Goal: Information Seeking & Learning: Learn about a topic

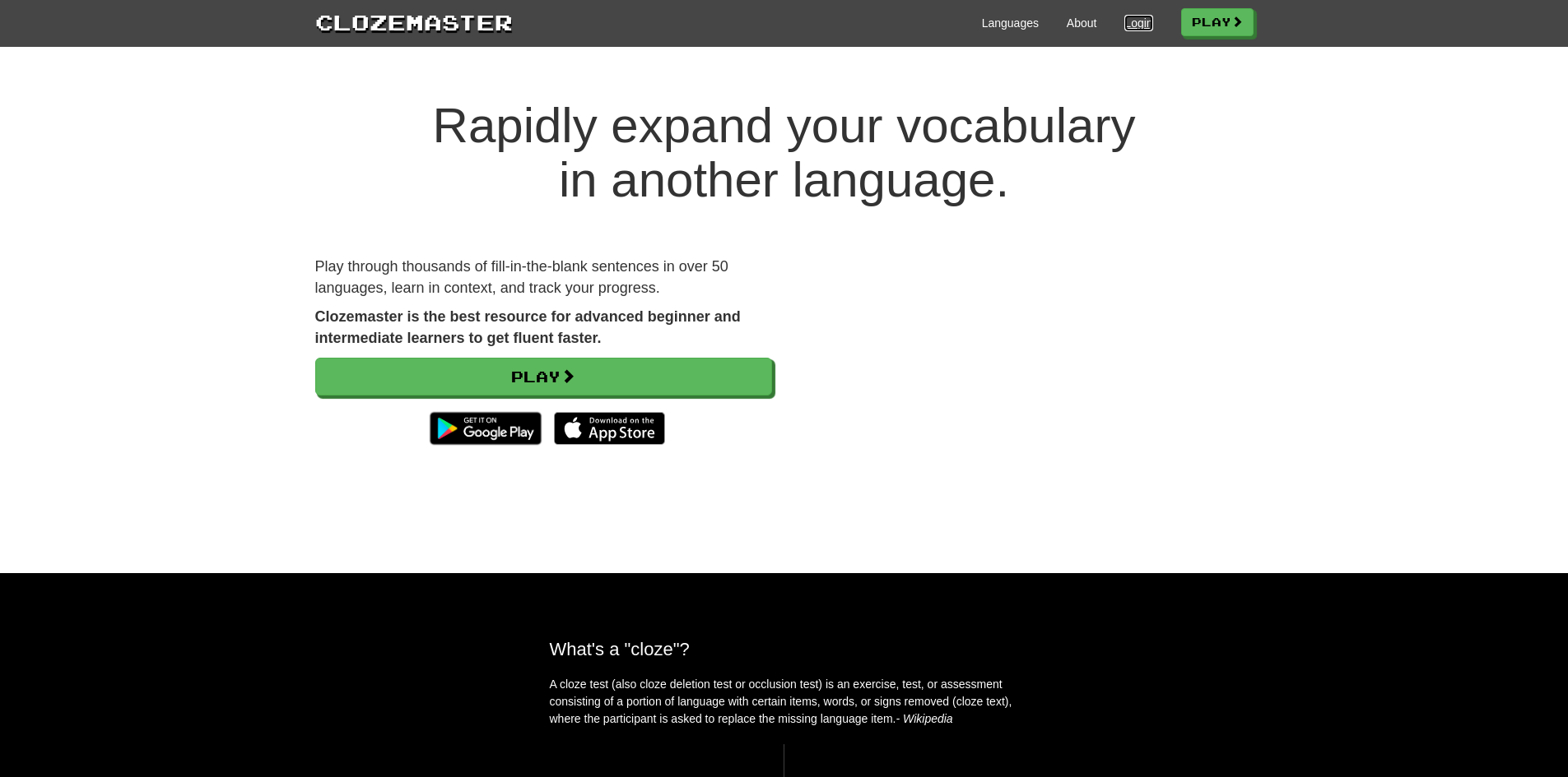
click at [1129, 19] on link "Login" at bounding box center [1138, 23] width 28 height 17
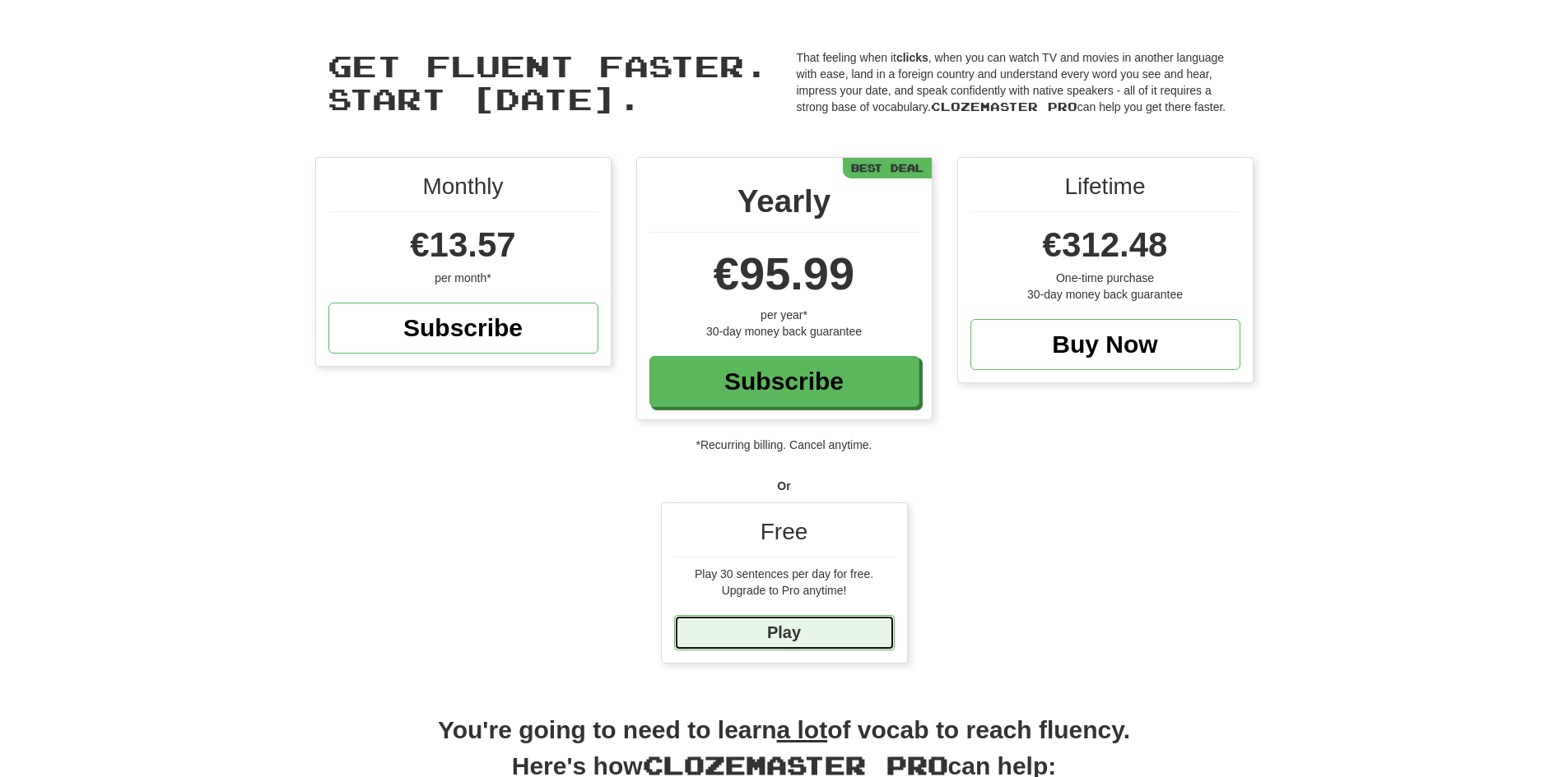
click at [804, 631] on link "Play" at bounding box center [784, 633] width 221 height 35
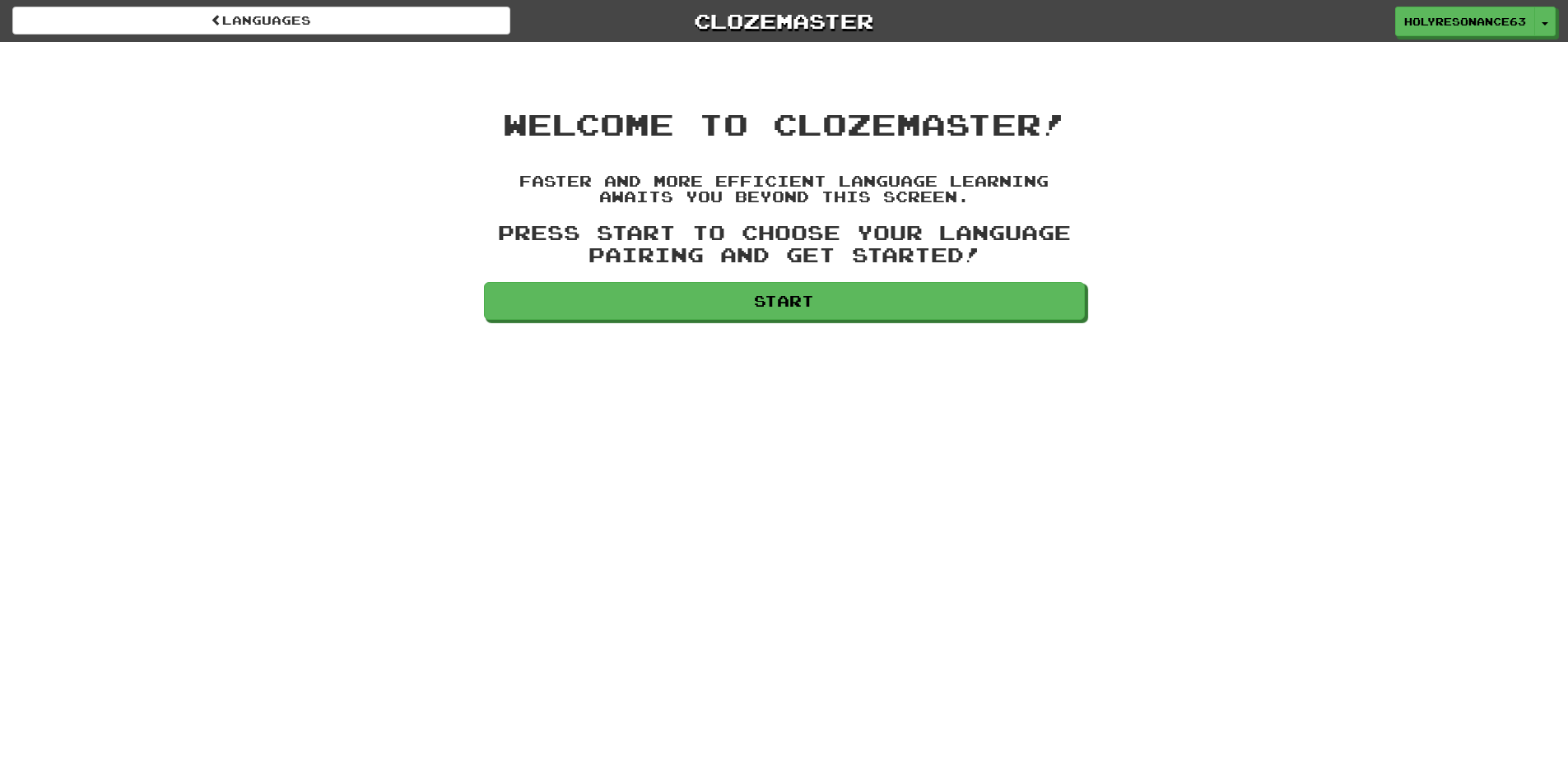
click at [826, 322] on div "Languages Clozemaster HolyResonance639 Toggle Dropdown Dashboard Leaderboard Ac…" at bounding box center [784, 388] width 1568 height 777
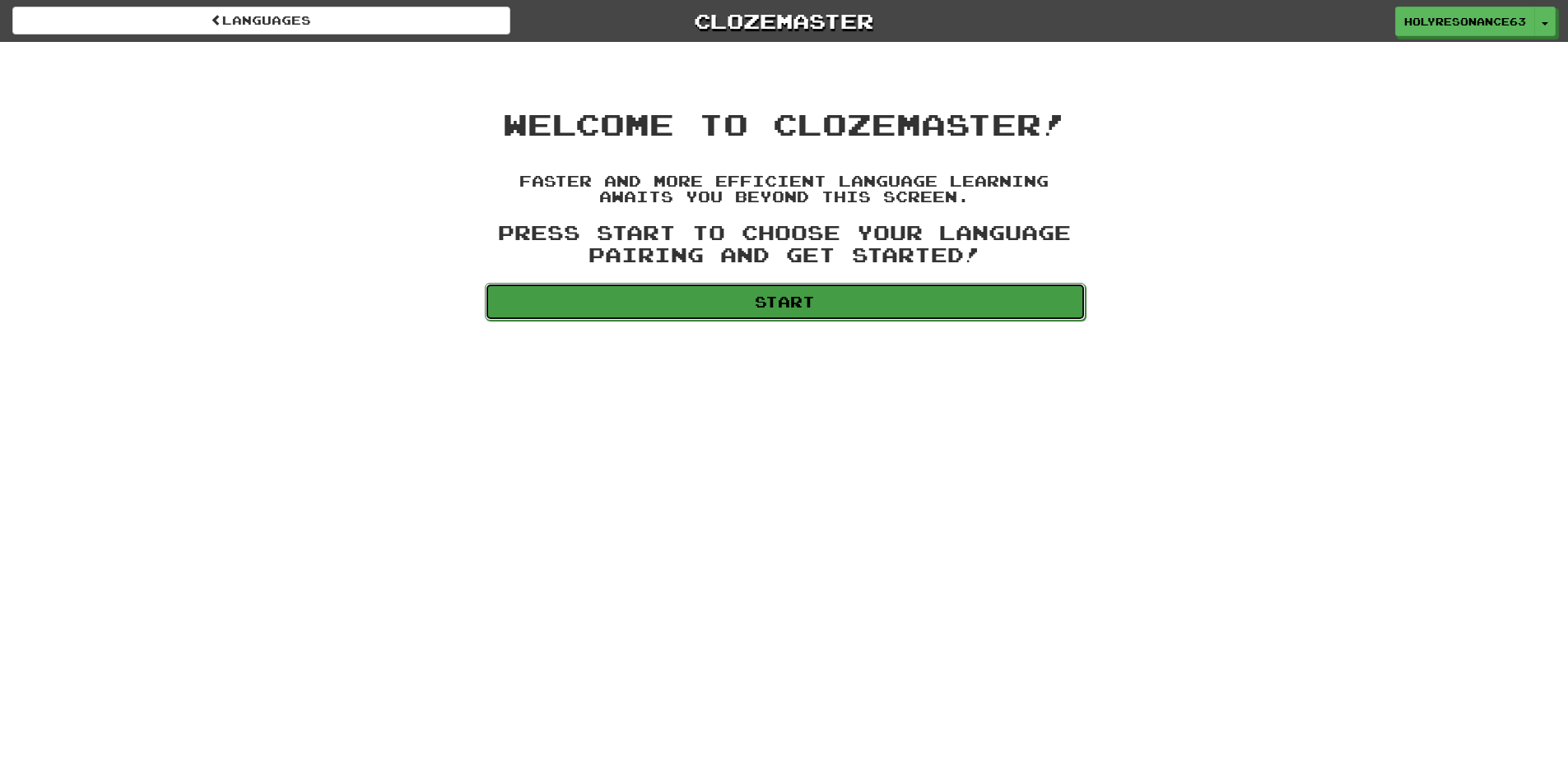
click at [827, 312] on link "Start" at bounding box center [785, 301] width 601 height 38
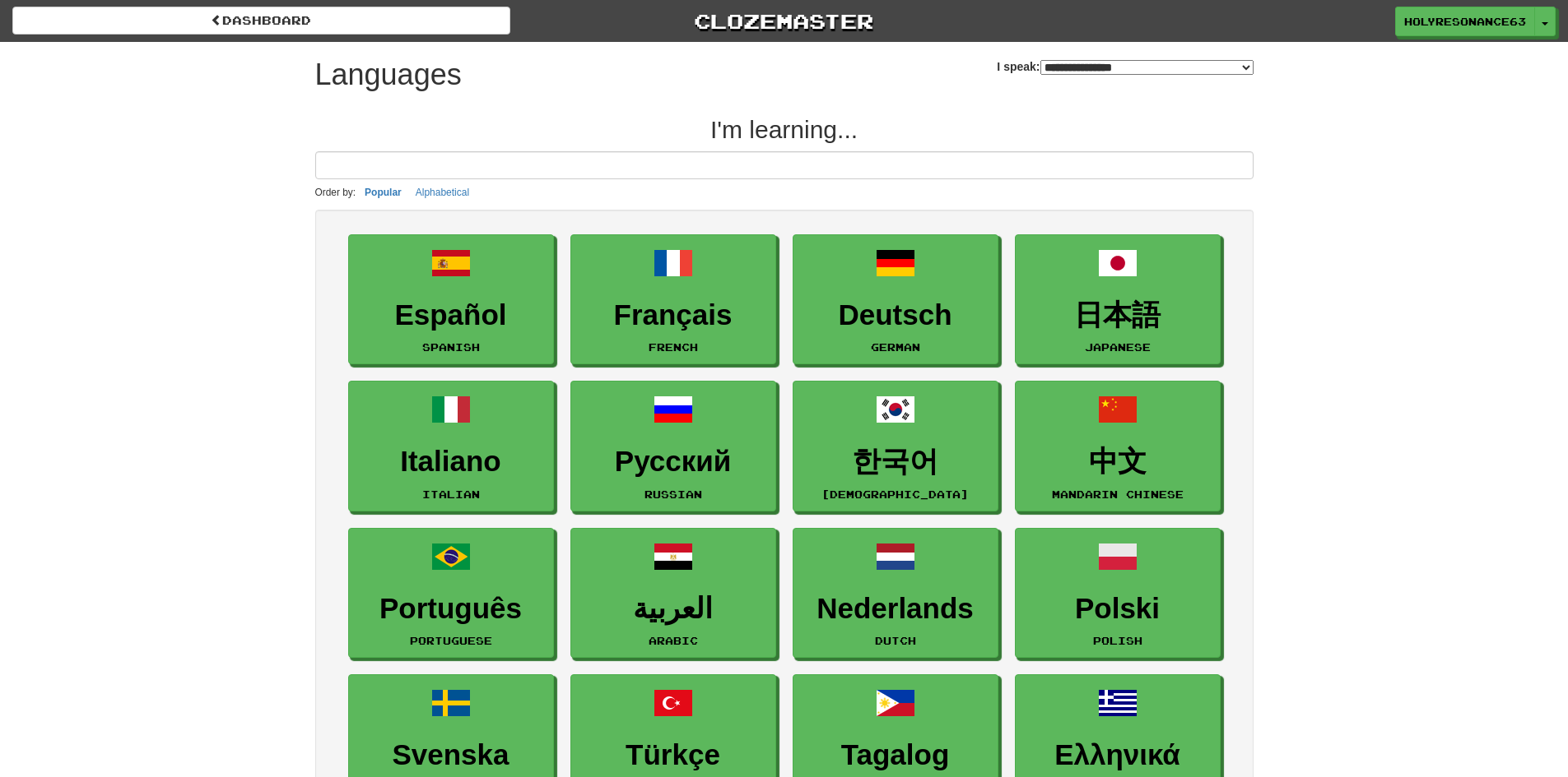
select select "*******"
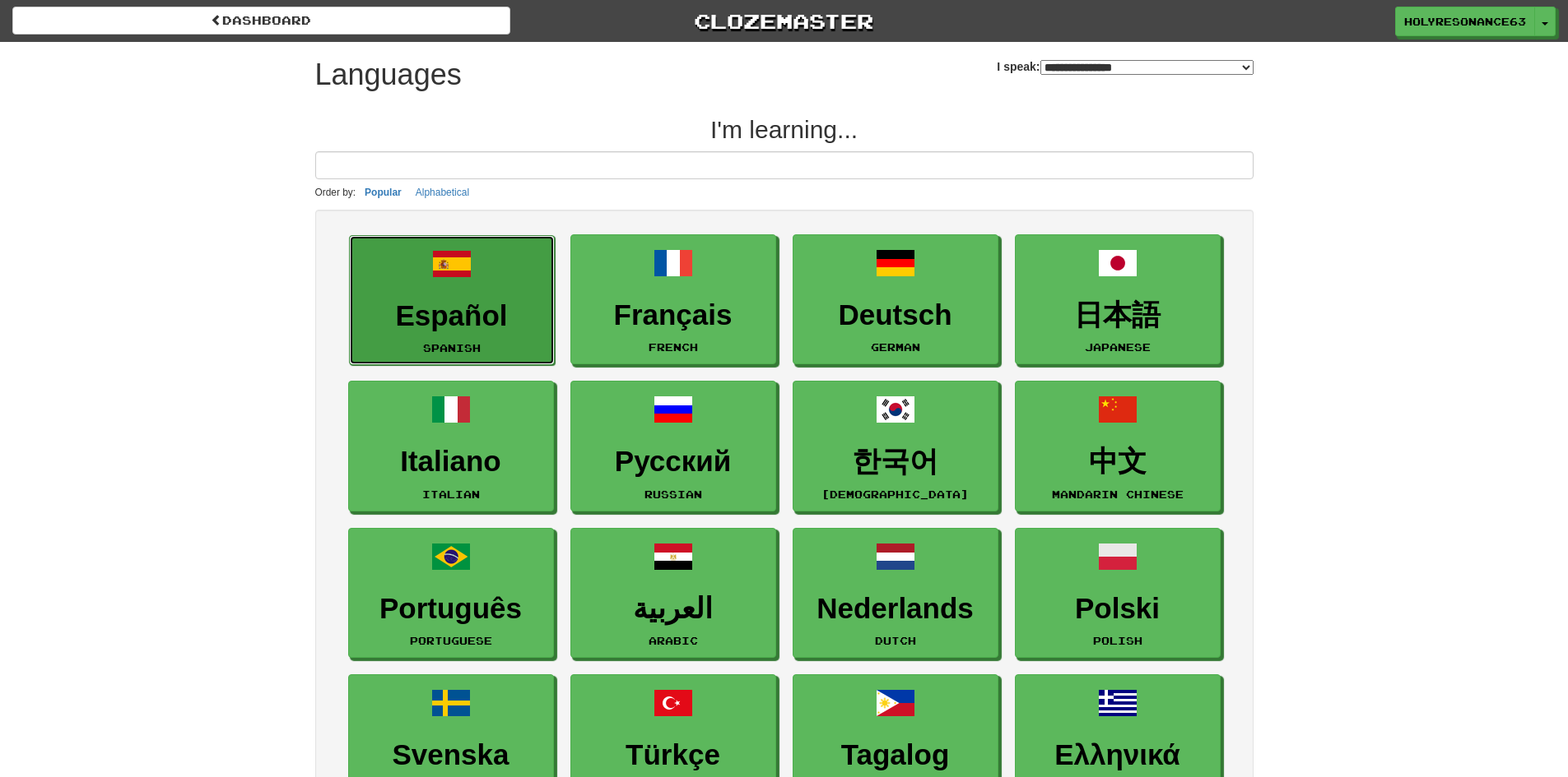
click at [461, 300] on h3 "Español" at bounding box center [452, 316] width 187 height 32
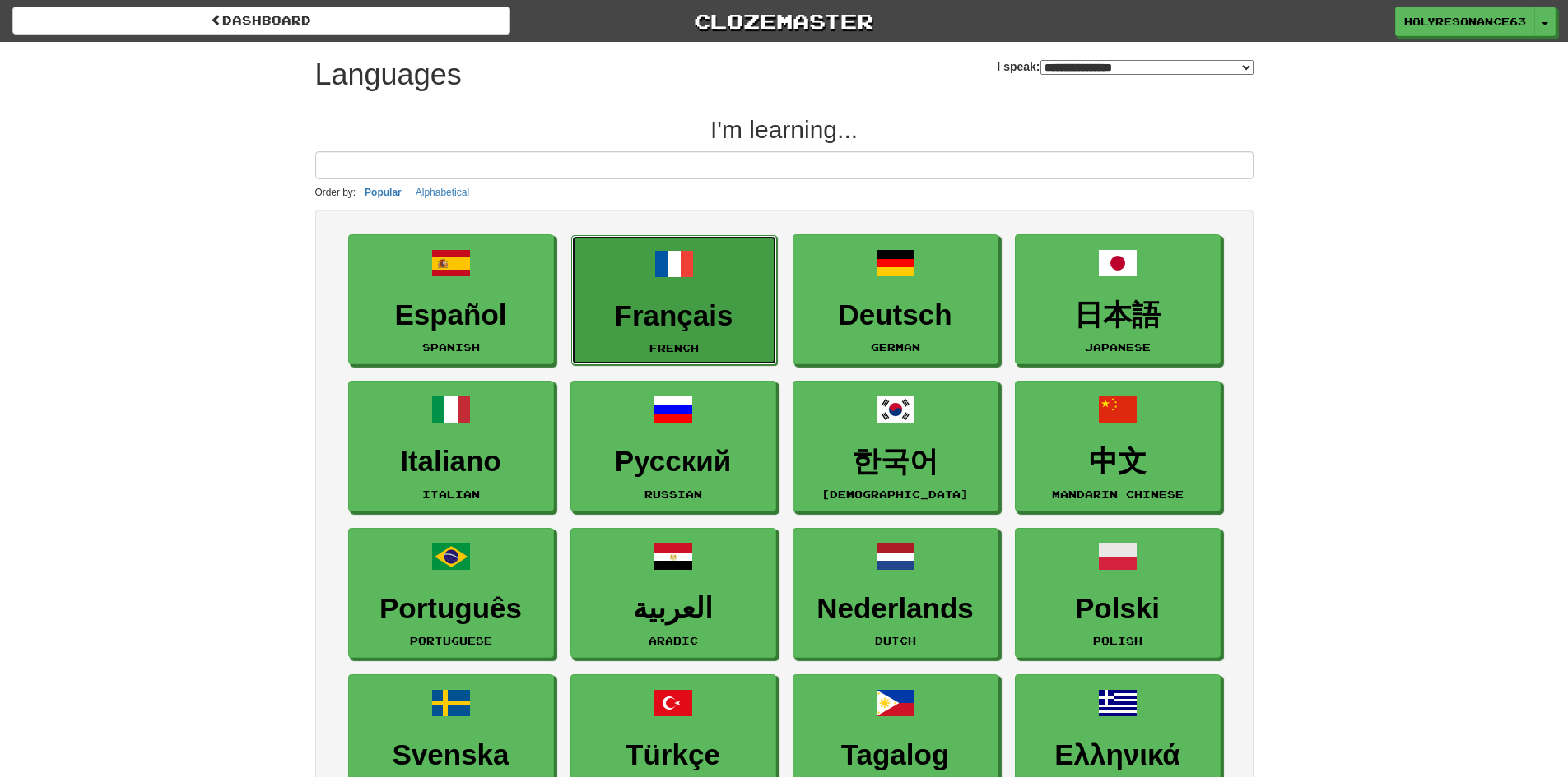
click at [704, 291] on link "Français French" at bounding box center [674, 300] width 206 height 130
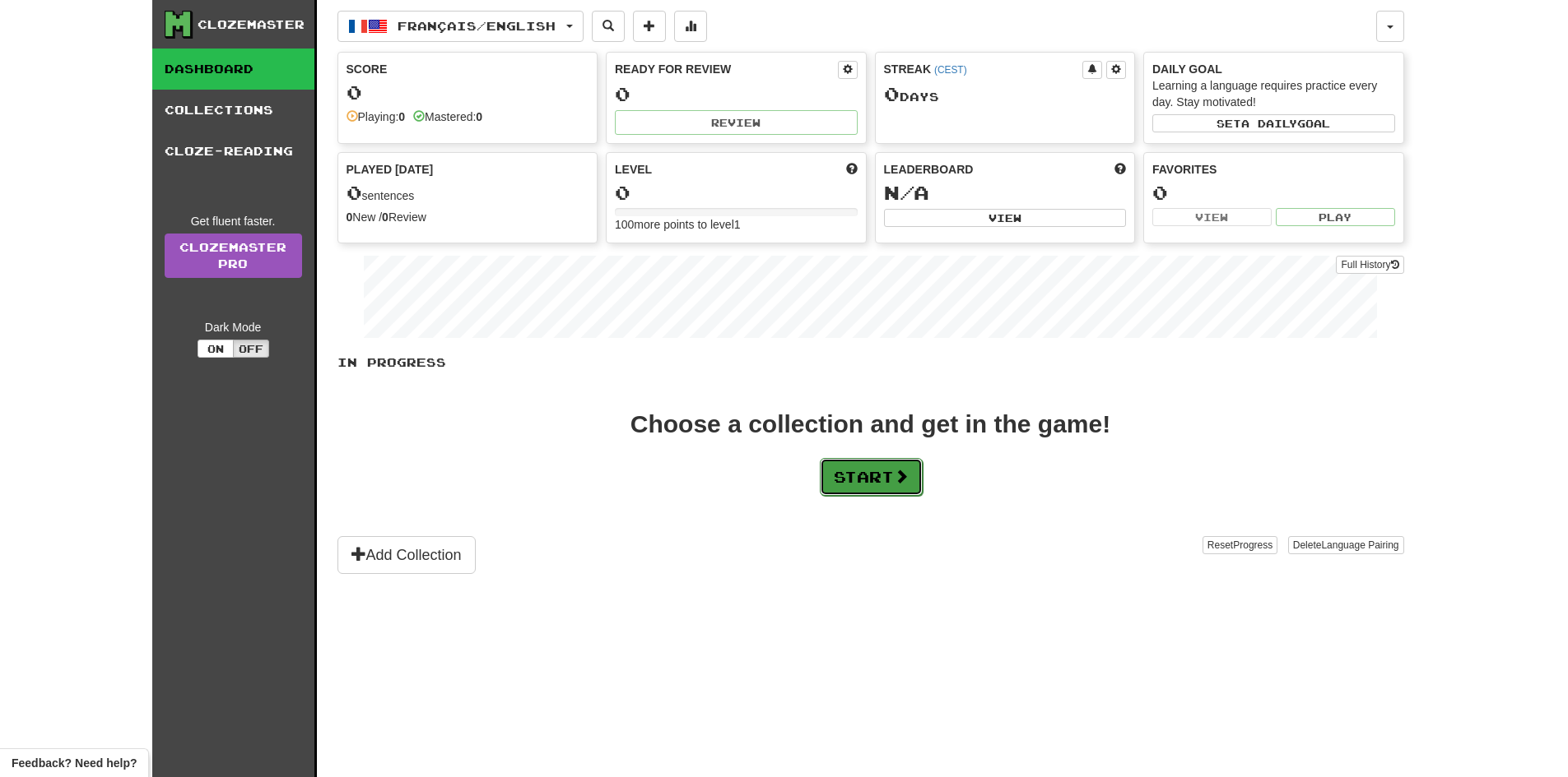
click at [827, 483] on button "Start" at bounding box center [871, 477] width 103 height 38
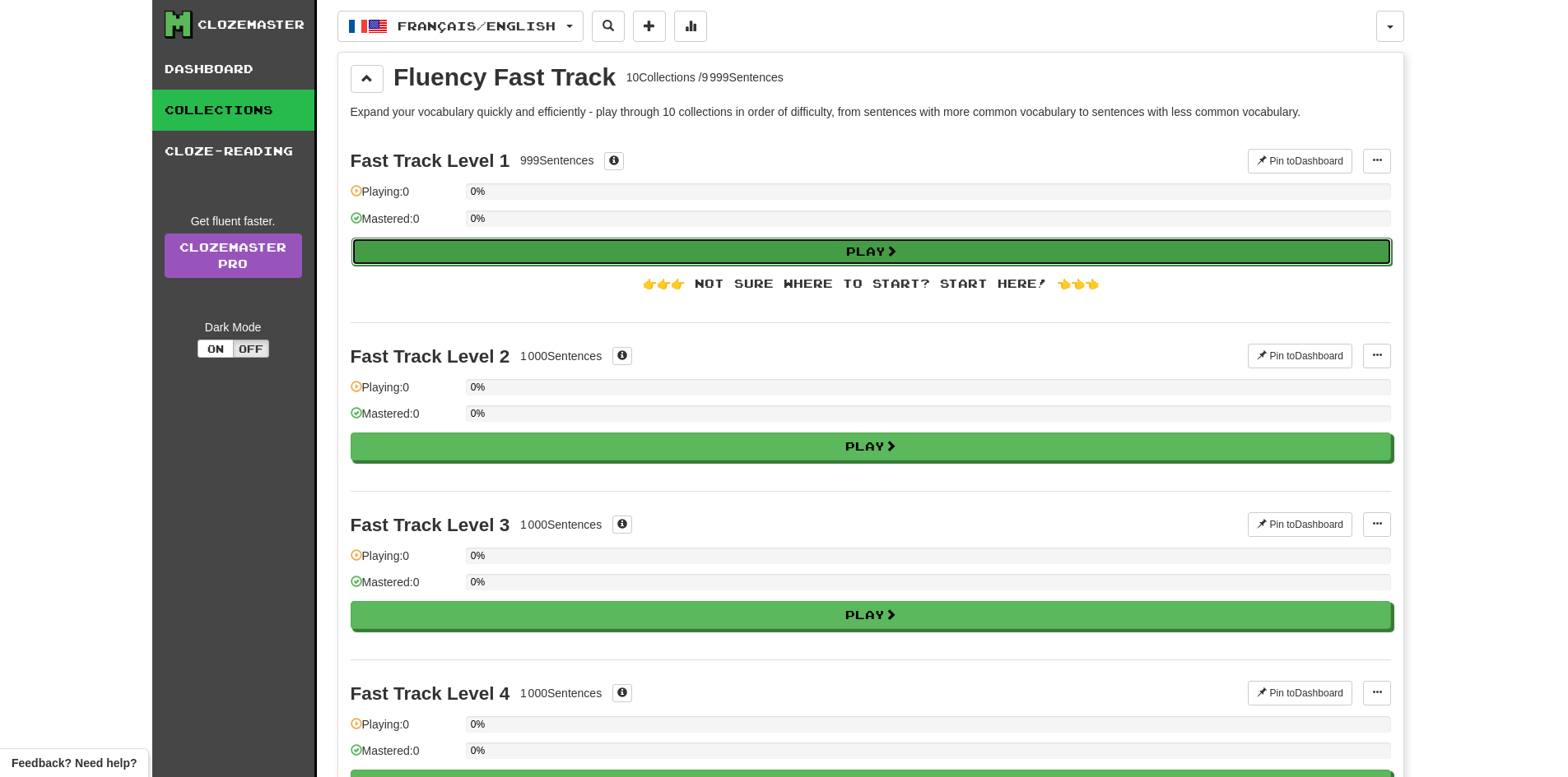
click at [750, 263] on button "Play" at bounding box center [871, 252] width 1040 height 28
select select "**"
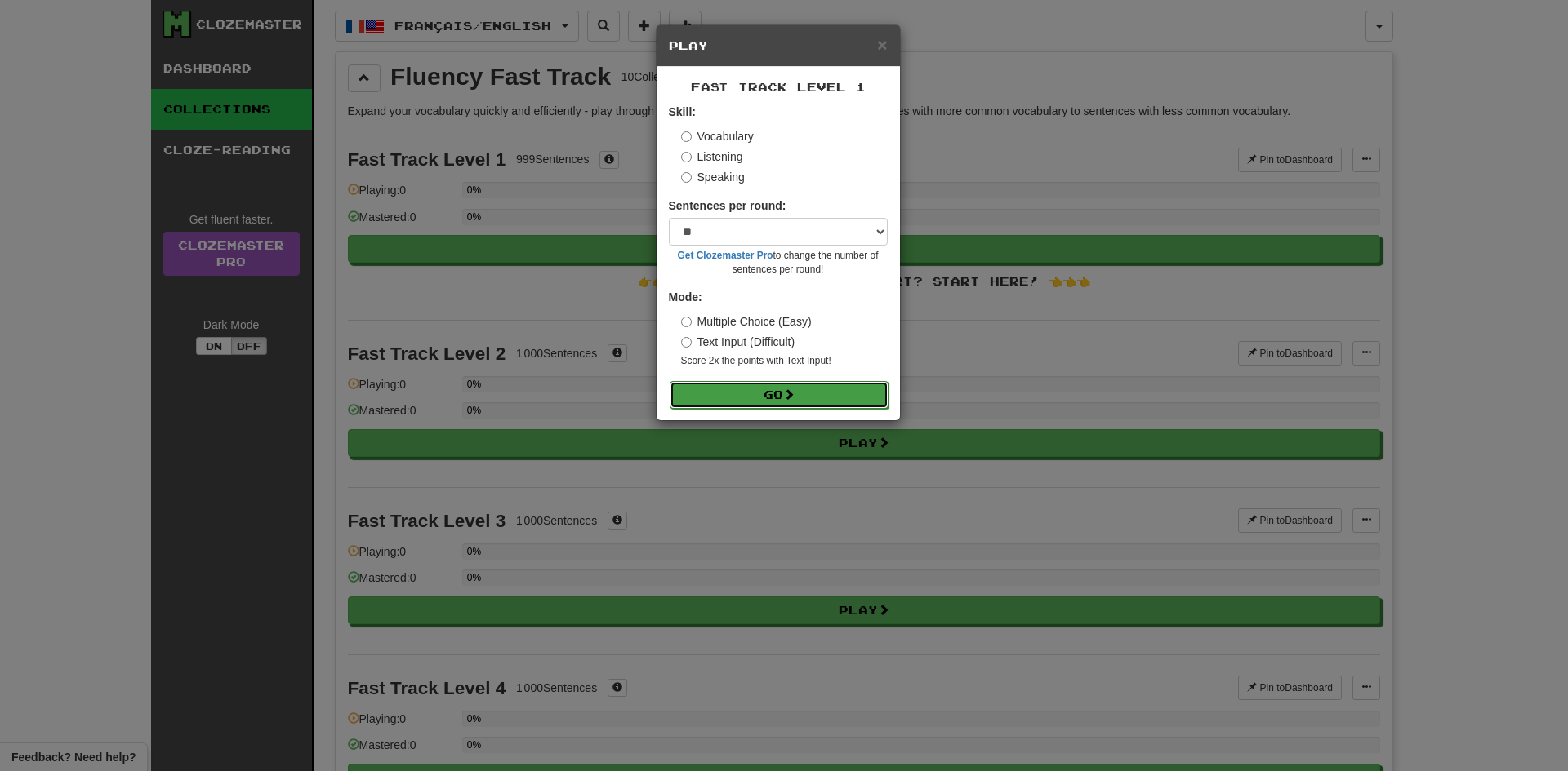
click at [872, 383] on button "Go" at bounding box center [779, 395] width 219 height 28
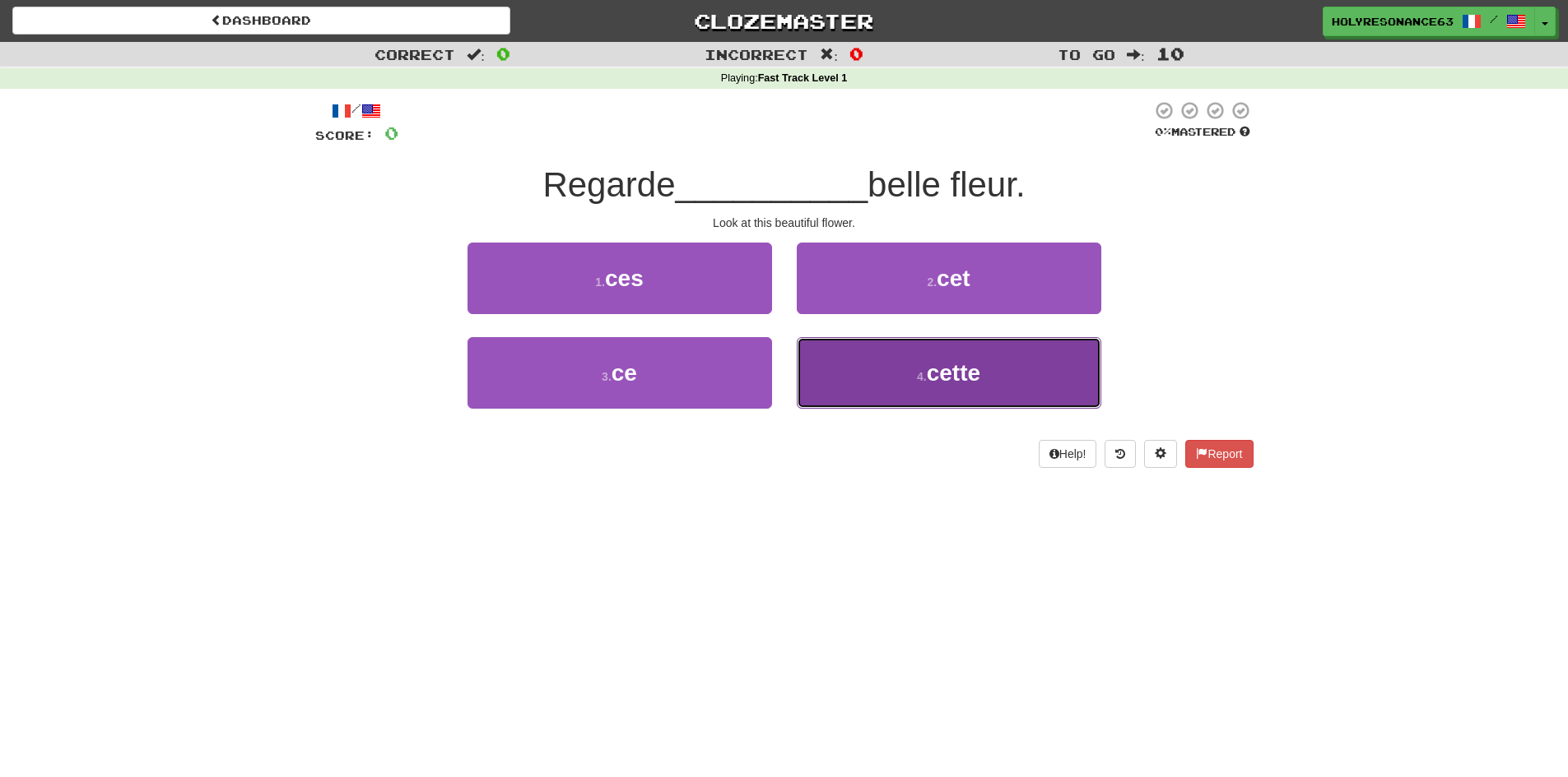
click at [871, 352] on button "4 . cette" at bounding box center [949, 373] width 305 height 72
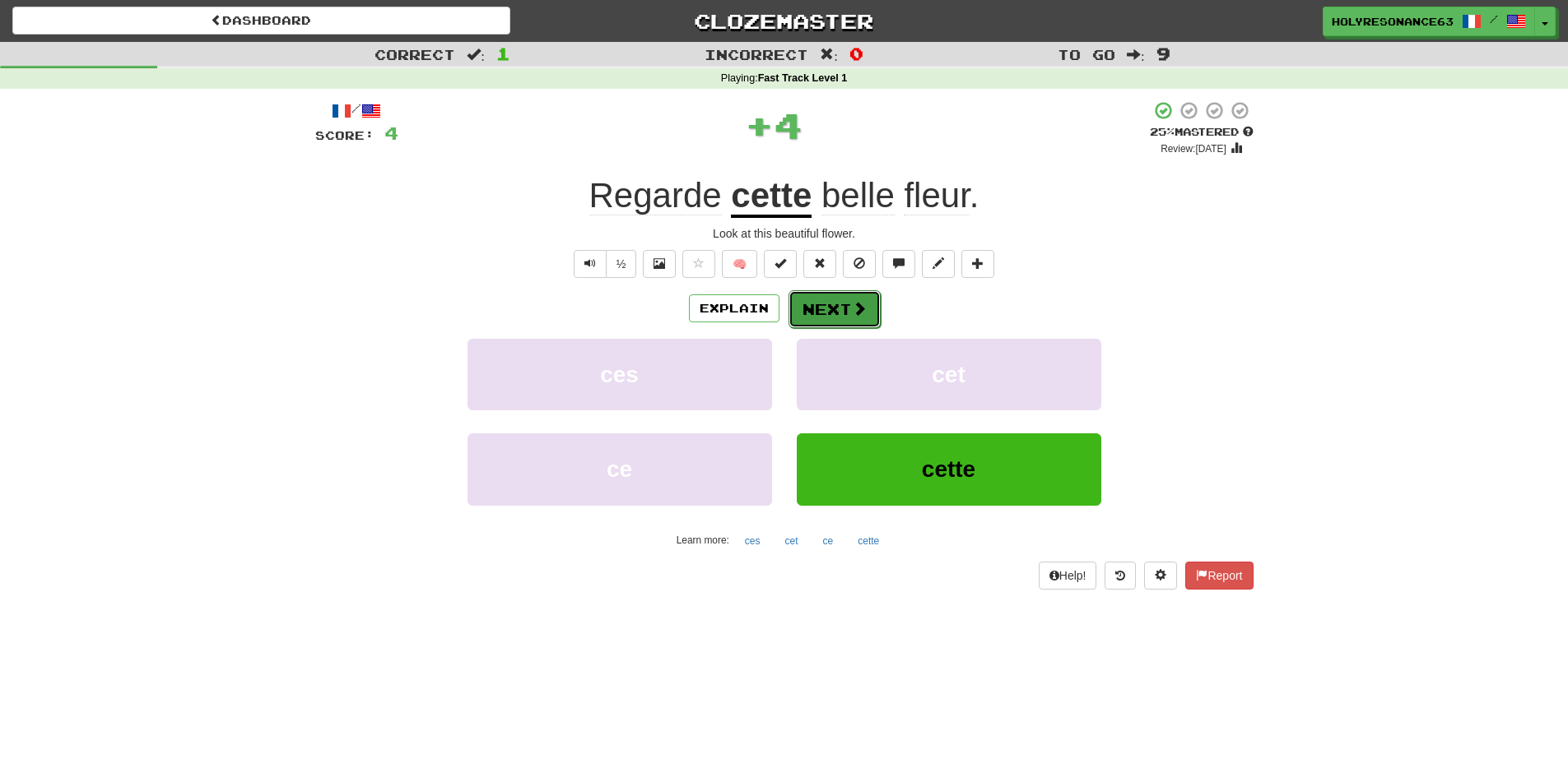
click at [861, 324] on button "Next" at bounding box center [834, 309] width 92 height 38
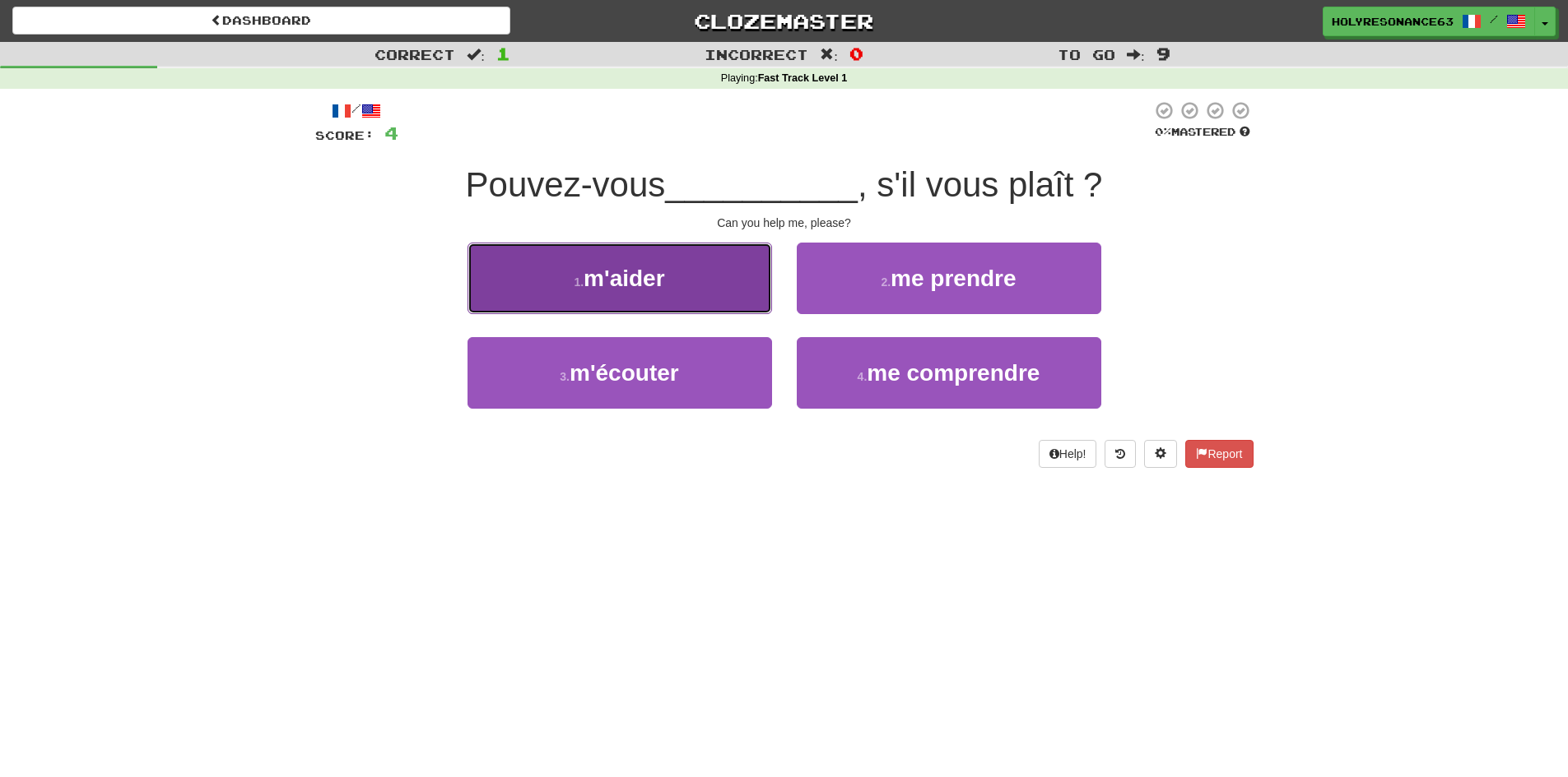
click at [664, 296] on button "1 . m'aider" at bounding box center [620, 278] width 305 height 72
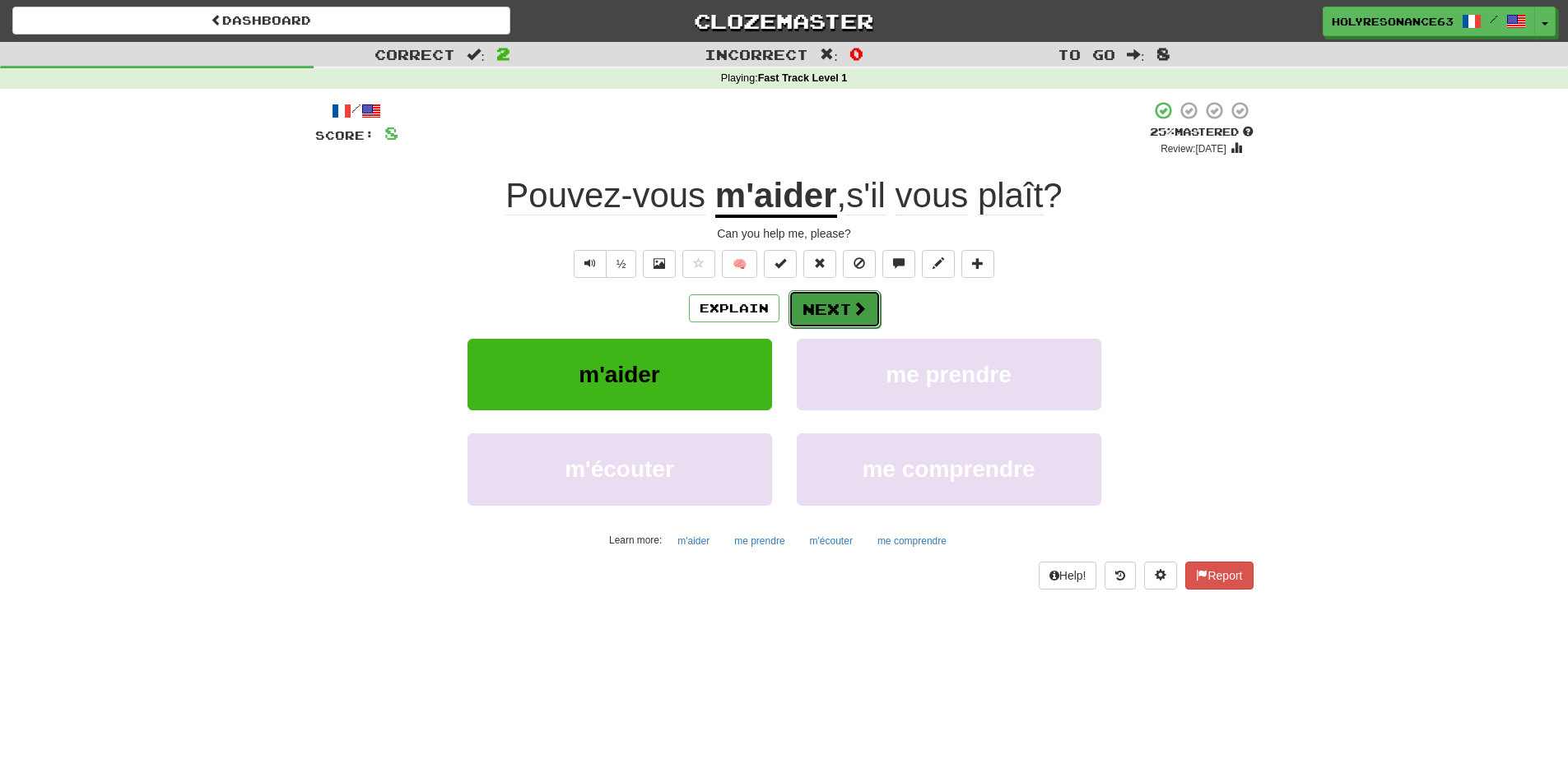
click at [823, 299] on button "Next" at bounding box center [834, 309] width 92 height 38
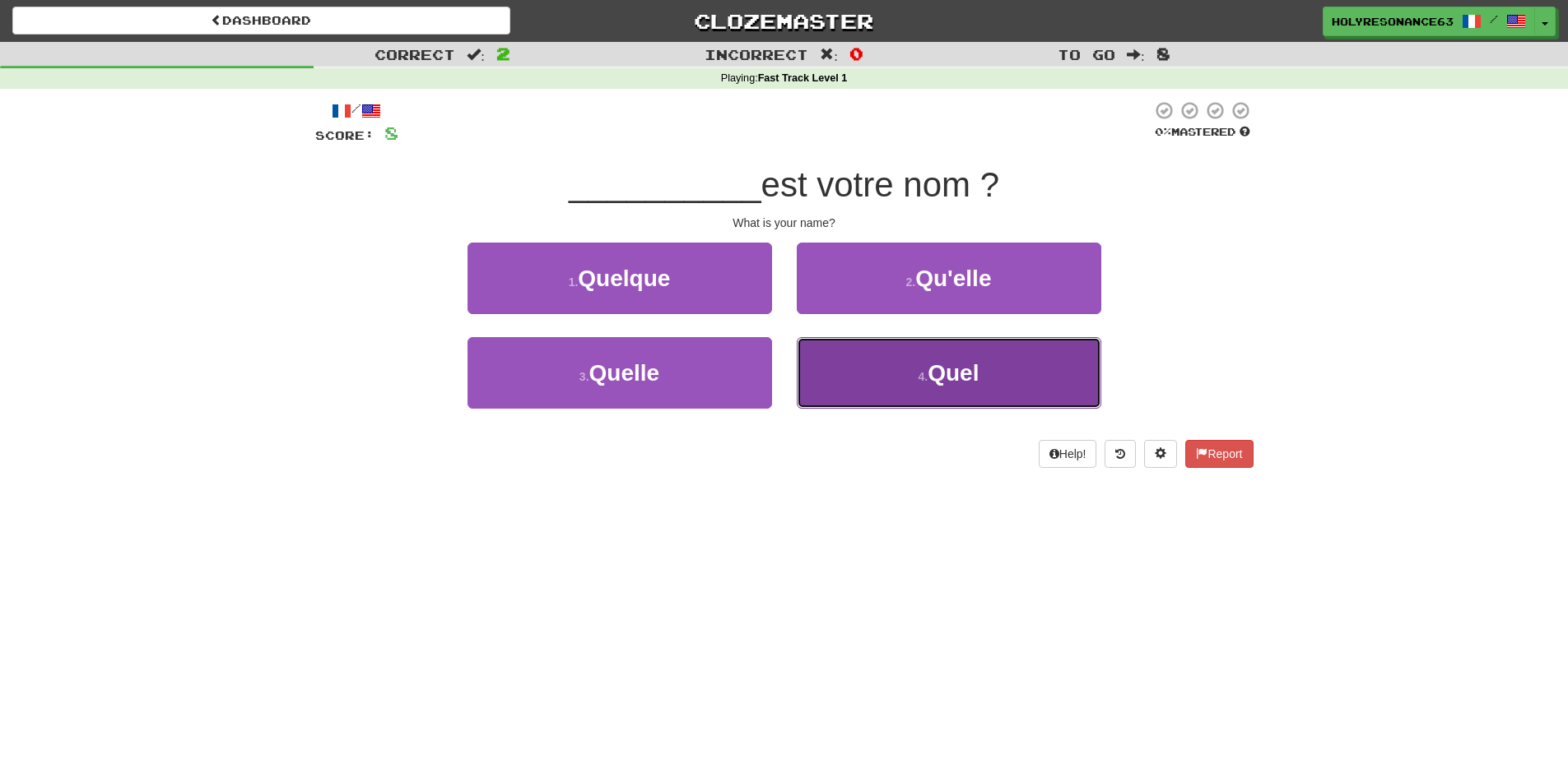
click at [969, 375] on span "Quel" at bounding box center [953, 373] width 51 height 25
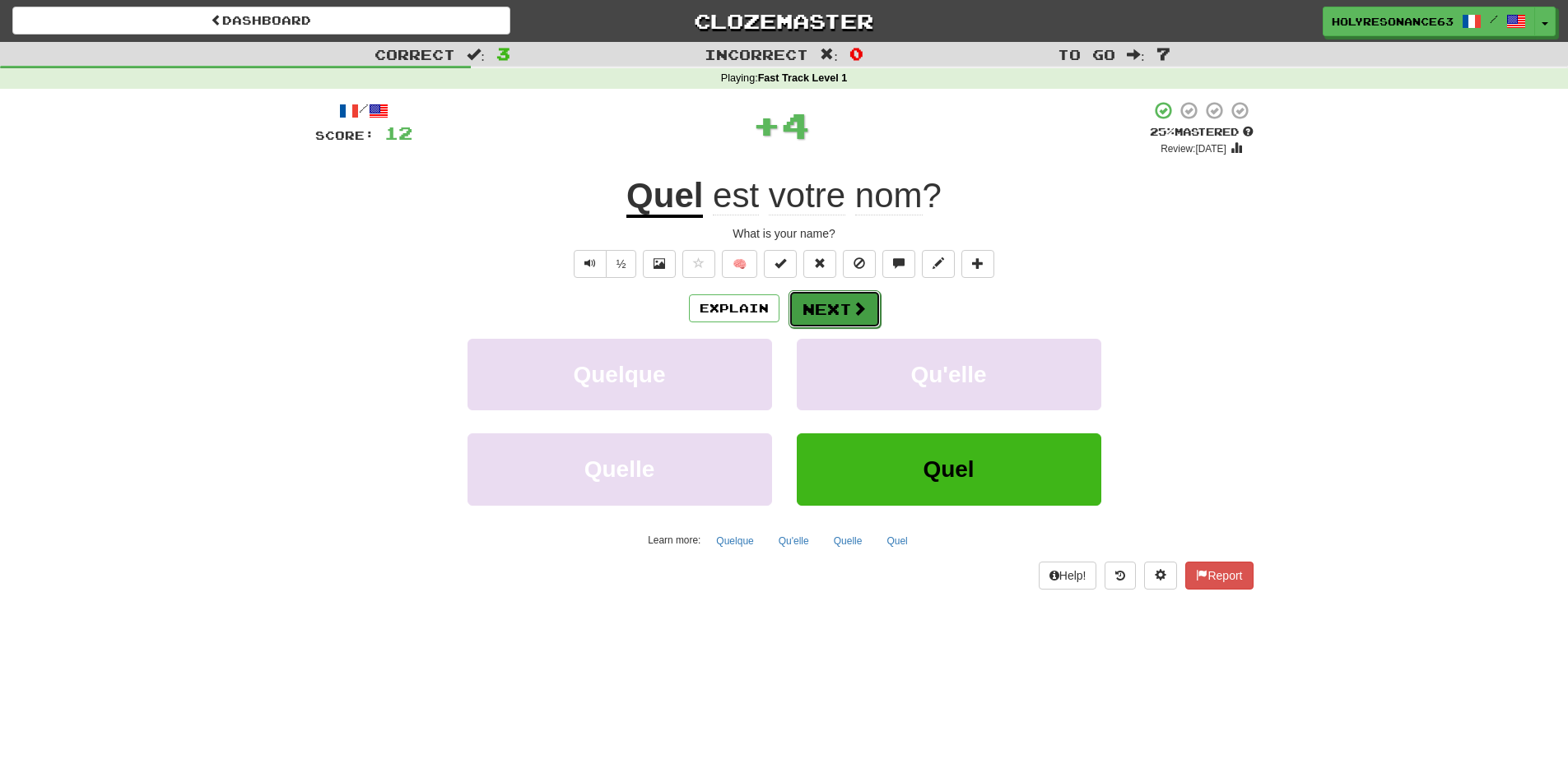
click at [860, 311] on span at bounding box center [859, 308] width 15 height 15
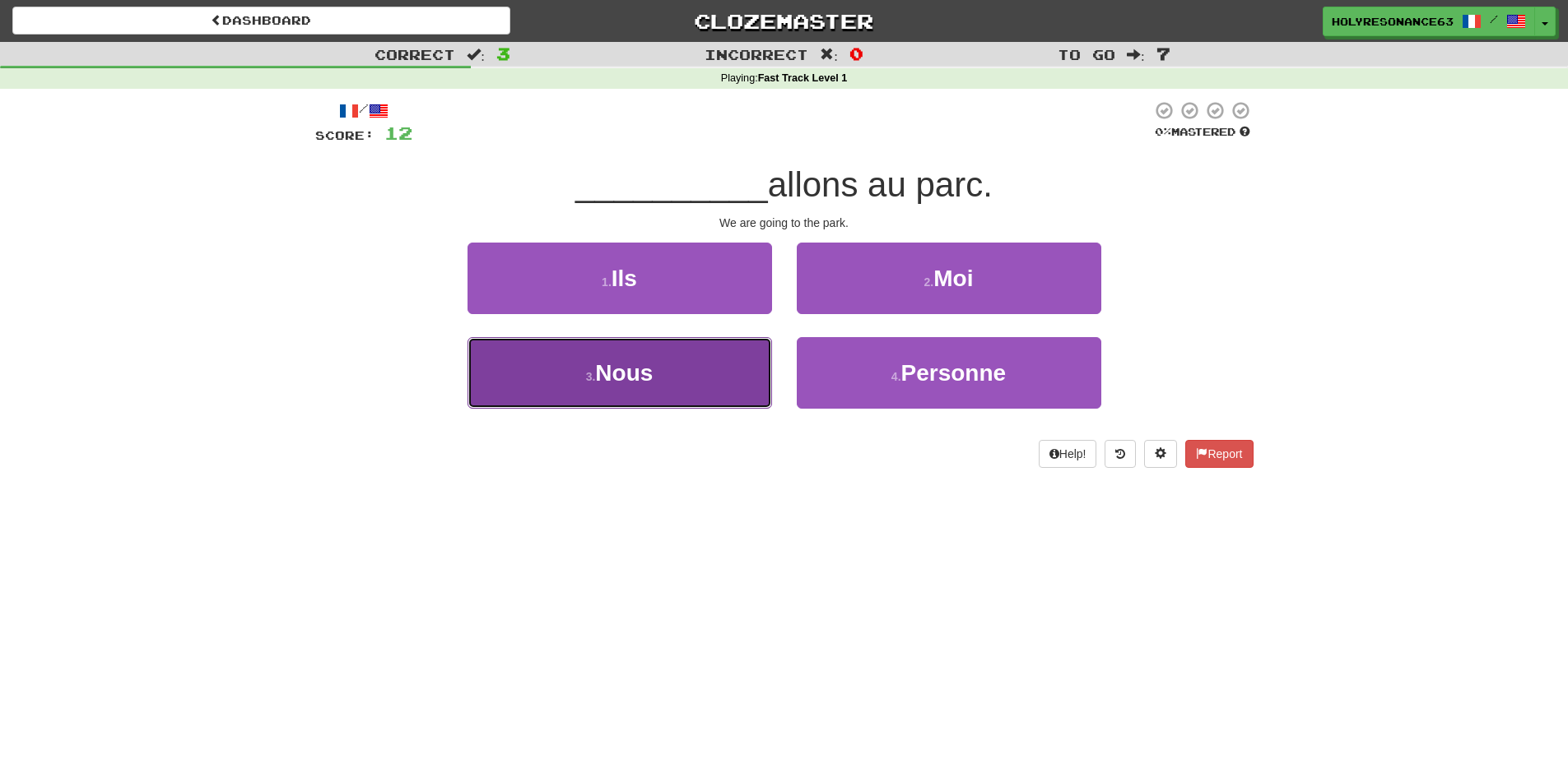
click at [727, 380] on button "3 . Nous" at bounding box center [620, 373] width 305 height 72
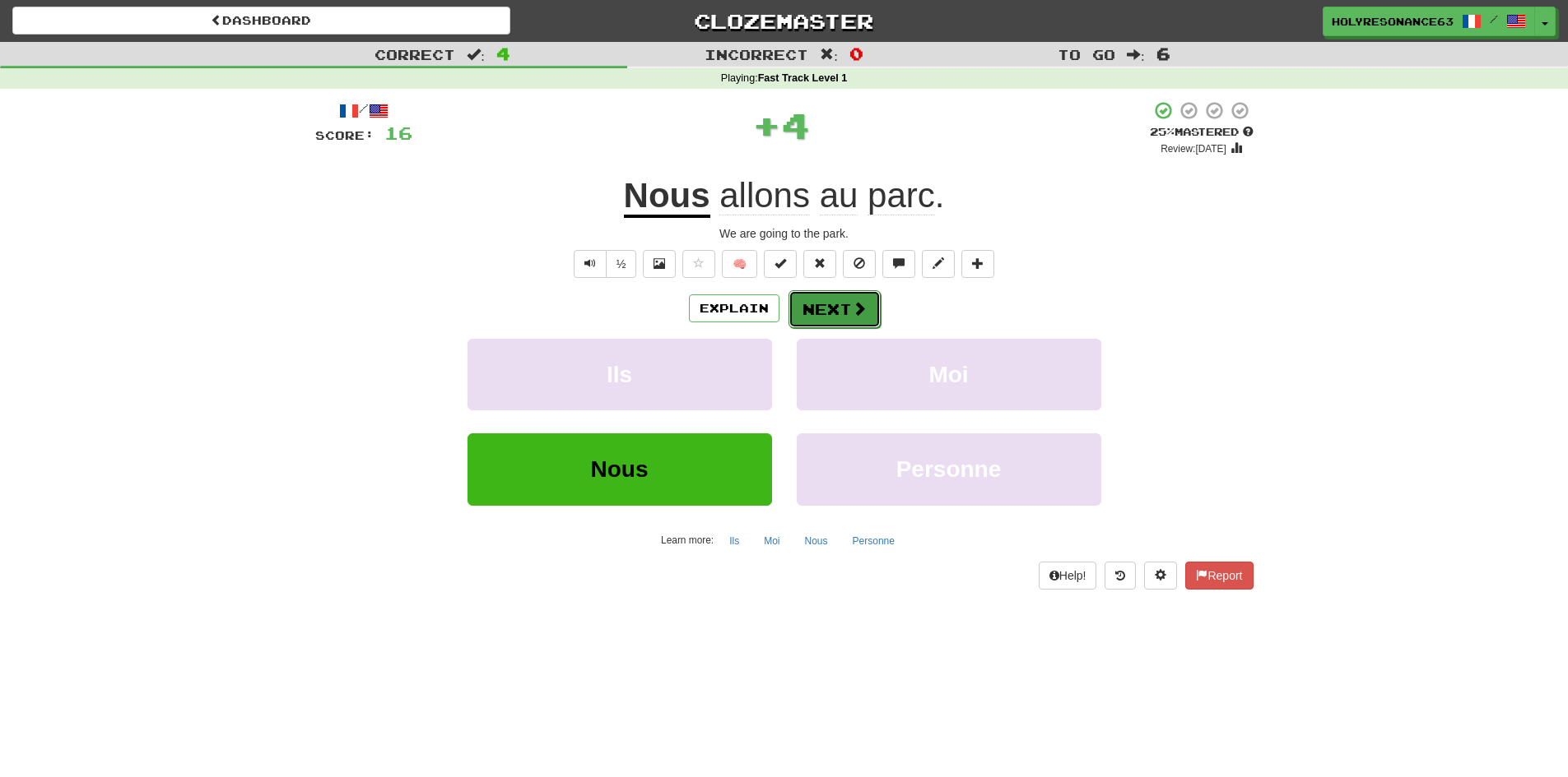
click at [847, 321] on button "Next" at bounding box center [834, 309] width 92 height 38
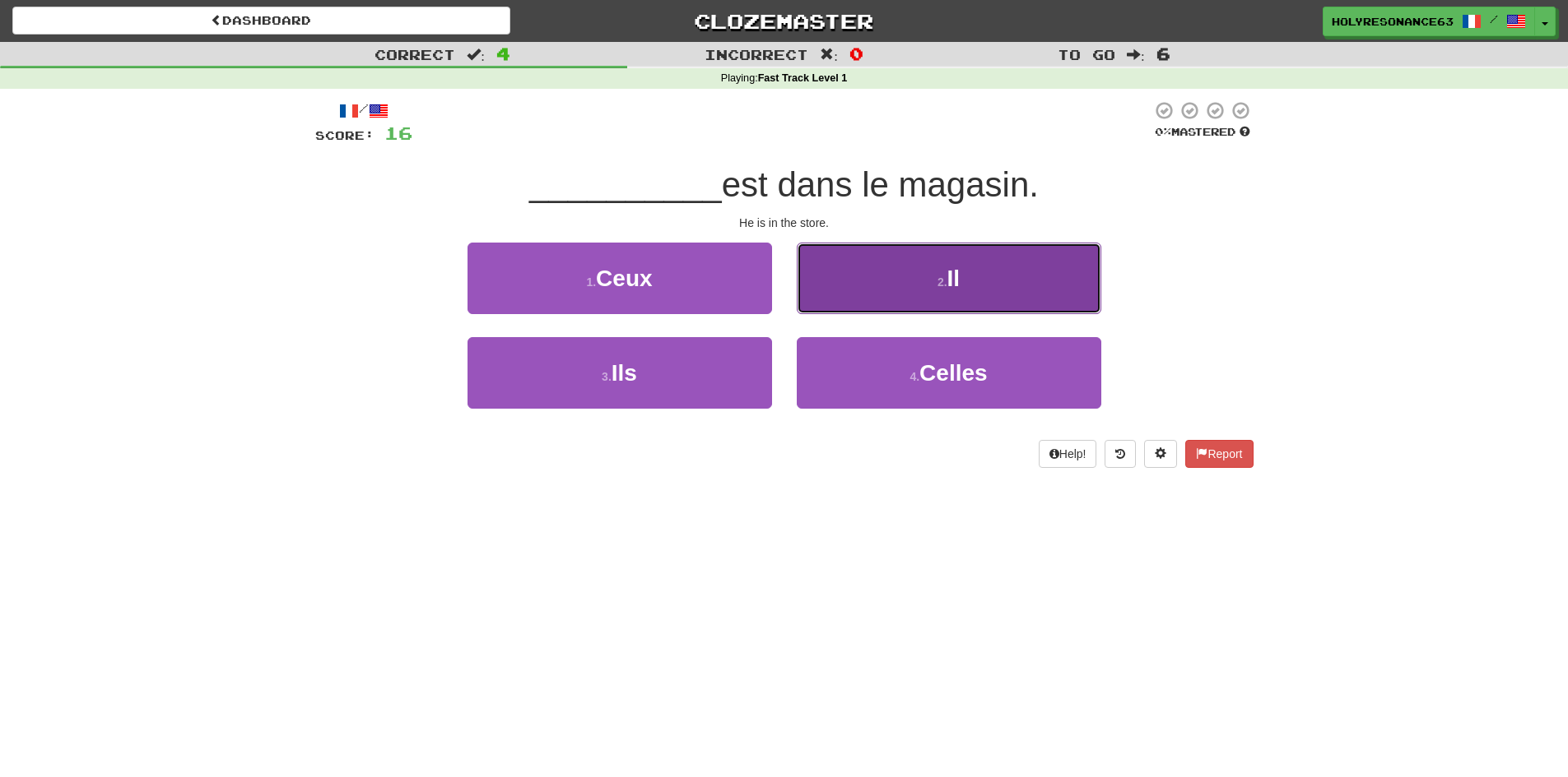
click at [910, 296] on button "2 . Il" at bounding box center [949, 278] width 305 height 72
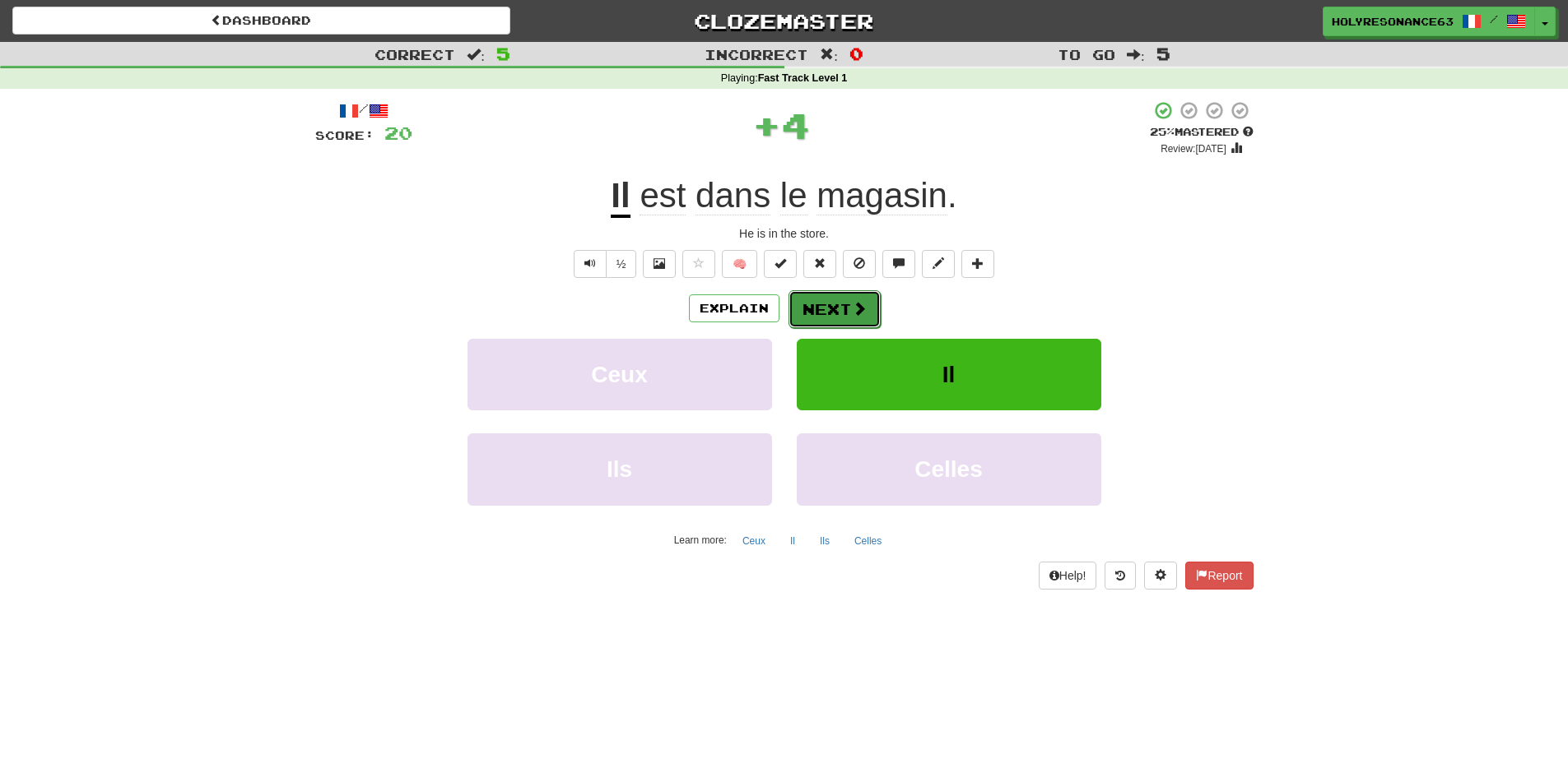
click at [838, 315] on button "Next" at bounding box center [834, 309] width 92 height 38
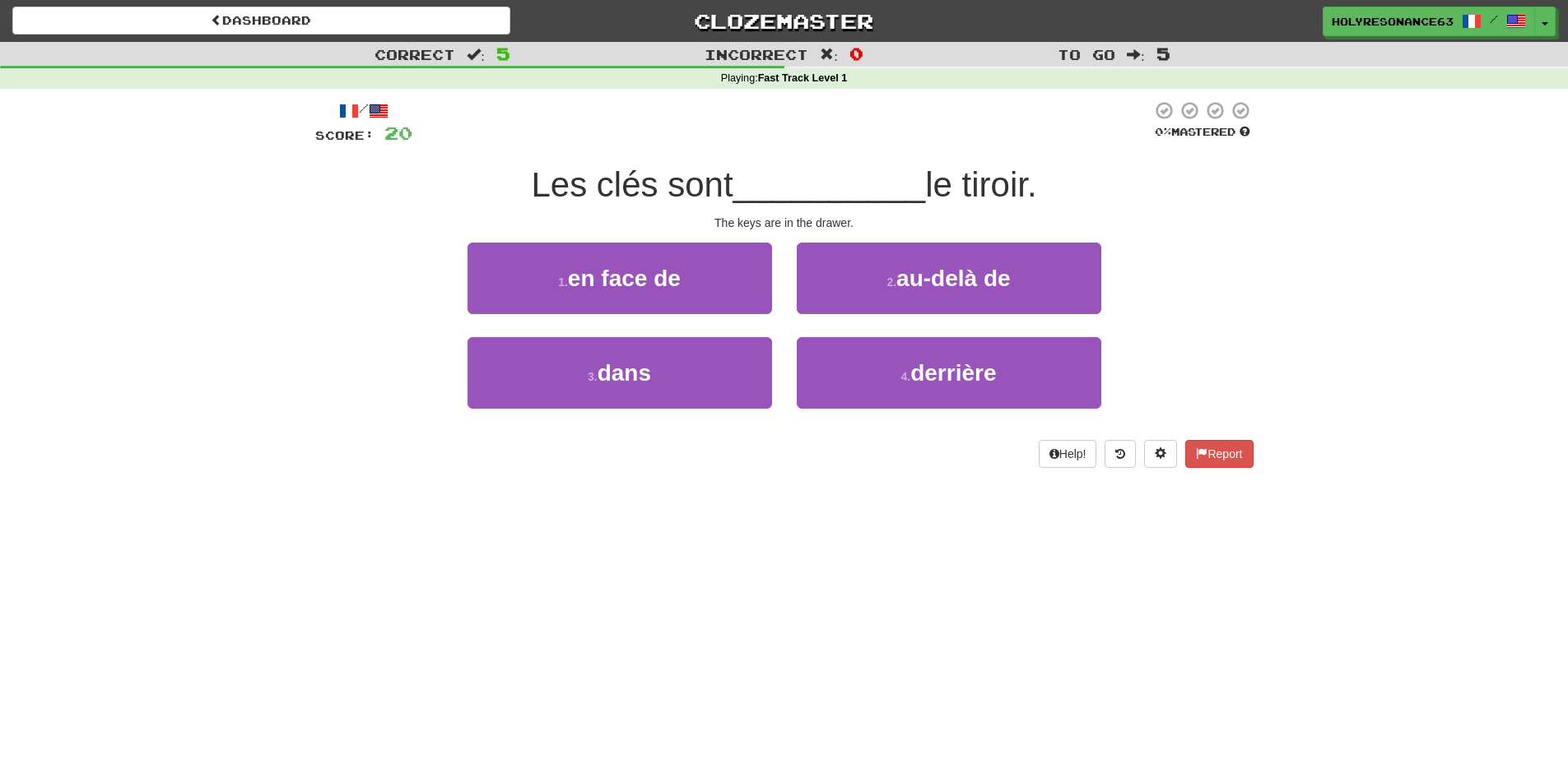
click at [999, 184] on span "le tiroir." at bounding box center [981, 185] width 111 height 38
click at [988, 143] on div at bounding box center [988, 143] width 0 height 0
click at [996, 160] on div "/ Score: 20 0 % Mastered Les clés sont __________ le tiroir. The keys are in th…" at bounding box center [784, 284] width 939 height 368
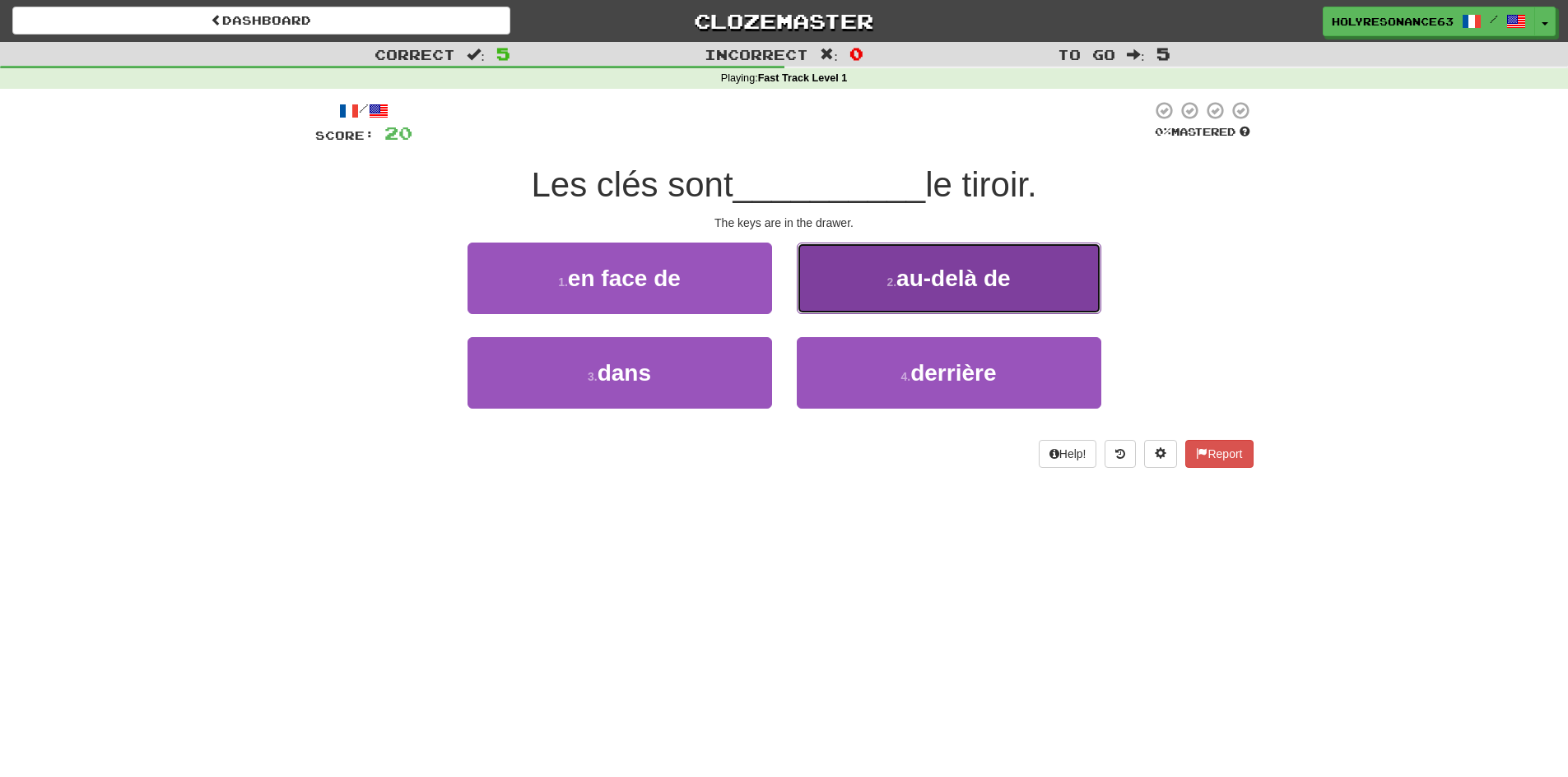
click at [952, 267] on span "au-delà de" at bounding box center [953, 278] width 114 height 25
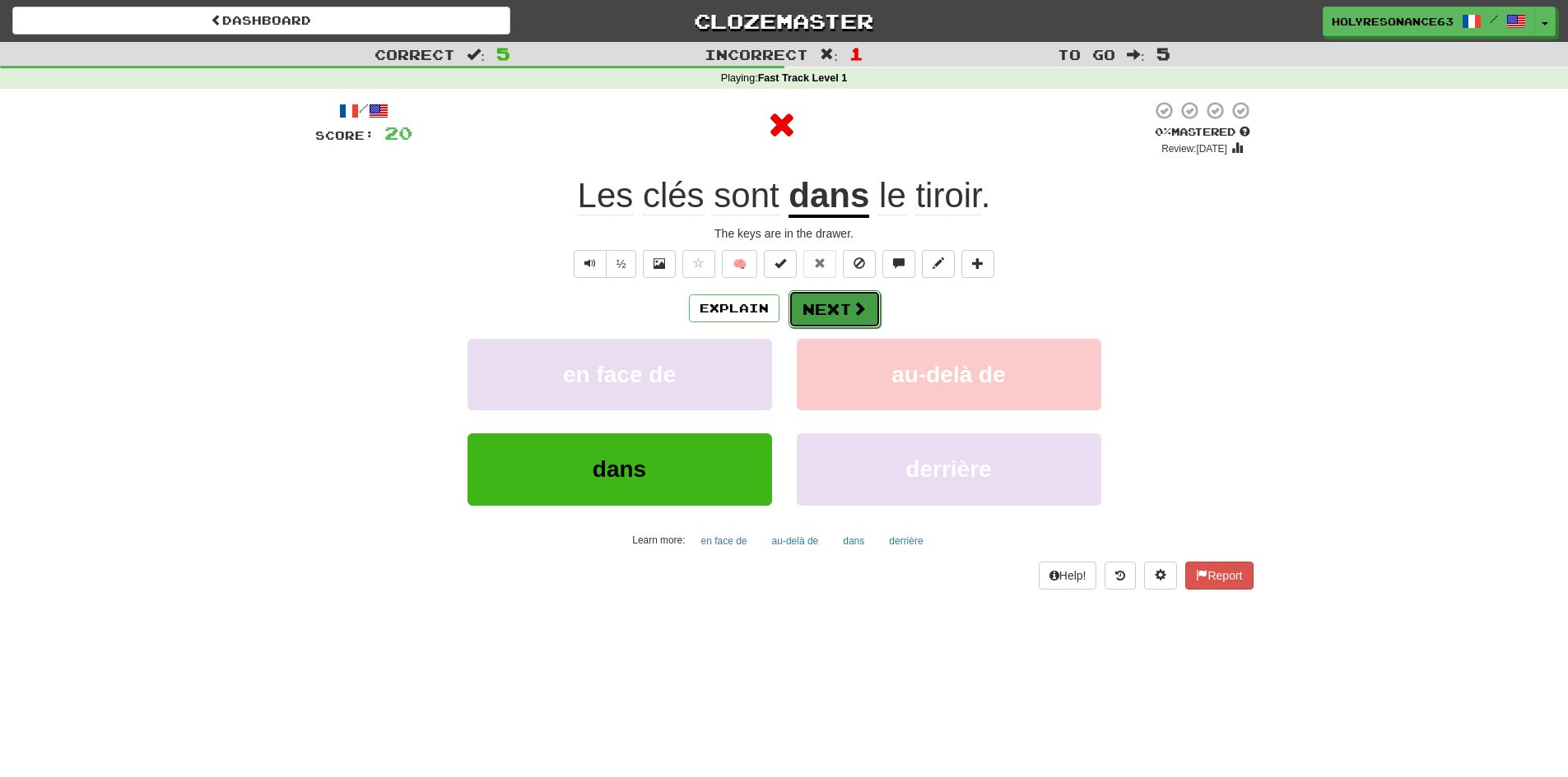
click at [819, 317] on button "Next" at bounding box center [834, 309] width 92 height 38
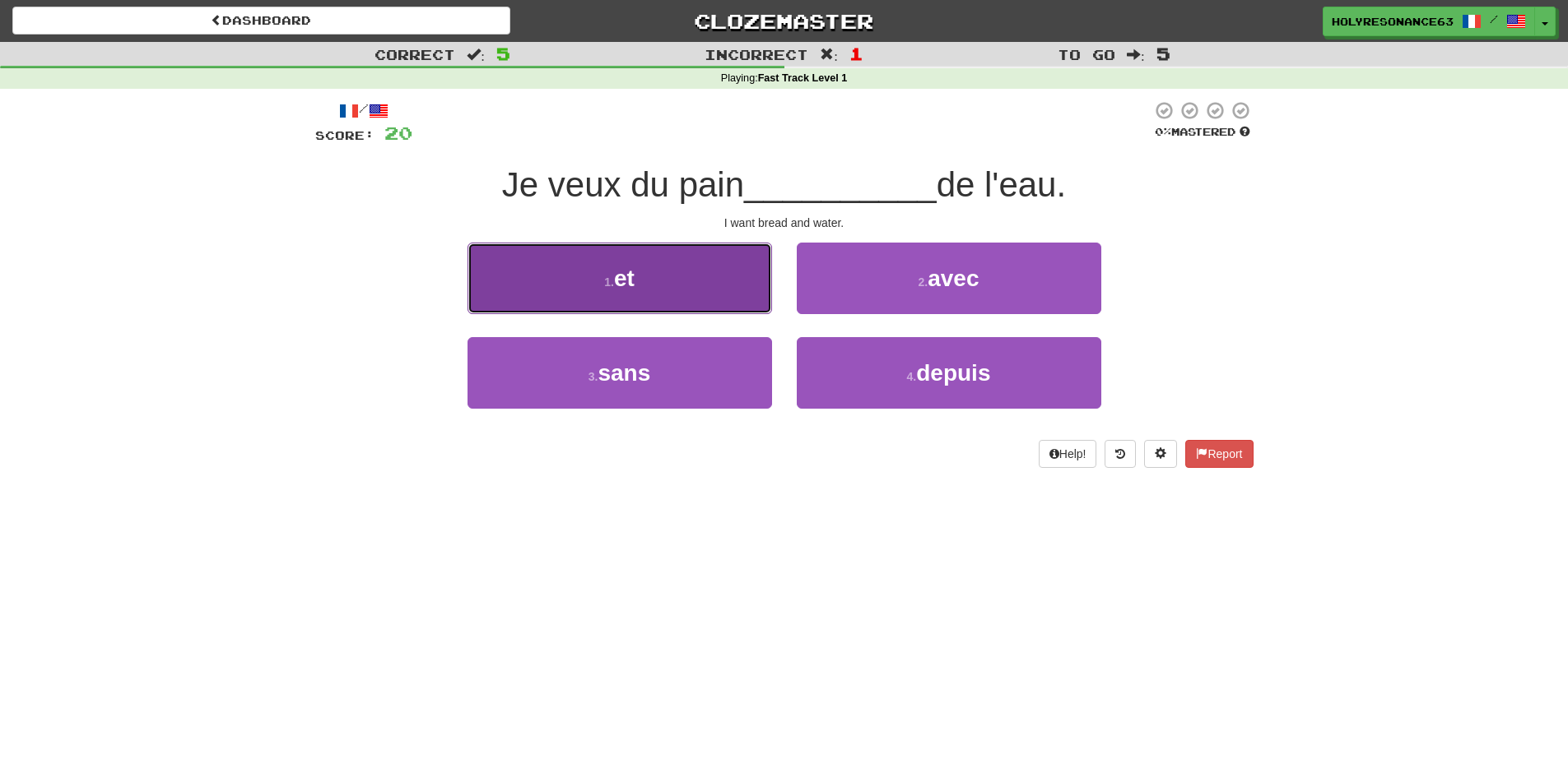
click at [749, 290] on button "1 . et" at bounding box center [620, 278] width 305 height 72
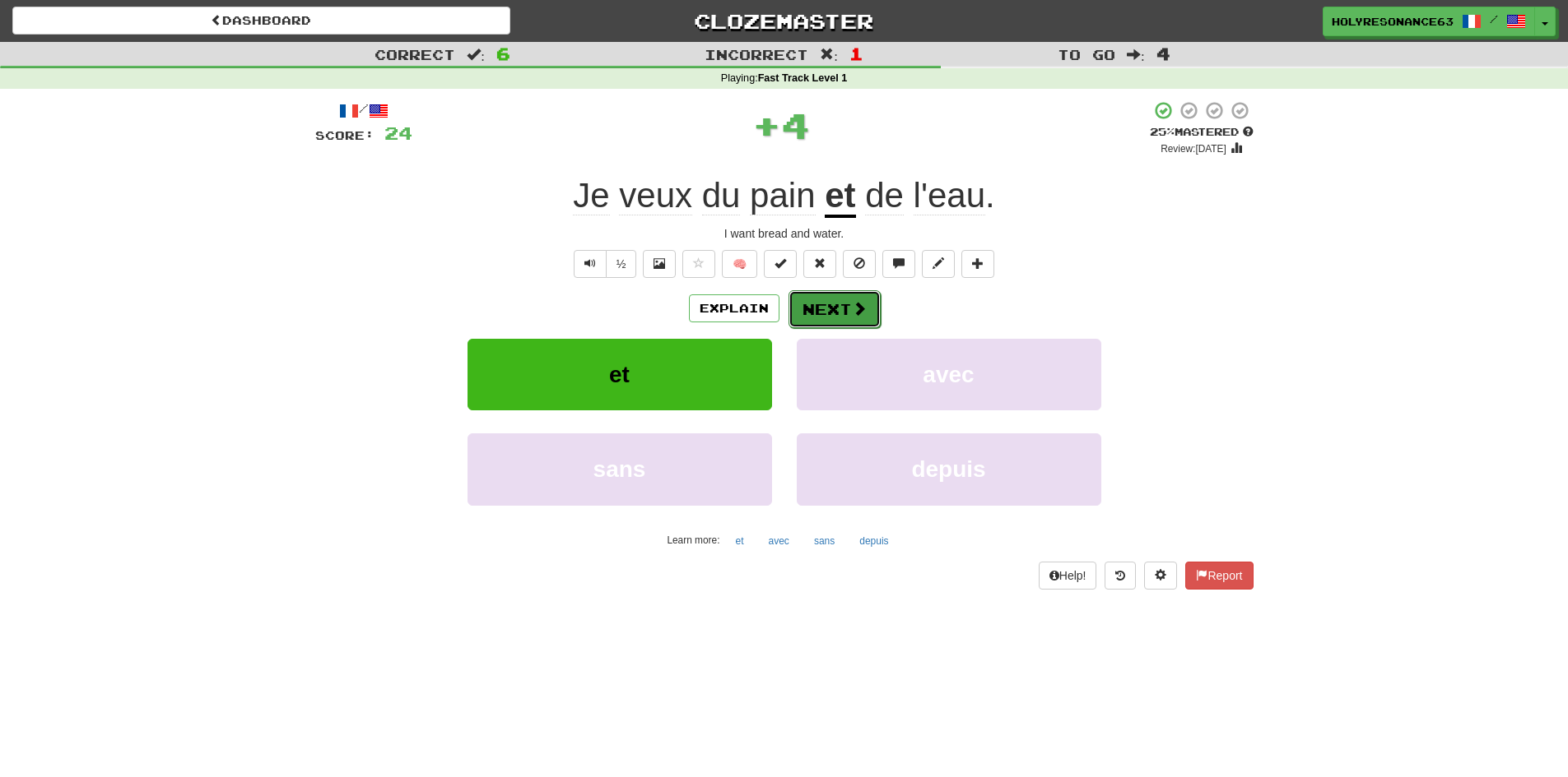
click at [852, 301] on span at bounding box center [859, 308] width 15 height 15
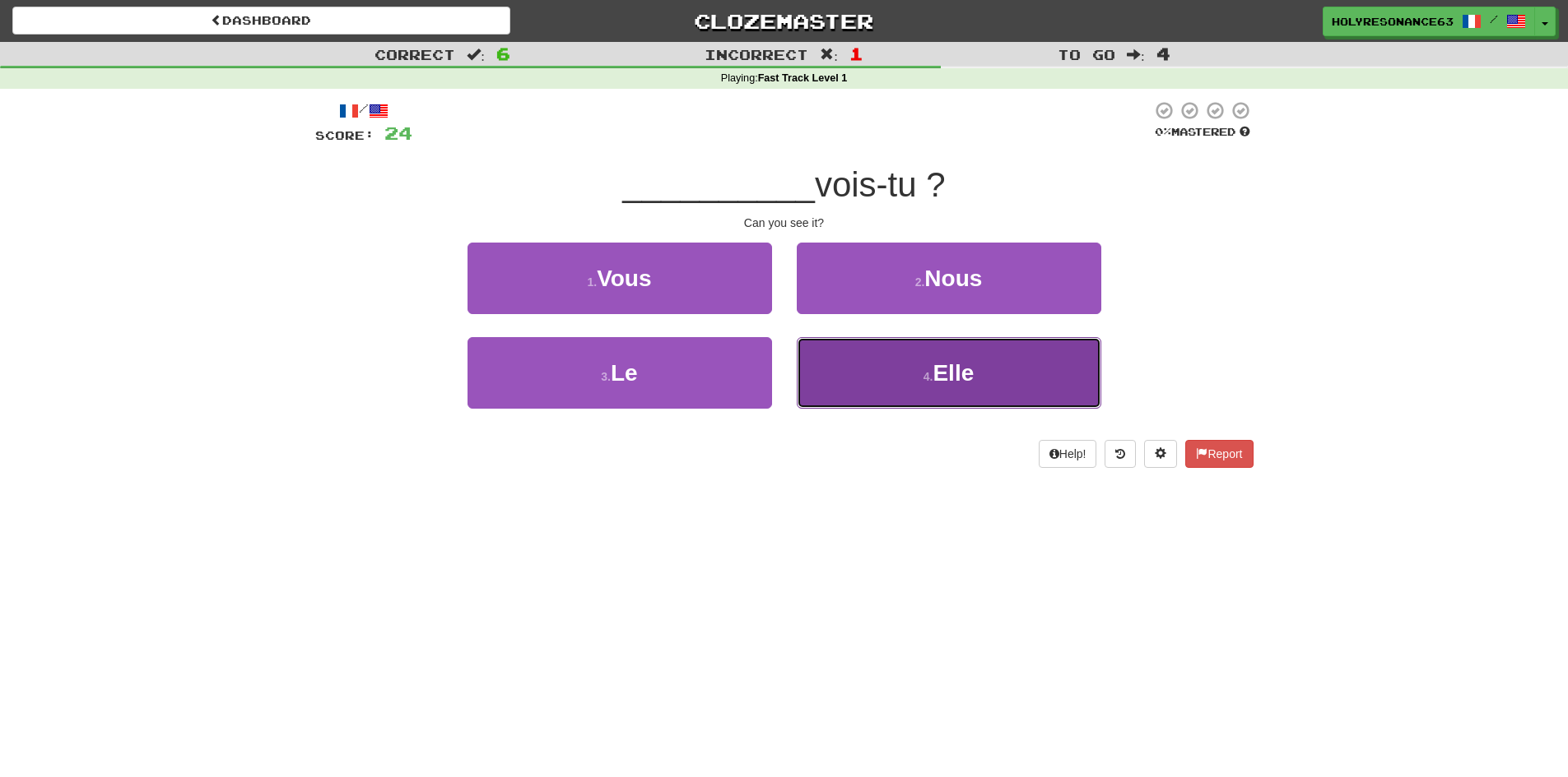
click at [904, 357] on button "4 . Elle" at bounding box center [949, 373] width 305 height 72
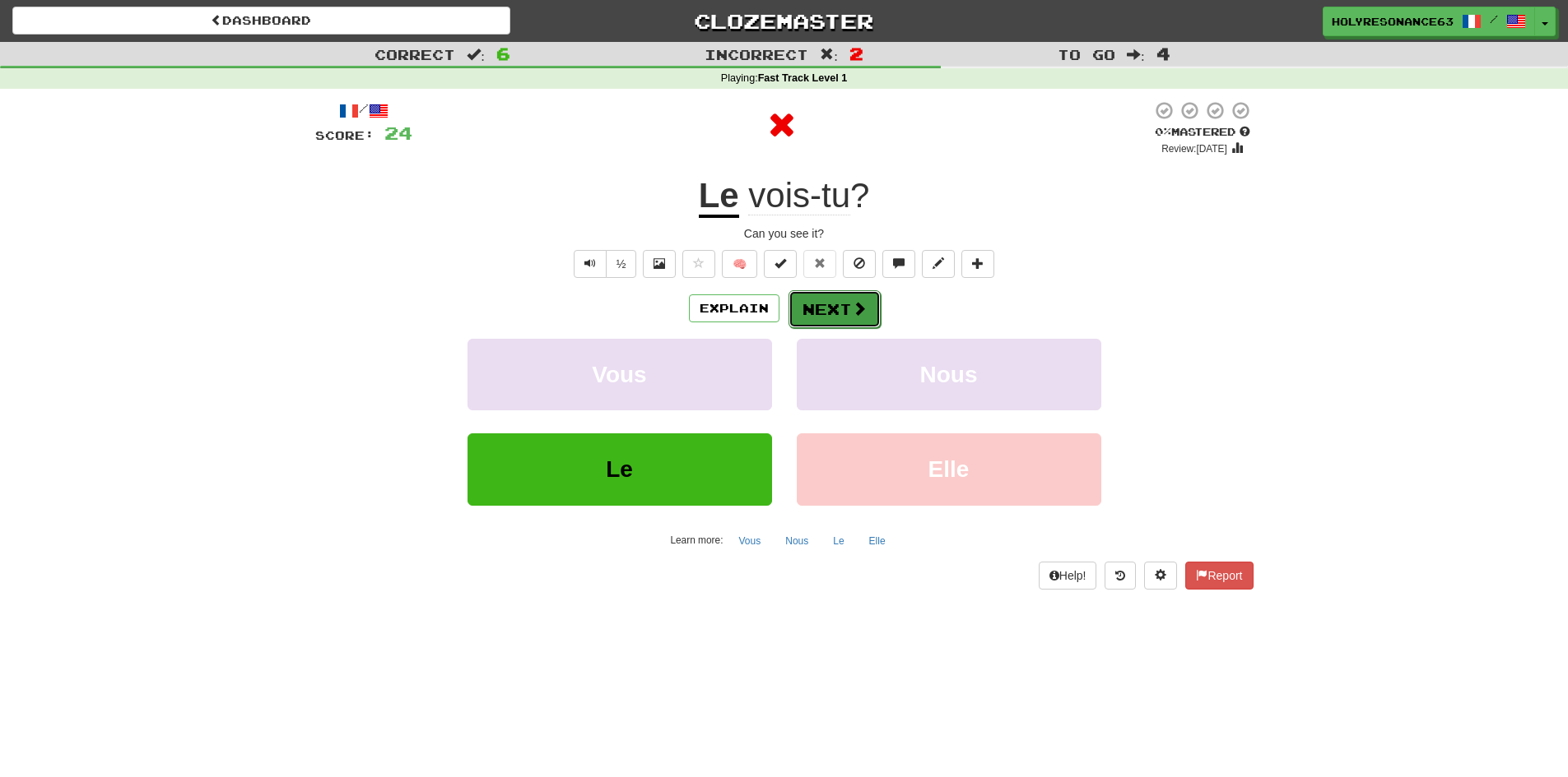
click at [847, 298] on button "Next" at bounding box center [834, 309] width 92 height 38
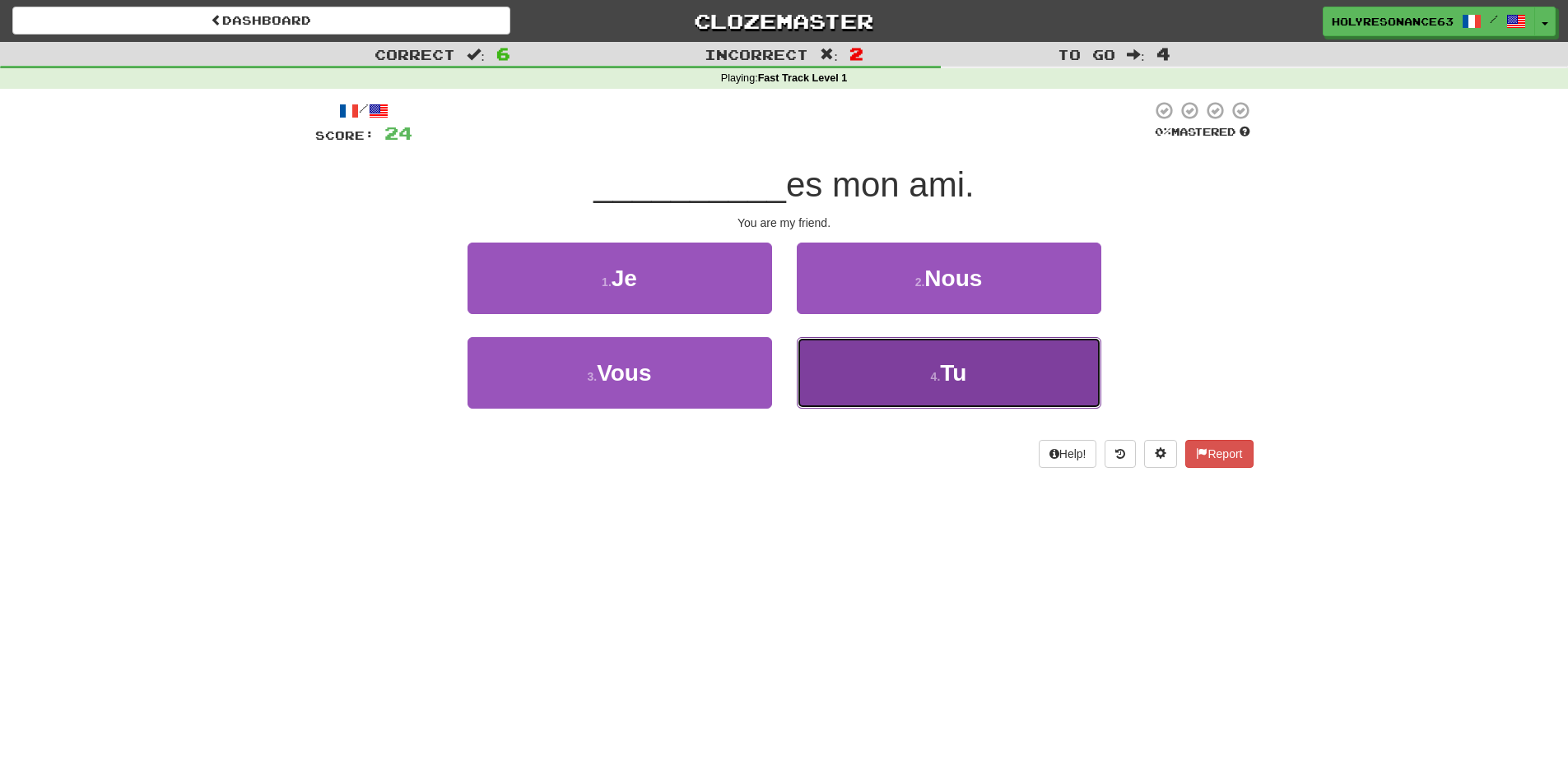
click at [834, 384] on button "4 . Tu" at bounding box center [949, 373] width 305 height 72
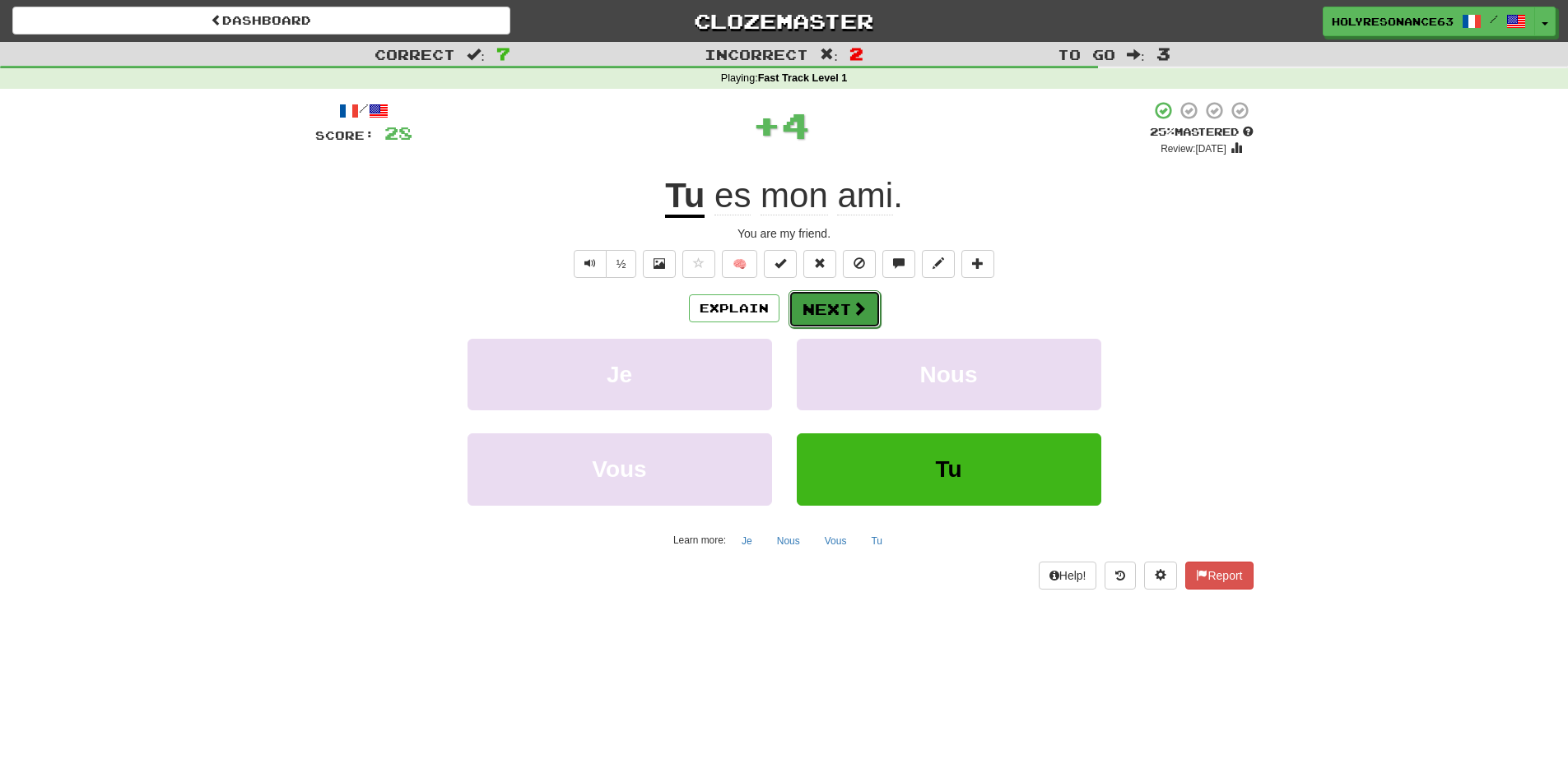
click at [820, 317] on button "Next" at bounding box center [834, 309] width 92 height 38
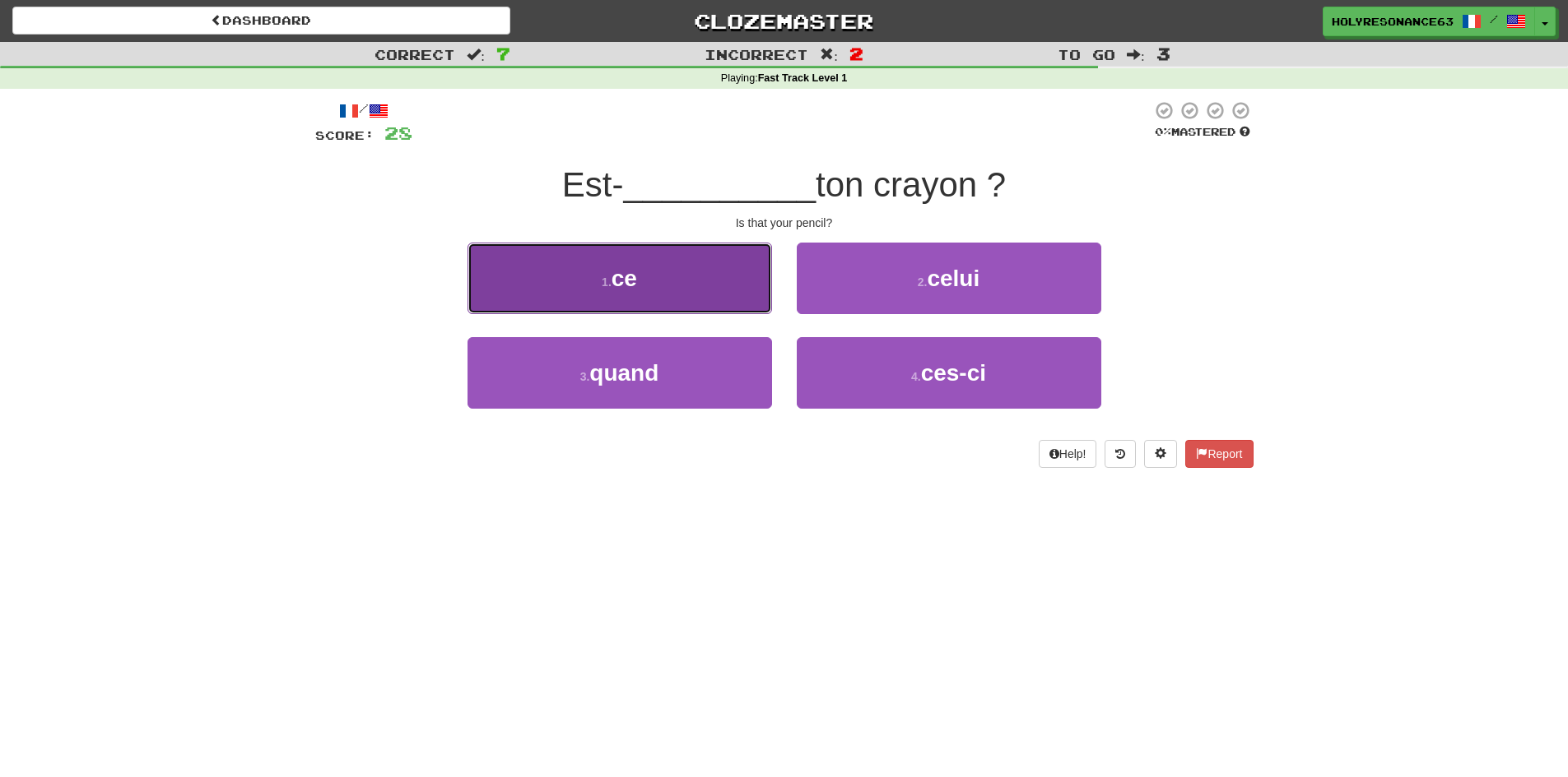
click at [733, 298] on button "1 . ce" at bounding box center [620, 278] width 305 height 72
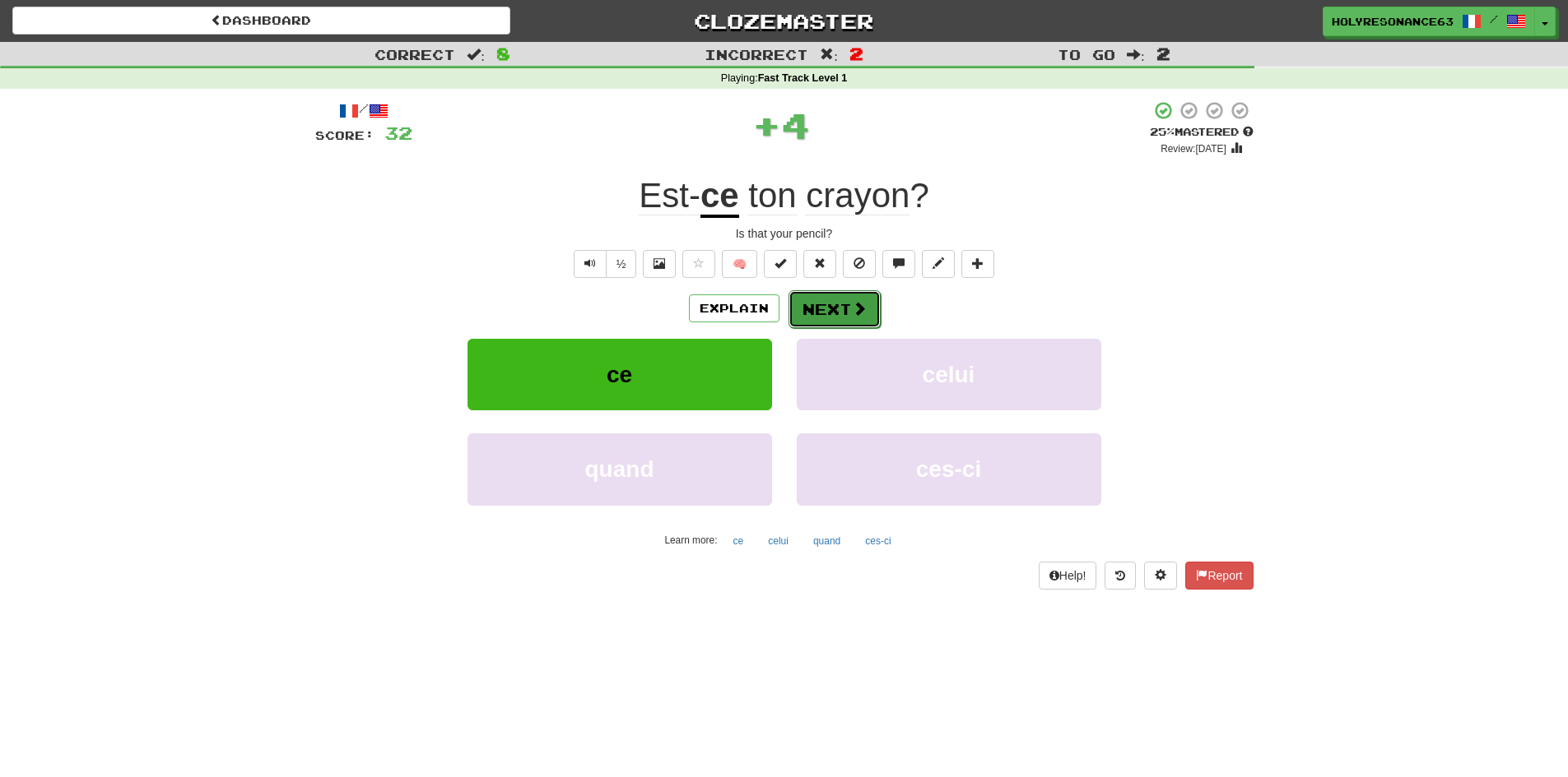
click at [833, 312] on button "Next" at bounding box center [834, 309] width 92 height 38
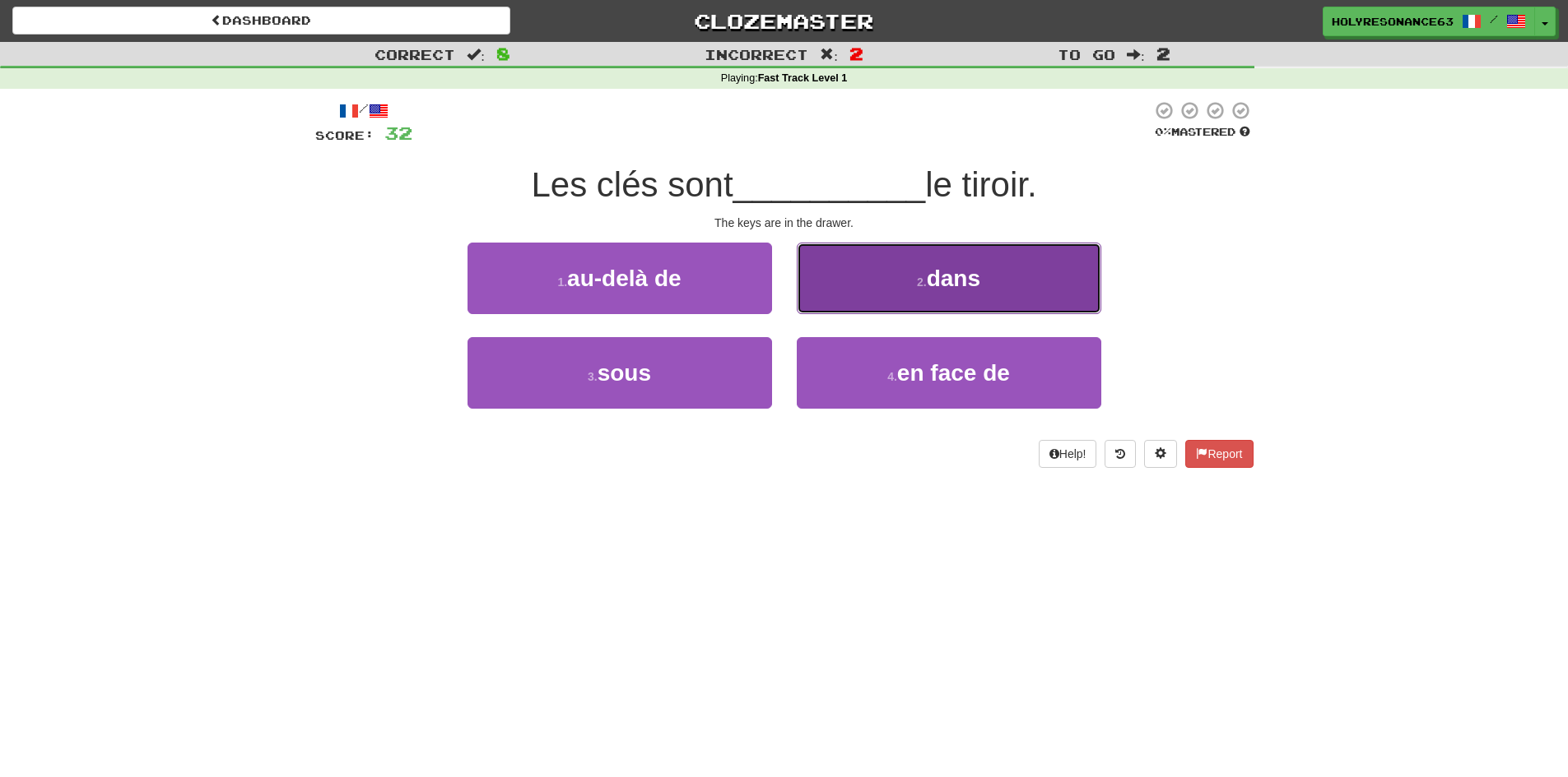
click at [853, 309] on button "2 . dans" at bounding box center [949, 278] width 305 height 72
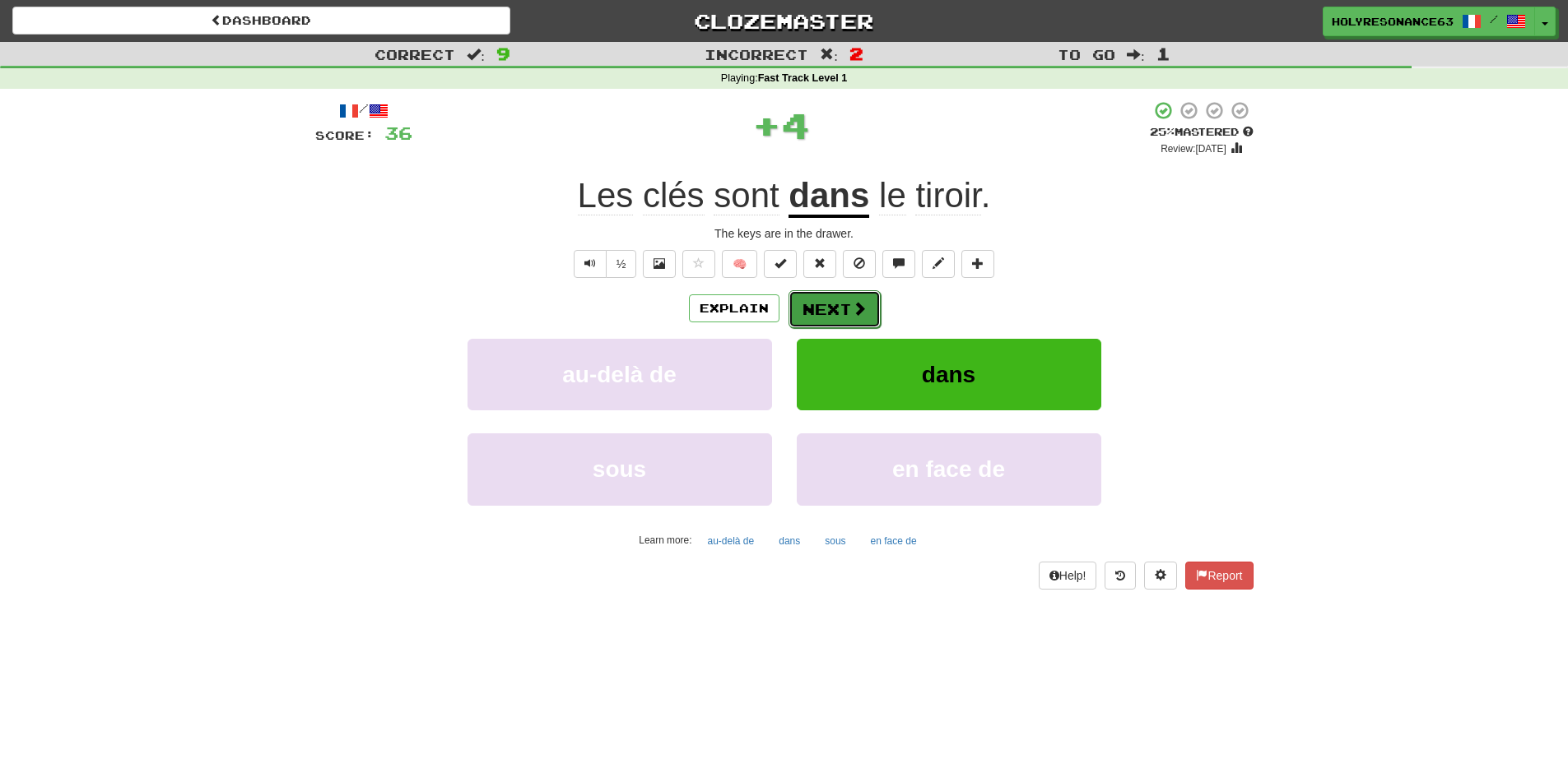
click at [833, 319] on button "Next" at bounding box center [834, 309] width 92 height 38
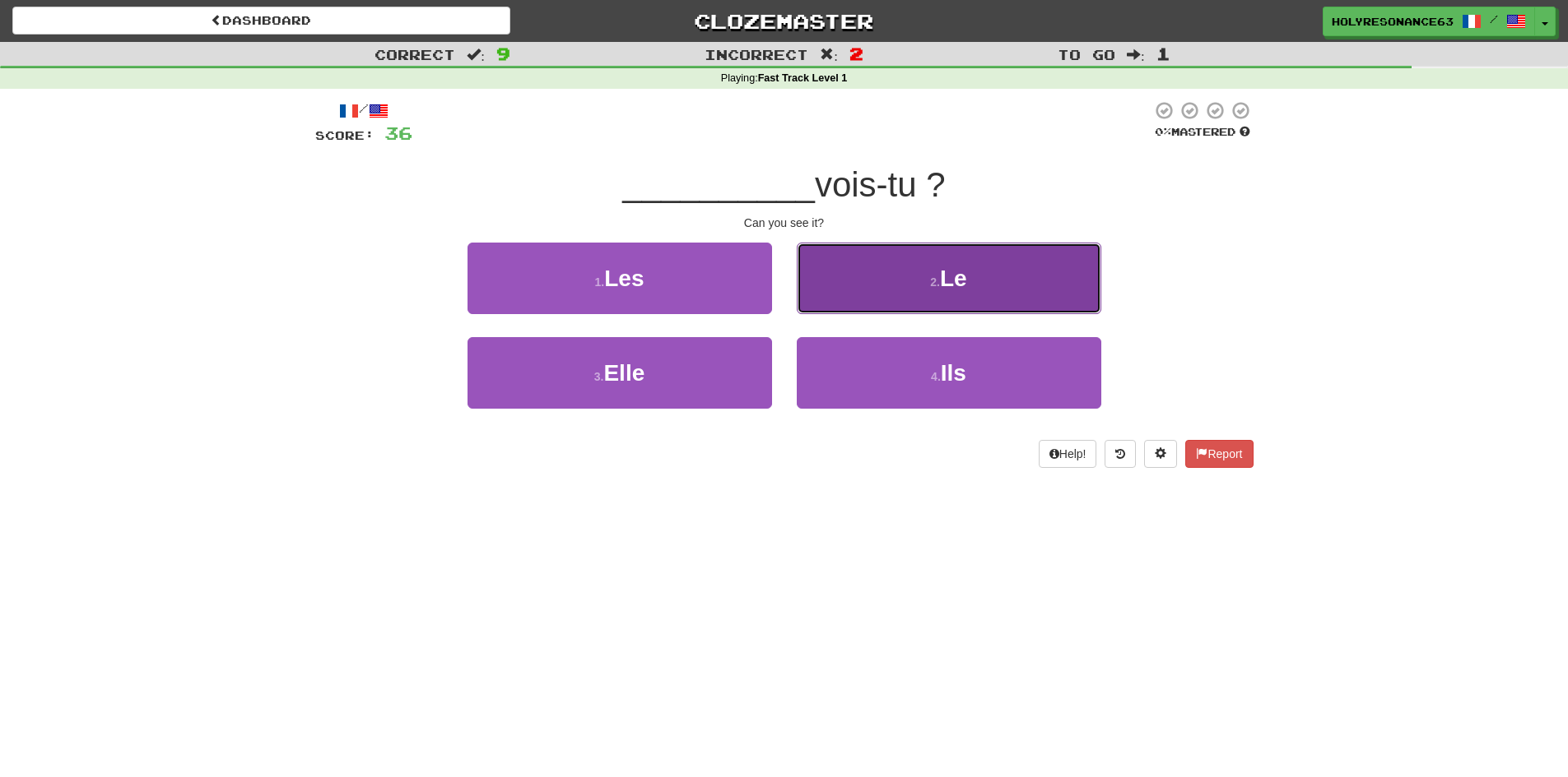
click at [870, 295] on button "2 . Le" at bounding box center [949, 278] width 305 height 72
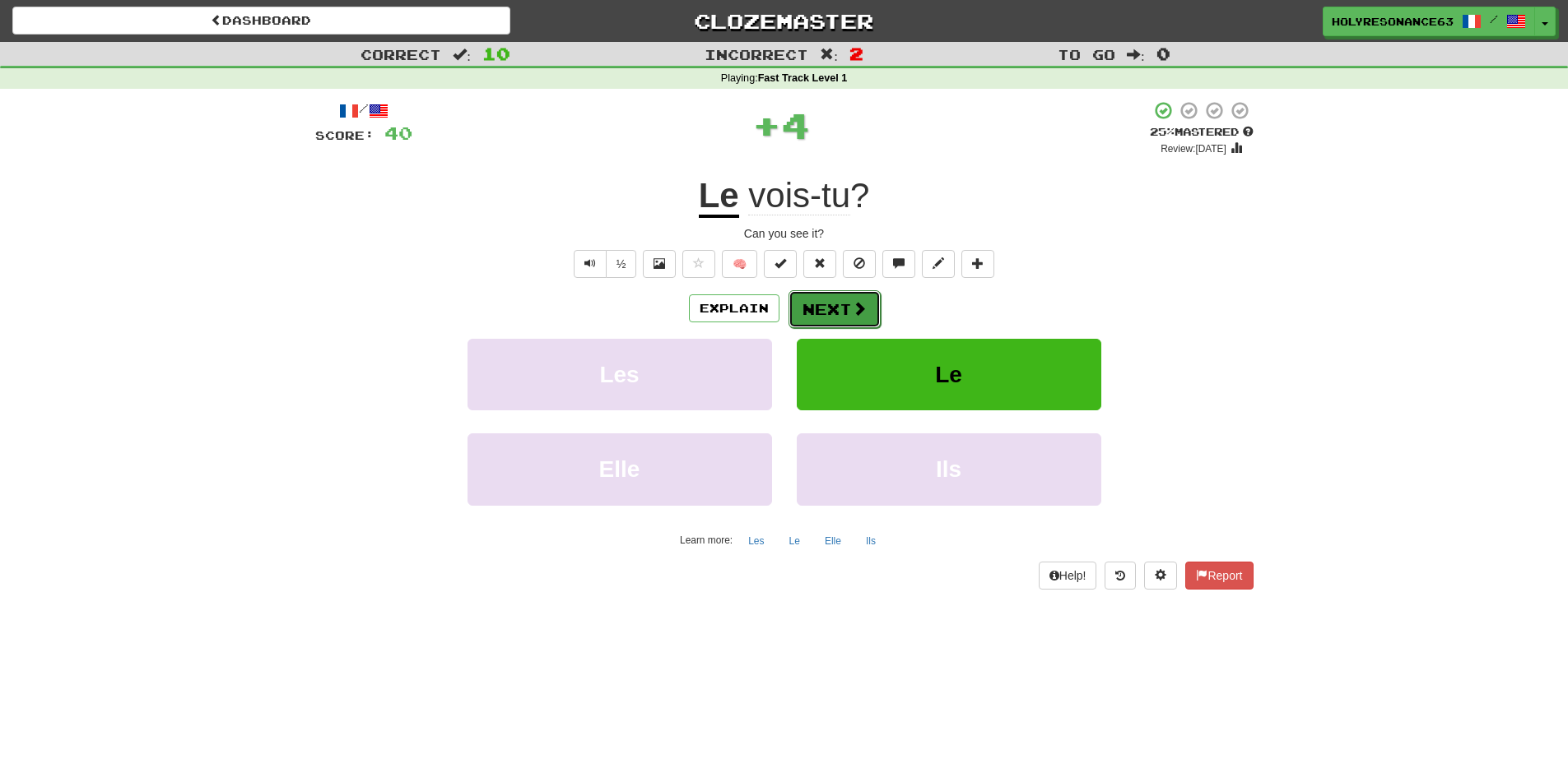
click at [845, 311] on button "Next" at bounding box center [834, 309] width 92 height 38
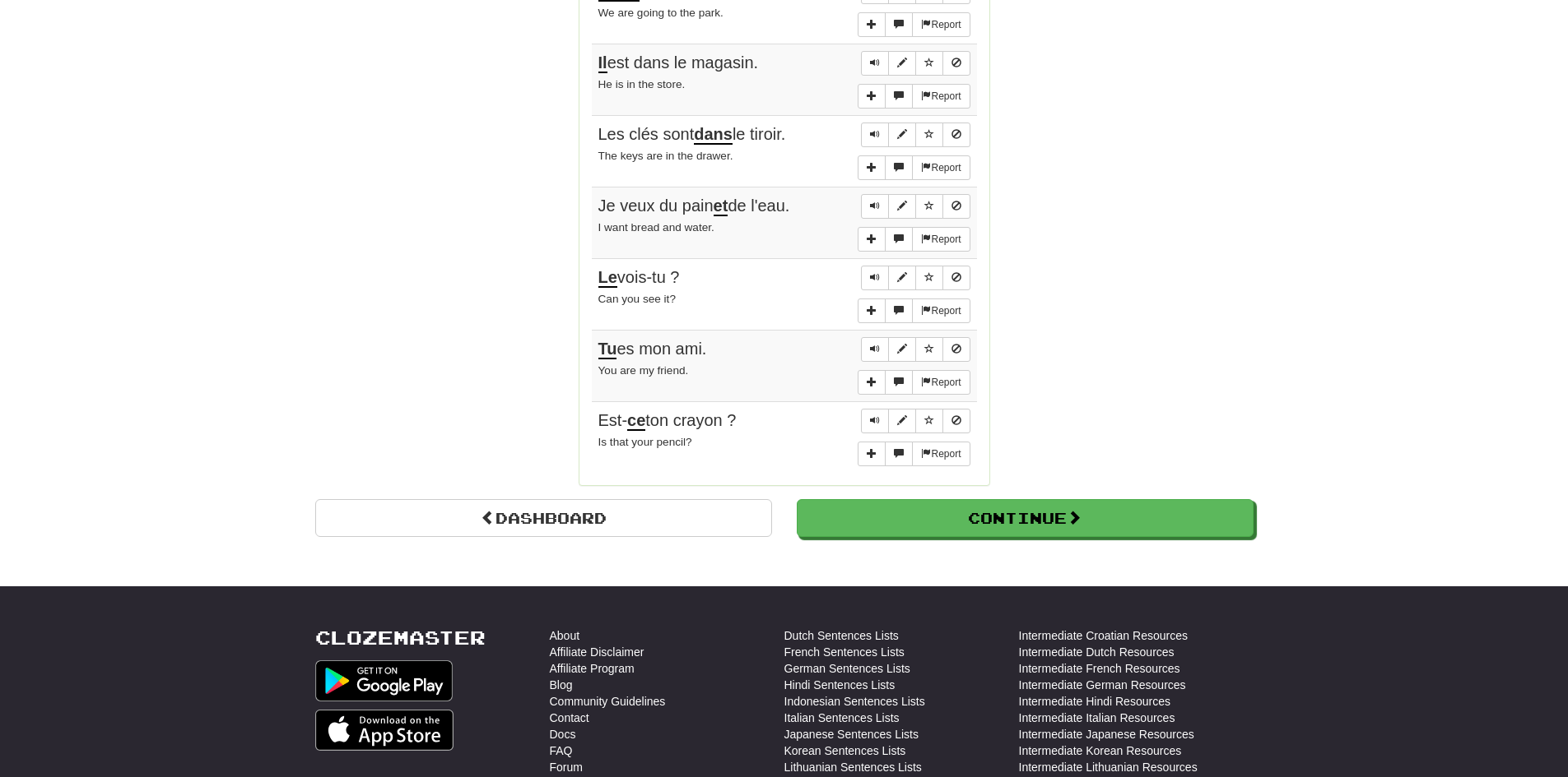
scroll to position [1234, 0]
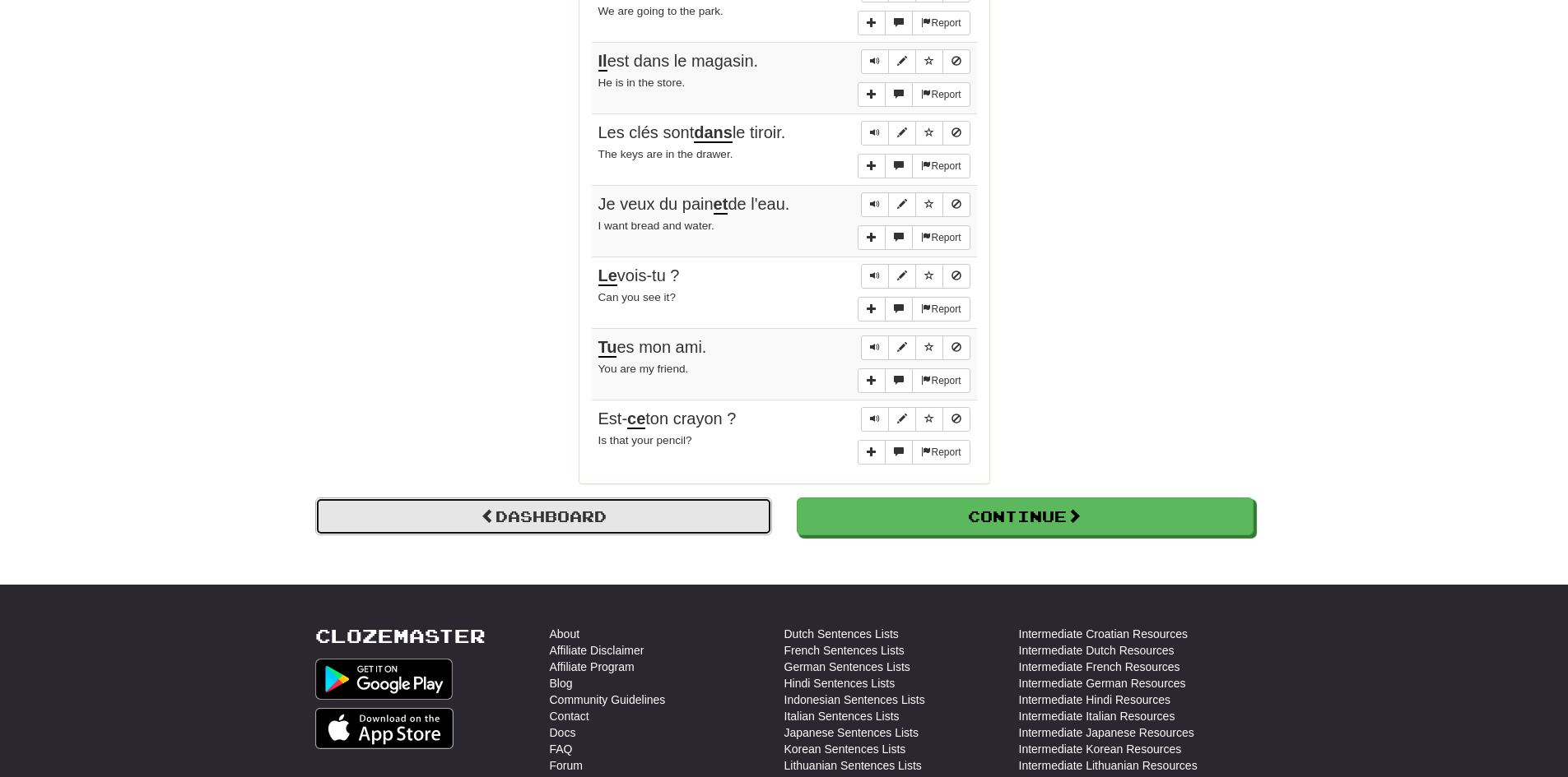
click at [727, 522] on link "Dashboard" at bounding box center [544, 516] width 457 height 38
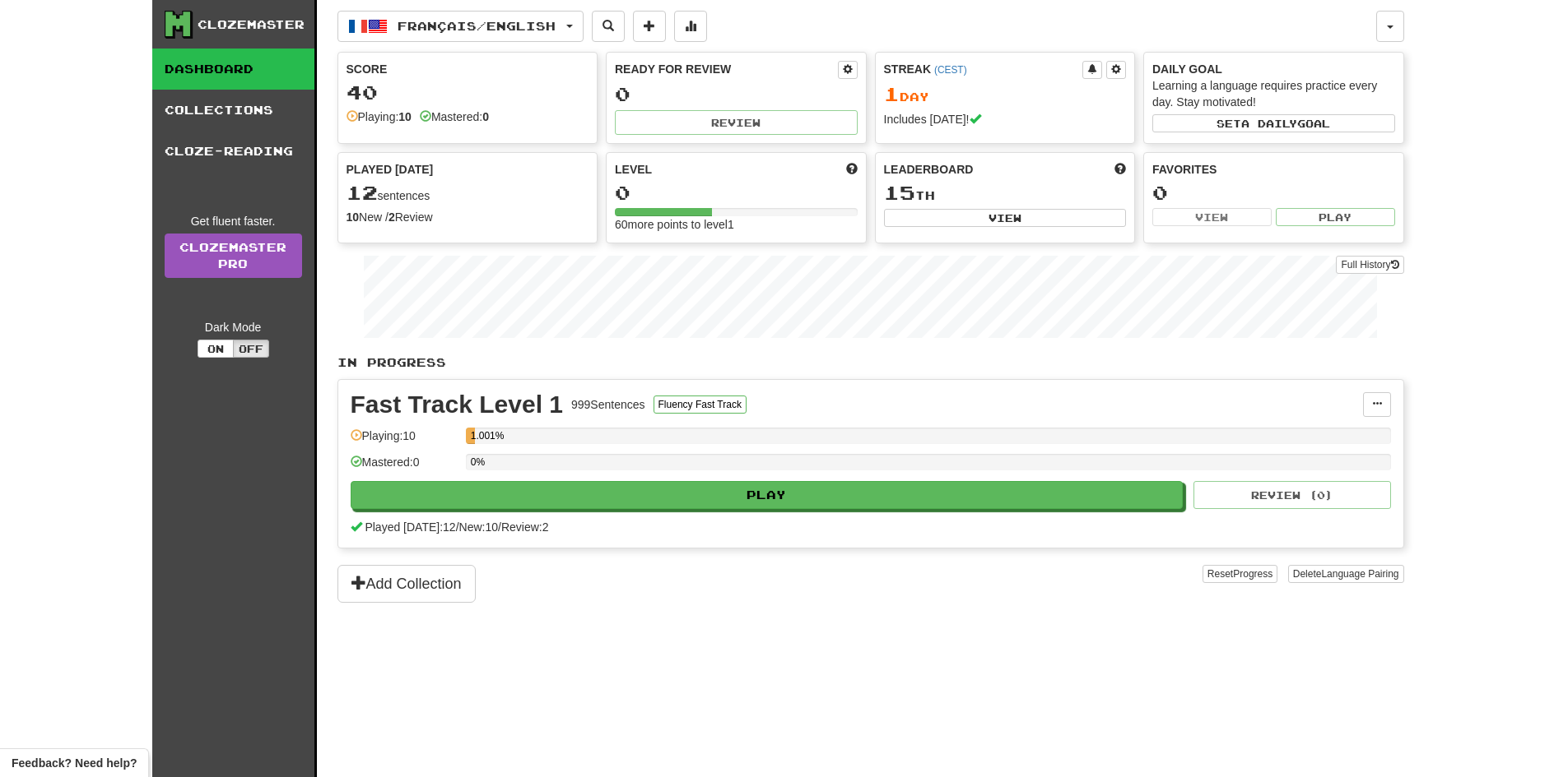
click at [252, 64] on link "Dashboard" at bounding box center [233, 68] width 162 height 41
click at [267, 114] on link "Collections" at bounding box center [233, 109] width 162 height 41
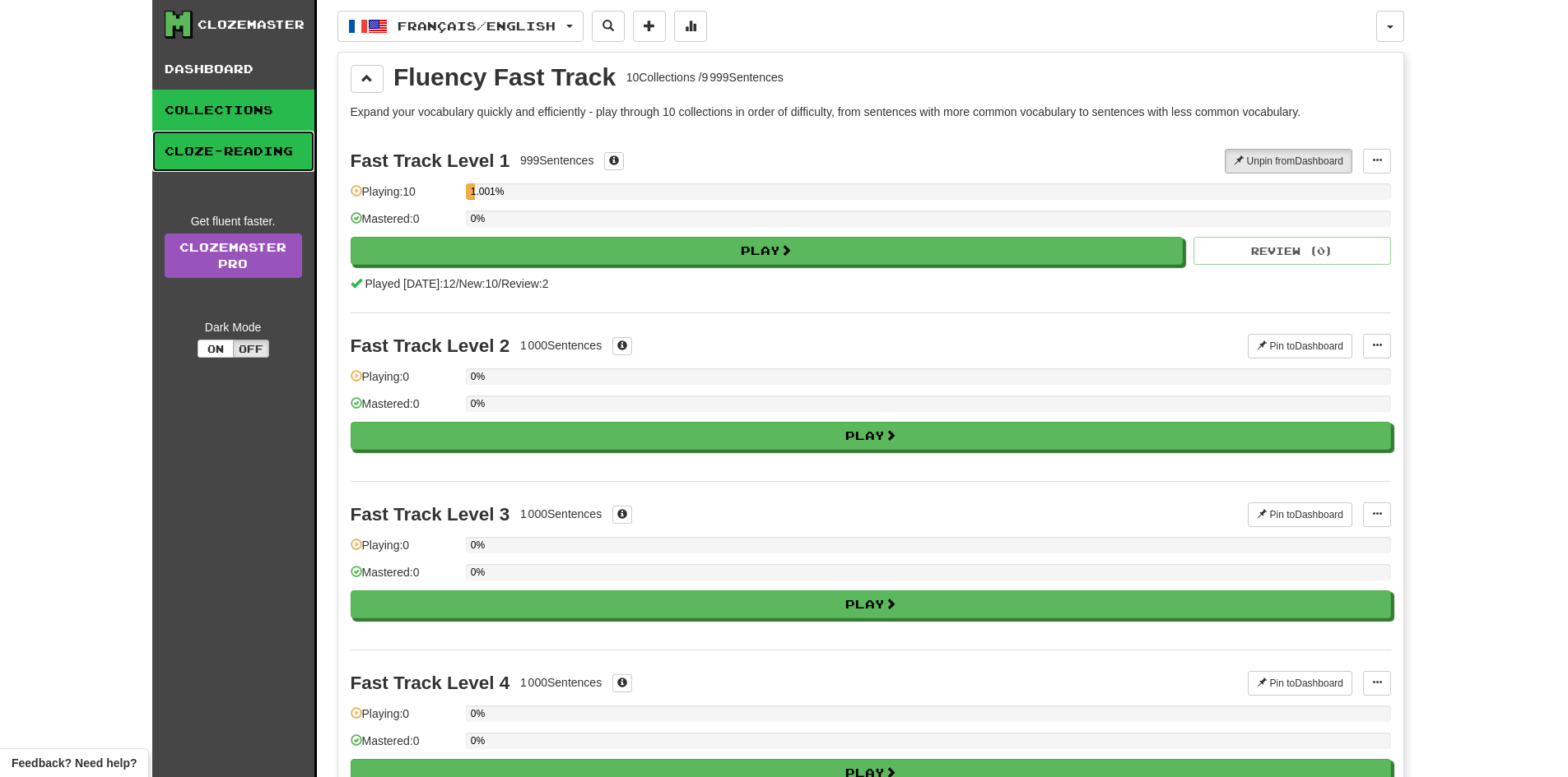
click at [250, 144] on link "Cloze-Reading" at bounding box center [233, 150] width 162 height 41
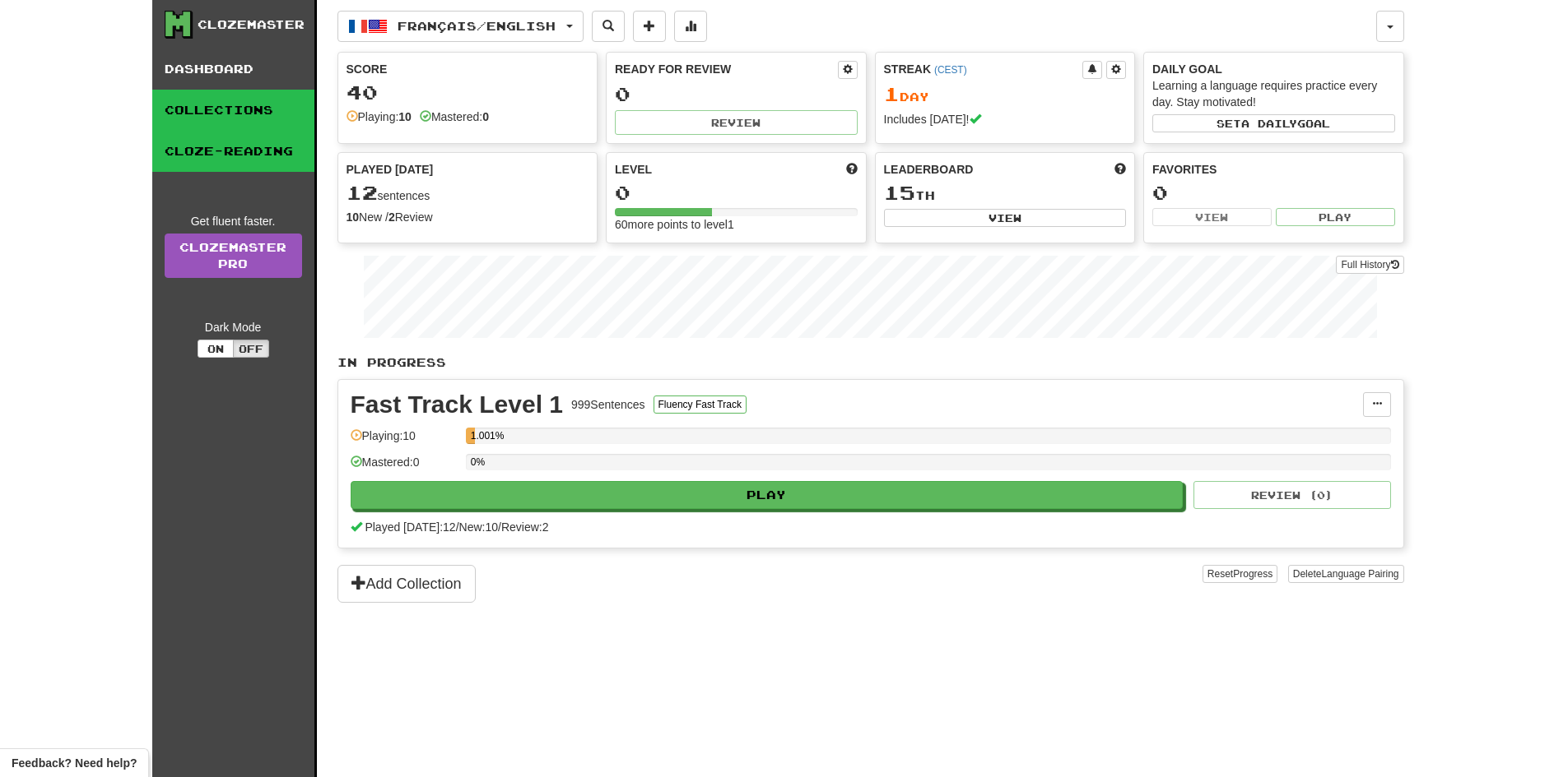
click at [253, 95] on link "Collections" at bounding box center [233, 109] width 162 height 41
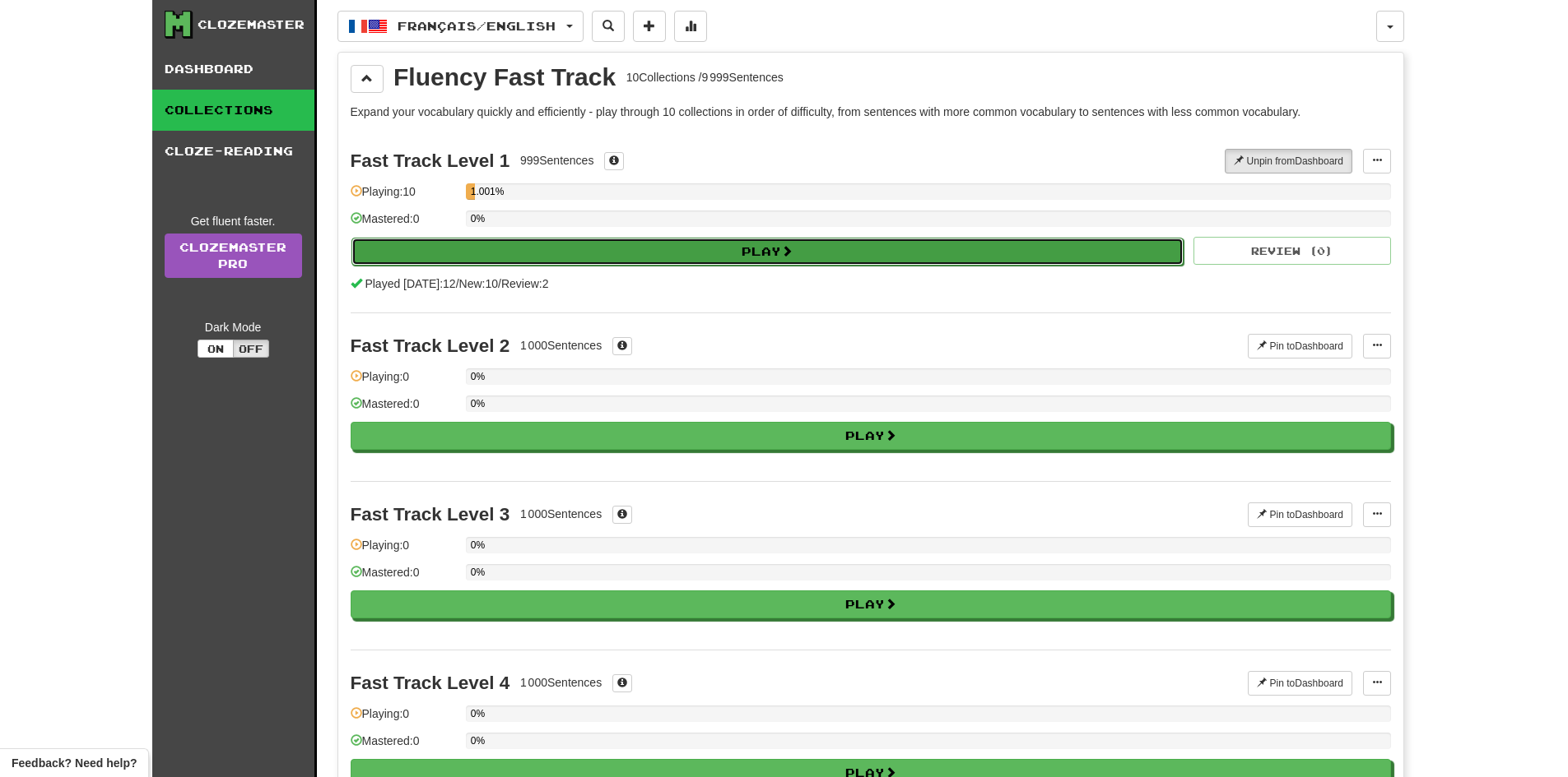
click at [952, 244] on button "Play" at bounding box center [767, 252] width 833 height 28
select select "**"
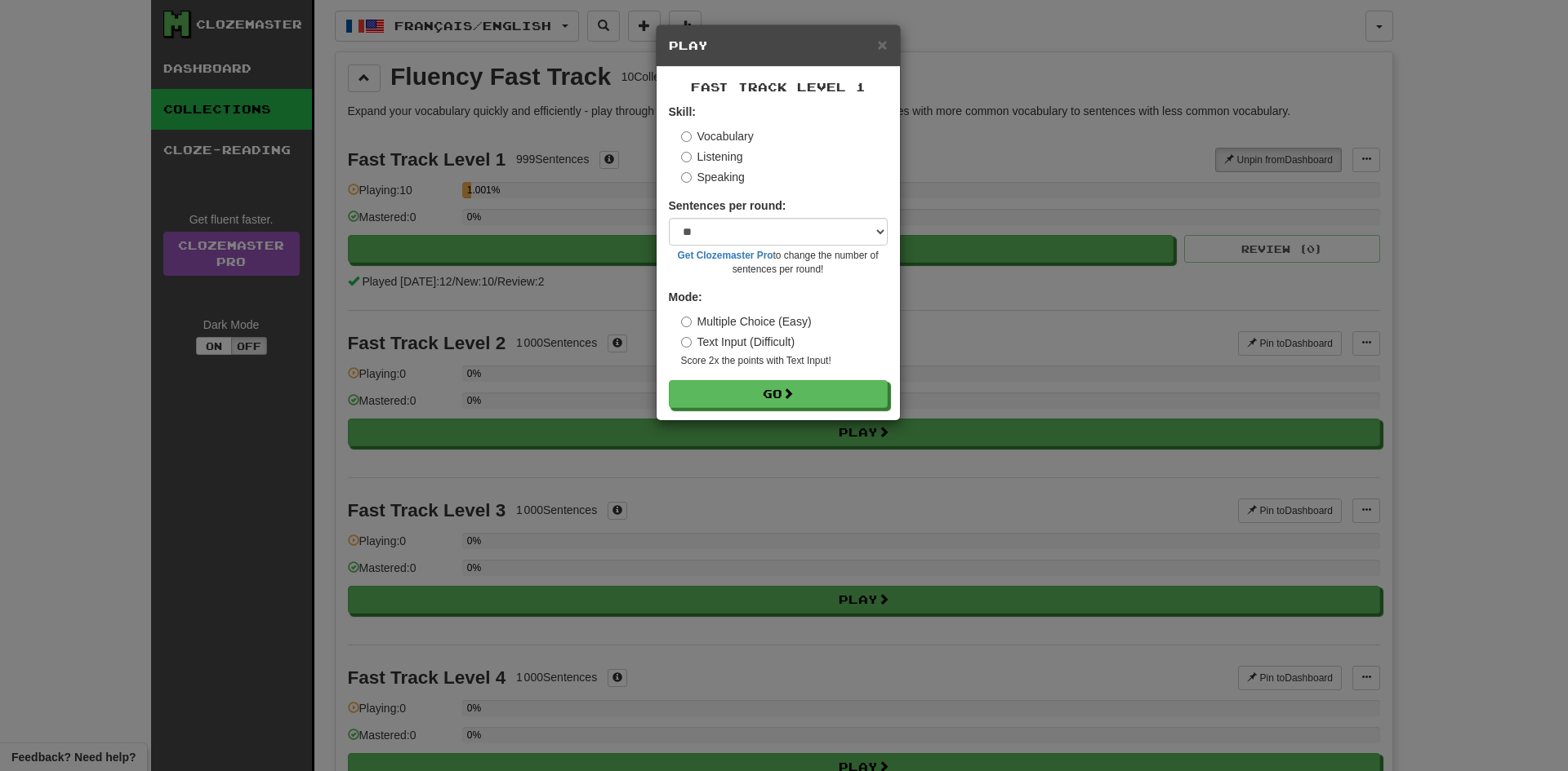
click at [704, 161] on label "Listening" at bounding box center [711, 156] width 62 height 16
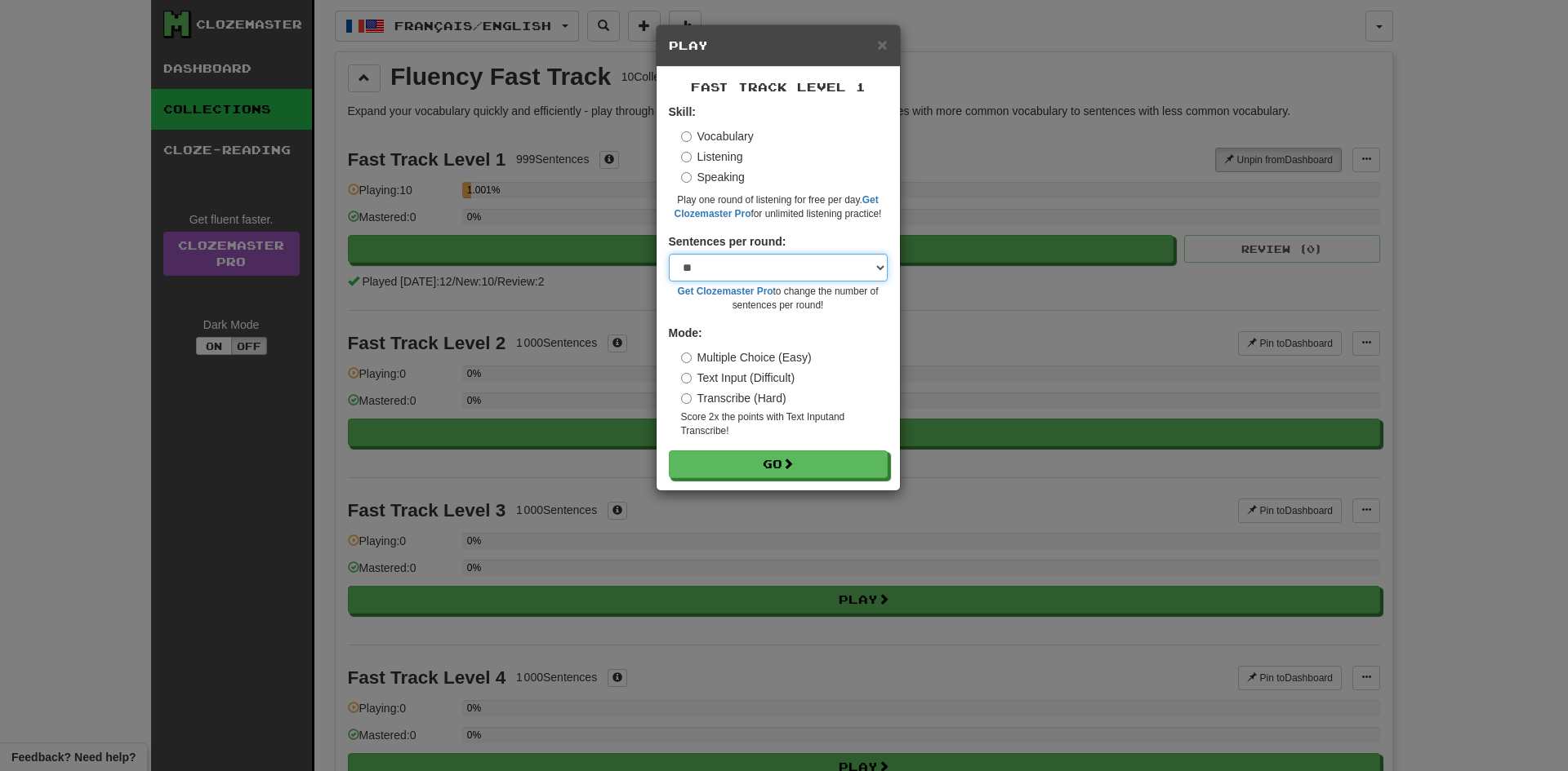
drag, startPoint x: 777, startPoint y: 280, endPoint x: 787, endPoint y: 276, distance: 10.8
click at [777, 280] on select "* ** ** ** ** ** *** ********" at bounding box center [778, 267] width 219 height 28
click at [792, 275] on select "* ** ** ** ** ** *** ********" at bounding box center [778, 267] width 219 height 28
click at [838, 468] on button "Go" at bounding box center [779, 465] width 219 height 28
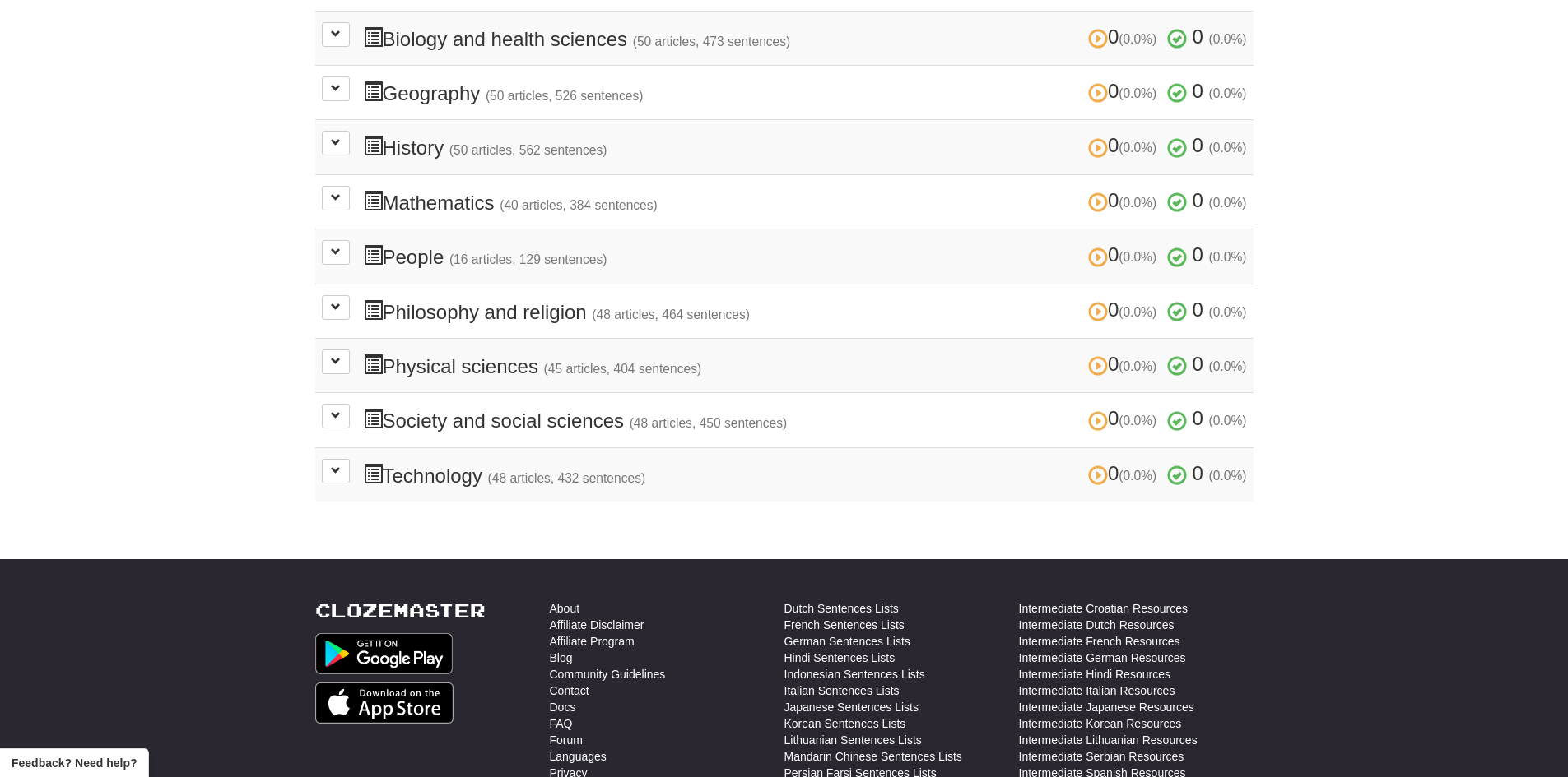
scroll to position [576, 0]
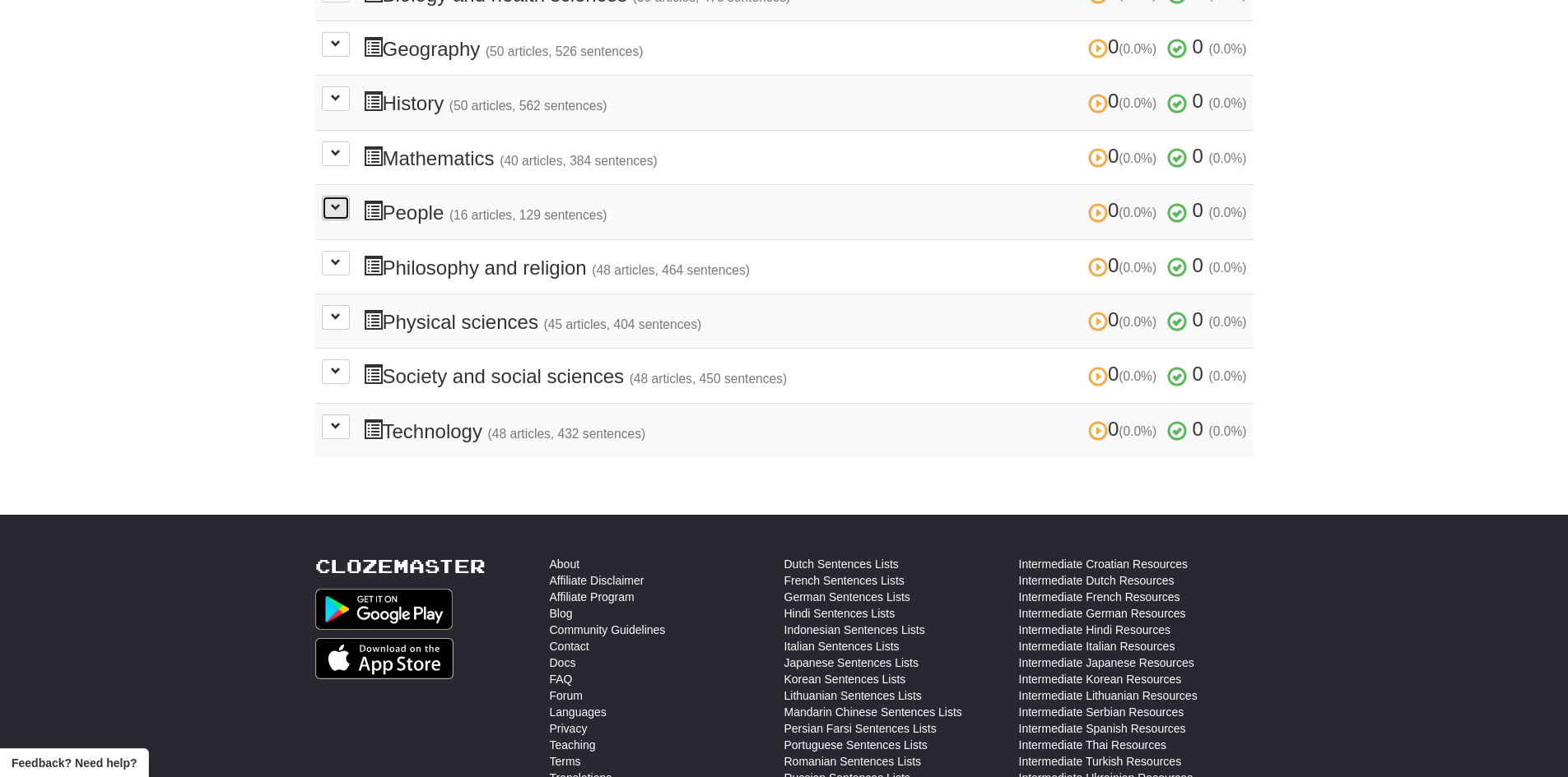
click at [339, 208] on span at bounding box center [335, 206] width 10 height 10
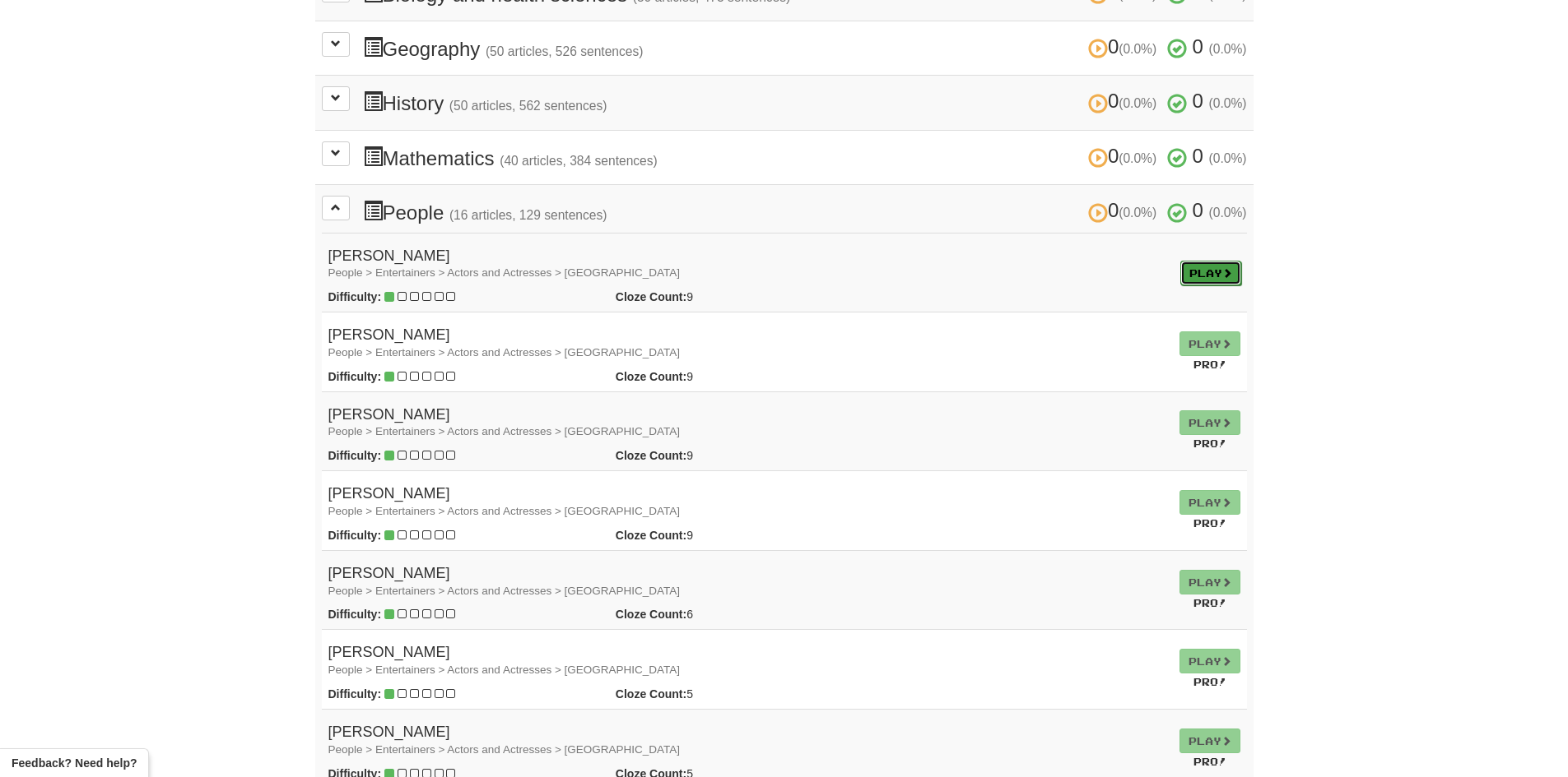
click at [1191, 276] on link "Play" at bounding box center [1211, 273] width 61 height 24
click at [339, 214] on button at bounding box center [336, 208] width 28 height 24
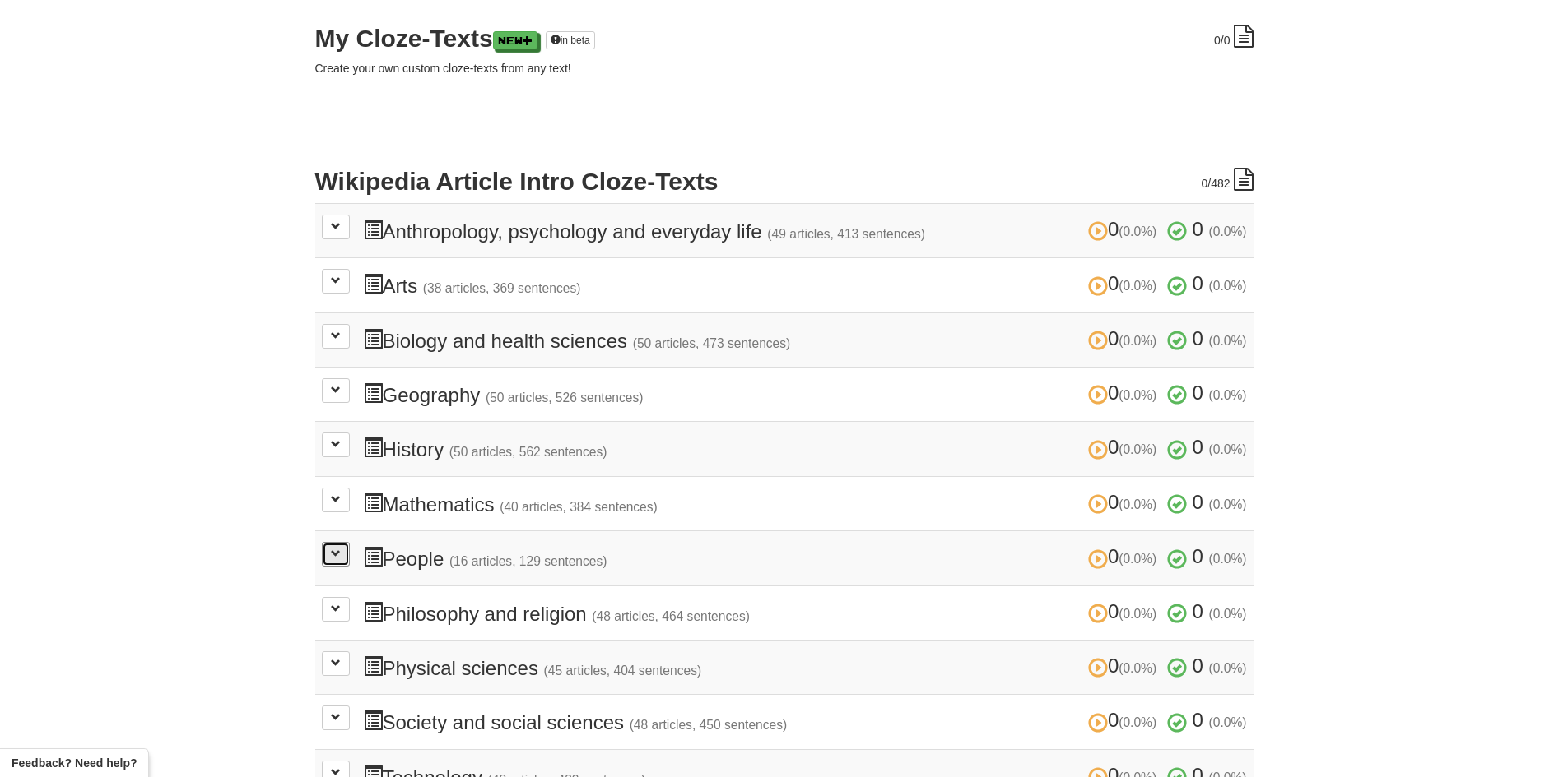
scroll to position [0, 0]
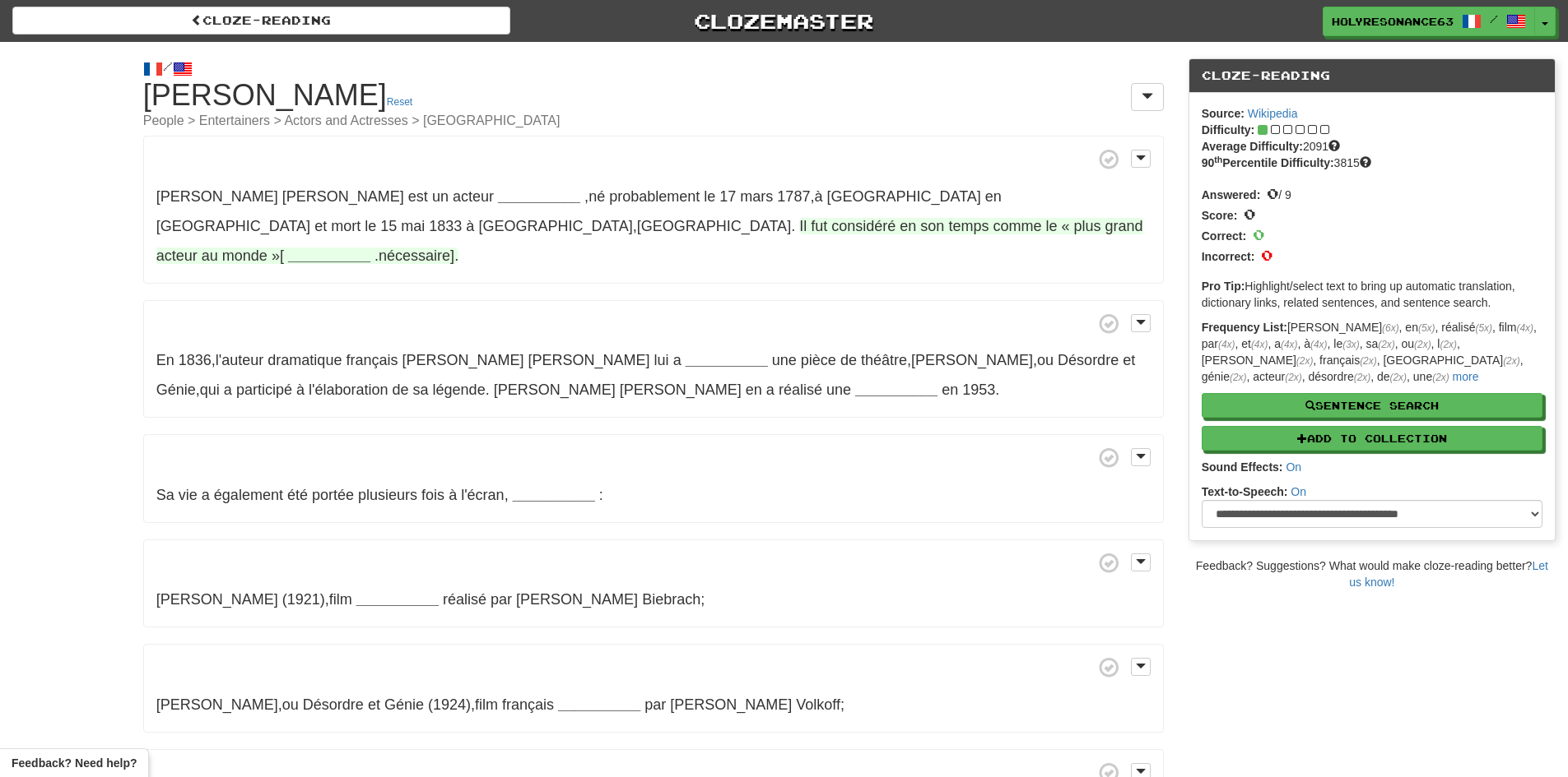
click at [993, 226] on span "comme" at bounding box center [1016, 226] width 48 height 17
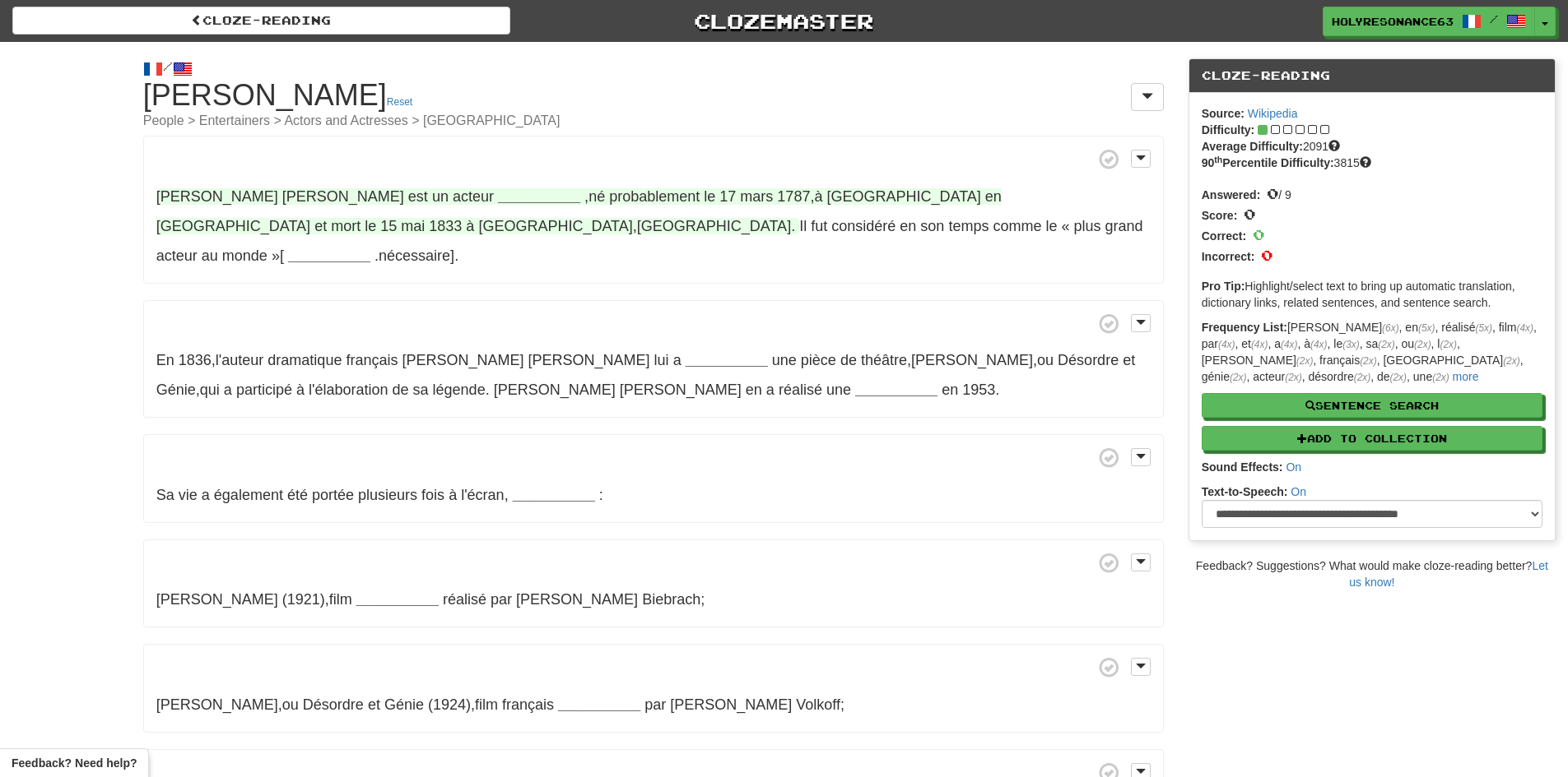
click at [498, 188] on strong "__________" at bounding box center [539, 196] width 82 height 17
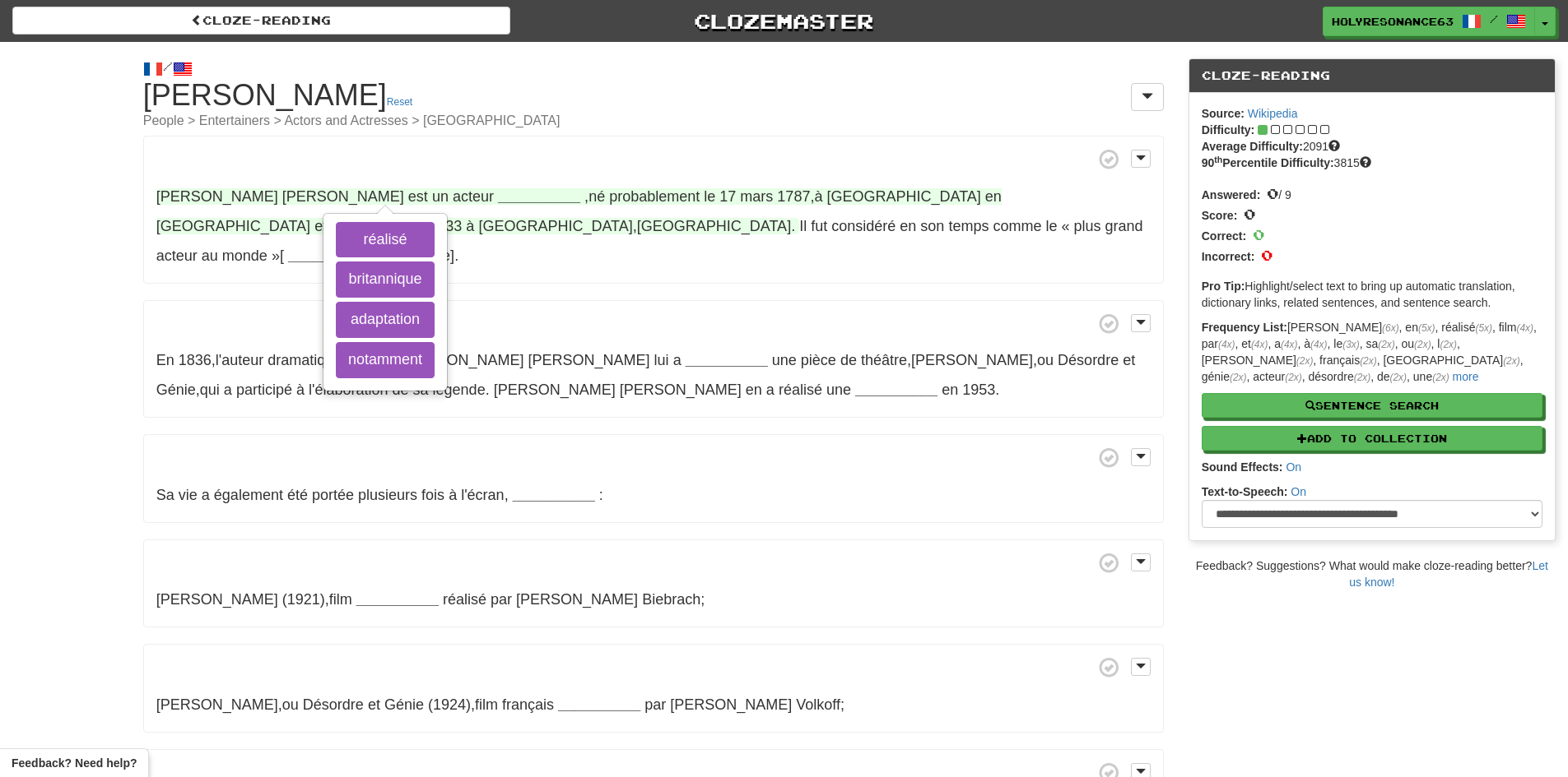
click at [498, 194] on strong "__________" at bounding box center [539, 196] width 82 height 17
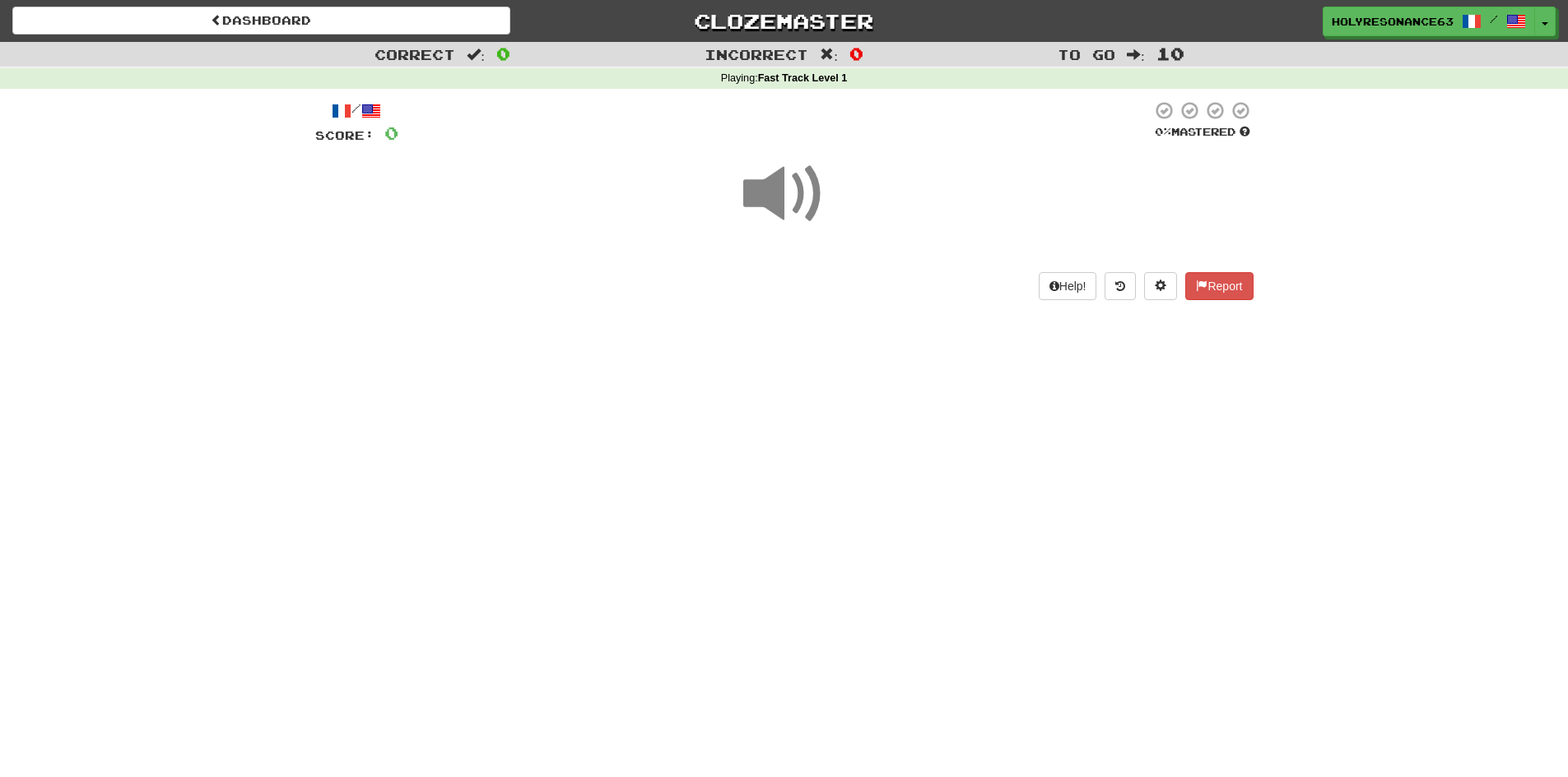
click at [789, 192] on span at bounding box center [784, 194] width 82 height 82
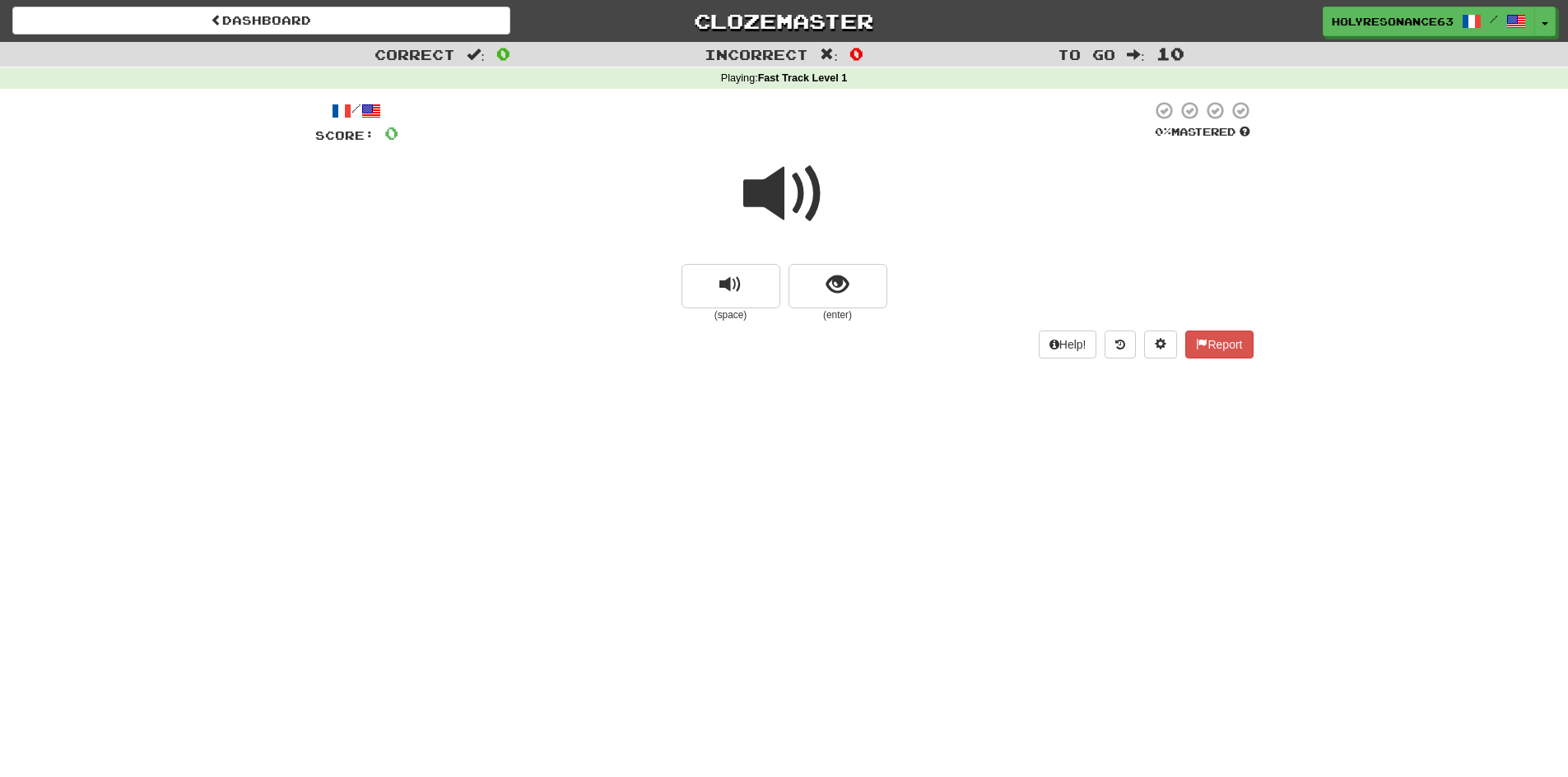
click at [789, 192] on span at bounding box center [784, 194] width 82 height 82
click at [791, 224] on span at bounding box center [784, 194] width 82 height 82
click at [791, 221] on span at bounding box center [784, 194] width 82 height 82
click at [883, 282] on button "show sentence" at bounding box center [838, 286] width 99 height 45
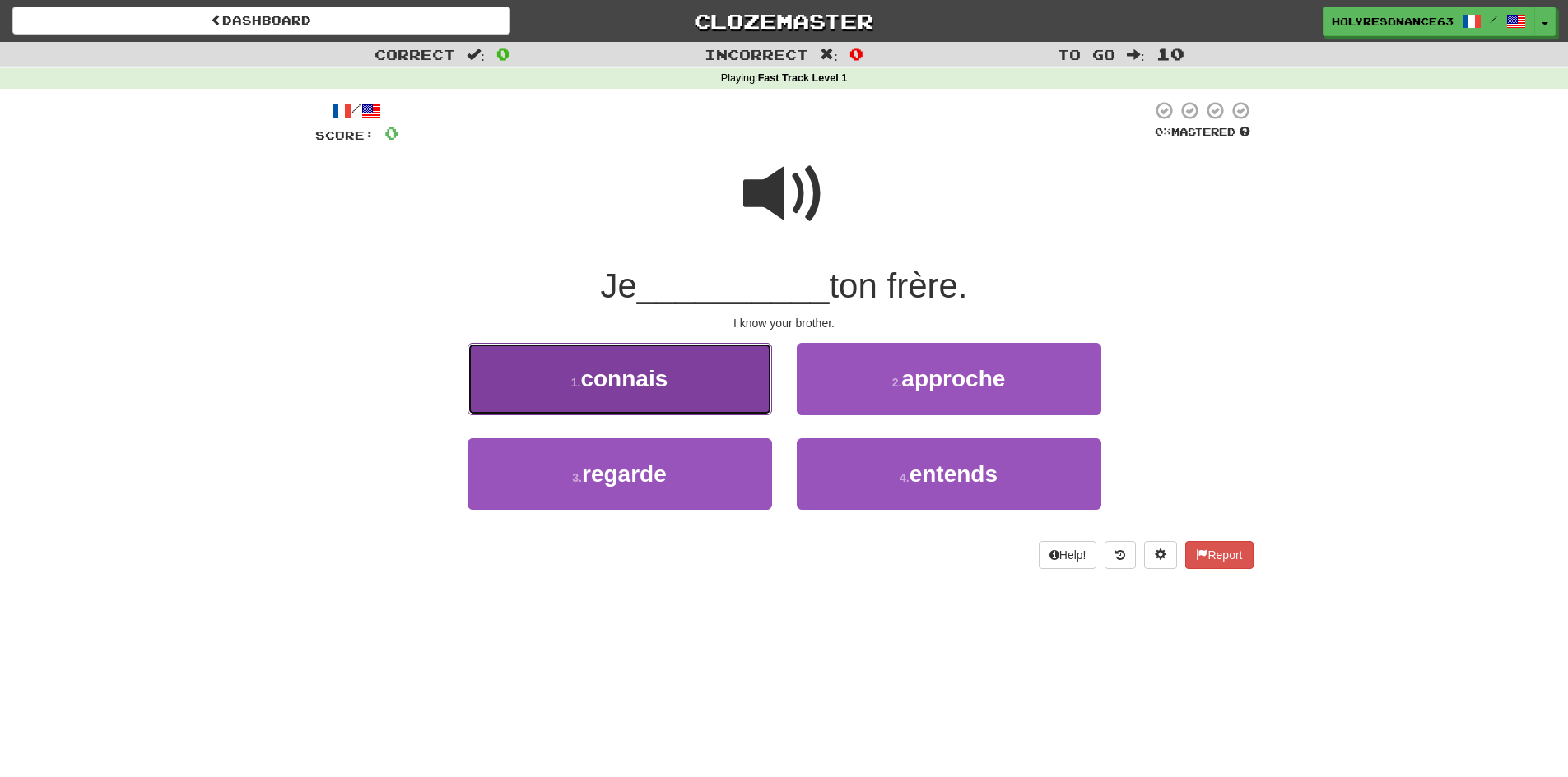
click at [690, 369] on button "1 . connais" at bounding box center [620, 379] width 305 height 72
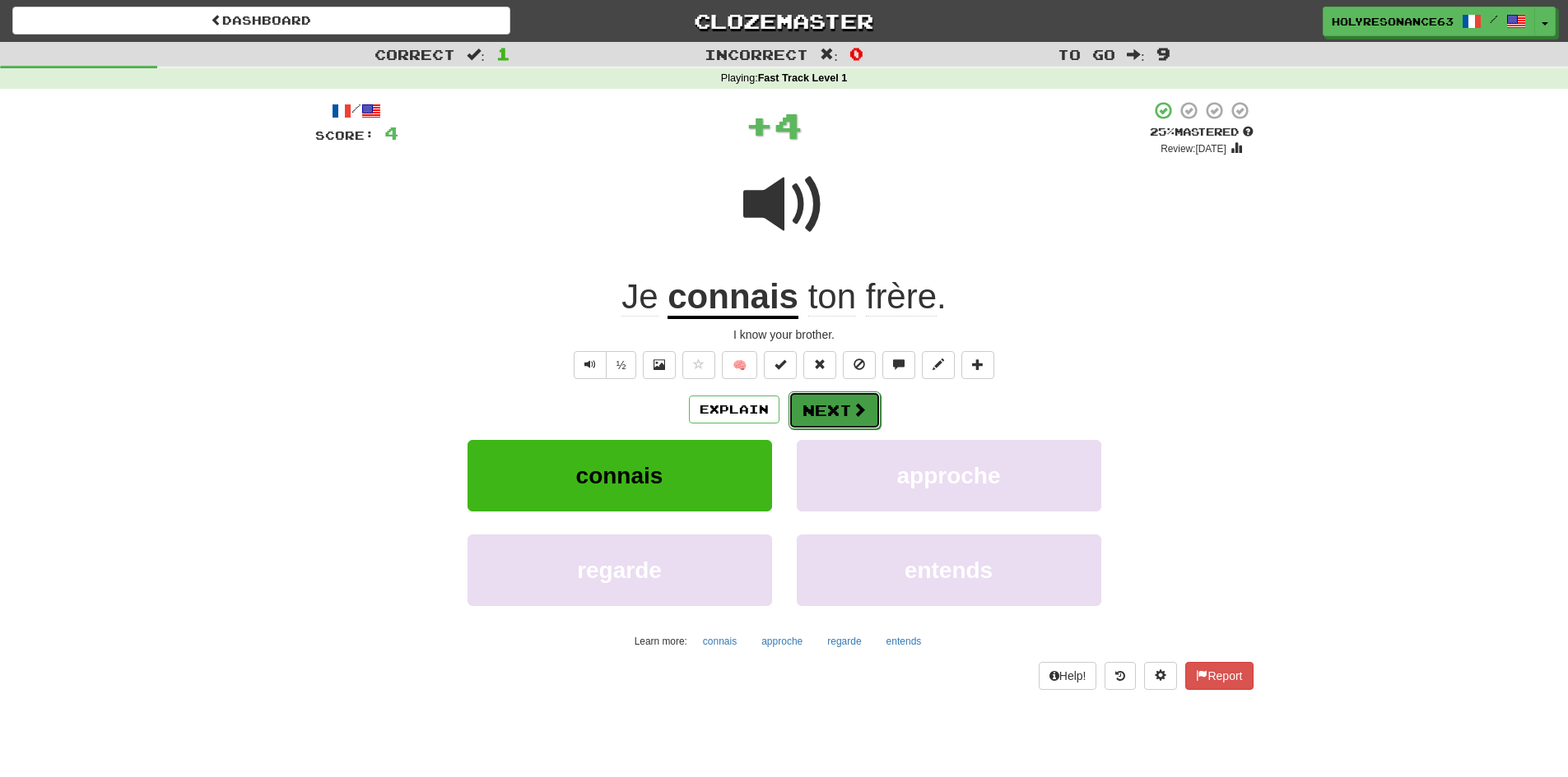
click at [825, 402] on button "Next" at bounding box center [834, 410] width 92 height 38
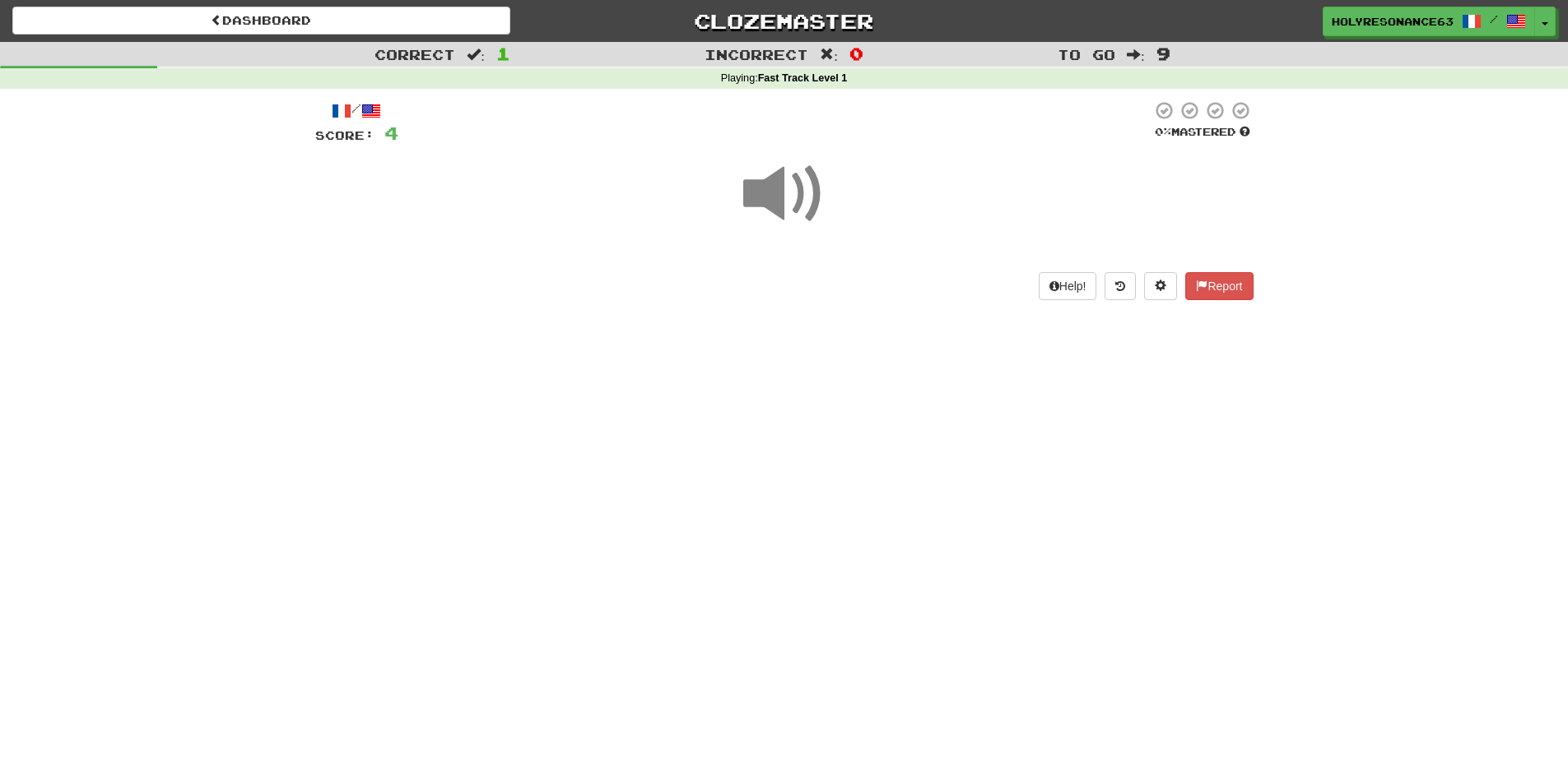
click at [806, 220] on span at bounding box center [784, 194] width 82 height 82
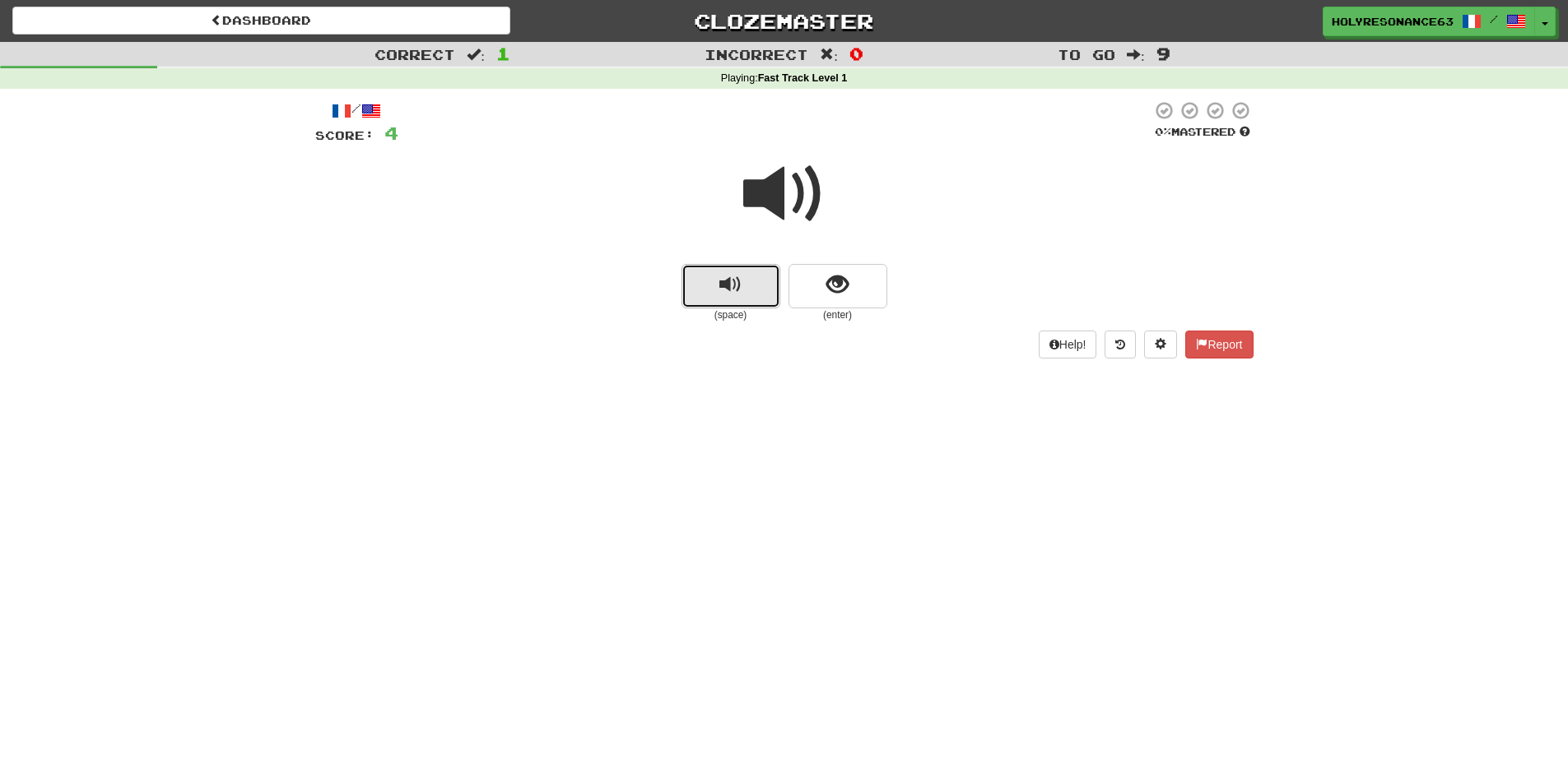
click at [762, 290] on button "replay audio" at bounding box center [730, 286] width 99 height 45
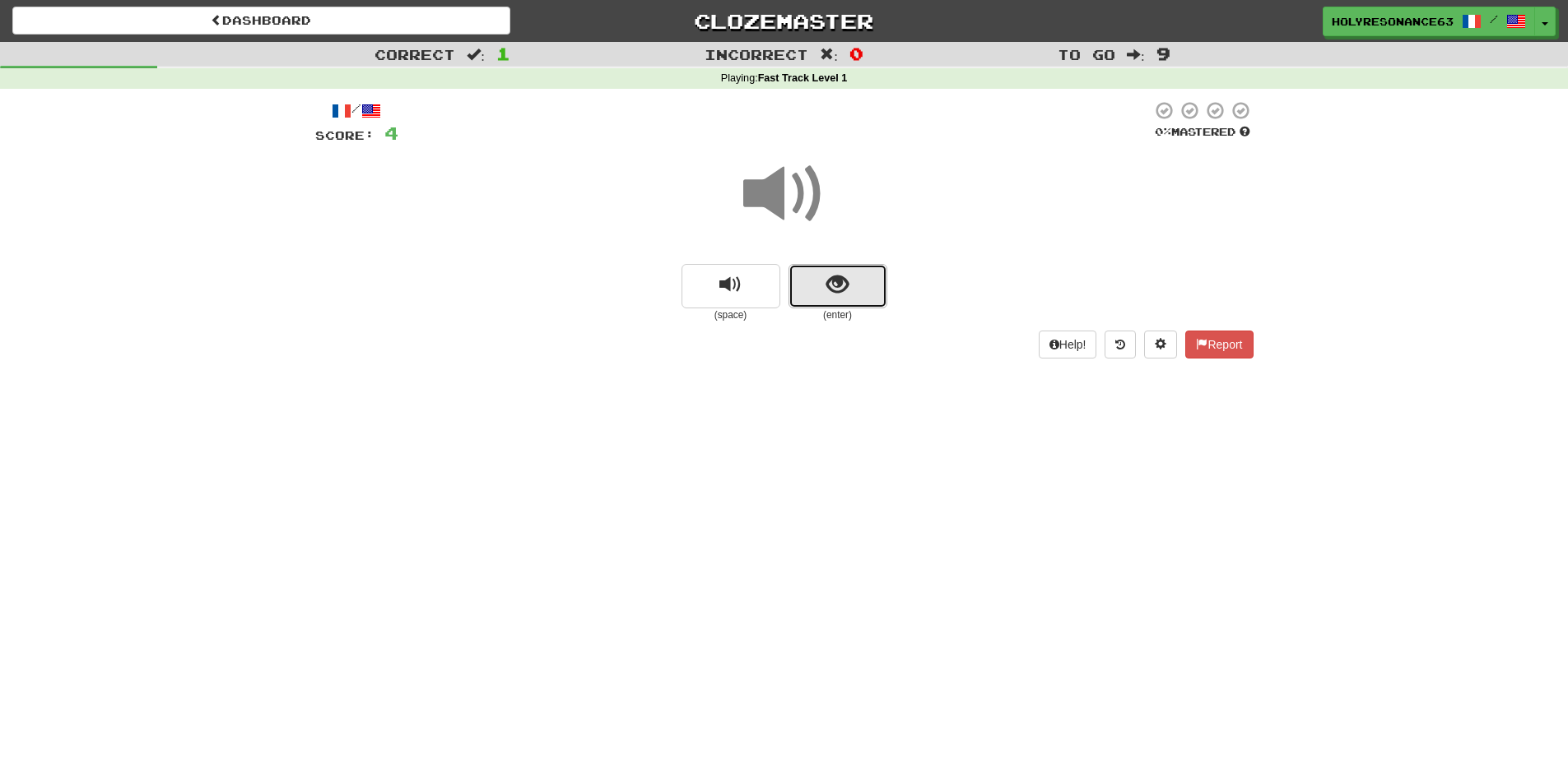
click at [831, 285] on span "show sentence" at bounding box center [837, 284] width 22 height 22
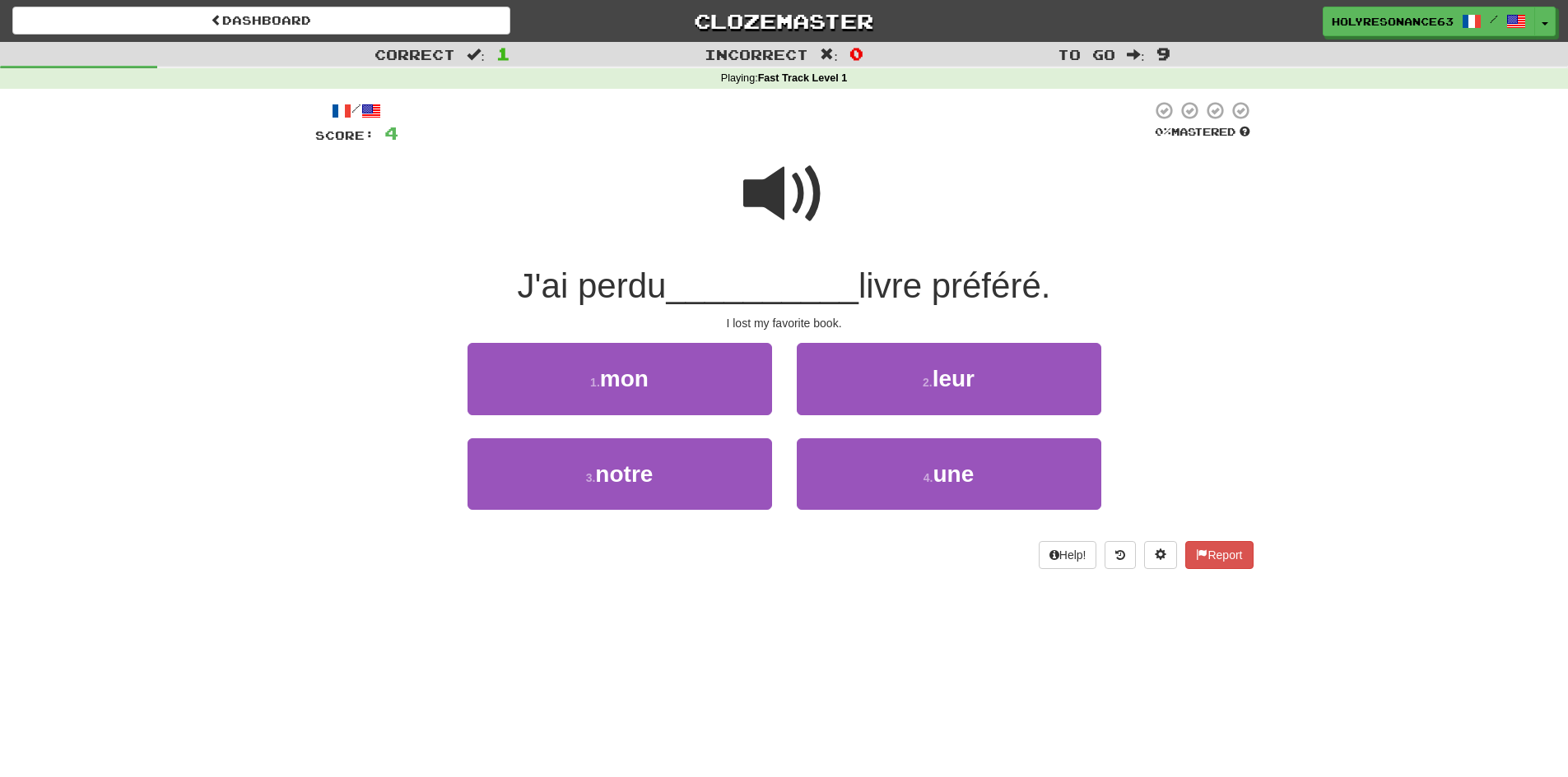
click at [796, 217] on span at bounding box center [784, 194] width 82 height 82
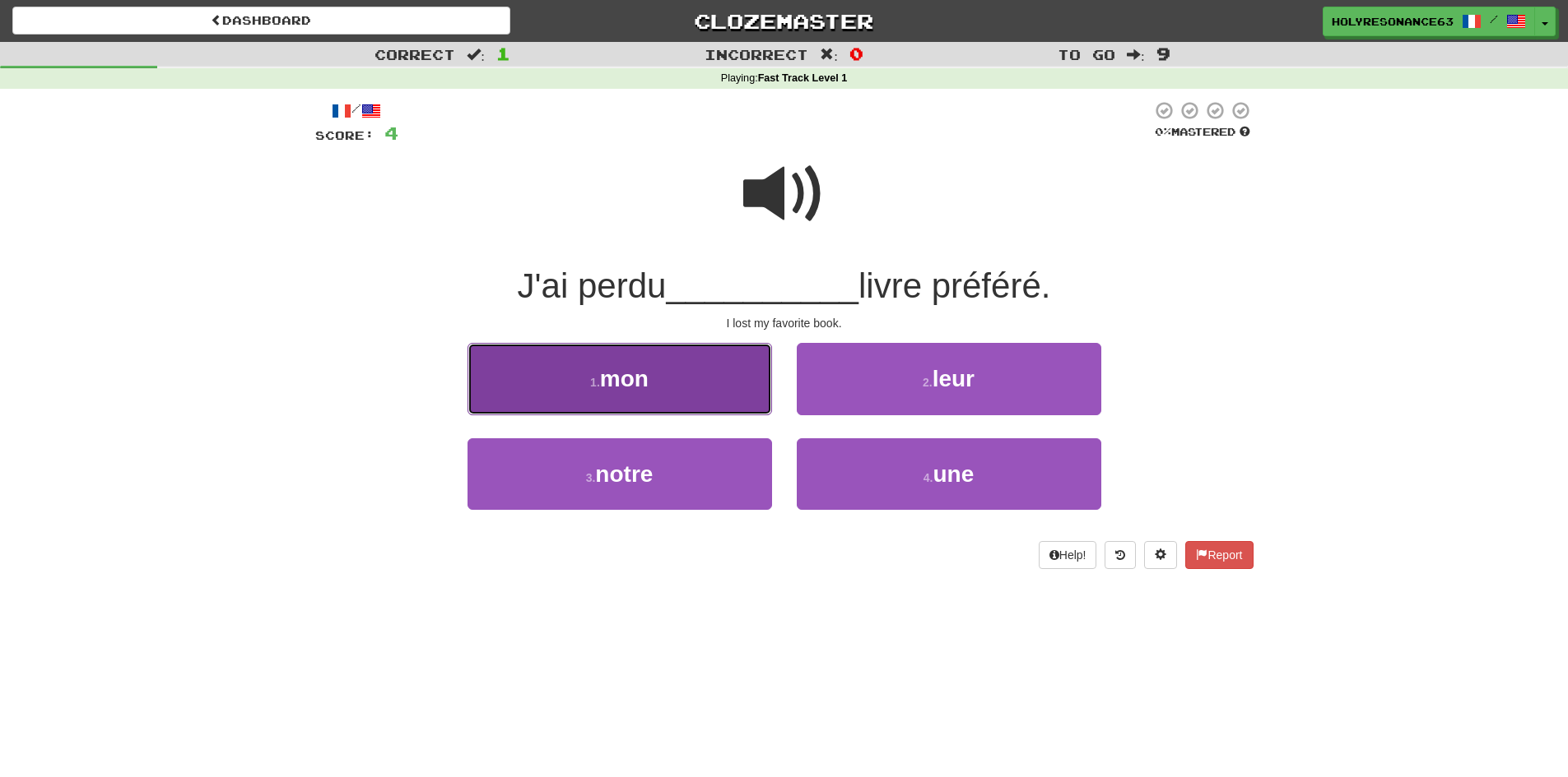
click at [715, 382] on button "1 . mon" at bounding box center [620, 379] width 305 height 72
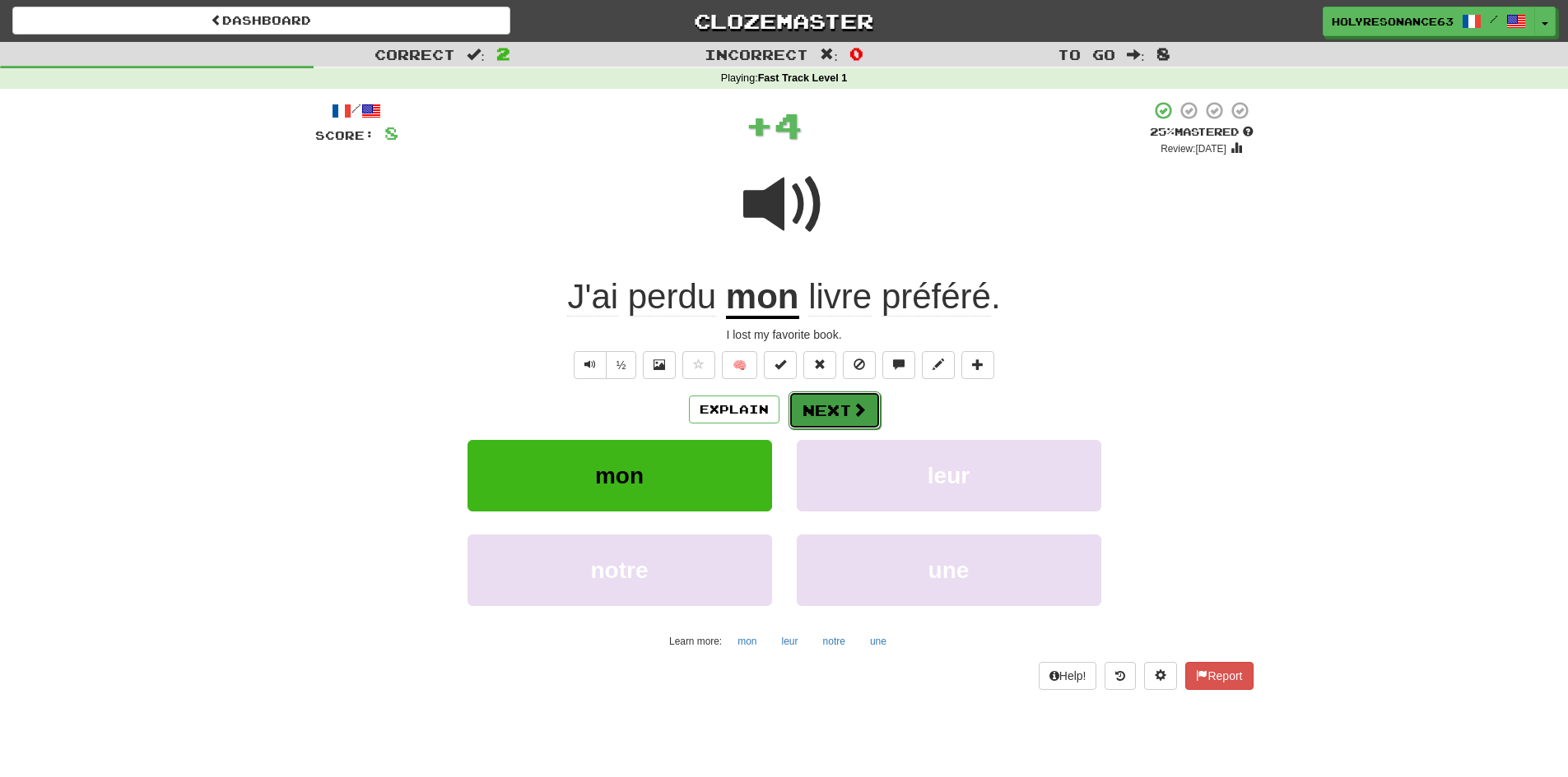
click at [819, 426] on button "Next" at bounding box center [834, 410] width 92 height 38
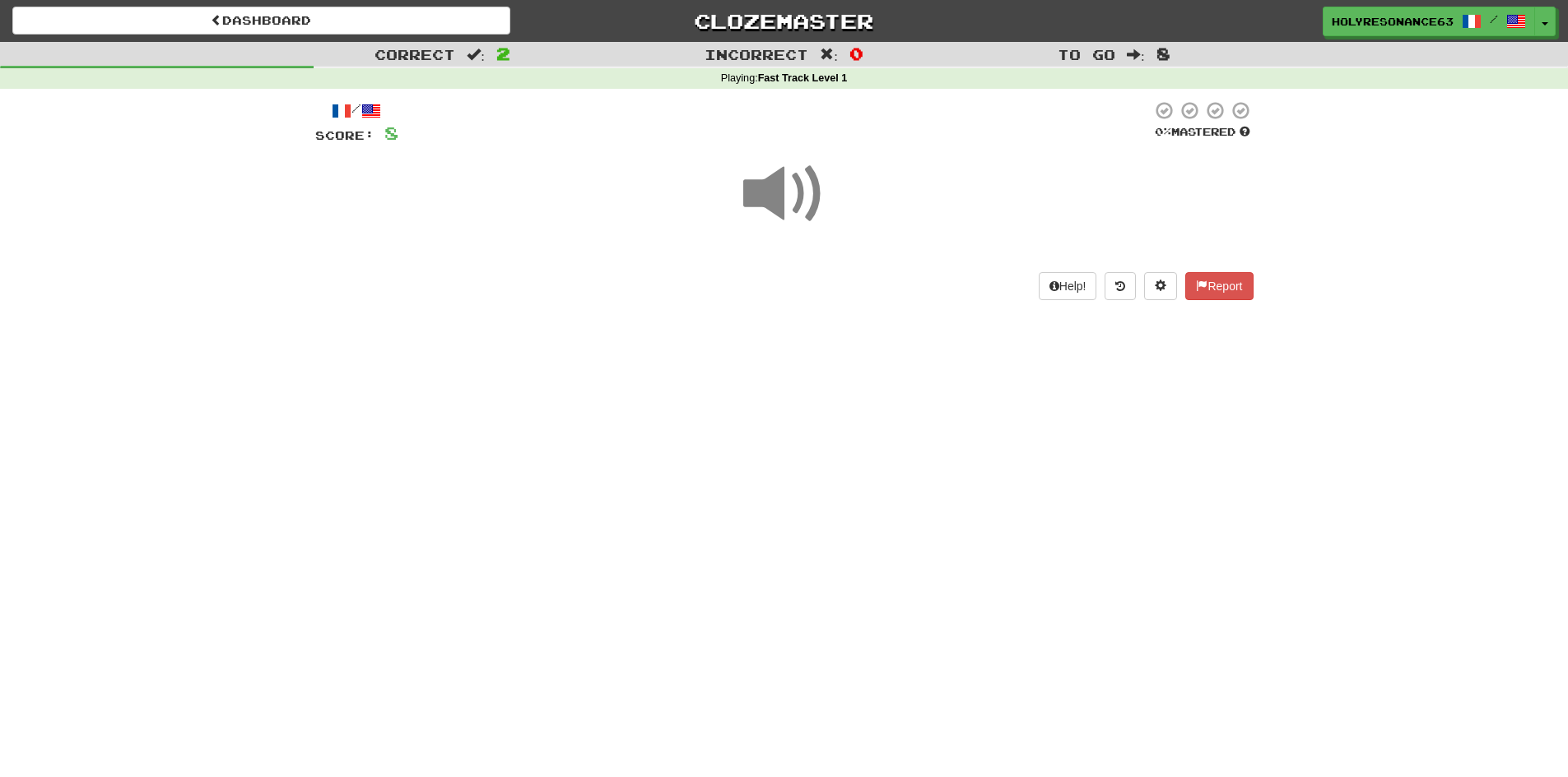
click at [825, 255] on div at bounding box center [784, 205] width 939 height 117
click at [806, 220] on span at bounding box center [784, 194] width 82 height 82
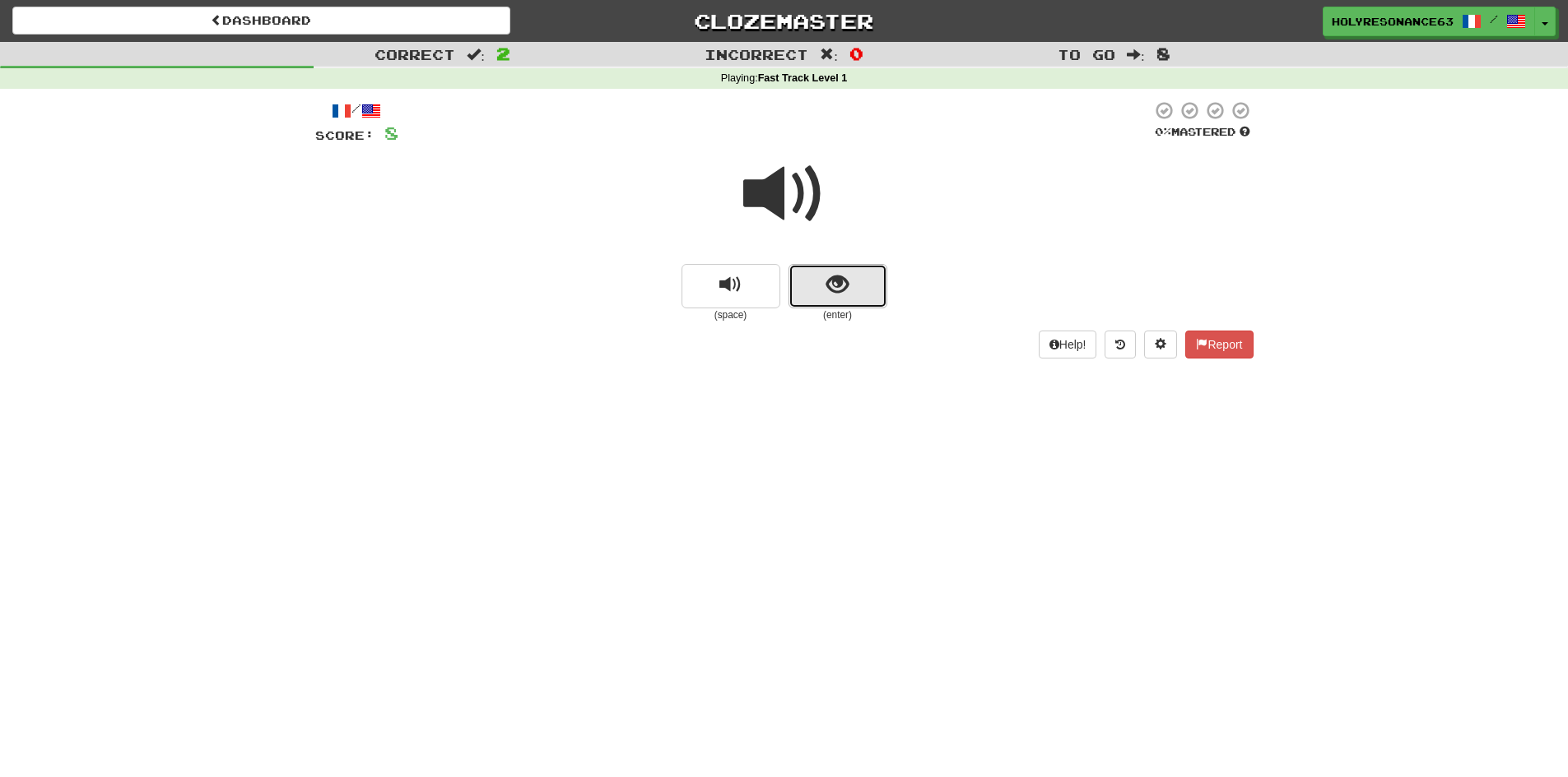
click at [824, 289] on button "show sentence" at bounding box center [838, 286] width 99 height 45
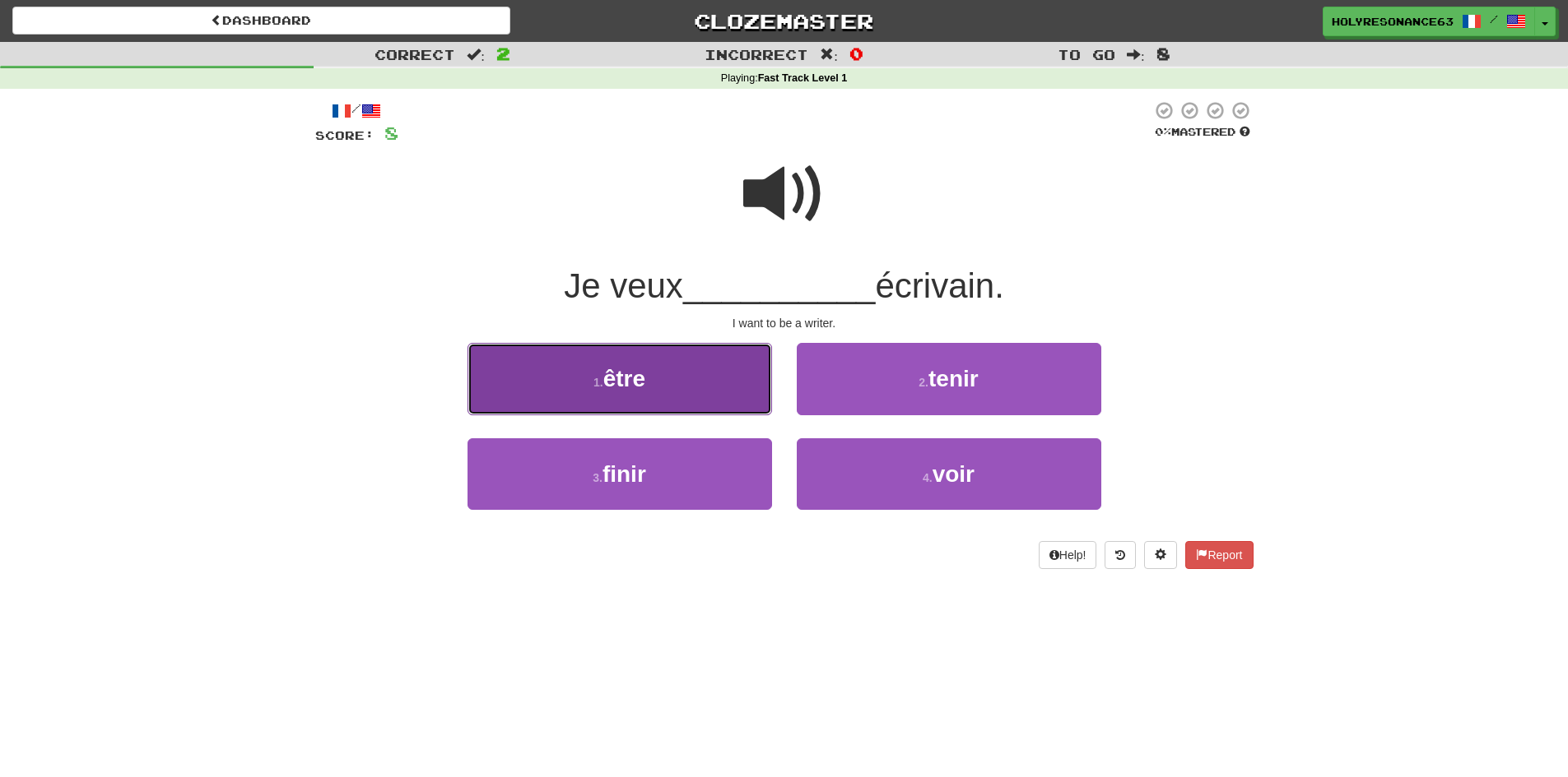
click at [748, 366] on button "1 . être" at bounding box center [620, 379] width 305 height 72
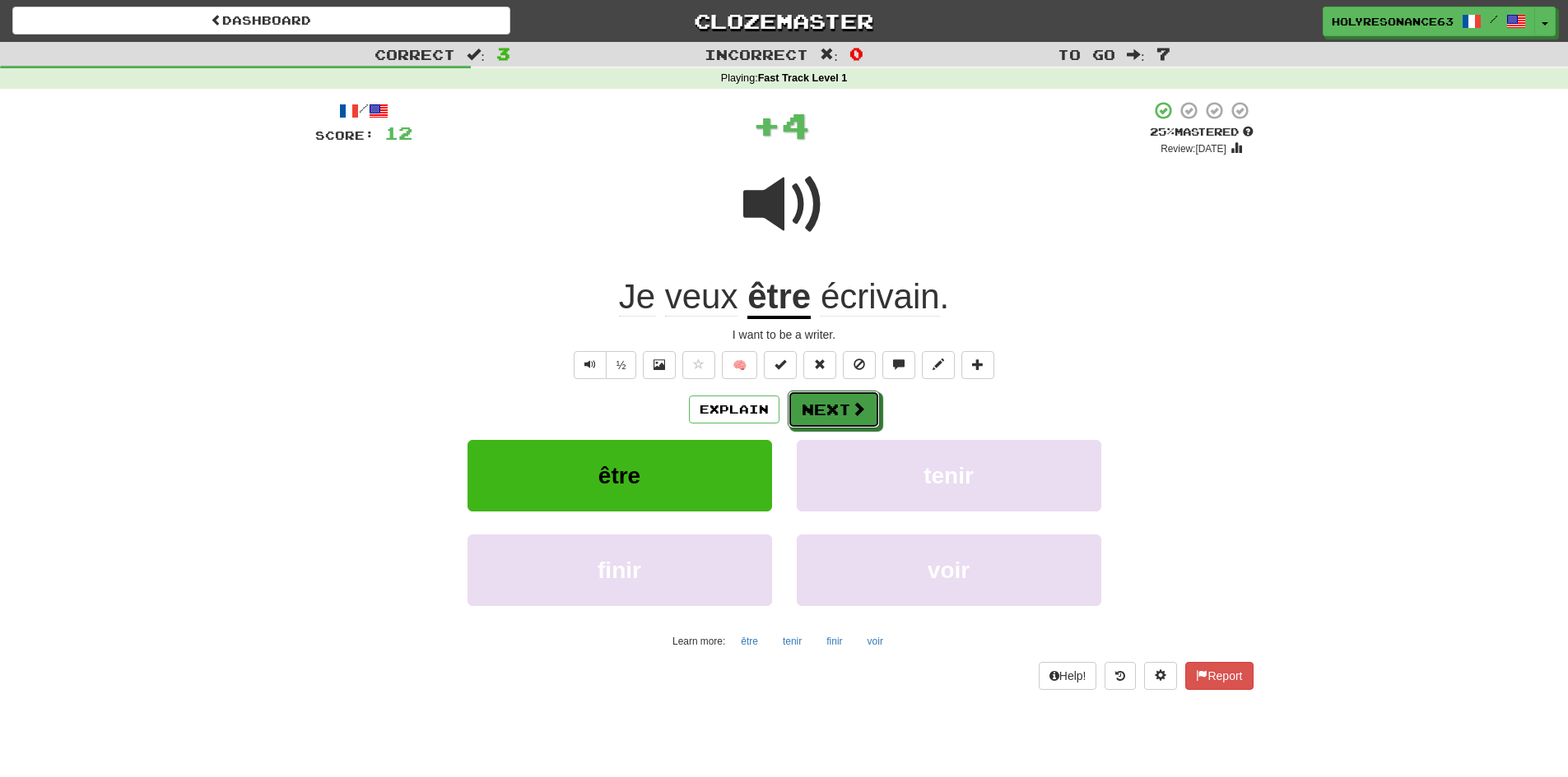
click at [810, 405] on button "Next" at bounding box center [833, 410] width 92 height 38
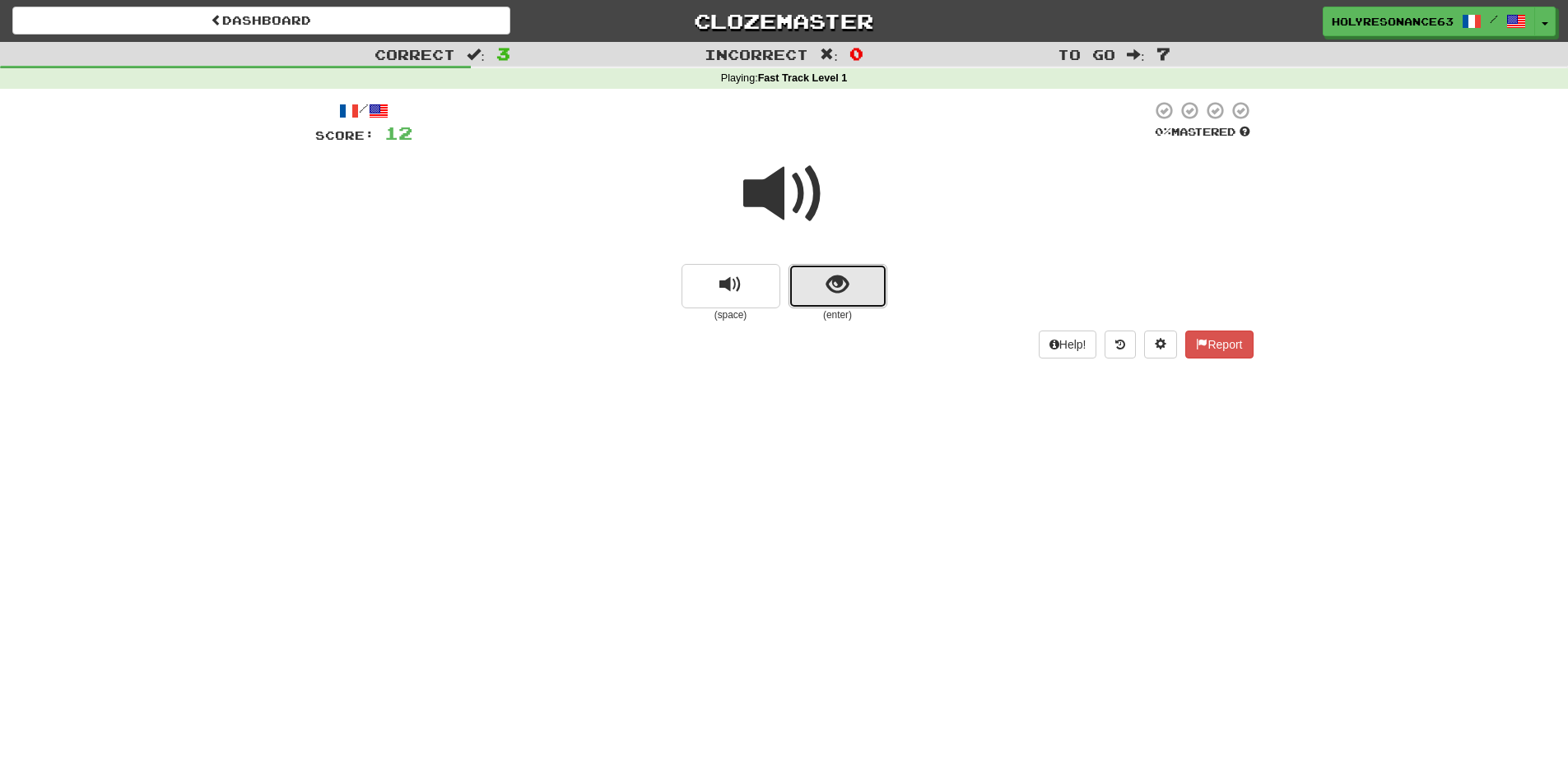
click at [826, 284] on span "show sentence" at bounding box center [837, 284] width 22 height 22
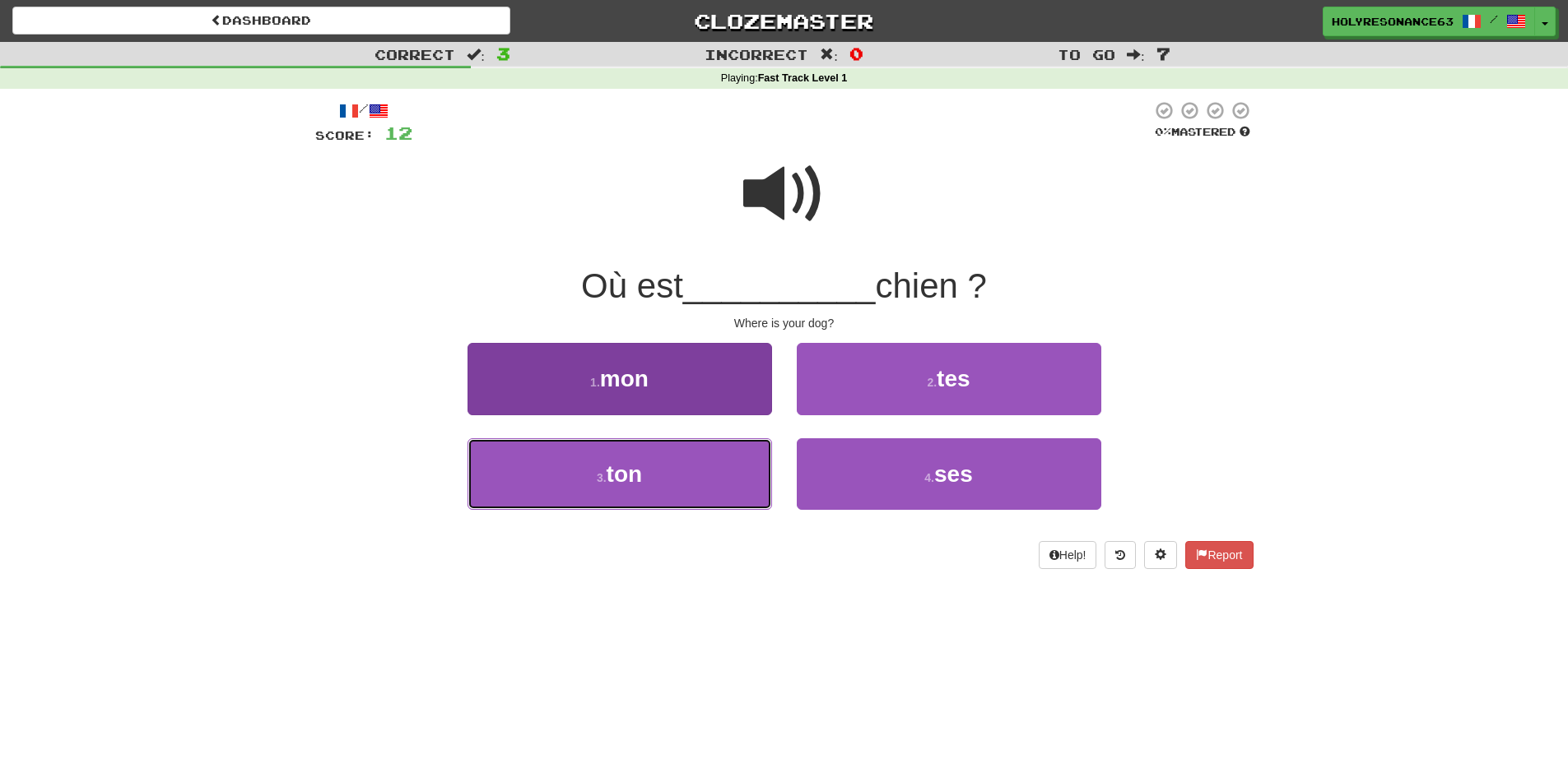
click at [728, 455] on button "3 . ton" at bounding box center [620, 474] width 305 height 72
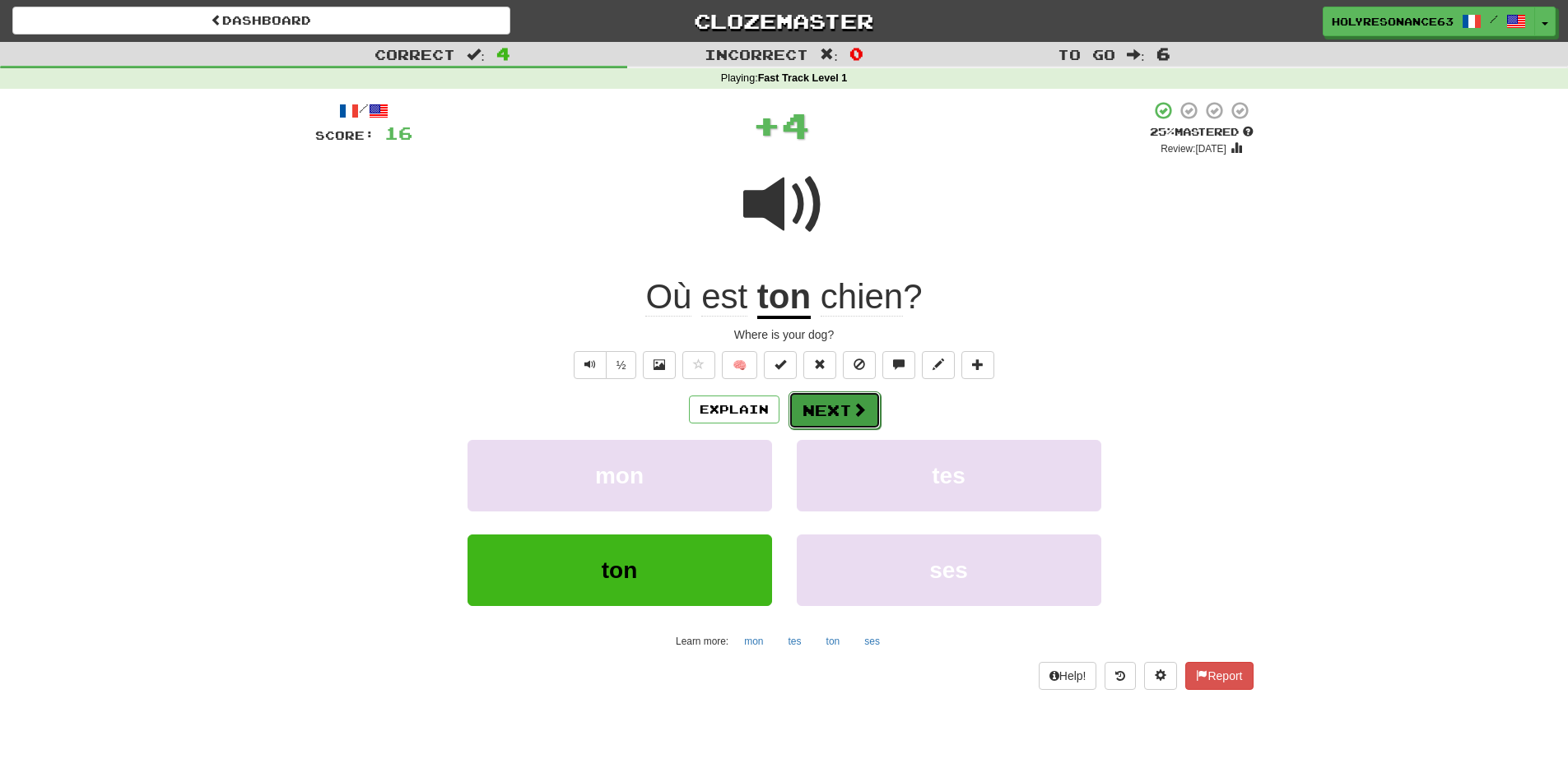
click at [858, 410] on span at bounding box center [859, 410] width 15 height 15
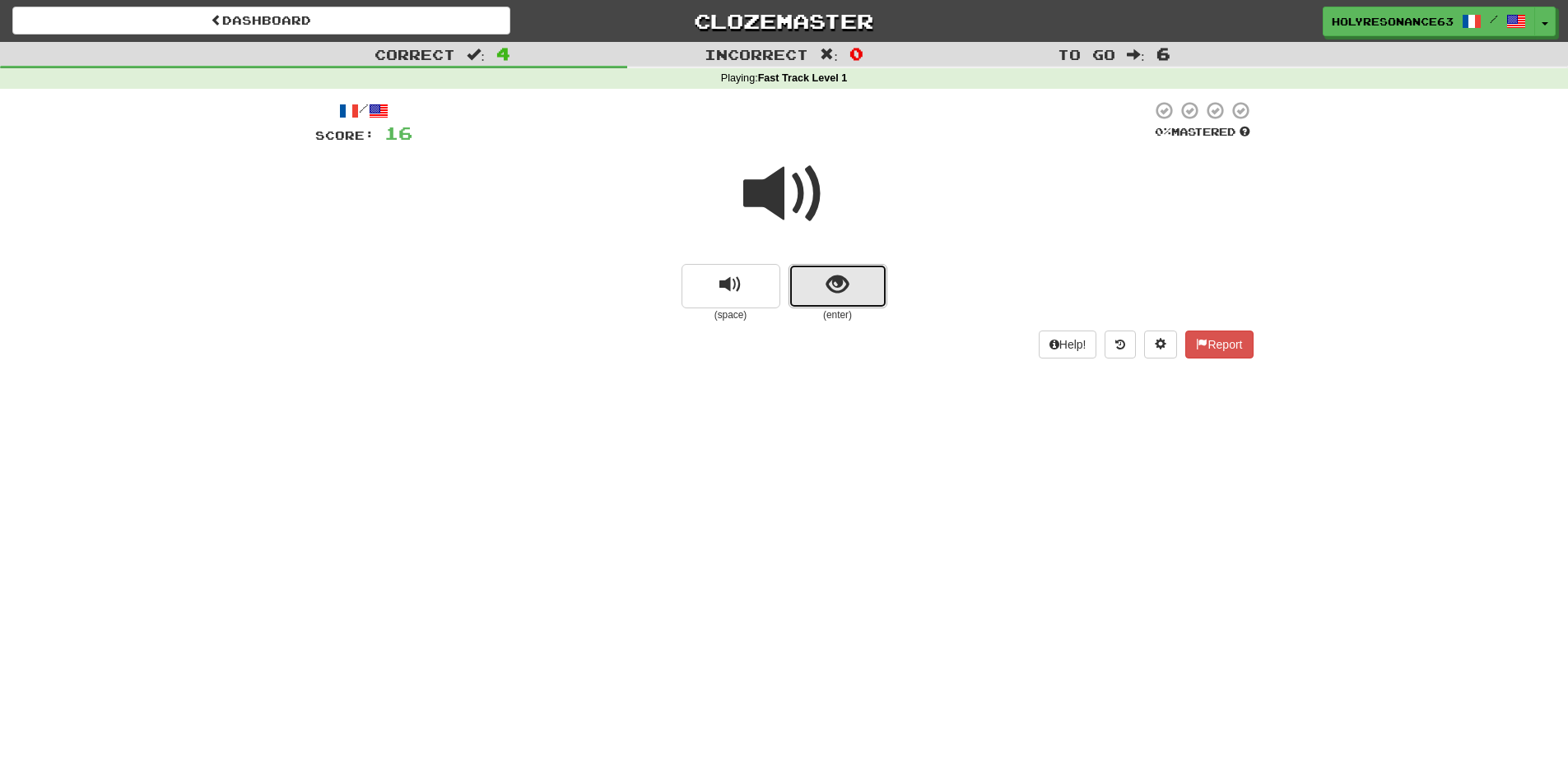
click at [824, 297] on button "show sentence" at bounding box center [838, 286] width 99 height 45
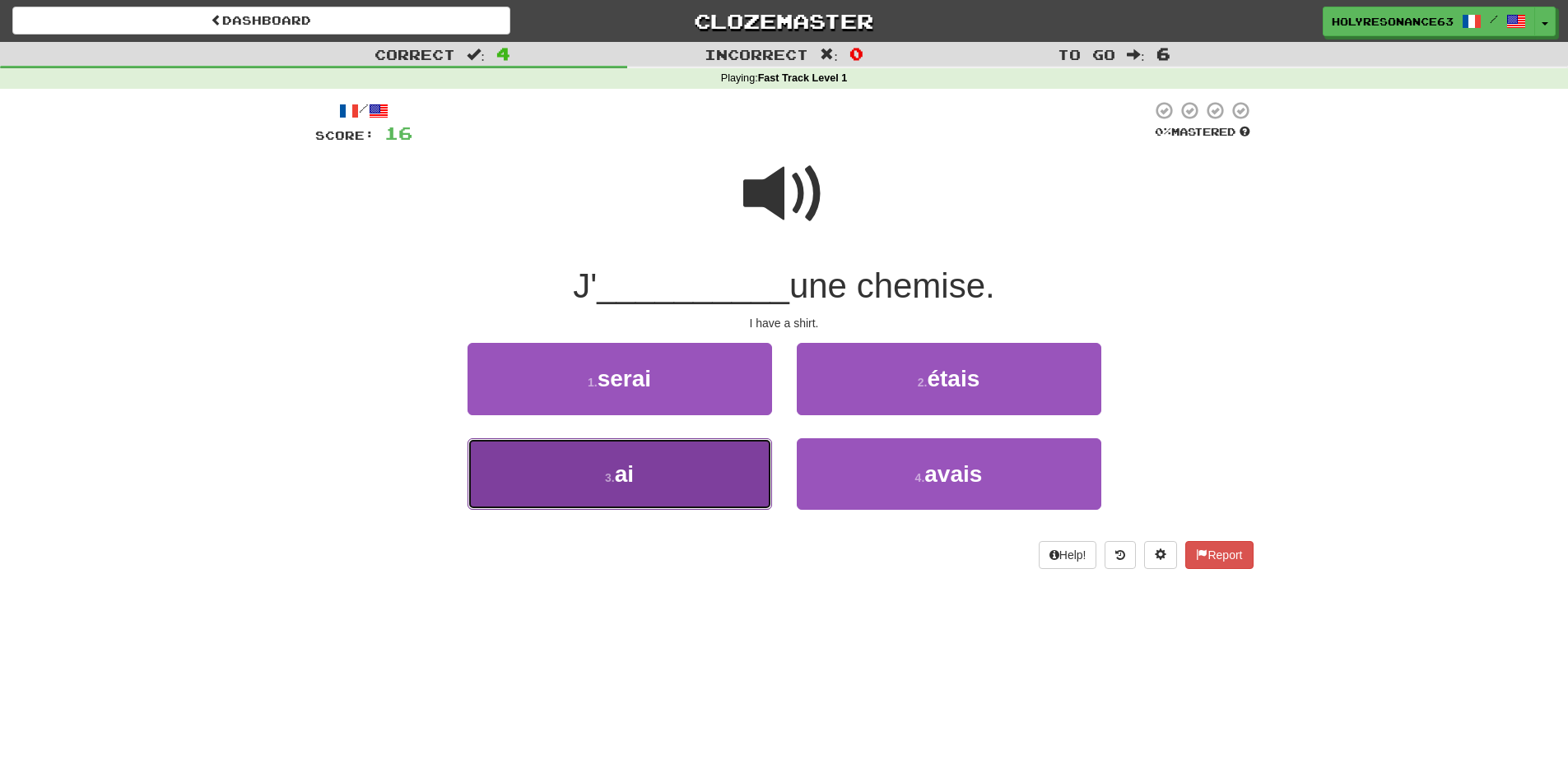
click at [703, 452] on button "3 . ai" at bounding box center [620, 474] width 305 height 72
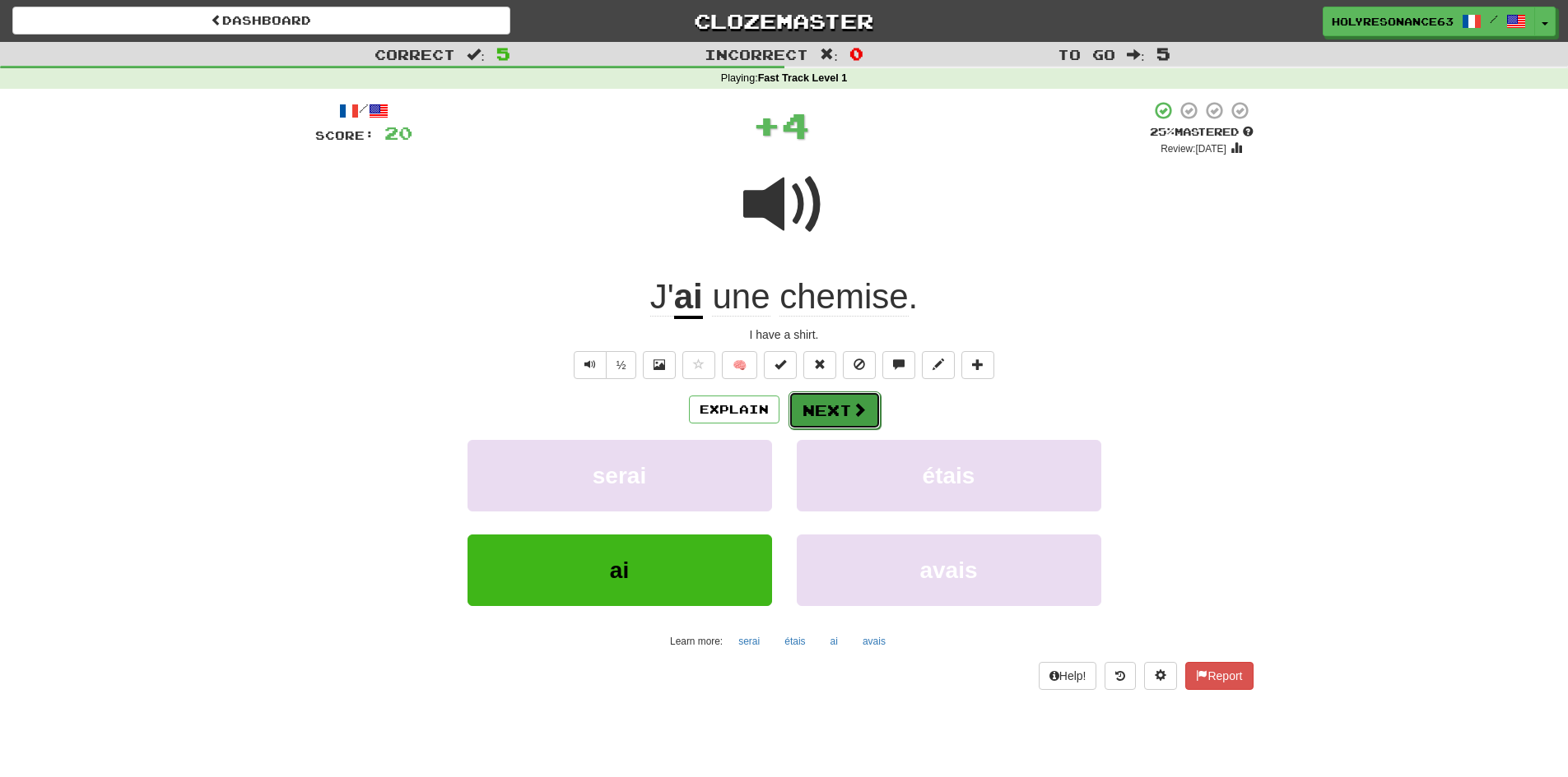
click at [847, 404] on button "Next" at bounding box center [834, 410] width 92 height 38
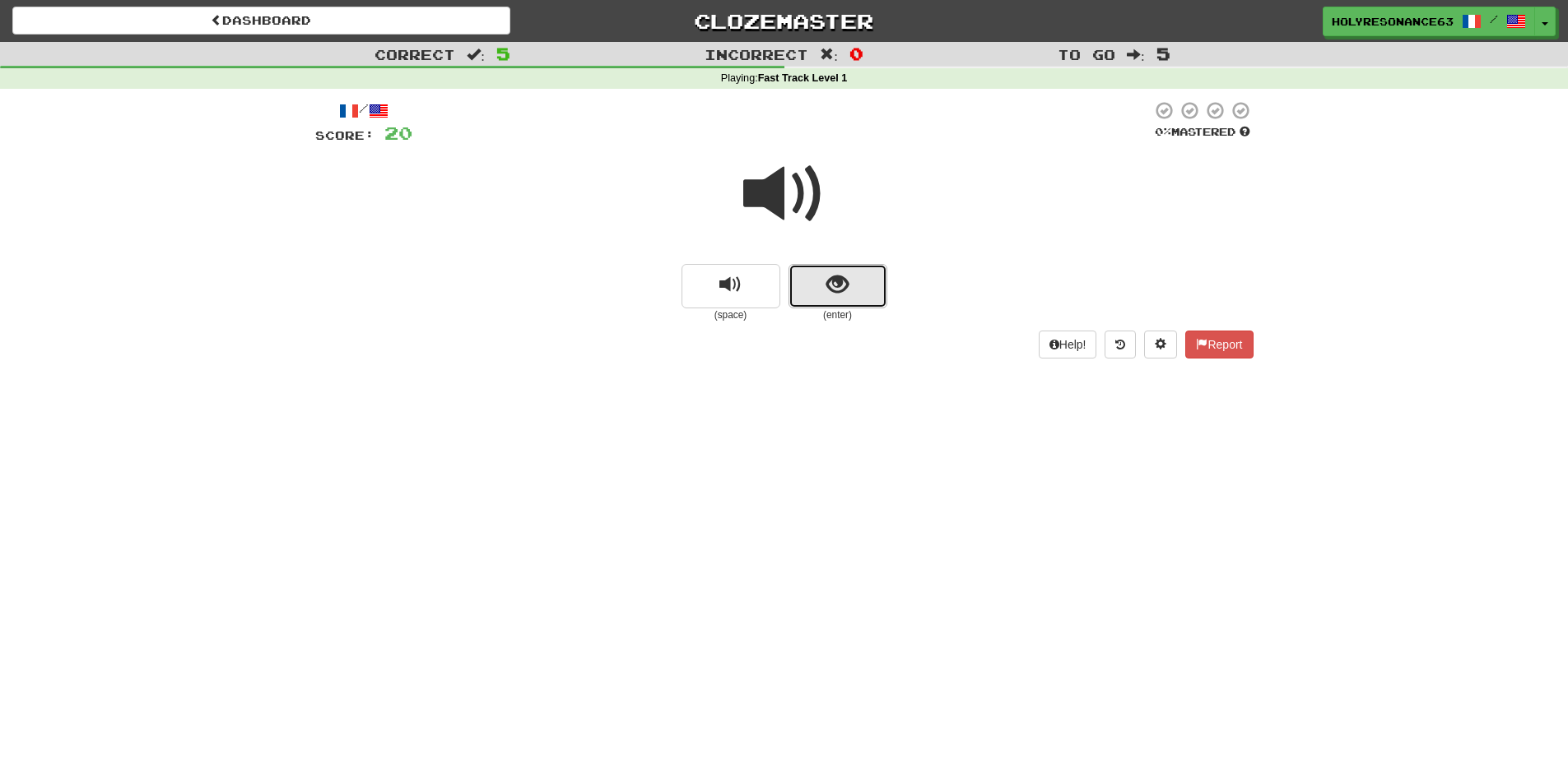
click at [809, 289] on button "show sentence" at bounding box center [838, 286] width 99 height 45
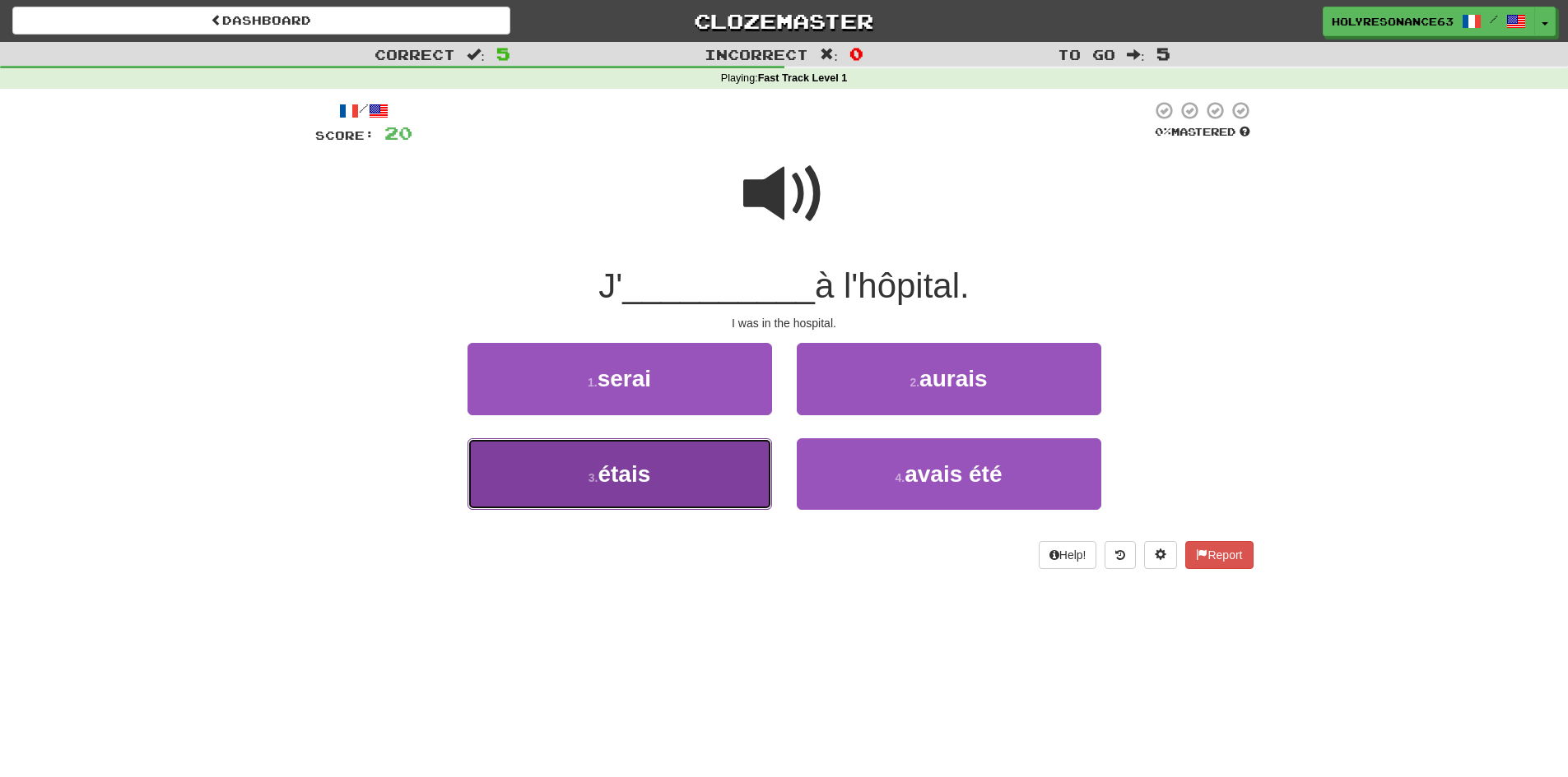
click at [702, 470] on button "3 . étais" at bounding box center [620, 474] width 305 height 72
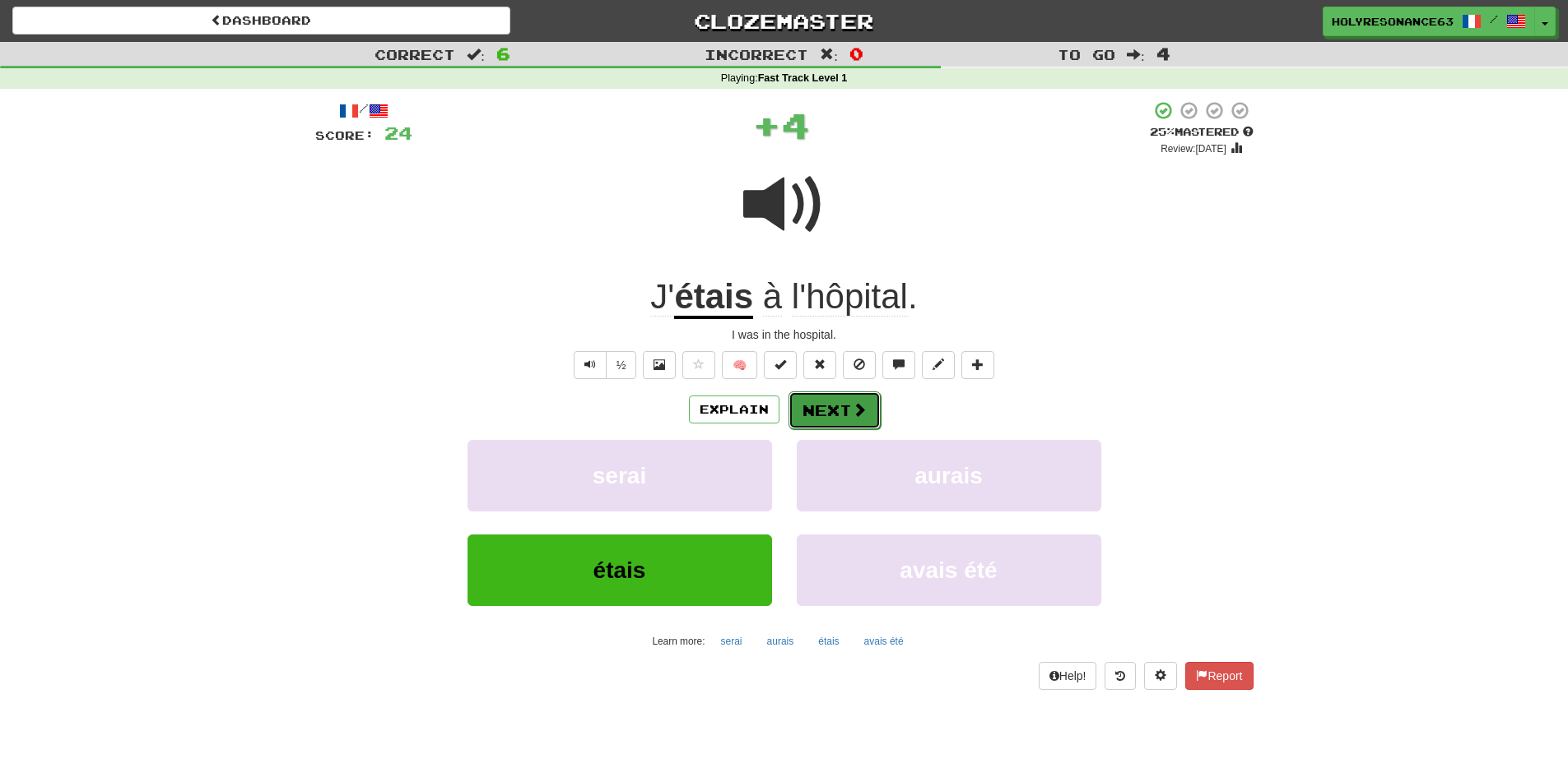
click at [818, 400] on button "Next" at bounding box center [834, 410] width 92 height 38
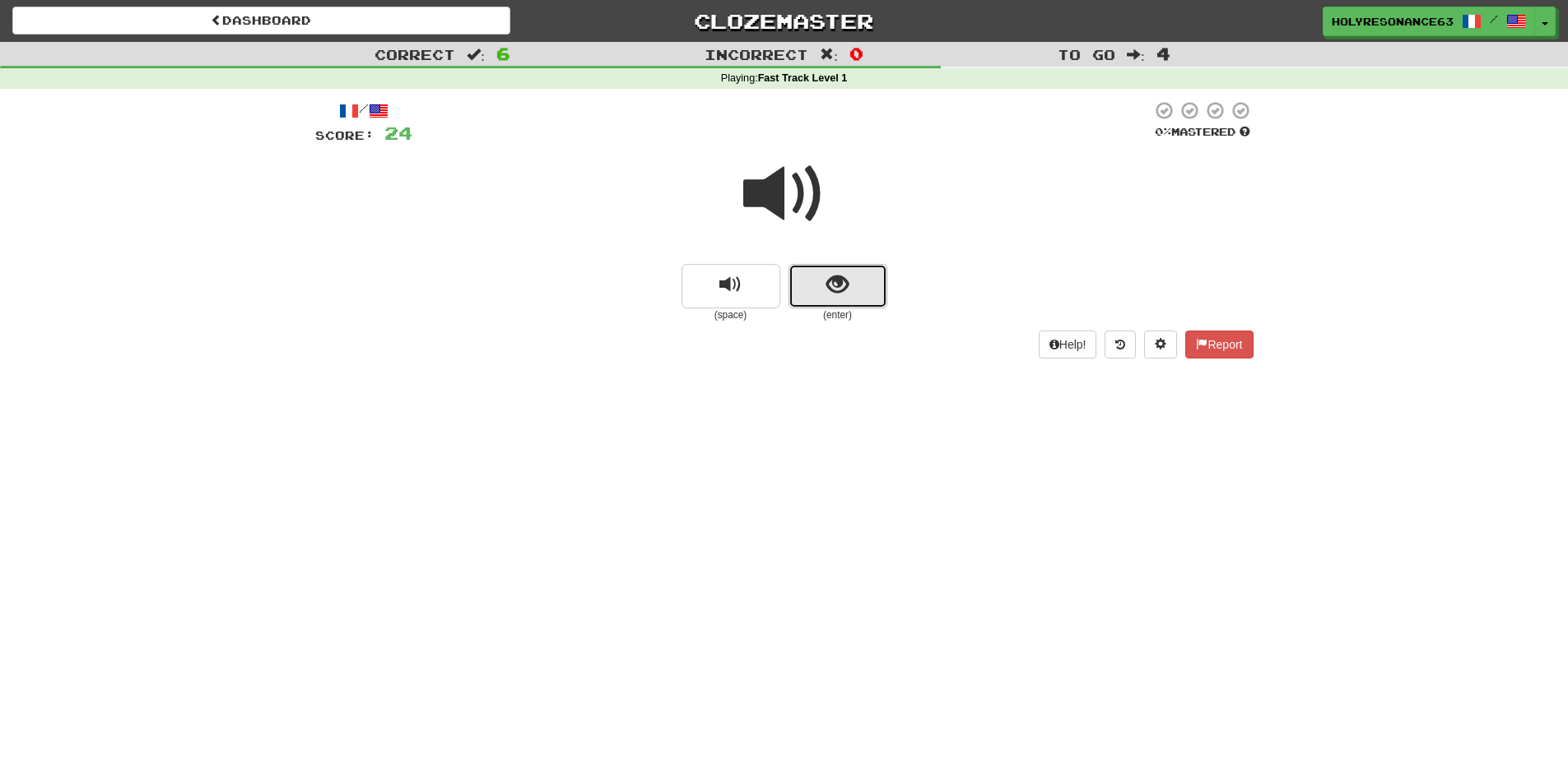
click at [836, 296] on span "show sentence" at bounding box center [837, 284] width 22 height 22
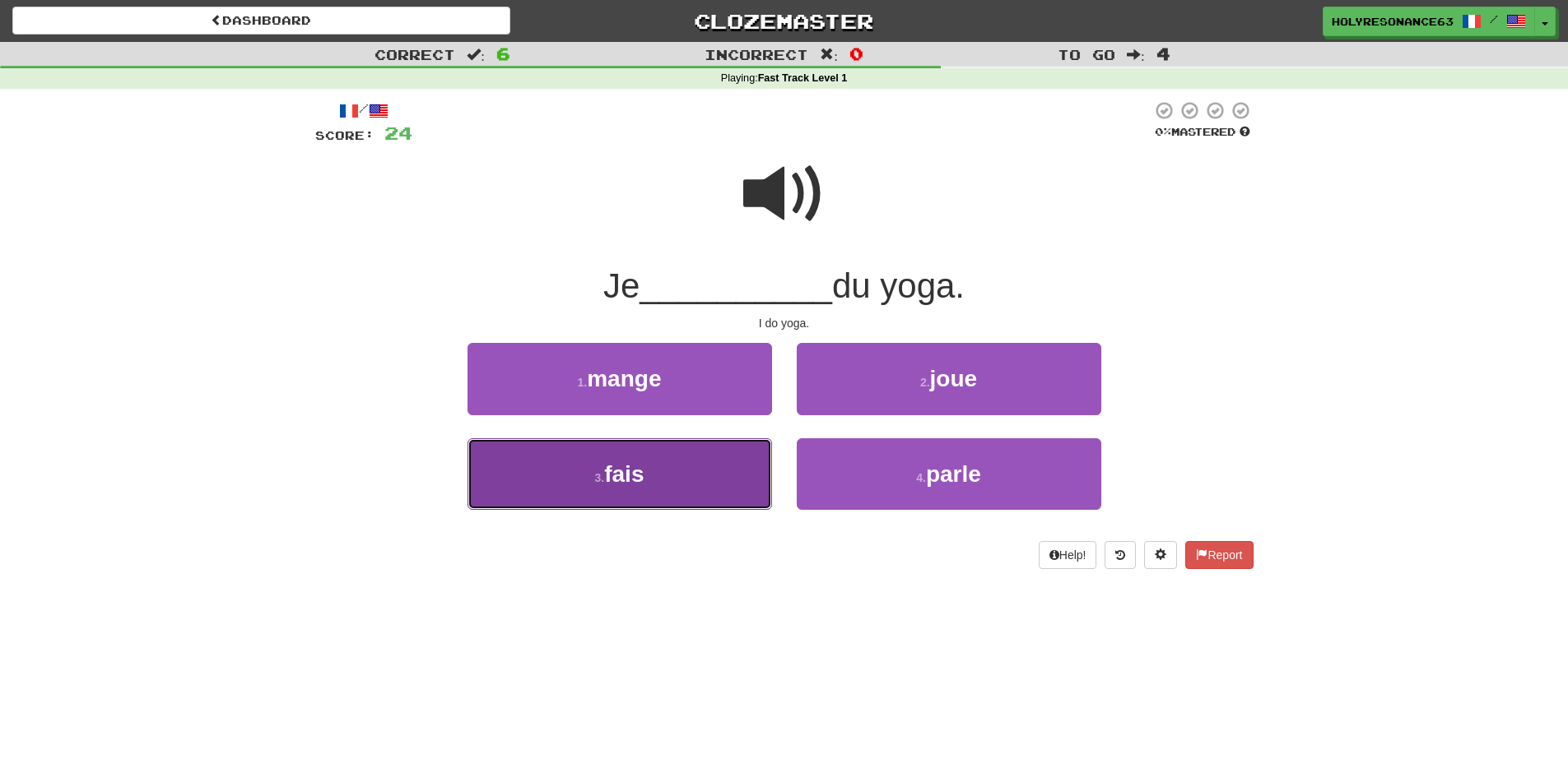
click at [722, 480] on button "3 . fais" at bounding box center [620, 474] width 305 height 72
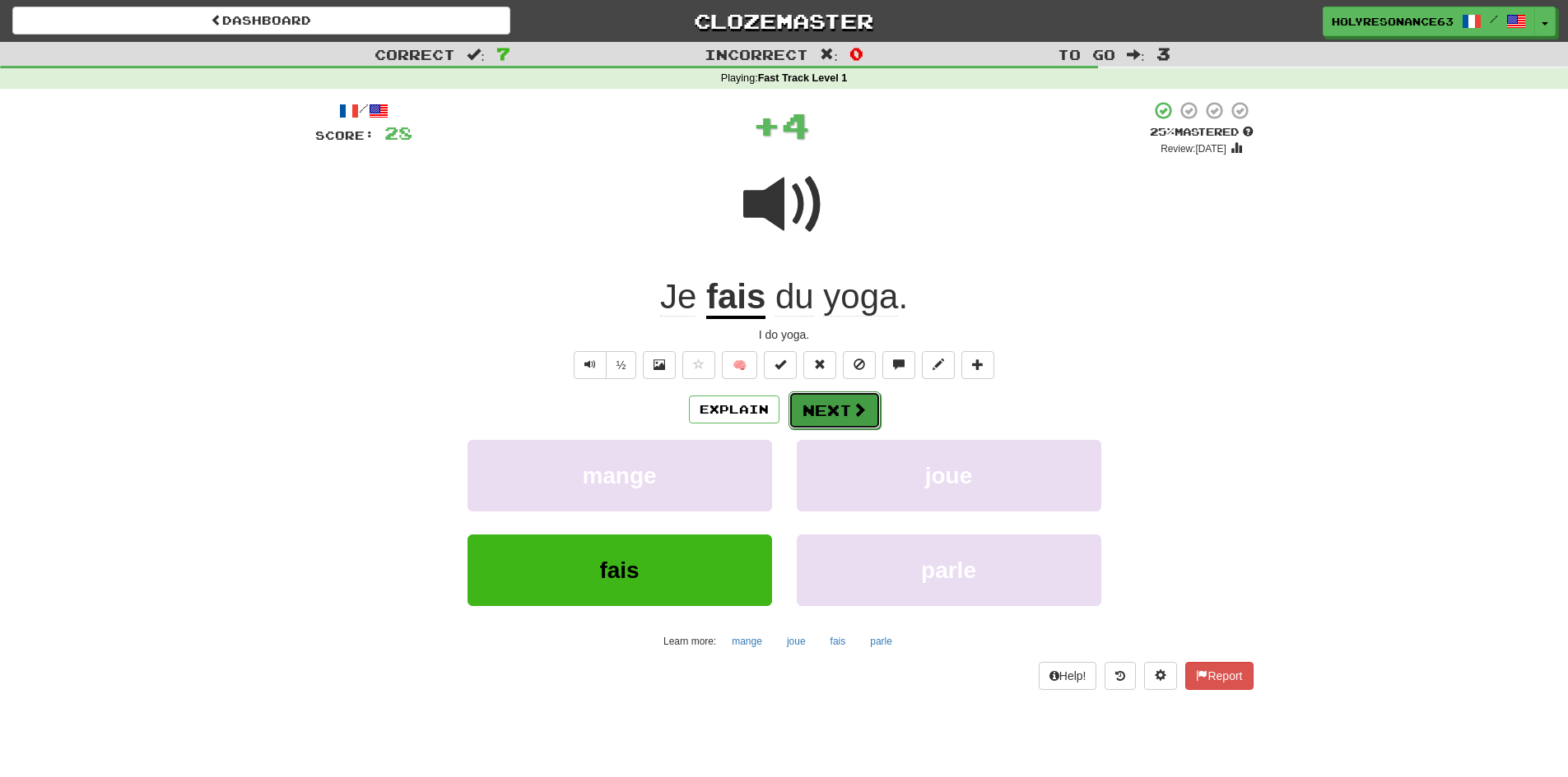
click at [816, 413] on button "Next" at bounding box center [834, 410] width 92 height 38
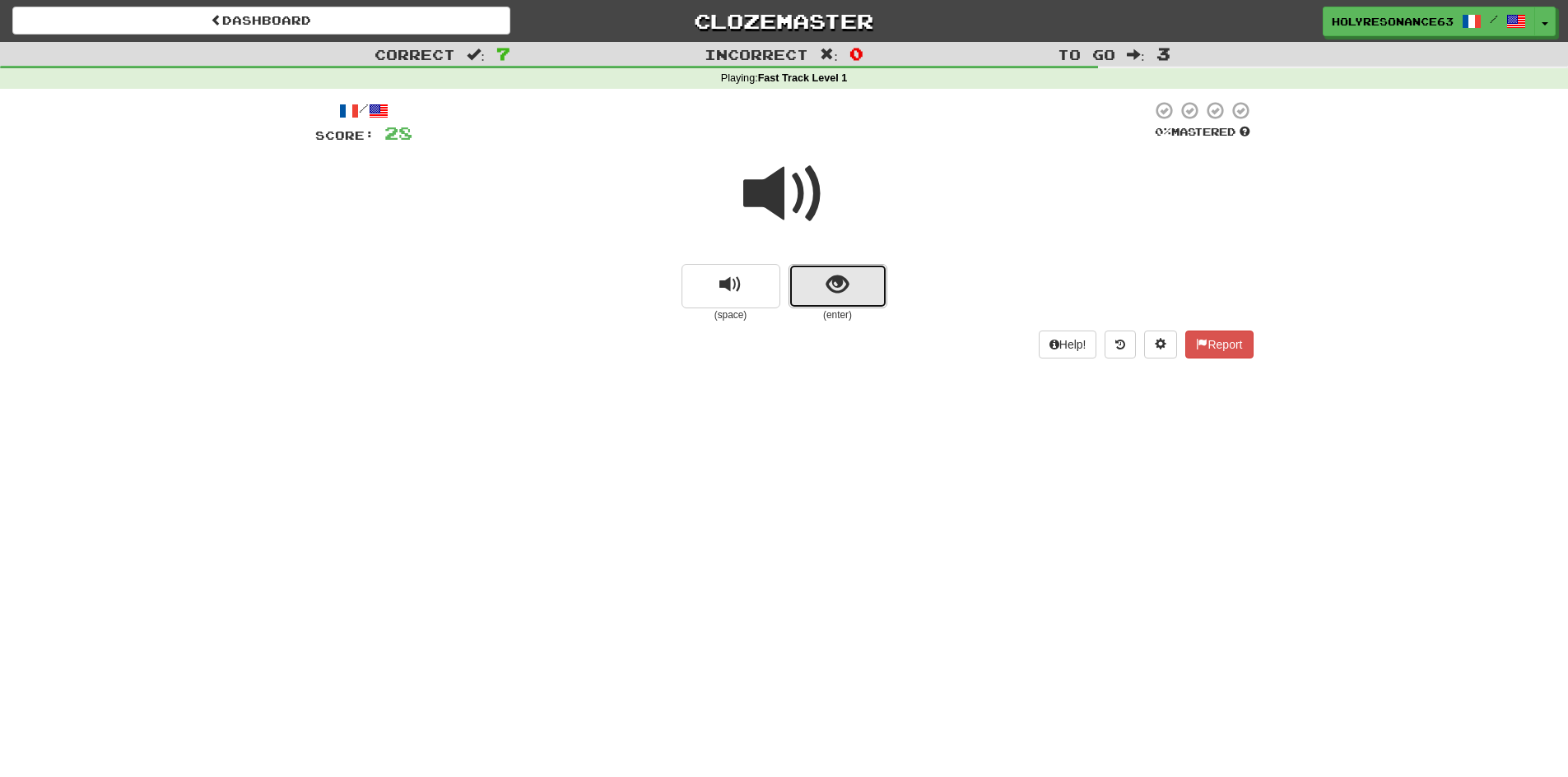
click at [844, 289] on span "show sentence" at bounding box center [837, 284] width 22 height 22
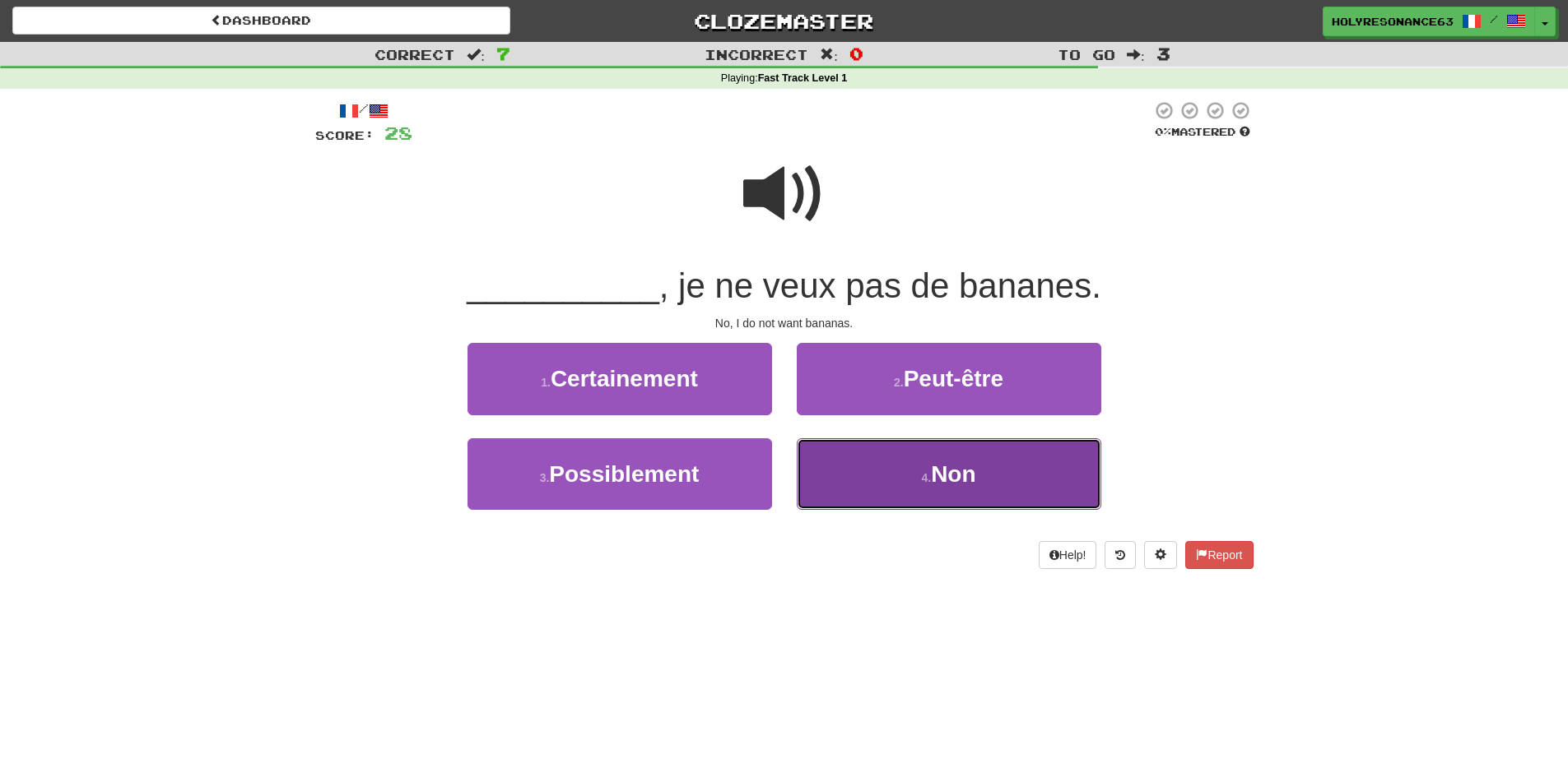
click at [952, 449] on button "4 . Non" at bounding box center [949, 474] width 305 height 72
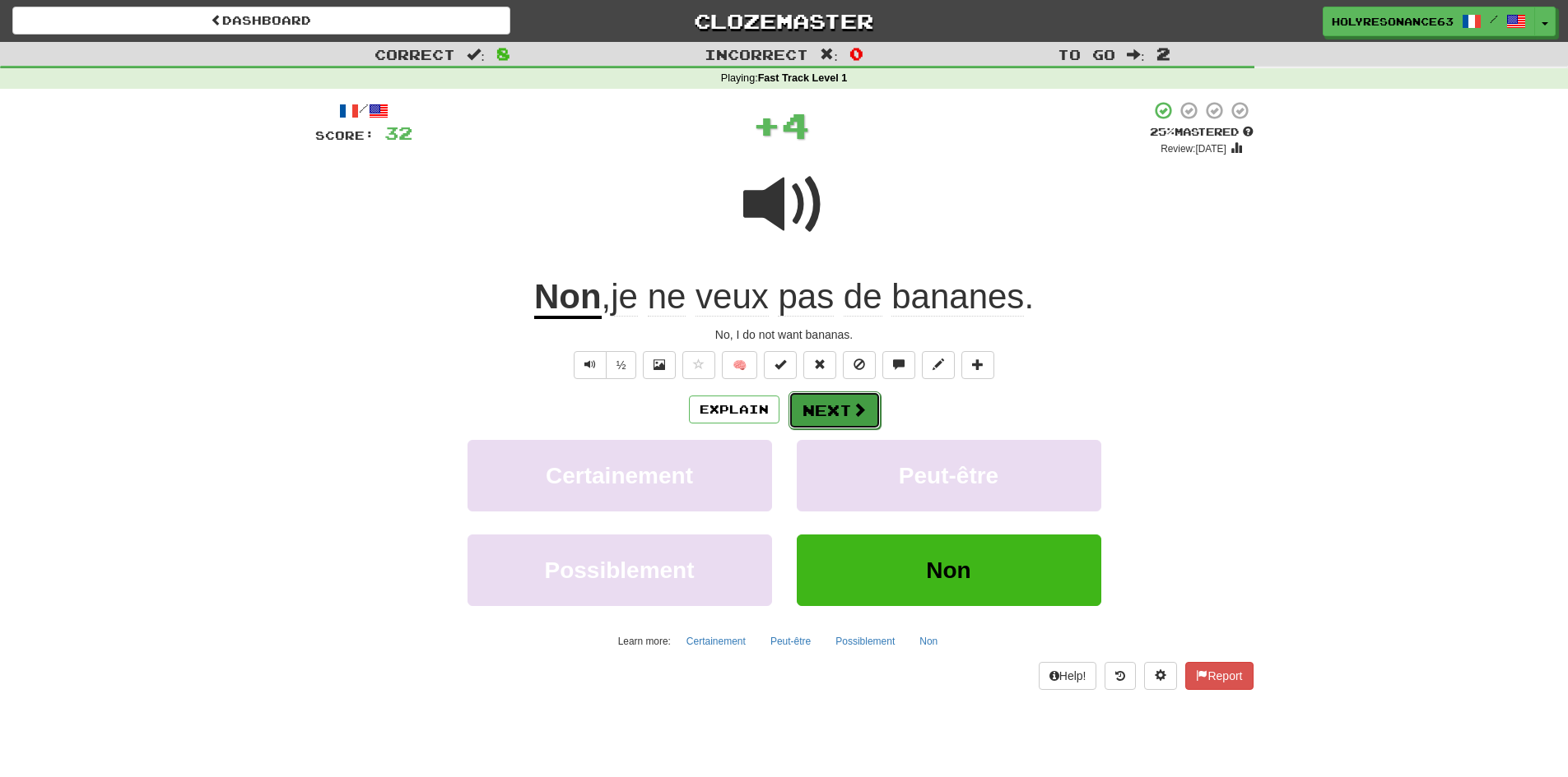
click at [823, 412] on button "Next" at bounding box center [834, 410] width 92 height 38
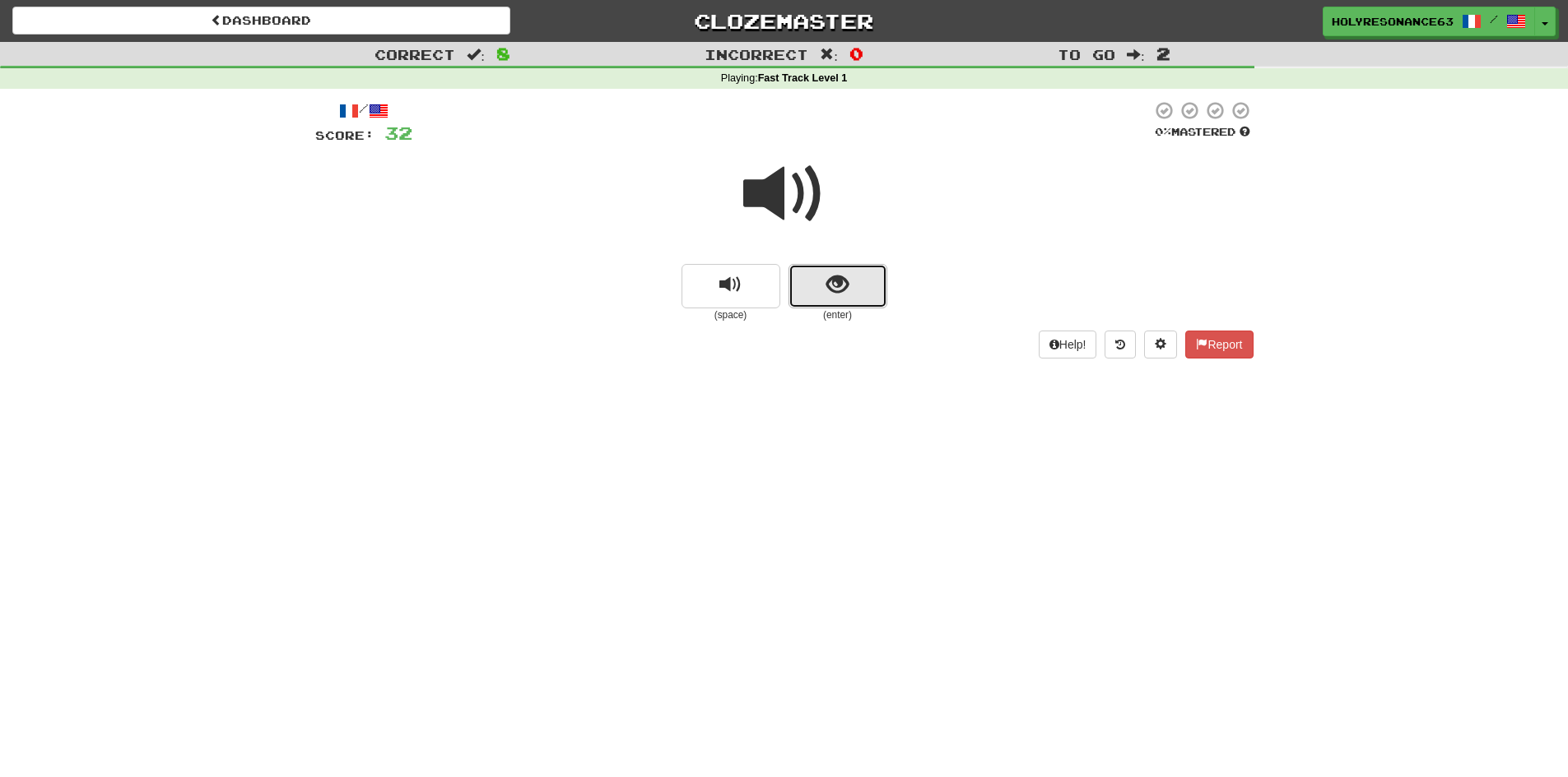
click at [860, 278] on button "show sentence" at bounding box center [838, 286] width 99 height 45
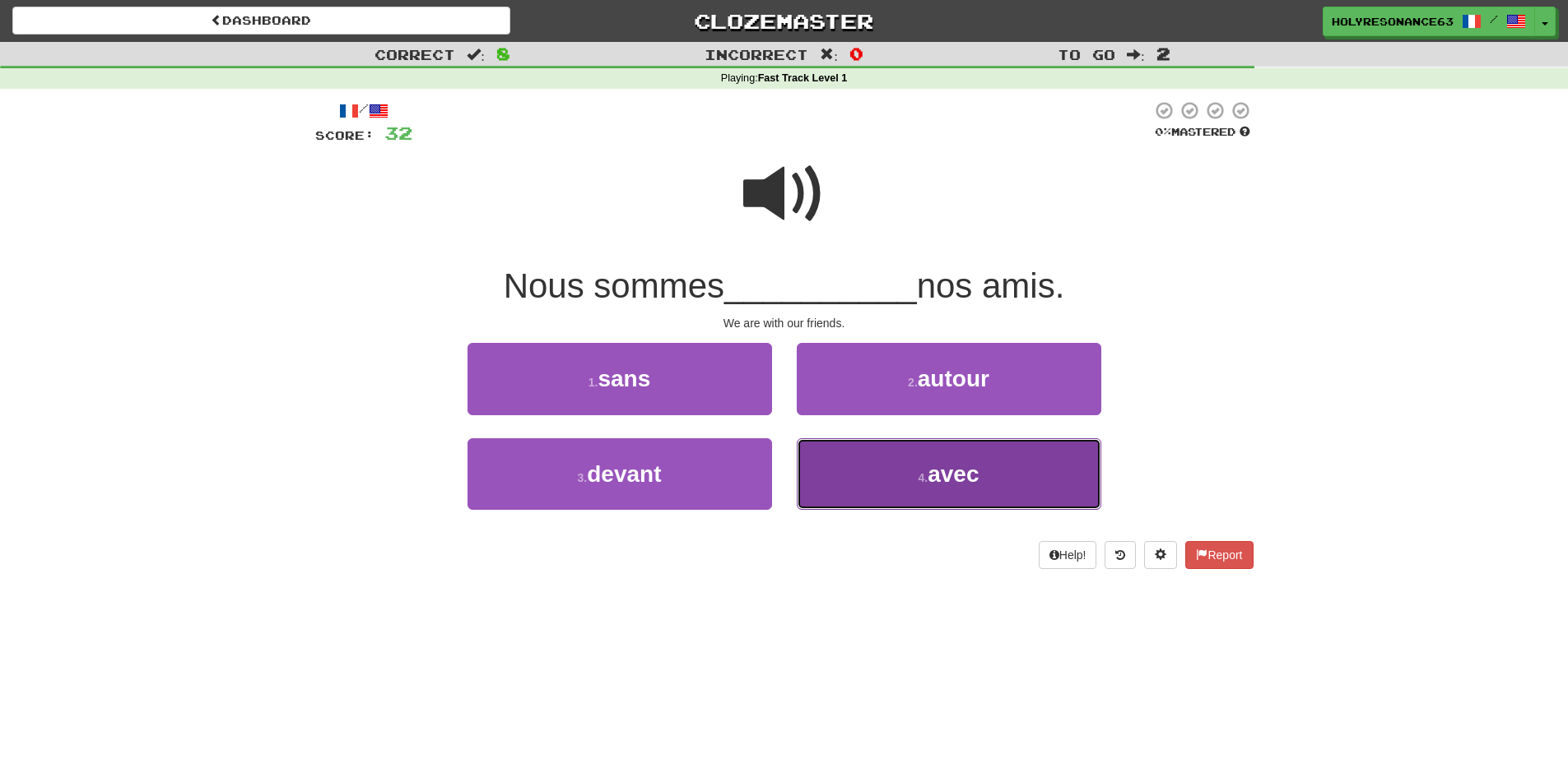
click at [956, 472] on span "avec" at bounding box center [953, 473] width 51 height 25
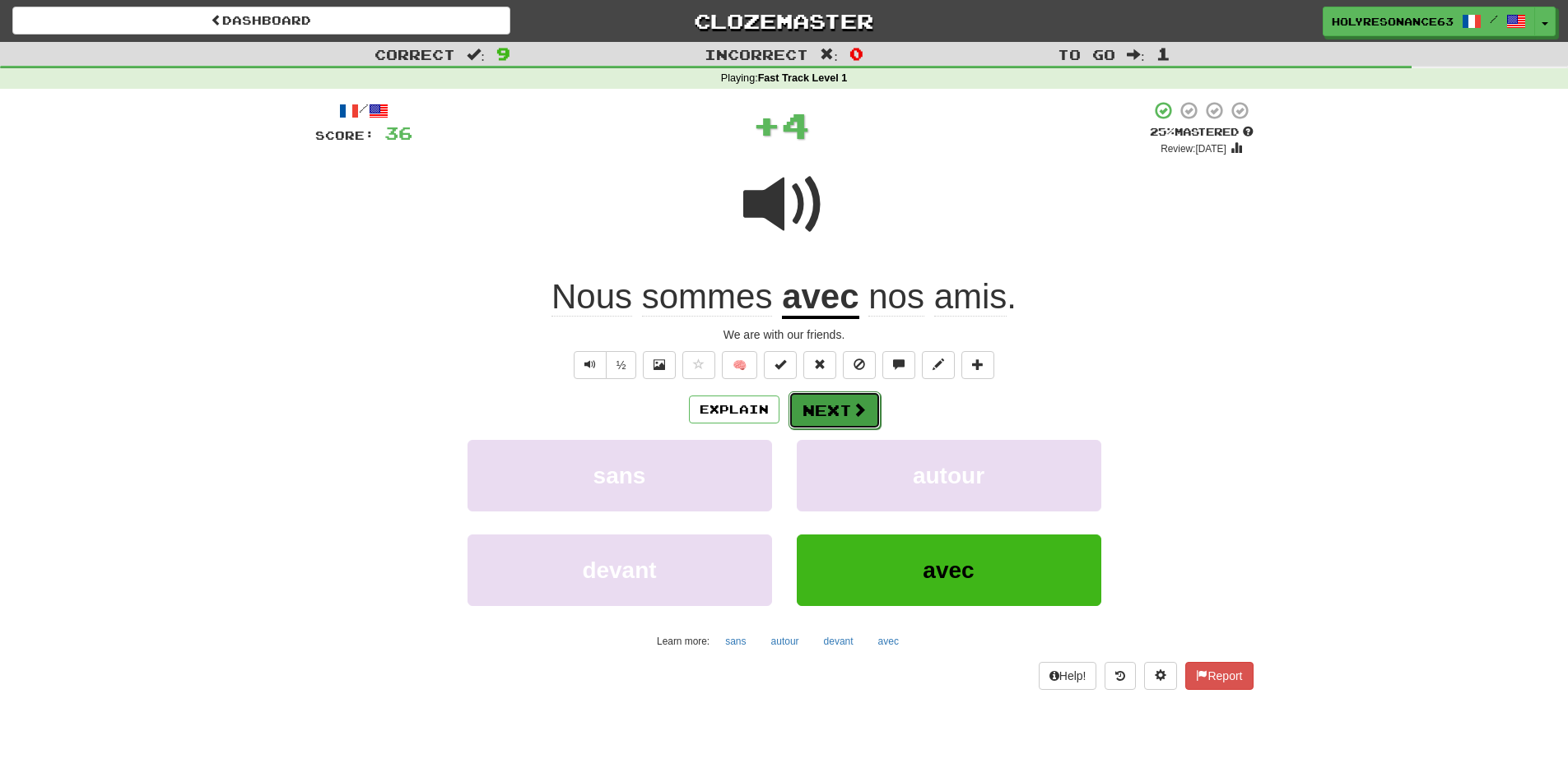
click at [826, 413] on button "Next" at bounding box center [834, 410] width 92 height 38
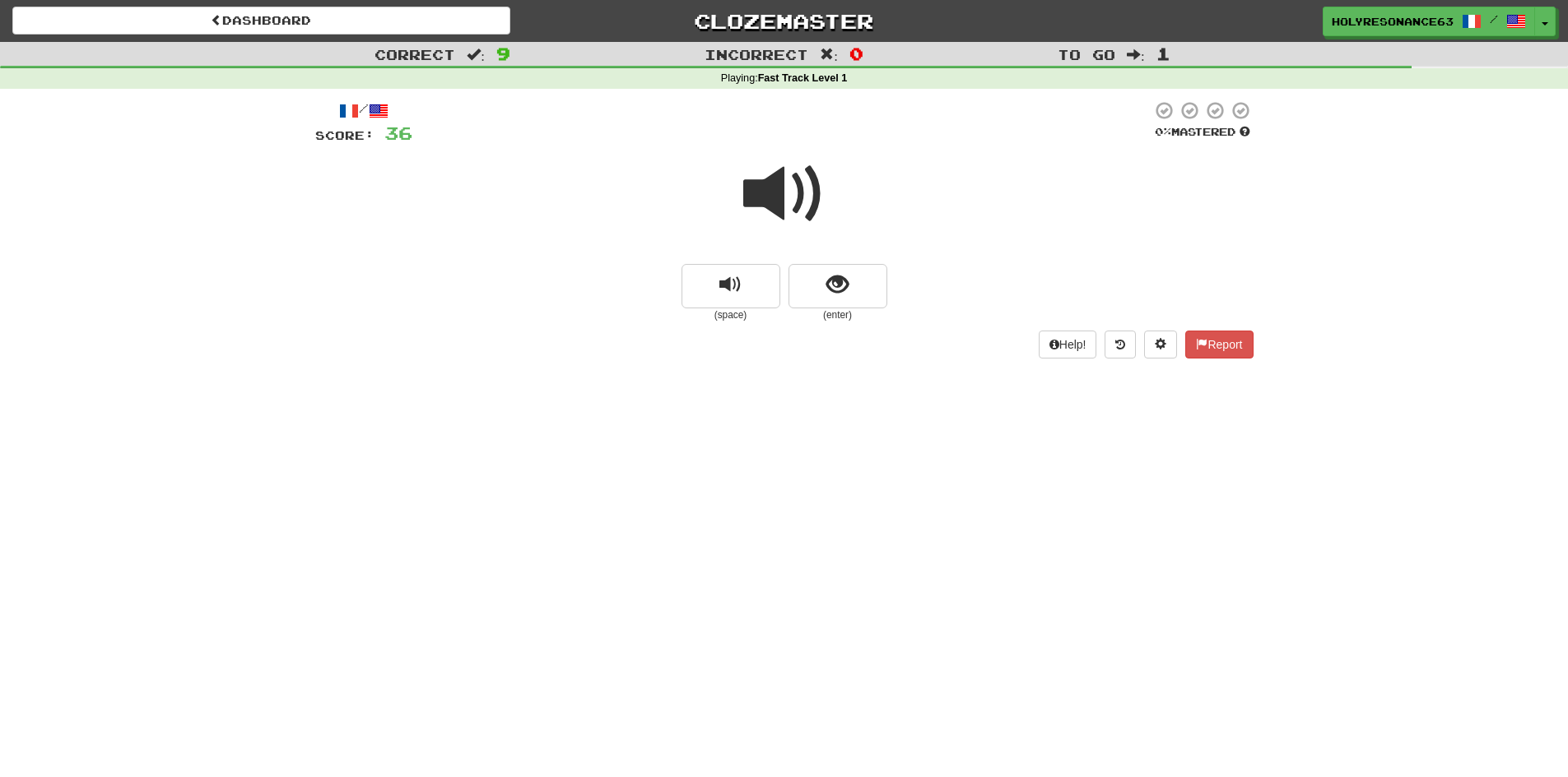
click at [805, 189] on span at bounding box center [784, 194] width 82 height 82
click at [882, 342] on div "Help! Report" at bounding box center [784, 345] width 939 height 28
click at [865, 283] on button "show sentence" at bounding box center [838, 286] width 99 height 45
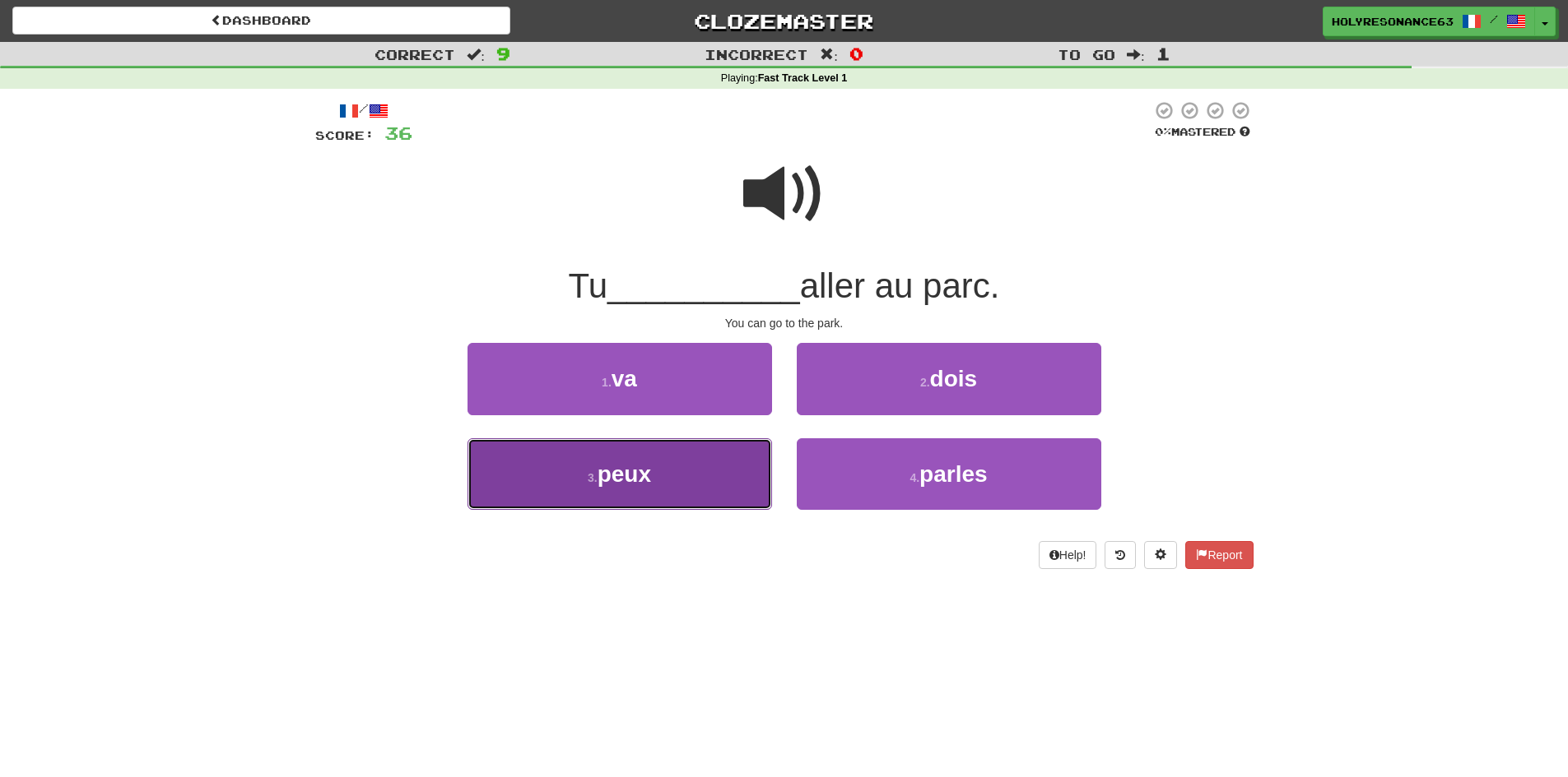
click at [723, 460] on button "3 . peux" at bounding box center [620, 474] width 305 height 72
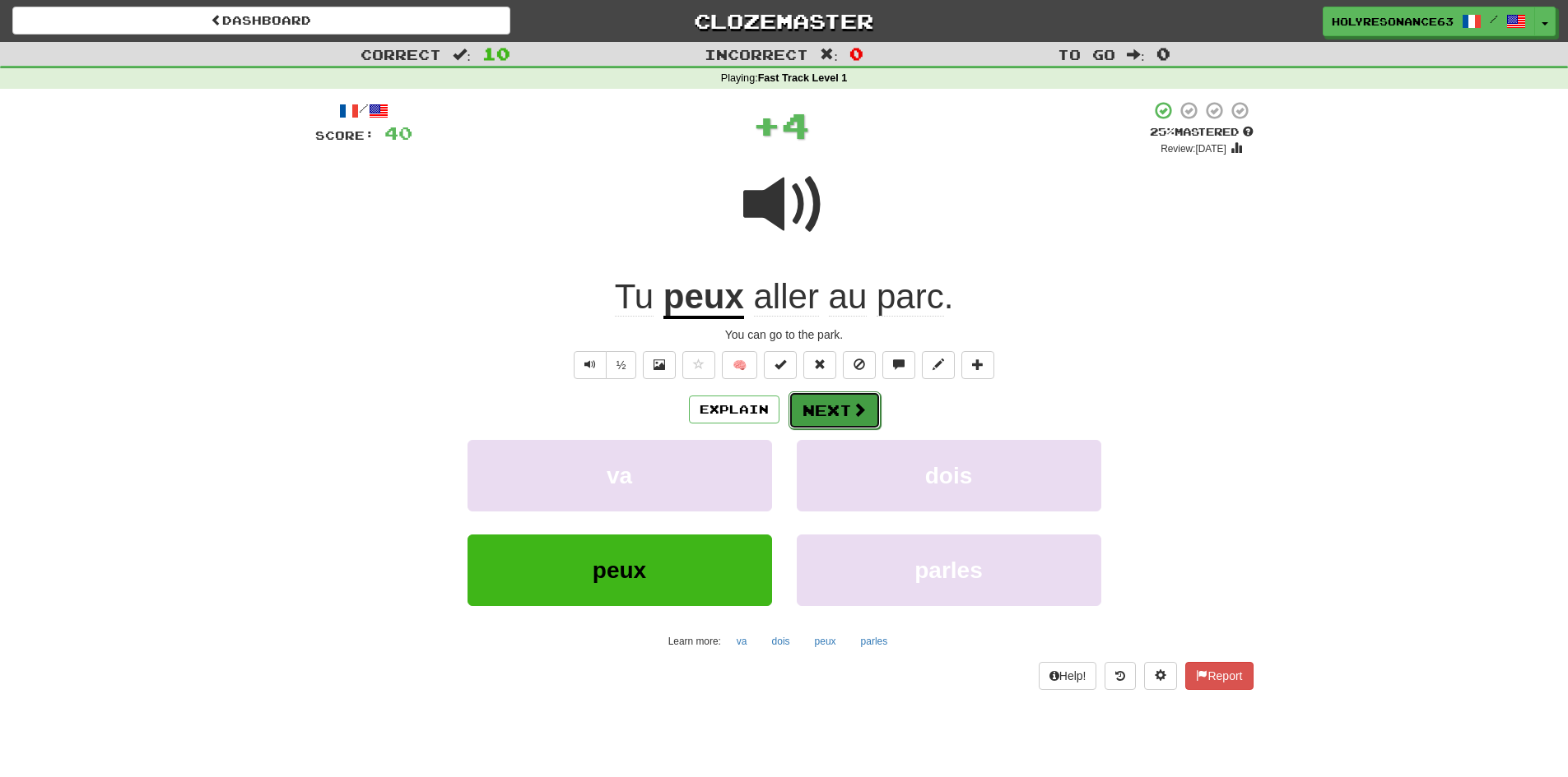
click at [845, 417] on button "Next" at bounding box center [834, 410] width 92 height 38
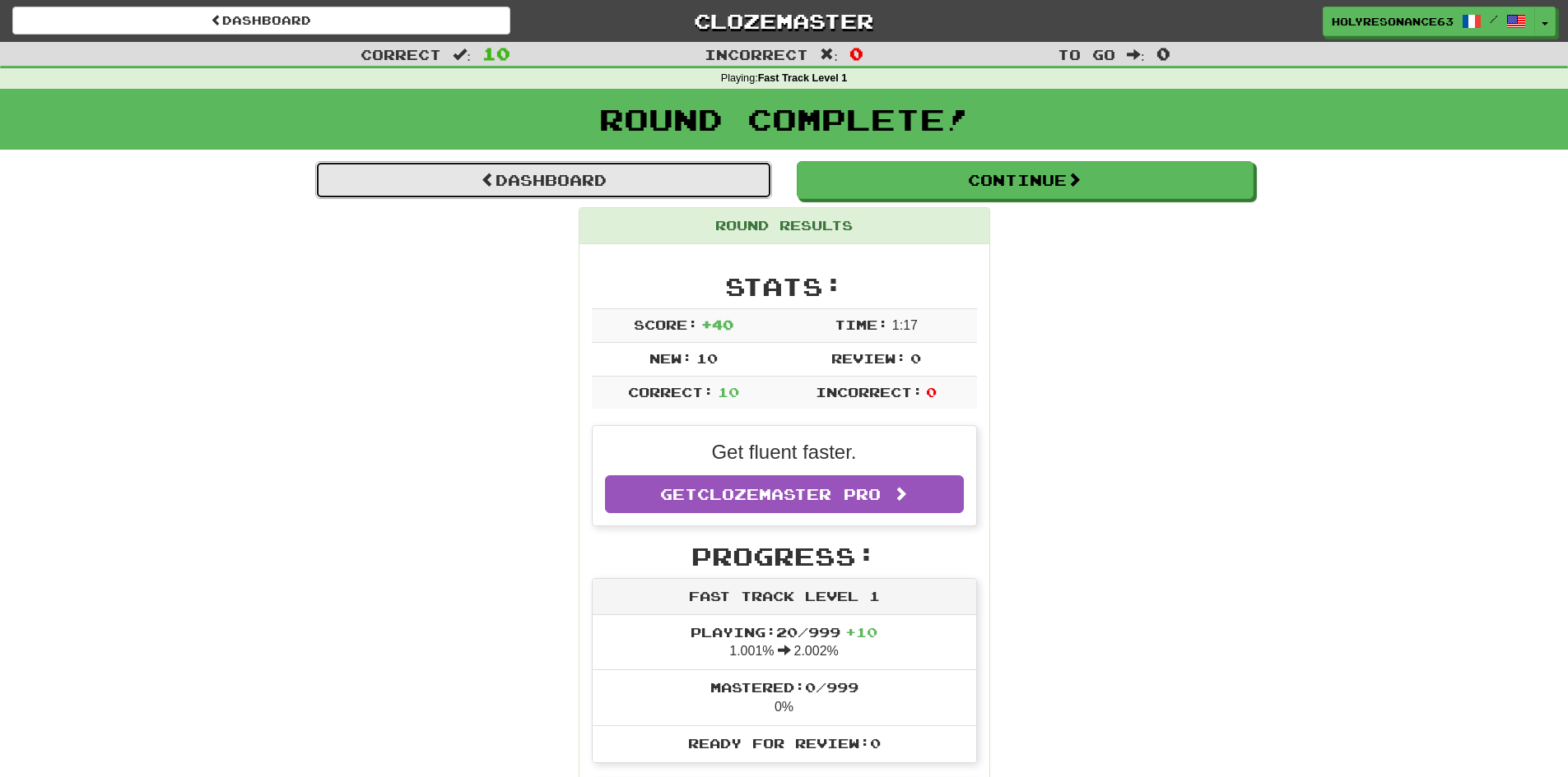
click at [613, 174] on link "Dashboard" at bounding box center [544, 179] width 457 height 38
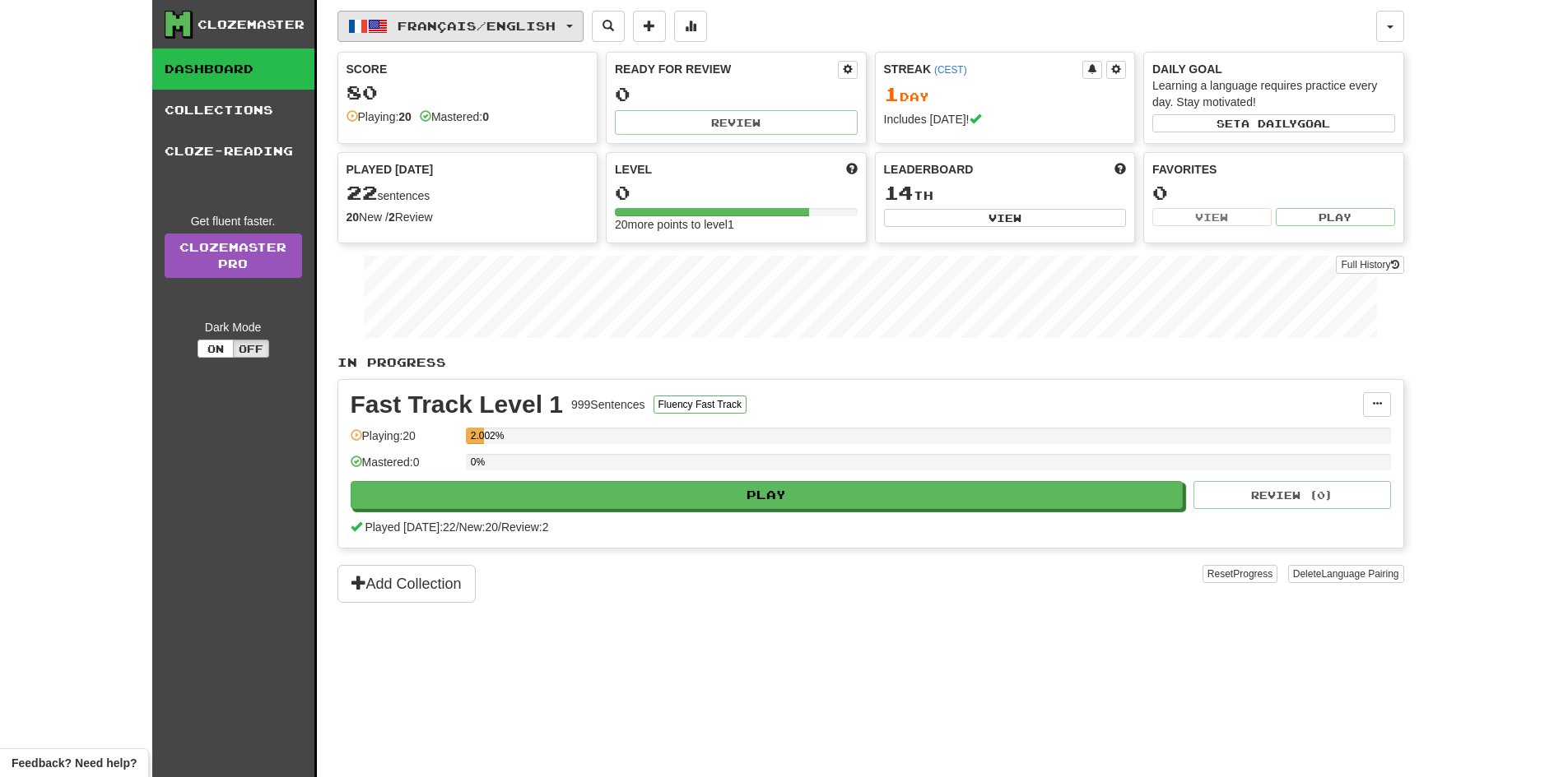
click at [472, 28] on span "Français / English" at bounding box center [476, 26] width 158 height 14
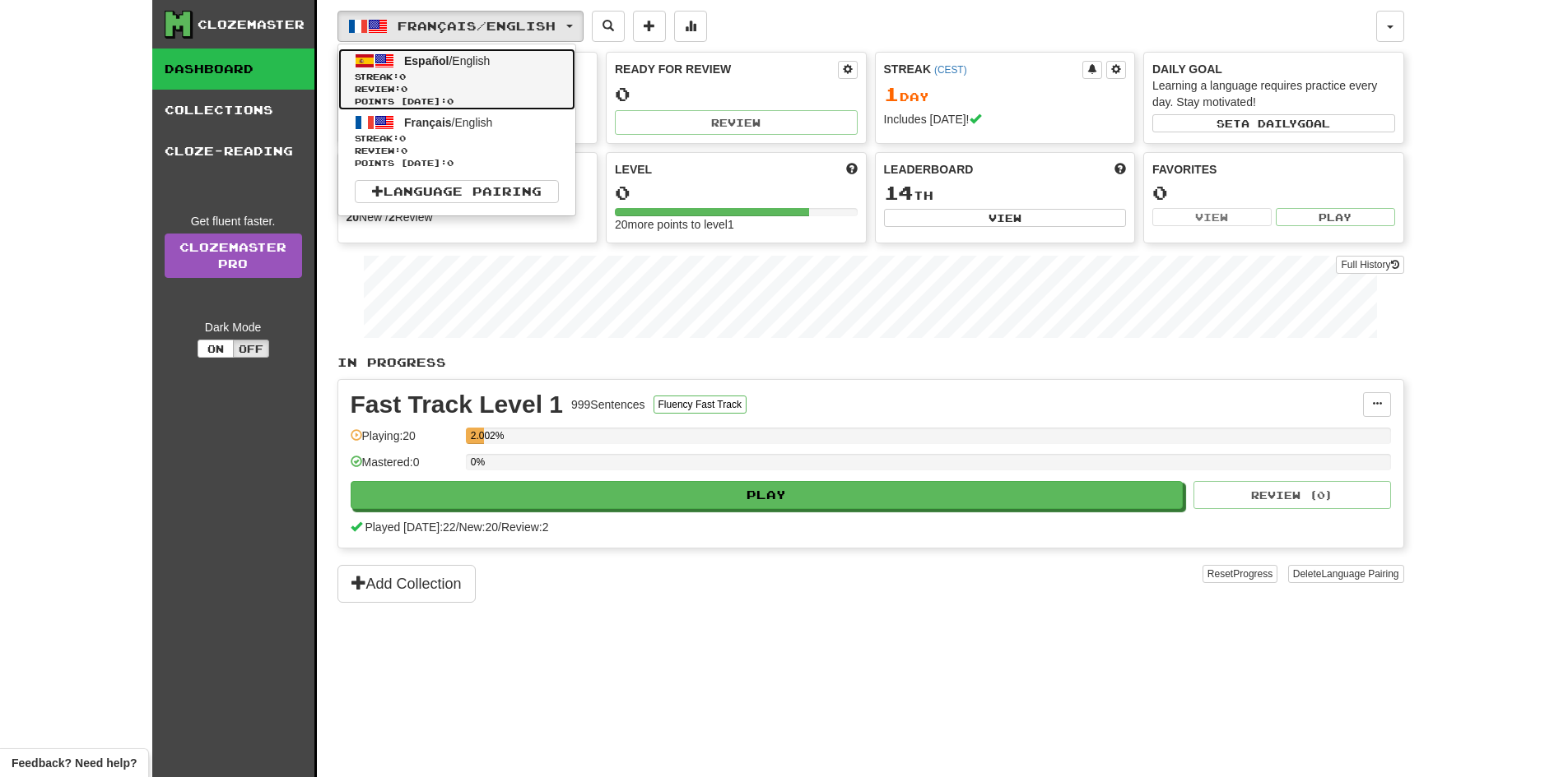
click at [439, 70] on link "Español / English Streak: 0 Review: 0 Points [DATE]: 0" at bounding box center [456, 79] width 237 height 62
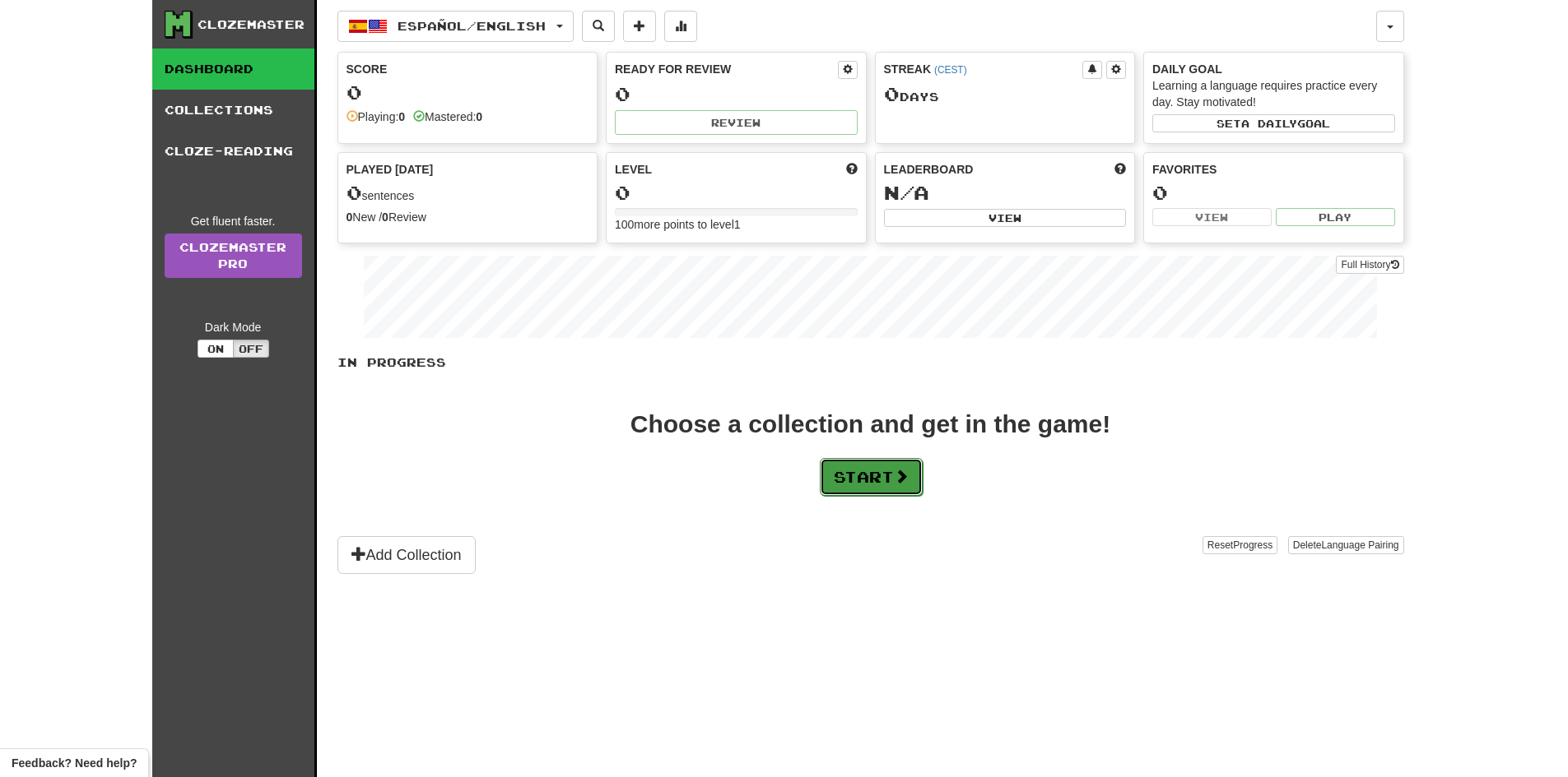
click at [824, 488] on button "Start" at bounding box center [871, 477] width 103 height 38
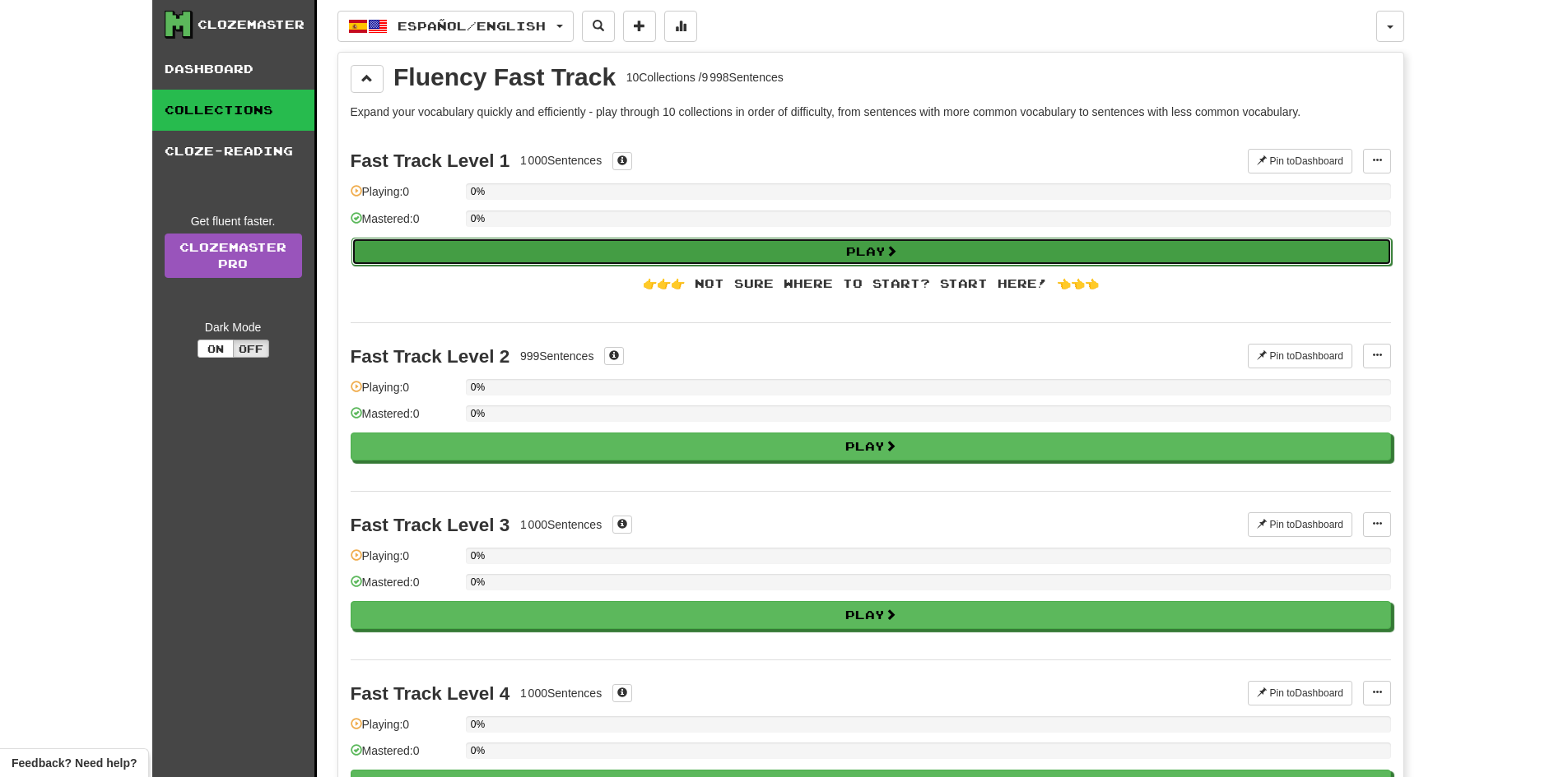
click at [687, 239] on button "Play" at bounding box center [871, 252] width 1040 height 28
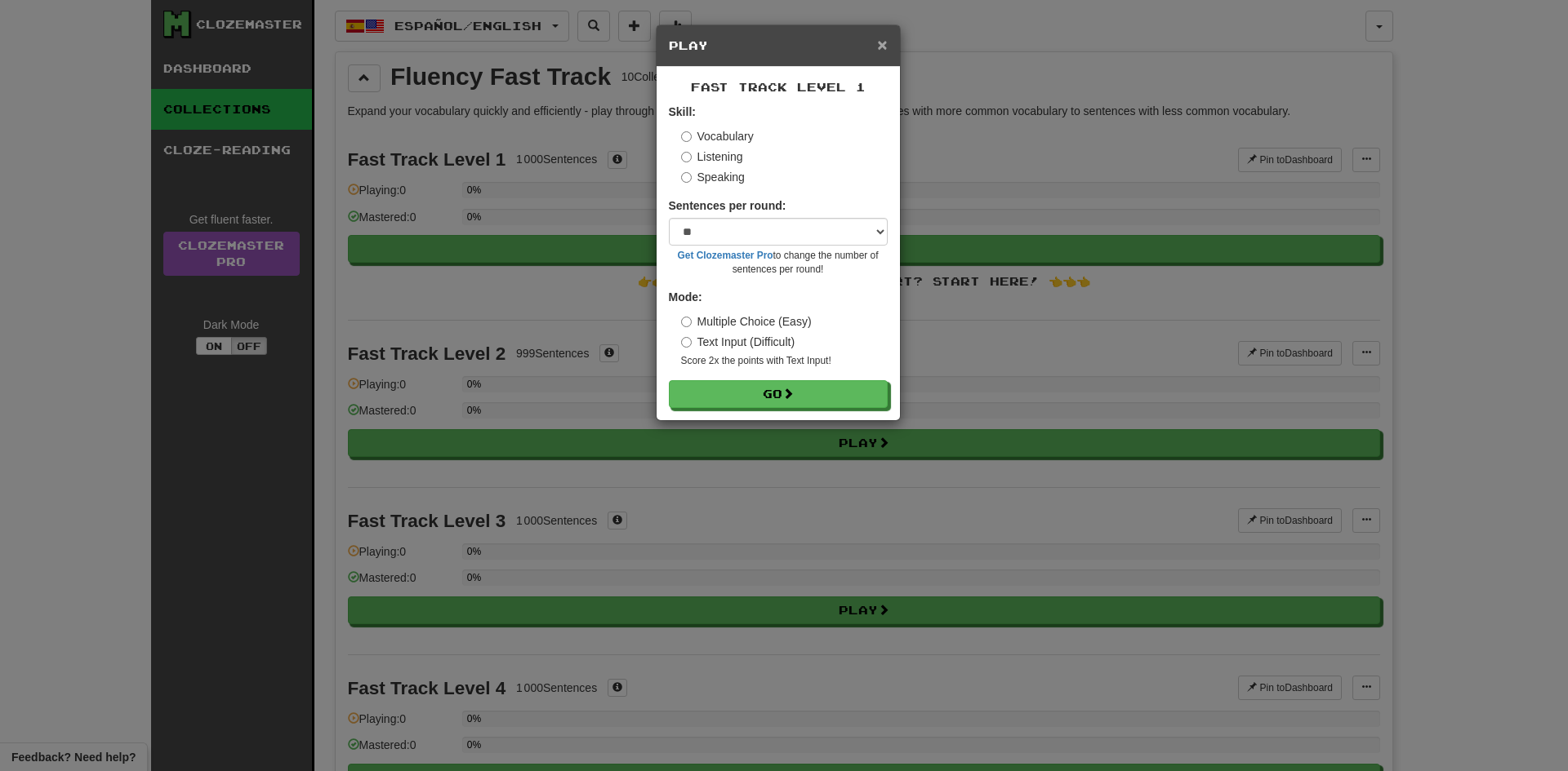
click at [882, 42] on span "×" at bounding box center [882, 44] width 10 height 19
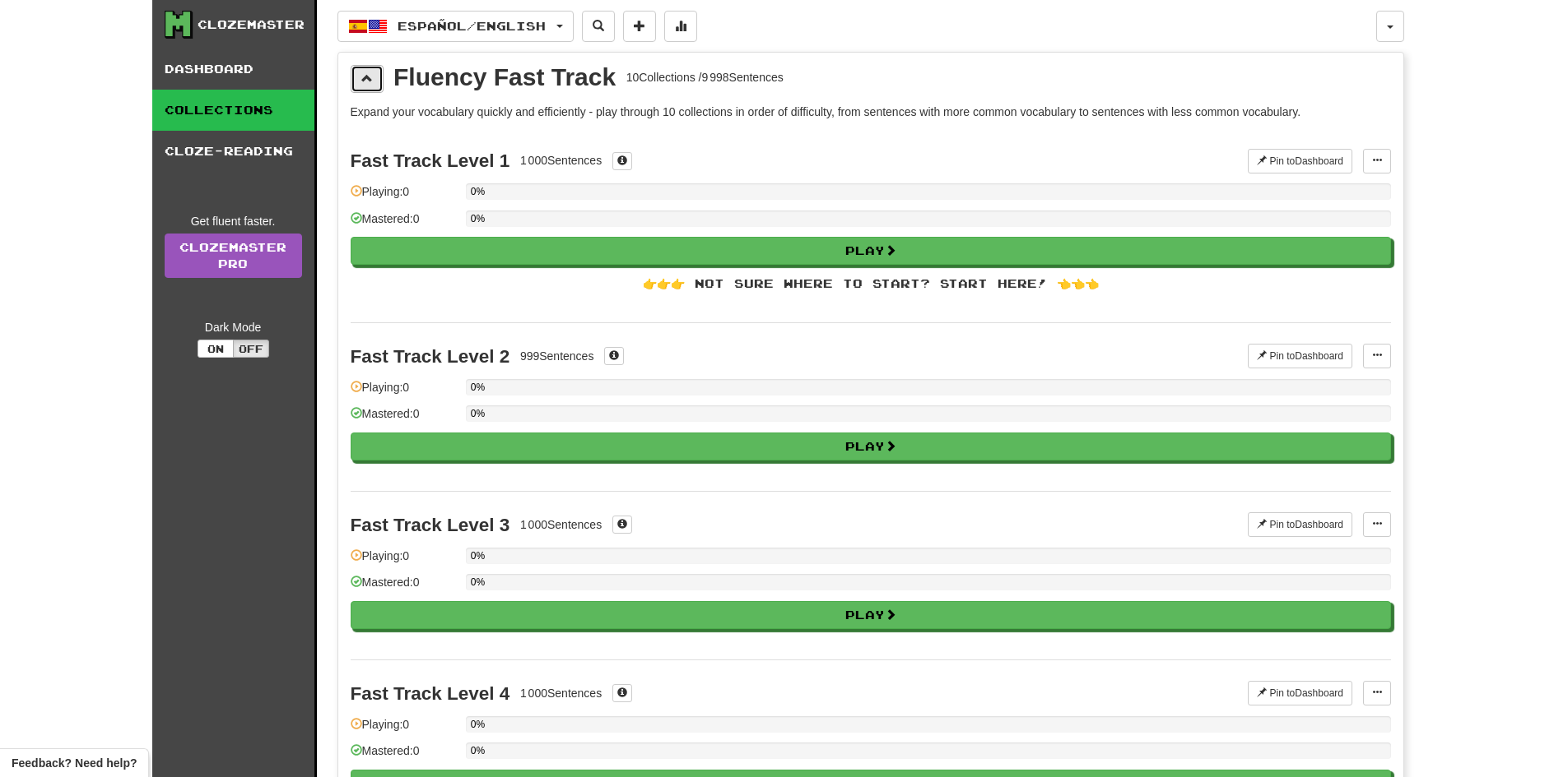
click at [370, 73] on span at bounding box center [367, 78] width 11 height 11
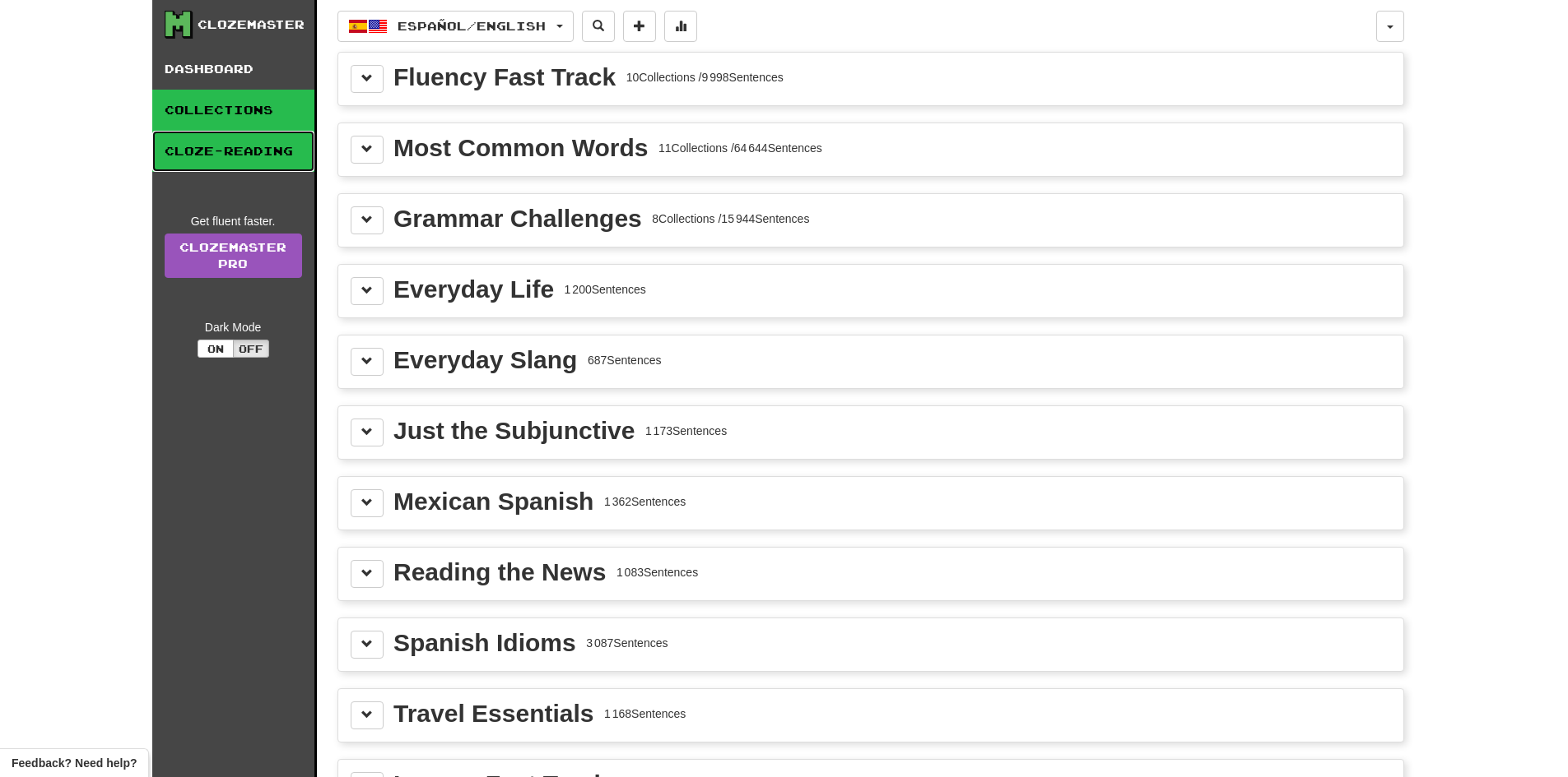
click at [257, 152] on link "Cloze-Reading" at bounding box center [233, 150] width 162 height 41
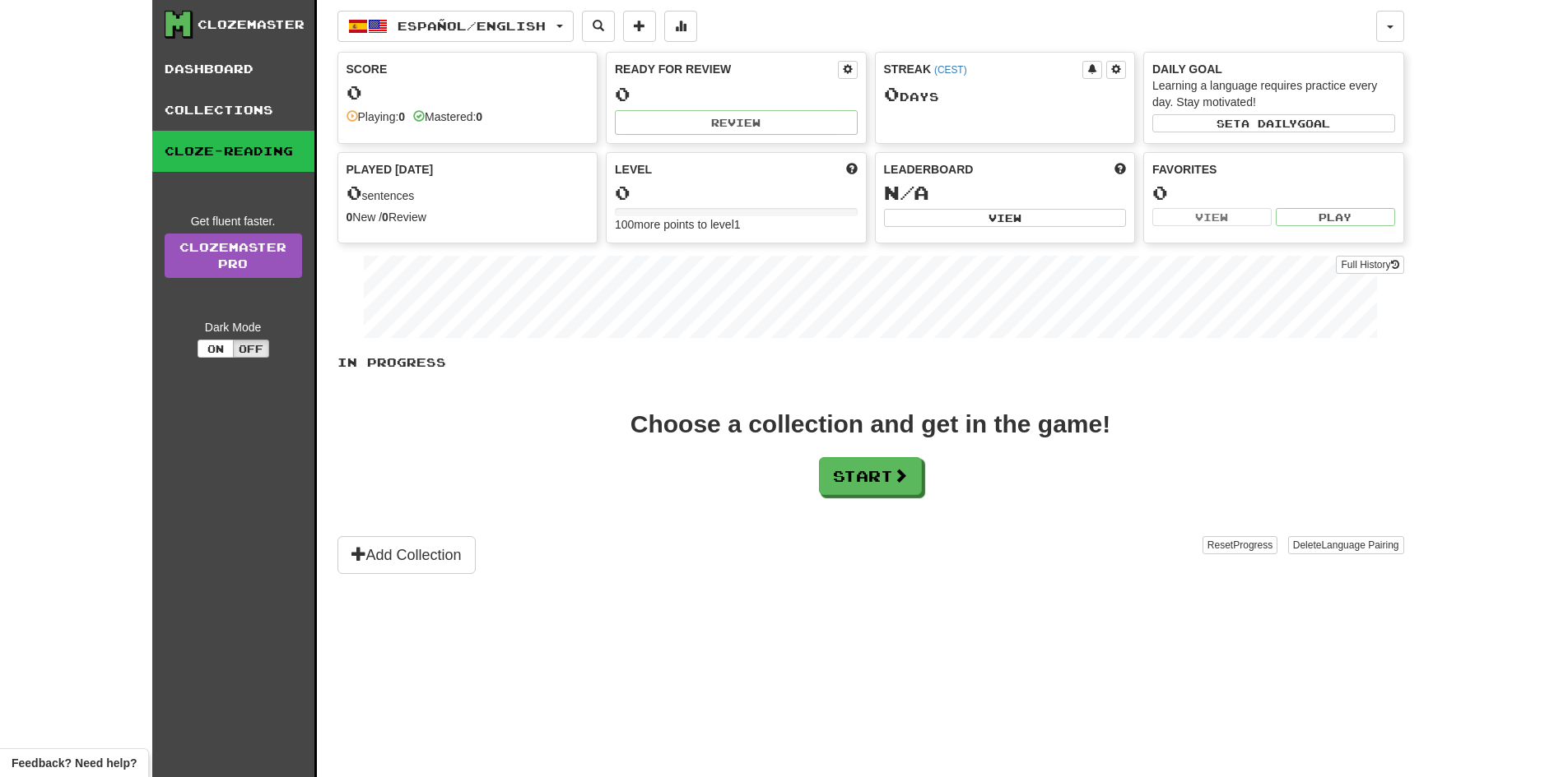
click at [1373, 26] on div "Español / English Español / English Streak: 0 Review: 0 Points [DATE]: 0 França…" at bounding box center [856, 26] width 1039 height 32
click at [1382, 25] on button "button" at bounding box center [1390, 26] width 28 height 32
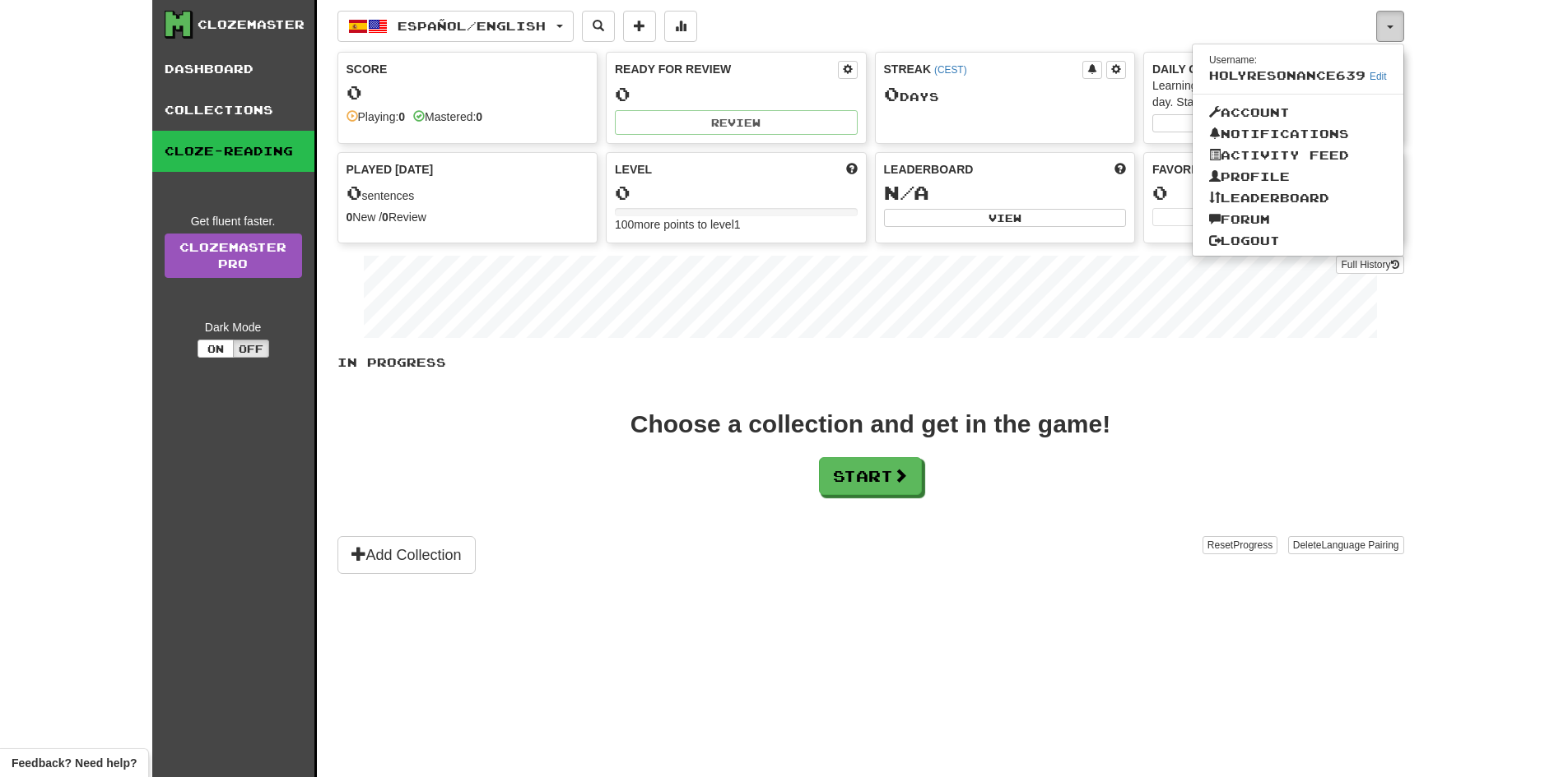
click at [1382, 25] on button "button" at bounding box center [1390, 26] width 28 height 32
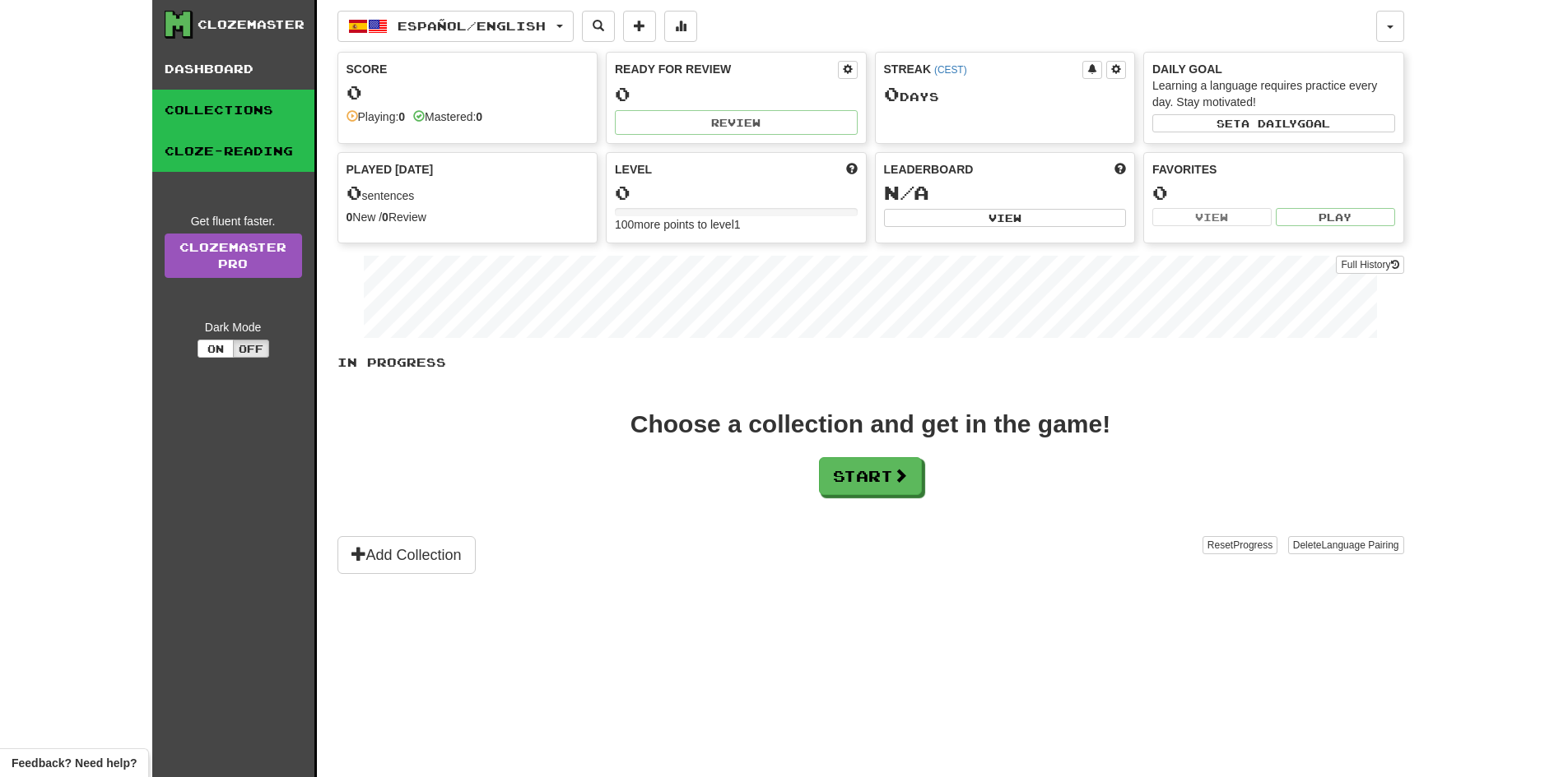
click at [257, 95] on link "Collections" at bounding box center [233, 109] width 162 height 41
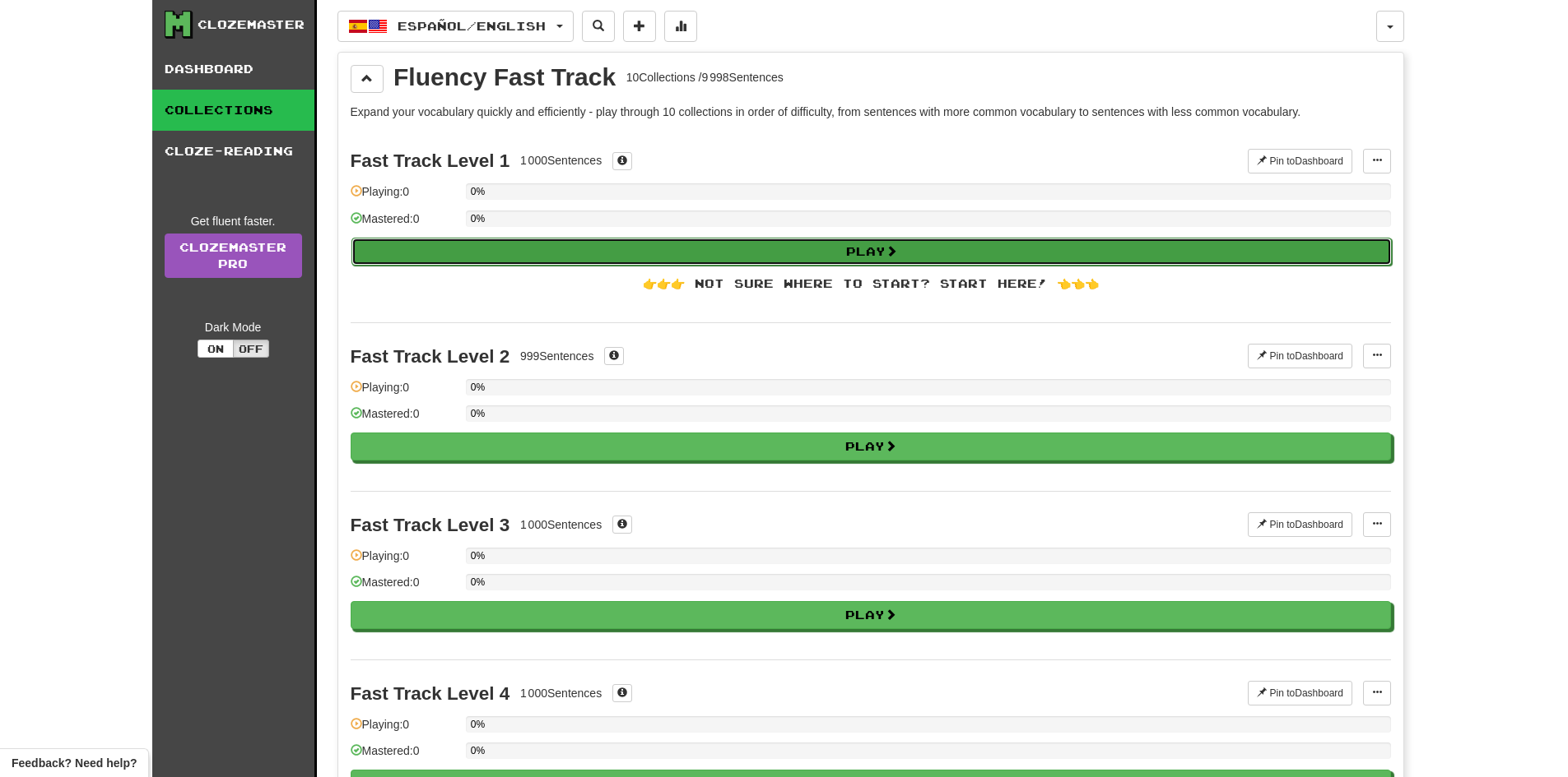
click at [660, 243] on button "Play" at bounding box center [871, 252] width 1040 height 28
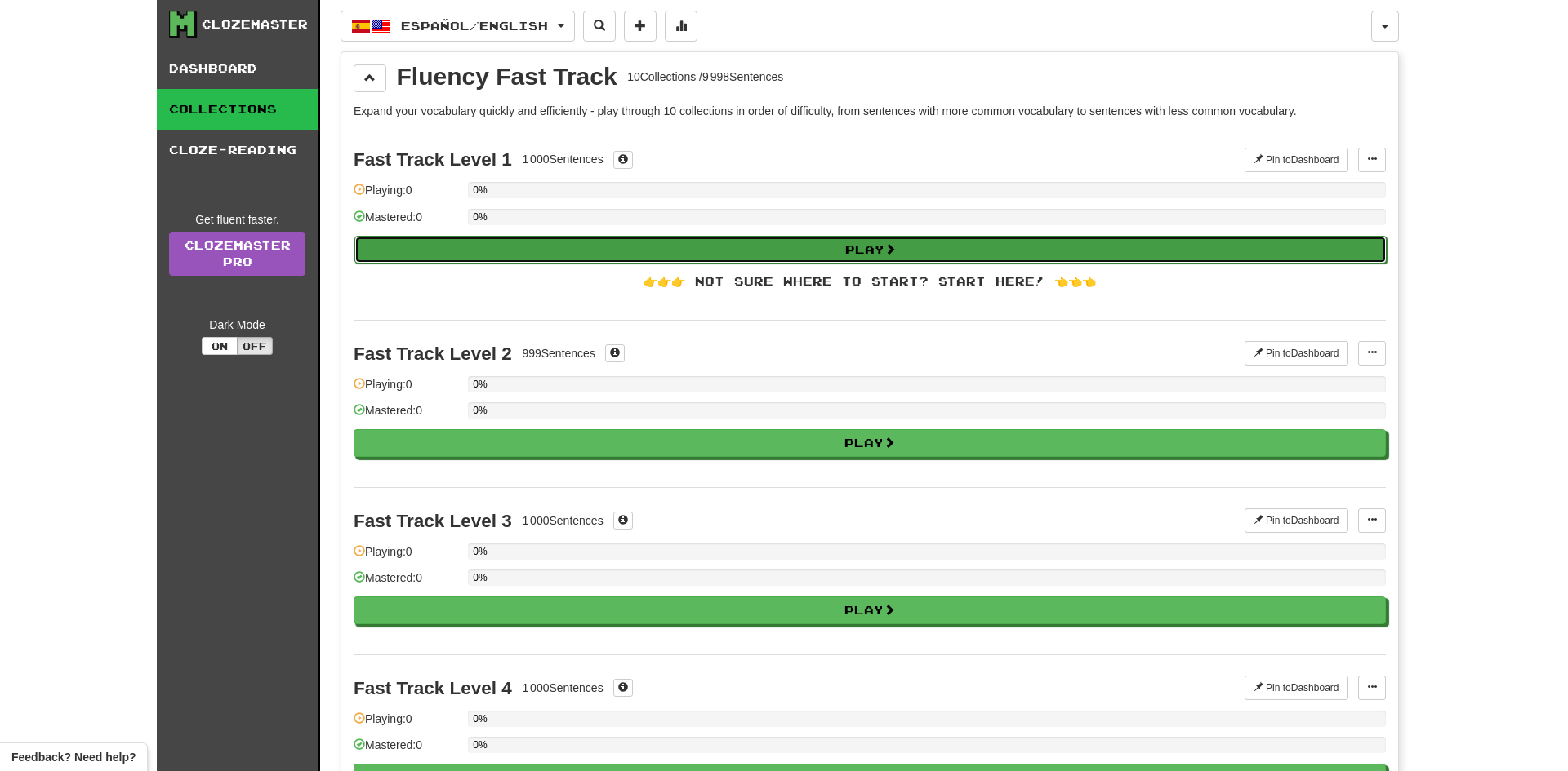
select select "**"
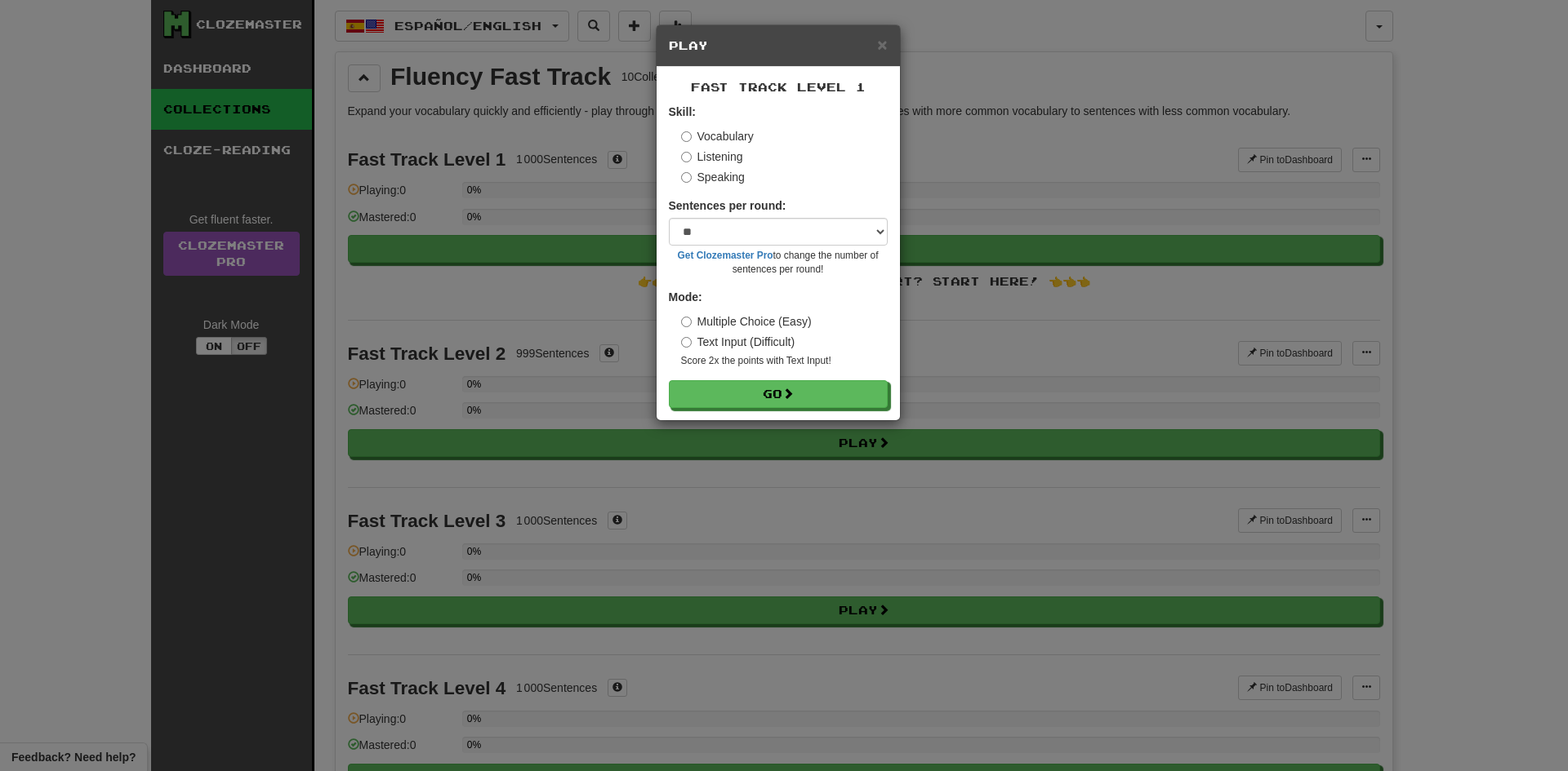
click at [724, 162] on label "Listening" at bounding box center [711, 156] width 62 height 16
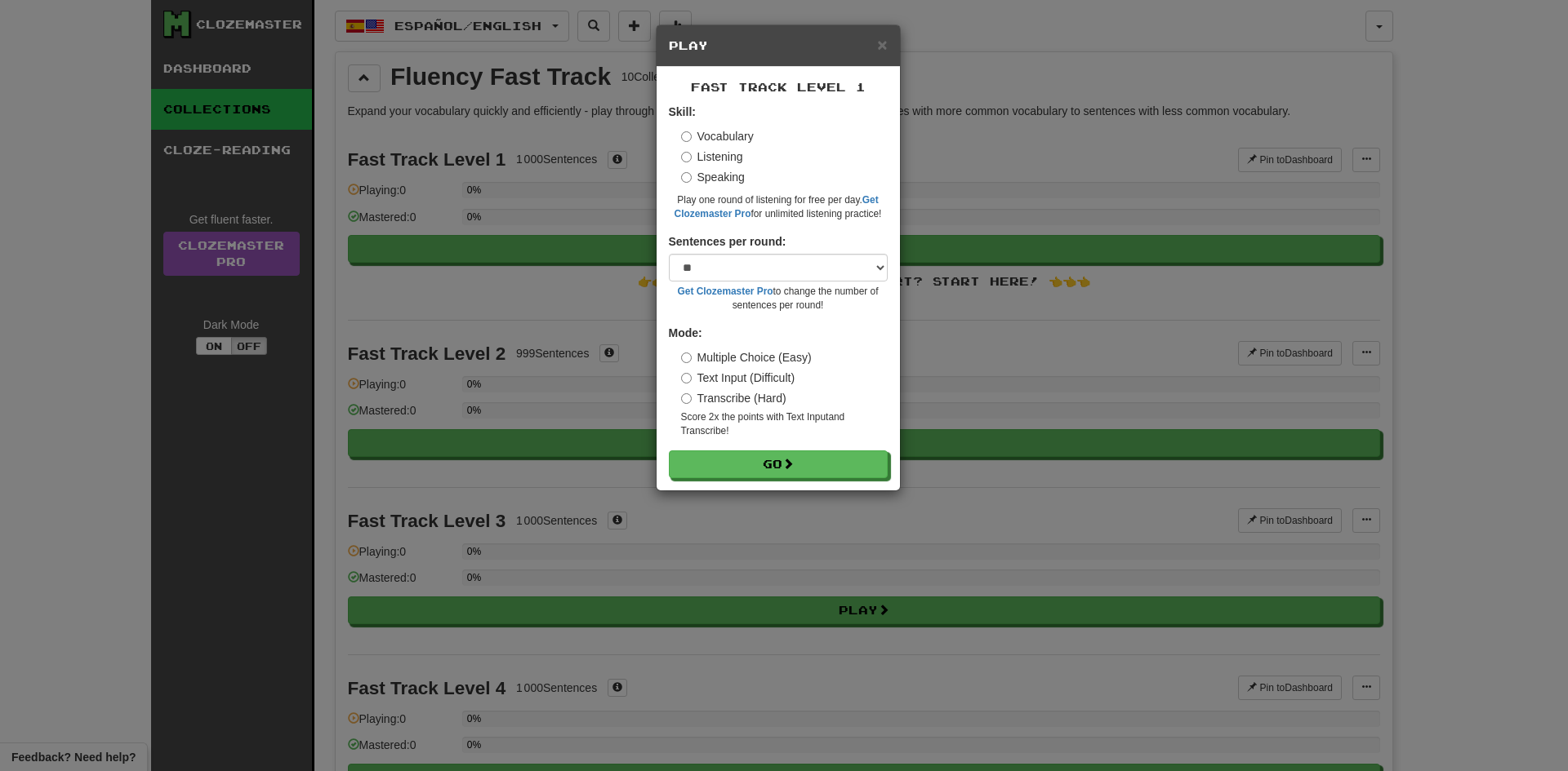
click at [723, 183] on label "Speaking" at bounding box center [712, 177] width 63 height 16
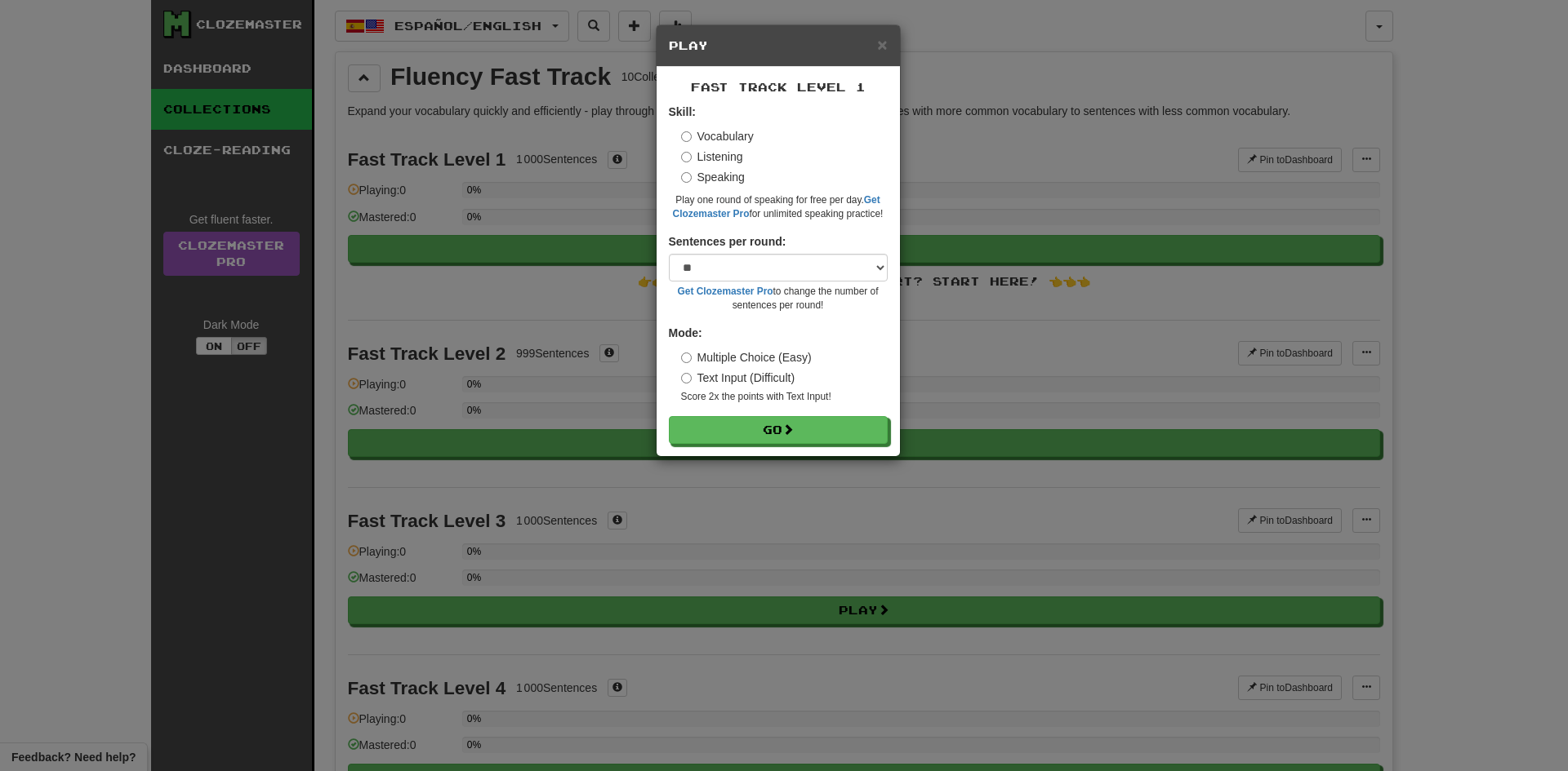
click at [722, 152] on label "Listening" at bounding box center [711, 156] width 62 height 16
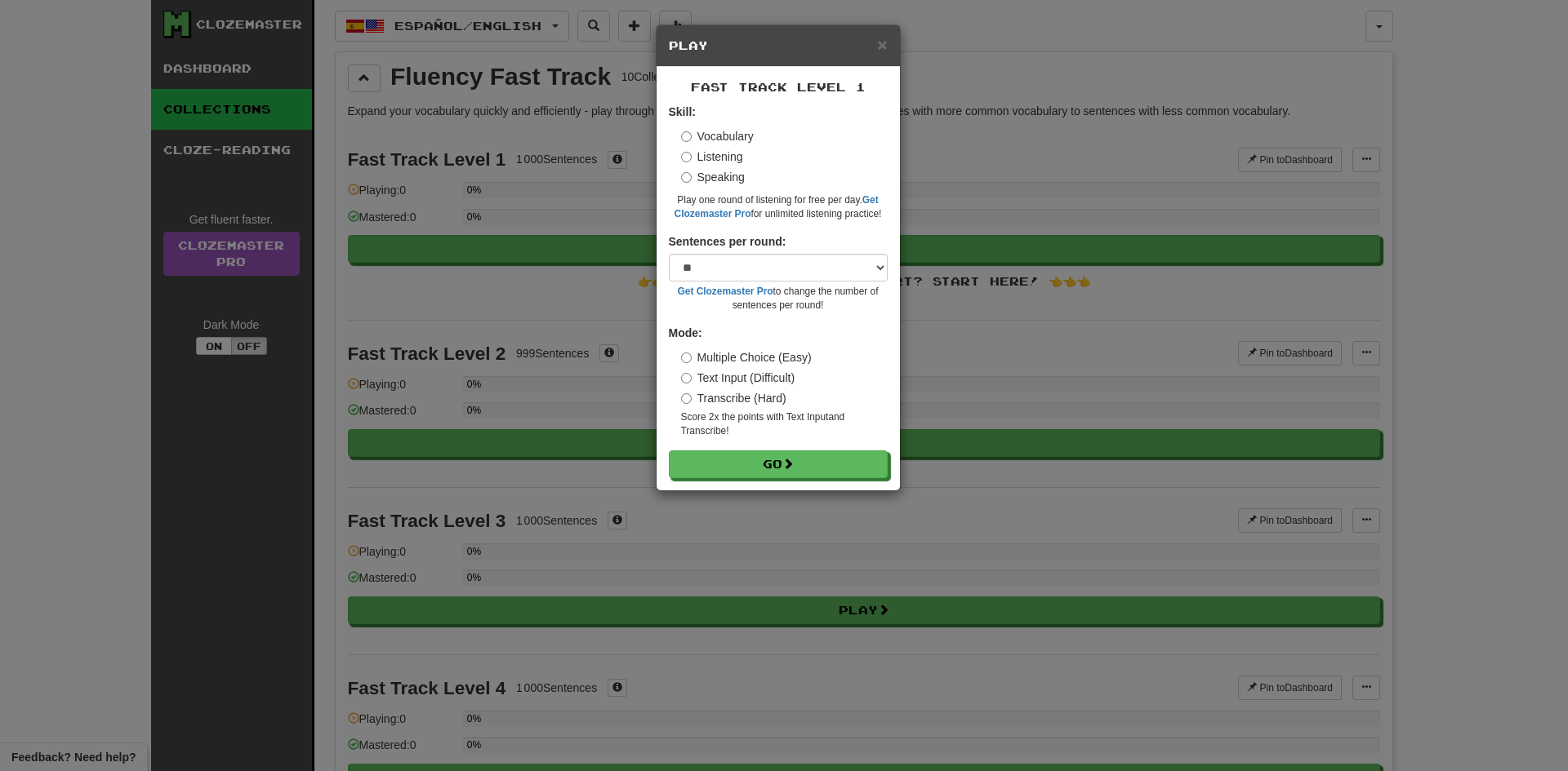
click at [724, 138] on label "Vocabulary" at bounding box center [718, 136] width 73 height 16
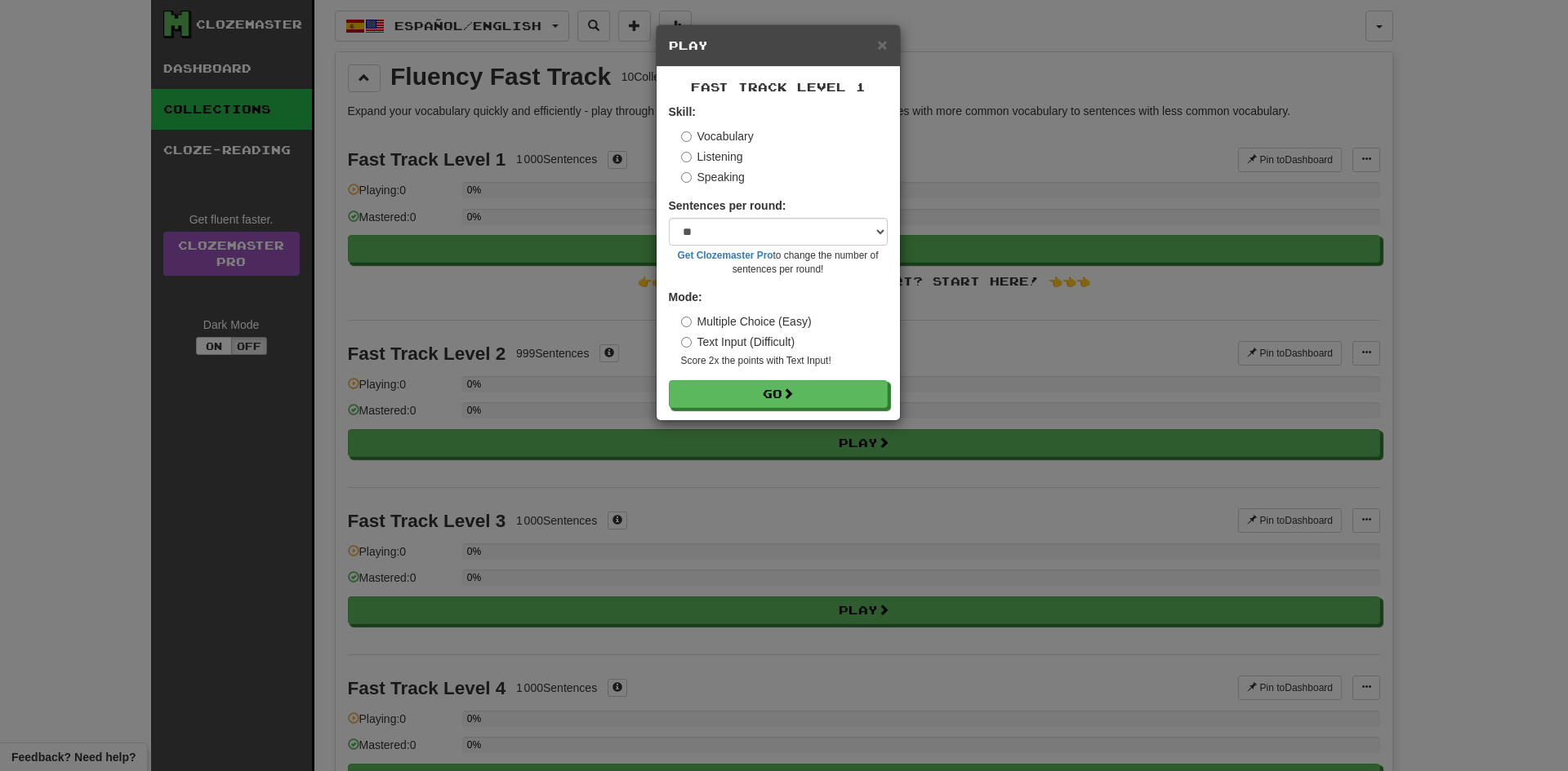
click at [756, 212] on label "Sentences per round:" at bounding box center [727, 206] width 117 height 16
click at [758, 225] on select "* ** ** ** ** ** *** ********" at bounding box center [778, 232] width 219 height 28
click at [707, 383] on button "Go" at bounding box center [779, 395] width 219 height 28
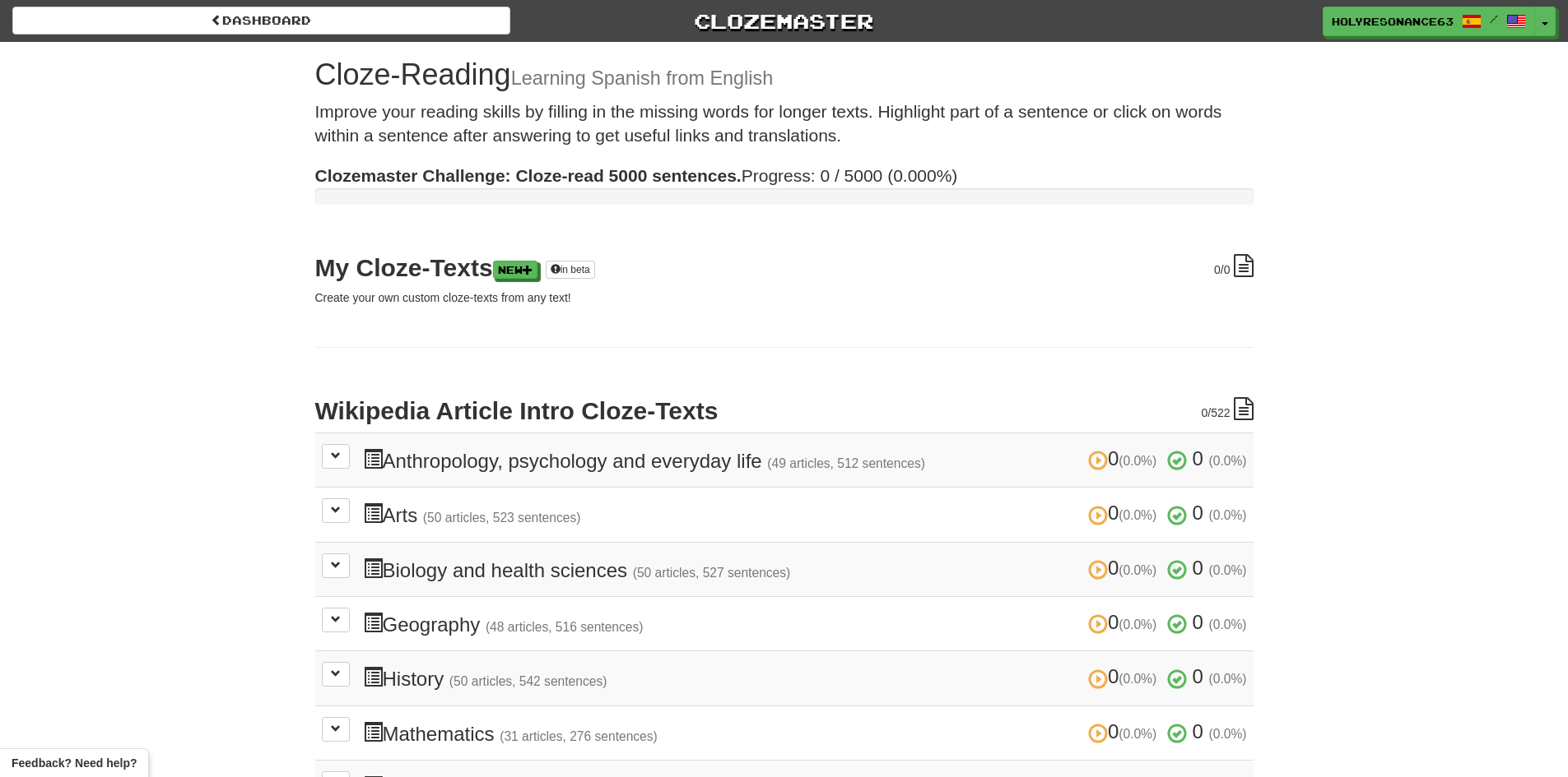
click at [671, 186] on strong "Clozemaster Challenge: Cloze-read 5000 sentences." at bounding box center [528, 176] width 426 height 19
click at [1244, 269] on icon at bounding box center [1243, 266] width 20 height 23
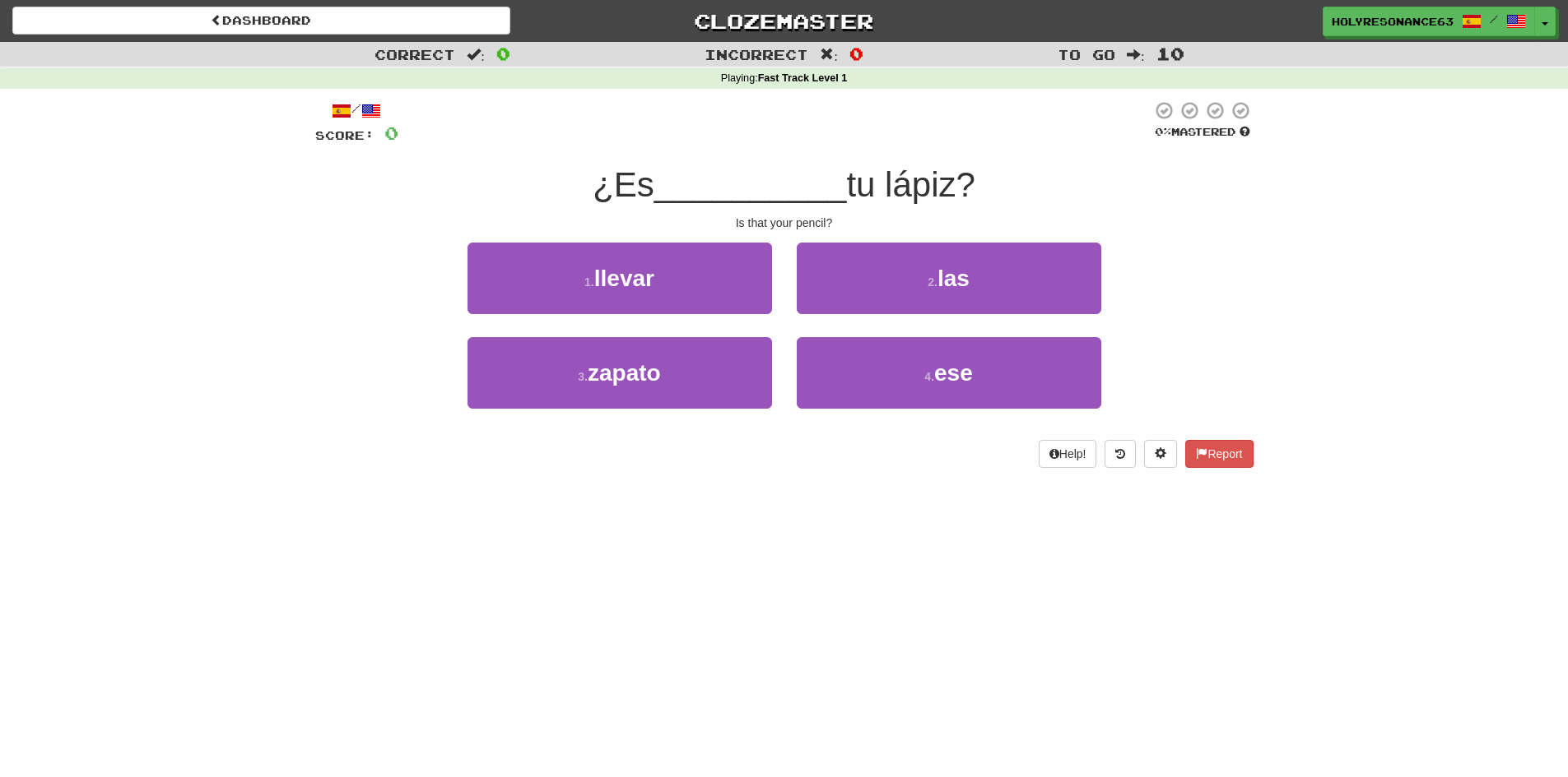
click at [944, 179] on span "tu lápiz?" at bounding box center [911, 185] width 129 height 38
click at [933, 143] on div at bounding box center [933, 143] width 0 height 0
click at [949, 162] on div "/ Score: 0 0 % Mastered ¿Es __________ tu lápiz? Is that your pencil? 1 . lleva…" at bounding box center [784, 284] width 939 height 368
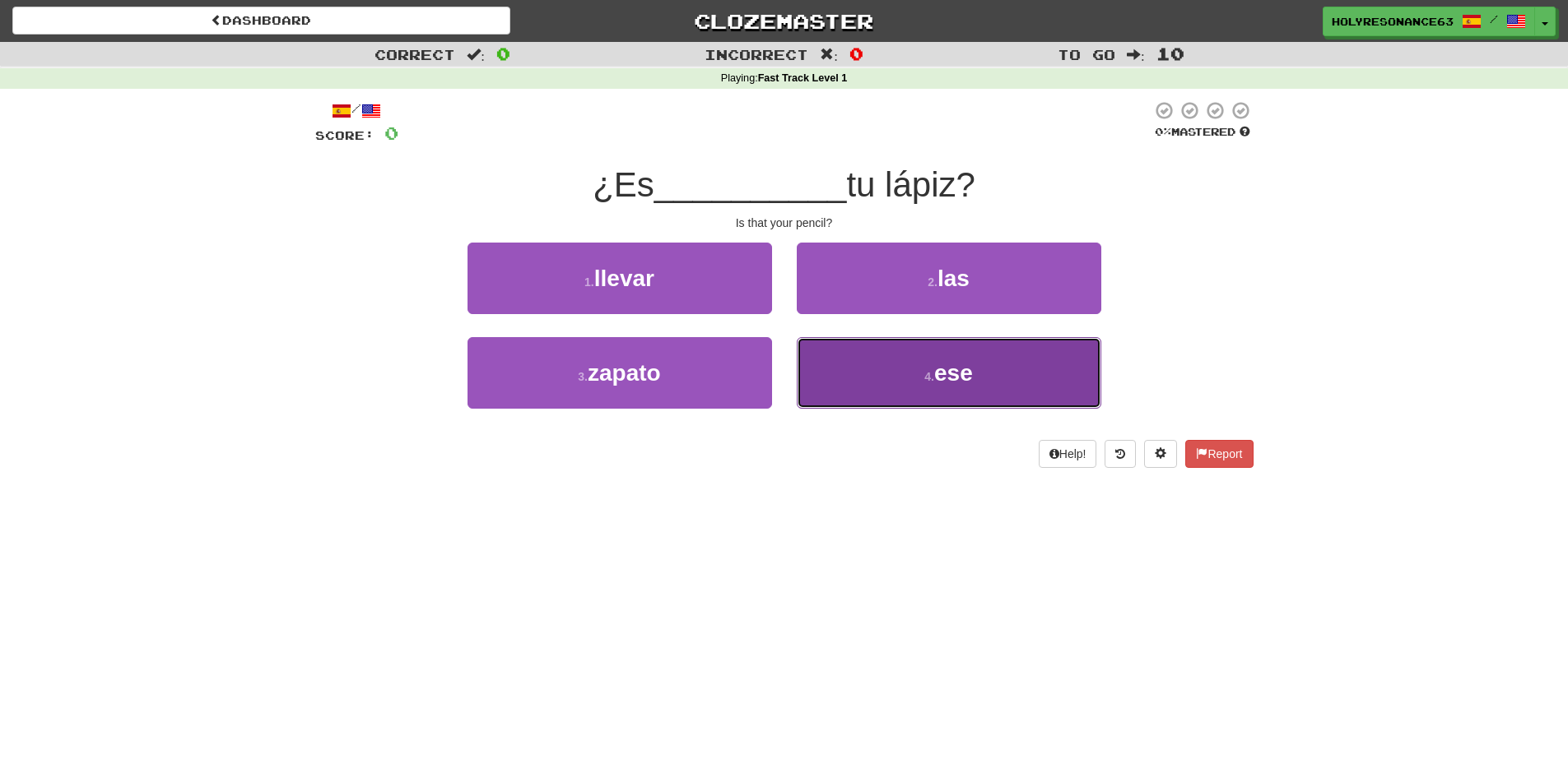
click at [1003, 359] on button "4 . ese" at bounding box center [949, 373] width 305 height 72
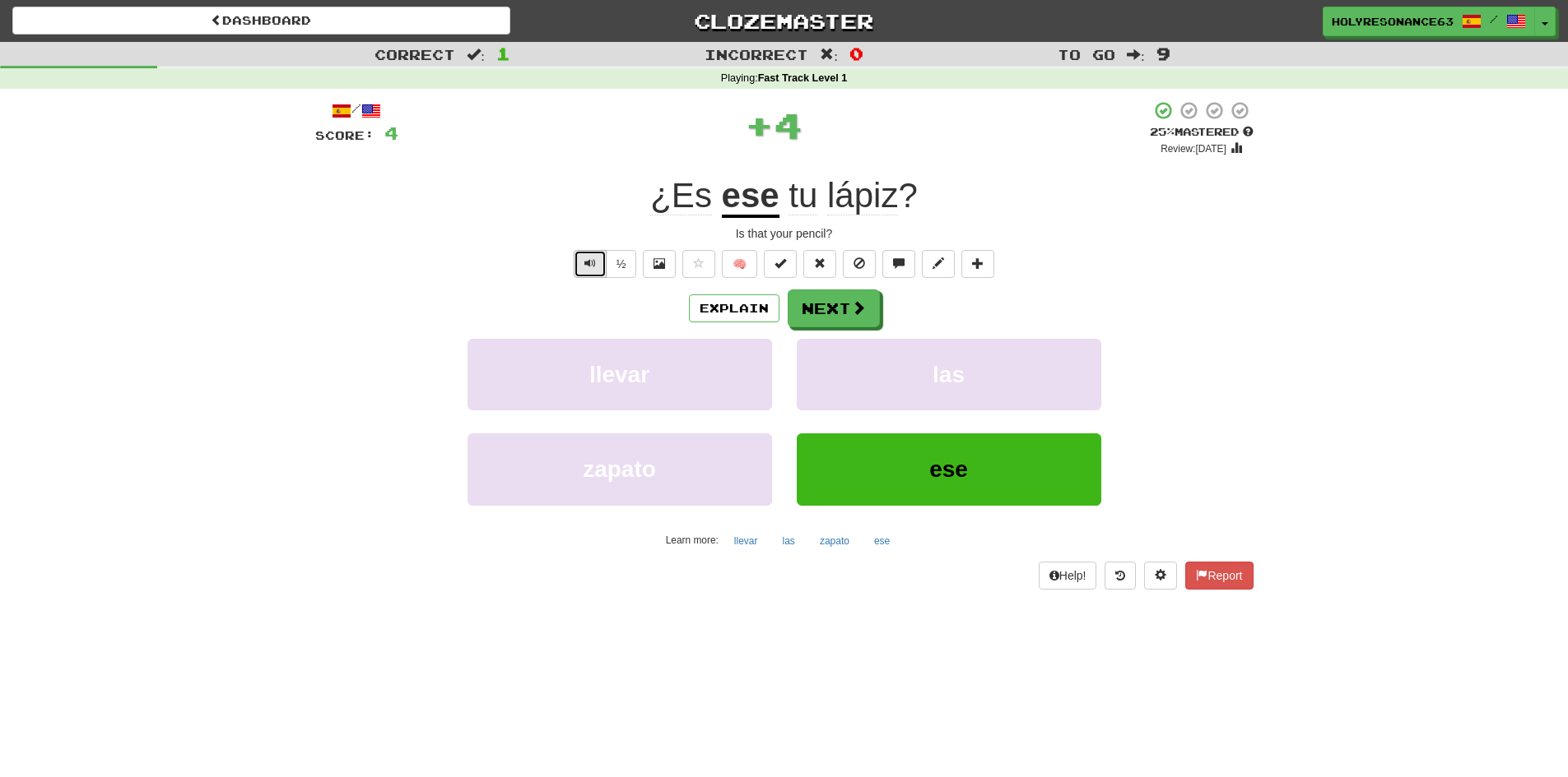
click at [585, 265] on span "Text-to-speech controls" at bounding box center [590, 262] width 11 height 11
click at [854, 305] on span at bounding box center [859, 308] width 15 height 15
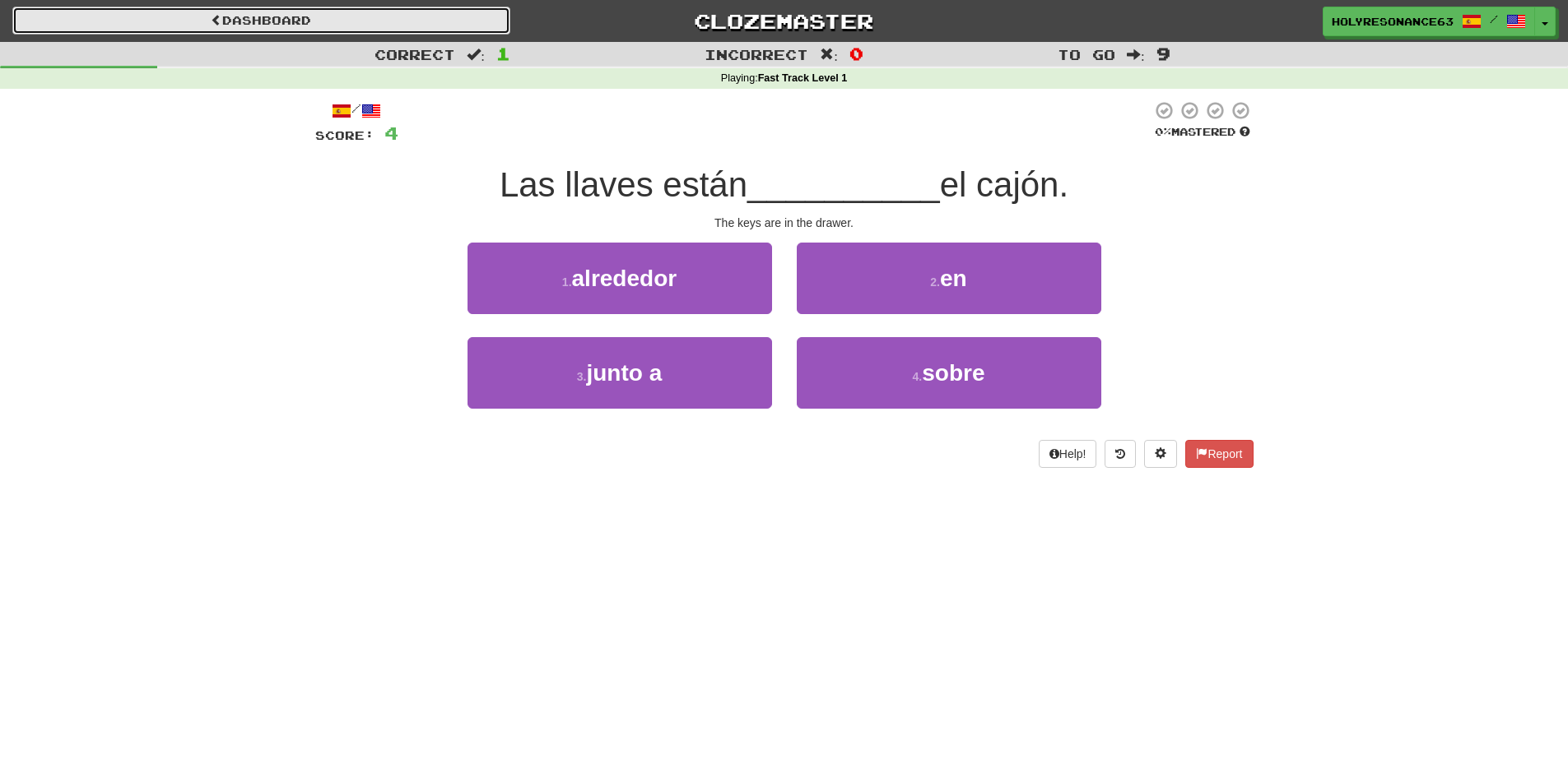
click at [231, 13] on link "Dashboard" at bounding box center [261, 21] width 498 height 28
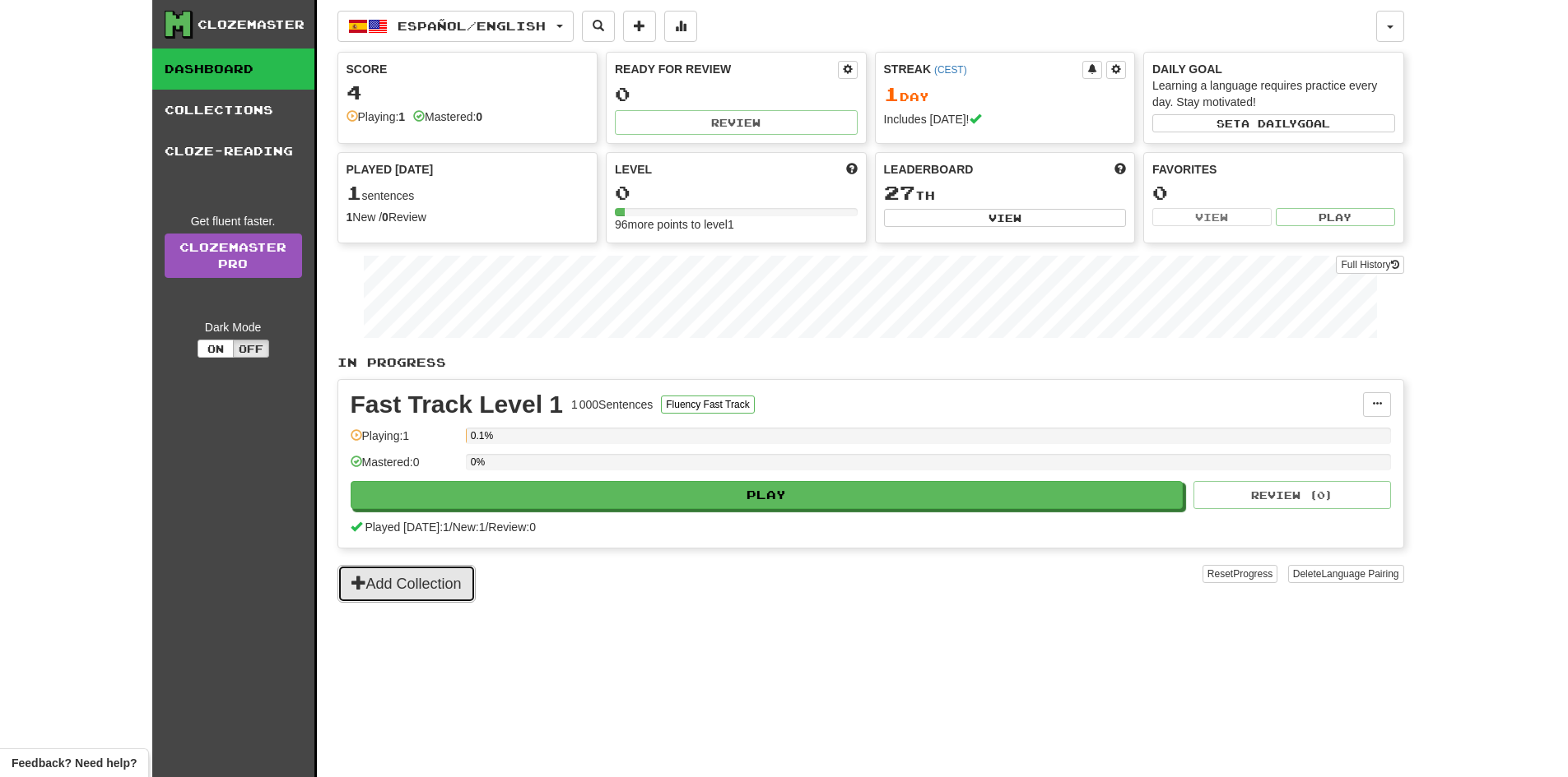
click at [441, 589] on button "Add Collection" at bounding box center [406, 584] width 138 height 38
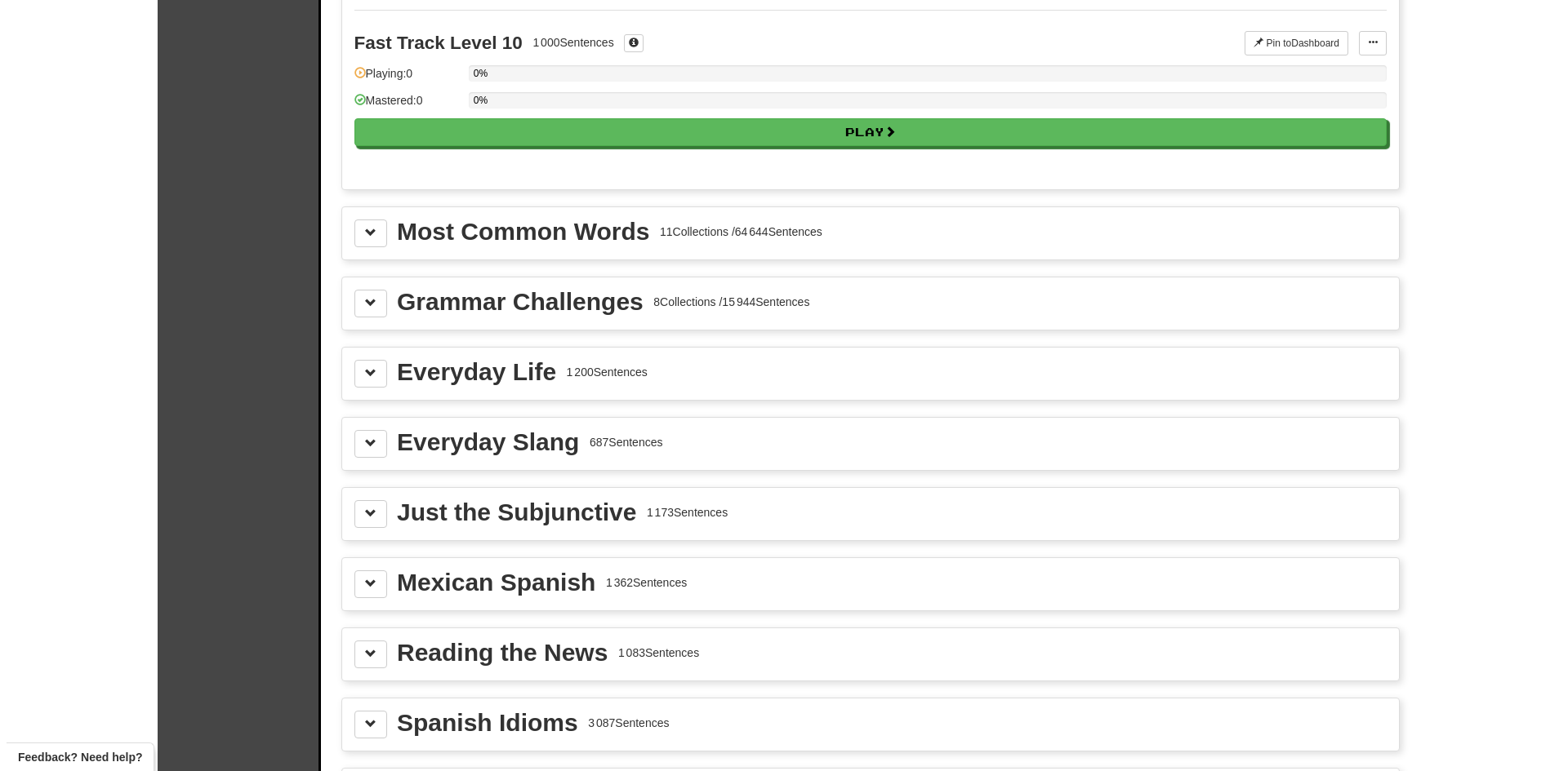
scroll to position [1632, 0]
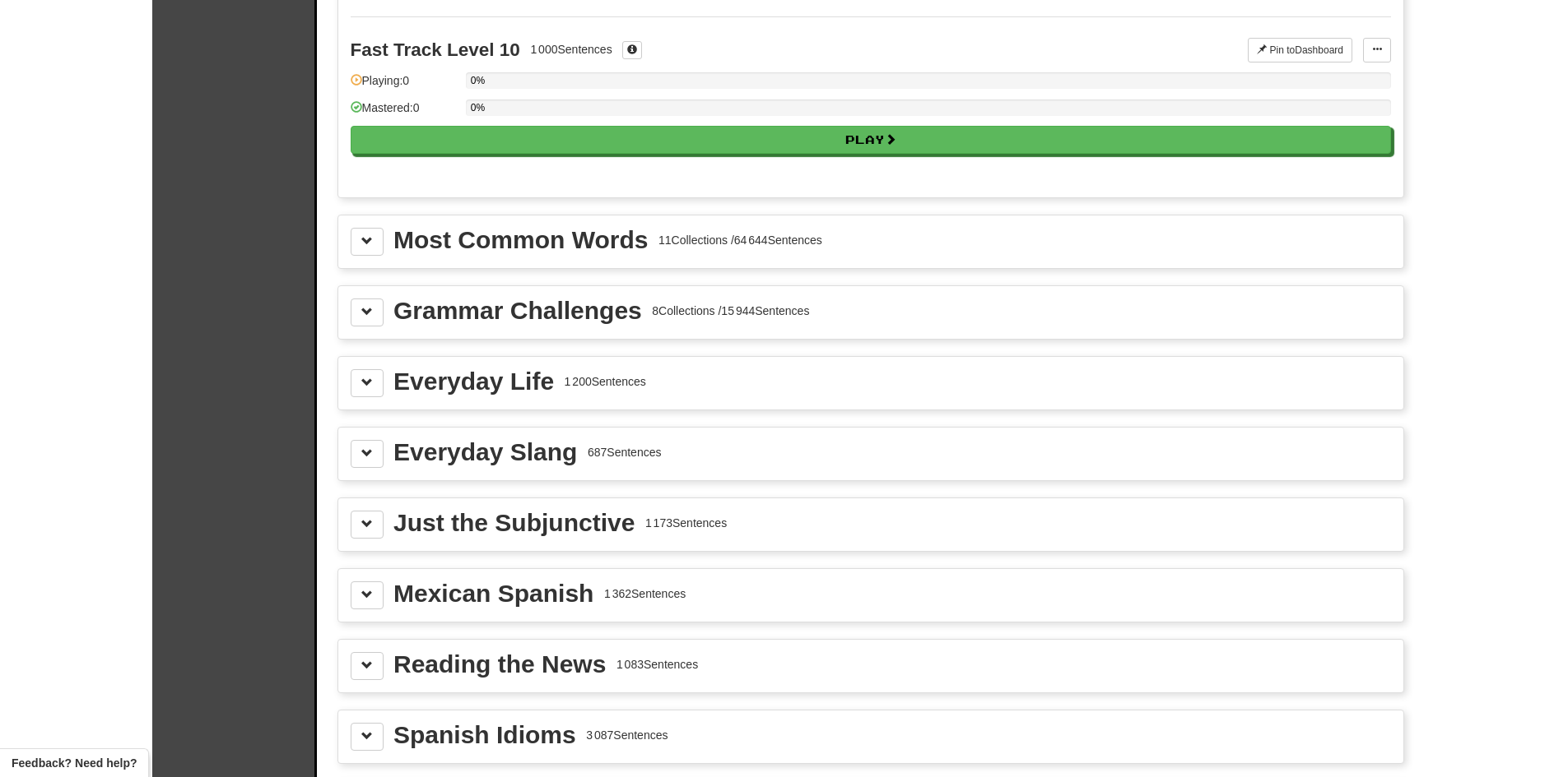
click at [388, 242] on div "Most Common Words 11 Collections / 64 644 Sentences" at bounding box center [871, 242] width 1040 height 28
click at [381, 242] on button at bounding box center [368, 242] width 33 height 28
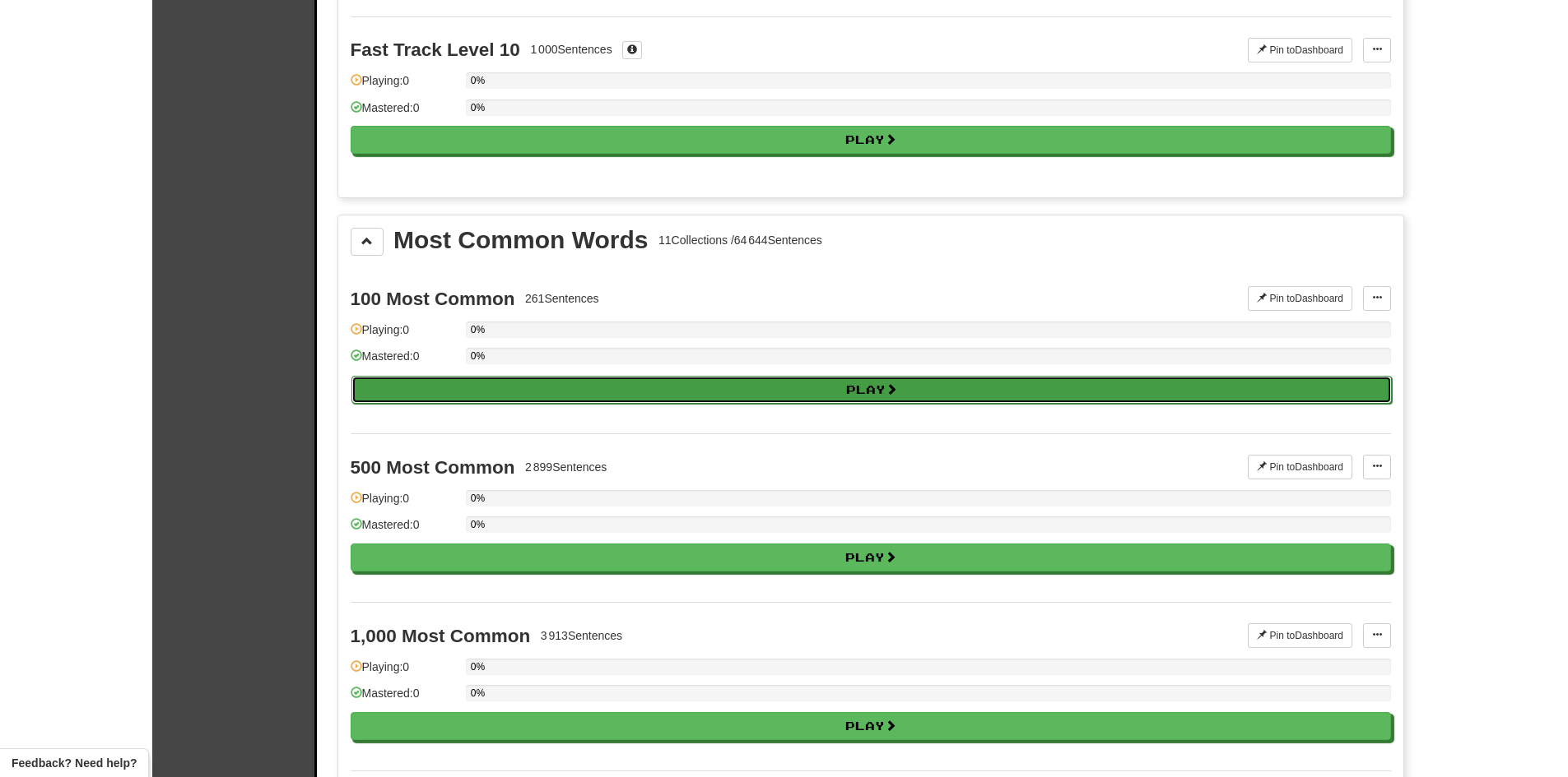
click at [667, 399] on button "Play" at bounding box center [871, 390] width 1040 height 28
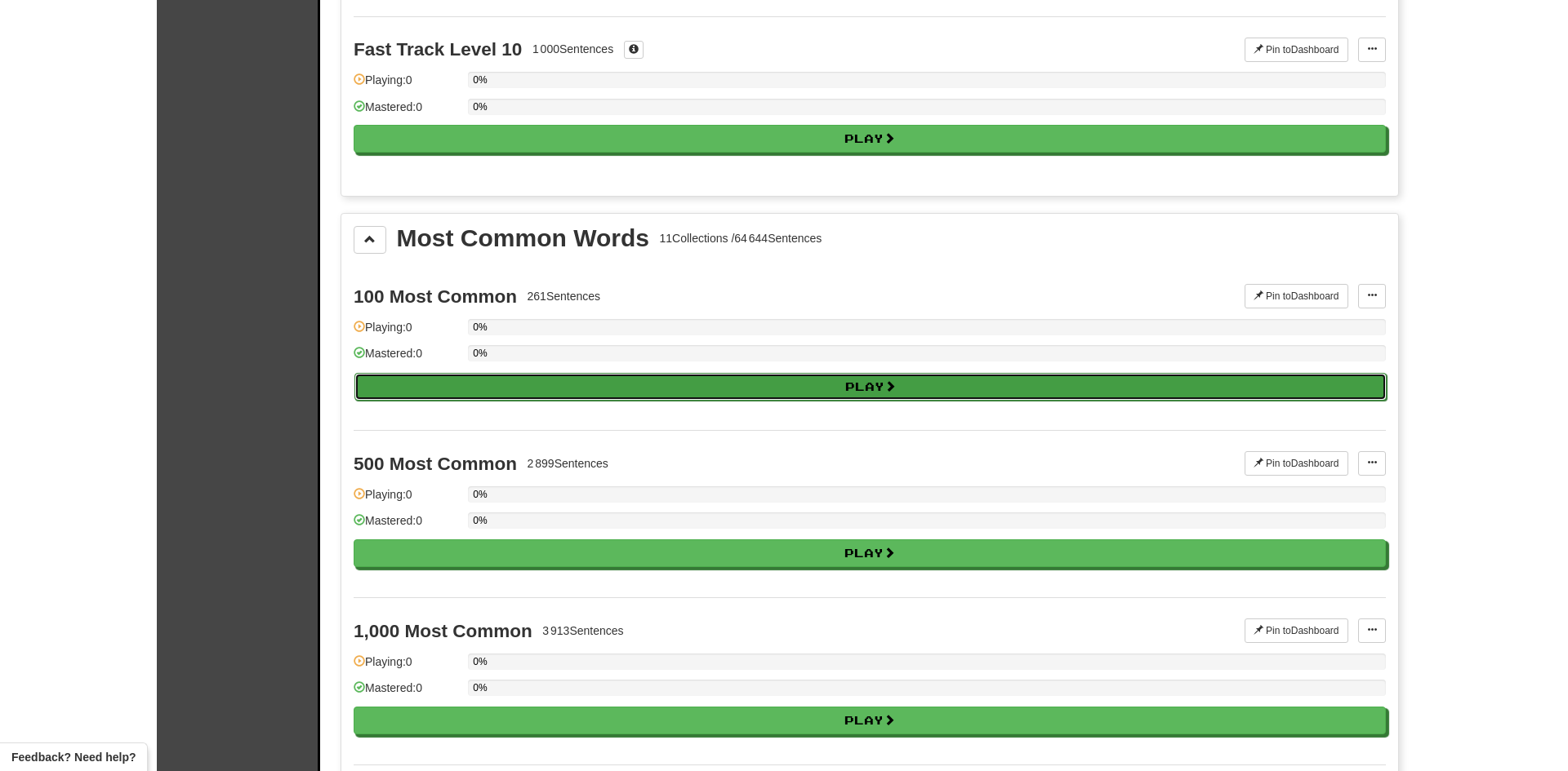
select select "**"
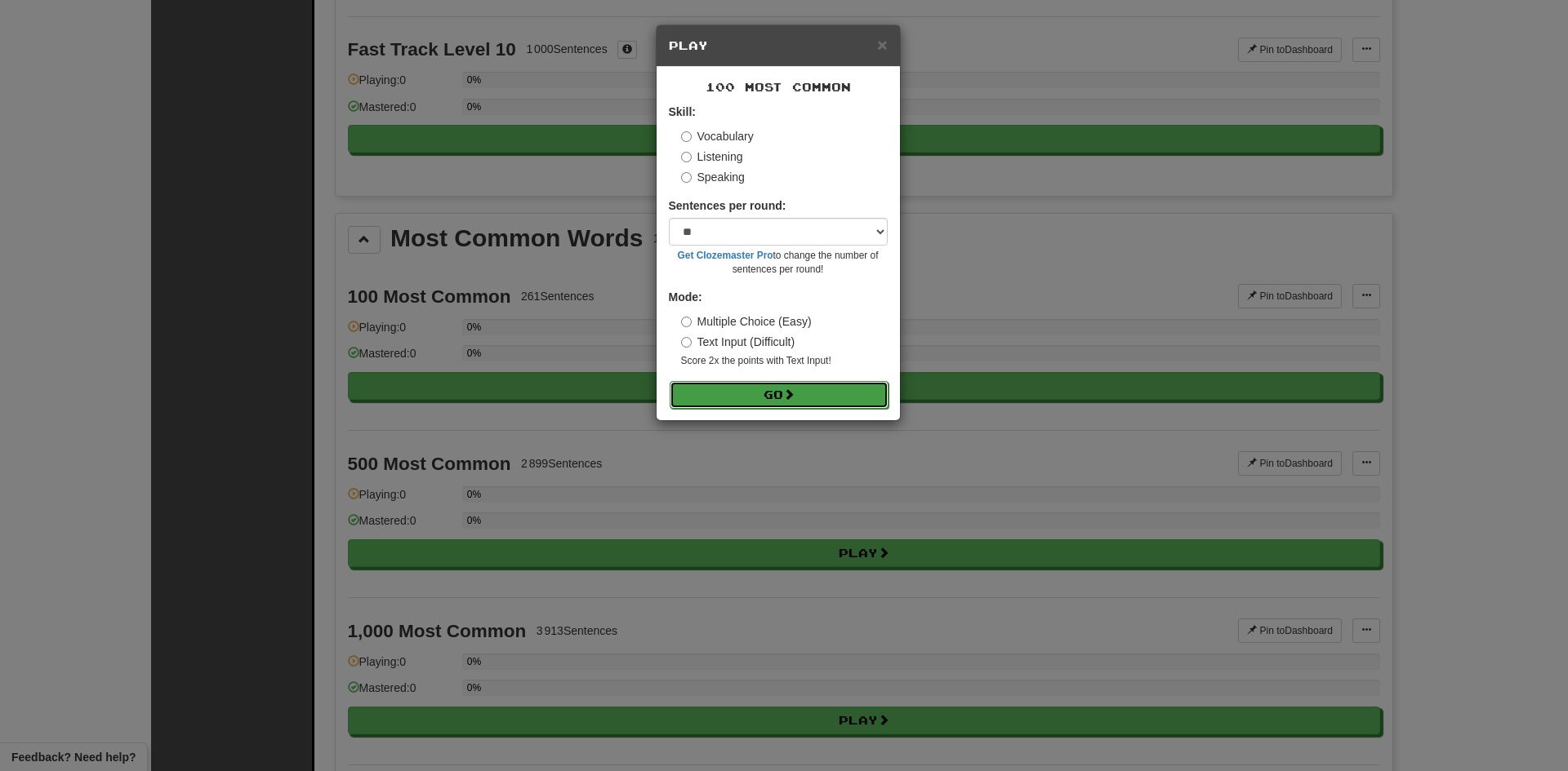
click at [731, 392] on button "Go" at bounding box center [779, 395] width 219 height 28
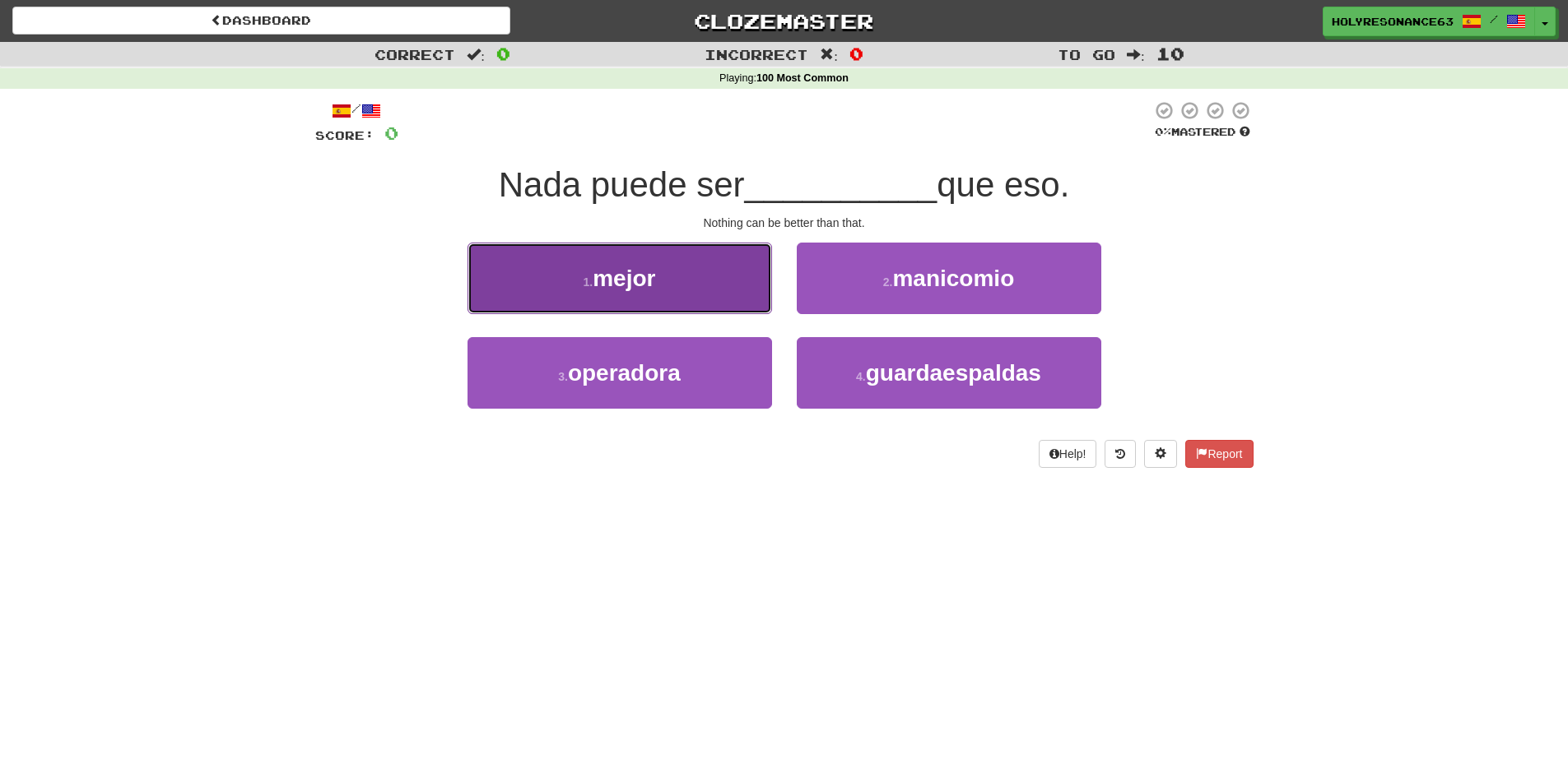
click at [664, 294] on button "1 . mejor" at bounding box center [620, 278] width 305 height 72
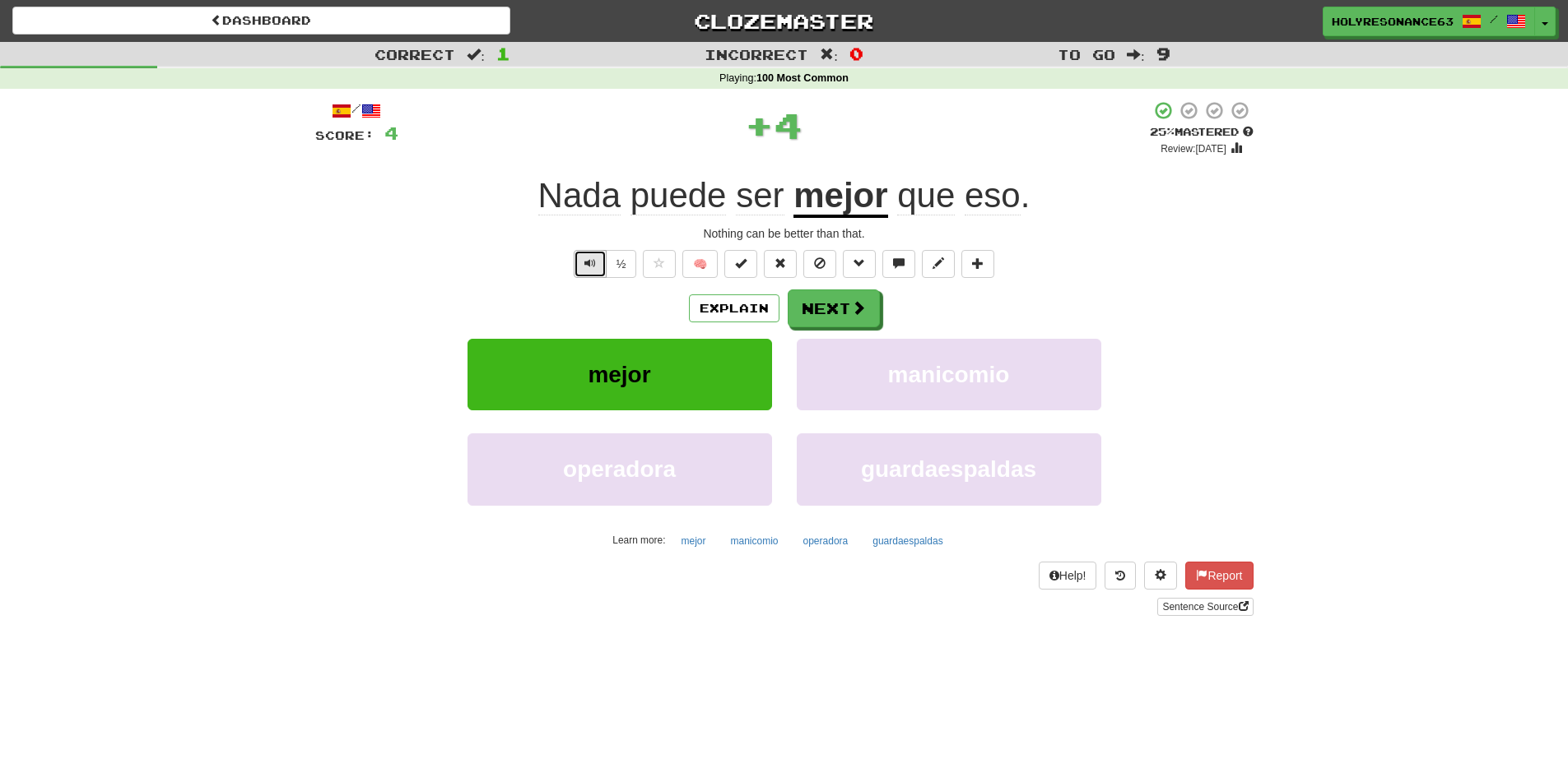
click at [592, 262] on span "Text-to-speech controls" at bounding box center [590, 262] width 11 height 11
click at [577, 271] on button "Text-to-speech controls" at bounding box center [590, 264] width 33 height 28
click at [595, 266] on button "Text-to-speech controls" at bounding box center [590, 264] width 33 height 28
click at [859, 325] on button "Next" at bounding box center [834, 309] width 92 height 38
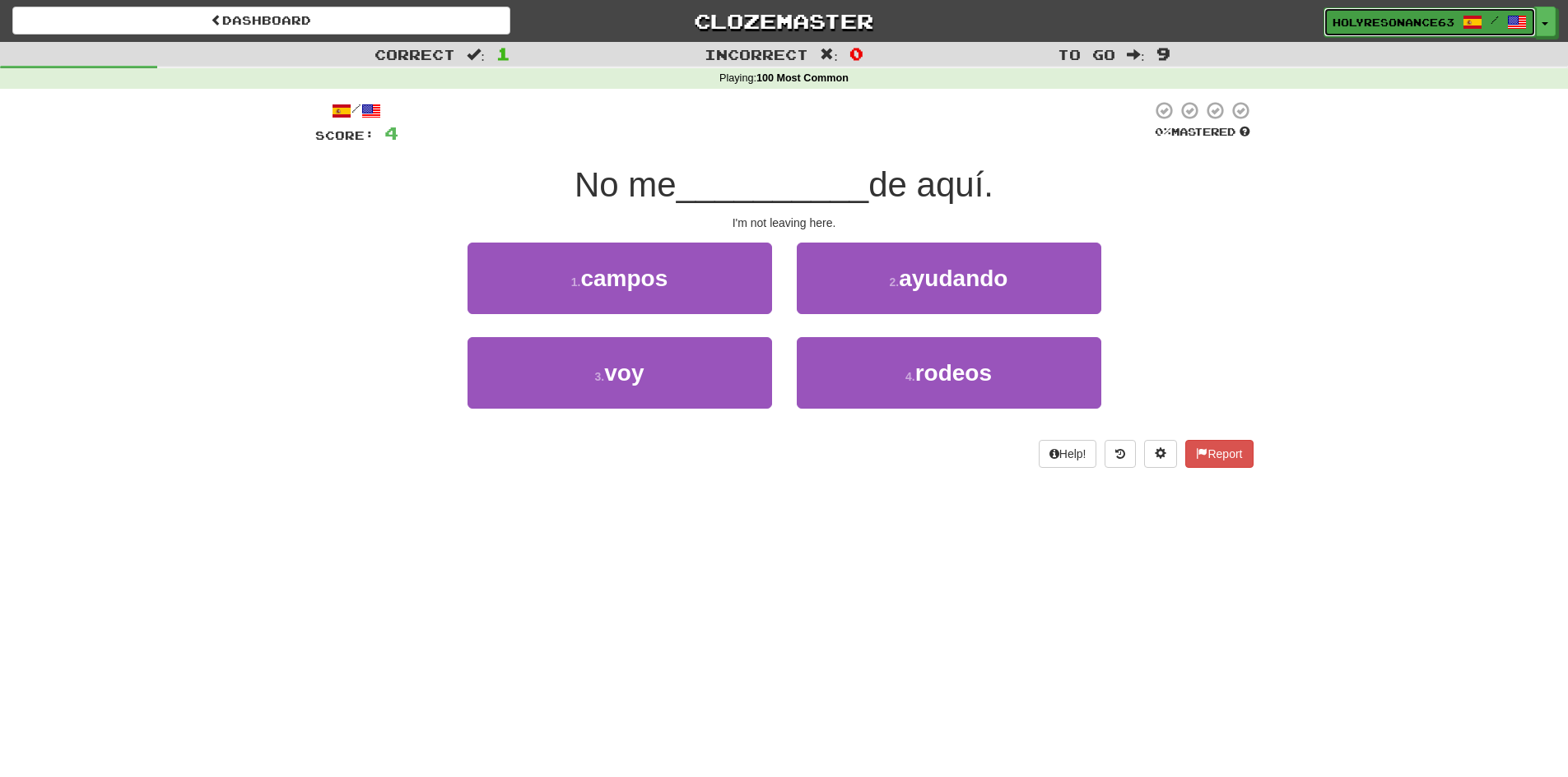
click at [1402, 16] on span "HolyResonance639" at bounding box center [1393, 22] width 122 height 15
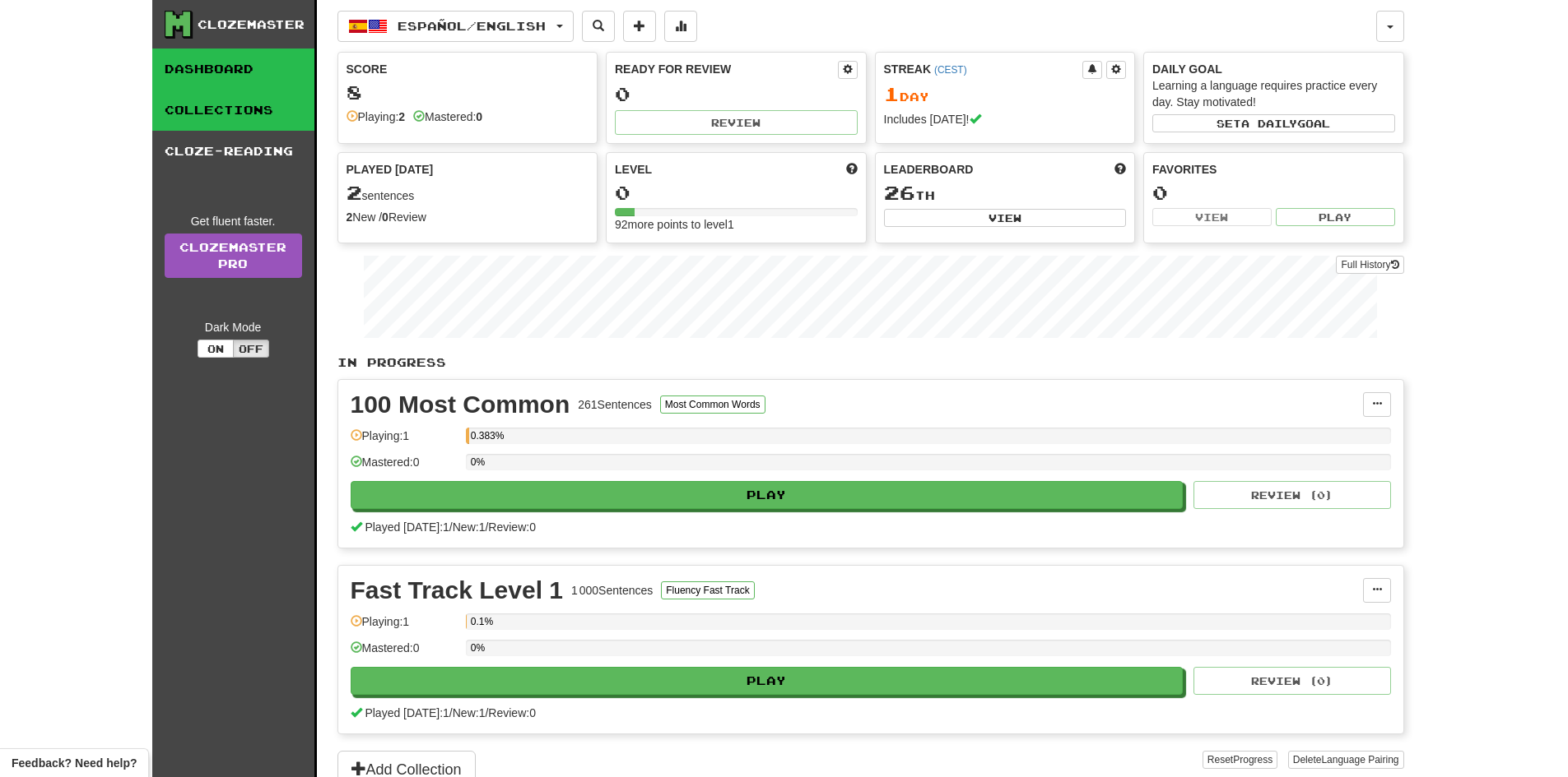
click at [234, 102] on link "Collections" at bounding box center [233, 109] width 162 height 41
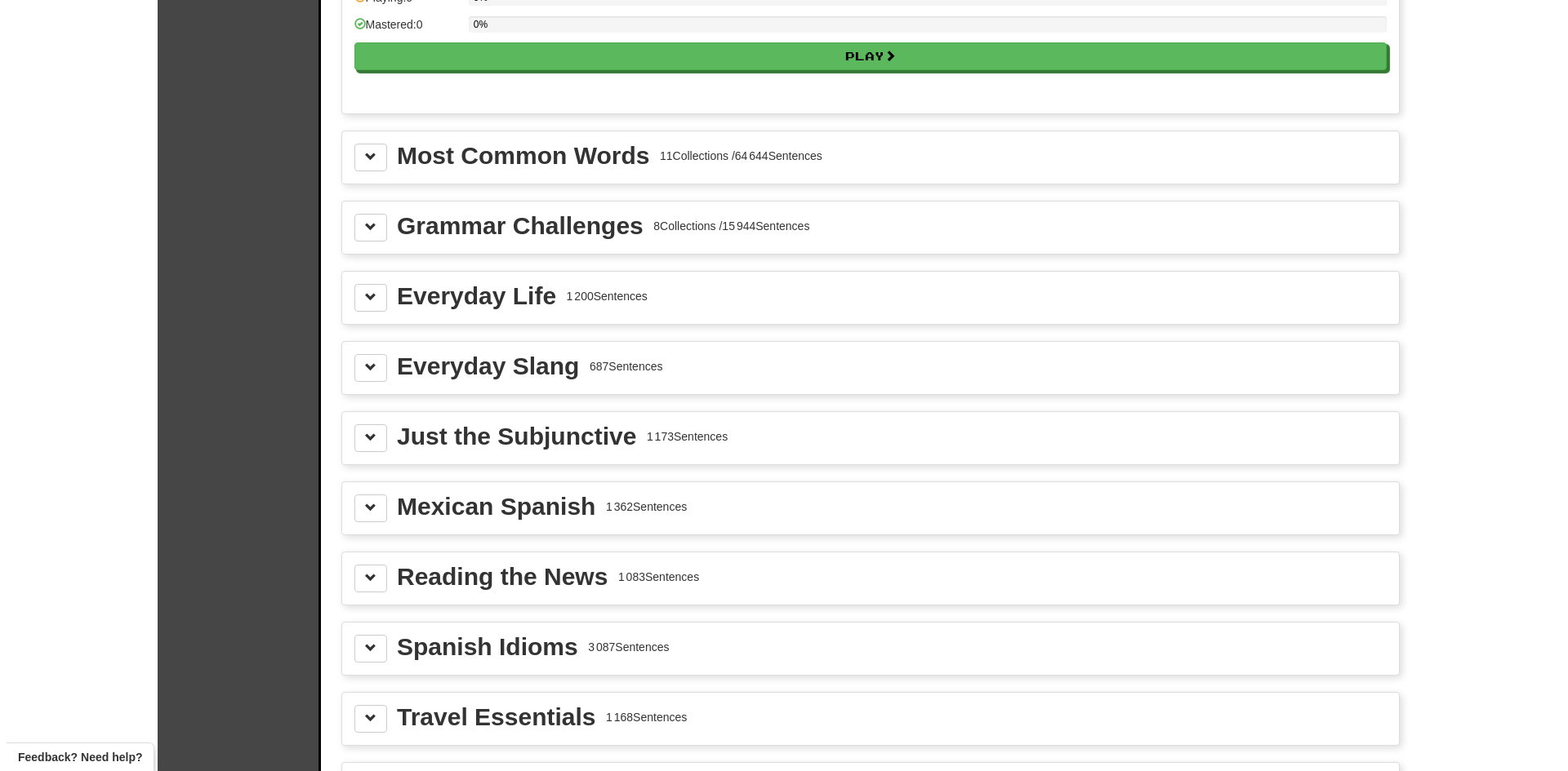
scroll to position [1714, 0]
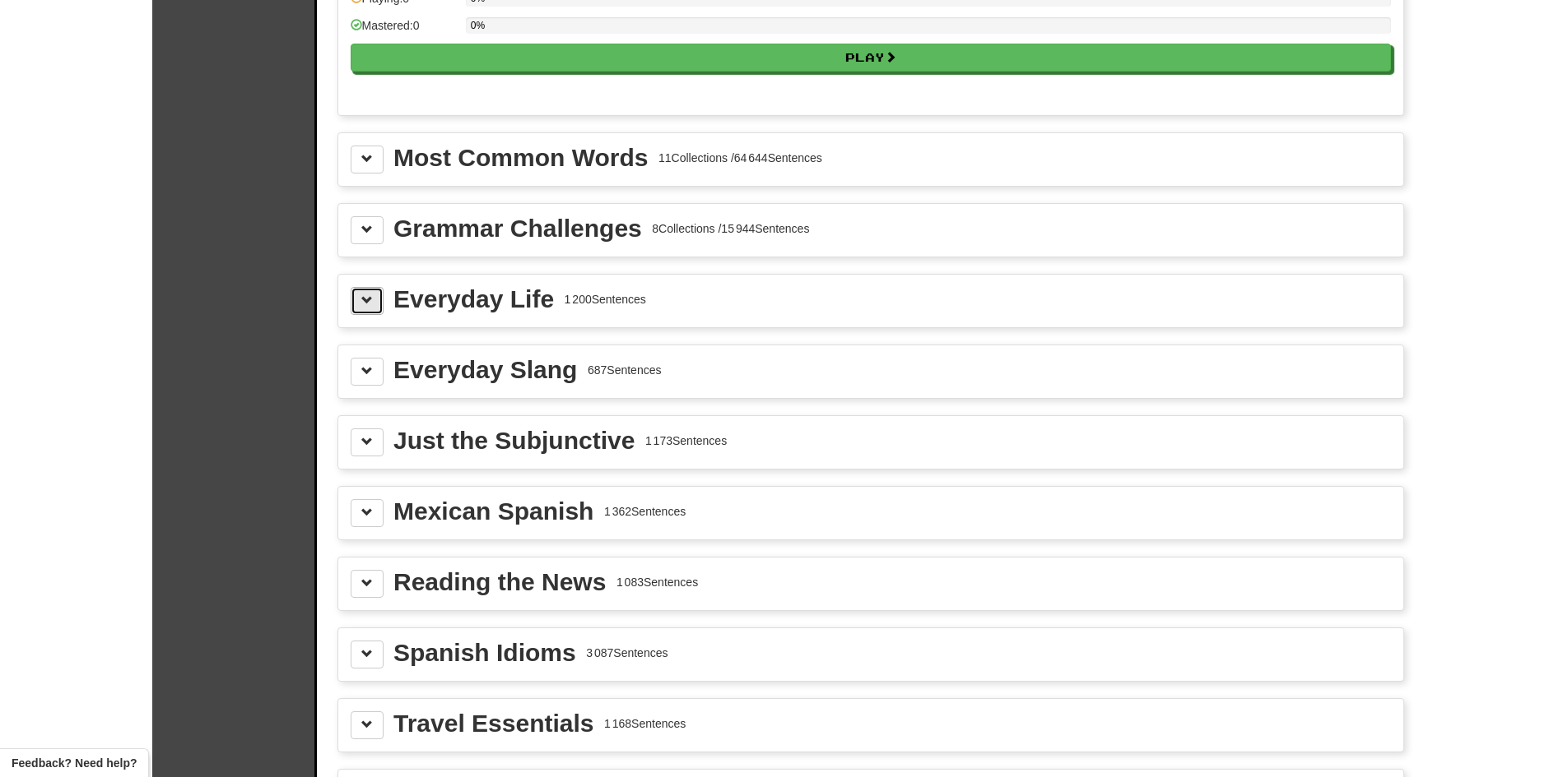
click at [382, 304] on button at bounding box center [368, 301] width 33 height 28
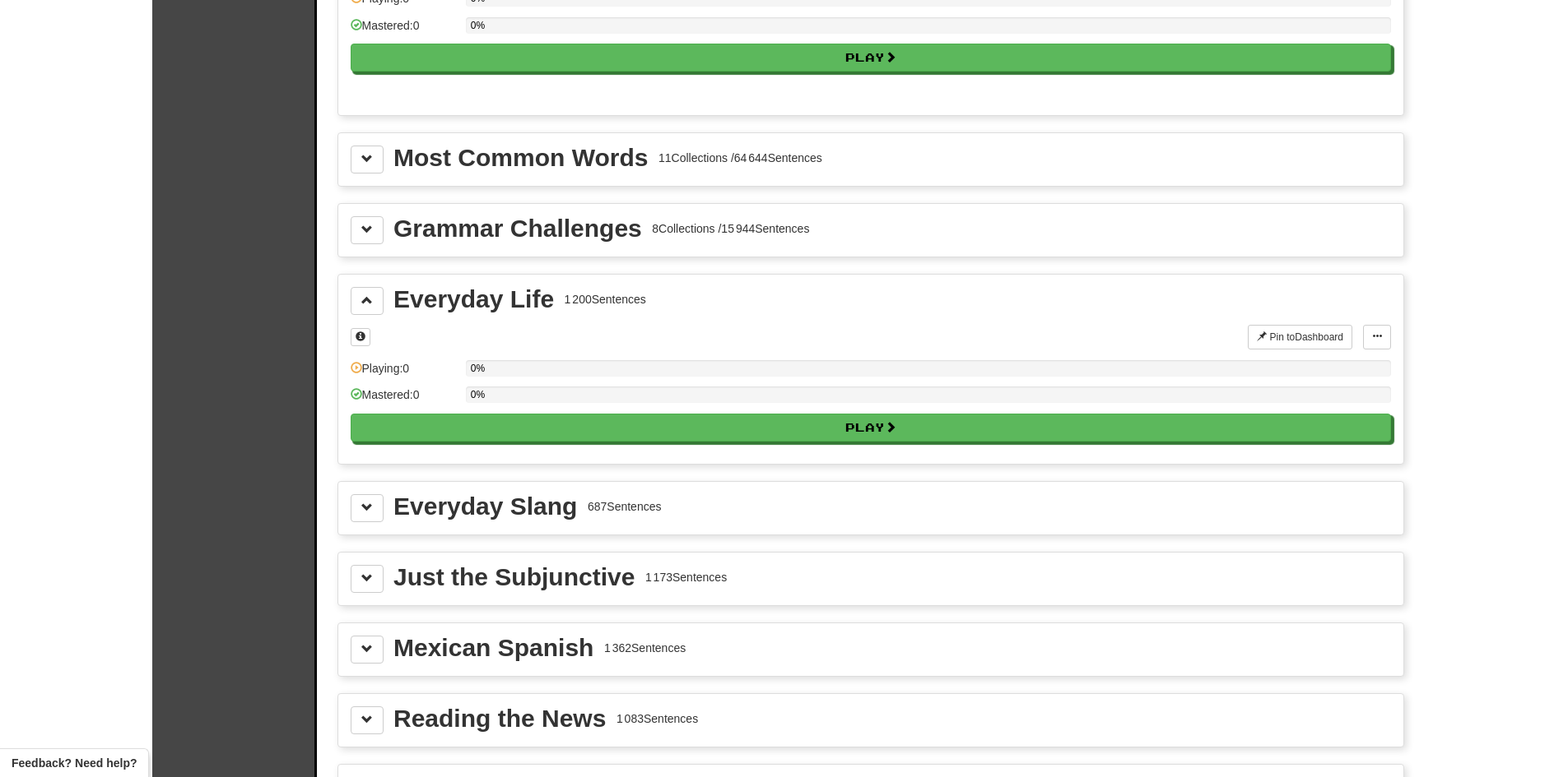
click at [784, 444] on div "Pin to Dashboard Pin to Dashboard Manage Sentences Playing: 0 0% Mastered: 0 0%…" at bounding box center [871, 388] width 1040 height 127
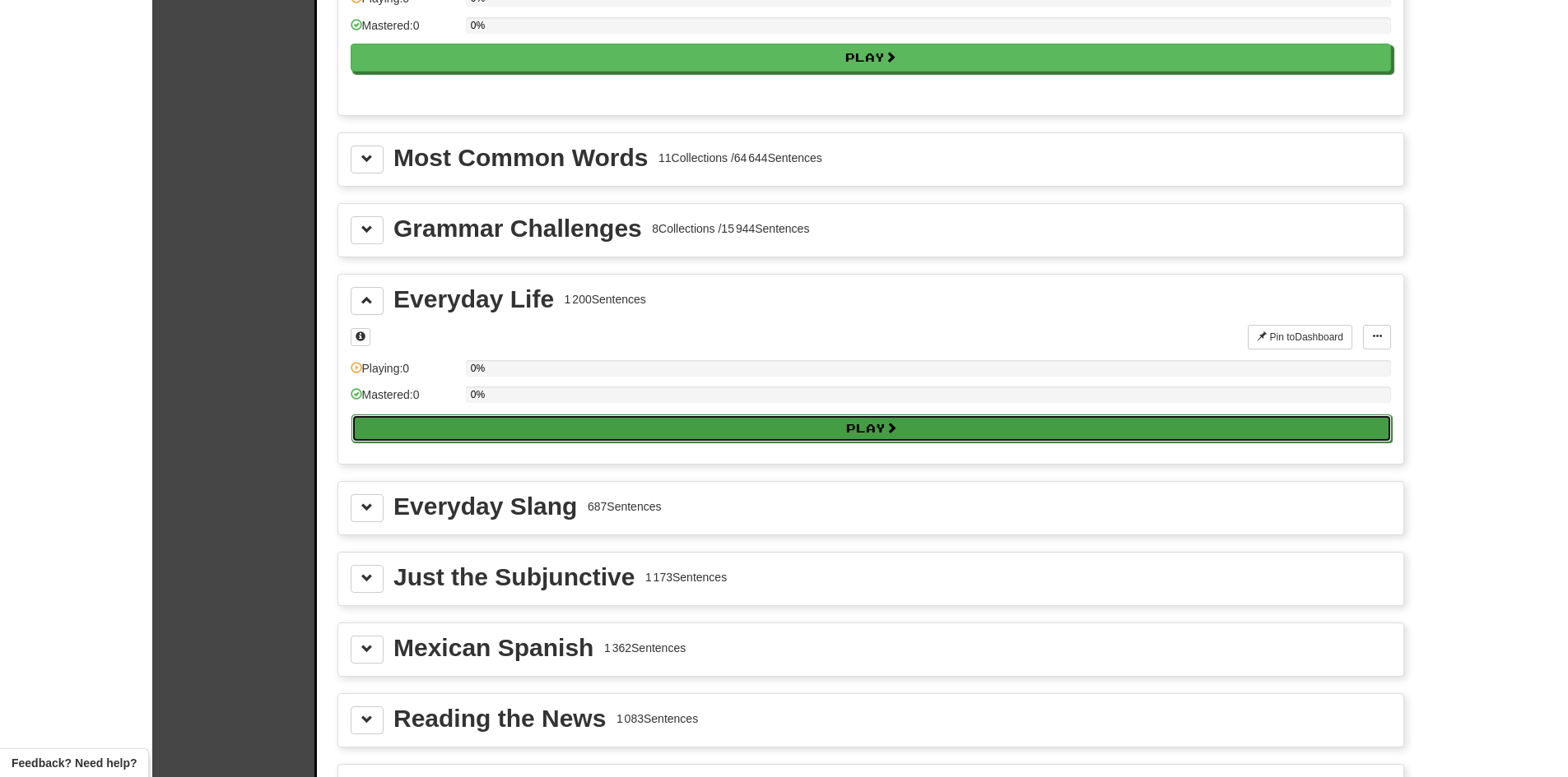
click at [784, 438] on button "Play" at bounding box center [871, 429] width 1040 height 28
select select "**"
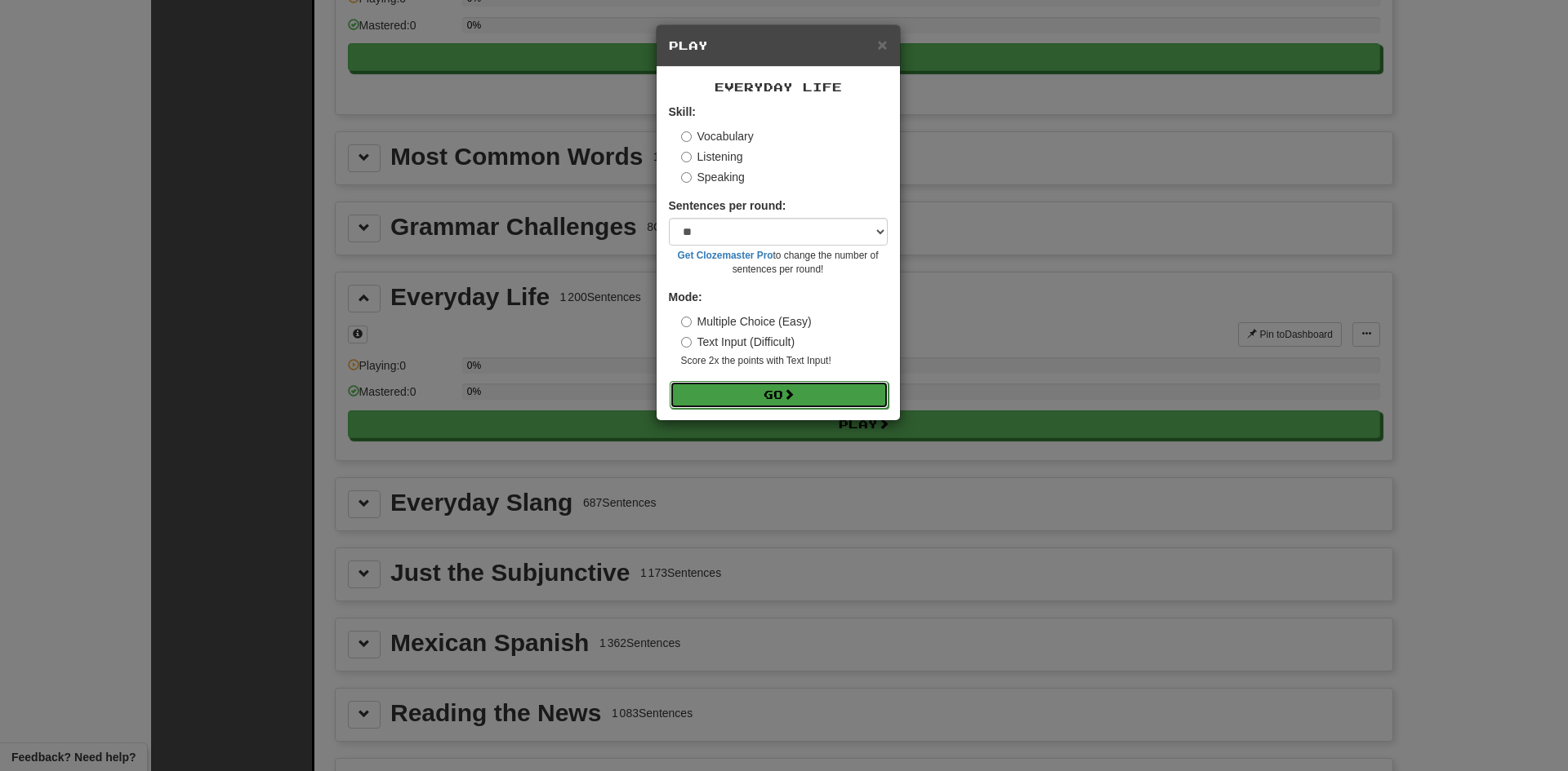
click at [788, 387] on button "Go" at bounding box center [779, 395] width 219 height 28
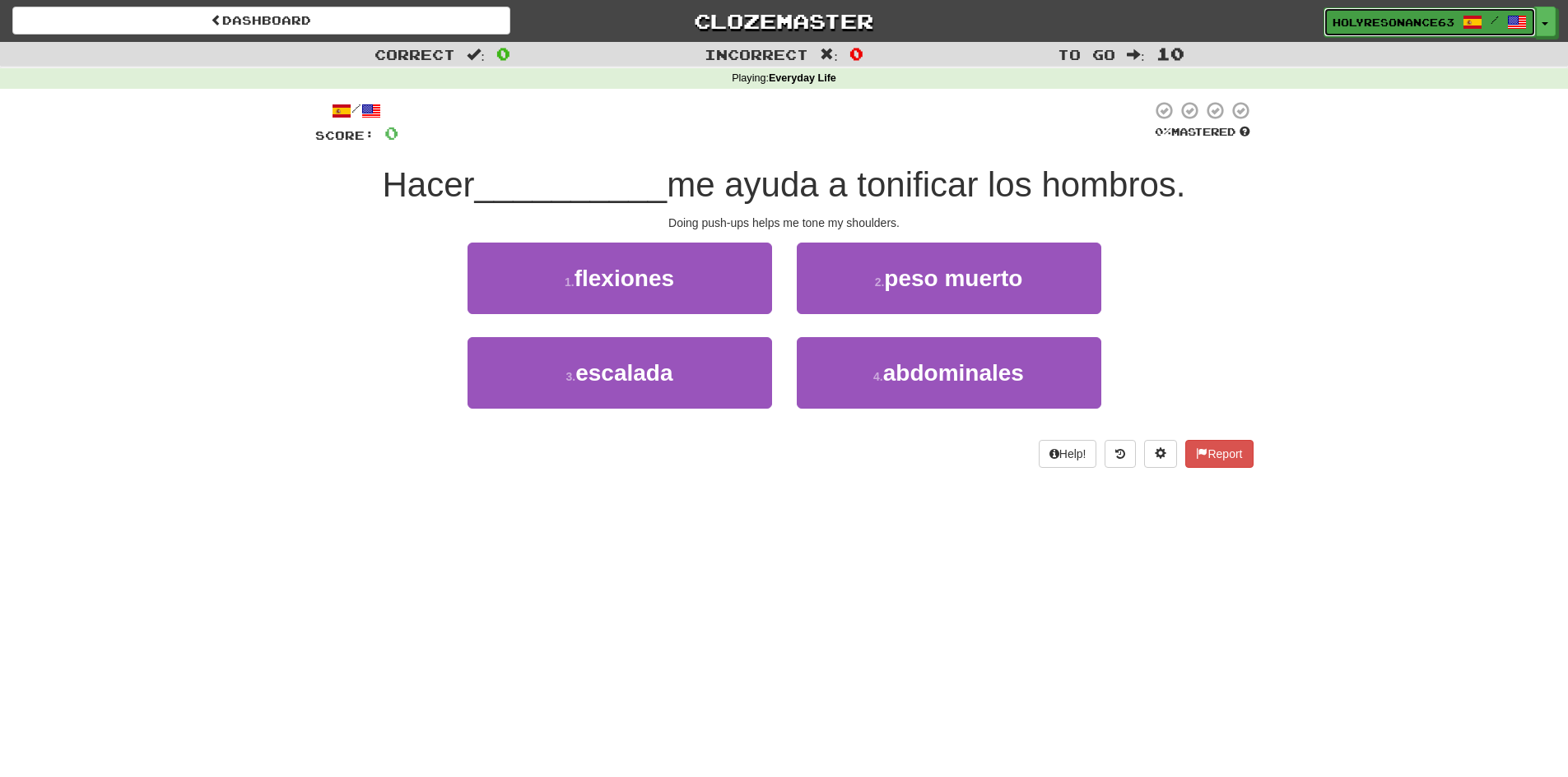
click at [1520, 27] on span at bounding box center [1517, 22] width 20 height 20
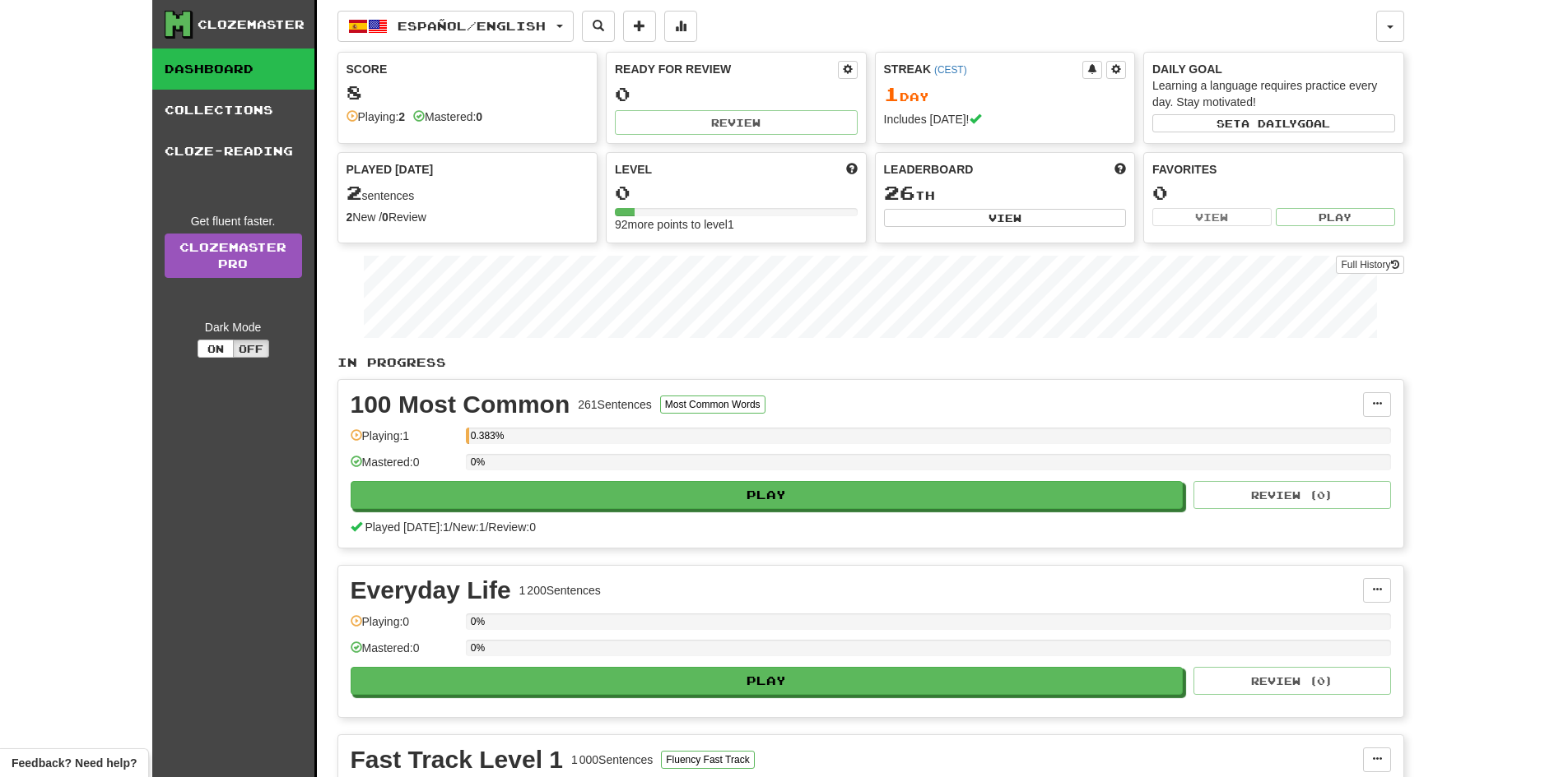
click at [589, 30] on div "Español / English Español / English Streak: 0 Review: 0 Points today: 0 Françai…" at bounding box center [856, 26] width 1039 height 32
click at [563, 25] on span "button" at bounding box center [560, 26] width 7 height 4
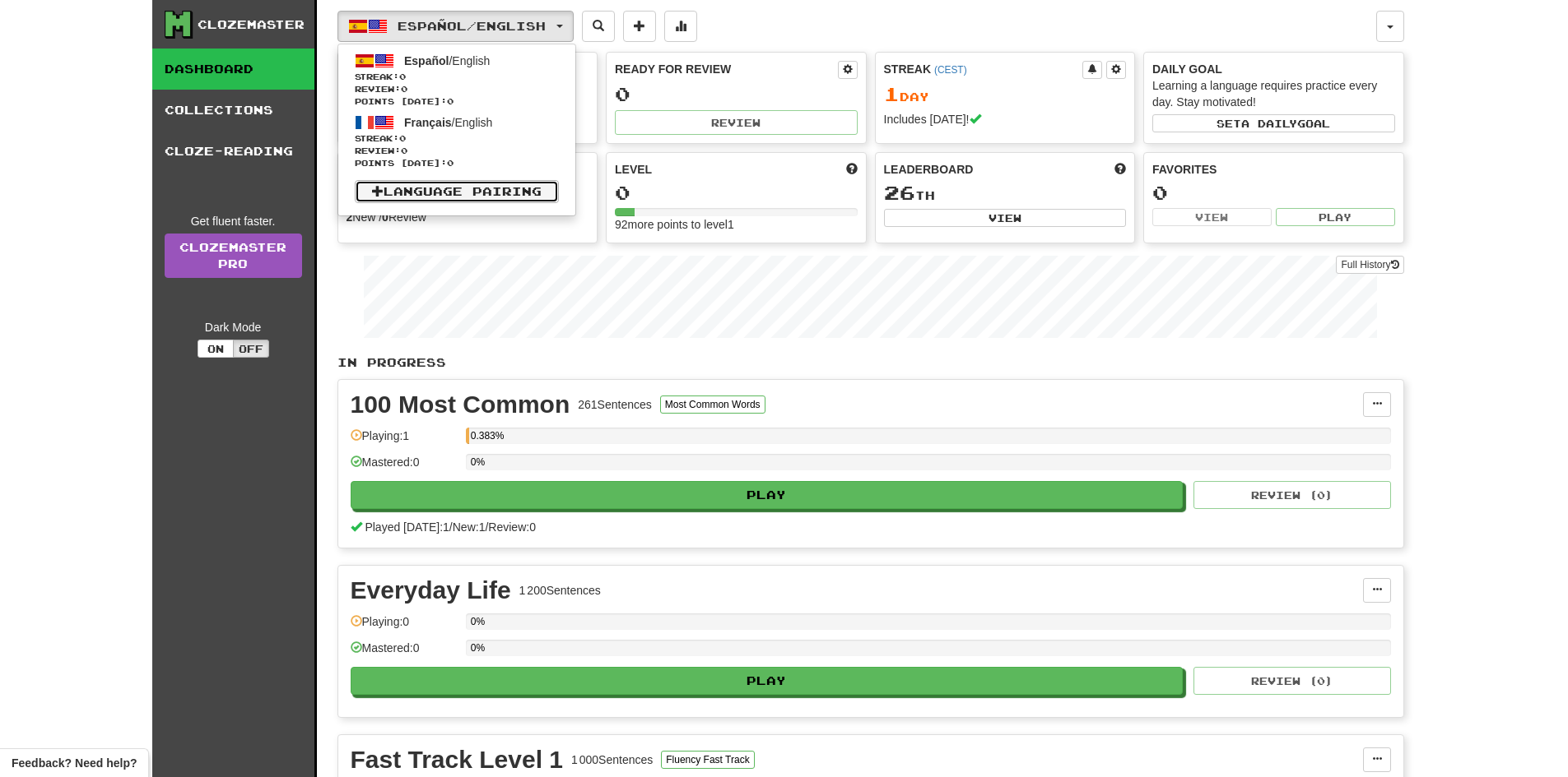
click at [475, 193] on link "Language Pairing" at bounding box center [456, 192] width 204 height 23
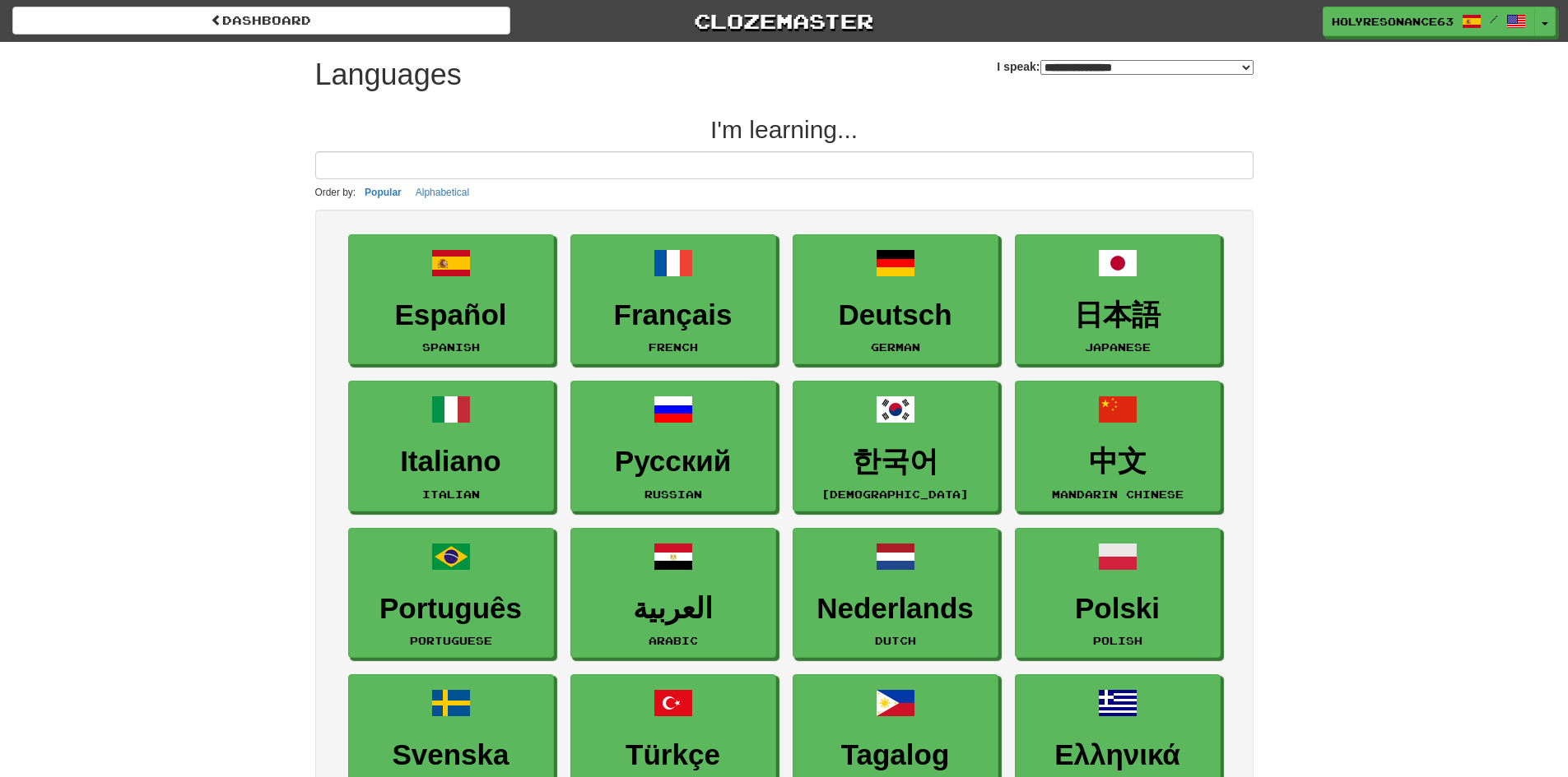
select select "*******"
click at [589, 170] on input at bounding box center [784, 165] width 939 height 28
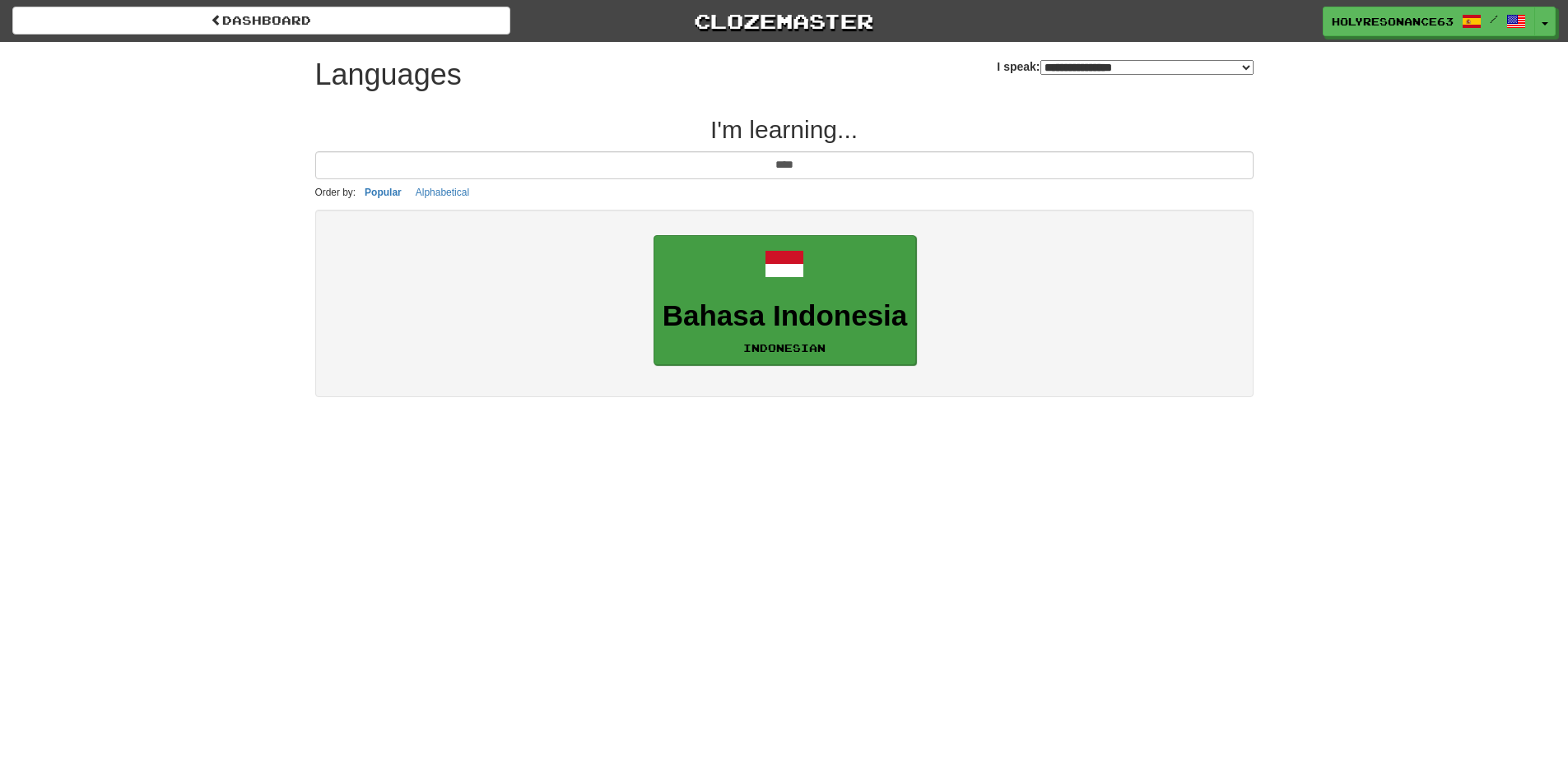
type input "****"
click at [769, 265] on span at bounding box center [784, 263] width 39 height 39
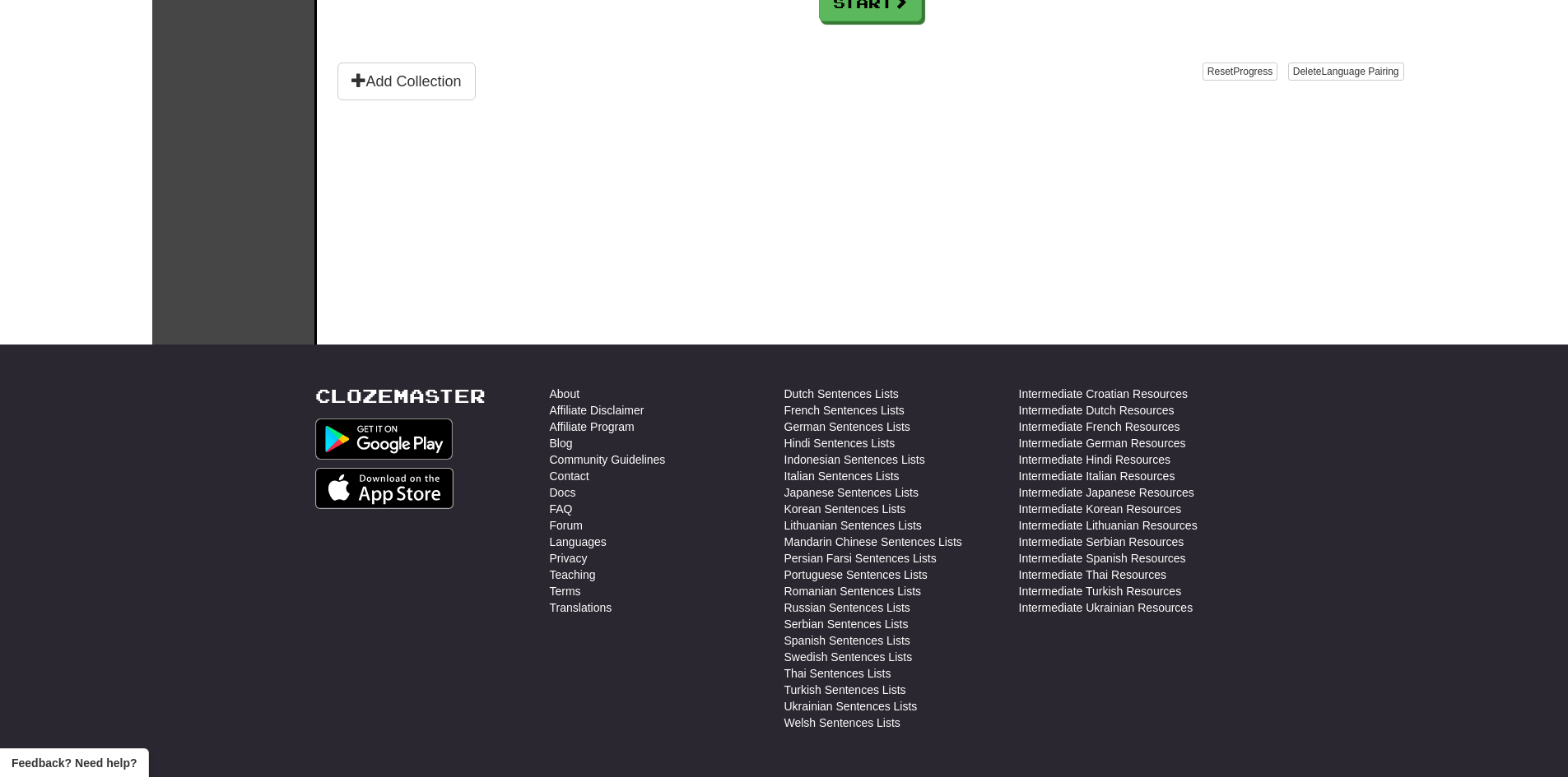
scroll to position [329, 0]
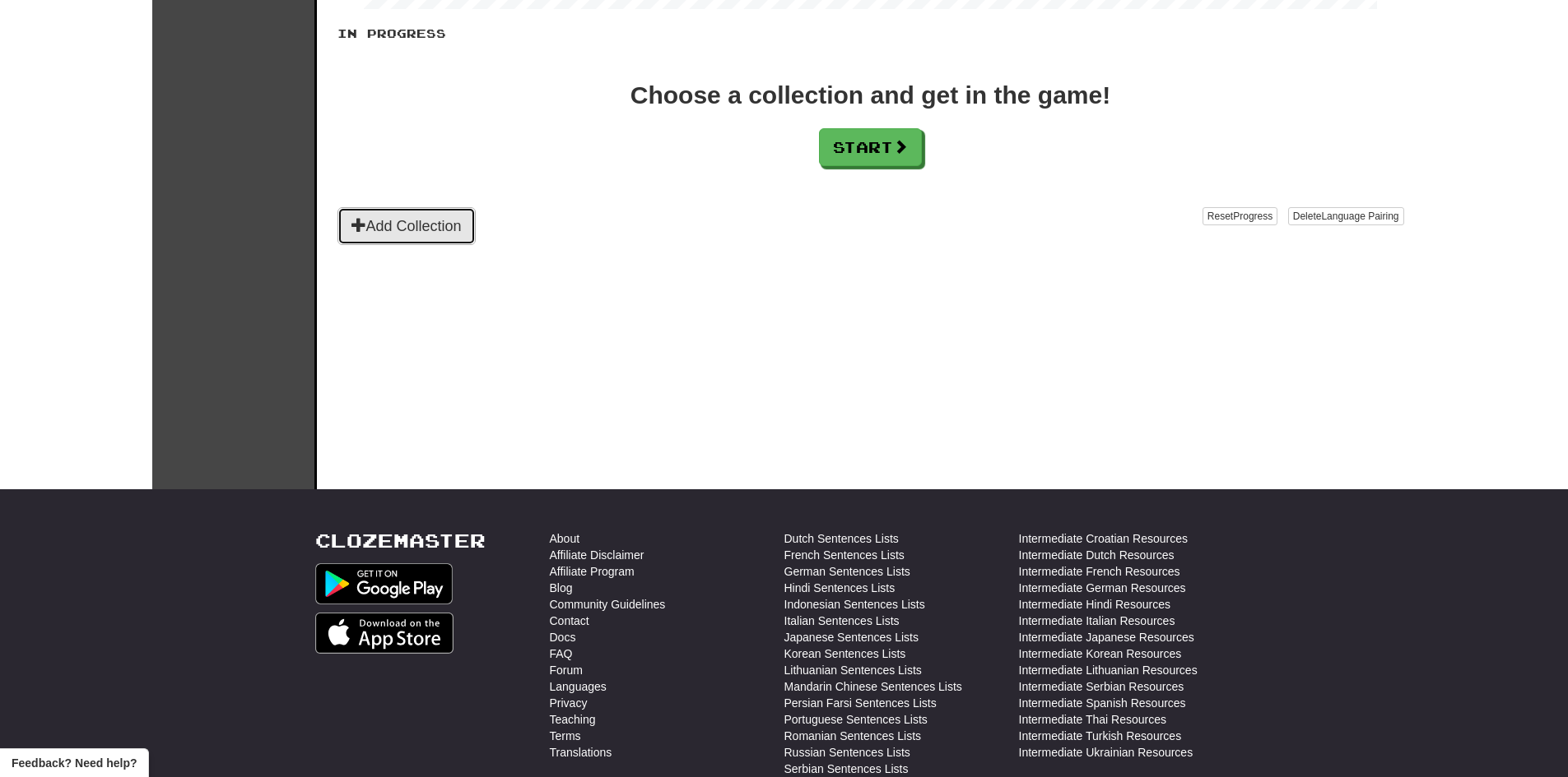
click at [421, 212] on button "Add Collection" at bounding box center [406, 226] width 138 height 38
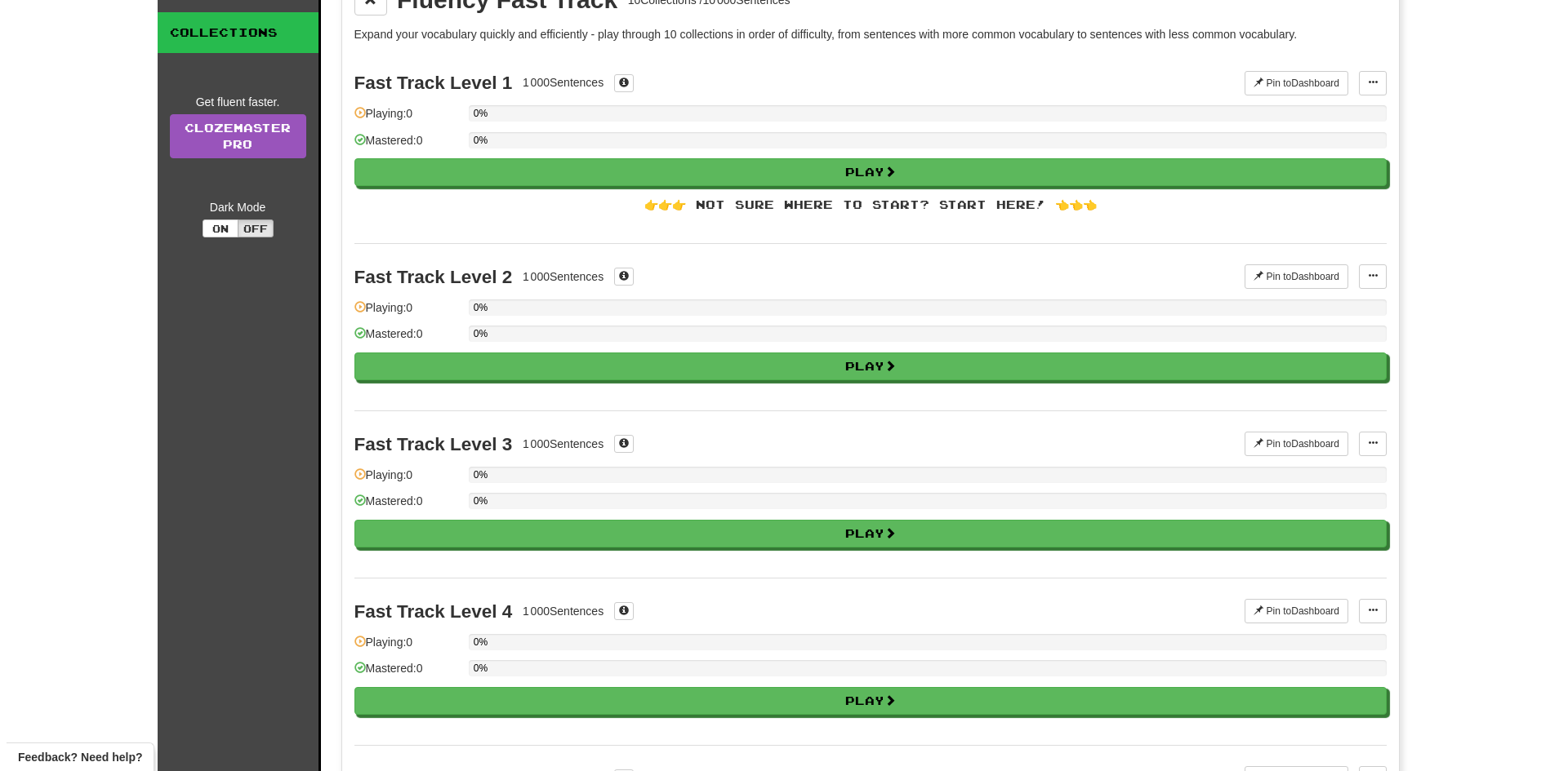
scroll to position [0, 0]
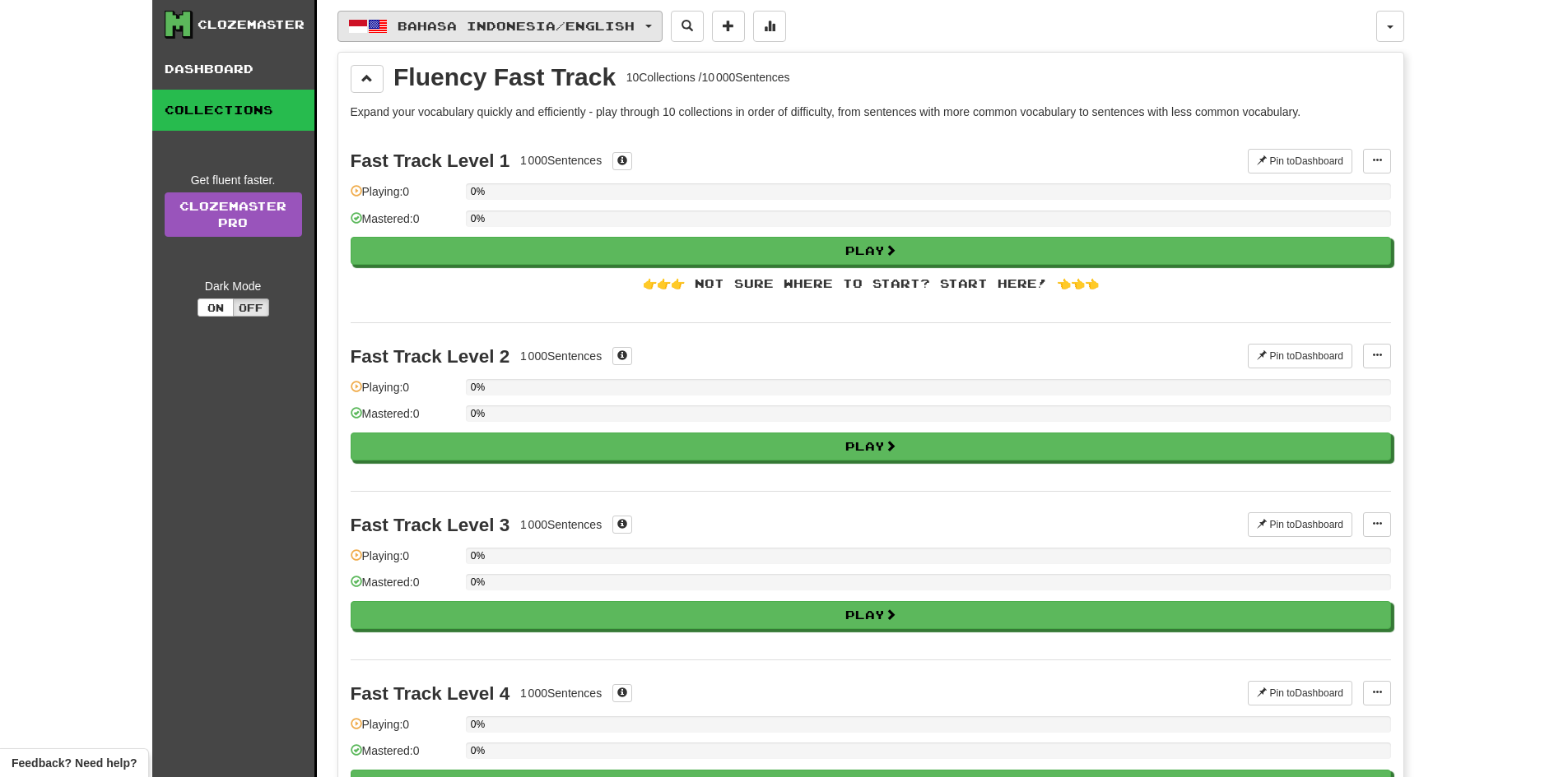
click at [635, 27] on span "Bahasa Indonesia / English" at bounding box center [516, 26] width 237 height 14
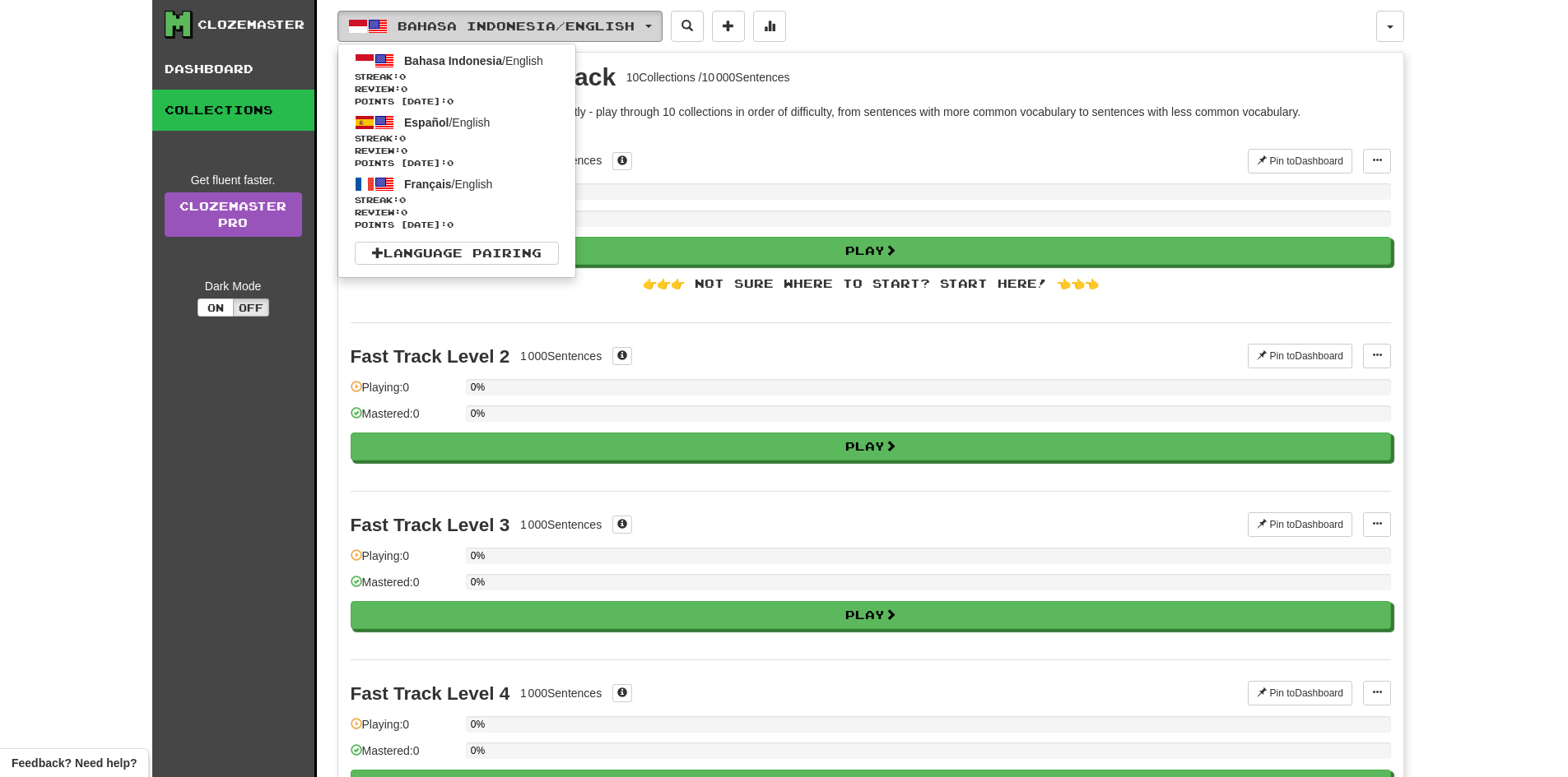
click at [635, 27] on span "Bahasa Indonesia / English" at bounding box center [516, 26] width 237 height 14
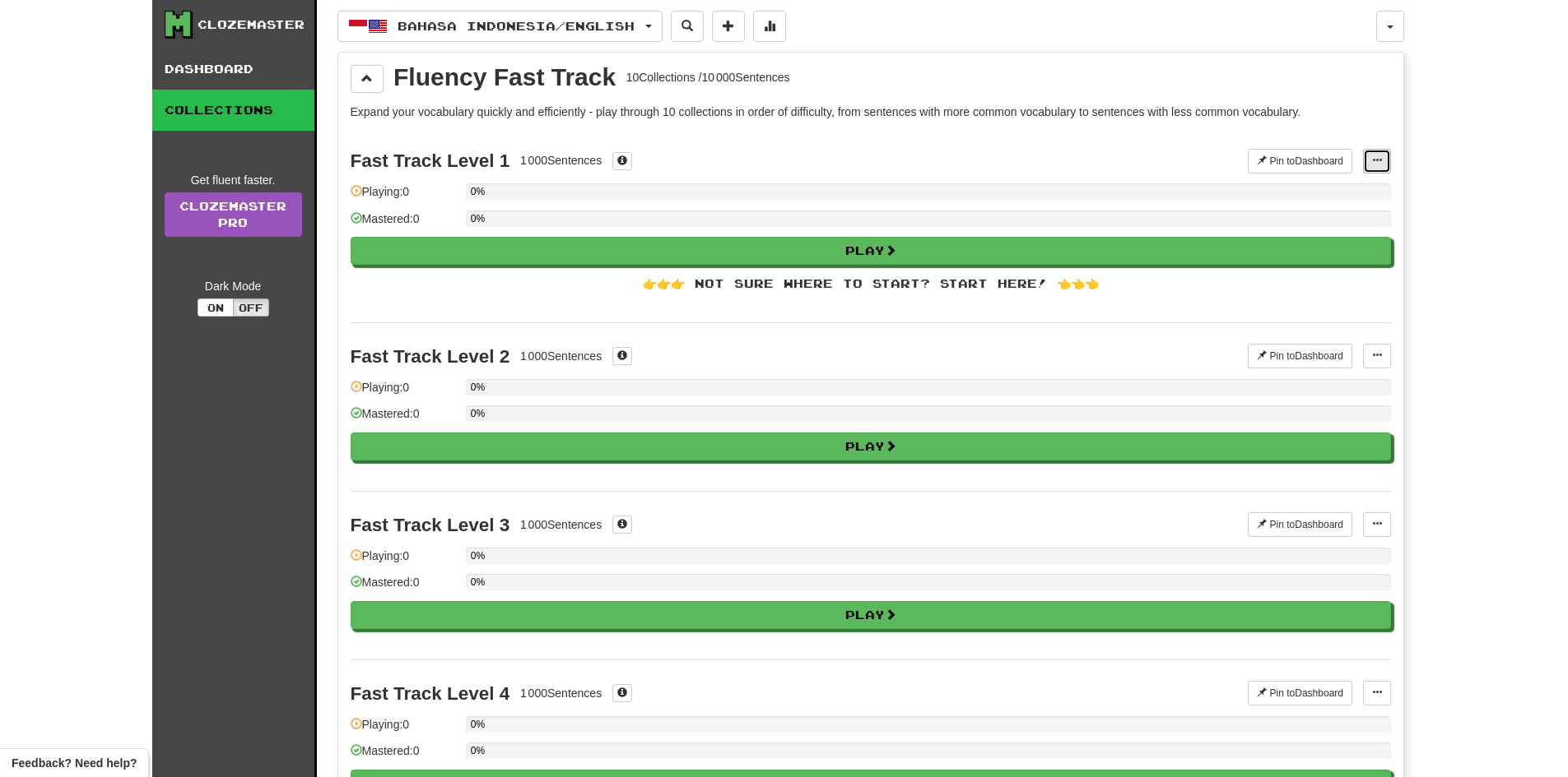
click at [1374, 153] on button at bounding box center [1377, 161] width 28 height 24
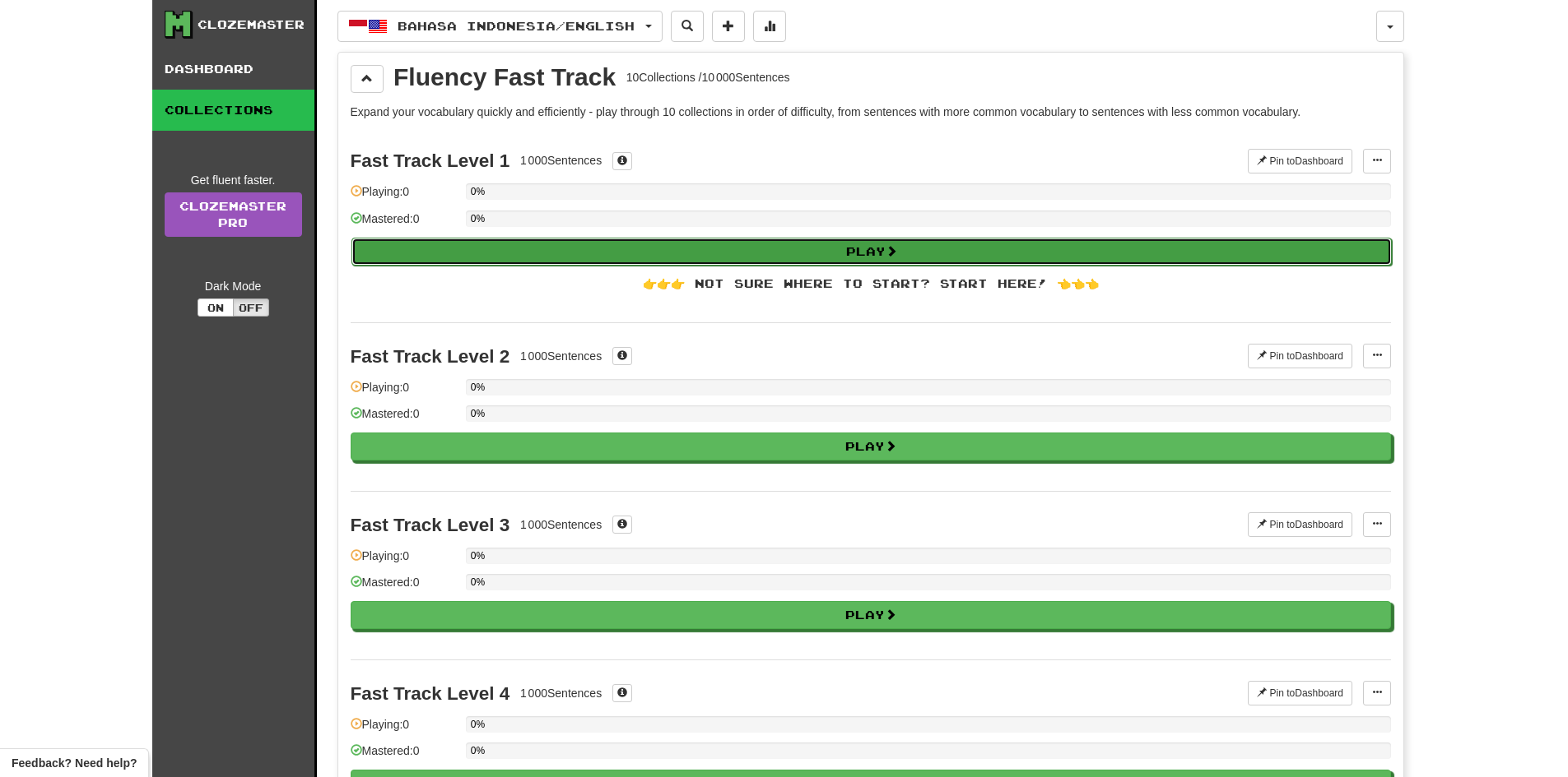
click at [1241, 246] on button "Play" at bounding box center [871, 252] width 1040 height 28
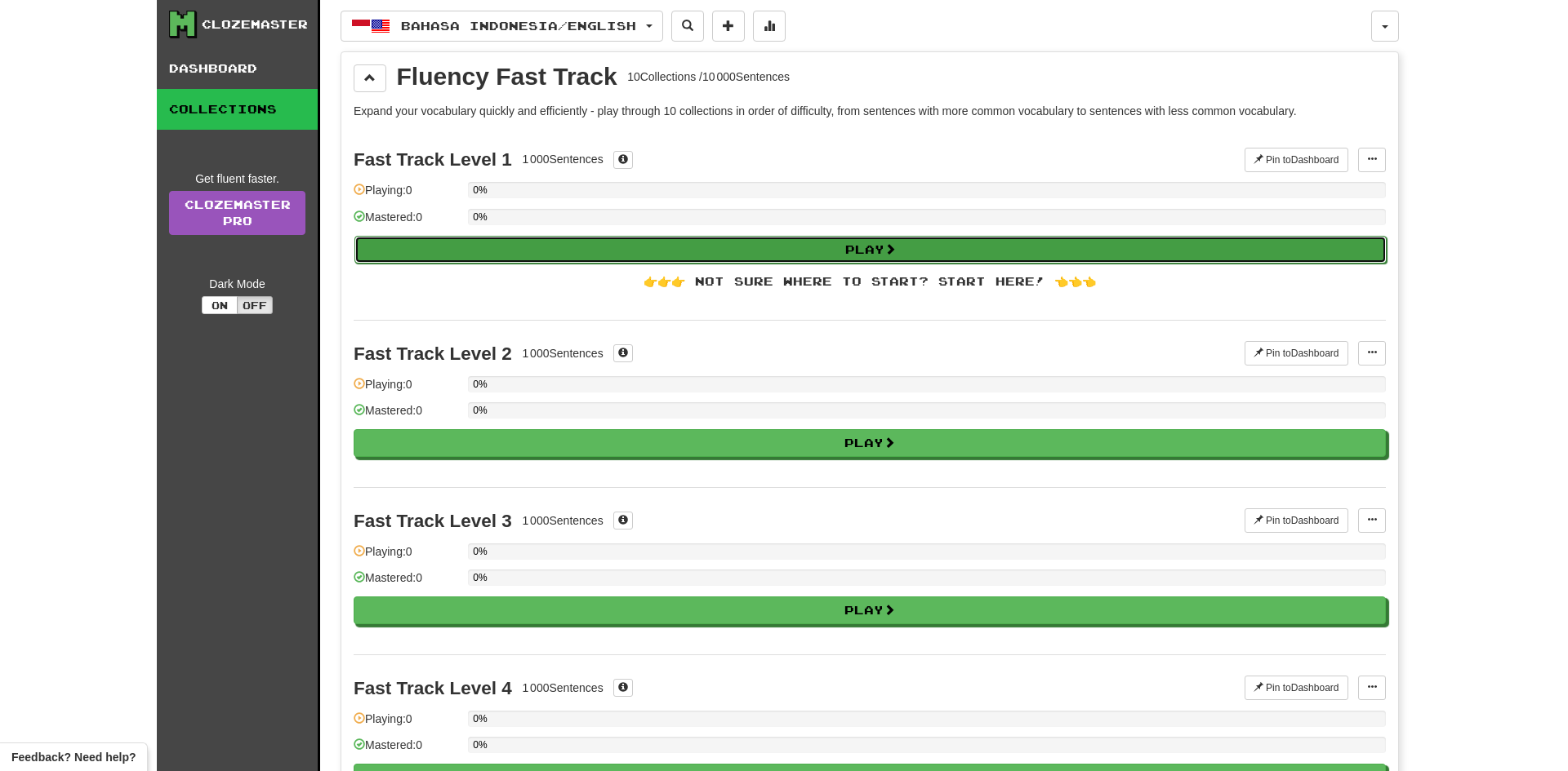
select select "**"
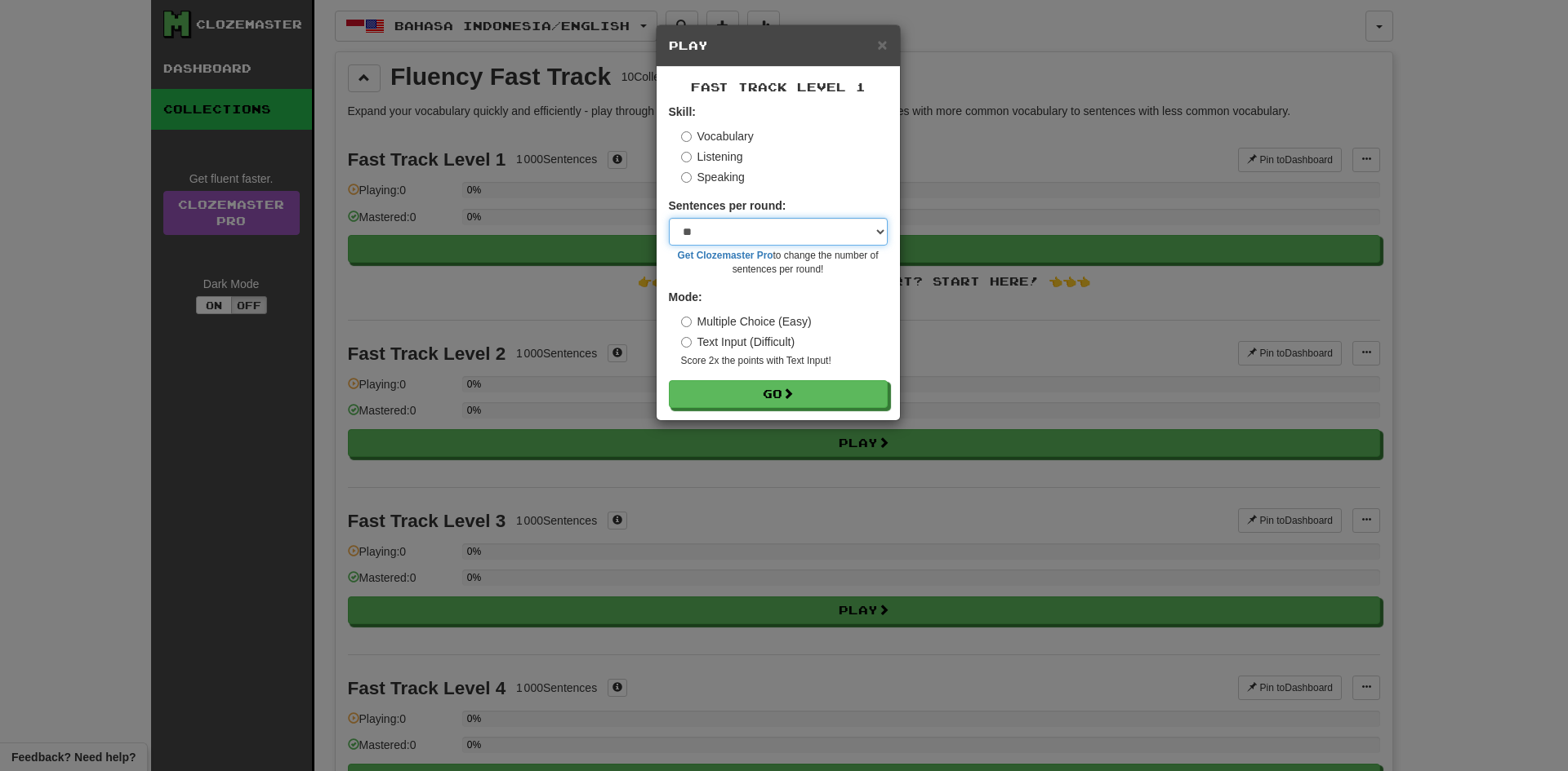
click at [766, 239] on select "* ** ** ** ** ** *** ********" at bounding box center [778, 232] width 219 height 28
click at [802, 176] on div "Speaking" at bounding box center [784, 177] width 207 height 16
click at [723, 406] on button "Go" at bounding box center [779, 395] width 219 height 28
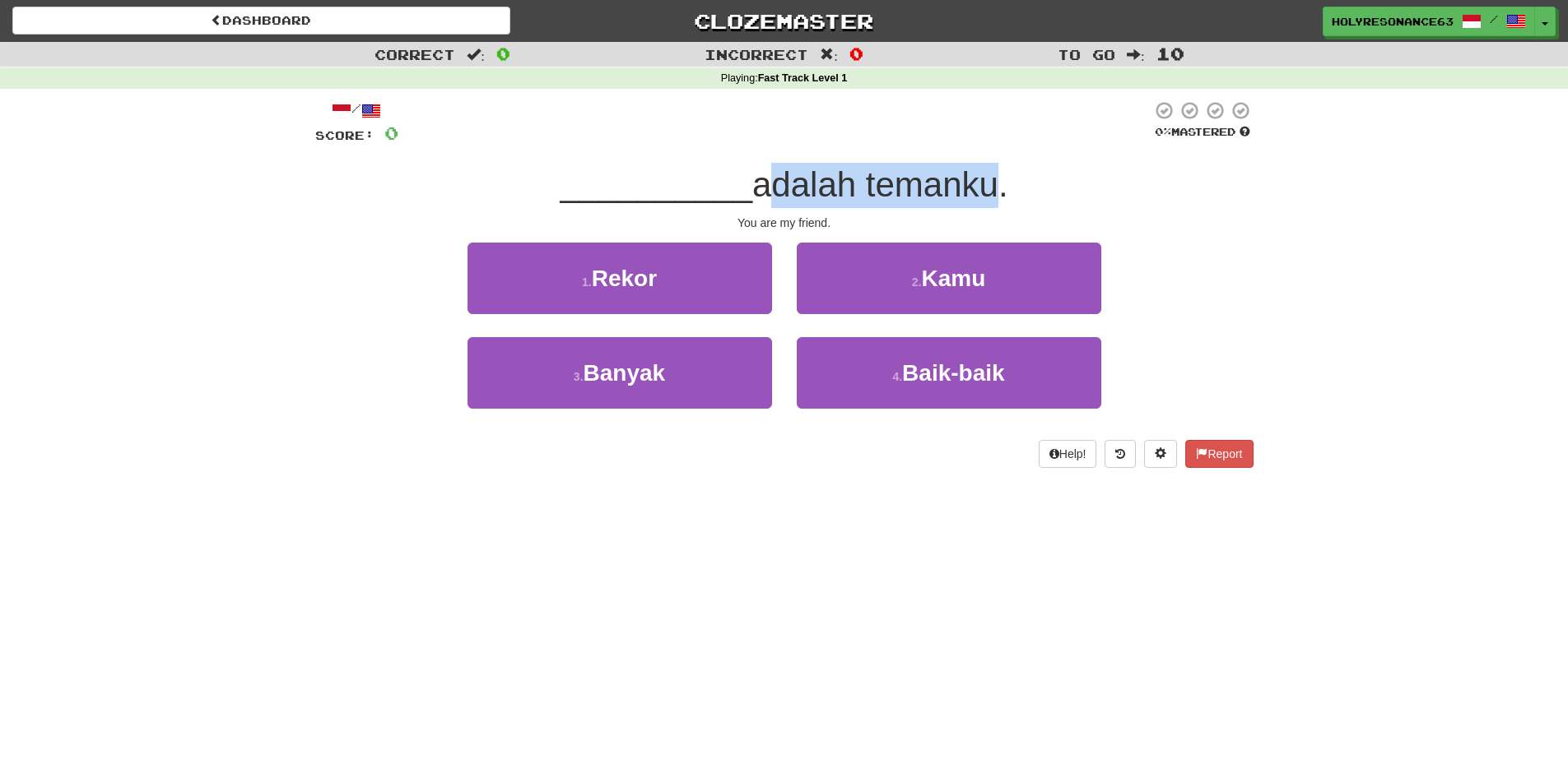
drag, startPoint x: 760, startPoint y: 188, endPoint x: 981, endPoint y: 186, distance: 221.0
click at [981, 186] on span "adalah temanku." at bounding box center [880, 185] width 256 height 38
click at [809, 186] on span "adalah temanku." at bounding box center [880, 185] width 256 height 38
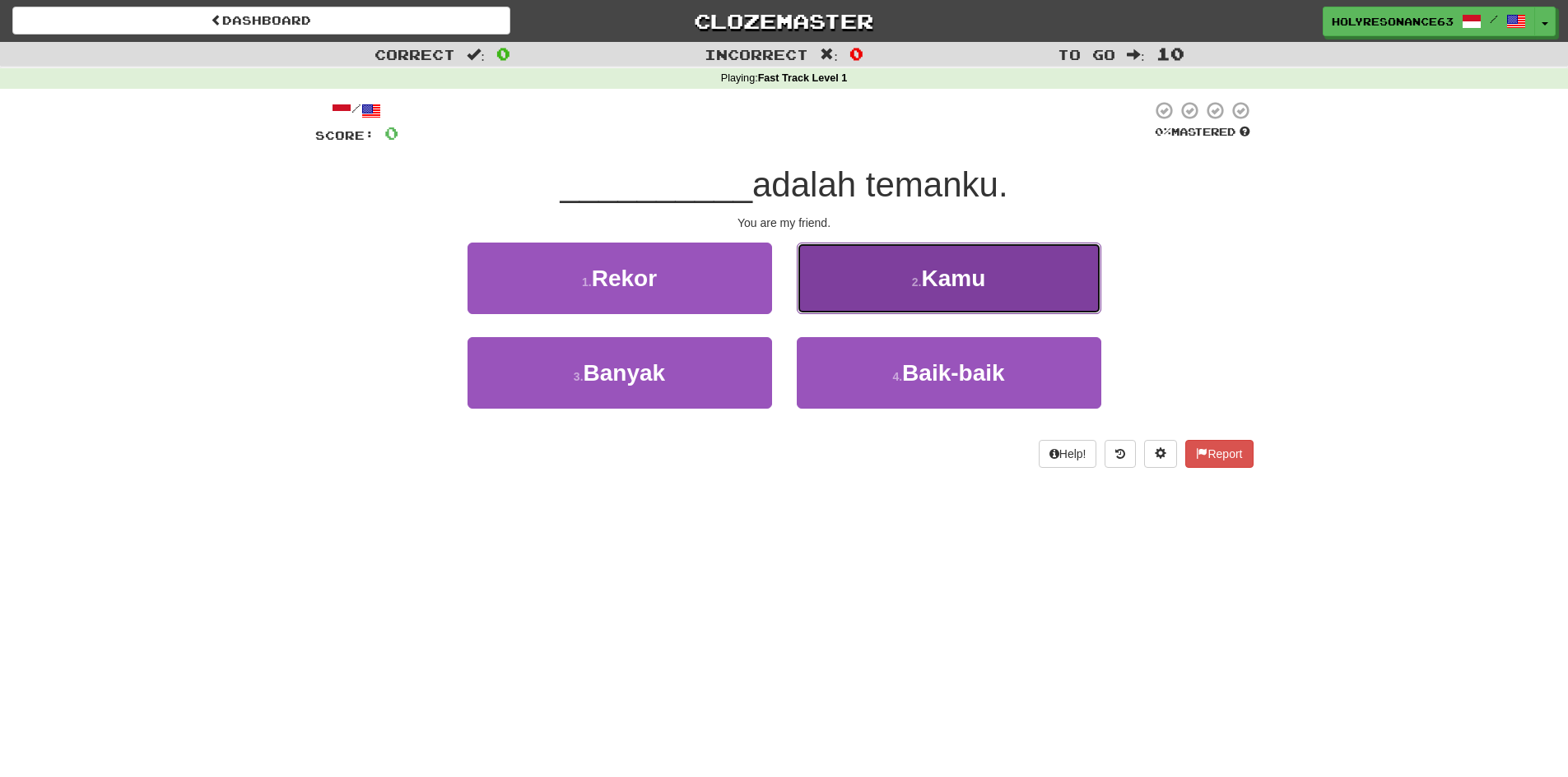
click at [883, 304] on button "2 . [GEOGRAPHIC_DATA]" at bounding box center [949, 278] width 305 height 72
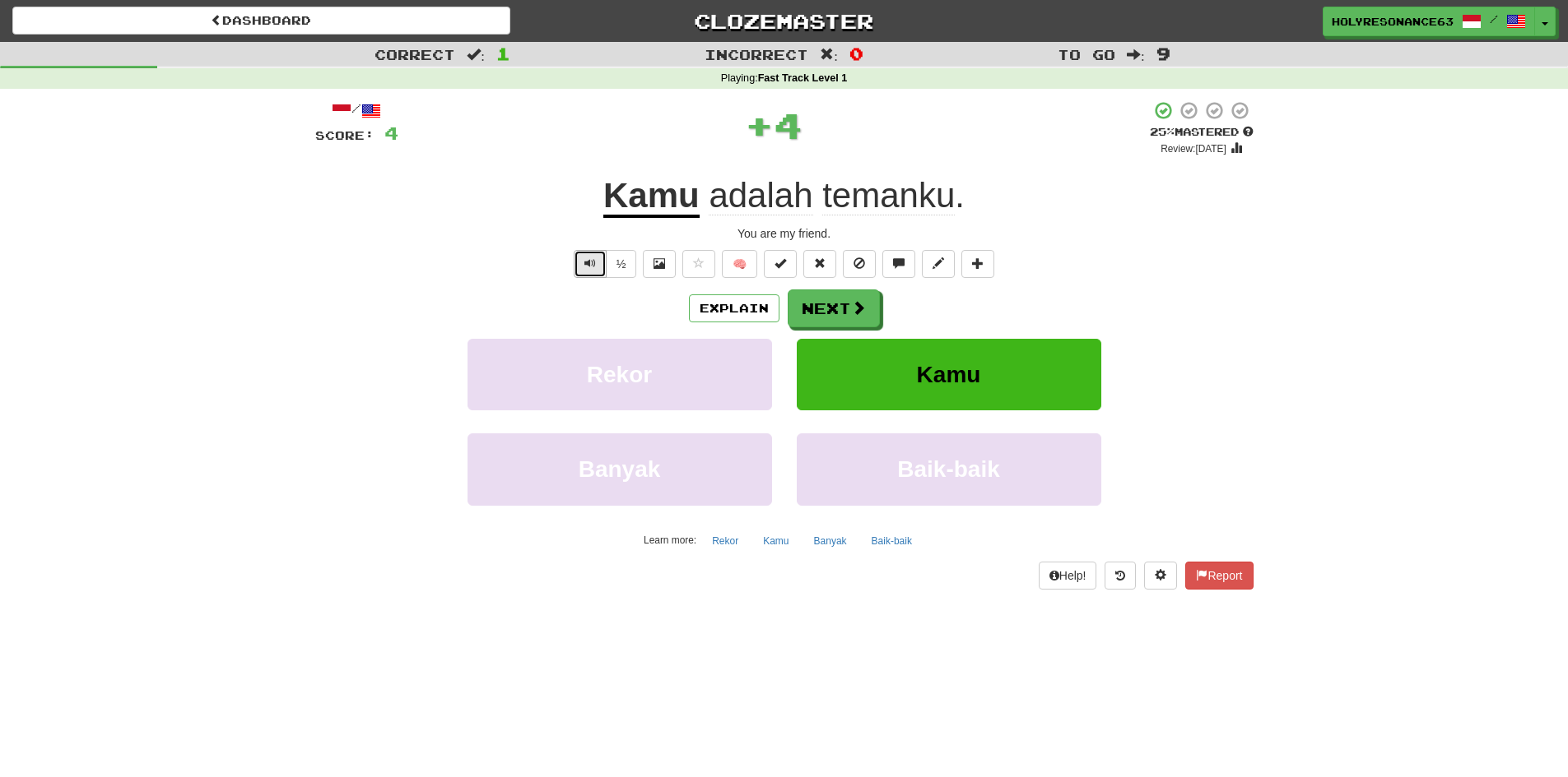
click at [590, 266] on span "Text-to-speech controls" at bounding box center [590, 262] width 11 height 11
click at [864, 316] on span at bounding box center [859, 308] width 15 height 15
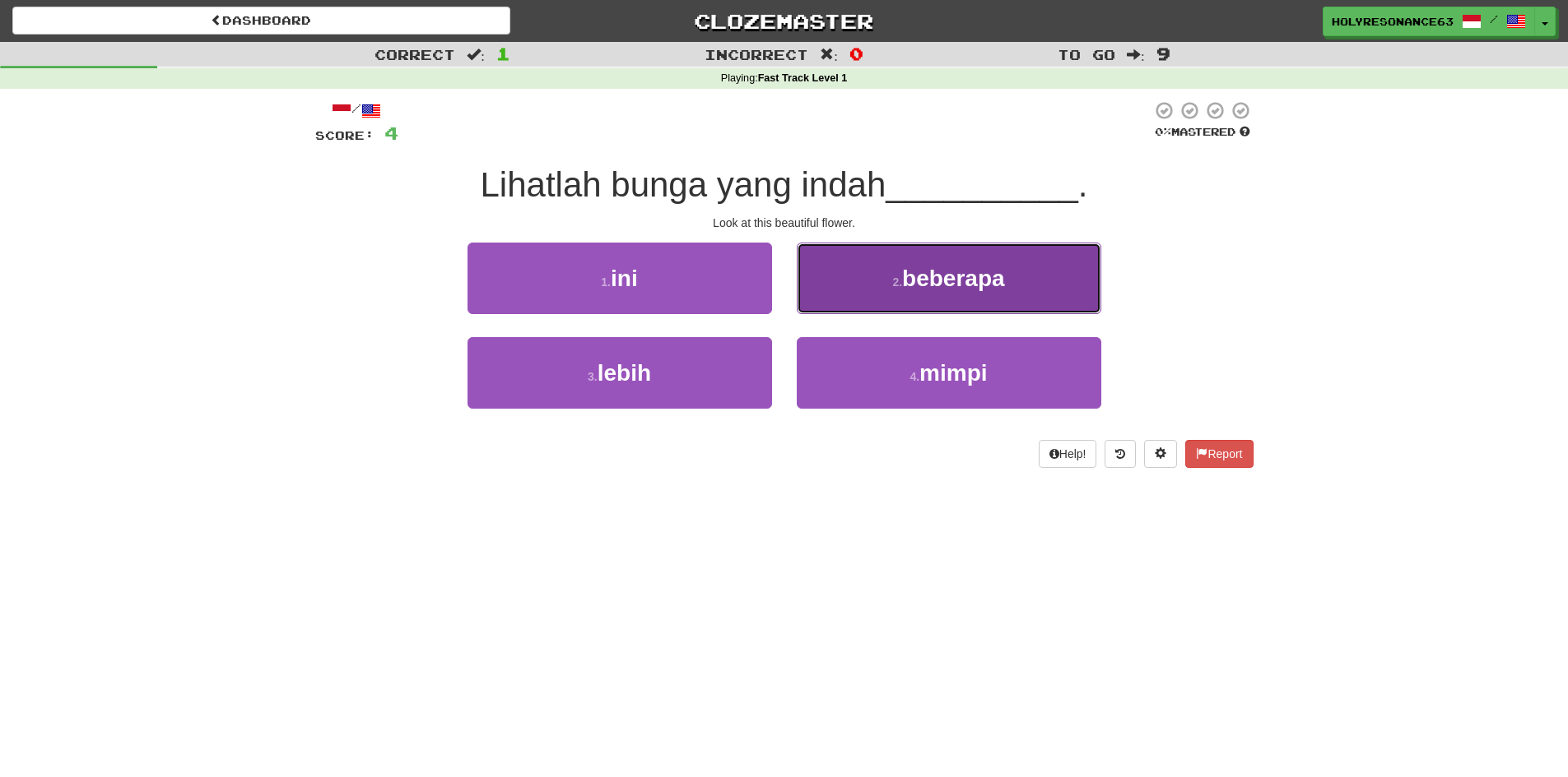
click at [918, 308] on button "2 . beberapa" at bounding box center [949, 278] width 305 height 72
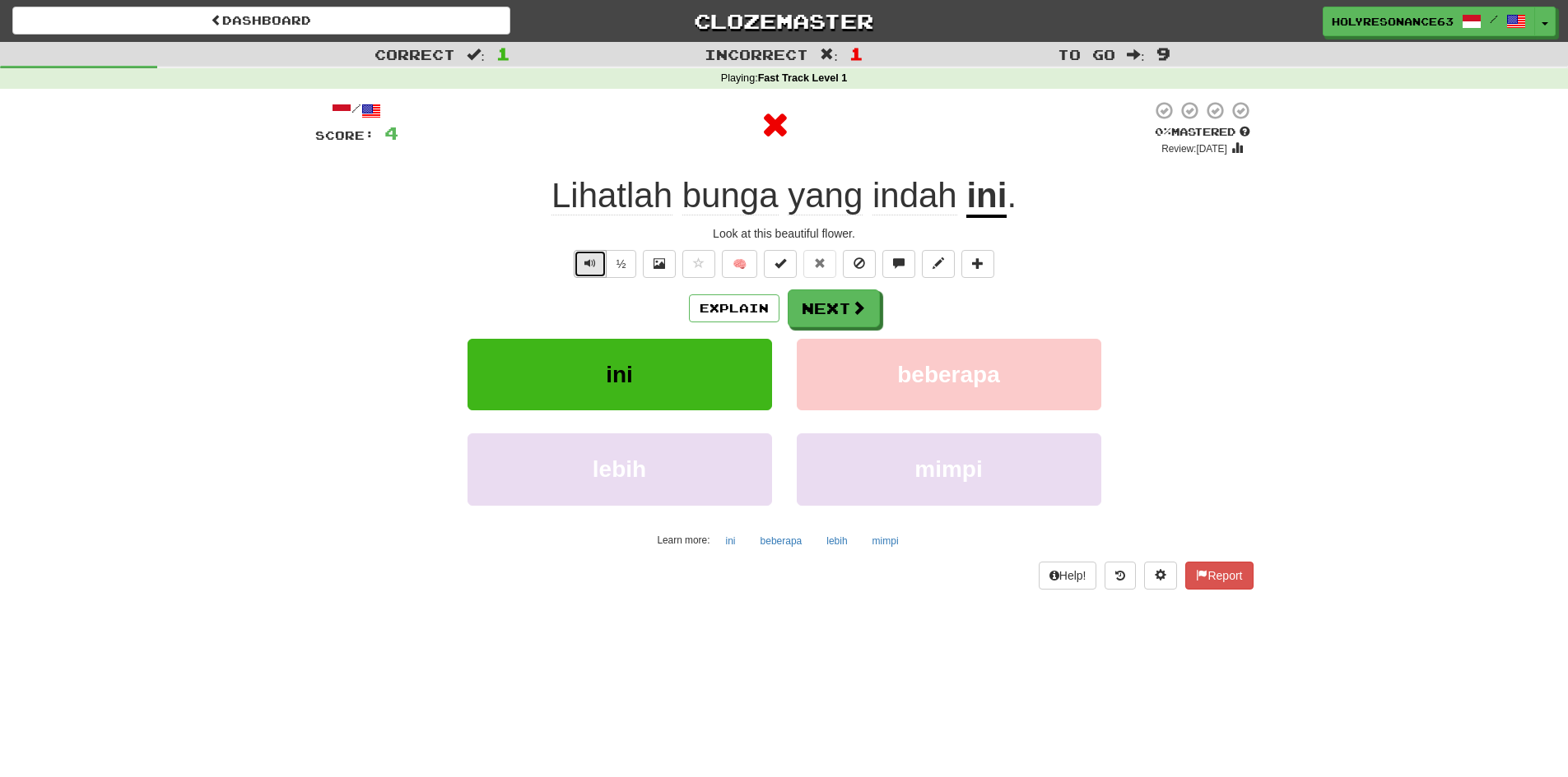
click at [591, 272] on button "Text-to-speech controls" at bounding box center [590, 264] width 33 height 28
click at [596, 273] on button "Text-to-speech controls" at bounding box center [590, 264] width 33 height 28
click at [593, 266] on span "Text-to-speech controls" at bounding box center [590, 262] width 11 height 11
click at [600, 267] on button "Text-to-speech controls" at bounding box center [590, 264] width 33 height 28
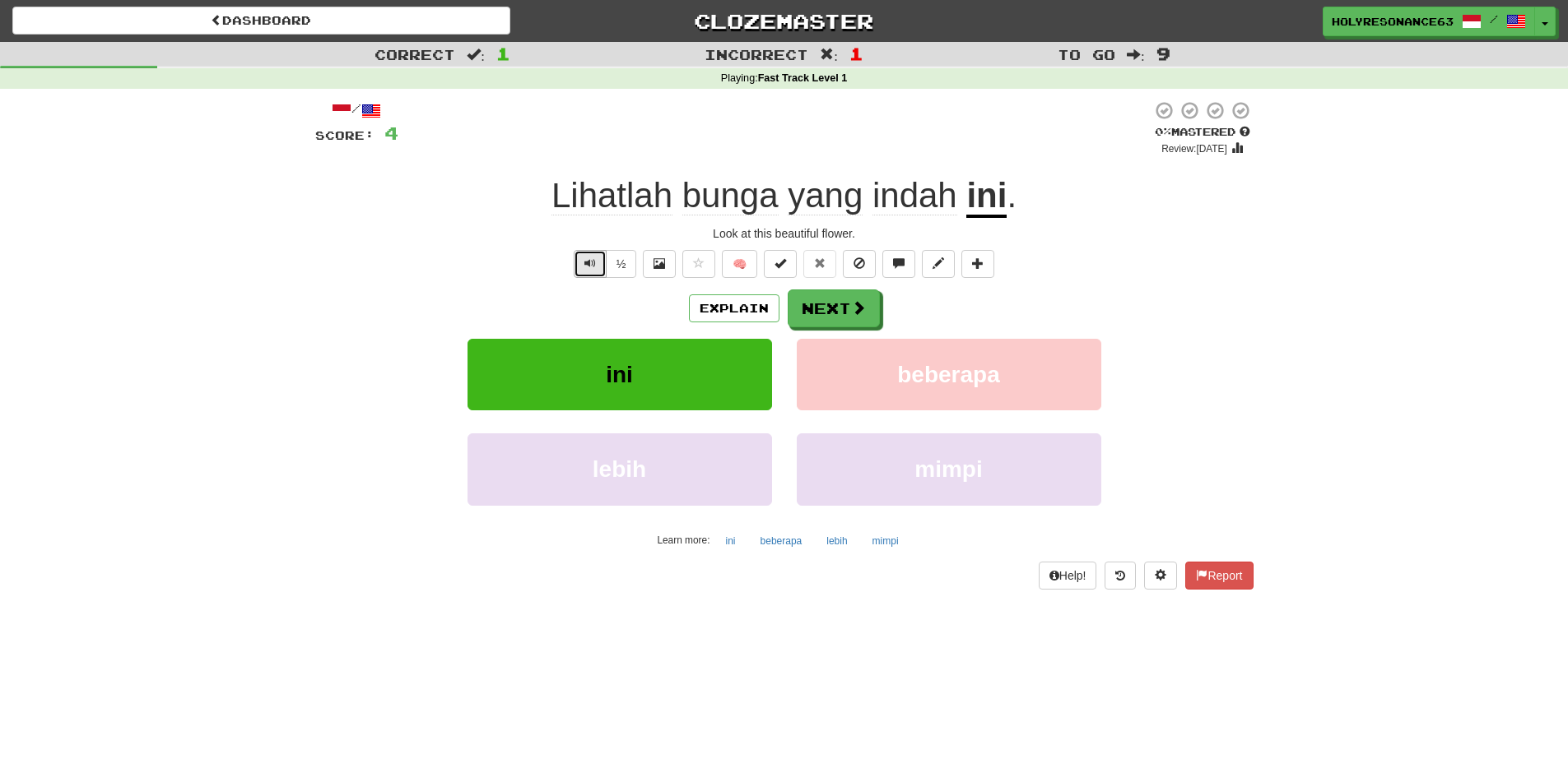
click at [600, 267] on button "Text-to-speech controls" at bounding box center [590, 264] width 33 height 28
click at [788, 200] on span "bunga" at bounding box center [826, 195] width 75 height 39
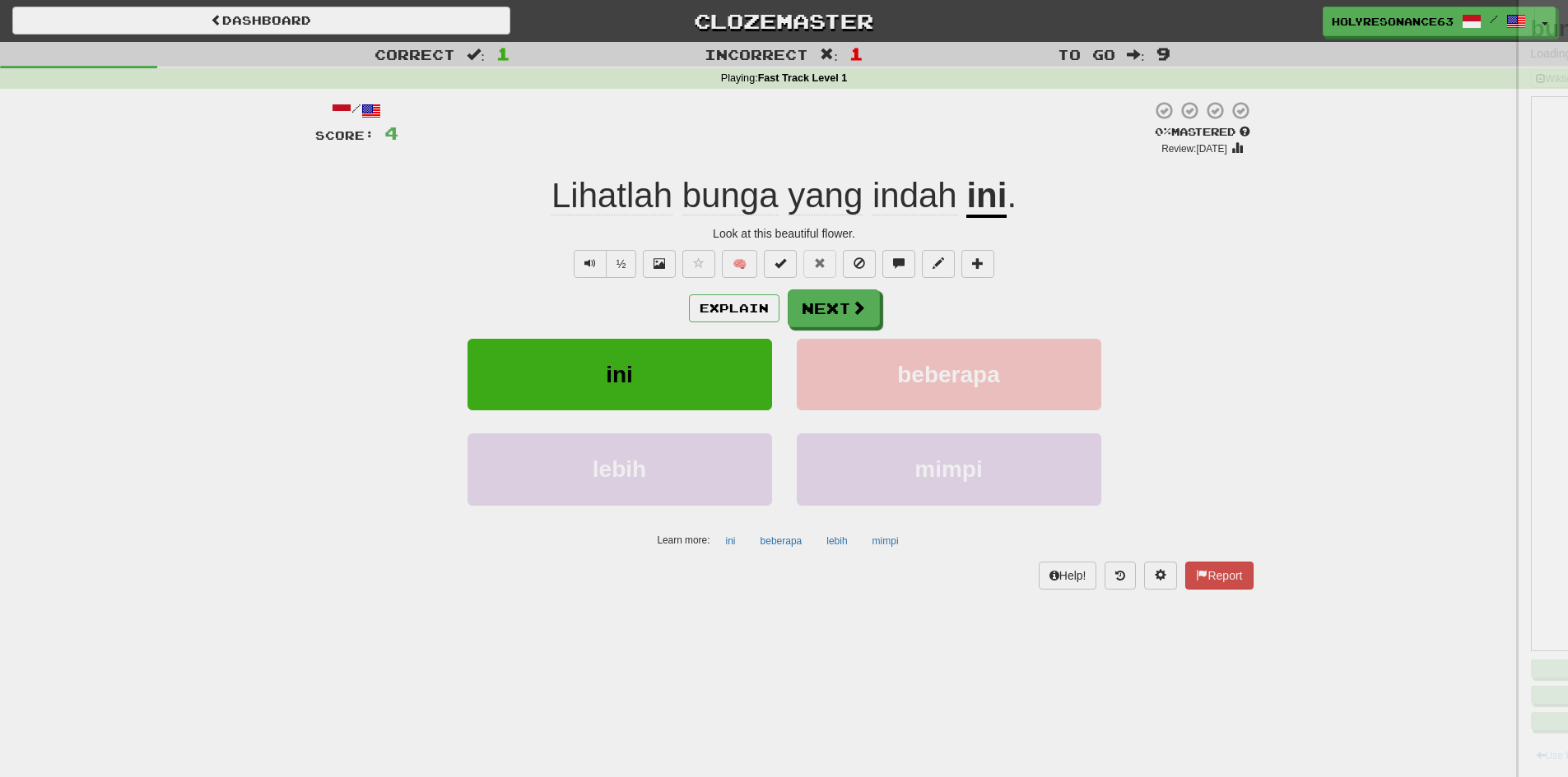
click at [707, 200] on div at bounding box center [784, 388] width 1568 height 777
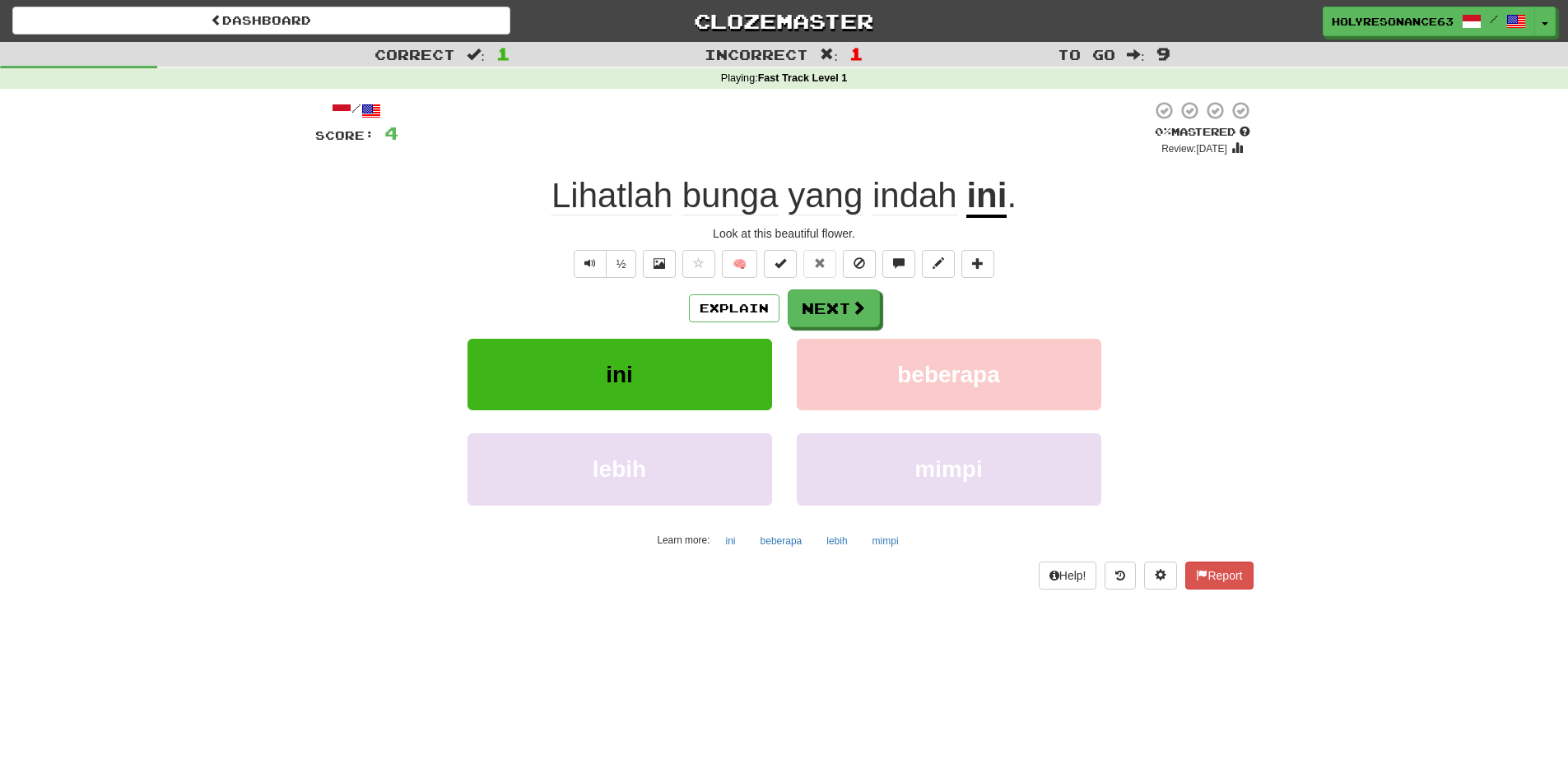
click at [788, 195] on span "bunga" at bounding box center [826, 195] width 75 height 39
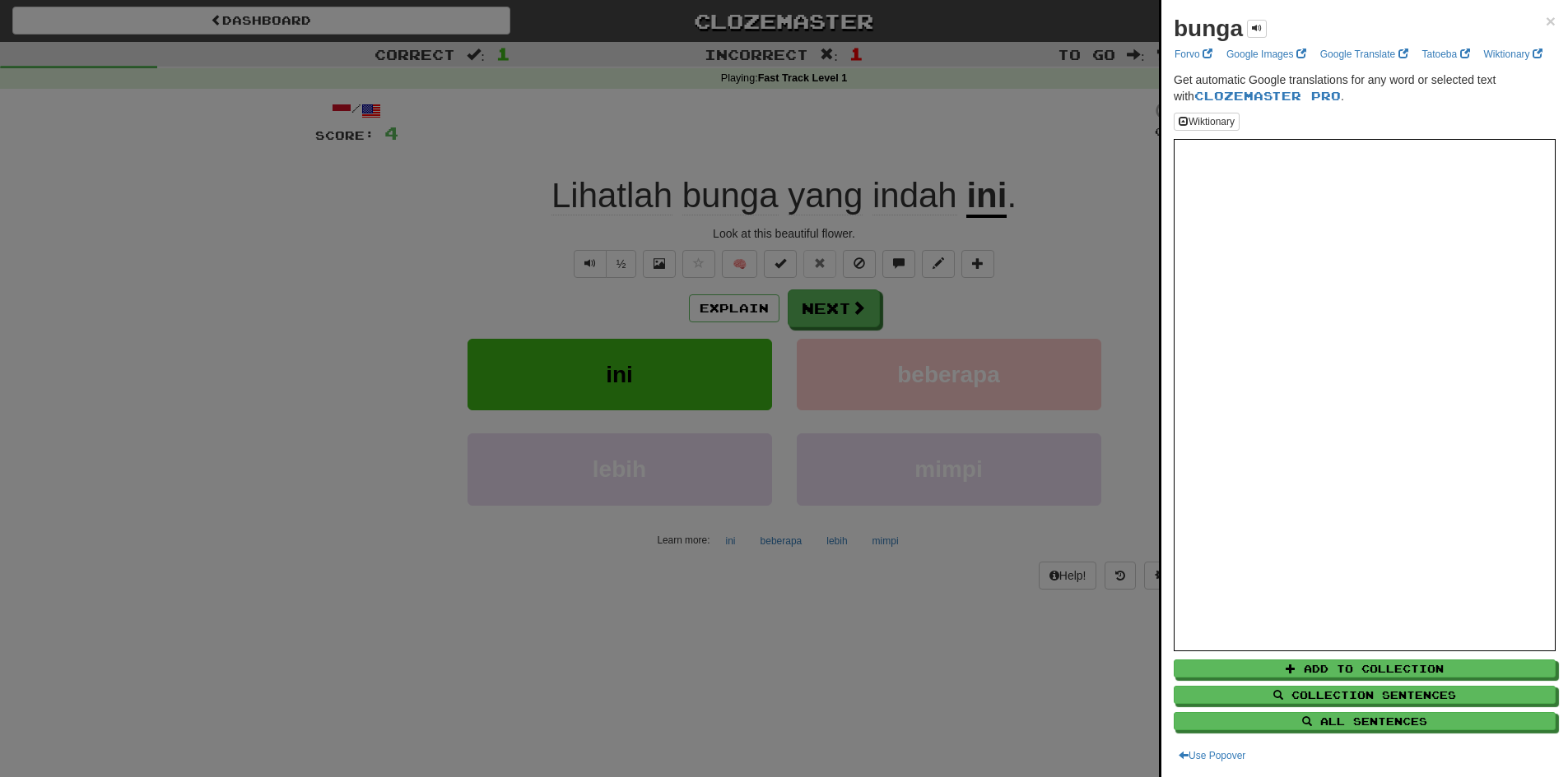
click at [636, 197] on div at bounding box center [784, 388] width 1568 height 777
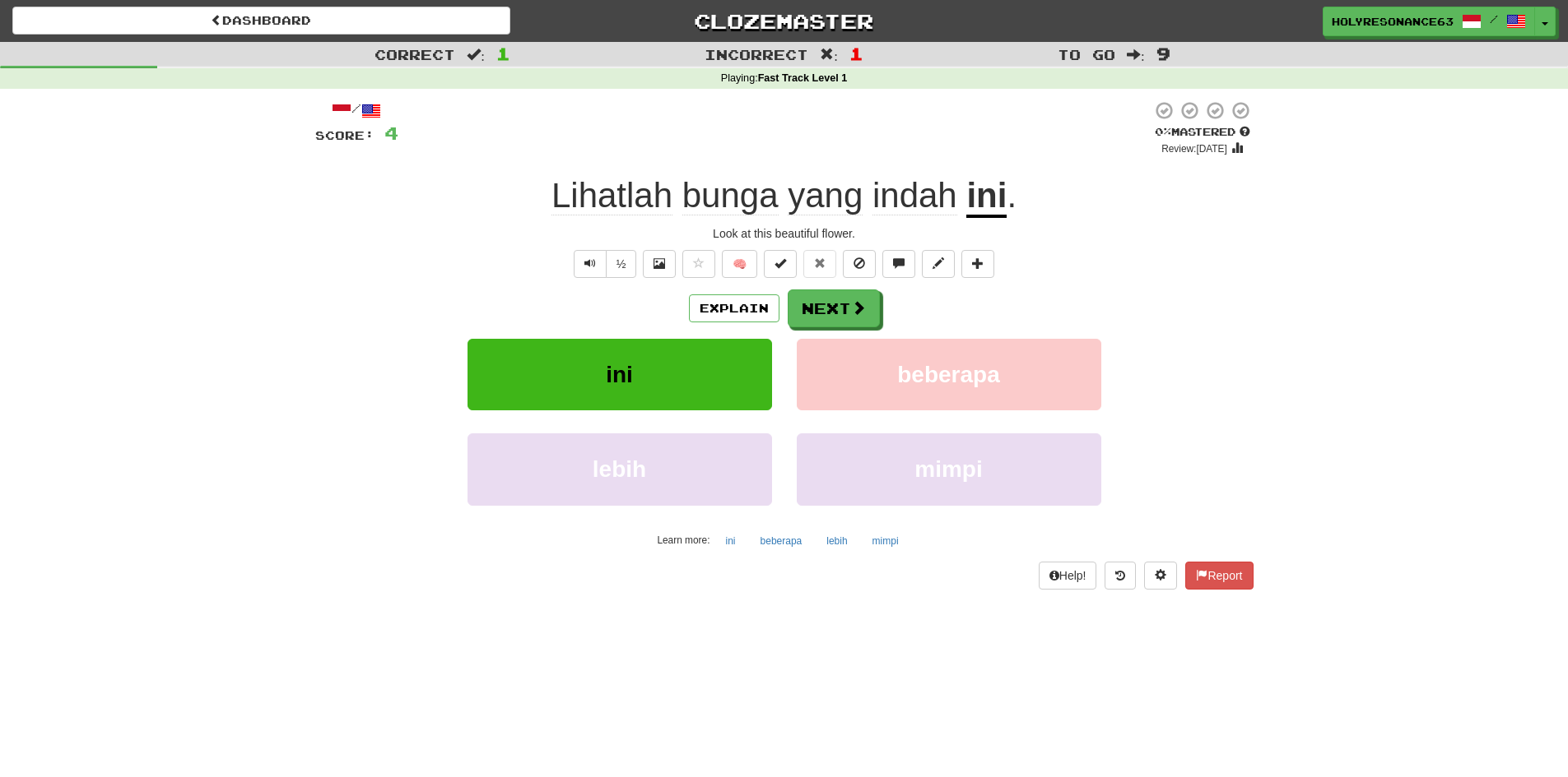
click at [682, 201] on span "Lihatlah" at bounding box center [730, 195] width 96 height 39
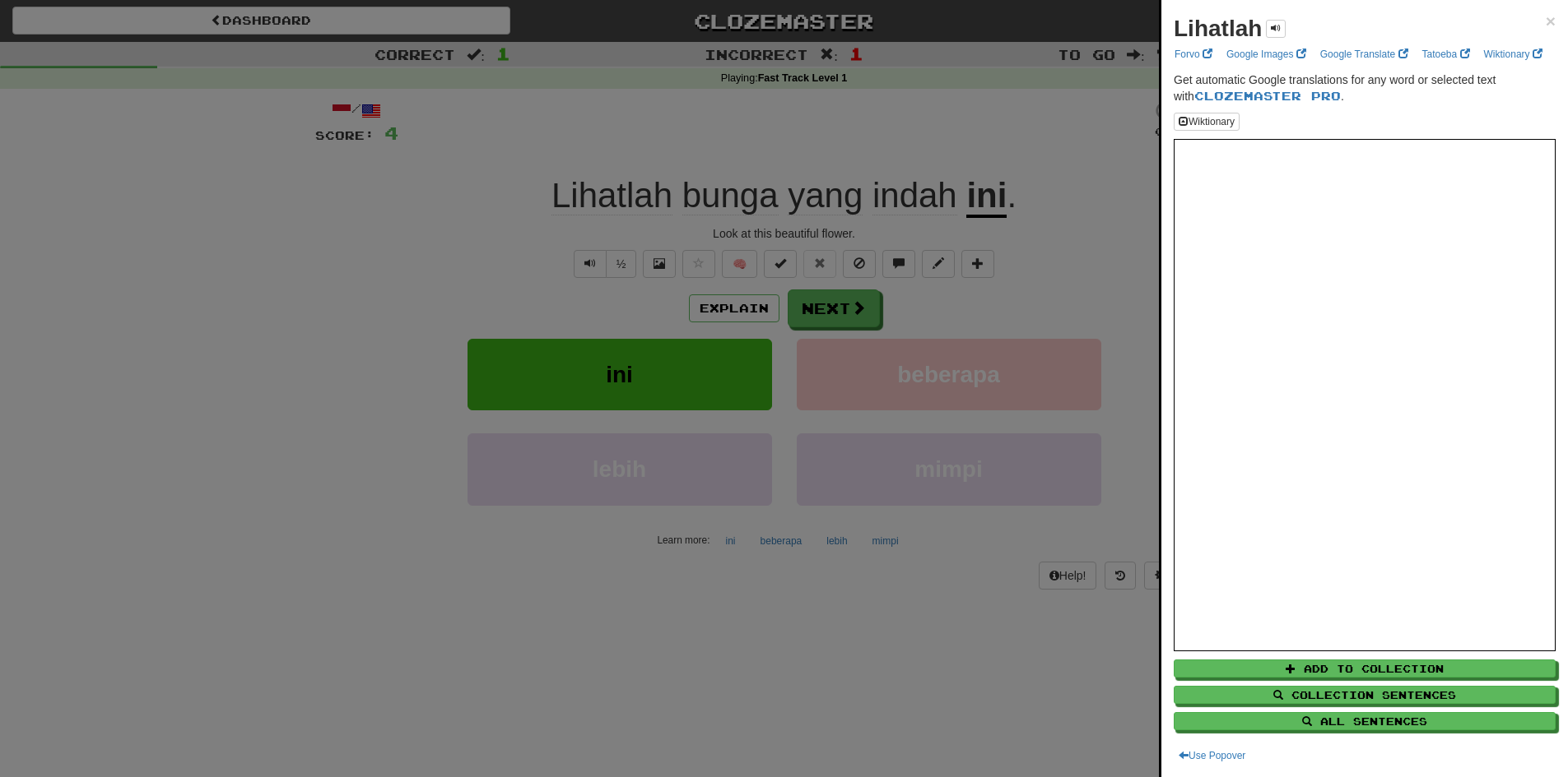
click at [839, 177] on div at bounding box center [784, 388] width 1568 height 777
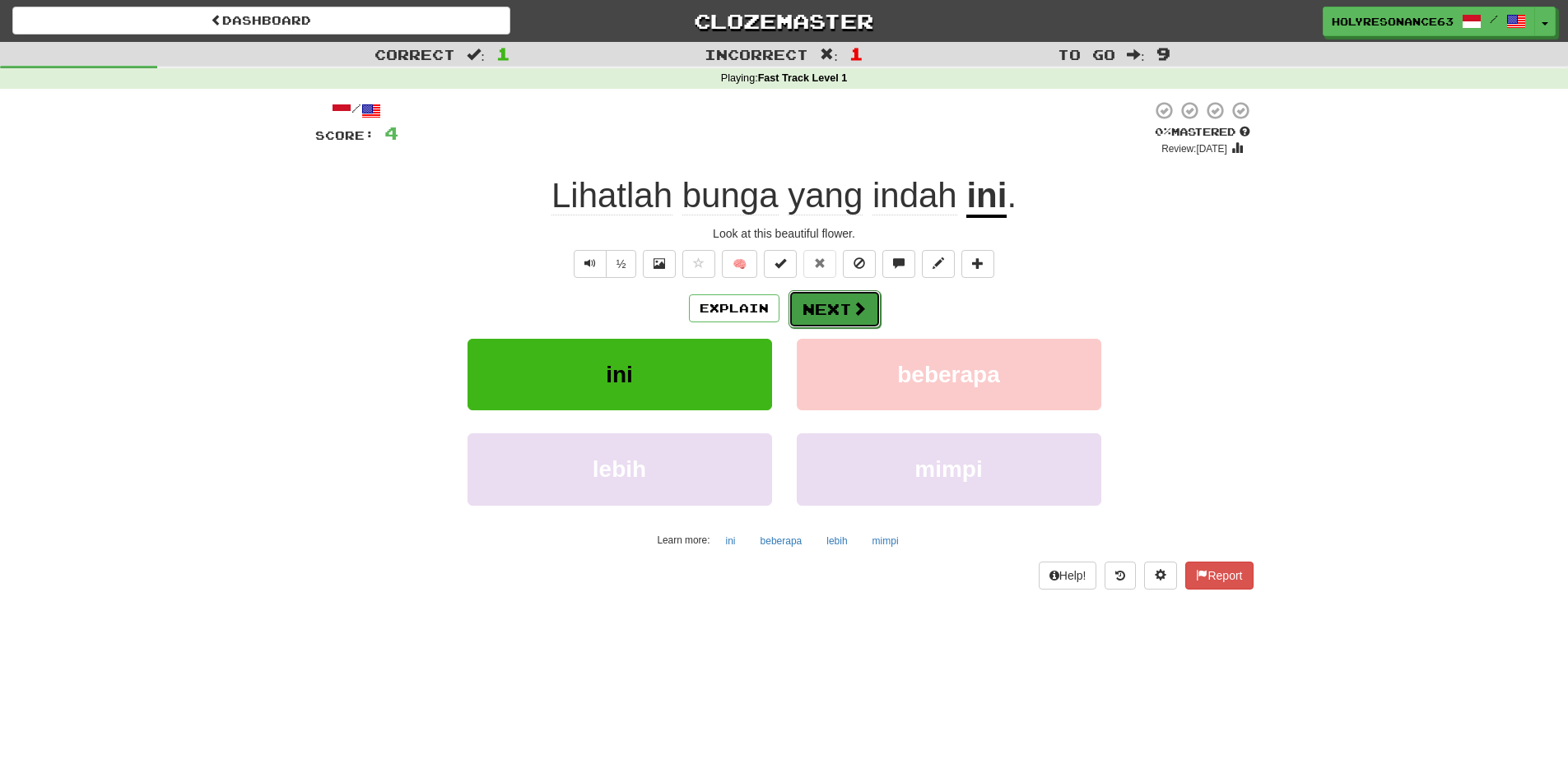
click at [861, 311] on span at bounding box center [859, 308] width 15 height 15
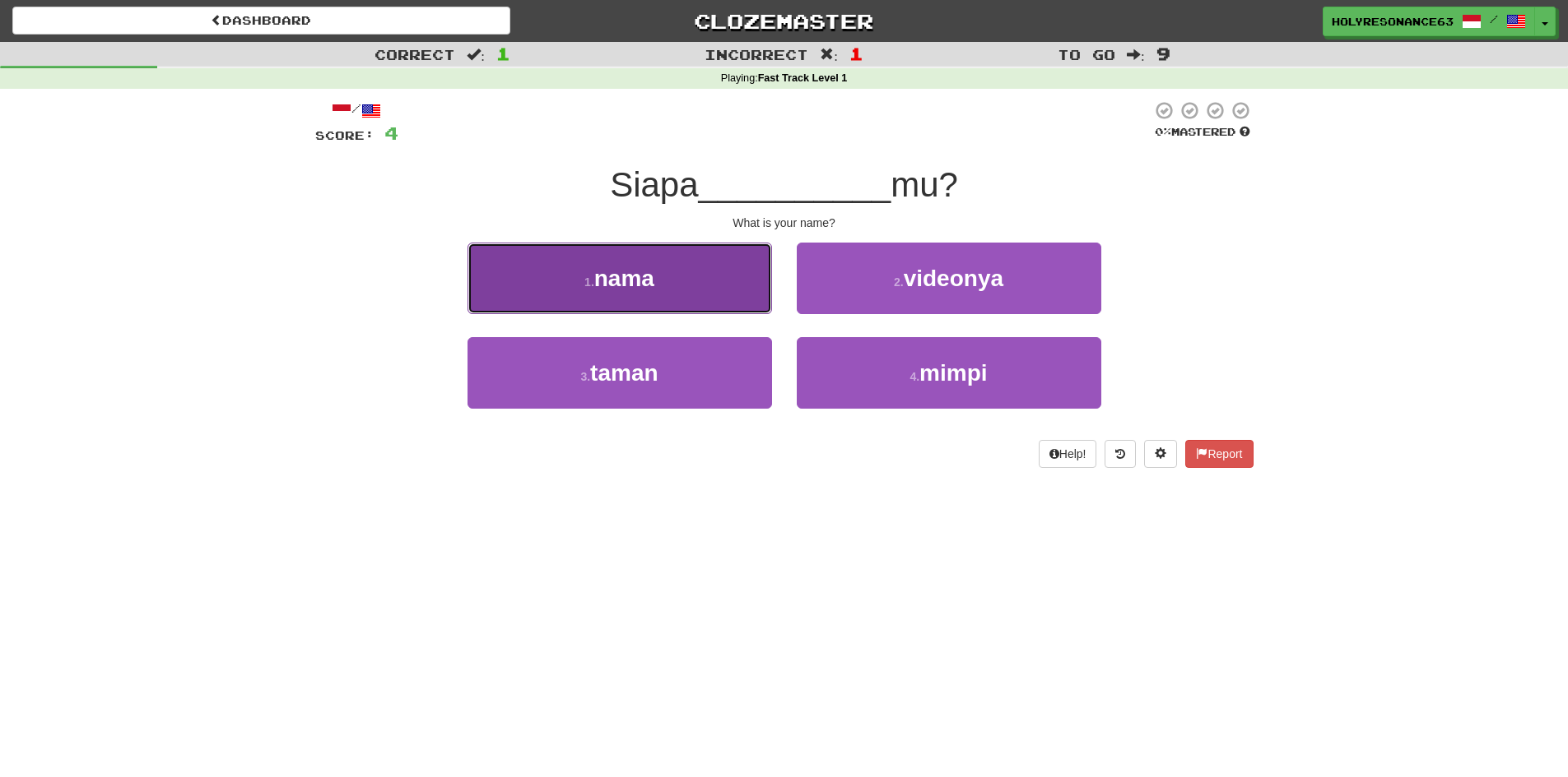
click at [722, 269] on button "1 . nama" at bounding box center [620, 278] width 305 height 72
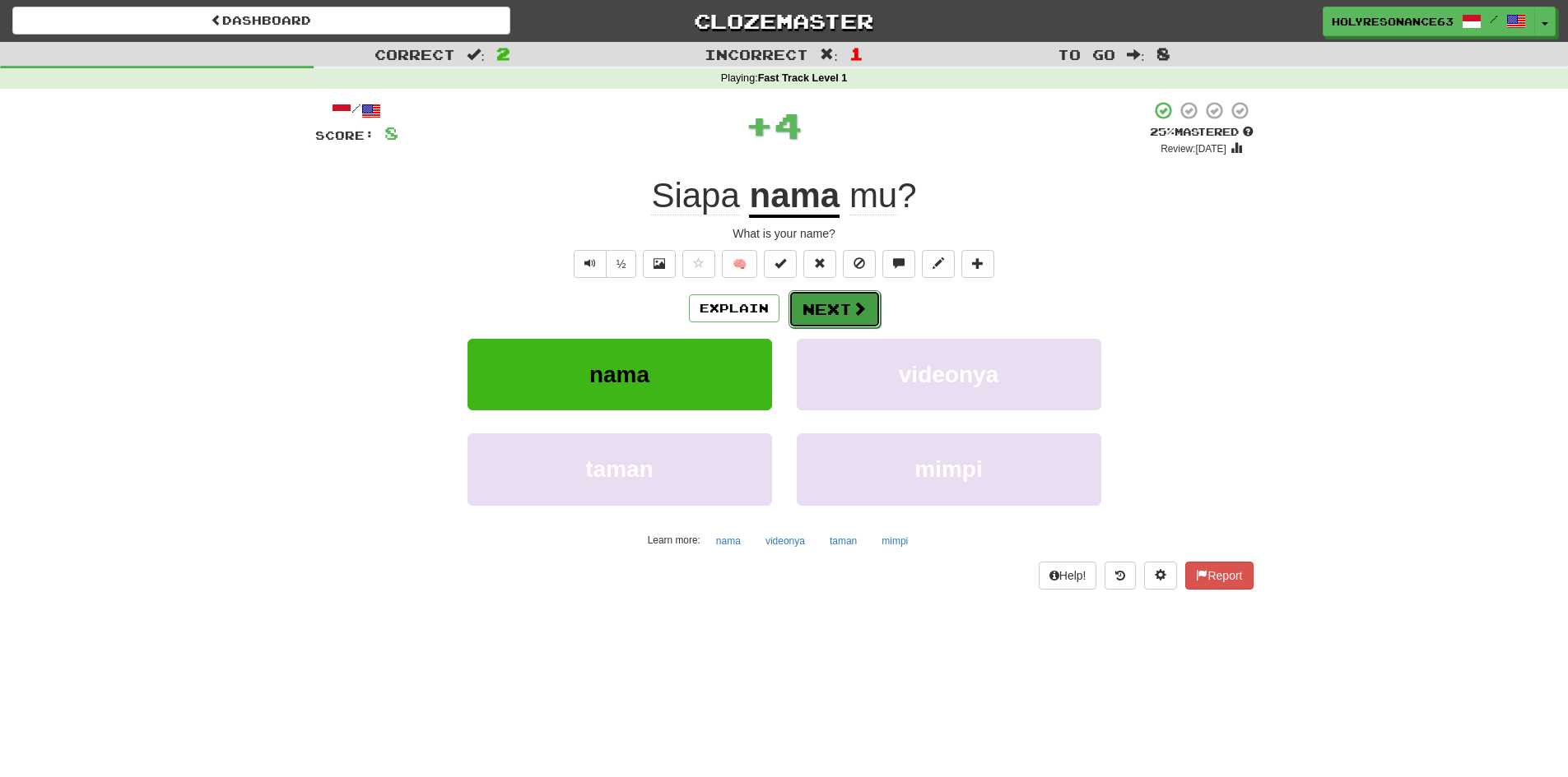
click at [828, 308] on button "Next" at bounding box center [834, 309] width 92 height 38
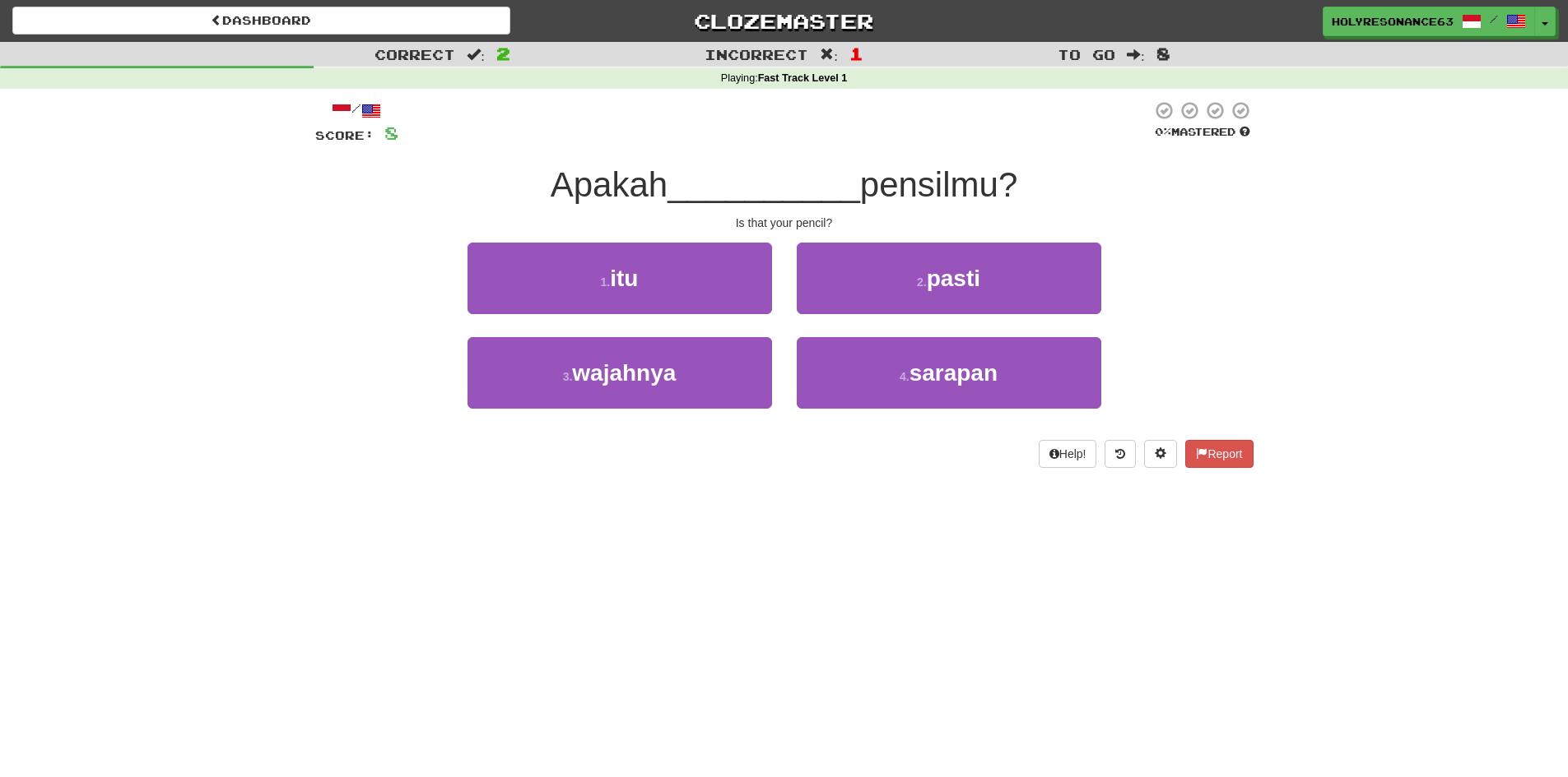
click at [592, 198] on span "Apakah" at bounding box center [609, 185] width 117 height 38
click at [592, 186] on span "Apakah" at bounding box center [609, 185] width 117 height 38
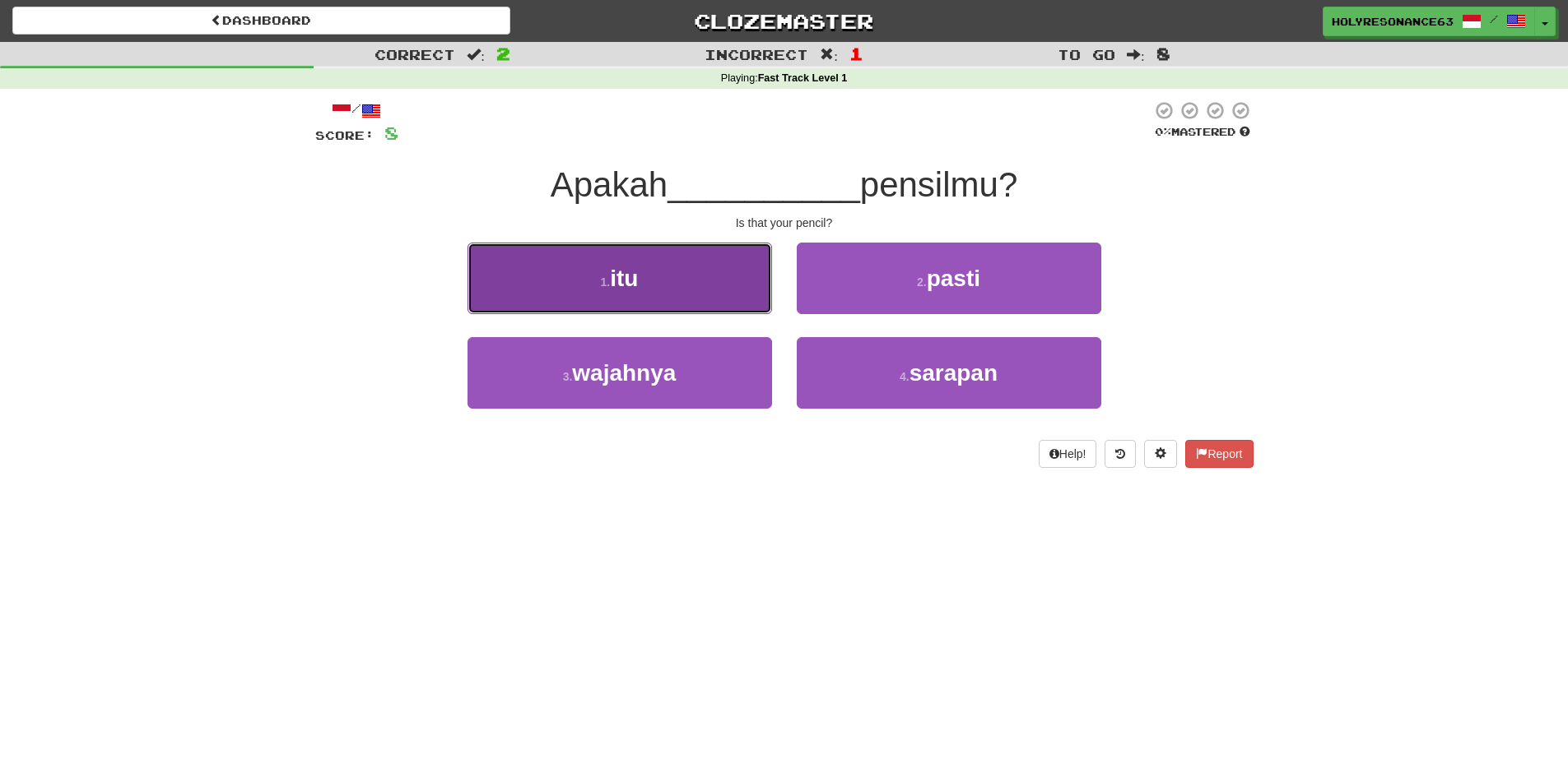
click at [748, 299] on button "1 . itu" at bounding box center [620, 278] width 305 height 72
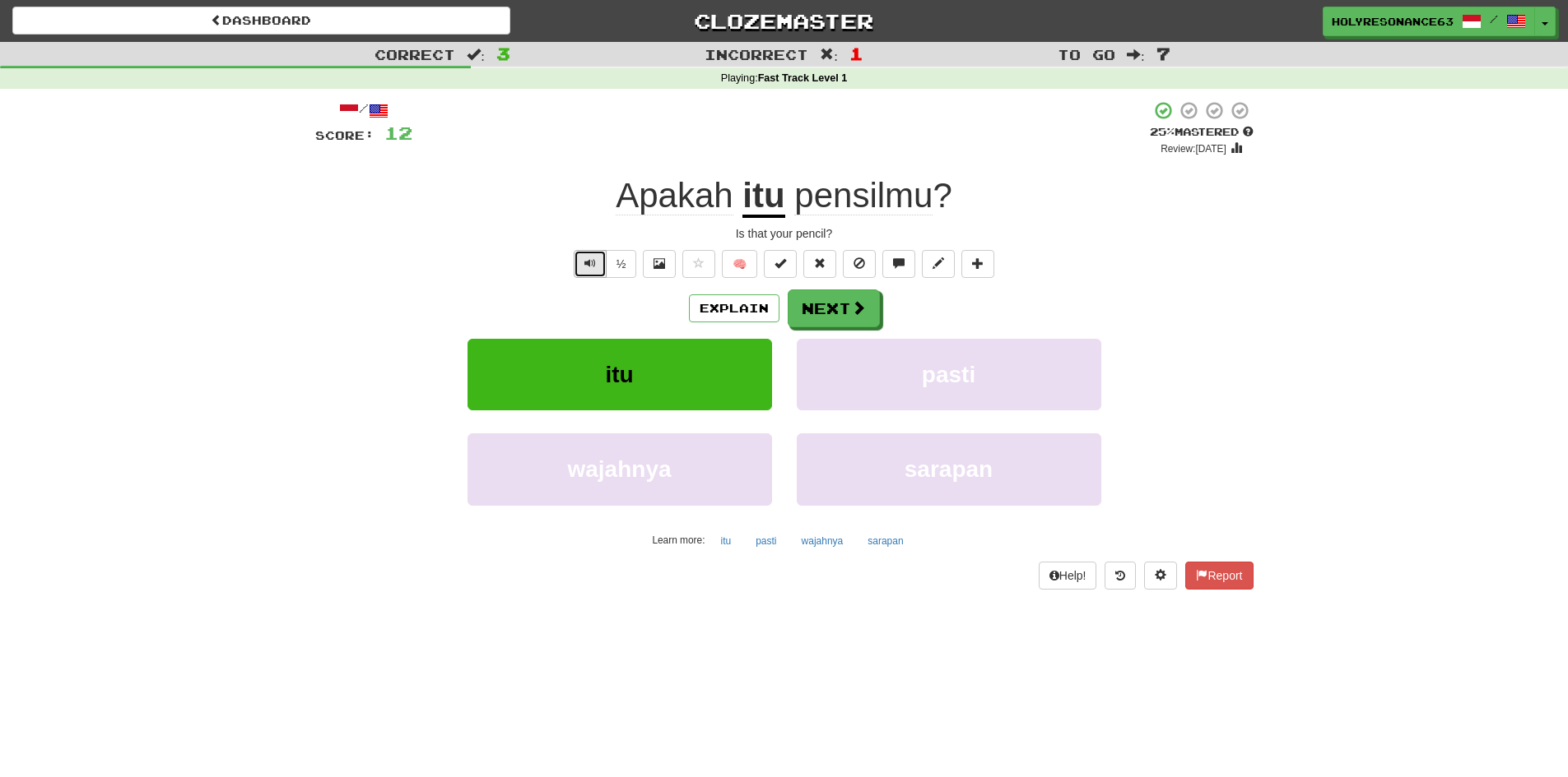
click at [576, 262] on button "Text-to-speech controls" at bounding box center [590, 264] width 33 height 28
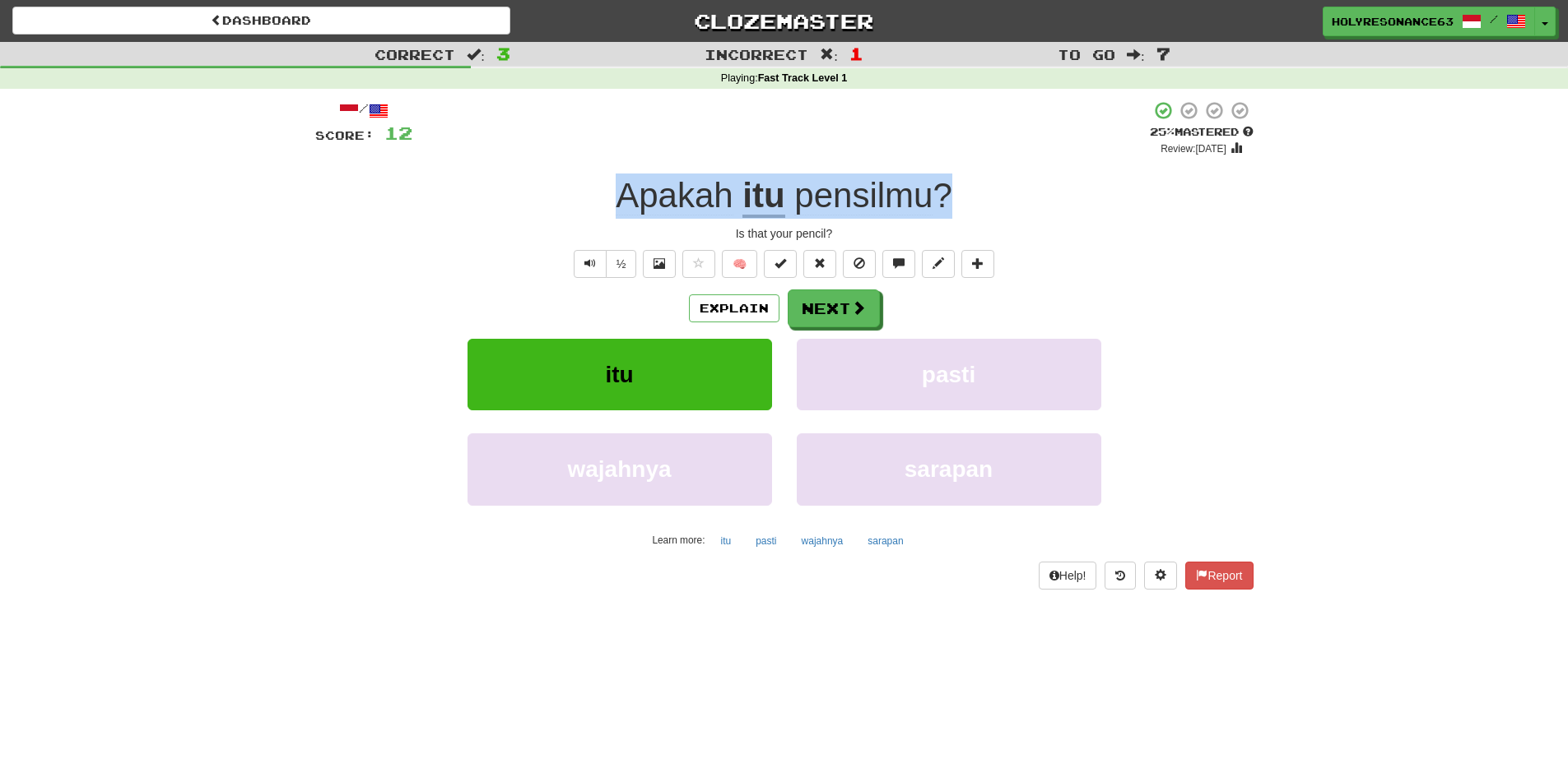
drag, startPoint x: 601, startPoint y: 186, endPoint x: 957, endPoint y: 196, distance: 356.1
click at [957, 196] on div "Apakah itu pensilmu ?" at bounding box center [784, 196] width 939 height 46
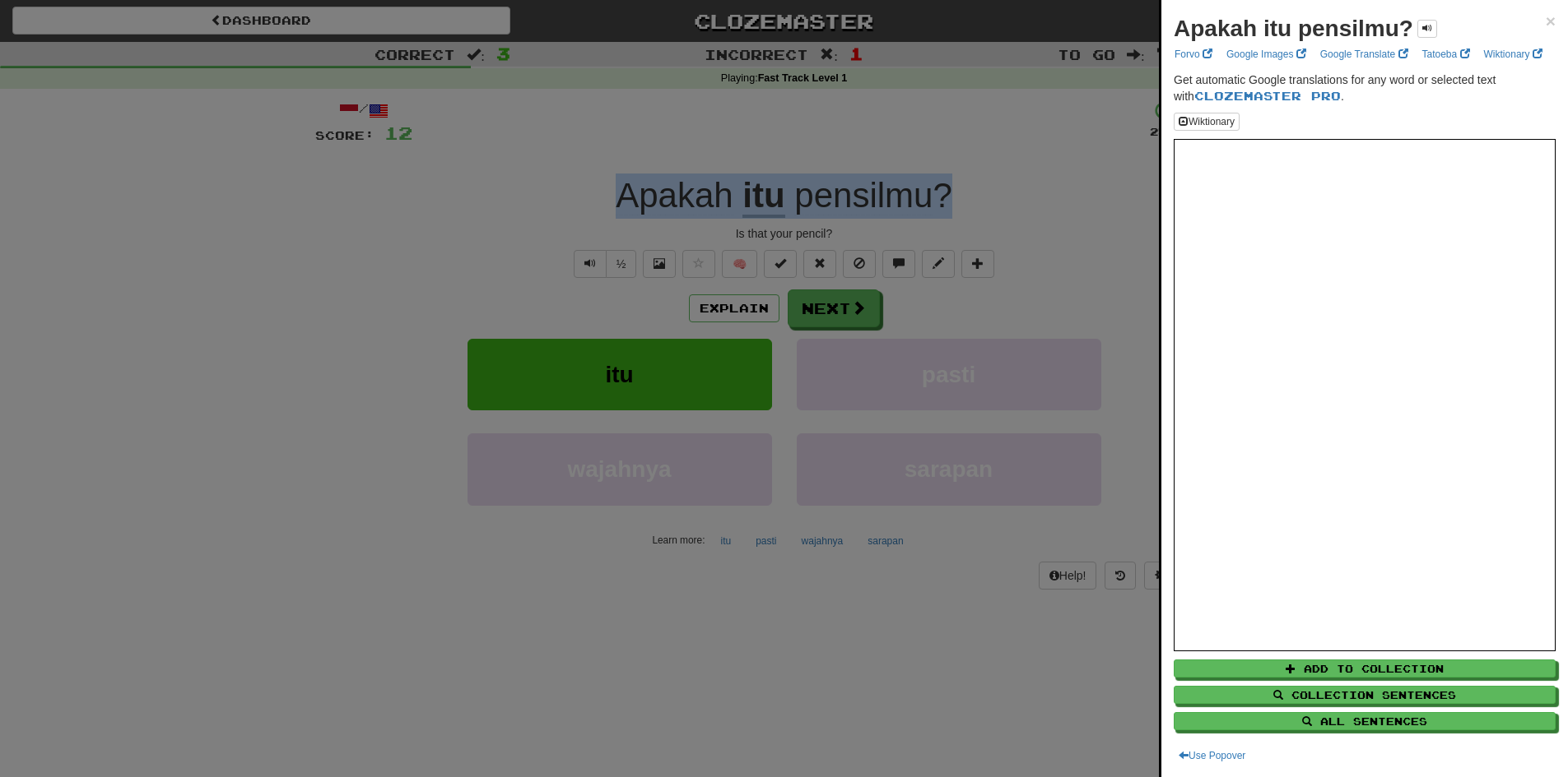
copy div "Apakah itu pensilmu ?"
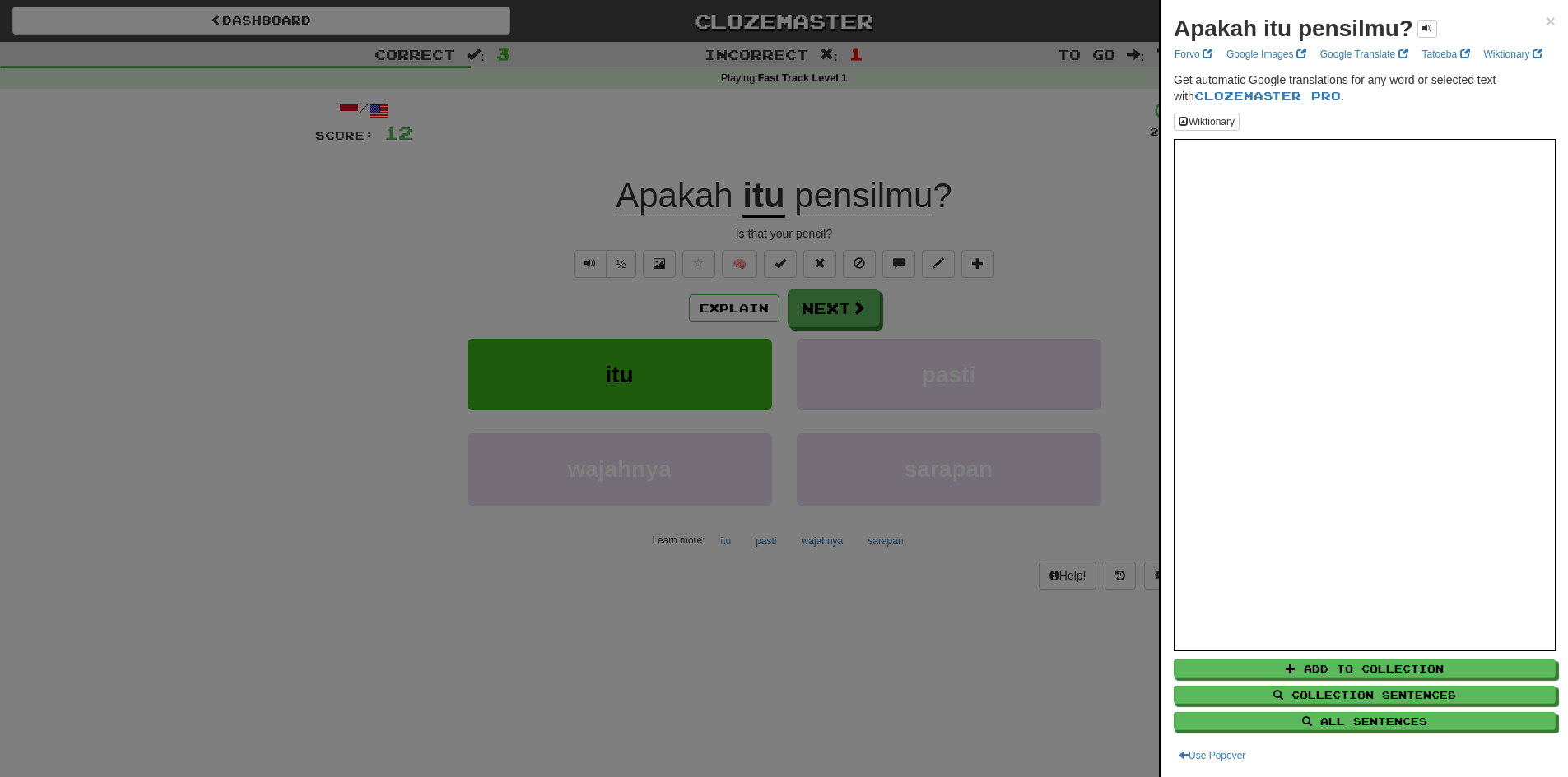
click at [916, 150] on div at bounding box center [784, 388] width 1568 height 777
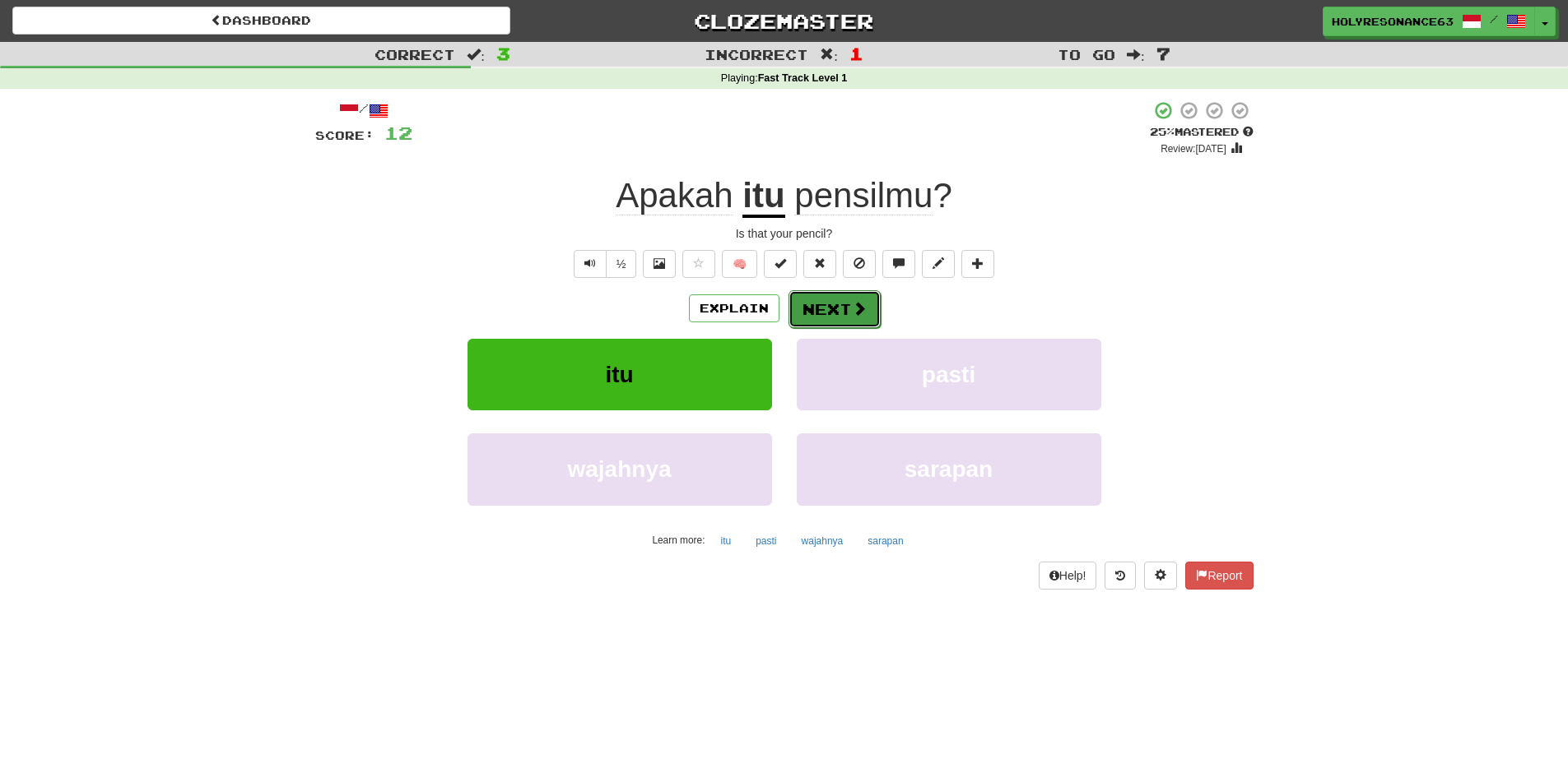
click at [858, 319] on button "Next" at bounding box center [834, 309] width 92 height 38
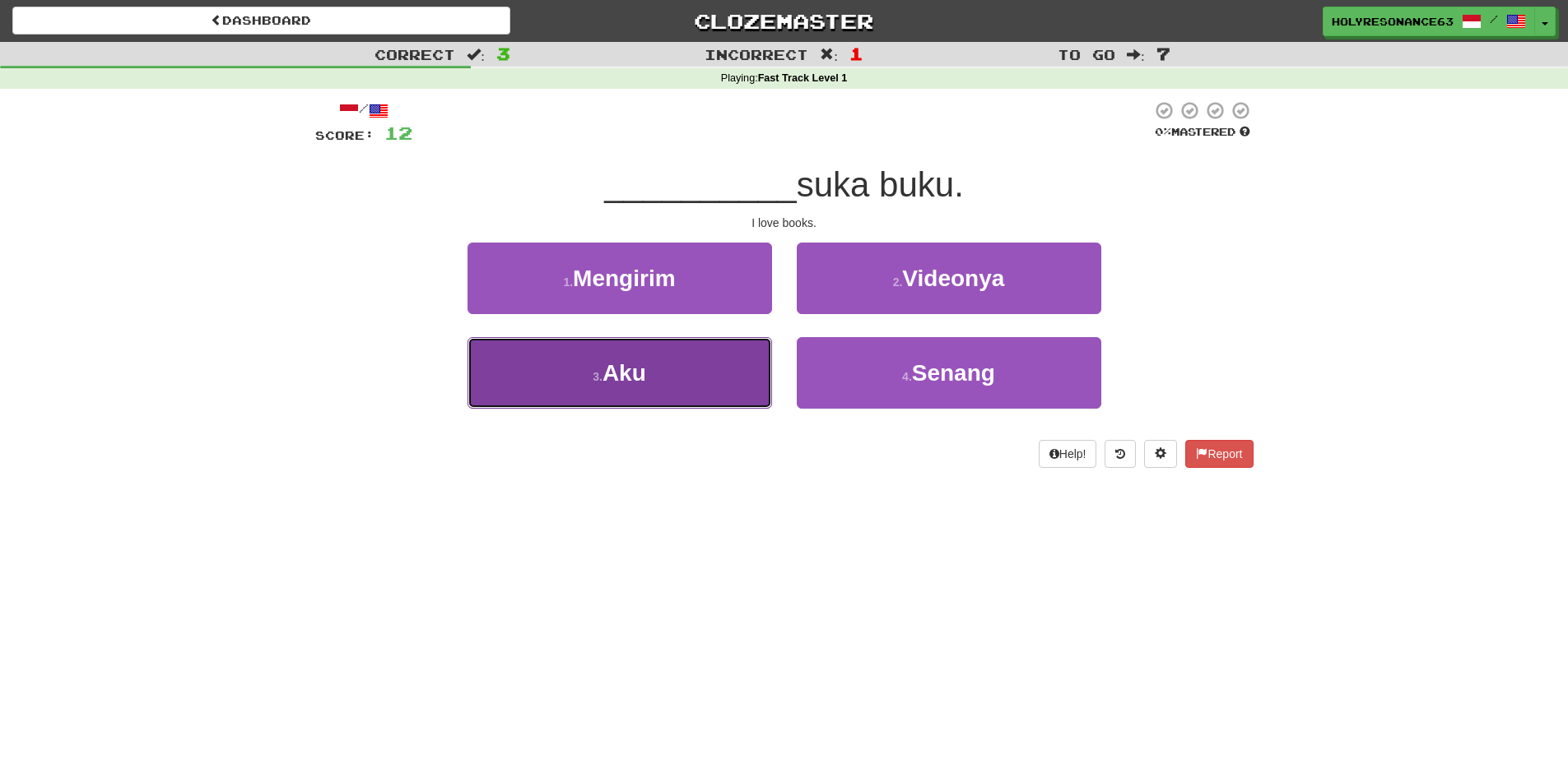
click at [664, 368] on button "3 . Aku" at bounding box center [620, 373] width 305 height 72
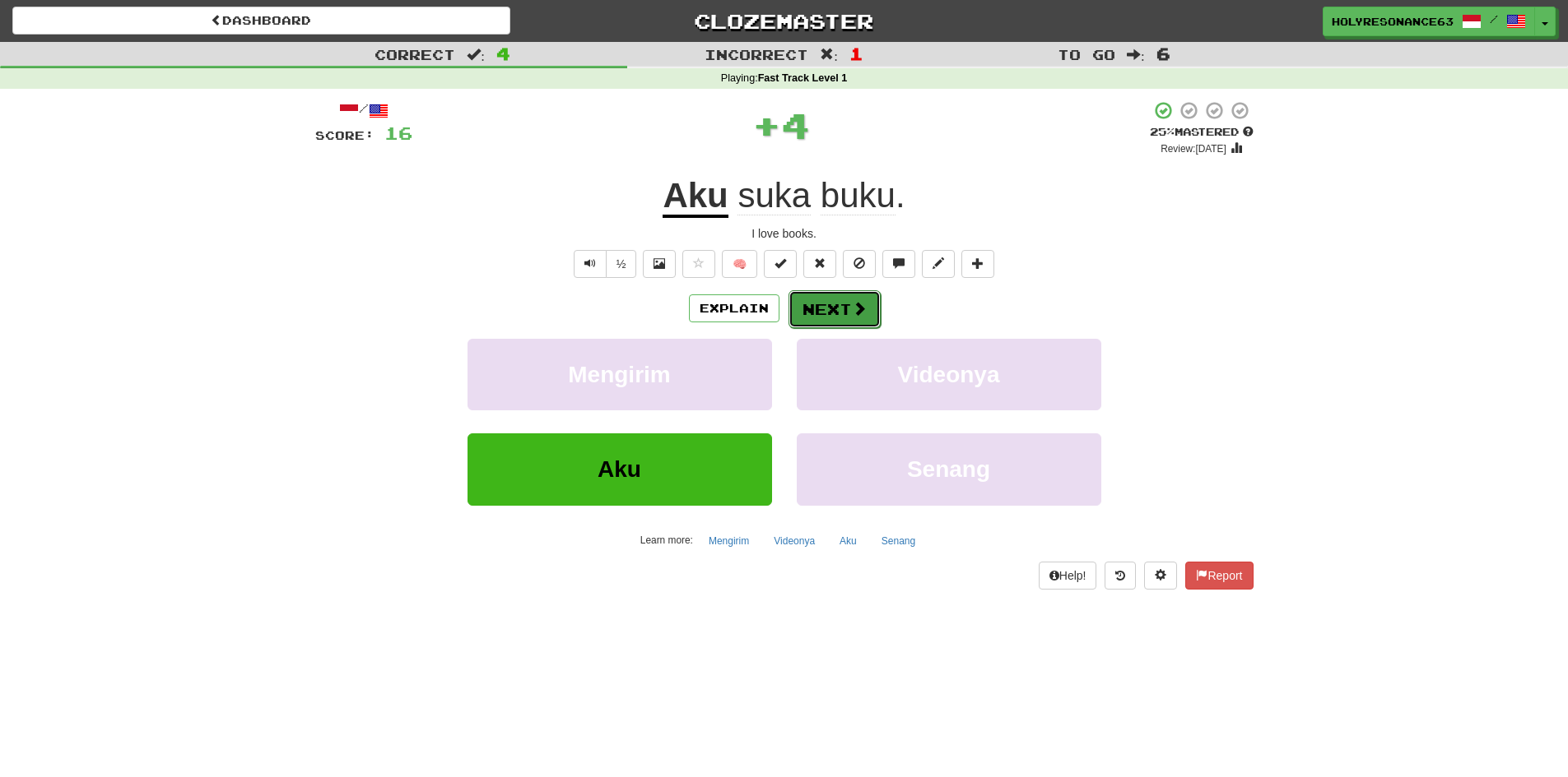
click at [842, 314] on button "Next" at bounding box center [834, 309] width 92 height 38
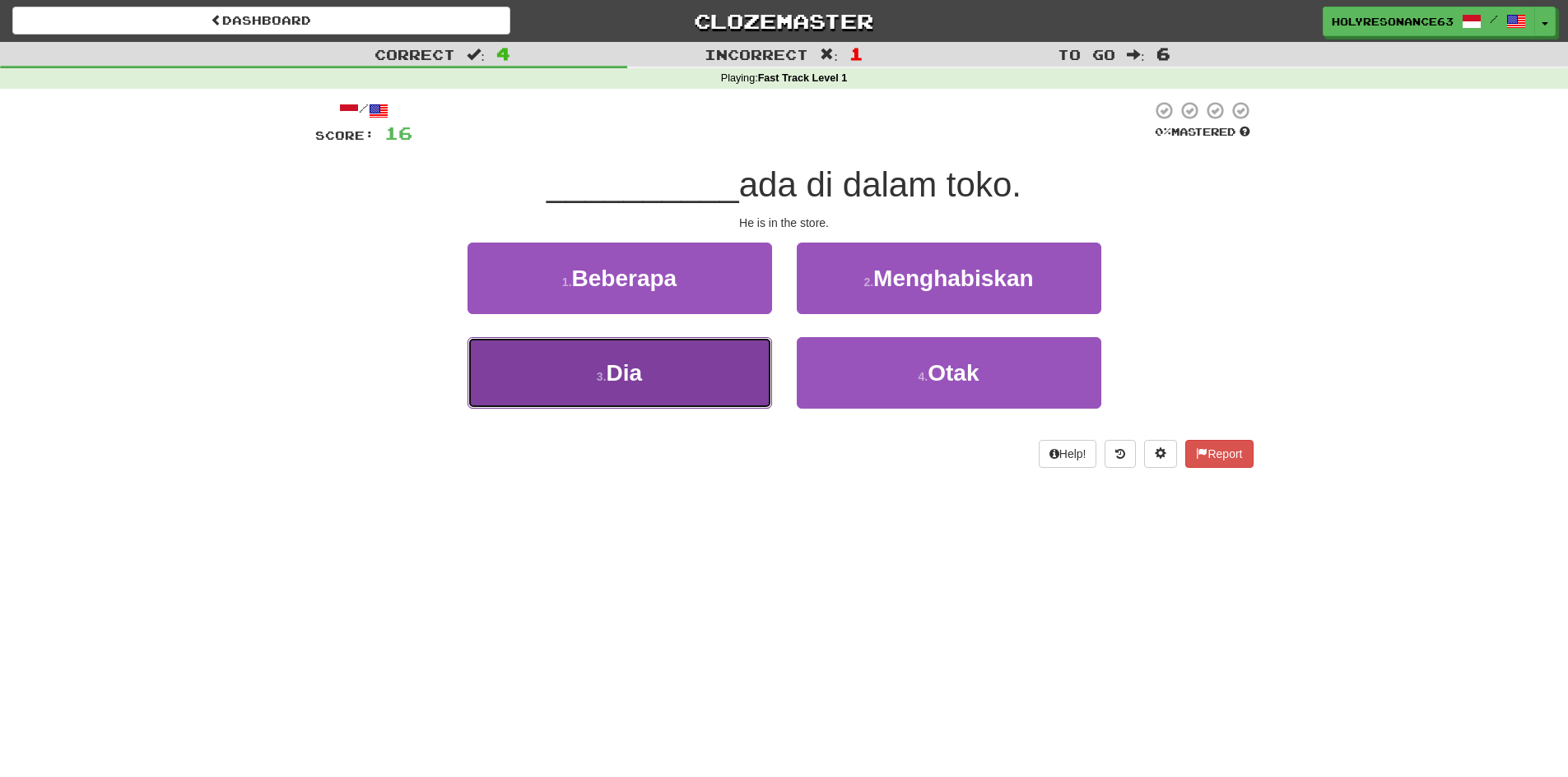
click at [719, 372] on button "3 . Dia" at bounding box center [620, 373] width 305 height 72
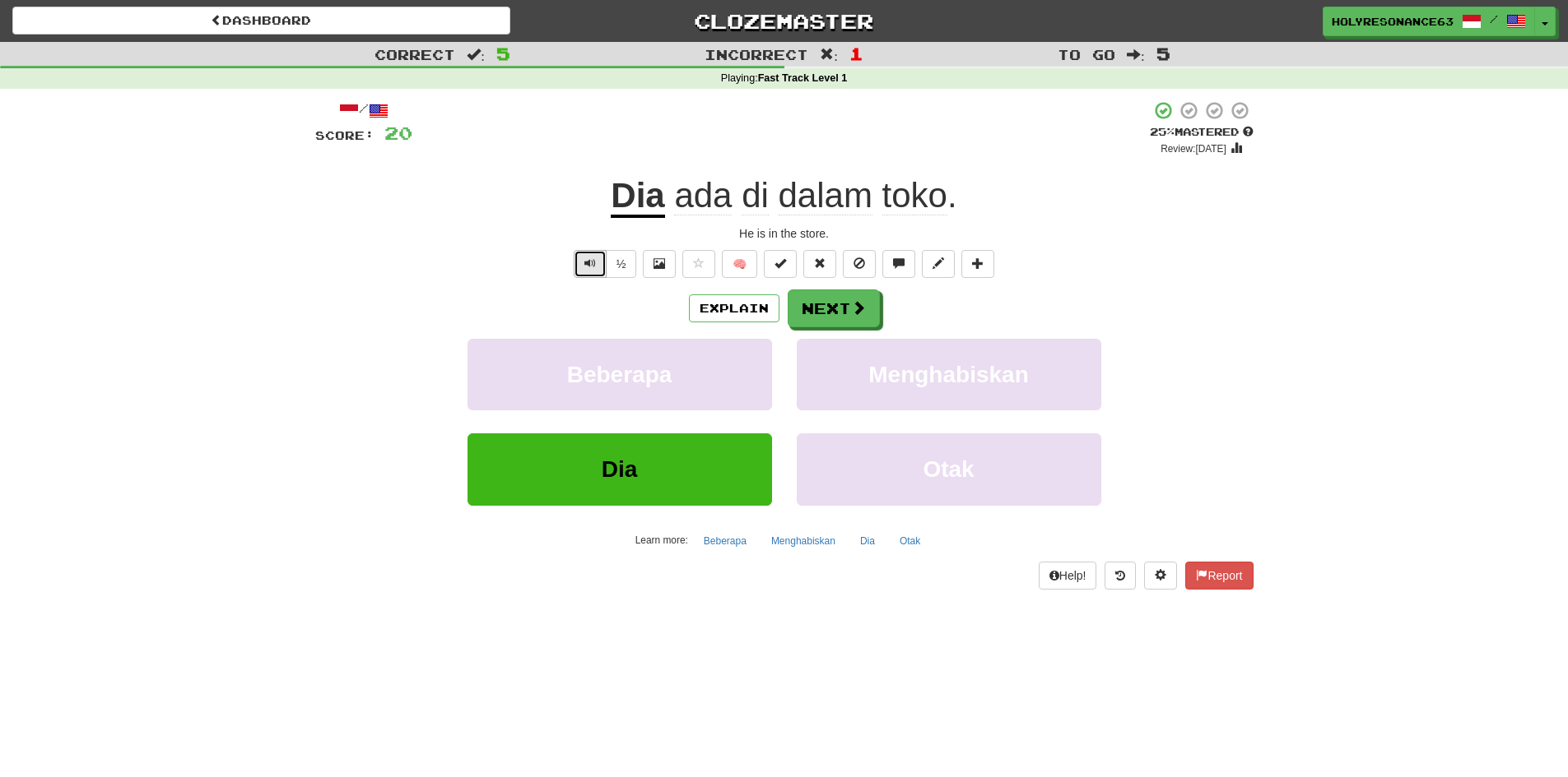
click at [596, 264] on button "Text-to-speech controls" at bounding box center [590, 264] width 33 height 28
click at [715, 206] on span "ada" at bounding box center [703, 195] width 58 height 39
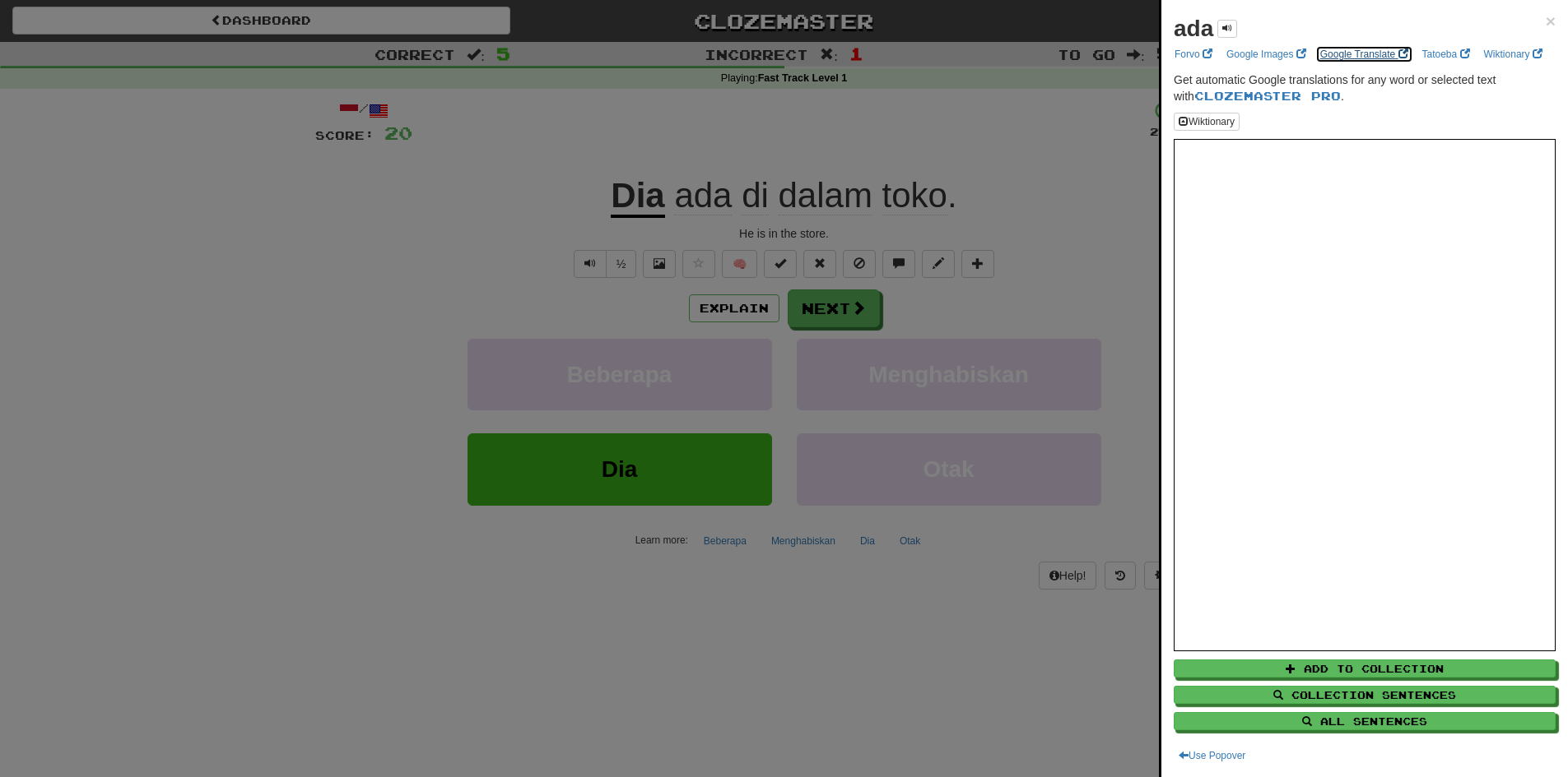
click at [1353, 52] on link "Google Translate" at bounding box center [1364, 54] width 98 height 18
click at [987, 318] on div at bounding box center [784, 388] width 1568 height 777
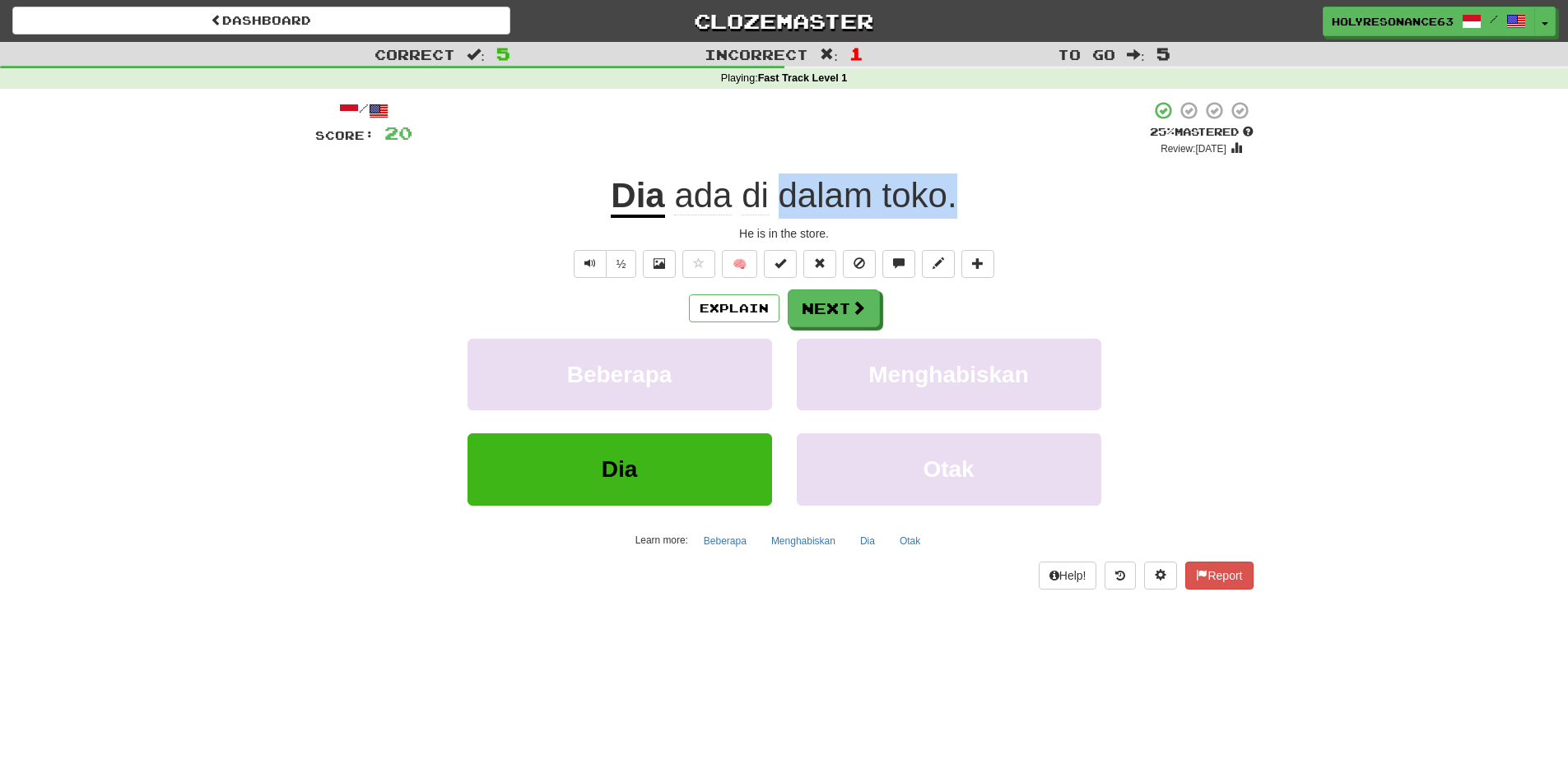
drag, startPoint x: 950, startPoint y: 192, endPoint x: 788, endPoint y: 196, distance: 162.0
click at [788, 196] on div "Dia ada di dalam toko ." at bounding box center [784, 196] width 939 height 46
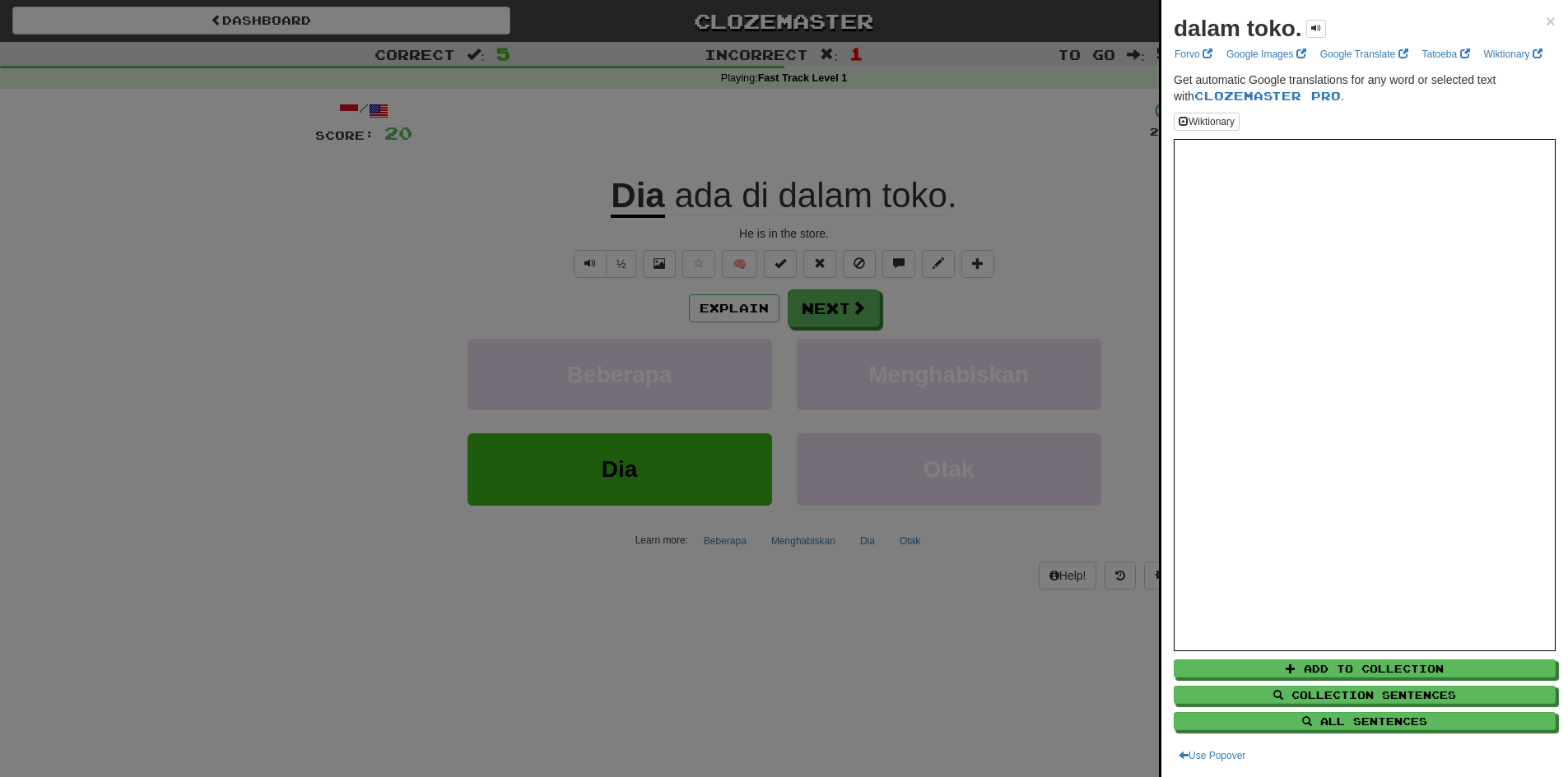
click at [565, 192] on div at bounding box center [784, 388] width 1568 height 777
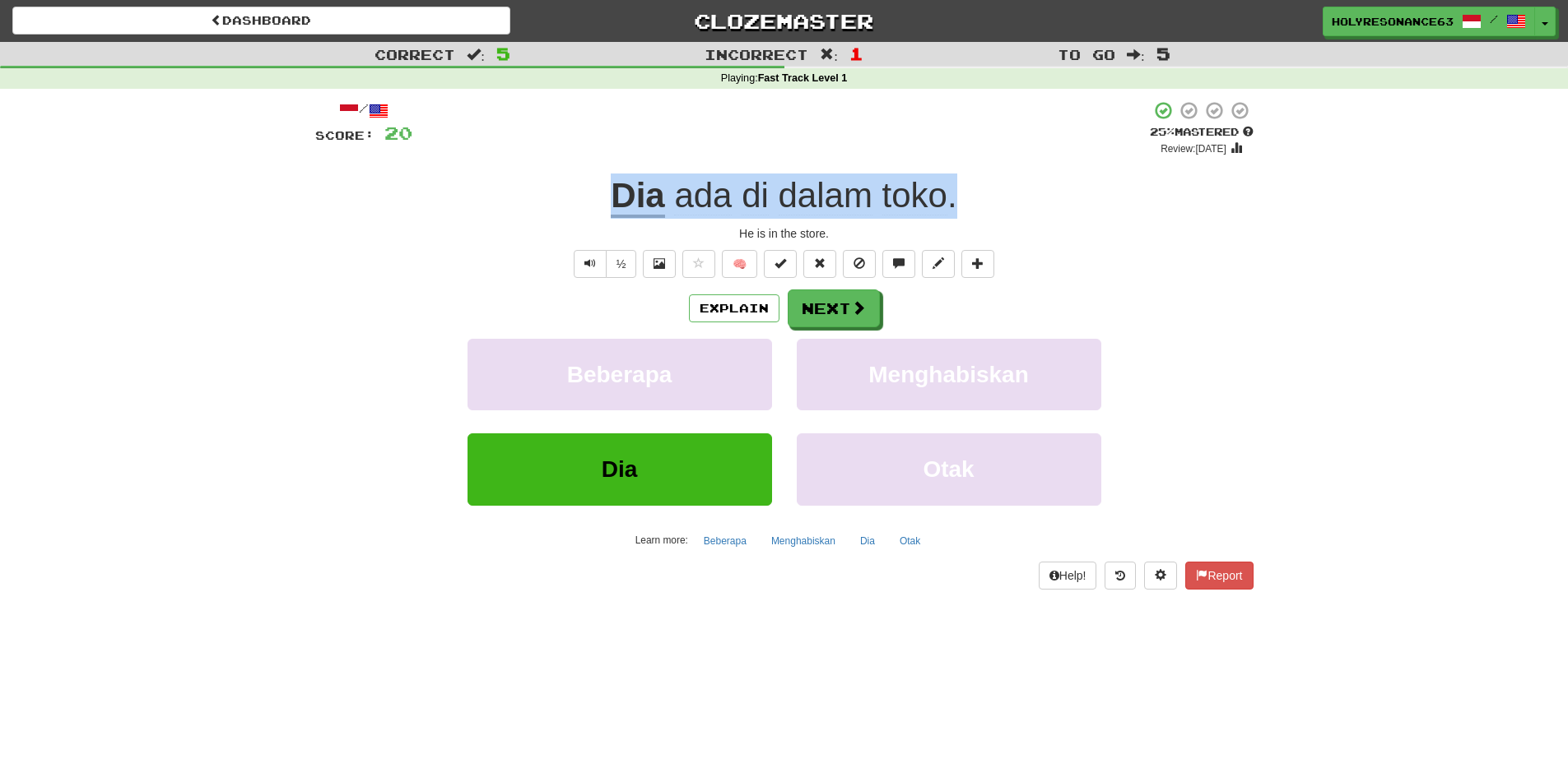
drag, startPoint x: 718, startPoint y: 206, endPoint x: 1027, endPoint y: 200, distance: 309.1
click at [1027, 200] on div "Dia ada di dalam toko ." at bounding box center [784, 196] width 939 height 46
copy div "Dia ada di dalam toko ."
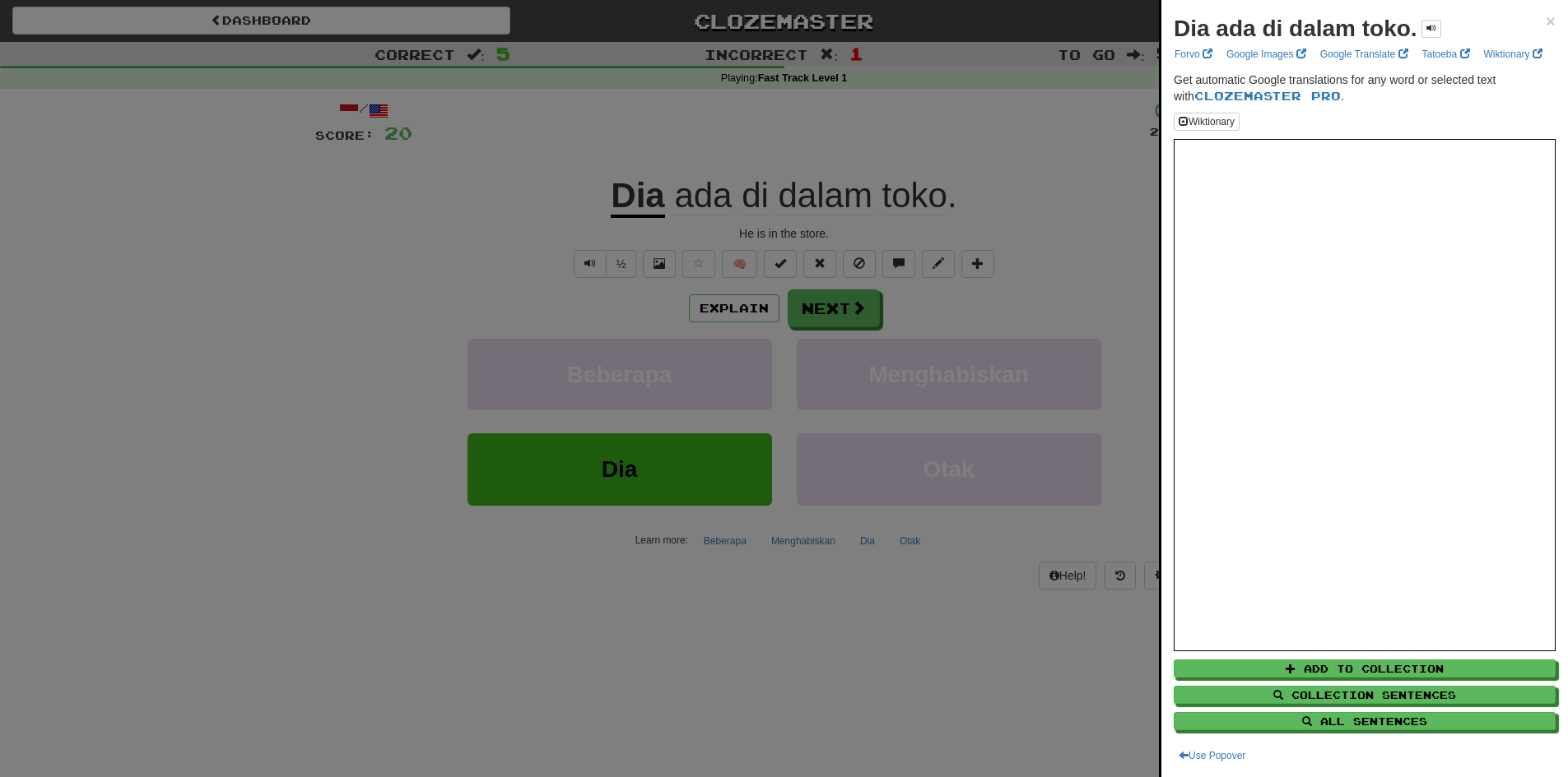
click at [1000, 207] on div at bounding box center [784, 388] width 1568 height 777
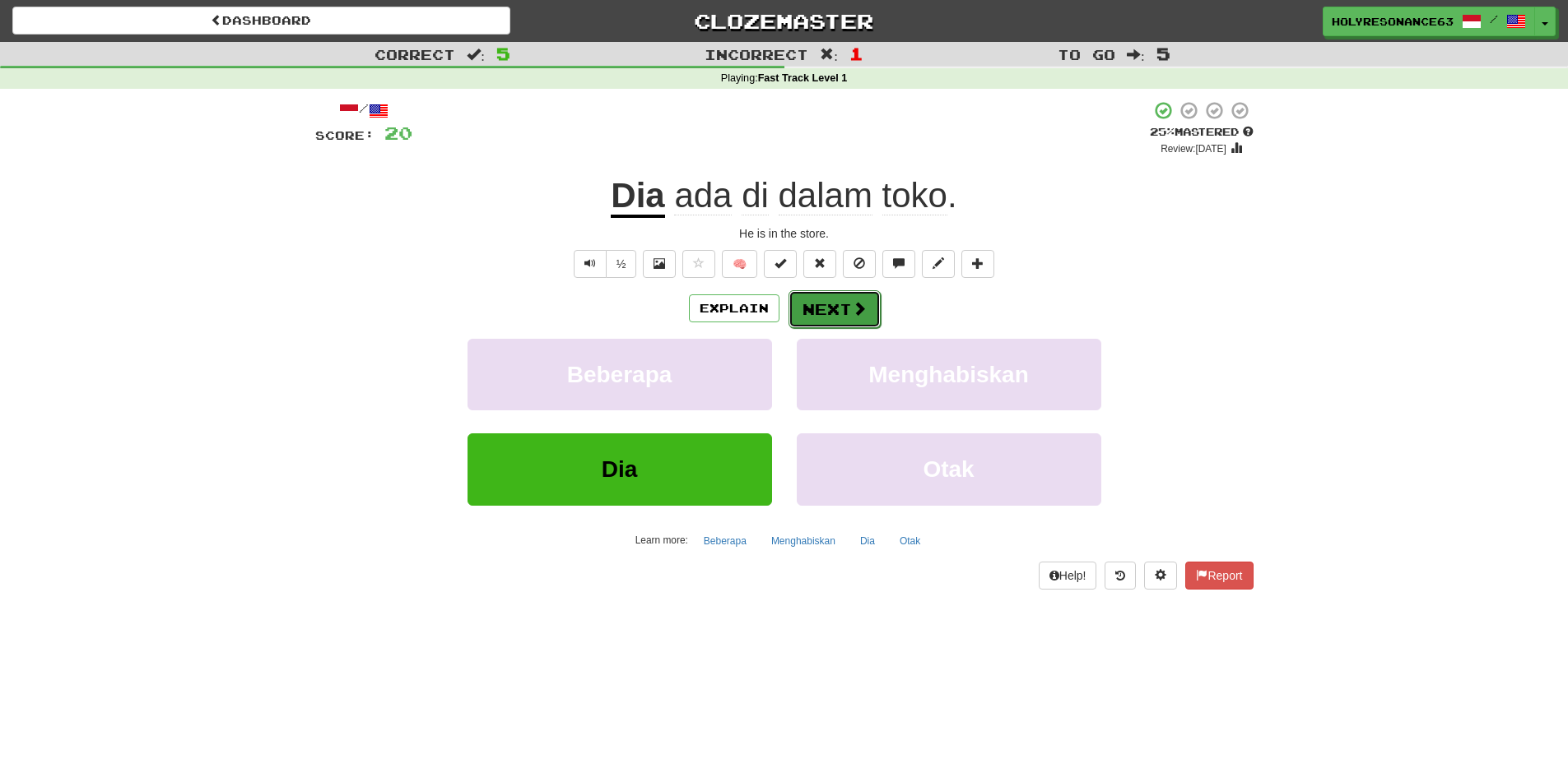
click at [845, 322] on button "Next" at bounding box center [834, 309] width 92 height 38
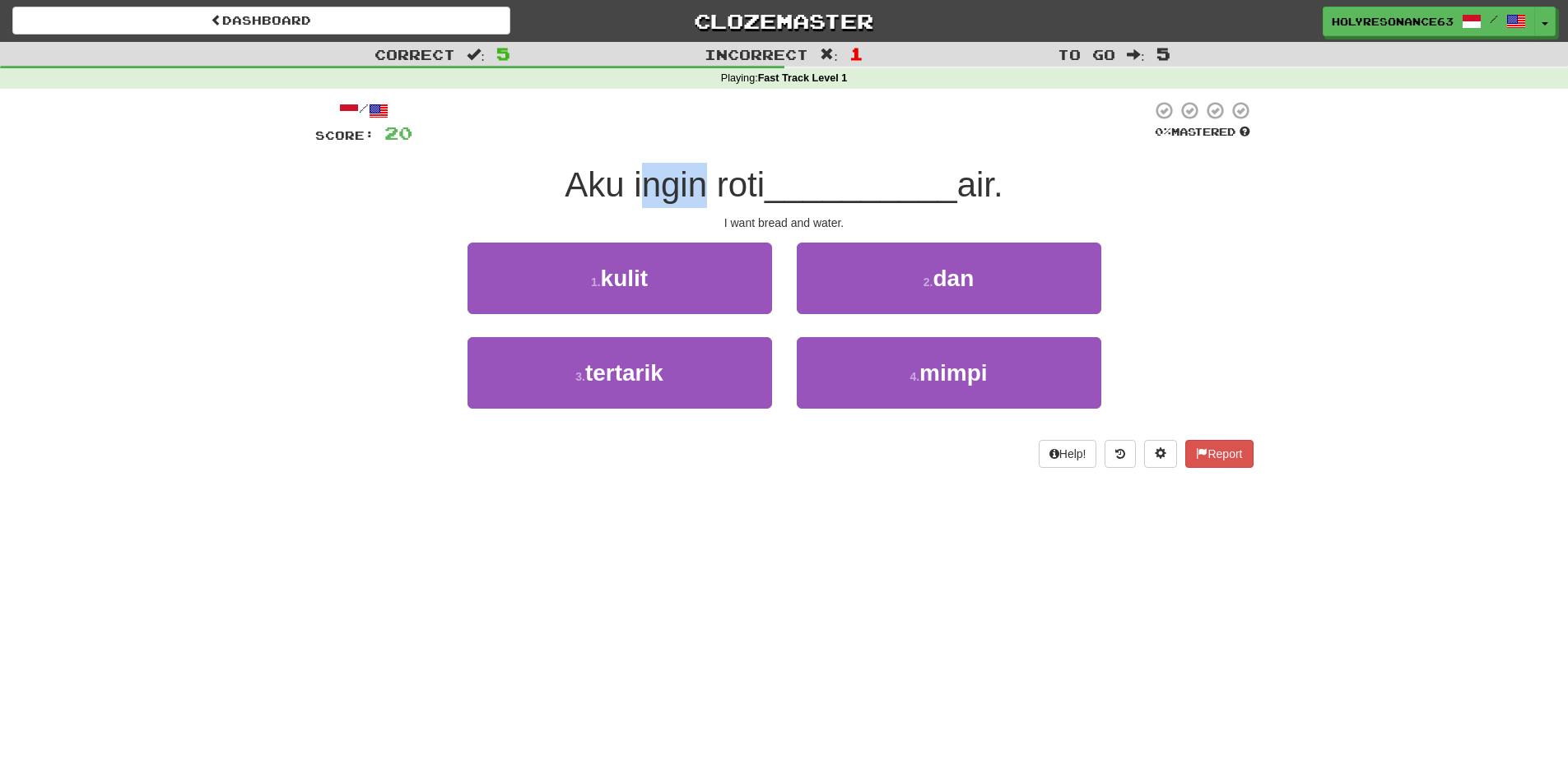
drag, startPoint x: 637, startPoint y: 189, endPoint x: 671, endPoint y: 191, distance: 34.1
click at [695, 201] on span "Aku ingin roti" at bounding box center [664, 185] width 200 height 38
click at [634, 183] on span "Aku ingin roti" at bounding box center [664, 185] width 200 height 38
drag, startPoint x: 639, startPoint y: 185, endPoint x: 707, endPoint y: 187, distance: 68.0
click at [707, 187] on span "Aku ingin roti" at bounding box center [664, 185] width 200 height 38
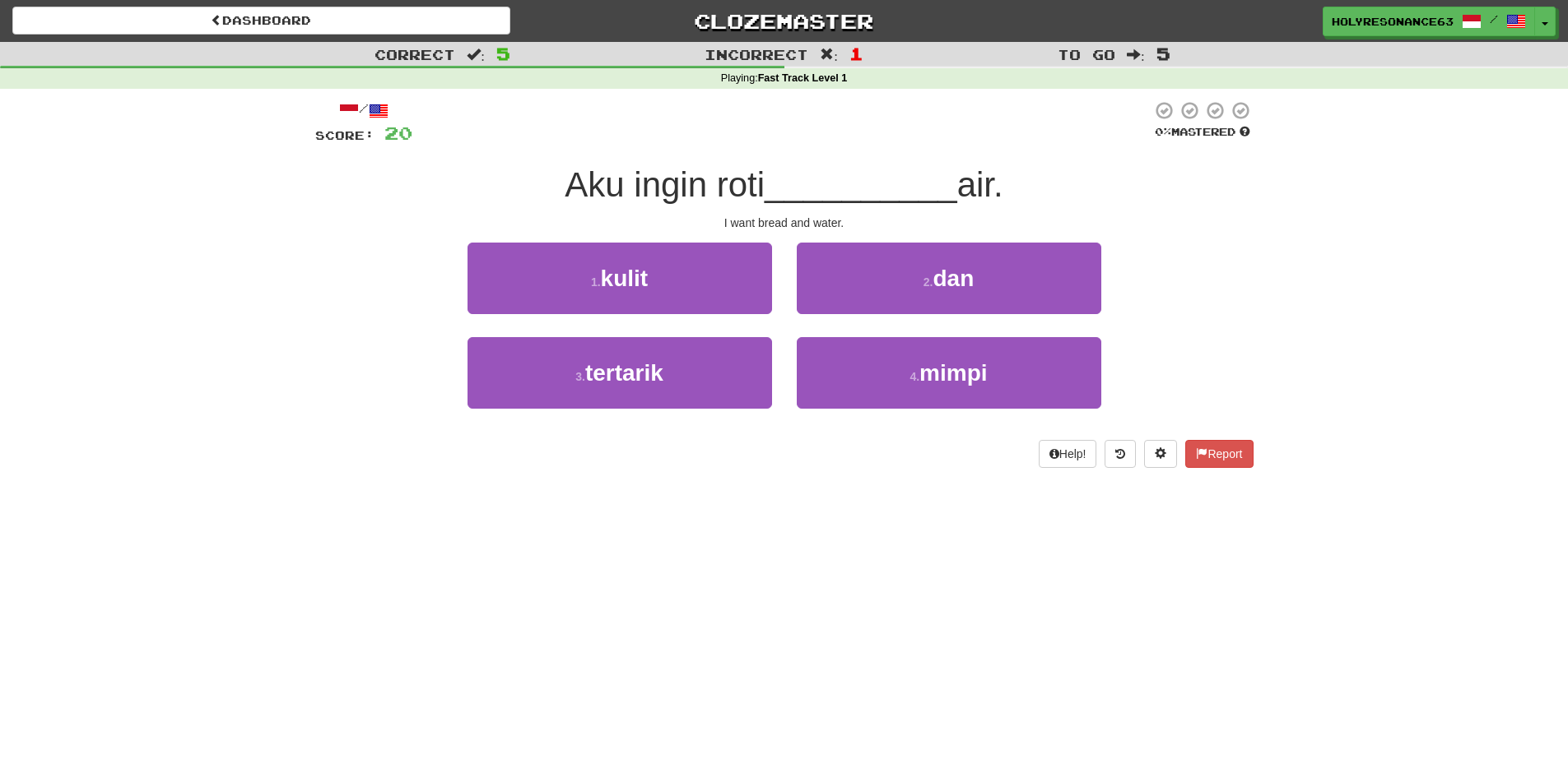
click at [688, 516] on div "Dashboard Clozemaster HolyResonance639 / Toggle Dropdown Dashboard Leaderboard …" at bounding box center [784, 388] width 1568 height 777
click at [841, 193] on span "__________" at bounding box center [861, 185] width 193 height 38
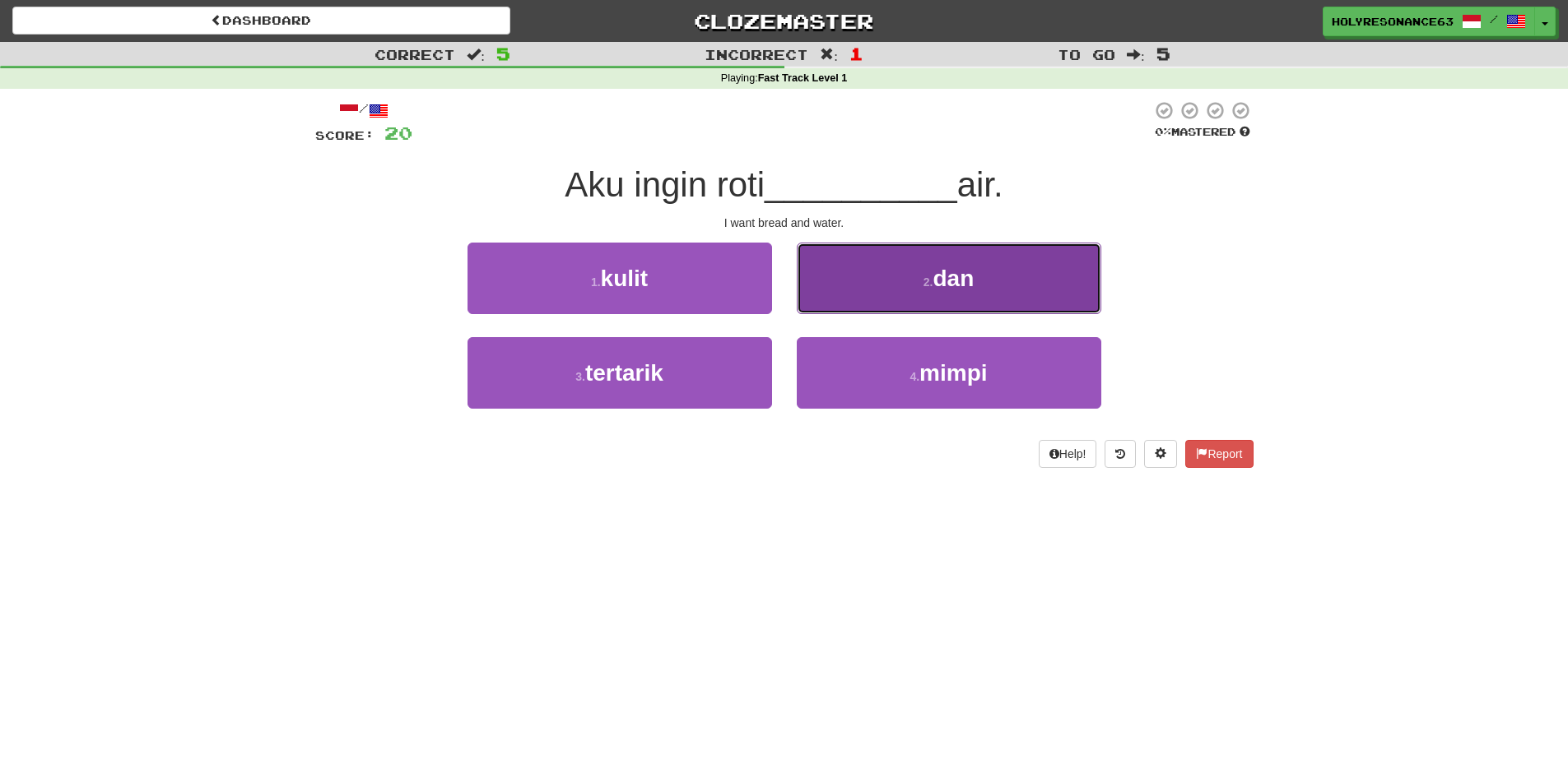
click at [906, 273] on button "2 . [PERSON_NAME]" at bounding box center [949, 278] width 305 height 72
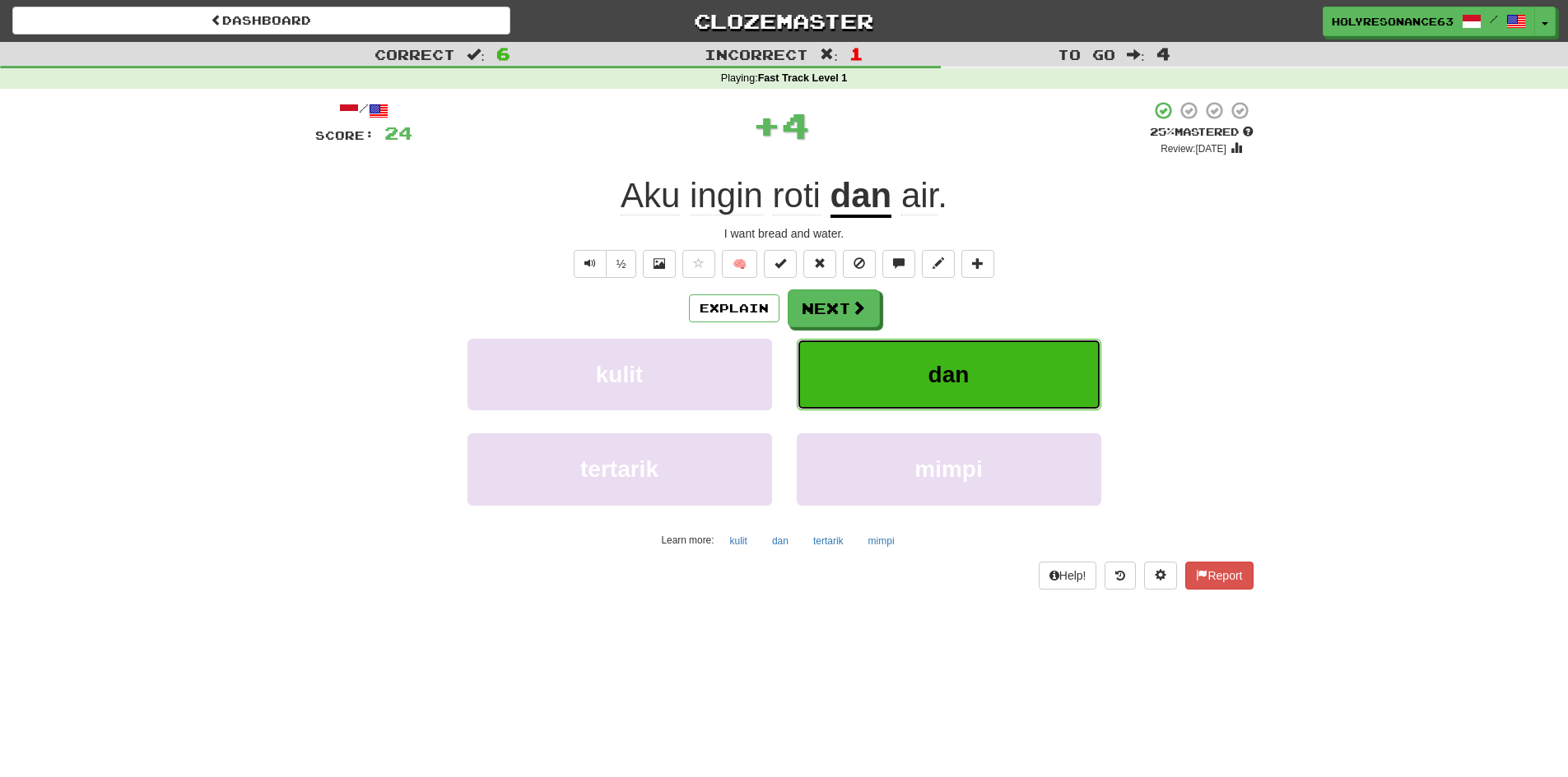
click at [981, 375] on button "dan" at bounding box center [949, 374] width 305 height 72
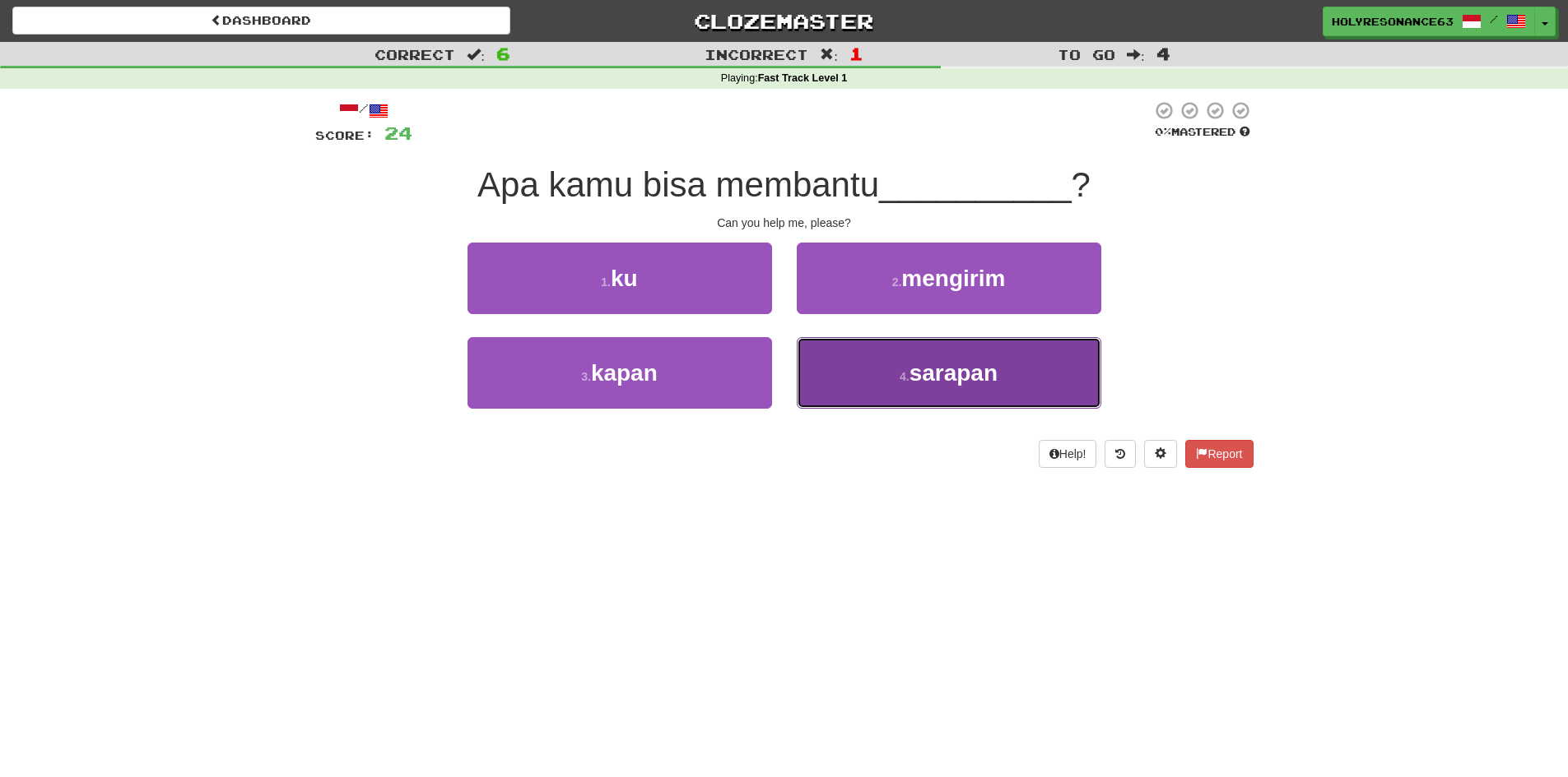
click at [901, 379] on small "4 ." at bounding box center [904, 376] width 10 height 13
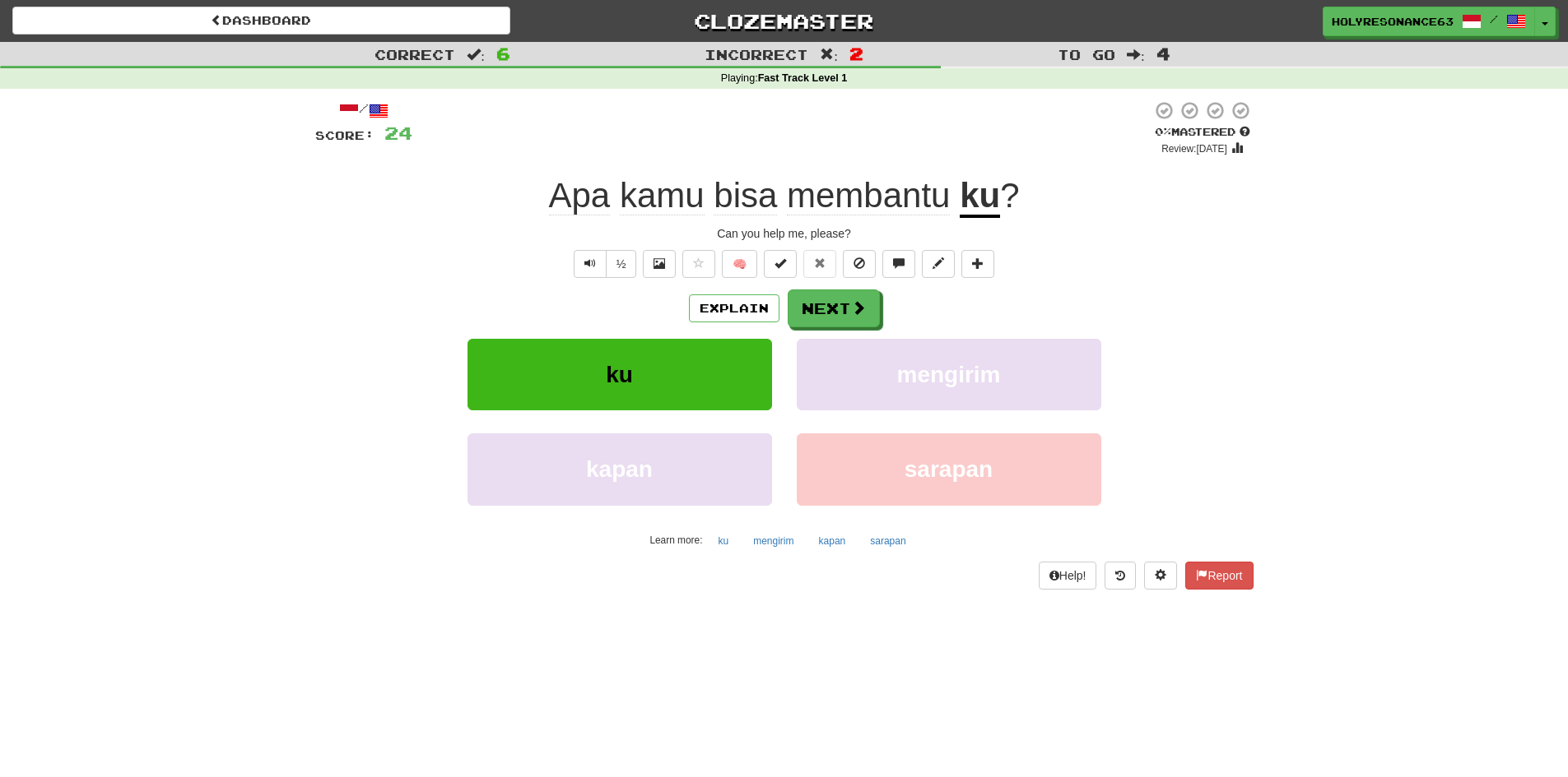
click at [529, 193] on div "Apa kamu bisa membantu ku ?" at bounding box center [784, 196] width 939 height 46
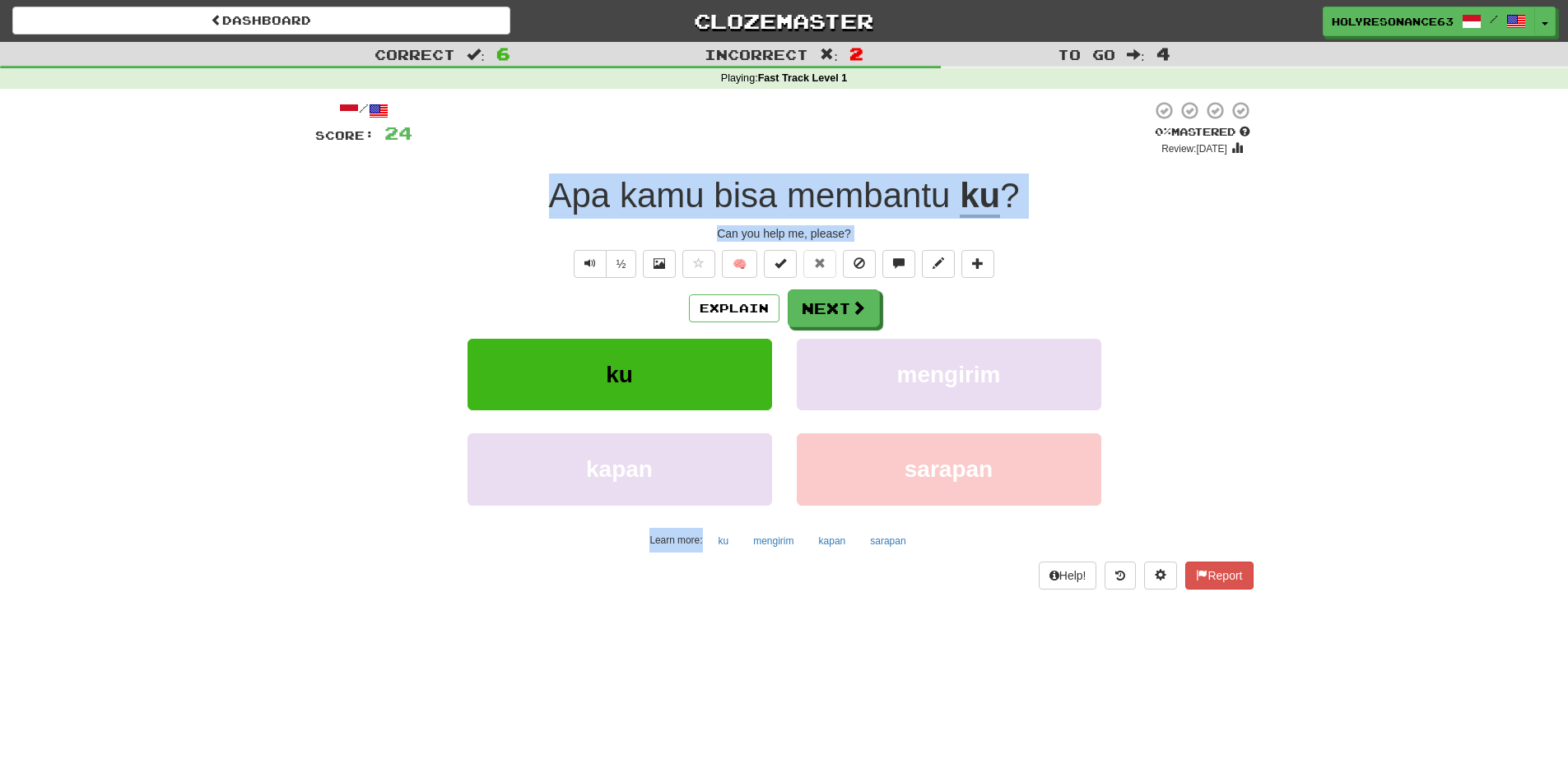
click at [529, 193] on body "Dashboard Clozemaster HolyResonance639 / Toggle Dropdown Dashboard Leaderboard …" at bounding box center [784, 681] width 1568 height 1362
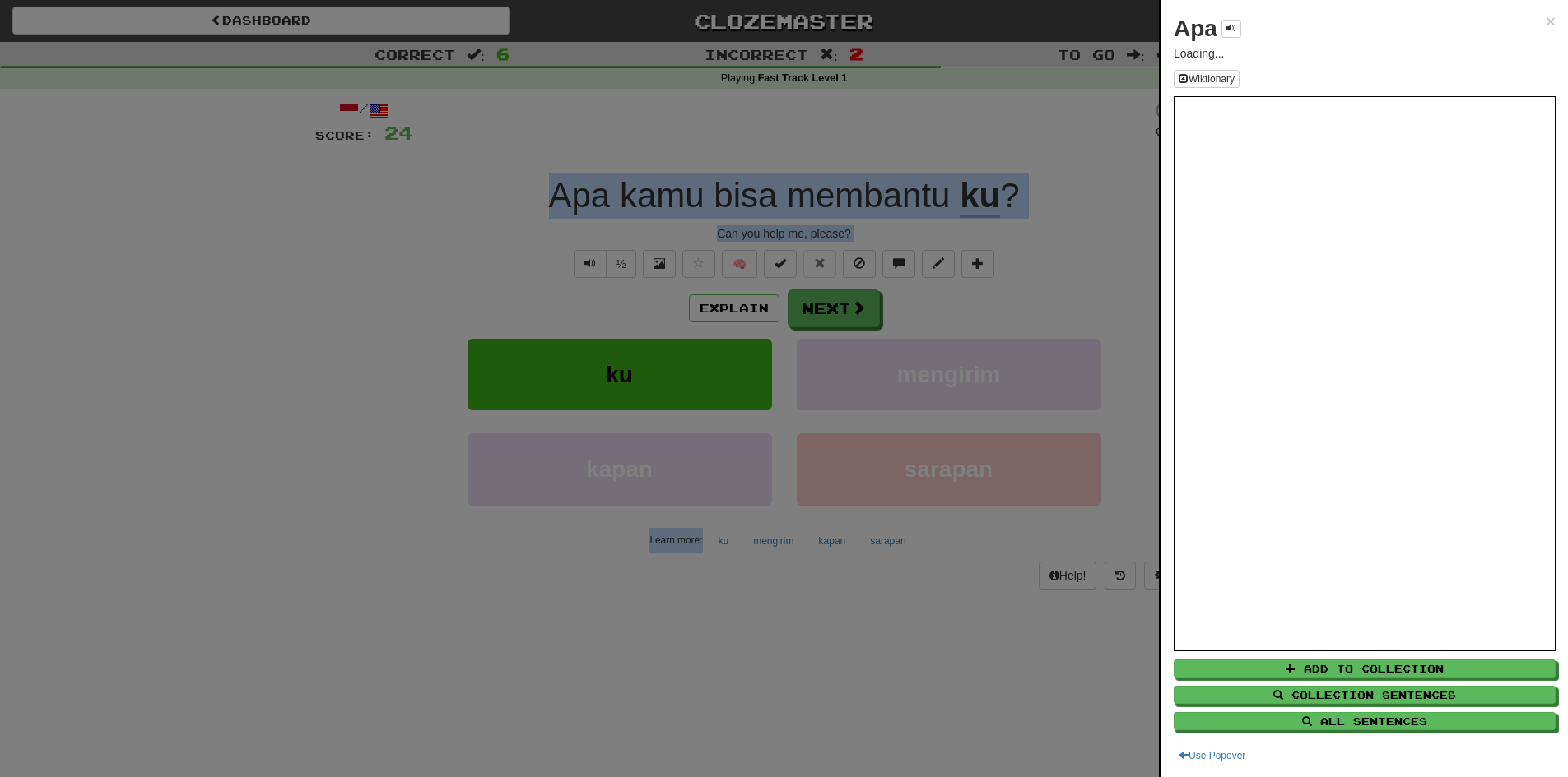
copy body "Lor ipsu dolo sitametc ad ? Eli sed doei te, incidi? ½ 🧠 Utlabor Etdo ma aliqua…"
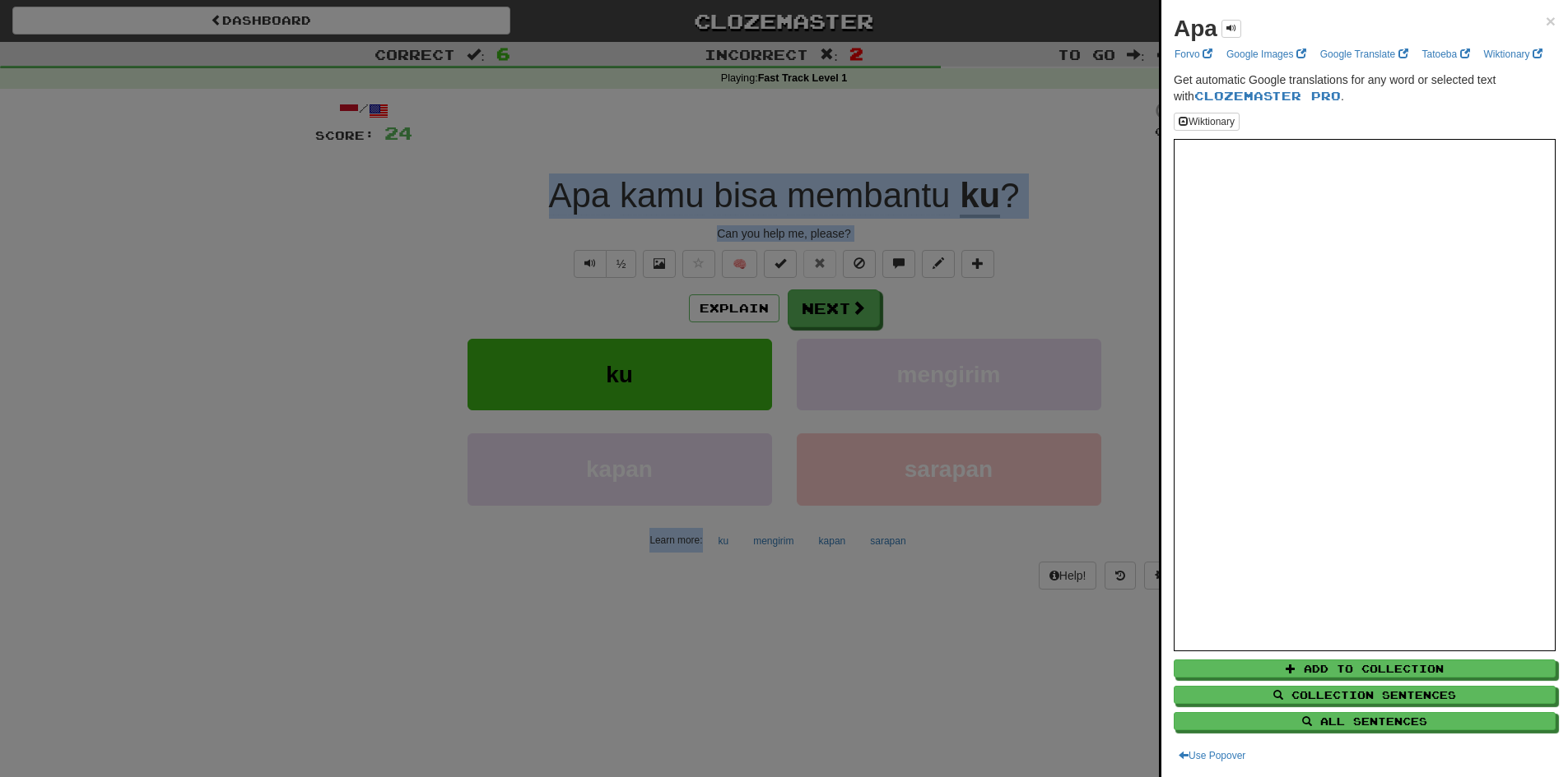
drag, startPoint x: 151, startPoint y: 240, endPoint x: 177, endPoint y: 226, distance: 29.5
click at [151, 240] on div at bounding box center [784, 388] width 1568 height 777
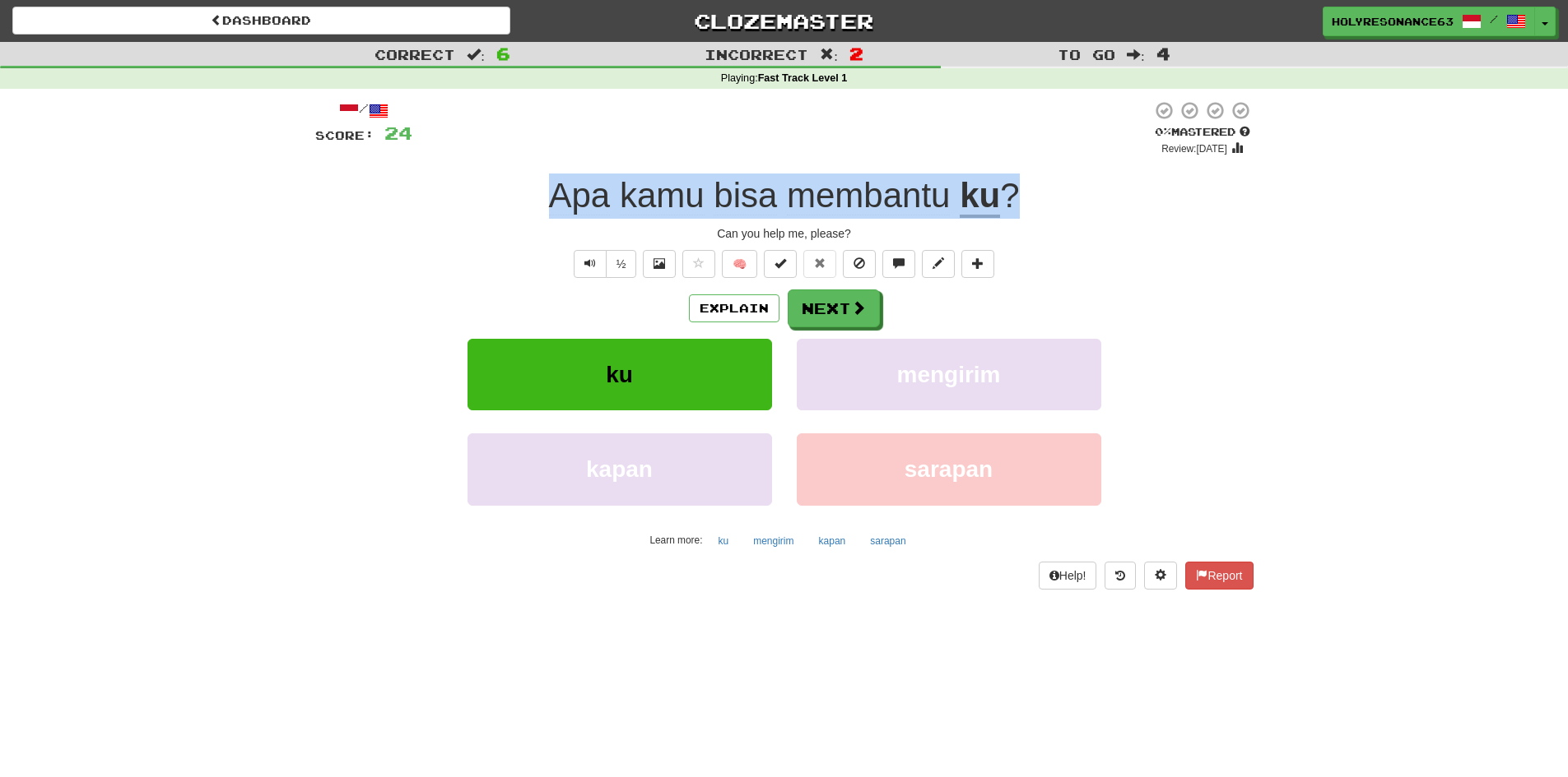
drag, startPoint x: 1049, startPoint y: 189, endPoint x: 547, endPoint y: 186, distance: 502.0
click at [547, 186] on div "Apa kamu bisa membantu ku ?" at bounding box center [784, 196] width 939 height 46
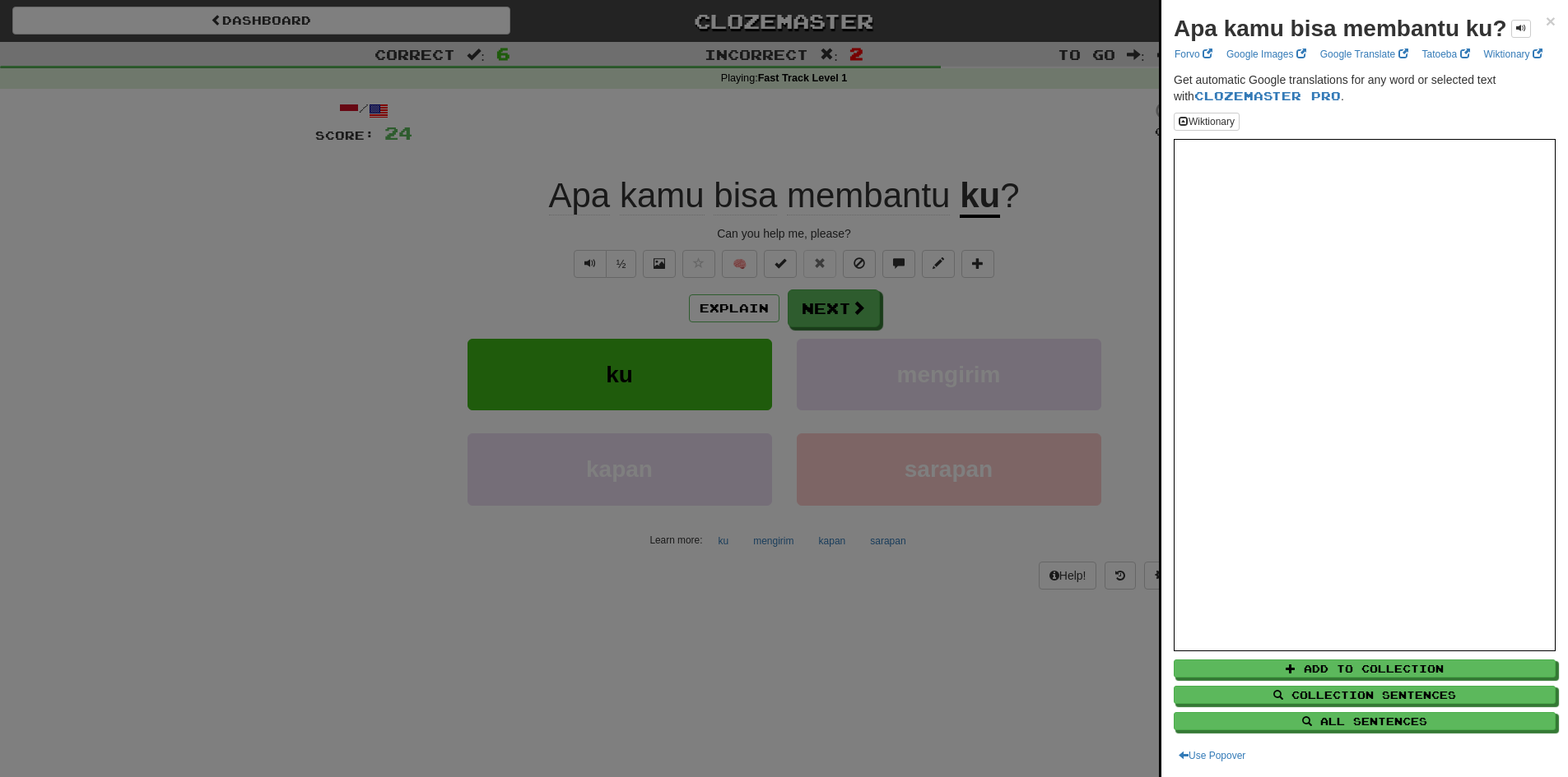
click at [591, 262] on div at bounding box center [784, 388] width 1568 height 777
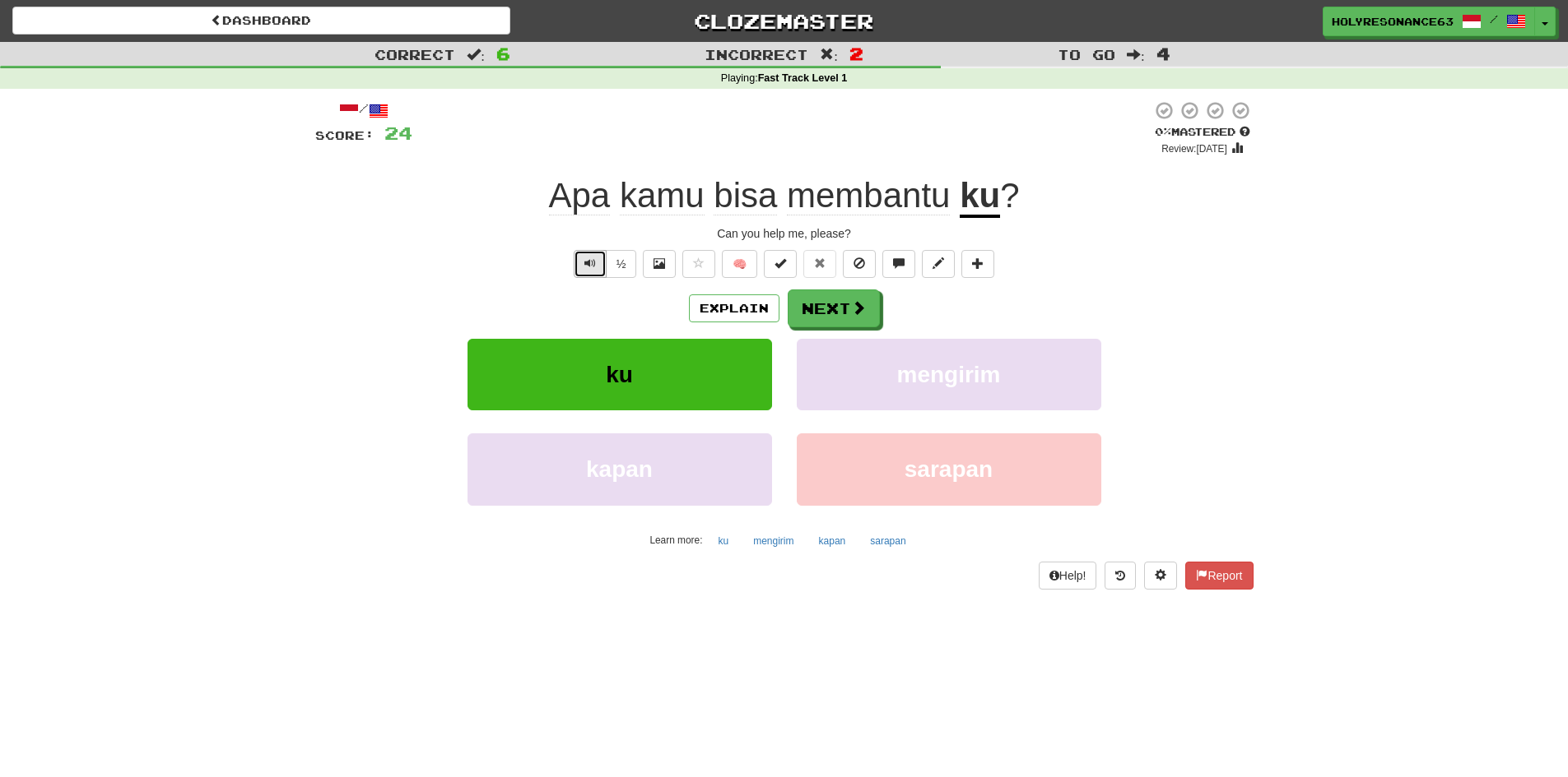
click at [579, 261] on button "Text-to-speech controls" at bounding box center [590, 264] width 33 height 28
click at [521, 186] on div "Apa kamu bisa membantu ku ?" at bounding box center [784, 196] width 939 height 46
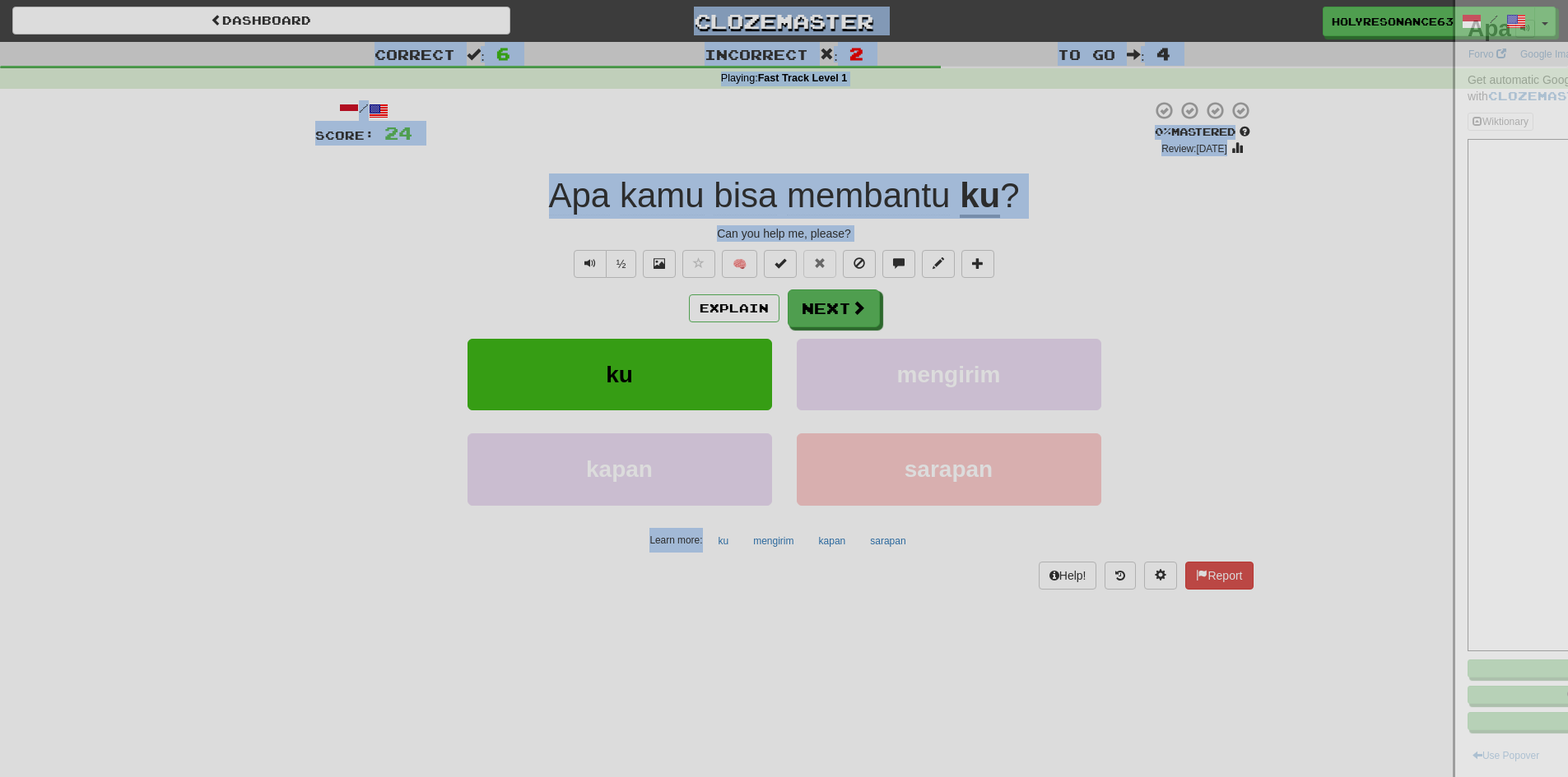
click at [538, 196] on div at bounding box center [784, 388] width 1568 height 777
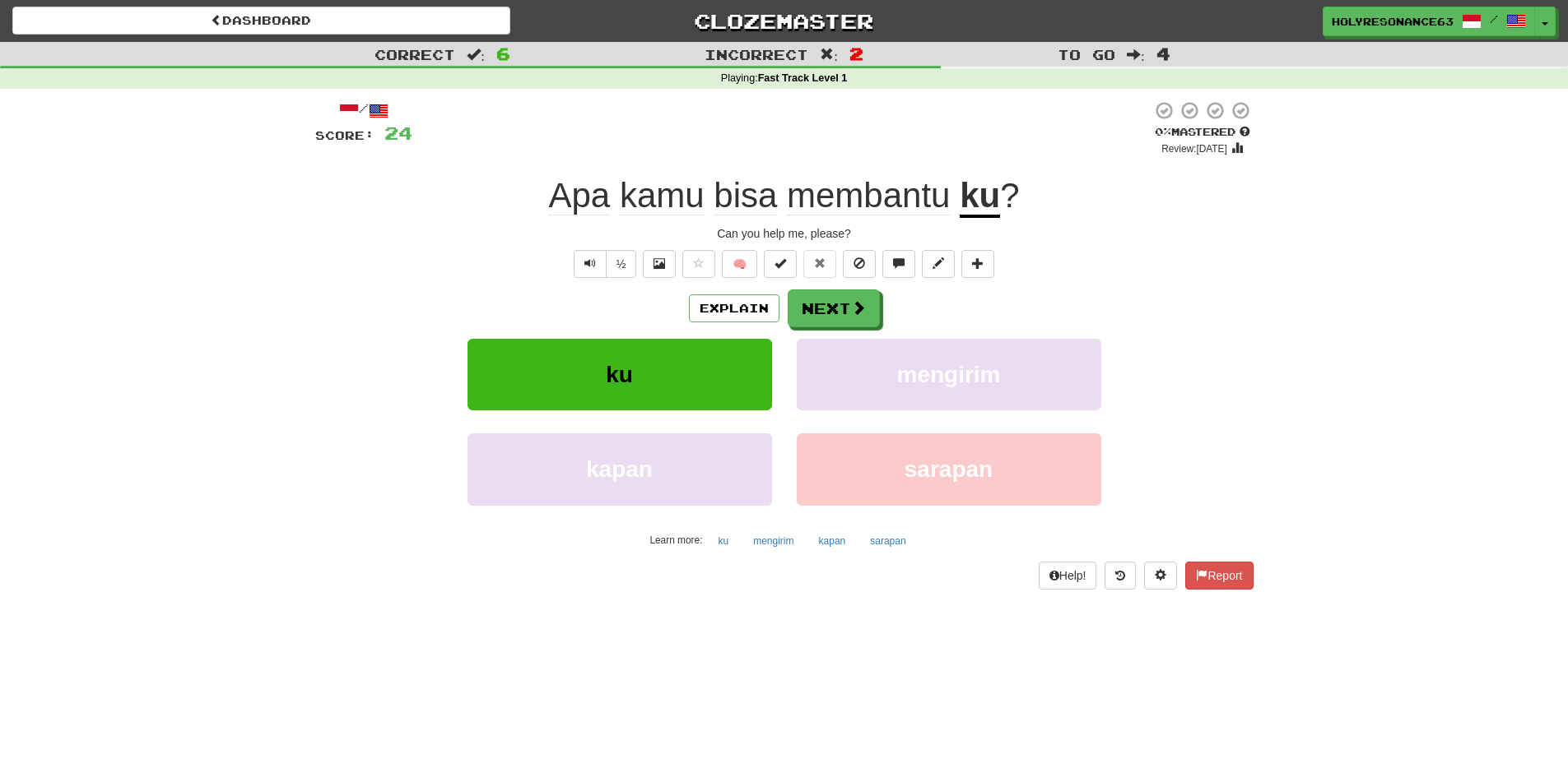
drag, startPoint x: 538, startPoint y: 196, endPoint x: 991, endPoint y: 180, distance: 453.3
click at [991, 180] on div "Apa kamu bisa membantu ku ?" at bounding box center [784, 196] width 939 height 46
click at [1026, 177] on div "Apa kamu bisa membantu ku ?" at bounding box center [784, 196] width 939 height 46
click at [1375, 196] on div "Correct : 6 Incorrect : 2 To go : 4 Playing : Fast Track Level 1 / Score: 24 0 …" at bounding box center [784, 327] width 1568 height 571
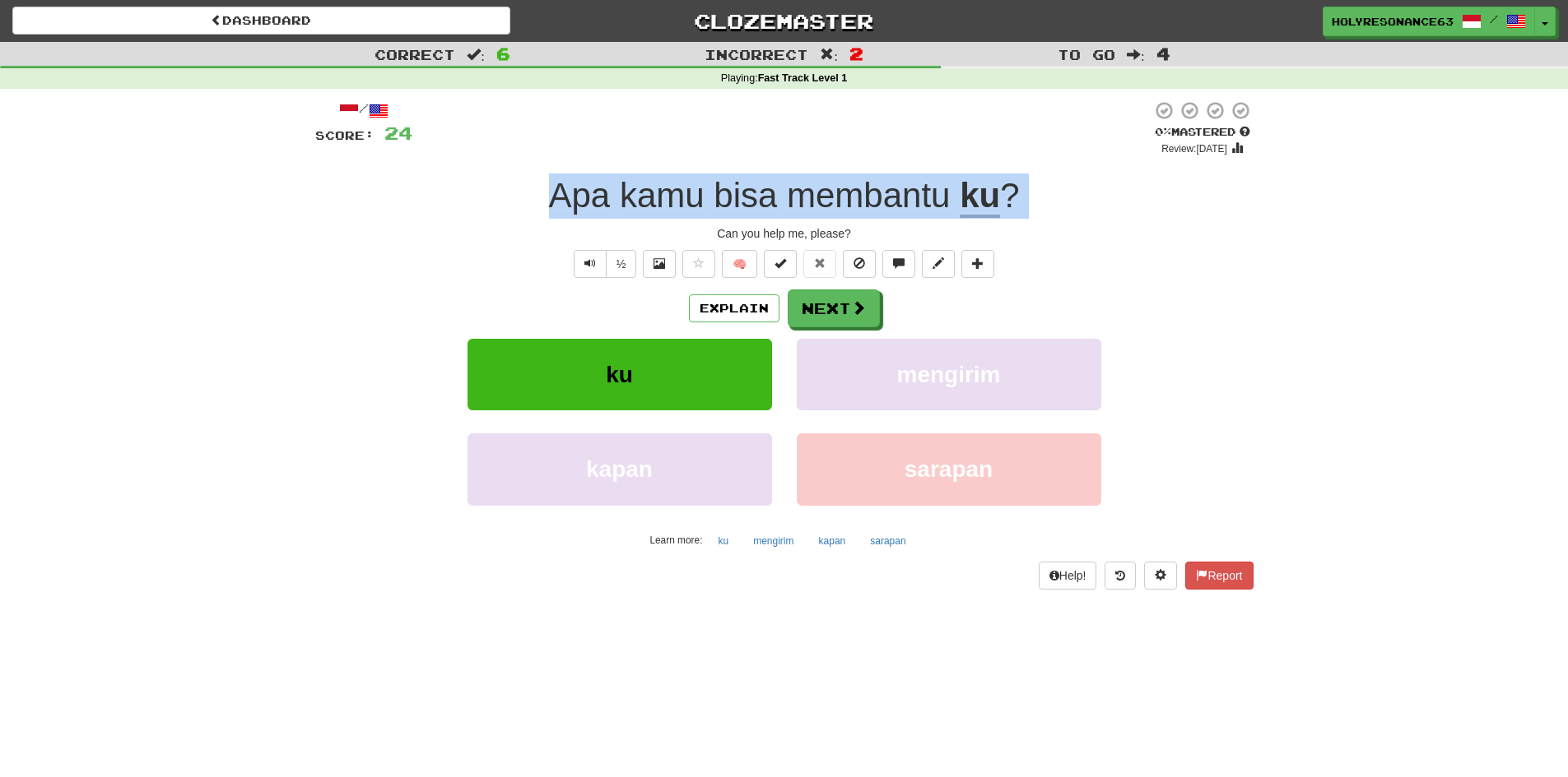
click at [1375, 196] on div "Correct : 6 Incorrect : 2 To go : 4 Playing : Fast Track Level 1 / Score: 24 0 …" at bounding box center [784, 327] width 1568 height 571
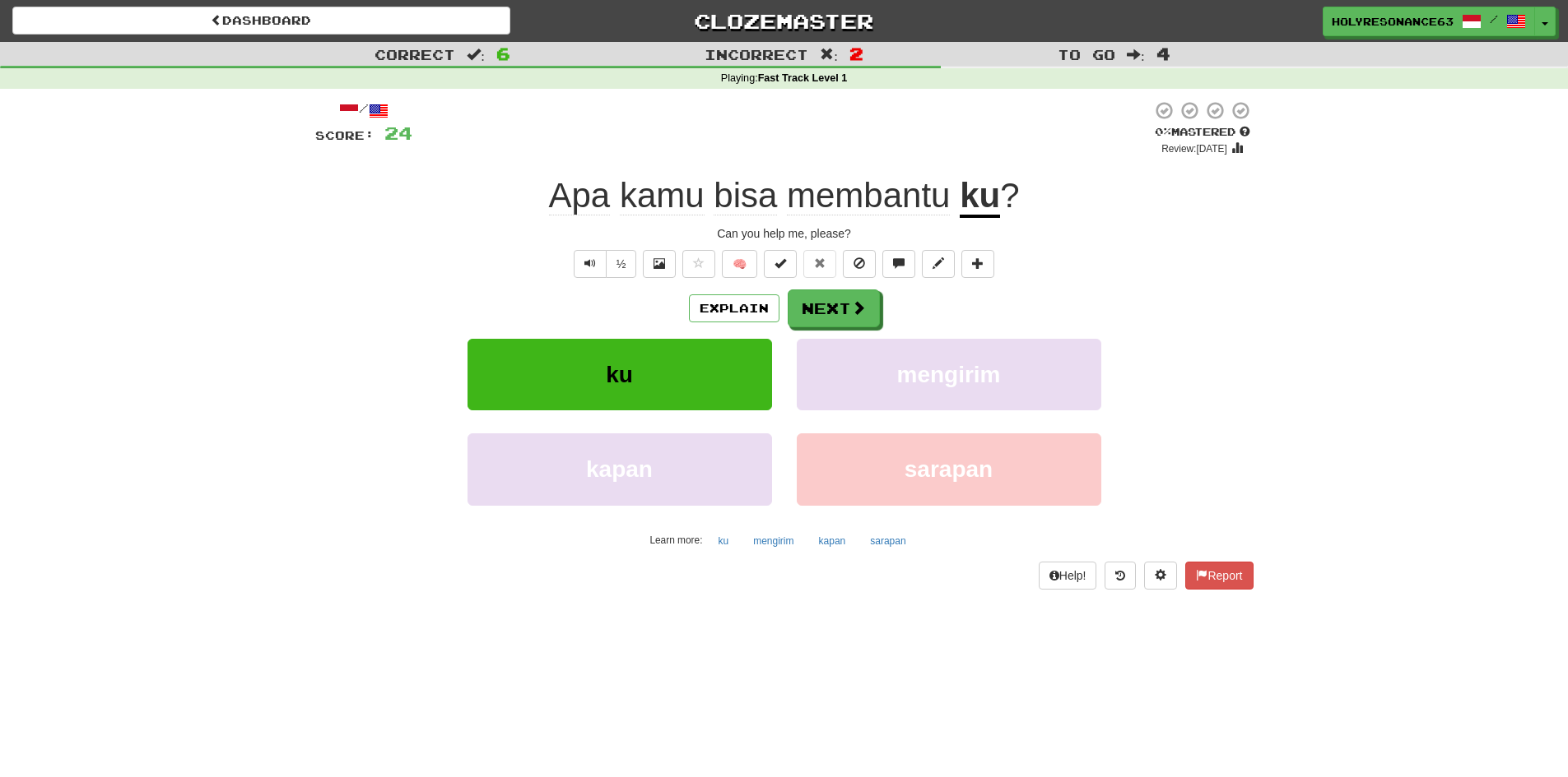
click at [1375, 196] on div "Correct : 6 Incorrect : 2 To go : 4 Playing : Fast Track Level 1 / Score: 24 0 …" at bounding box center [784, 327] width 1568 height 571
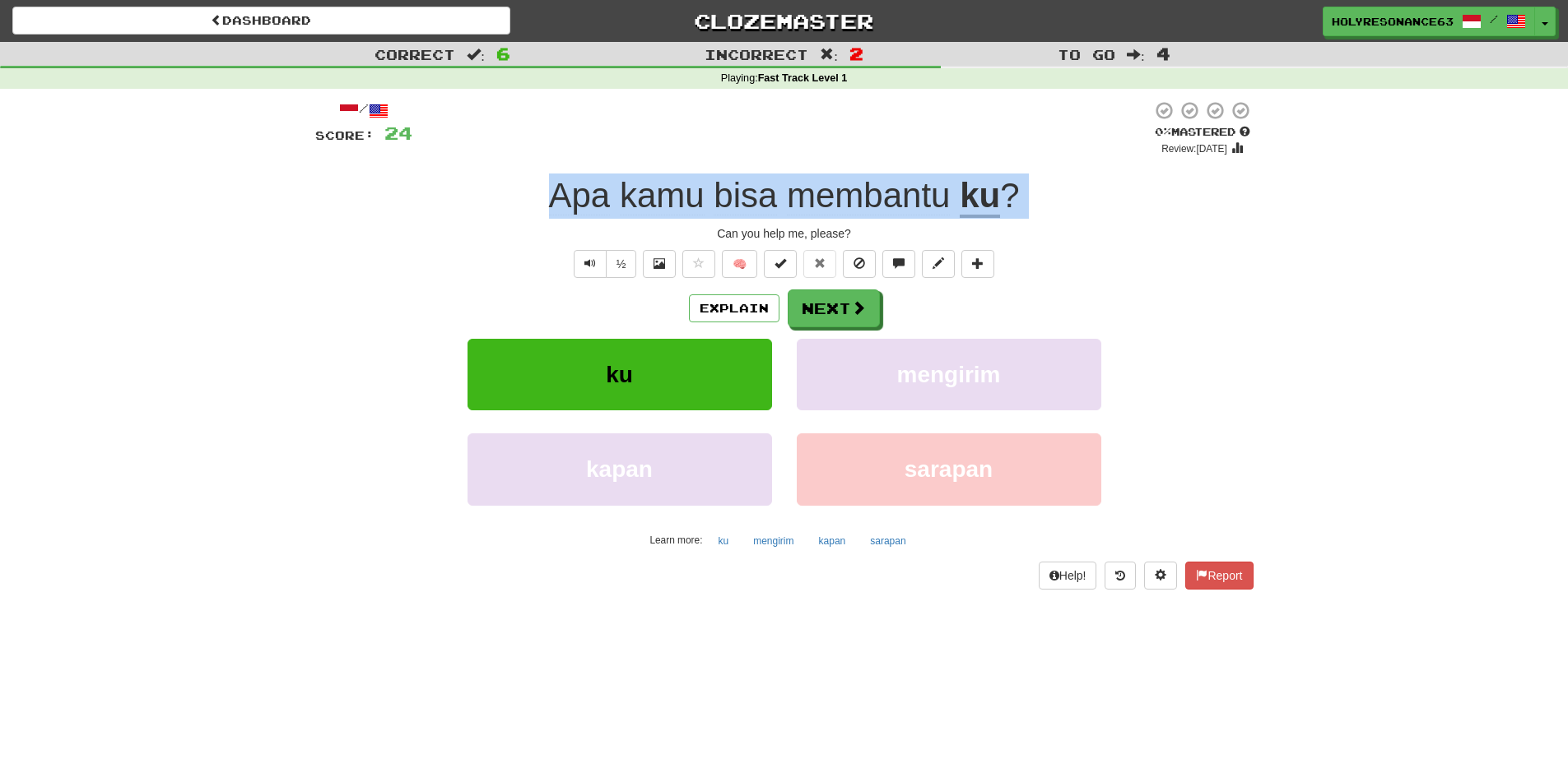
click at [1375, 196] on div "Correct : 6 Incorrect : 2 To go : 4 Playing : Fast Track Level 1 / Score: 24 0 …" at bounding box center [784, 327] width 1568 height 571
copy div "Apa kamu bisa membantu ku ?"
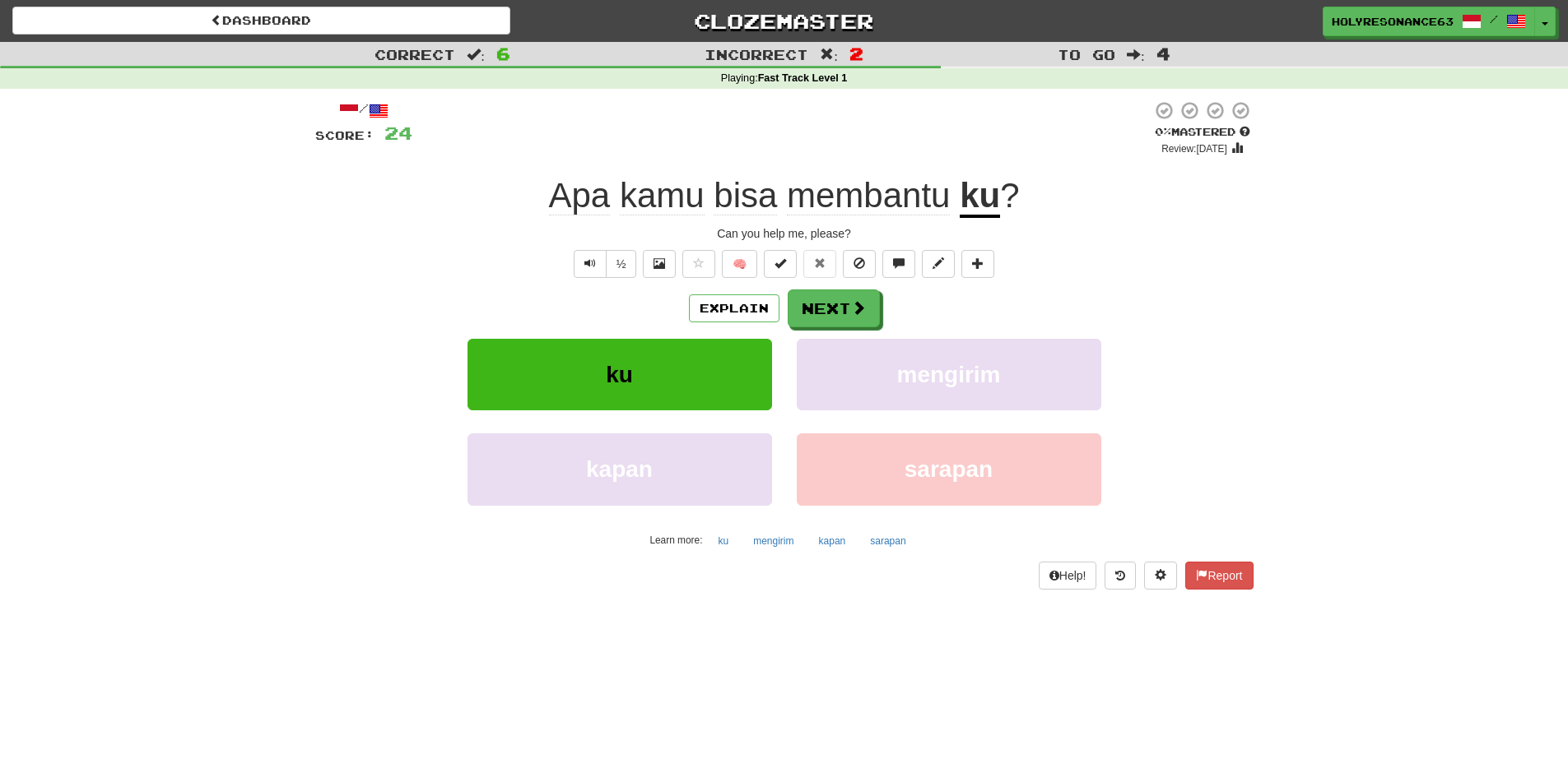
click at [496, 280] on div "/ Score: 24 0 % Mastered Review: [DATE] Apa kamu bisa membantu ku ? Can you hel…" at bounding box center [784, 345] width 939 height 488
click at [590, 265] on span "Text-to-speech controls" at bounding box center [590, 262] width 11 height 11
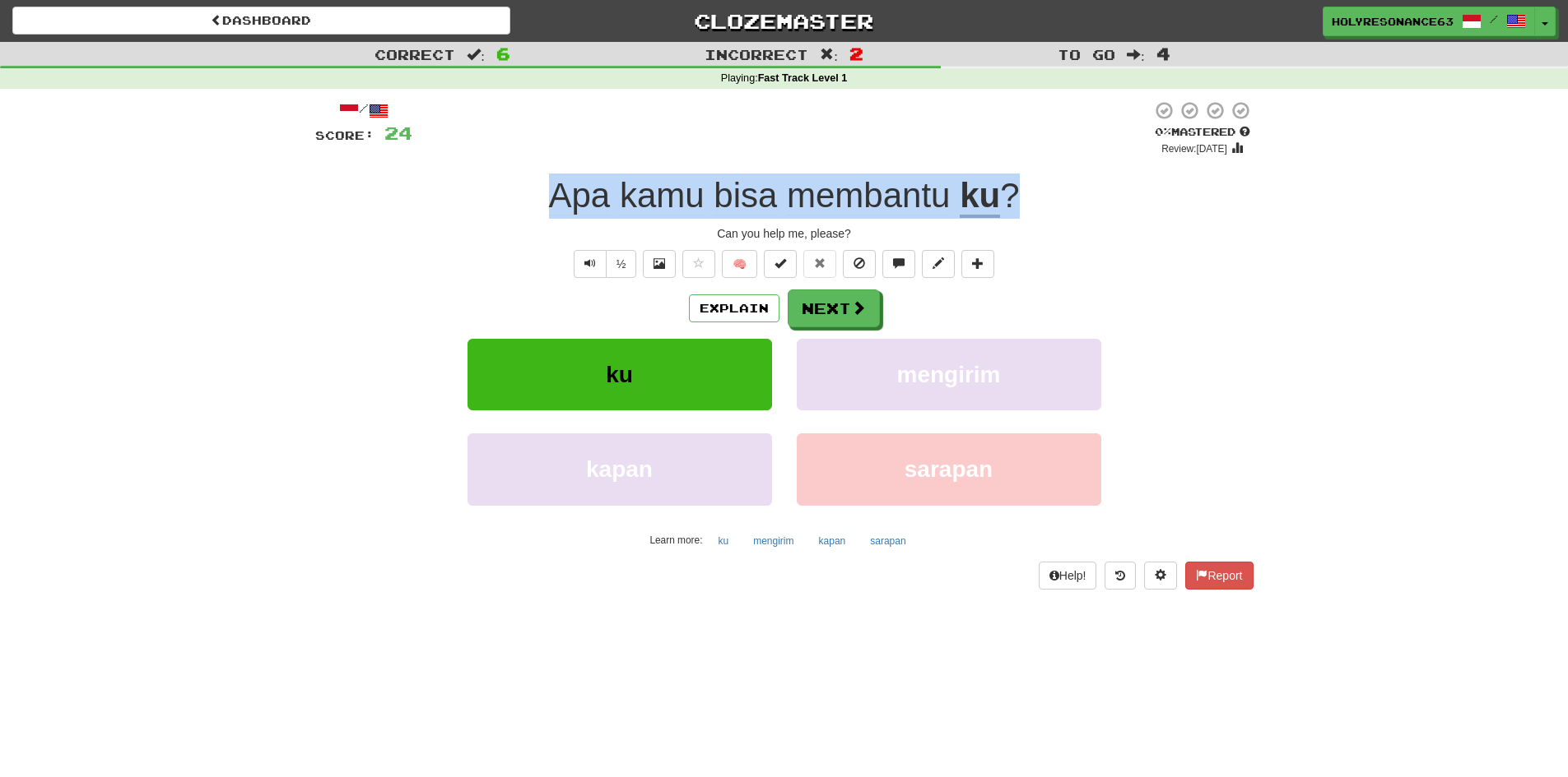
drag, startPoint x: 525, startPoint y: 181, endPoint x: 1024, endPoint y: 182, distance: 499.0
click at [1024, 182] on div "Apa kamu bisa membantu ku ?" at bounding box center [784, 196] width 939 height 46
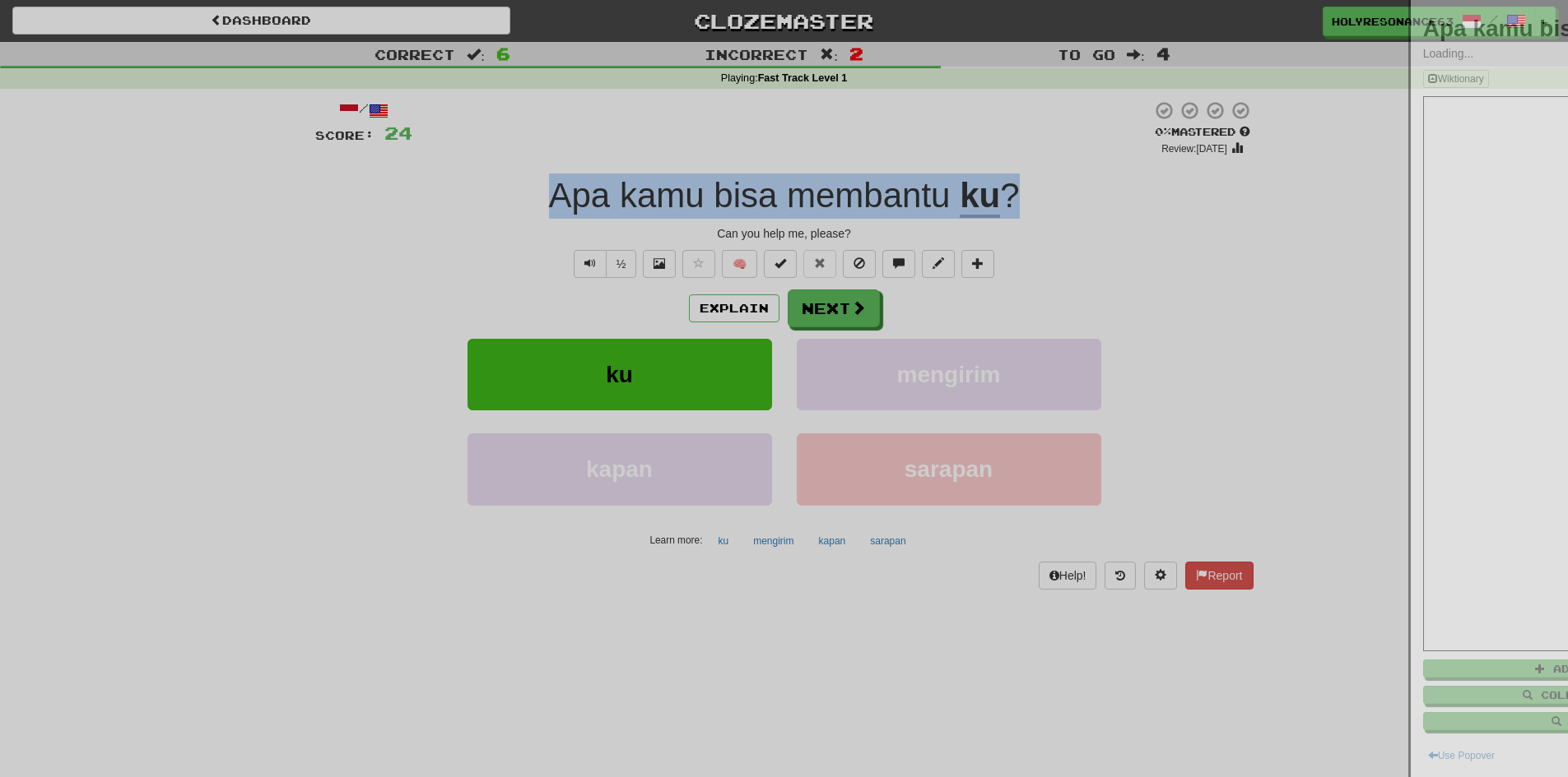
copy div "Apa kamu bisa membantu ku ?"
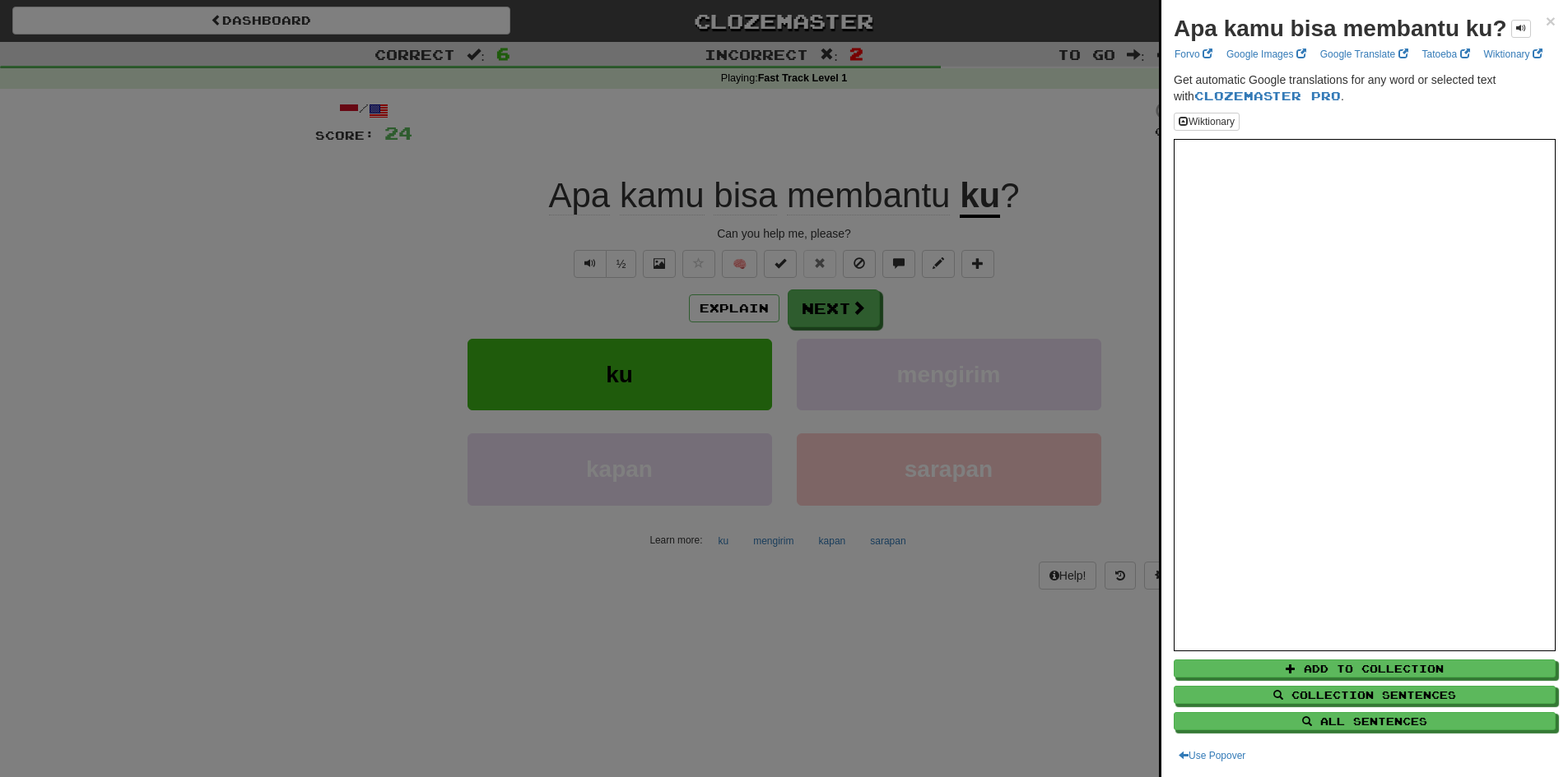
click at [730, 167] on div at bounding box center [784, 388] width 1568 height 777
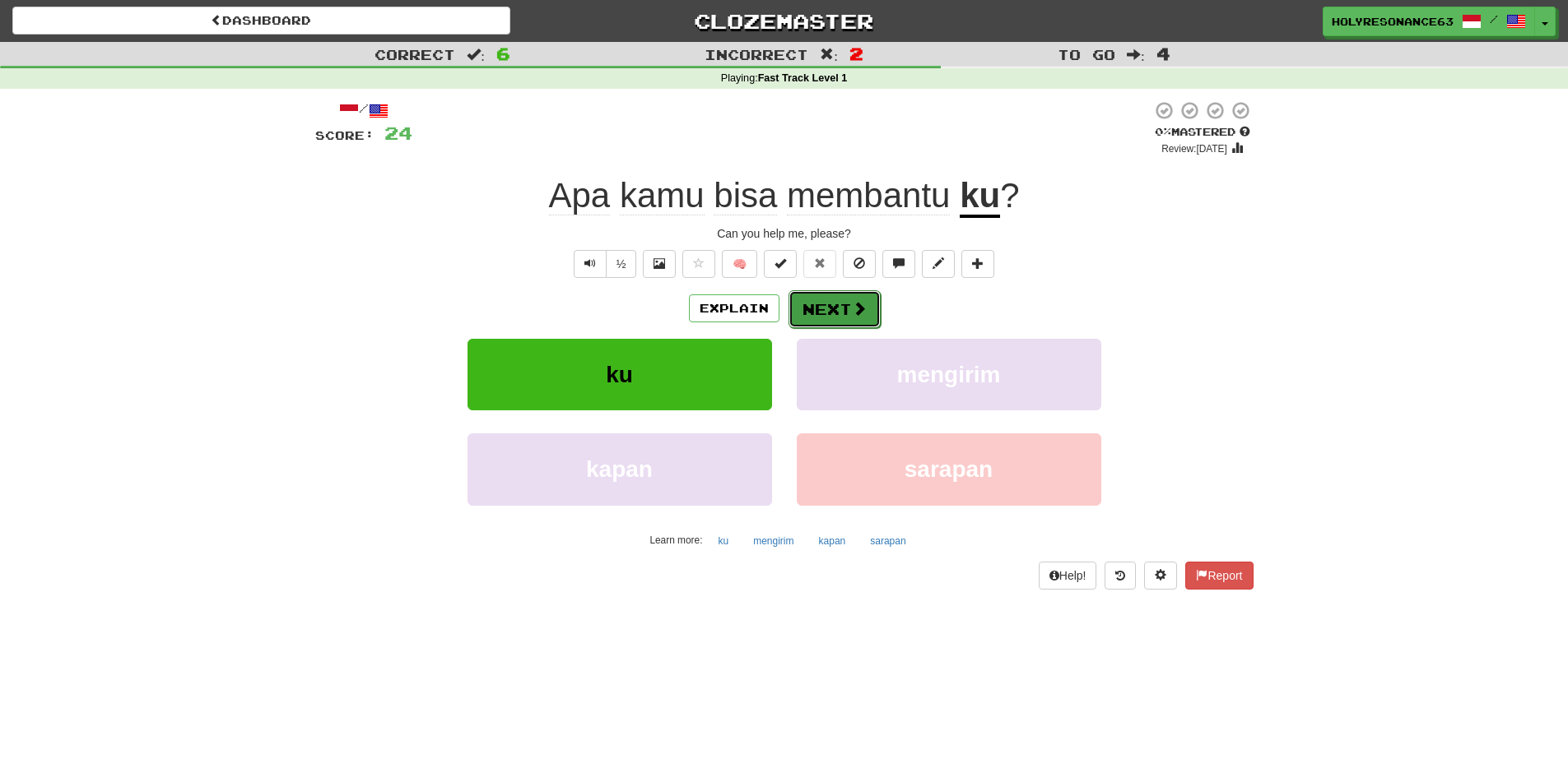
click at [823, 310] on button "Next" at bounding box center [834, 309] width 92 height 38
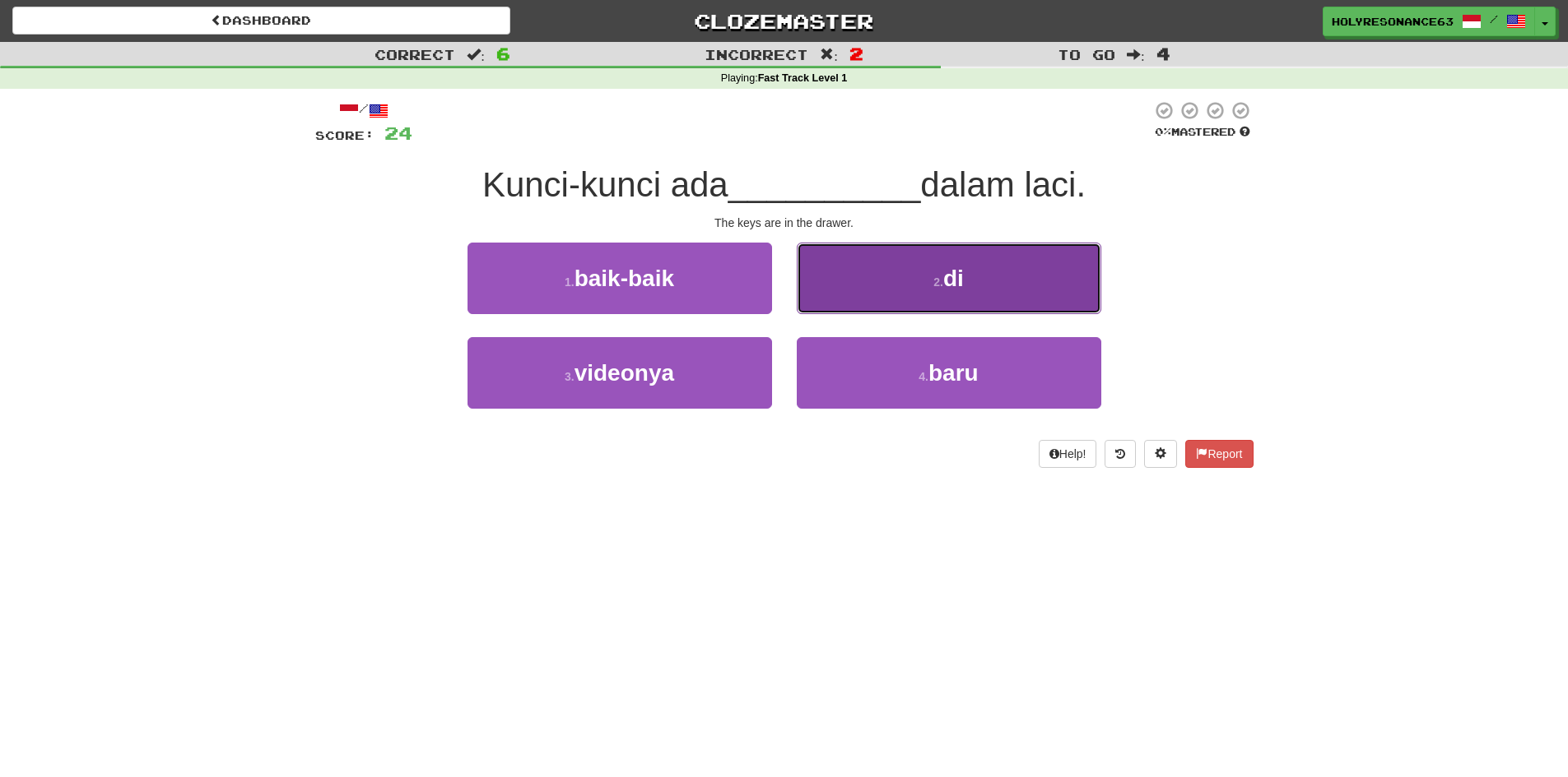
click at [954, 283] on span "di" at bounding box center [953, 278] width 21 height 25
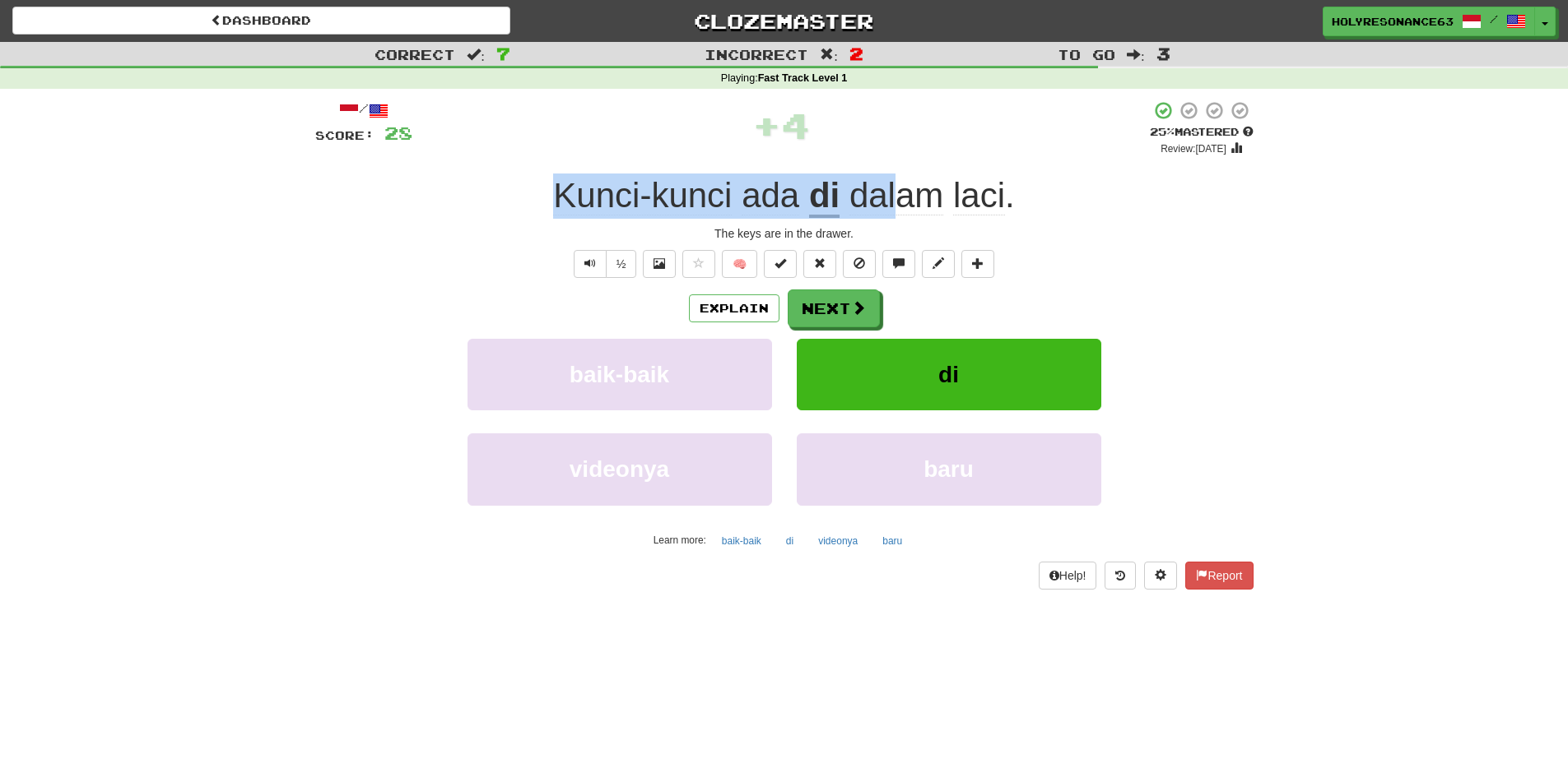
drag, startPoint x: 654, startPoint y: 196, endPoint x: 911, endPoint y: 187, distance: 257.2
click at [908, 190] on div "Kunci-kunci ada di dalam [PERSON_NAME] ." at bounding box center [784, 196] width 939 height 46
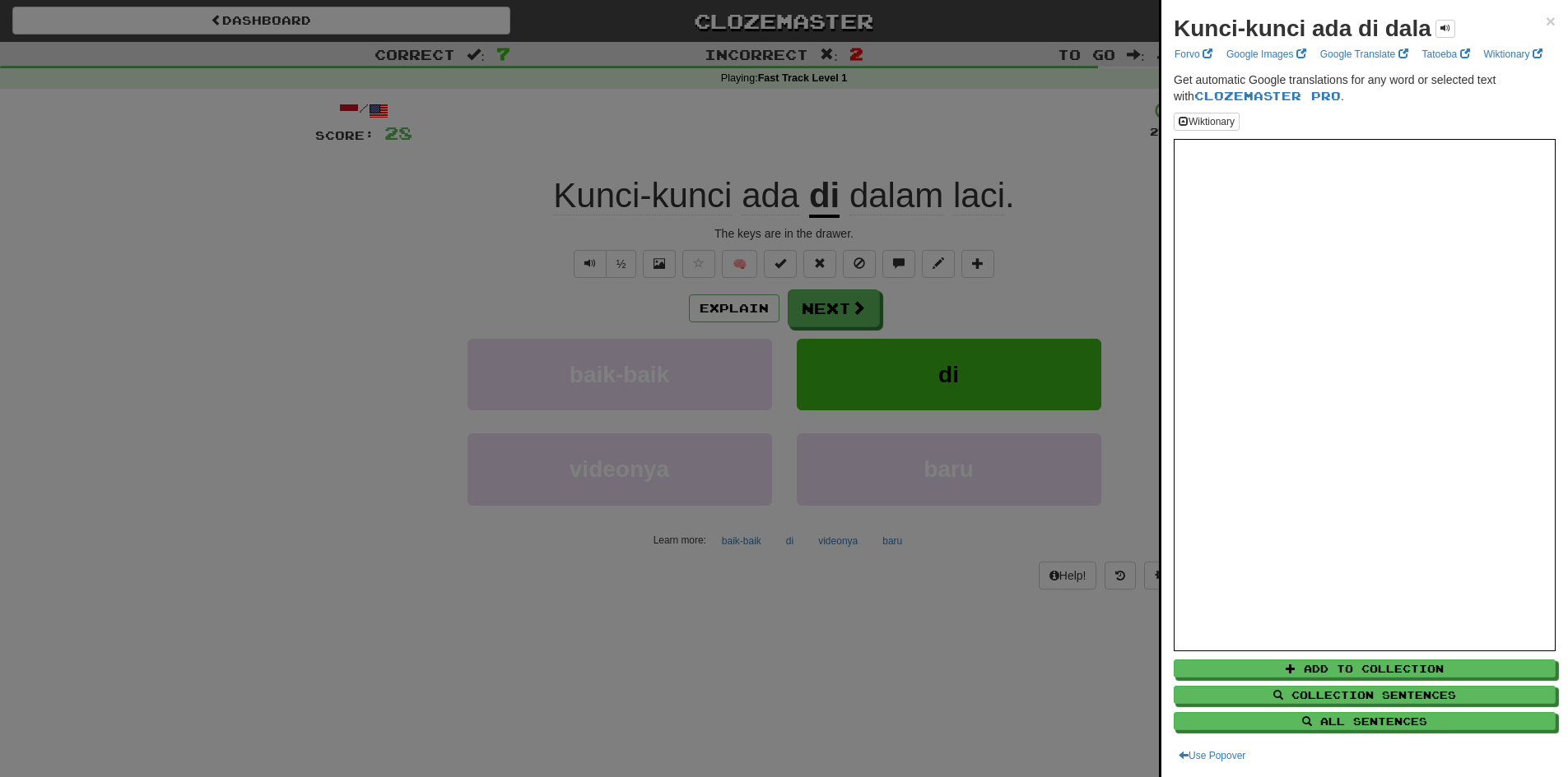
click at [742, 141] on div at bounding box center [784, 388] width 1568 height 777
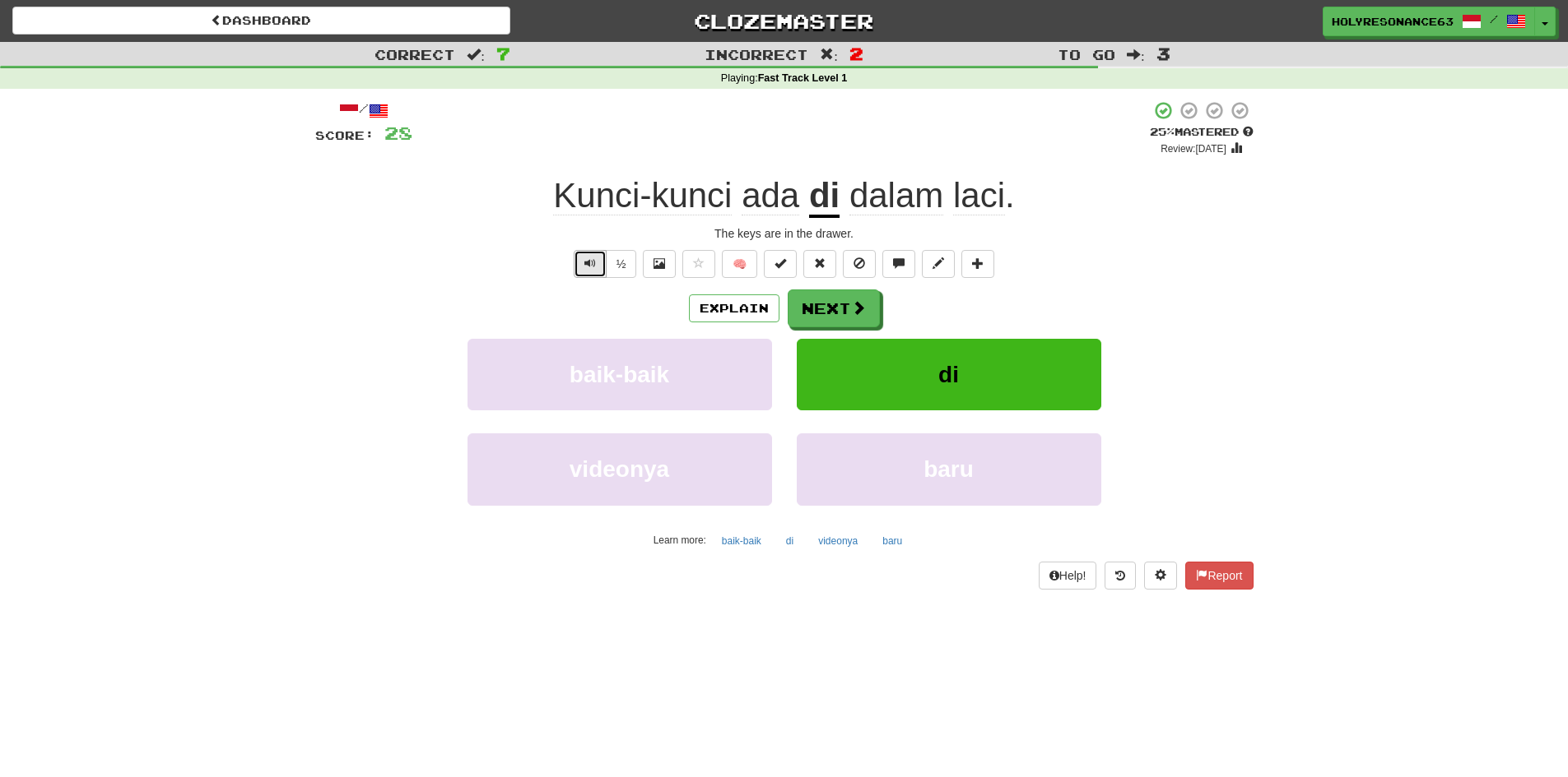
click at [578, 267] on button "Text-to-speech controls" at bounding box center [590, 264] width 33 height 28
click at [816, 295] on button "Next" at bounding box center [834, 309] width 92 height 38
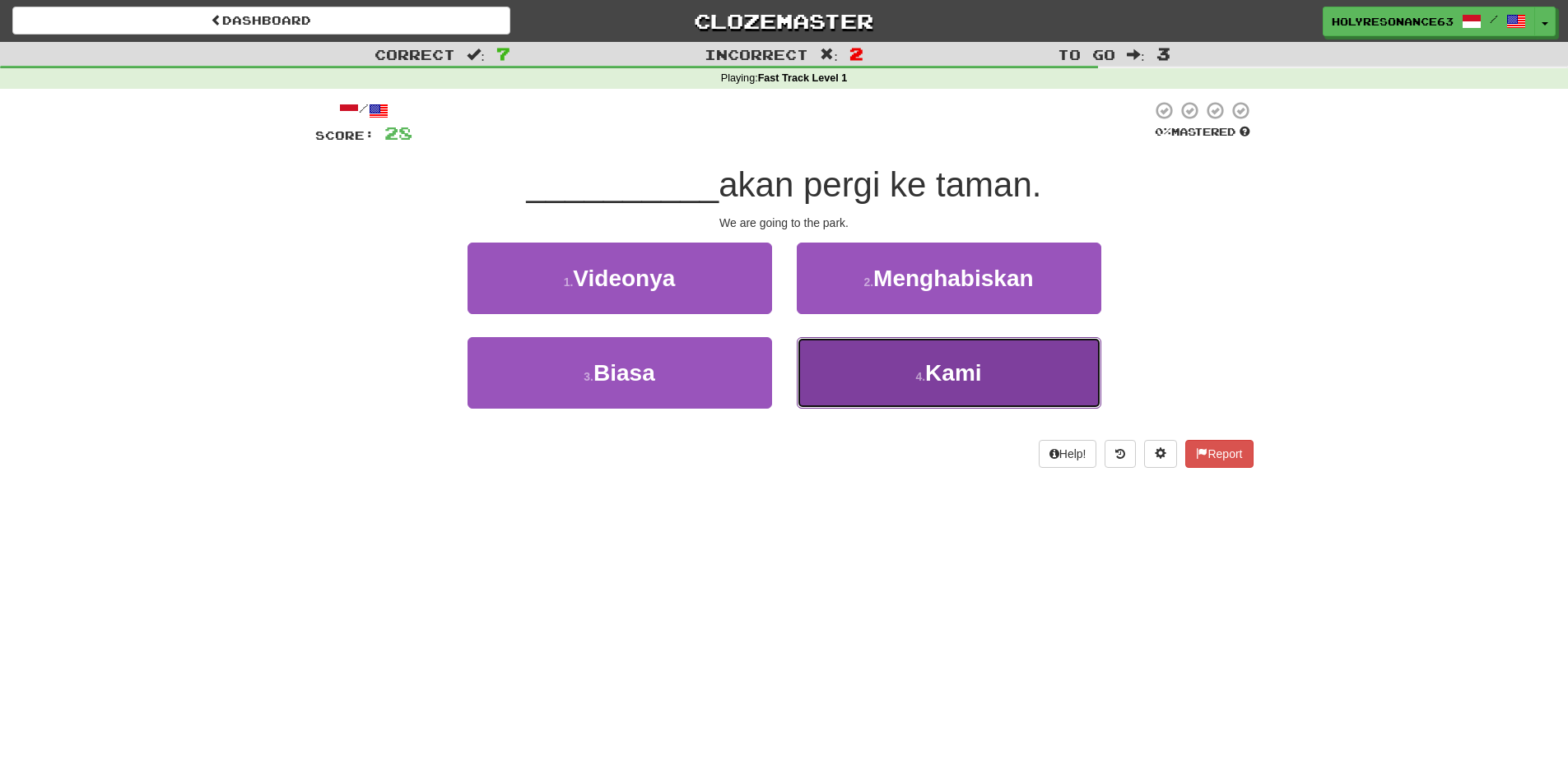
click at [948, 381] on span "Kami" at bounding box center [953, 373] width 56 height 25
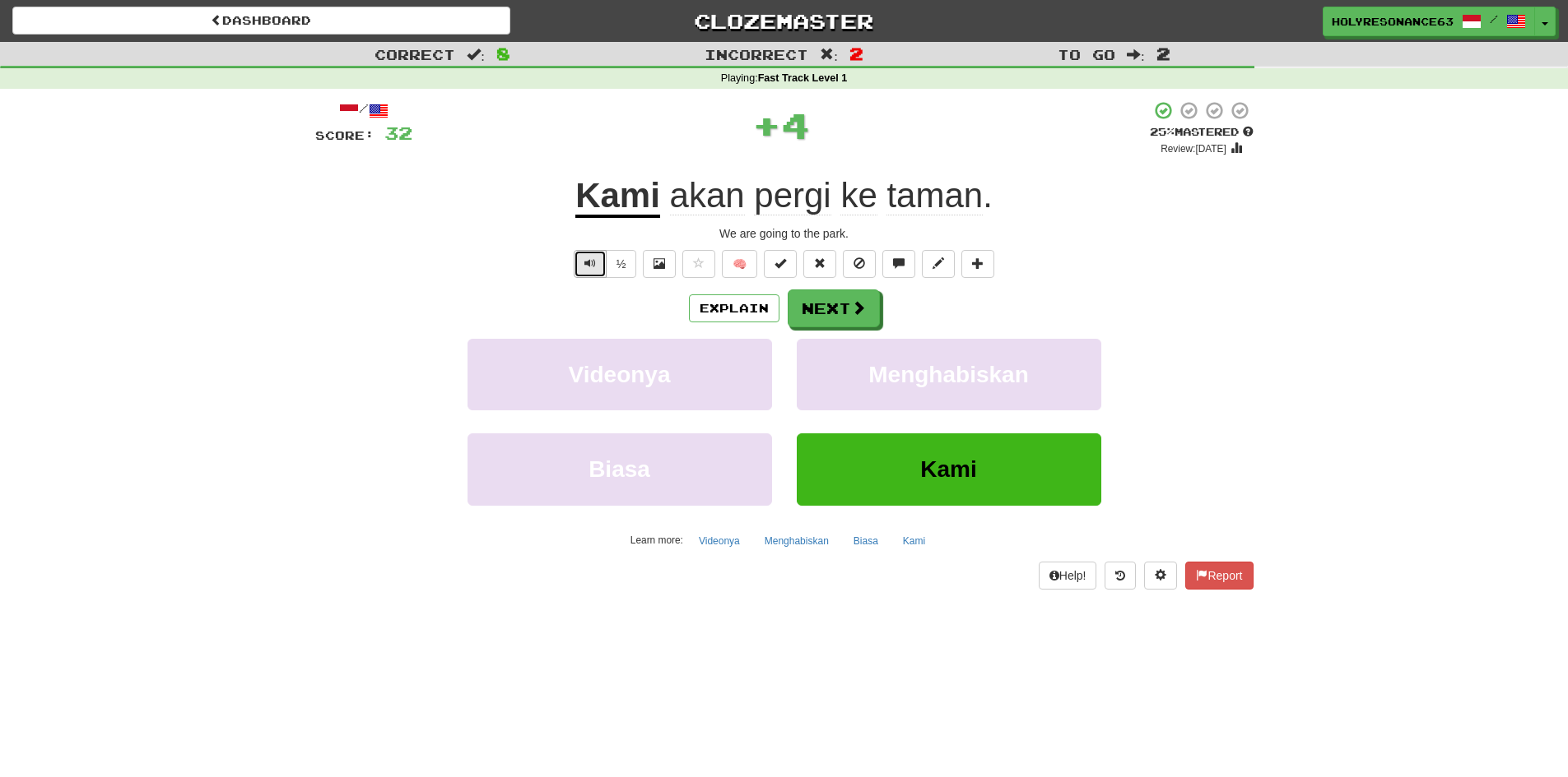
click at [600, 258] on button "Text-to-speech controls" at bounding box center [590, 264] width 33 height 28
click at [598, 260] on button "Text-to-speech controls" at bounding box center [590, 264] width 33 height 28
click at [599, 262] on button "Text-to-speech controls" at bounding box center [590, 264] width 33 height 28
click at [860, 301] on span at bounding box center [859, 308] width 15 height 15
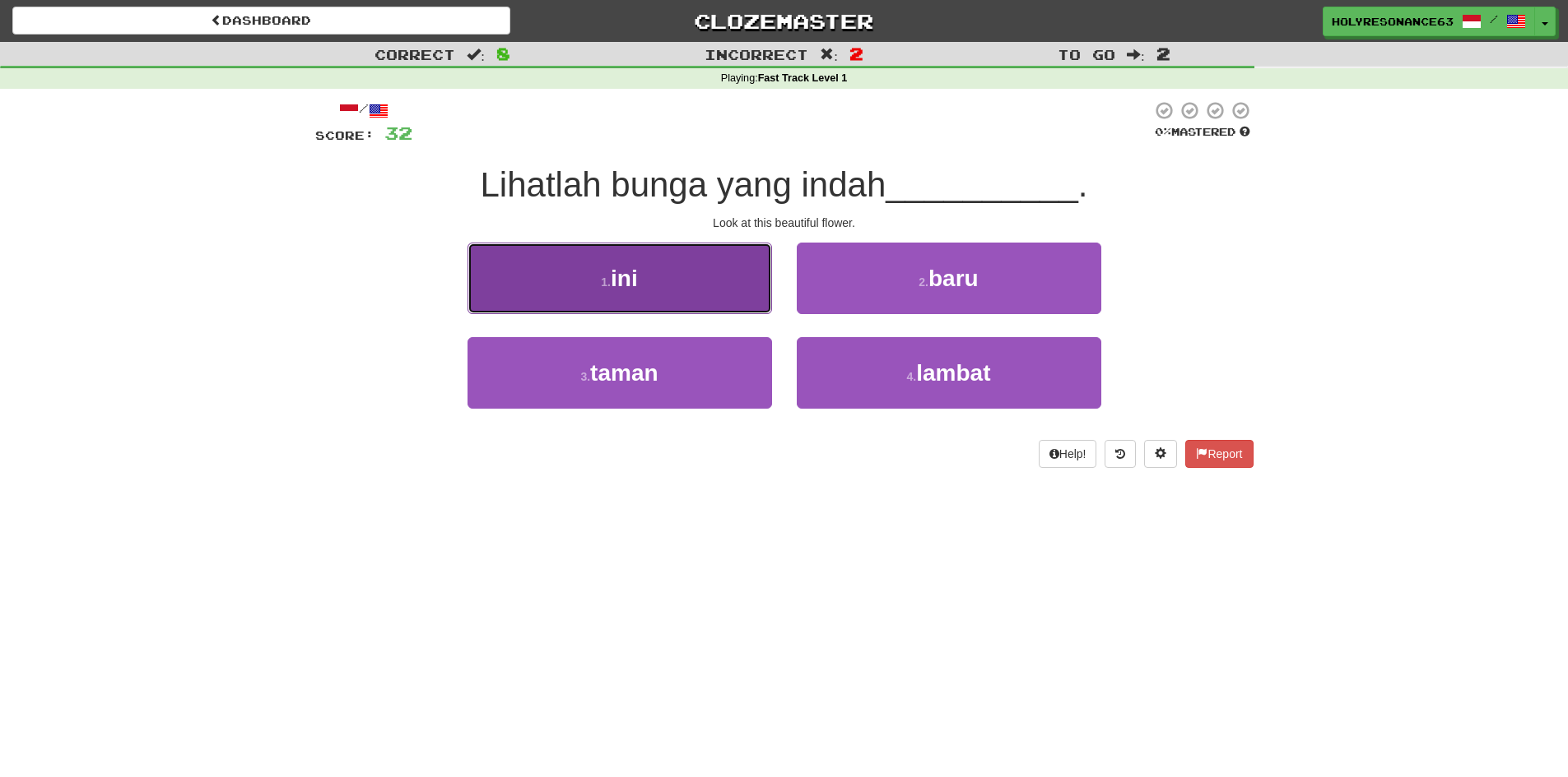
click at [721, 304] on button "1 . ini" at bounding box center [620, 278] width 305 height 72
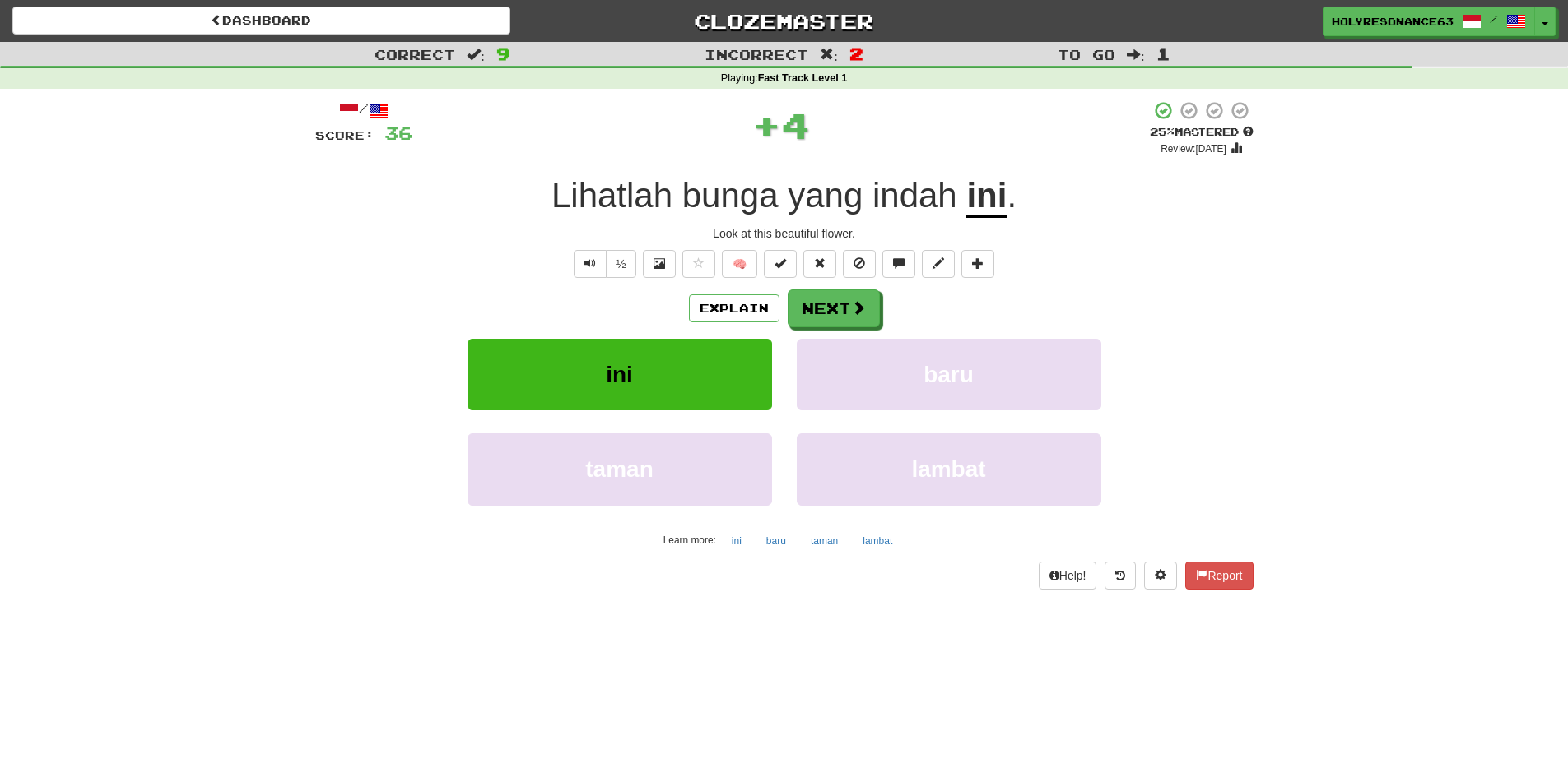
click at [682, 200] on span "Lihatlah" at bounding box center [730, 195] width 96 height 39
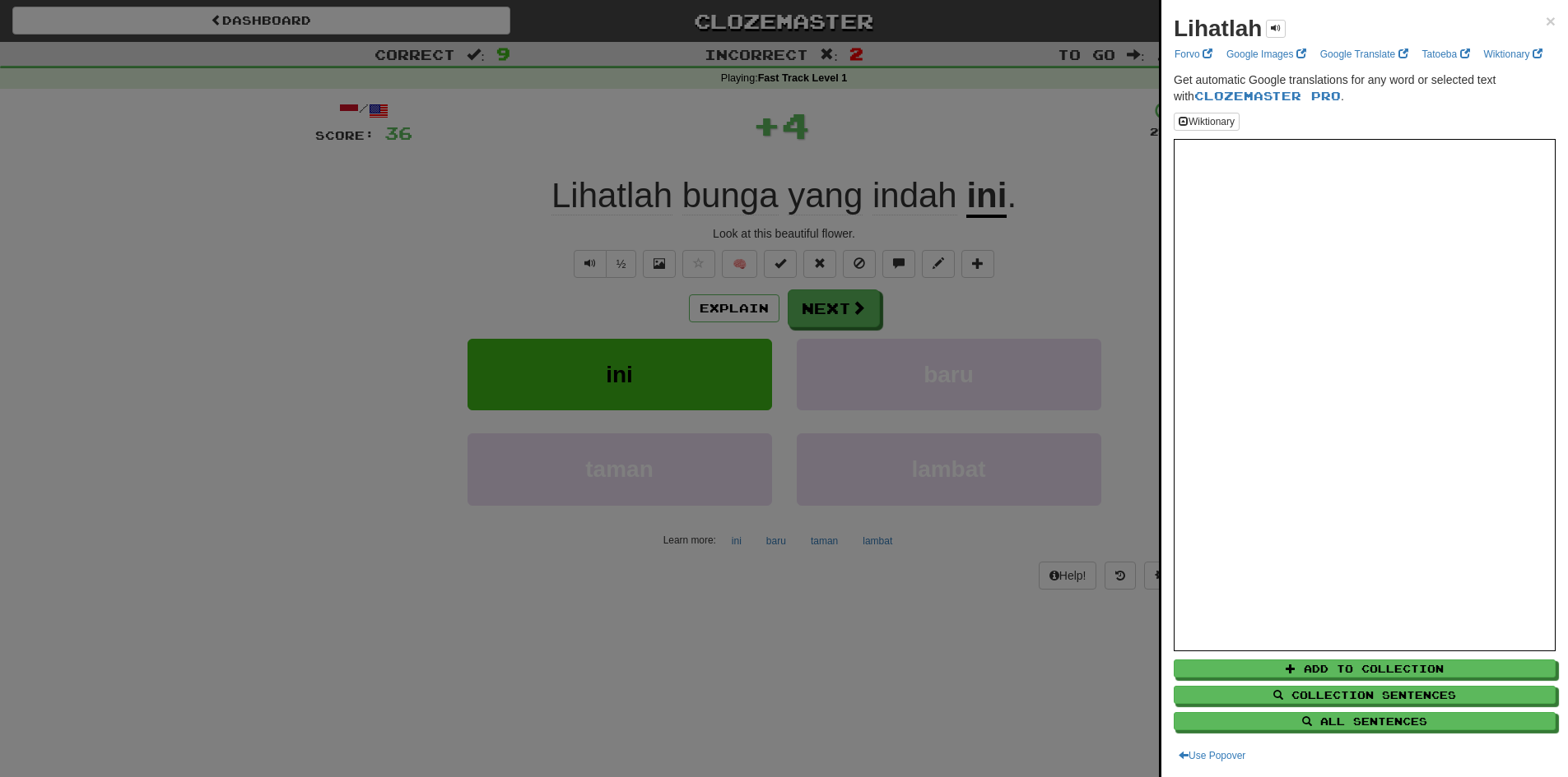
click at [510, 204] on div at bounding box center [784, 388] width 1568 height 777
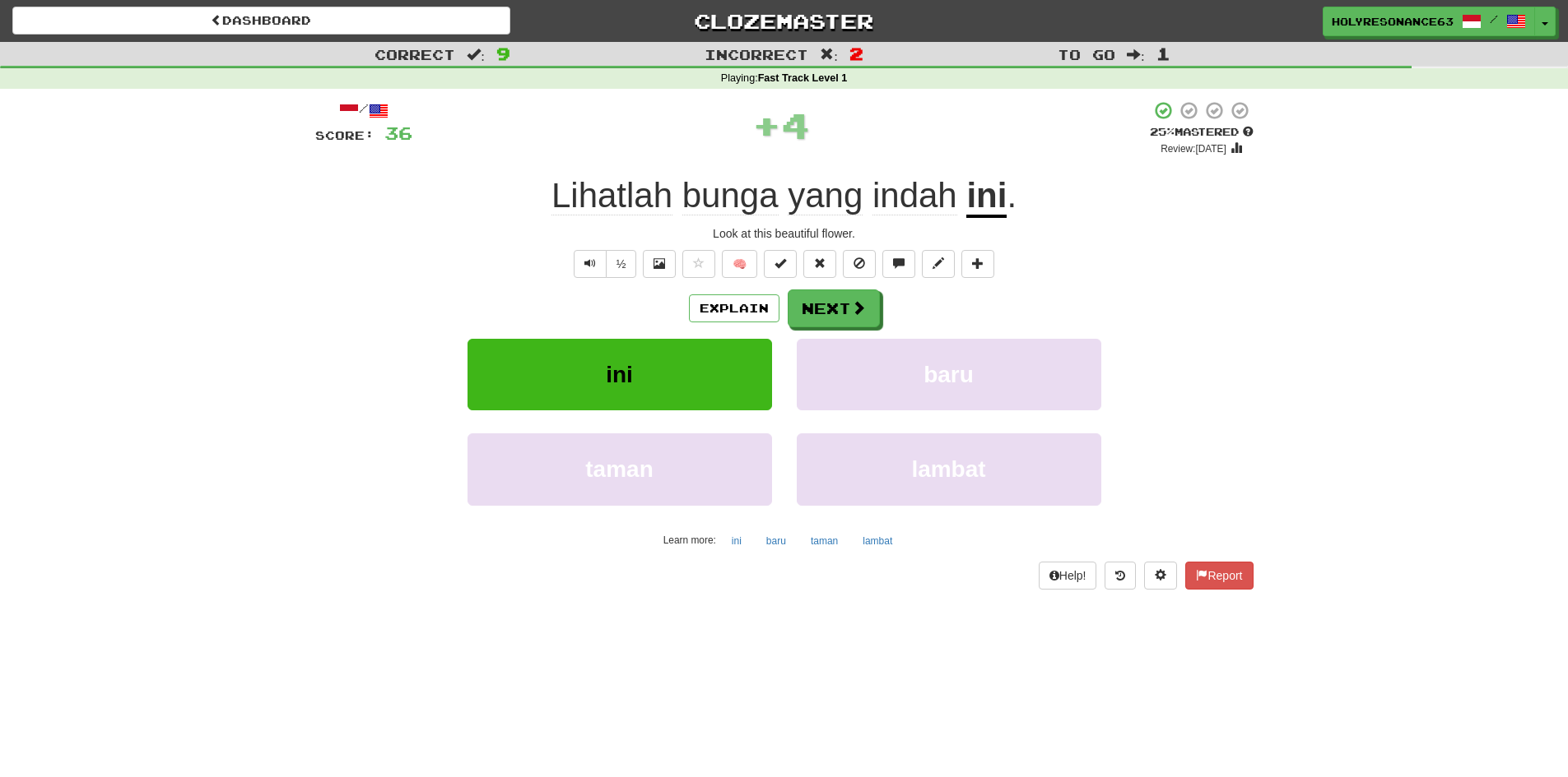
drag, startPoint x: 544, startPoint y: 205, endPoint x: 1059, endPoint y: 219, distance: 515.2
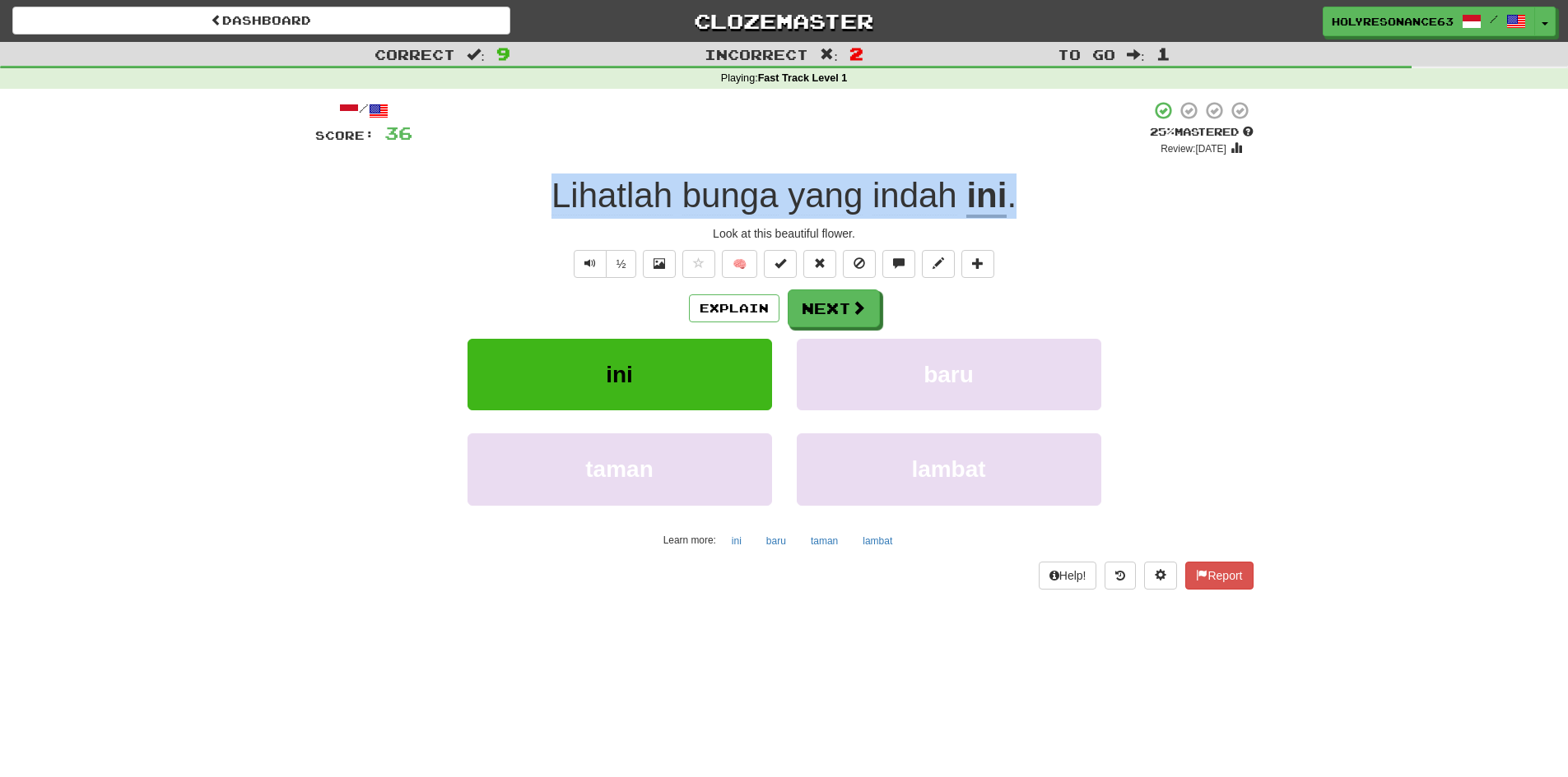
drag, startPoint x: 850, startPoint y: 205, endPoint x: 408, endPoint y: 188, distance: 442.3
click at [408, 188] on div "Lihatlah bunga yang indah ini ." at bounding box center [784, 196] width 939 height 46
copy div "Lihatlah bunga yang indah ini ."
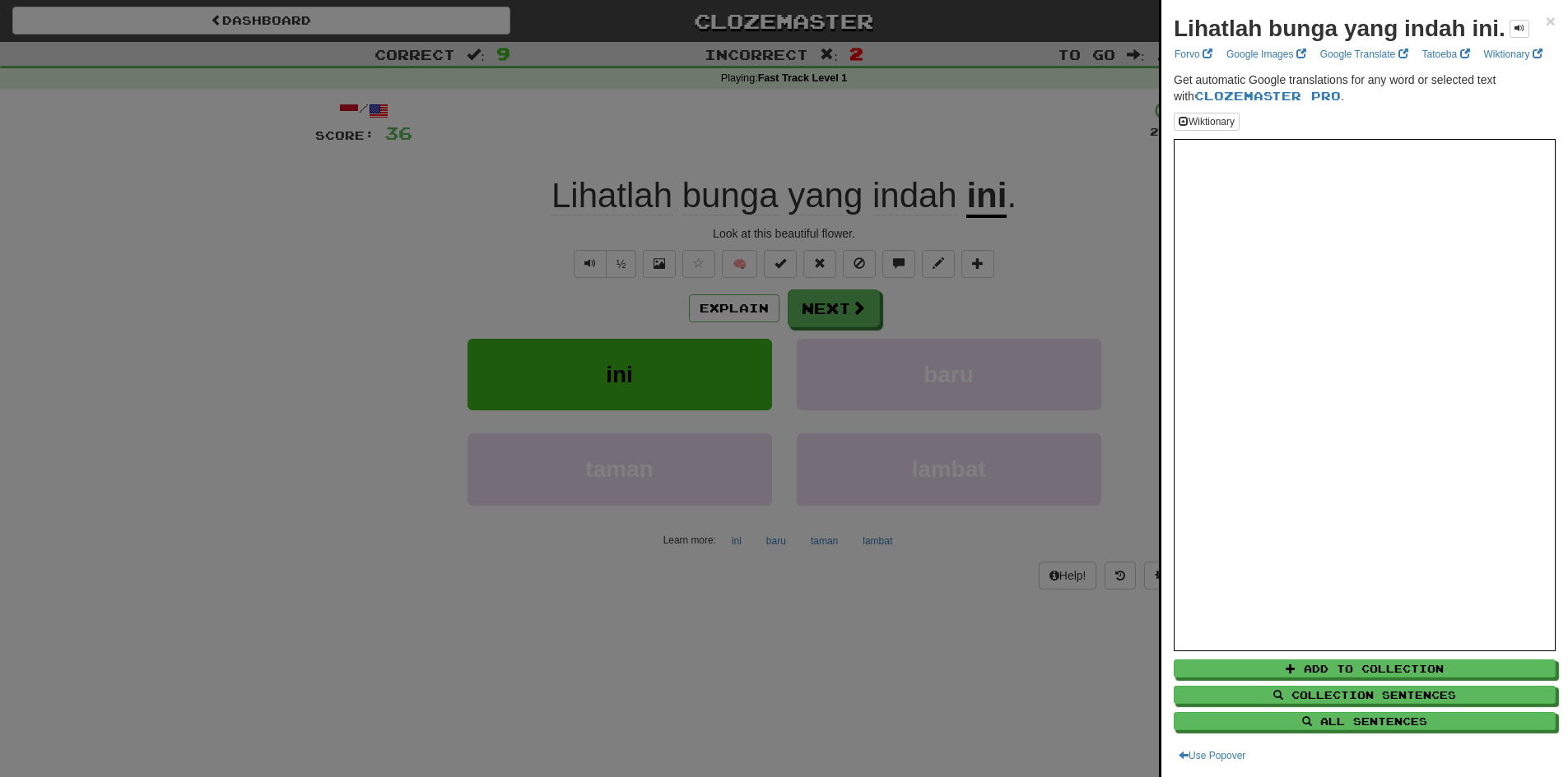
click at [996, 253] on div at bounding box center [784, 388] width 1568 height 777
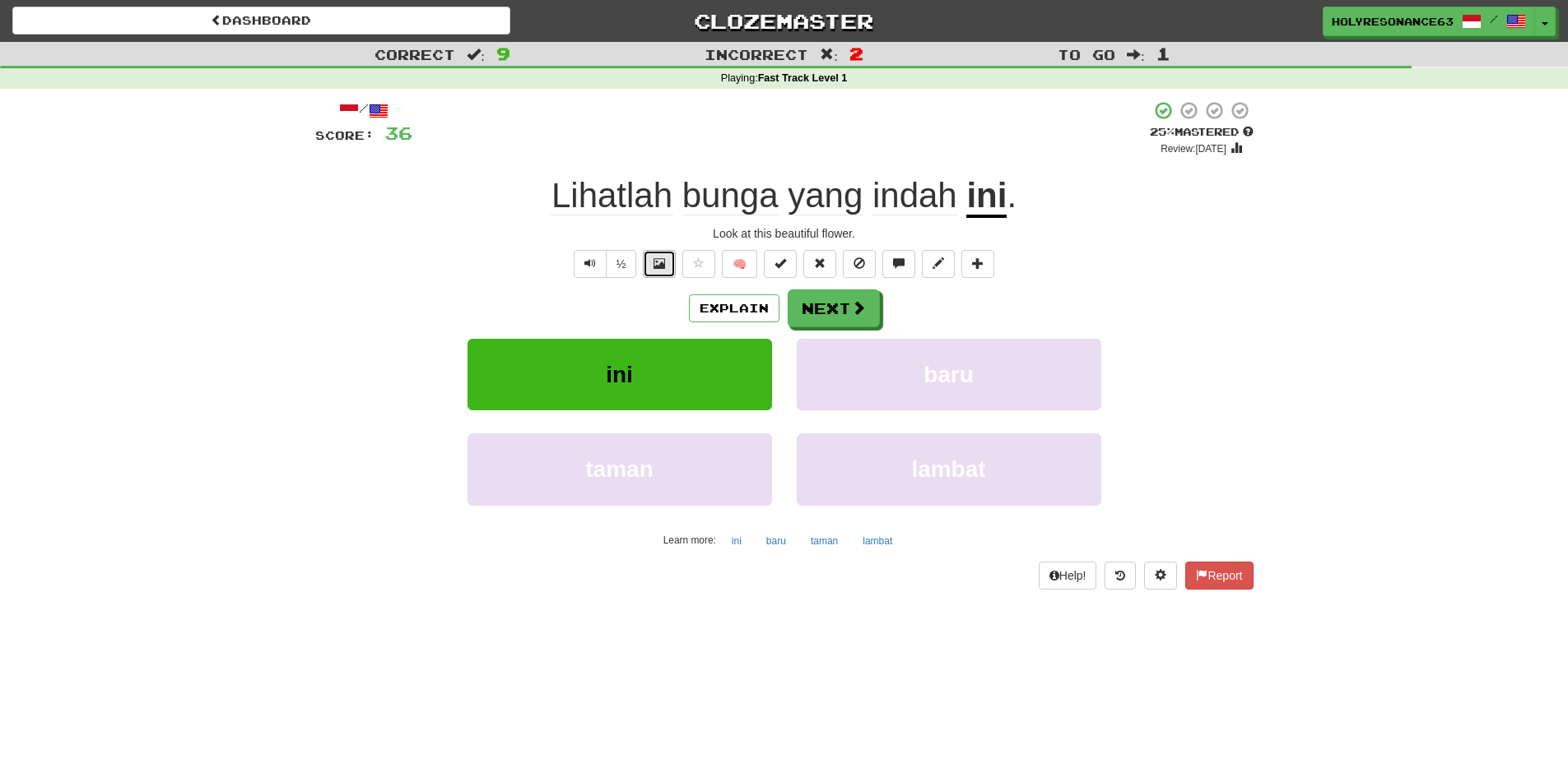
click at [663, 264] on span at bounding box center [659, 262] width 11 height 11
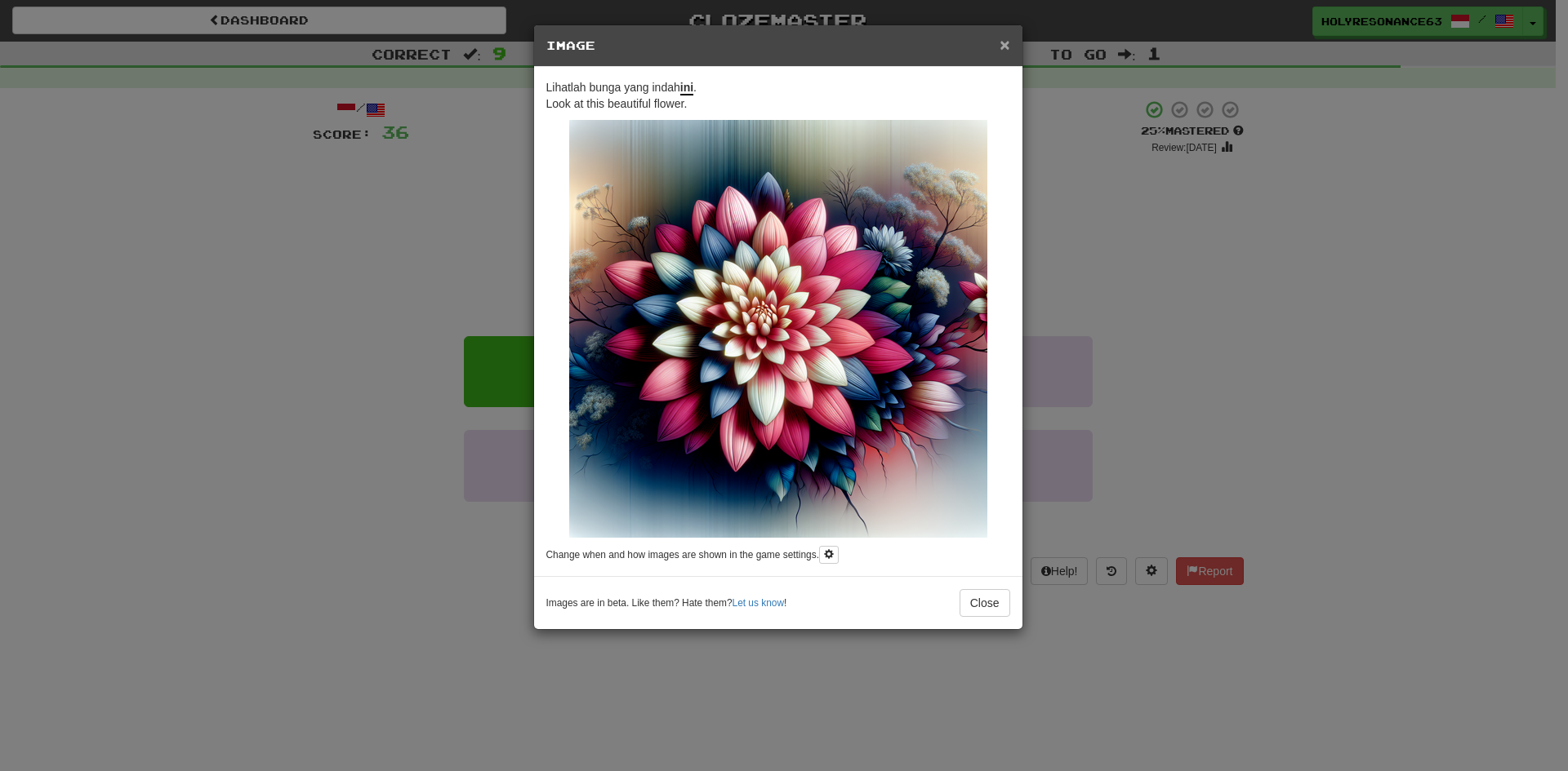
click at [1003, 45] on span "×" at bounding box center [1004, 44] width 10 height 19
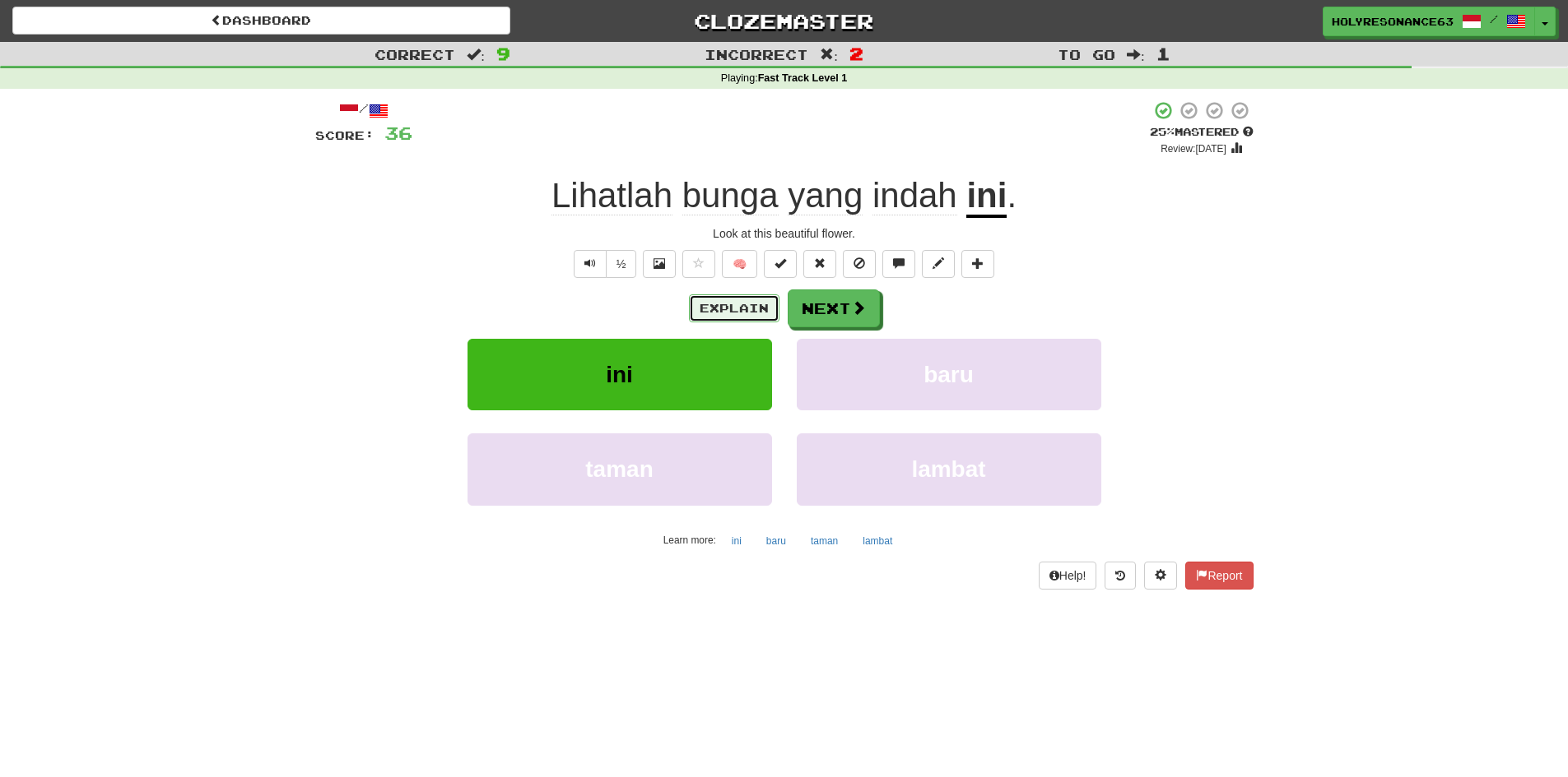
click at [742, 312] on button "Explain" at bounding box center [734, 309] width 90 height 28
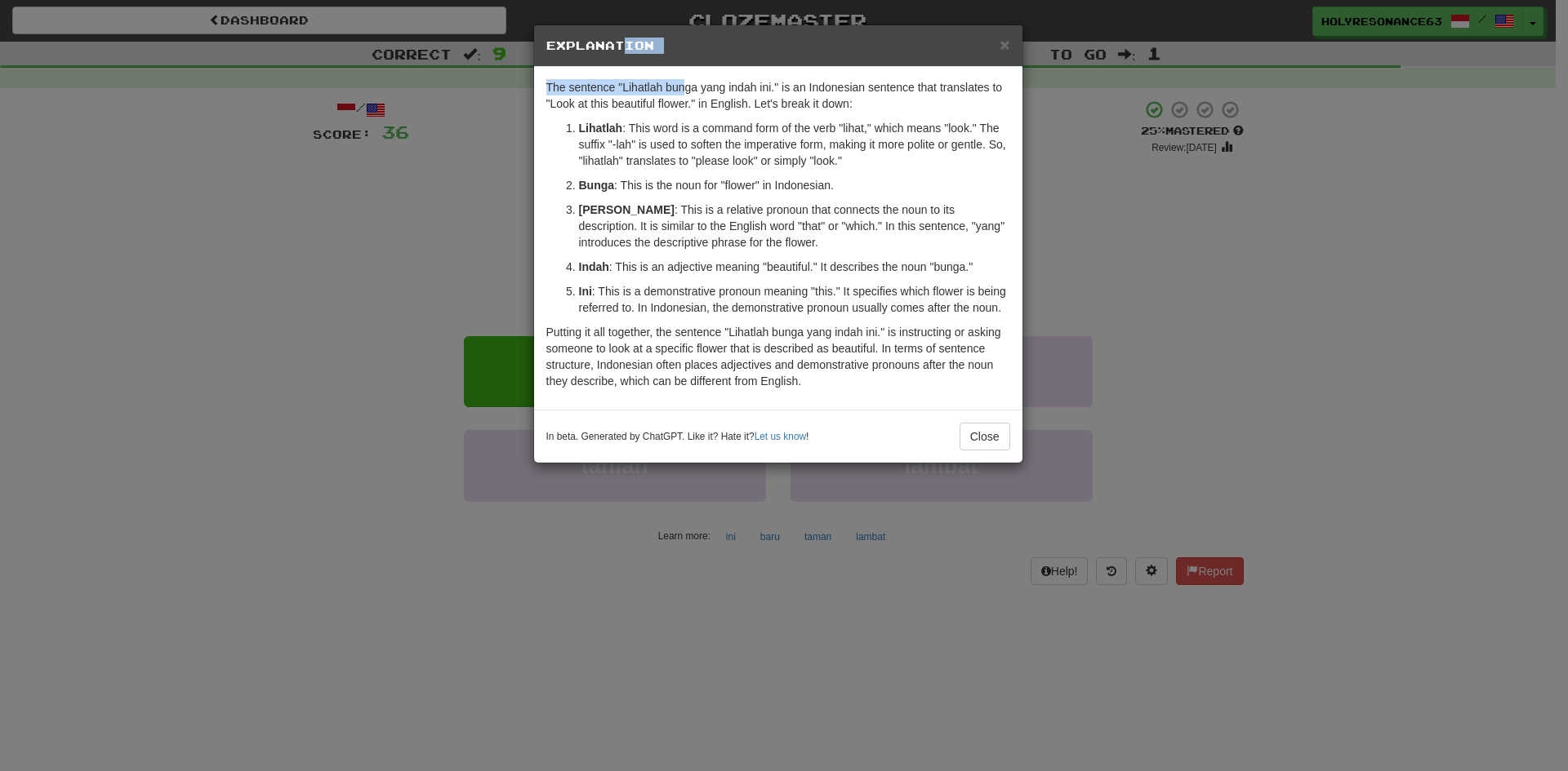
drag, startPoint x: 618, startPoint y: 46, endPoint x: 748, endPoint y: 89, distance: 136.9
click at [748, 89] on div "× Explanation The sentence "Lihatlah bunga yang indah ini." is an Indonesian se…" at bounding box center [778, 244] width 490 height 439
click at [662, 107] on p "The sentence "Lihatlah bunga yang indah ini." is an Indonesian sentence that tr…" at bounding box center [778, 96] width 464 height 33
drag, startPoint x: 621, startPoint y: 89, endPoint x: 771, endPoint y: 92, distance: 150.0
click at [771, 92] on p "The sentence "Lihatlah bunga yang indah ini." is an Indonesian sentence that tr…" at bounding box center [778, 96] width 464 height 33
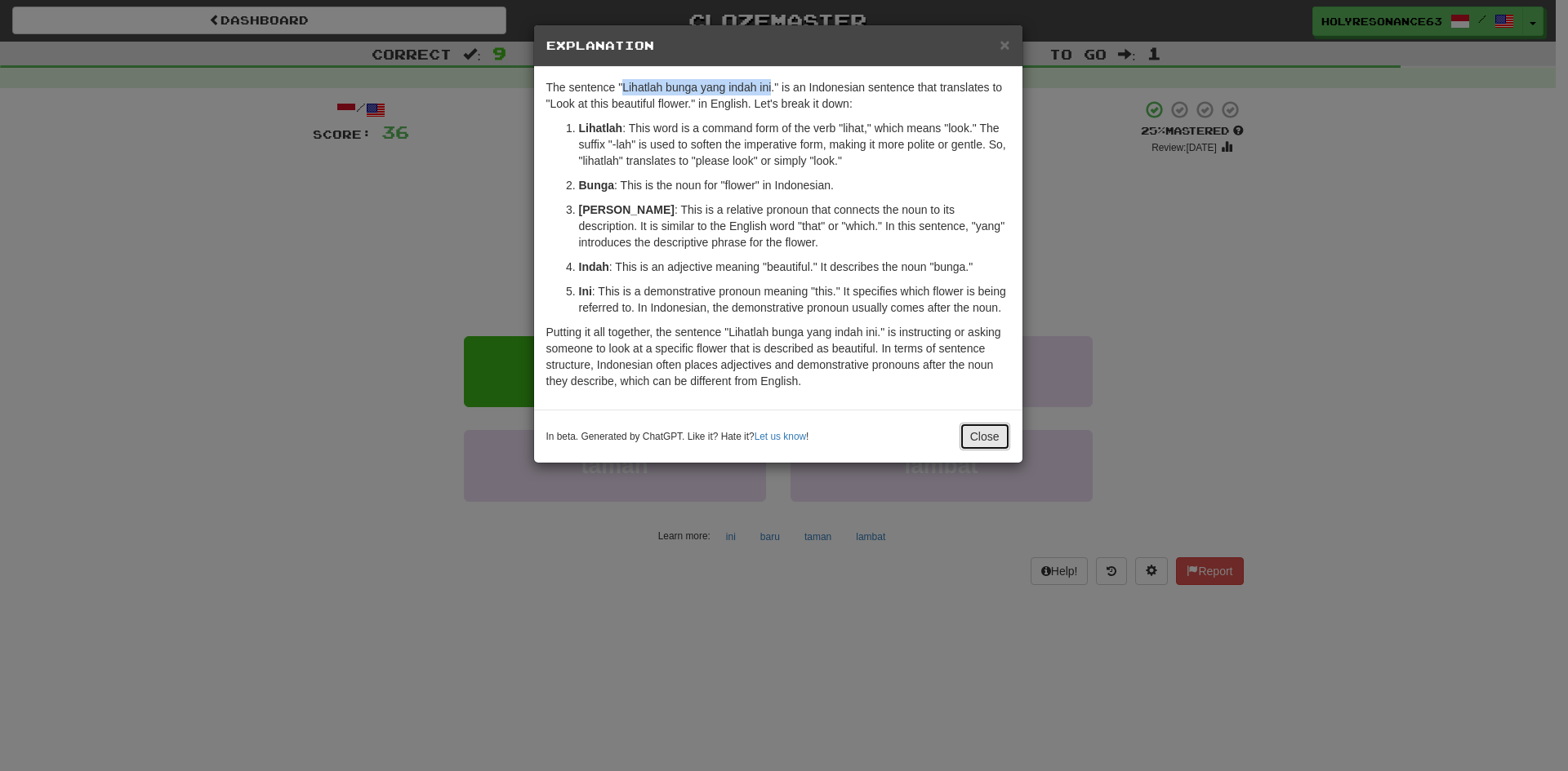
click at [990, 446] on button "Close" at bounding box center [985, 437] width 50 height 28
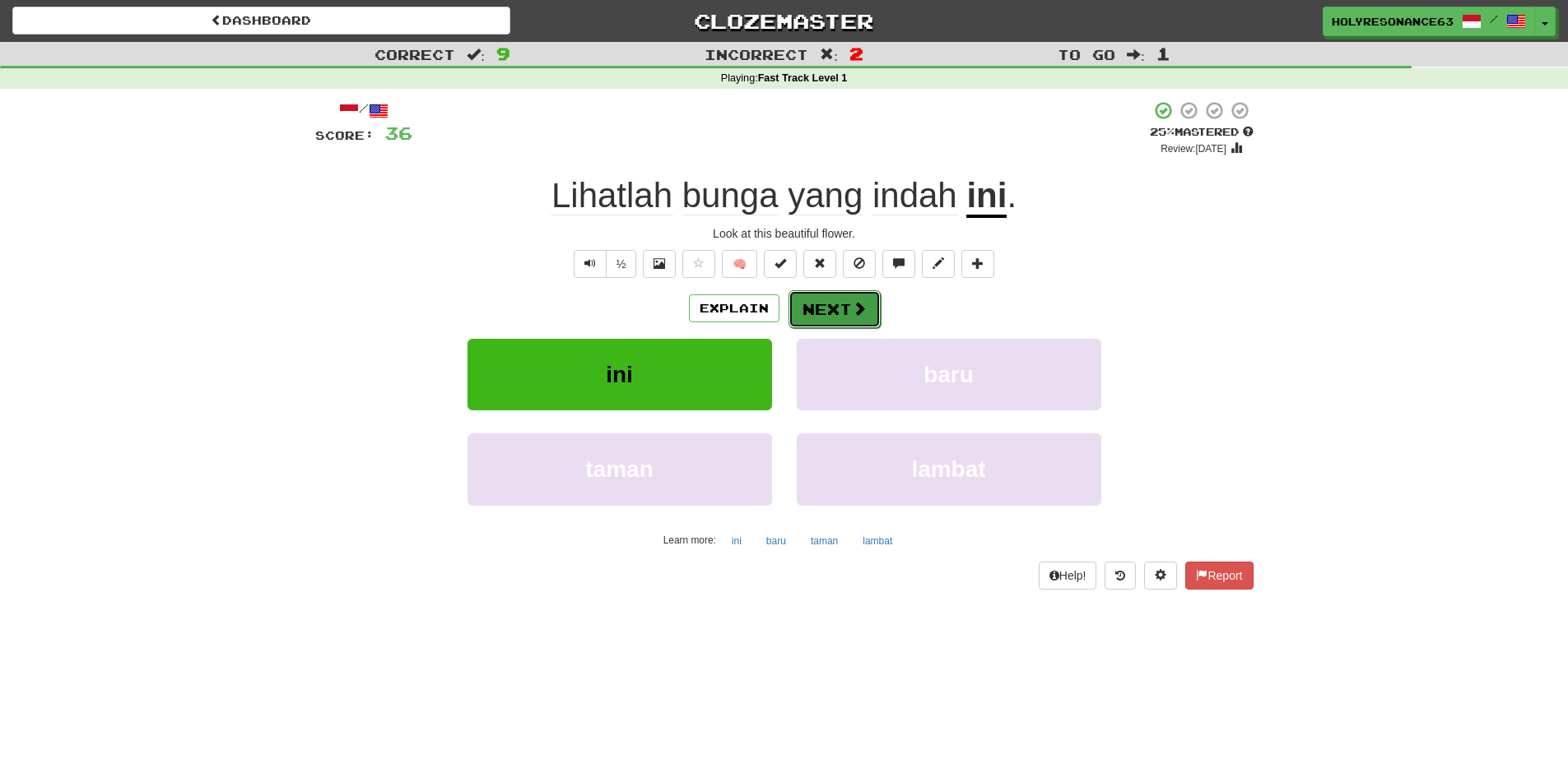
click at [854, 324] on button "Next" at bounding box center [834, 309] width 92 height 38
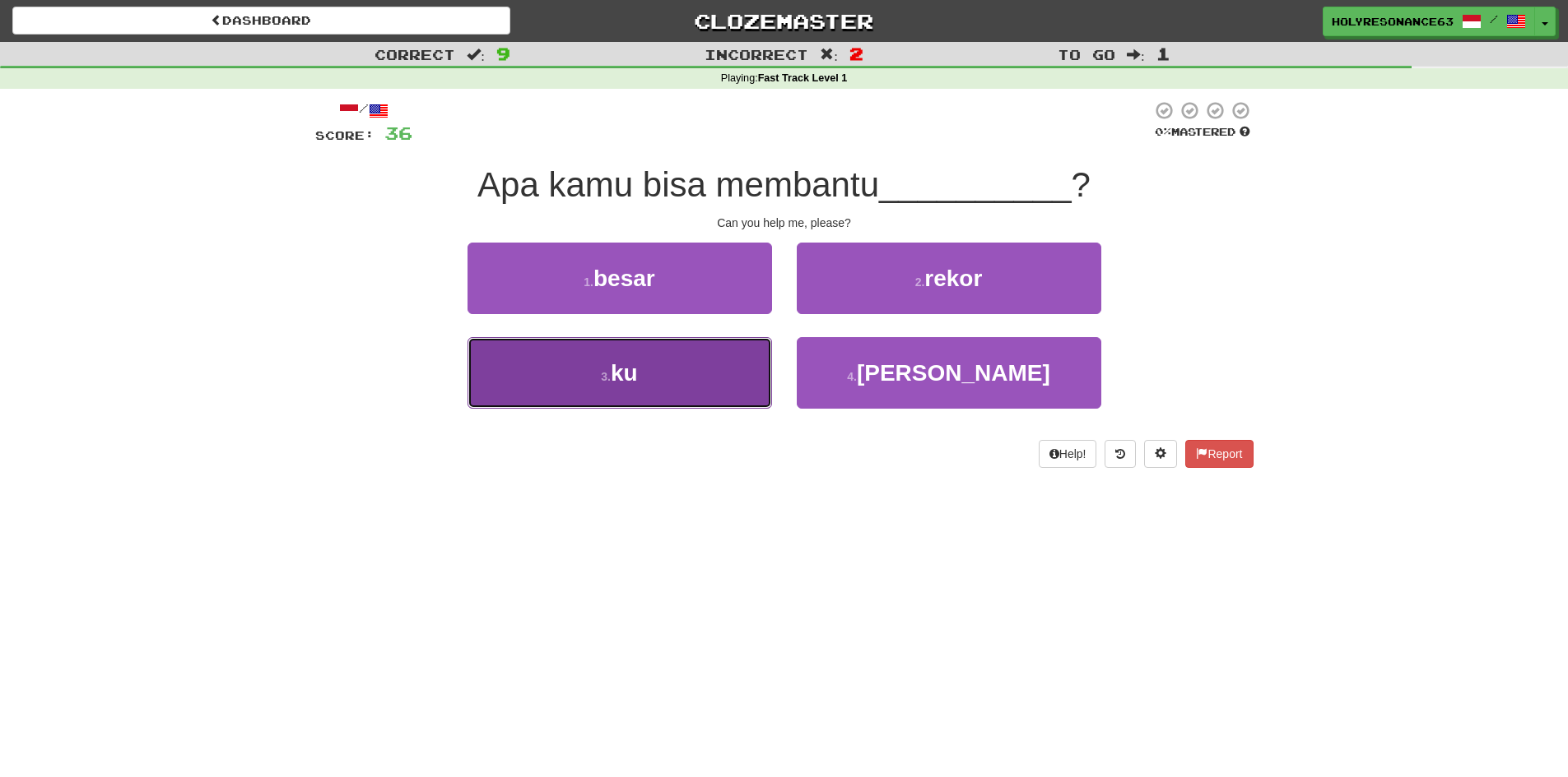
click at [700, 380] on button "3 . ku" at bounding box center [620, 373] width 305 height 72
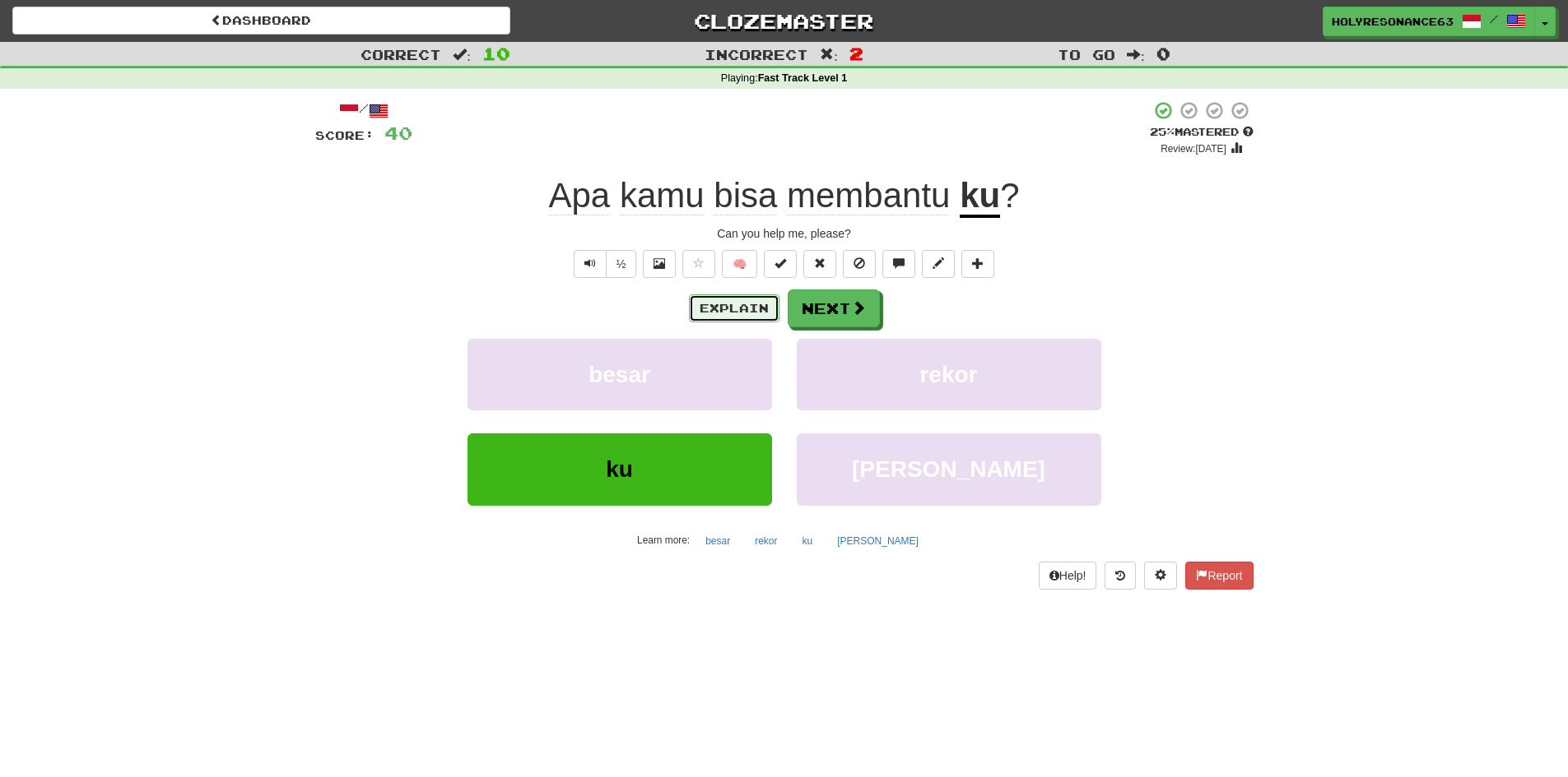
click at [740, 312] on button "Explain" at bounding box center [734, 309] width 90 height 28
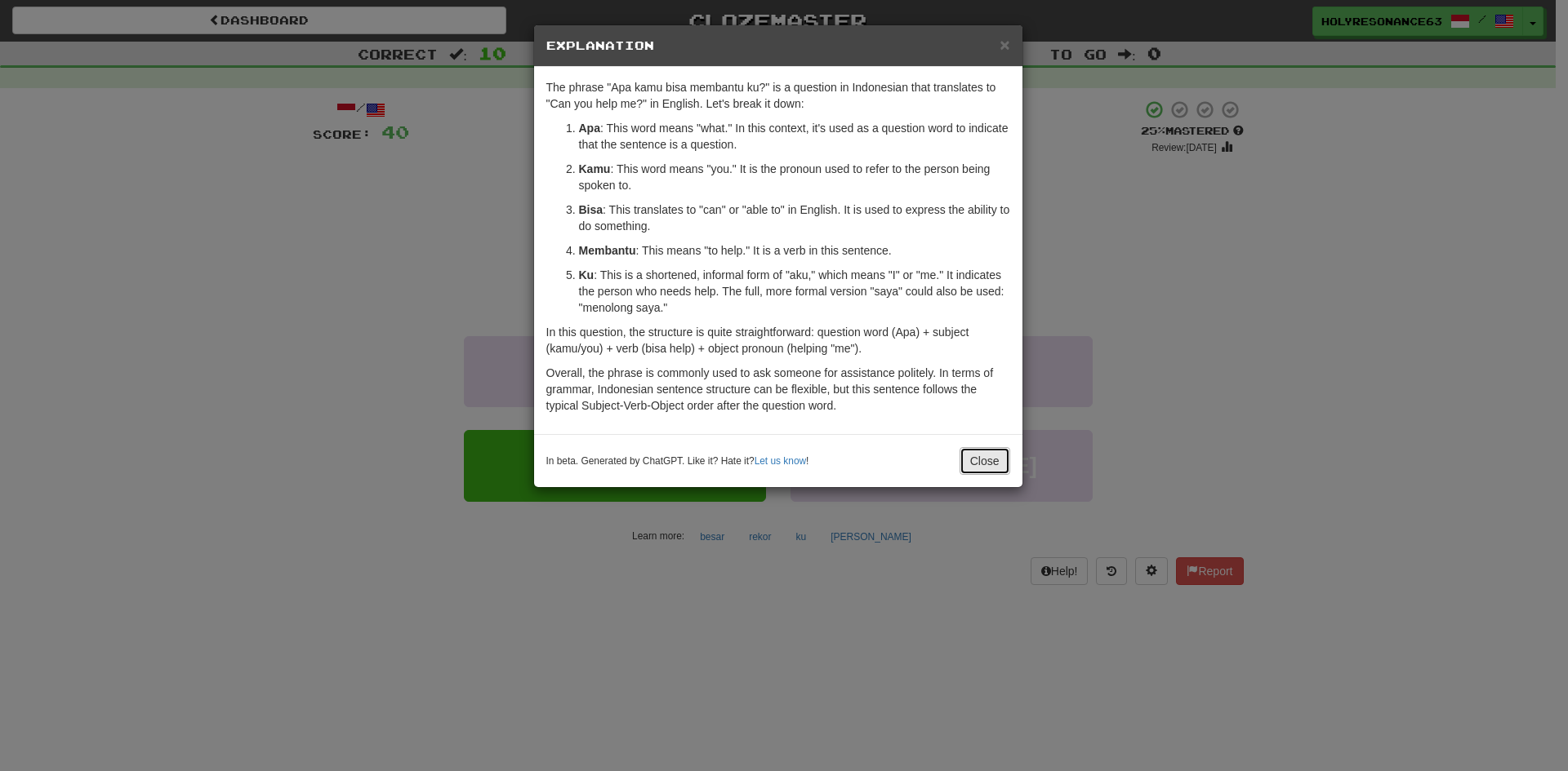
click at [996, 465] on button "Close" at bounding box center [985, 461] width 50 height 28
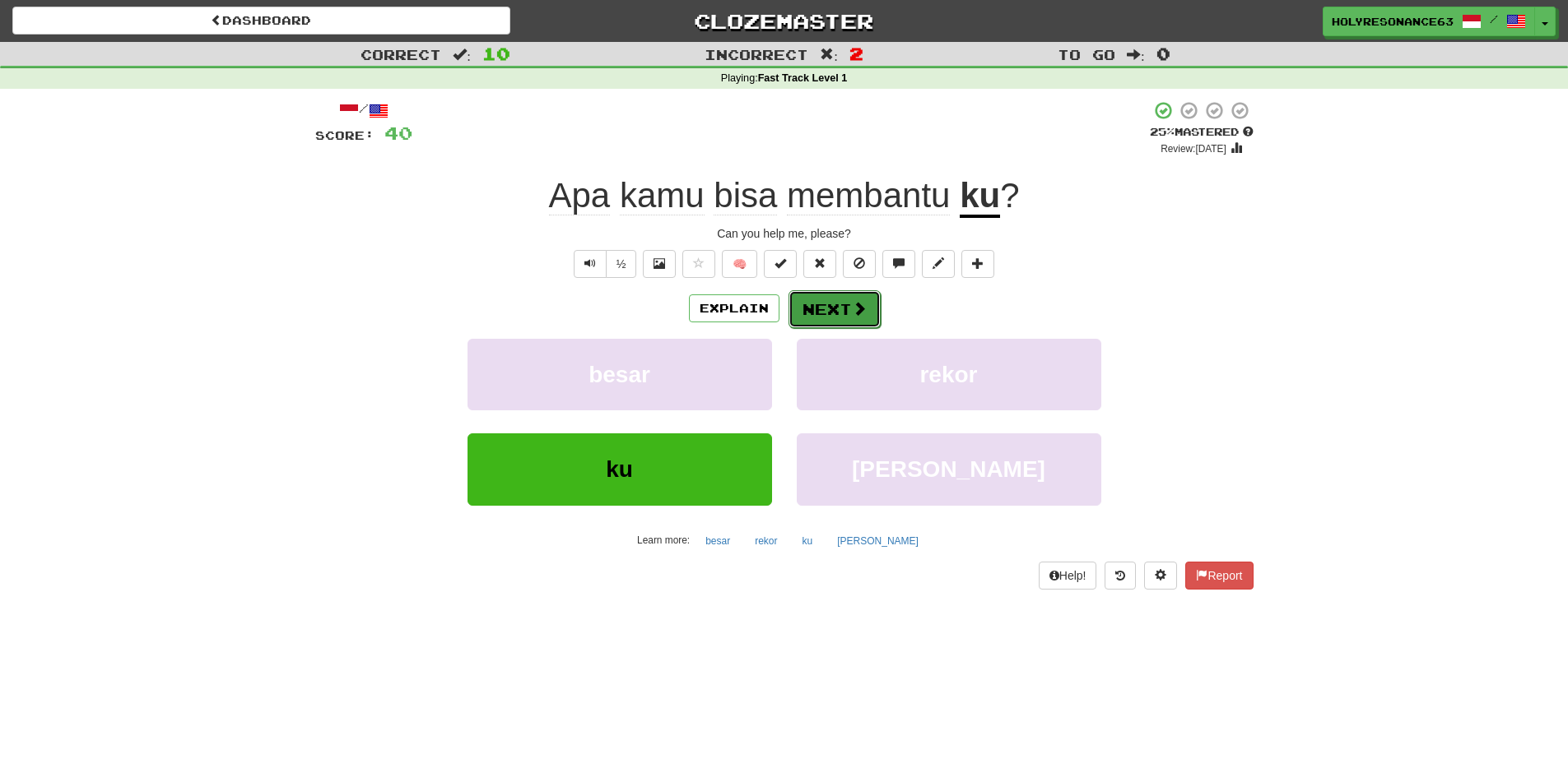
click at [840, 319] on button "Next" at bounding box center [834, 309] width 92 height 38
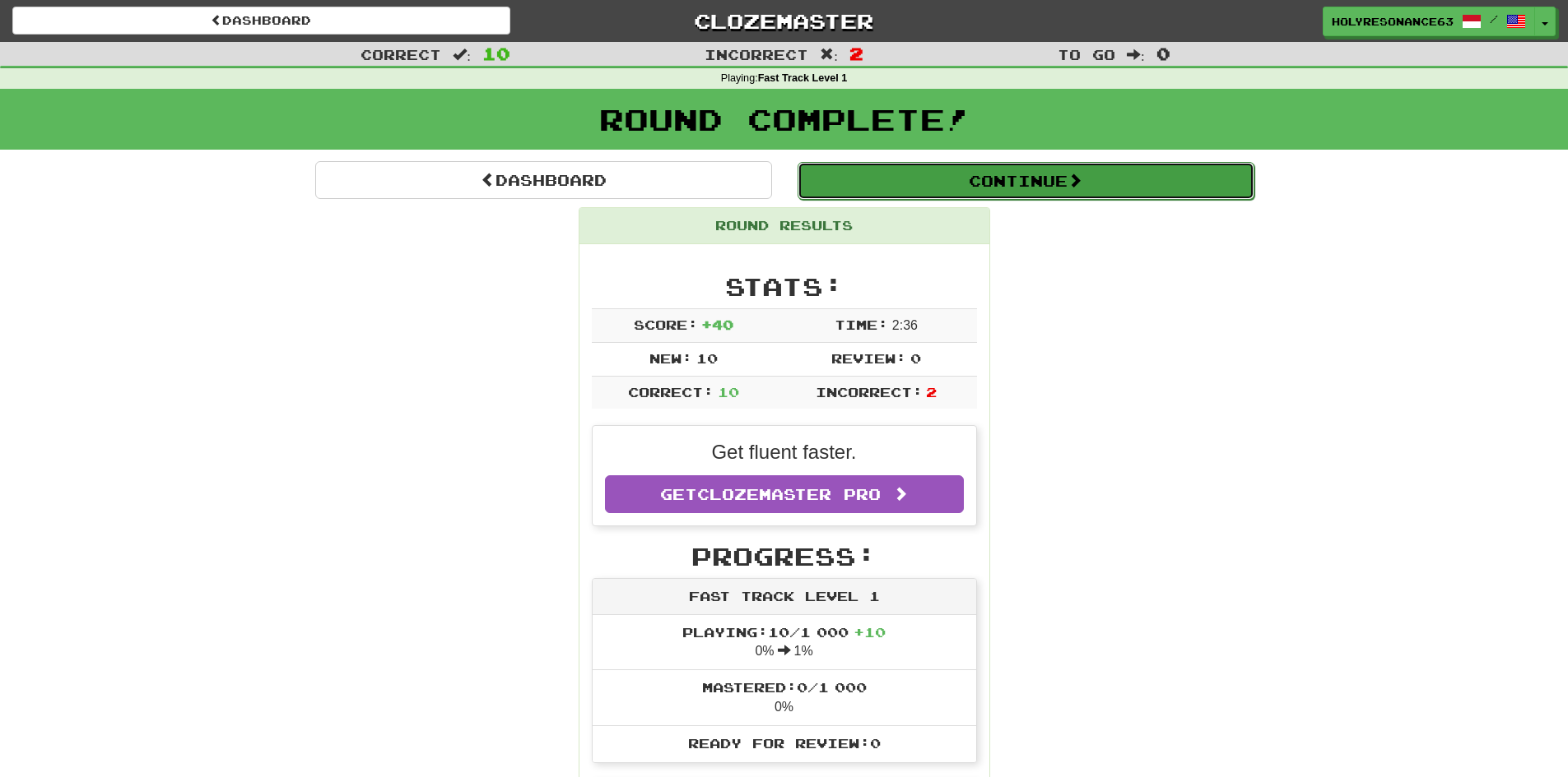
click at [975, 178] on button "Continue" at bounding box center [1026, 180] width 457 height 38
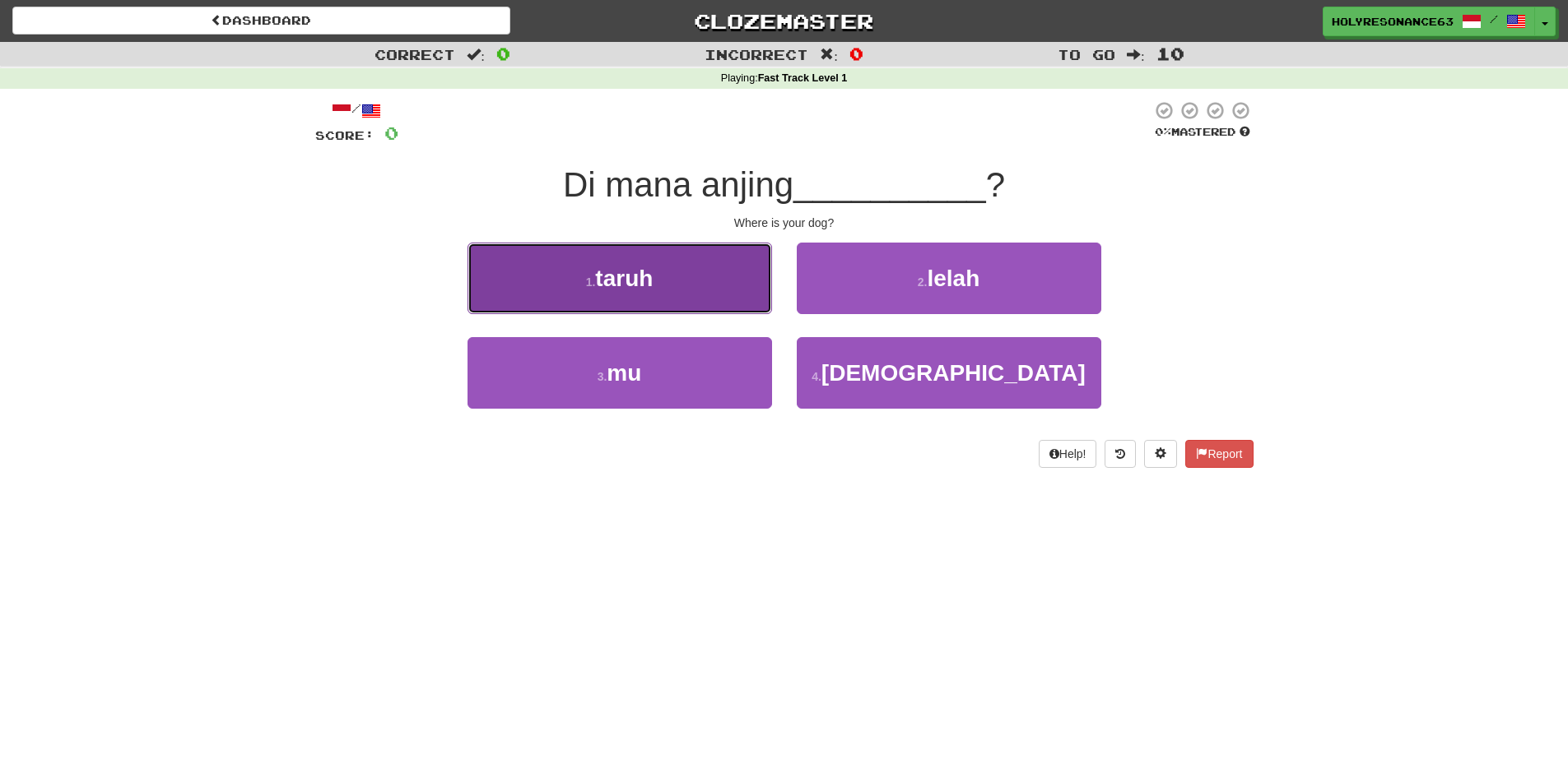
click at [686, 288] on button "1 . [GEOGRAPHIC_DATA]" at bounding box center [620, 278] width 305 height 72
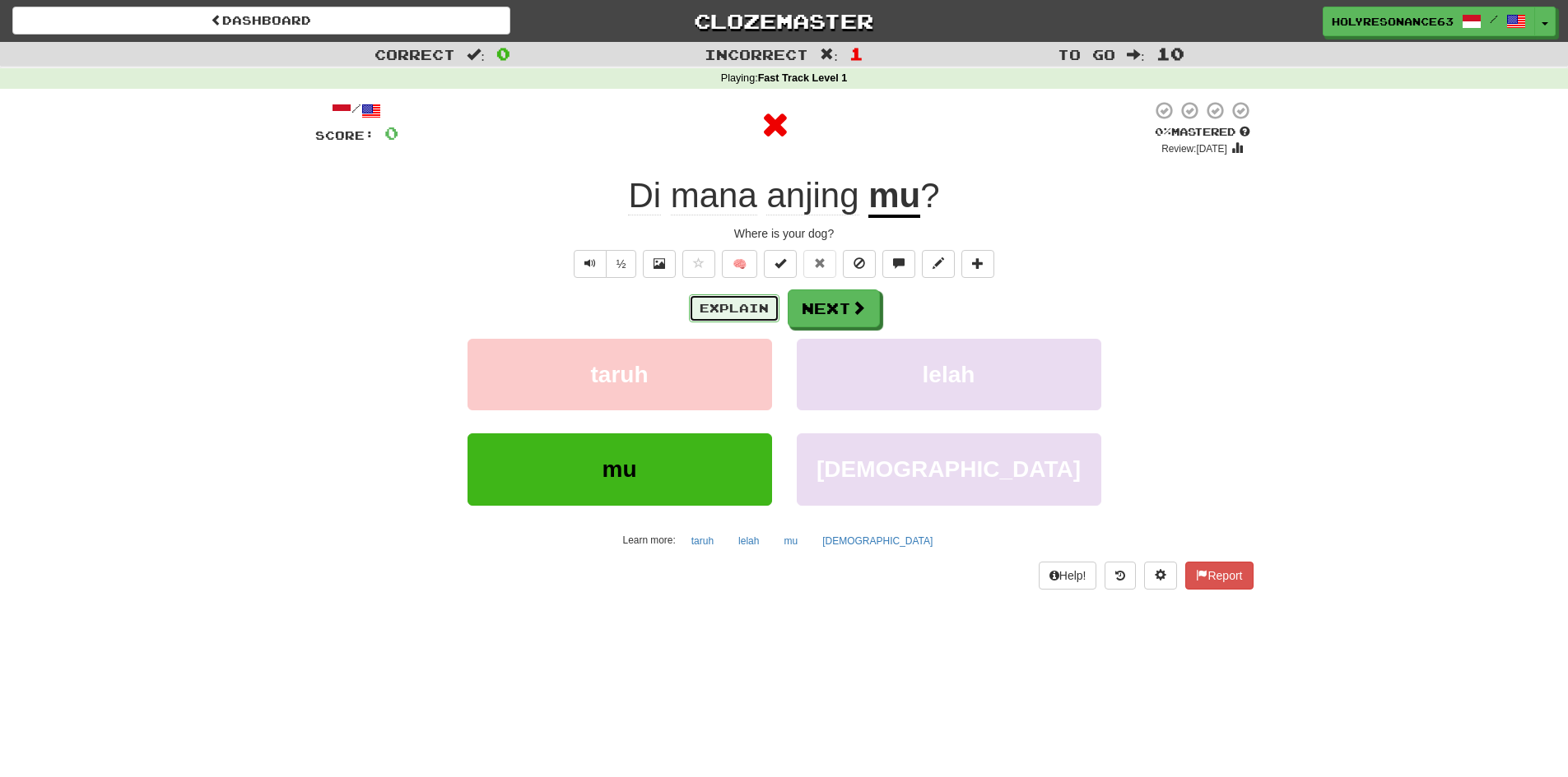
click at [750, 315] on button "Explain" at bounding box center [734, 309] width 90 height 28
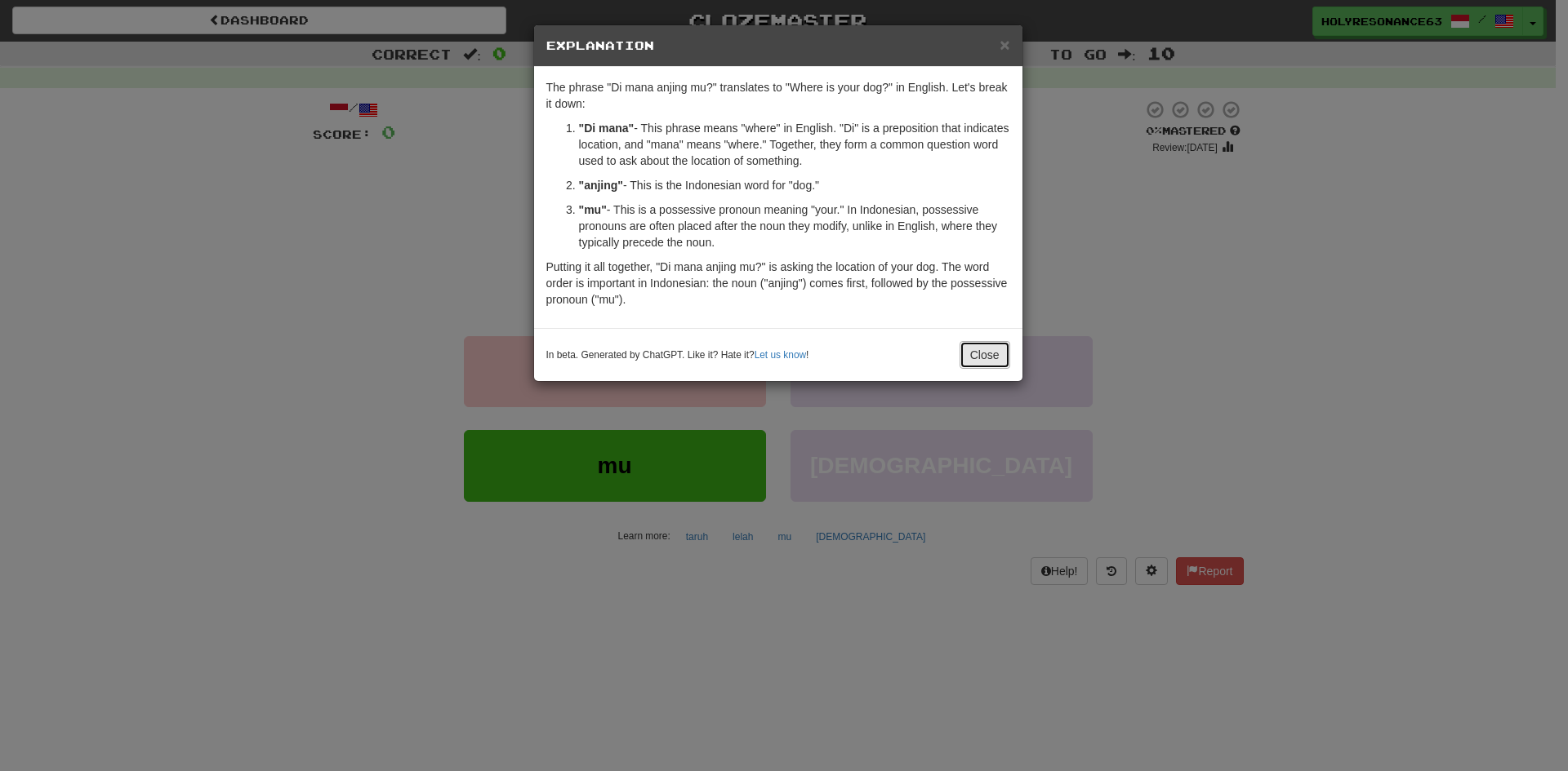
click at [968, 351] on button "Close" at bounding box center [985, 355] width 50 height 28
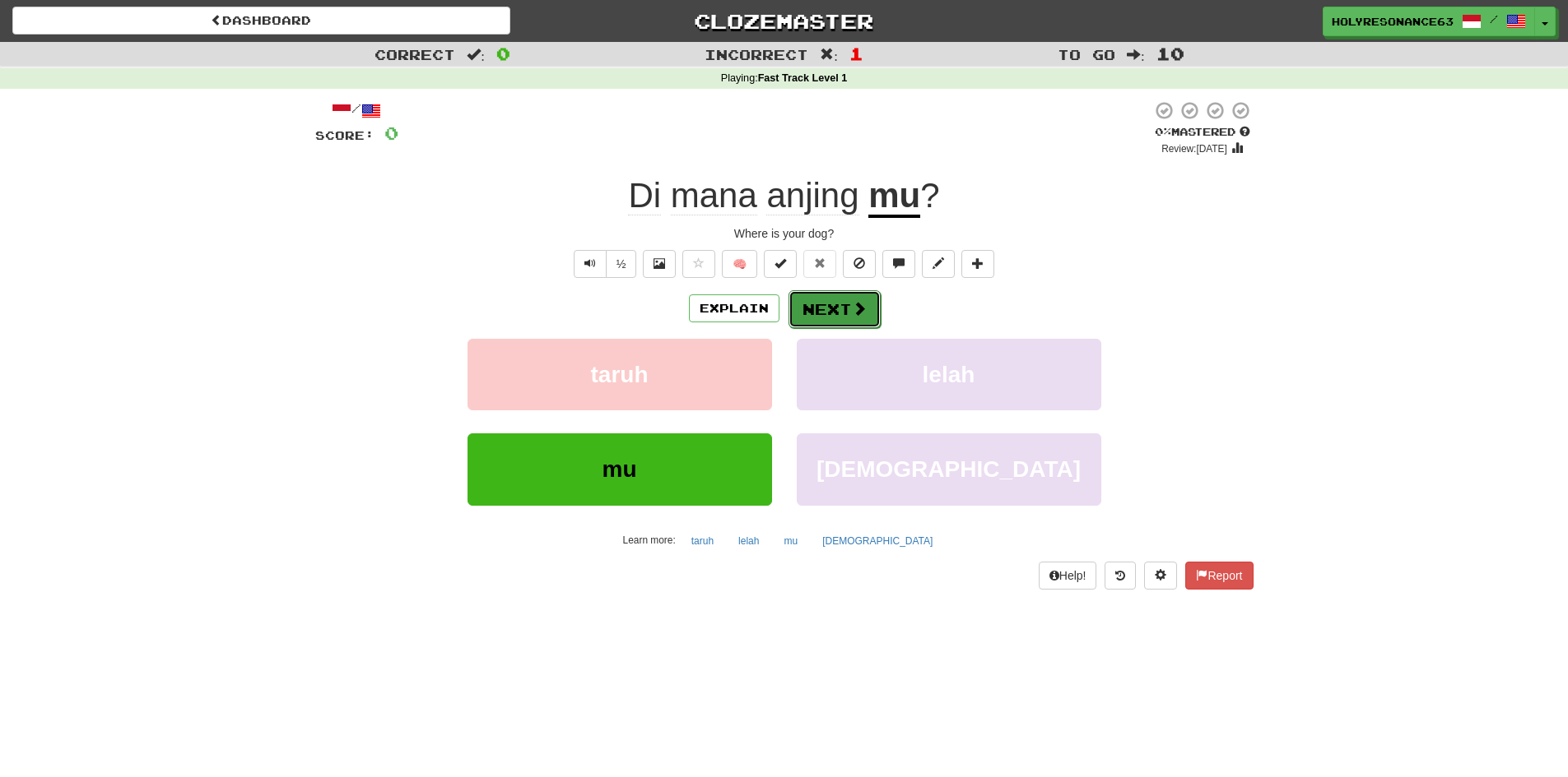
click at [868, 307] on button "Next" at bounding box center [834, 309] width 92 height 38
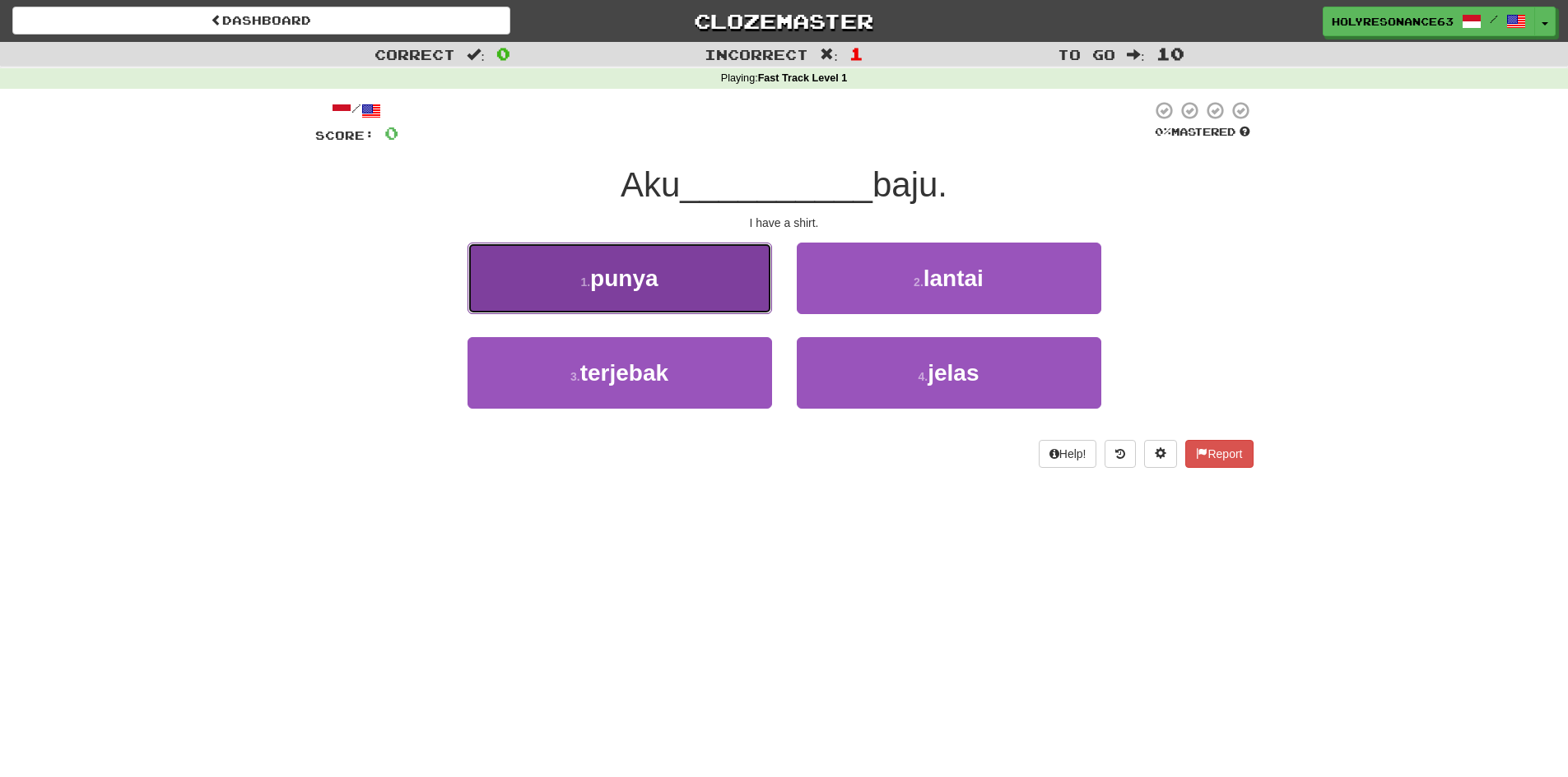
click at [726, 300] on button "1 . punya" at bounding box center [620, 278] width 305 height 72
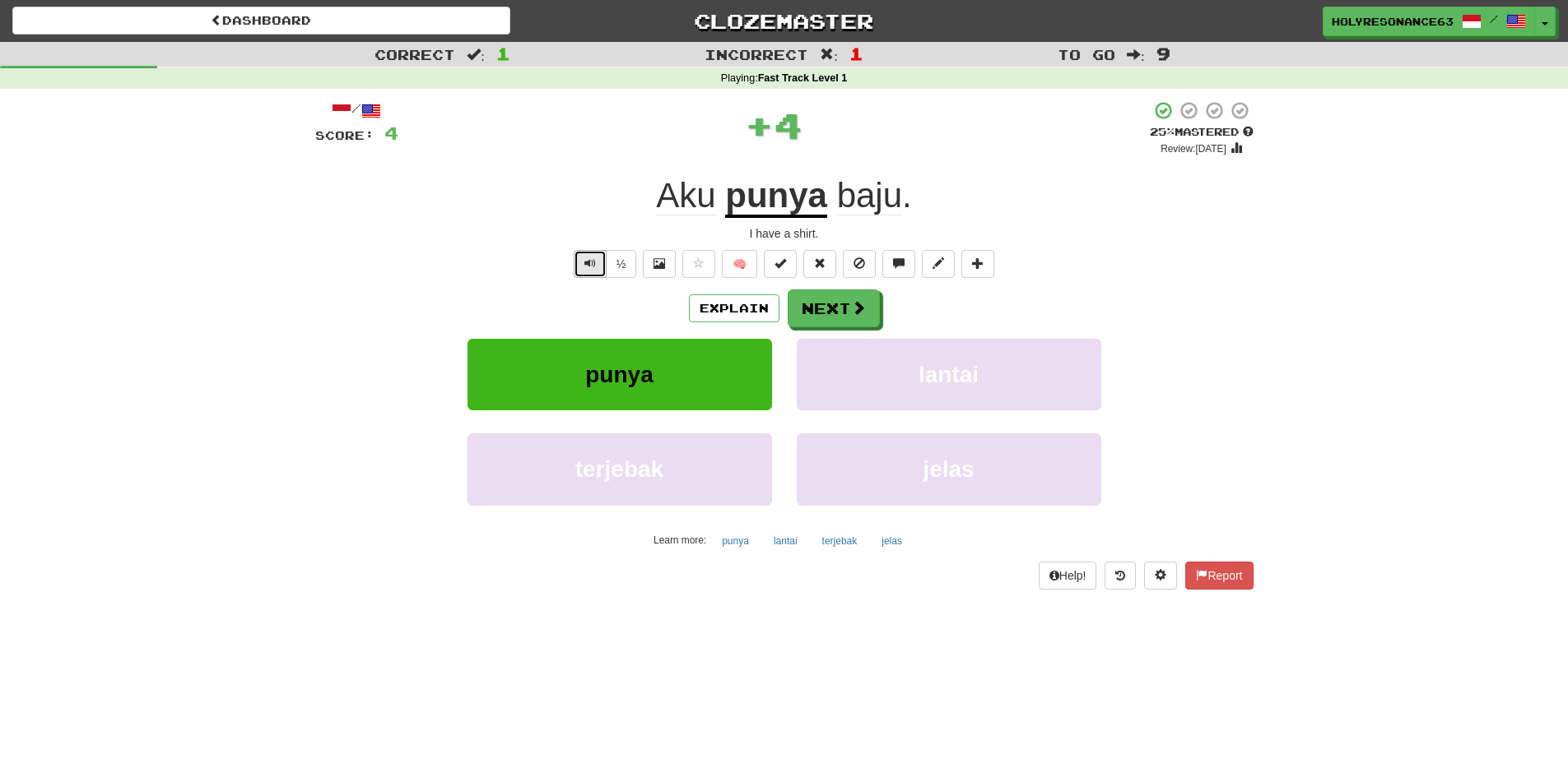
click at [598, 262] on button "Text-to-speech controls" at bounding box center [590, 264] width 33 height 28
click at [735, 310] on button "Explain" at bounding box center [734, 309] width 90 height 28
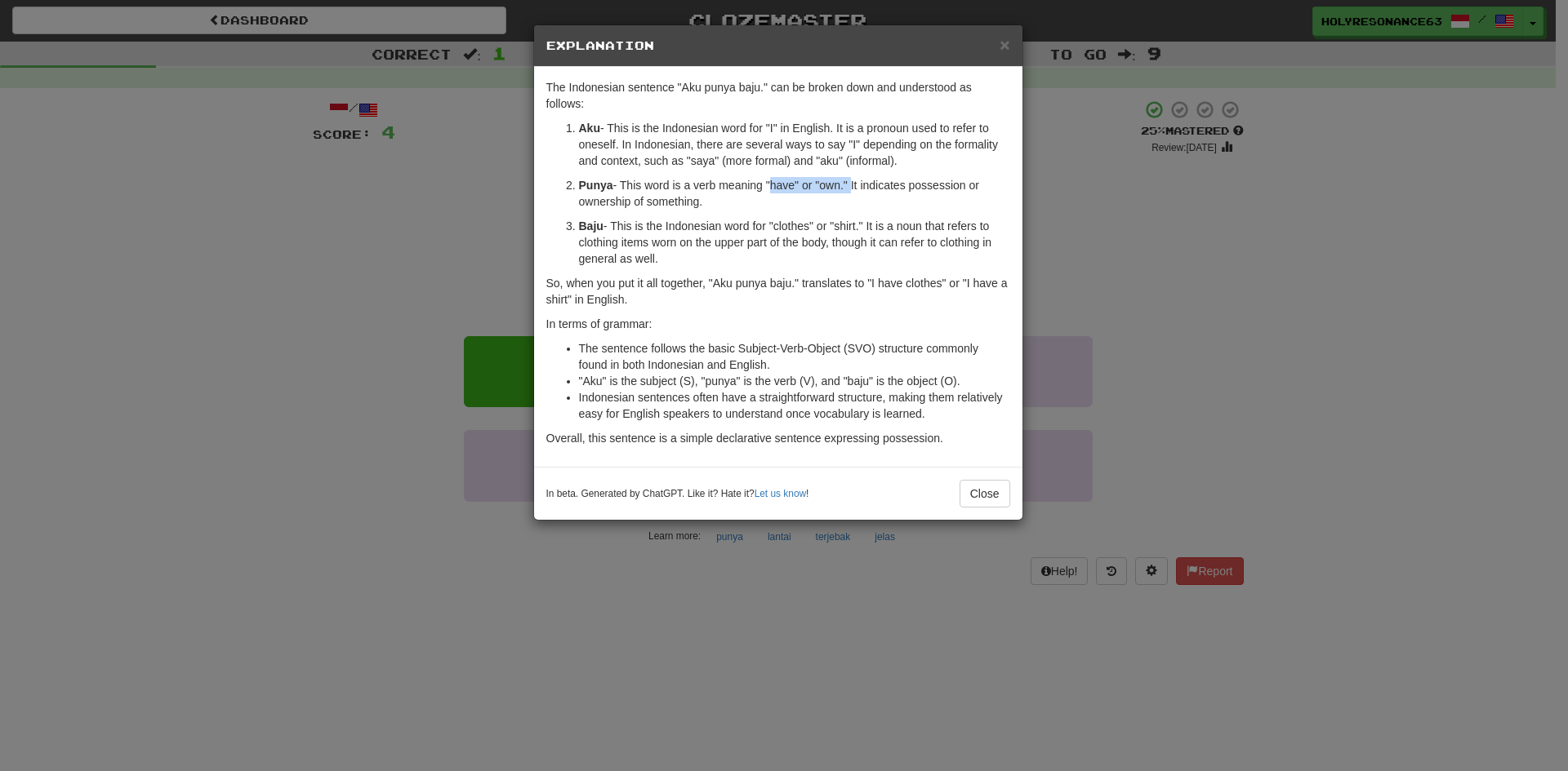
drag, startPoint x: 768, startPoint y: 185, endPoint x: 851, endPoint y: 184, distance: 83.0
click at [851, 184] on p "Punya - This word is a verb meaning "have" or "own." It indicates possession or…" at bounding box center [795, 194] width 431 height 33
click at [758, 194] on p "Punya - This word is a verb meaning "have" or "own." It indicates possession or…" at bounding box center [795, 194] width 431 height 33
click at [971, 500] on button "Close" at bounding box center [985, 494] width 50 height 28
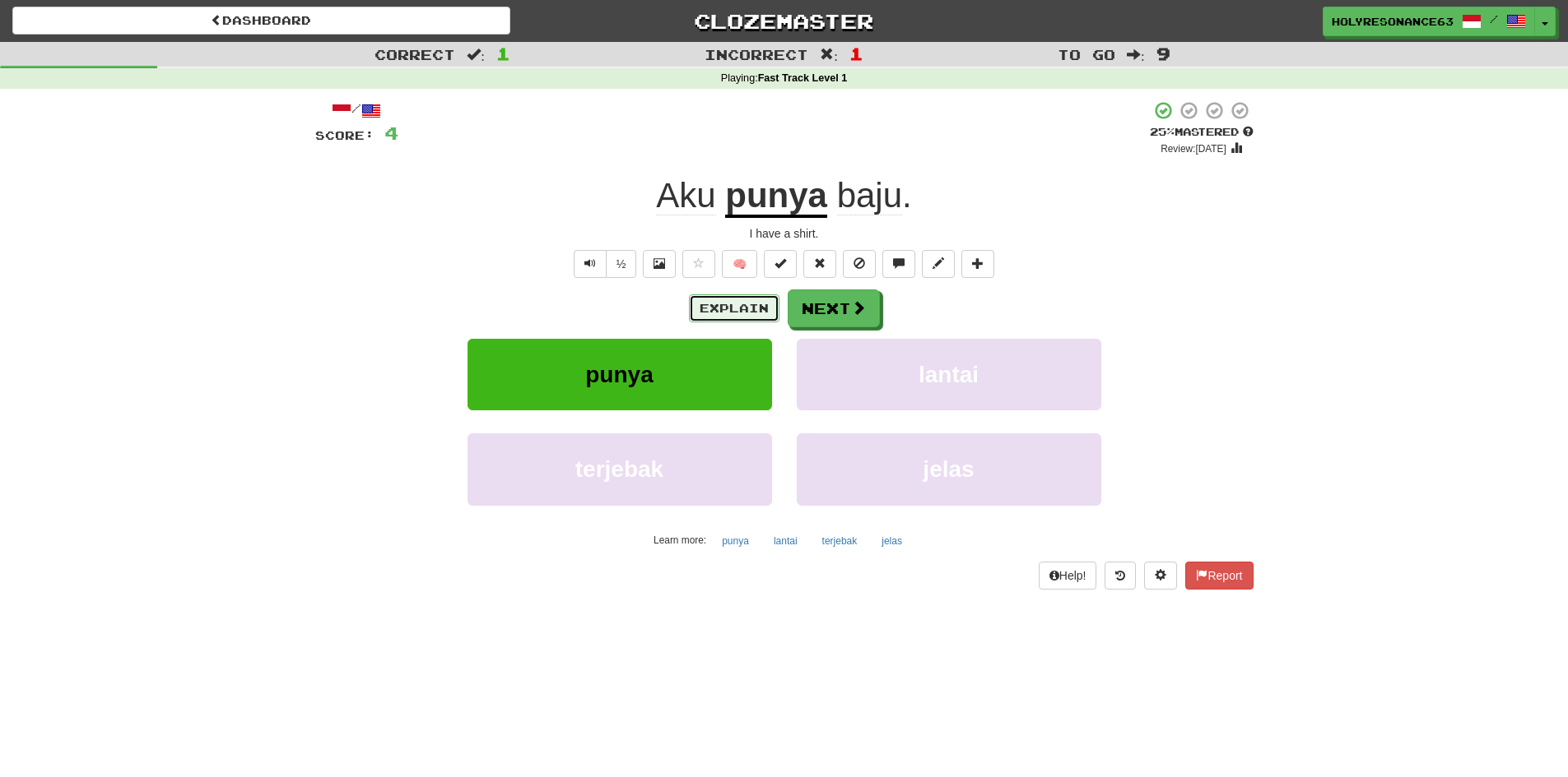
click at [693, 308] on button "Explain" at bounding box center [734, 309] width 90 height 28
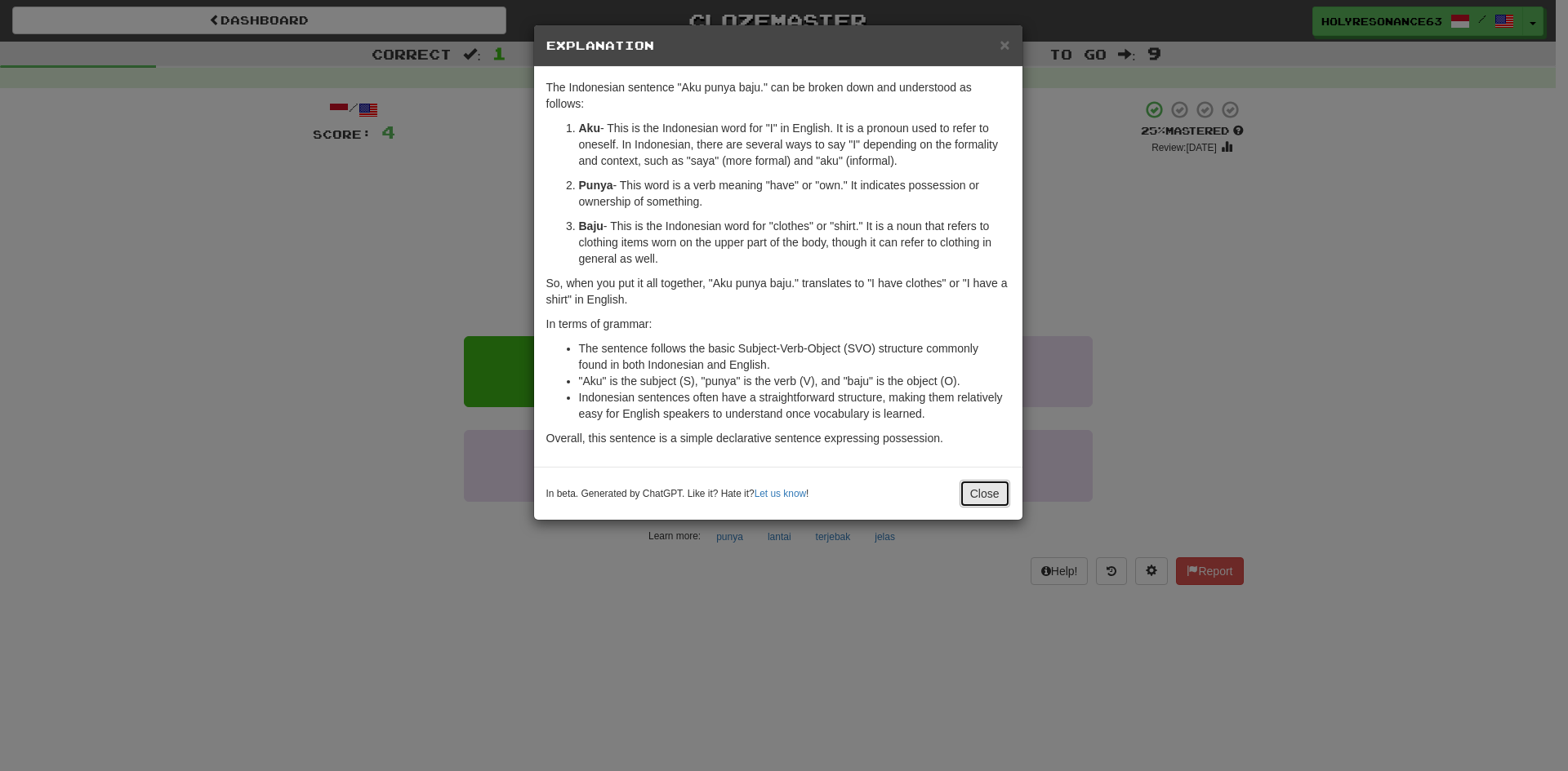
click at [969, 498] on button "Close" at bounding box center [985, 494] width 50 height 28
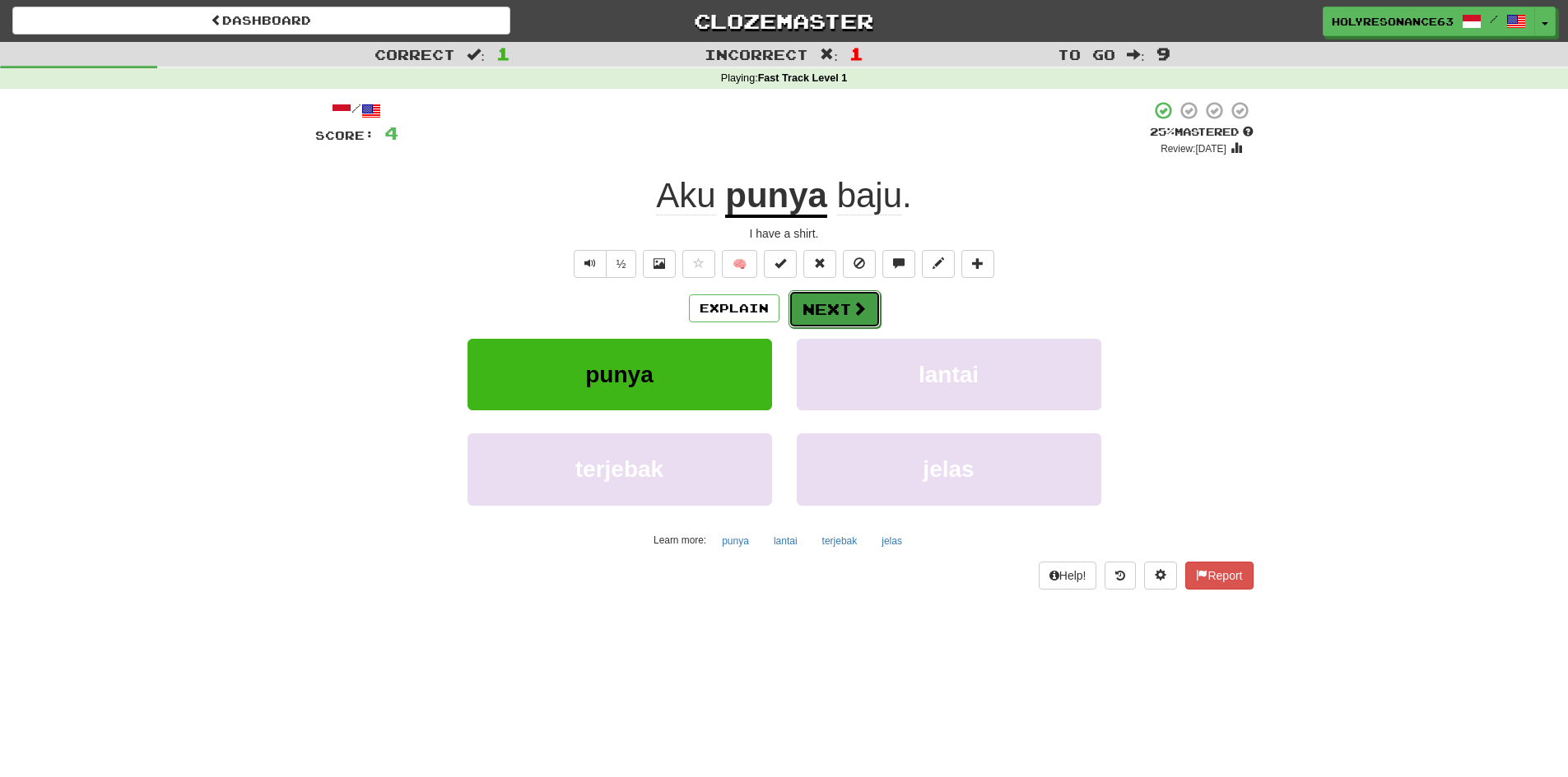
click at [838, 315] on button "Next" at bounding box center [834, 309] width 92 height 38
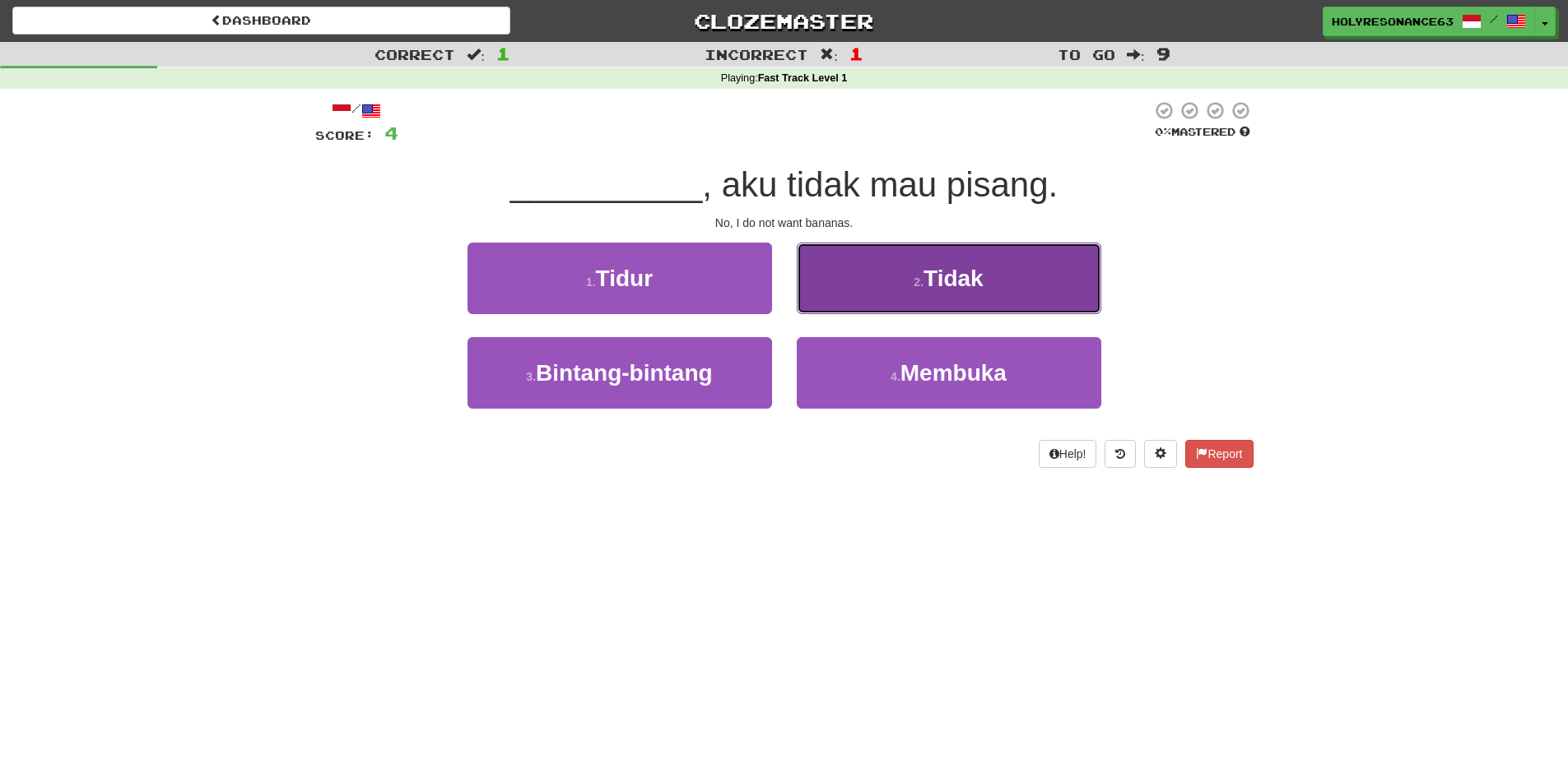
click at [857, 276] on button "2 . Tidak" at bounding box center [949, 278] width 305 height 72
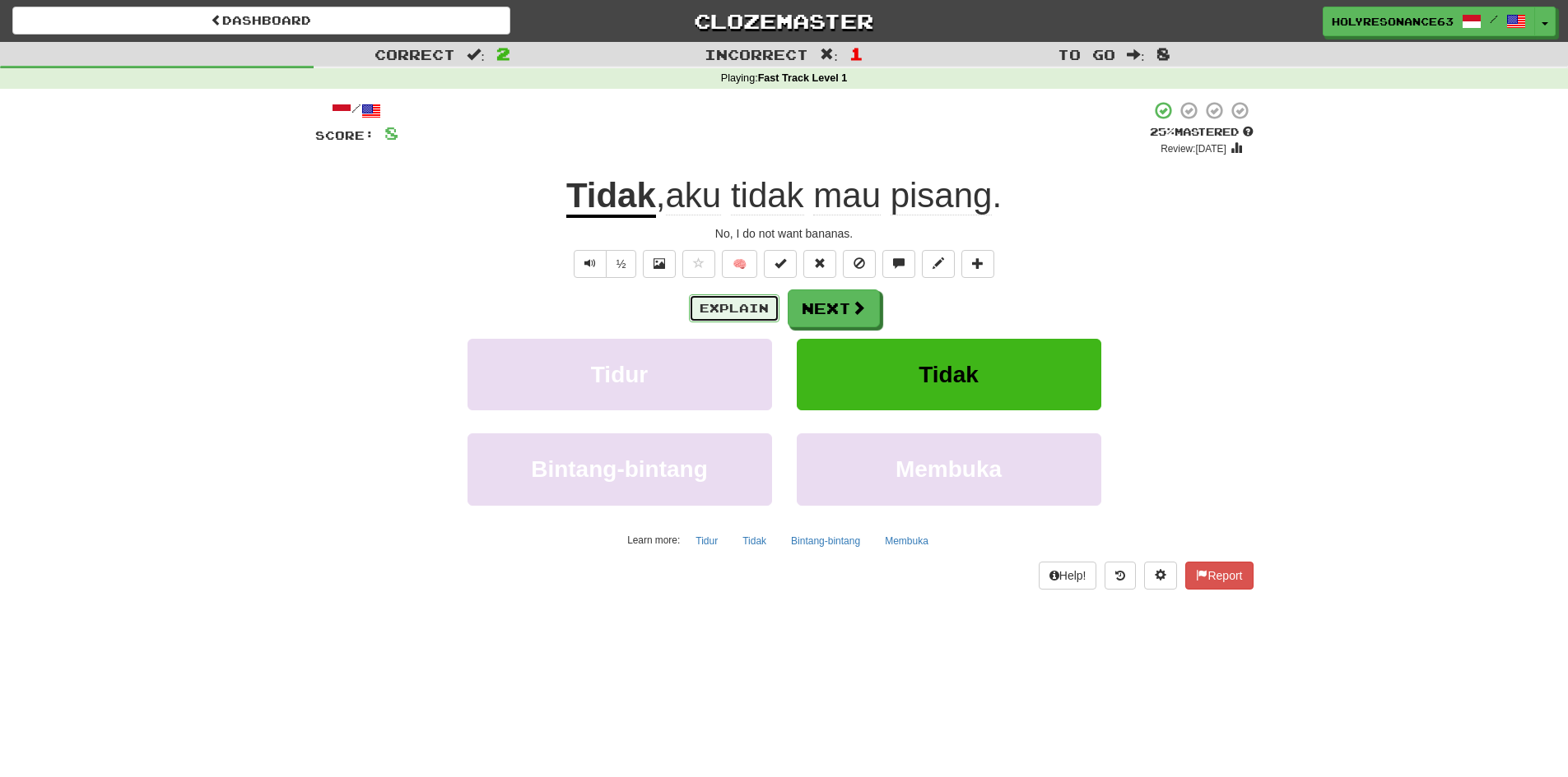
click at [747, 296] on button "Explain" at bounding box center [734, 309] width 90 height 28
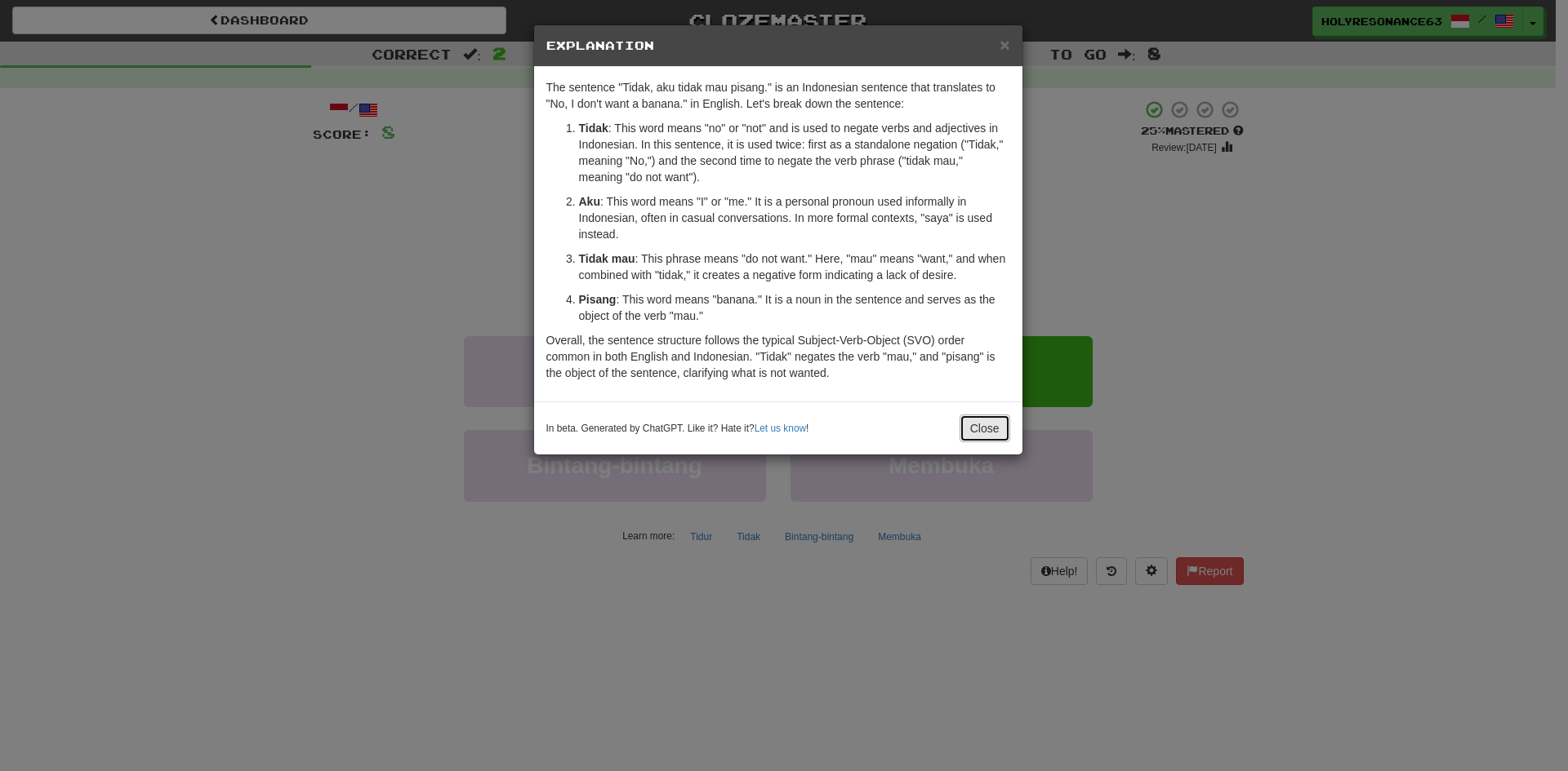
click at [979, 423] on button "Close" at bounding box center [985, 429] width 50 height 28
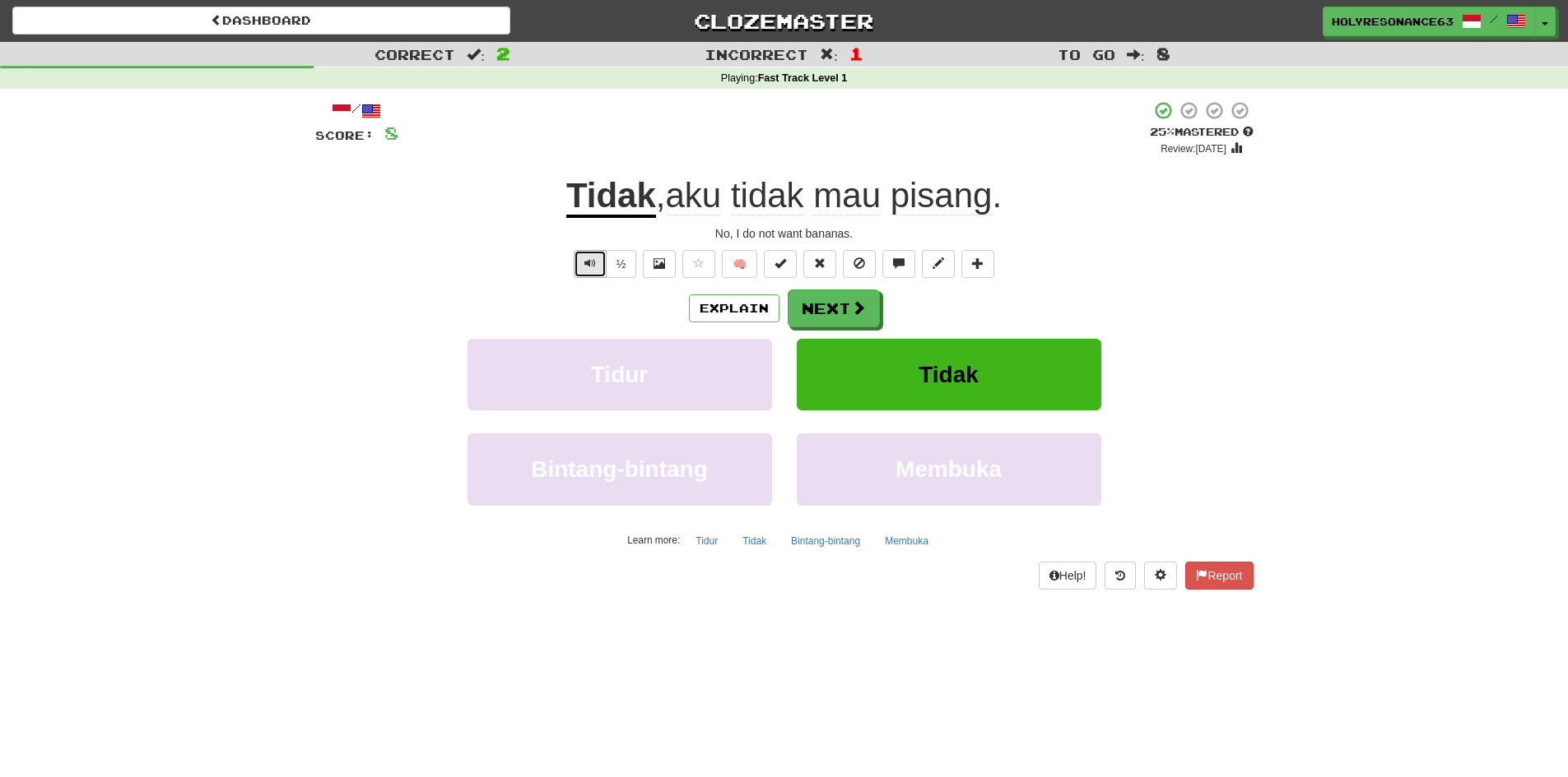
click at [590, 265] on span "Text-to-speech controls" at bounding box center [590, 262] width 11 height 11
click at [590, 269] on span "Text-to-speech controls" at bounding box center [590, 262] width 11 height 11
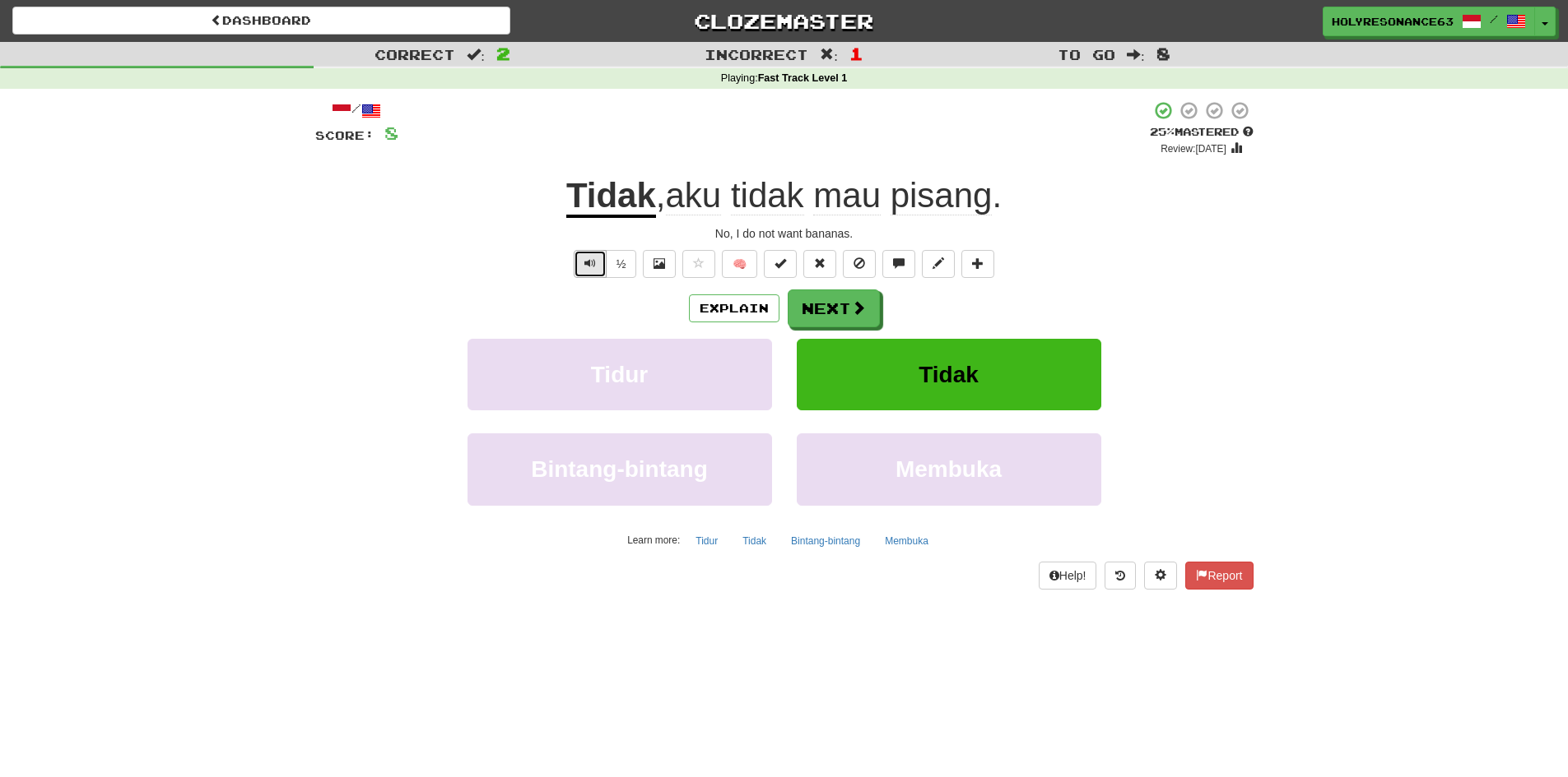
click at [590, 269] on span "Text-to-speech controls" at bounding box center [590, 262] width 11 height 11
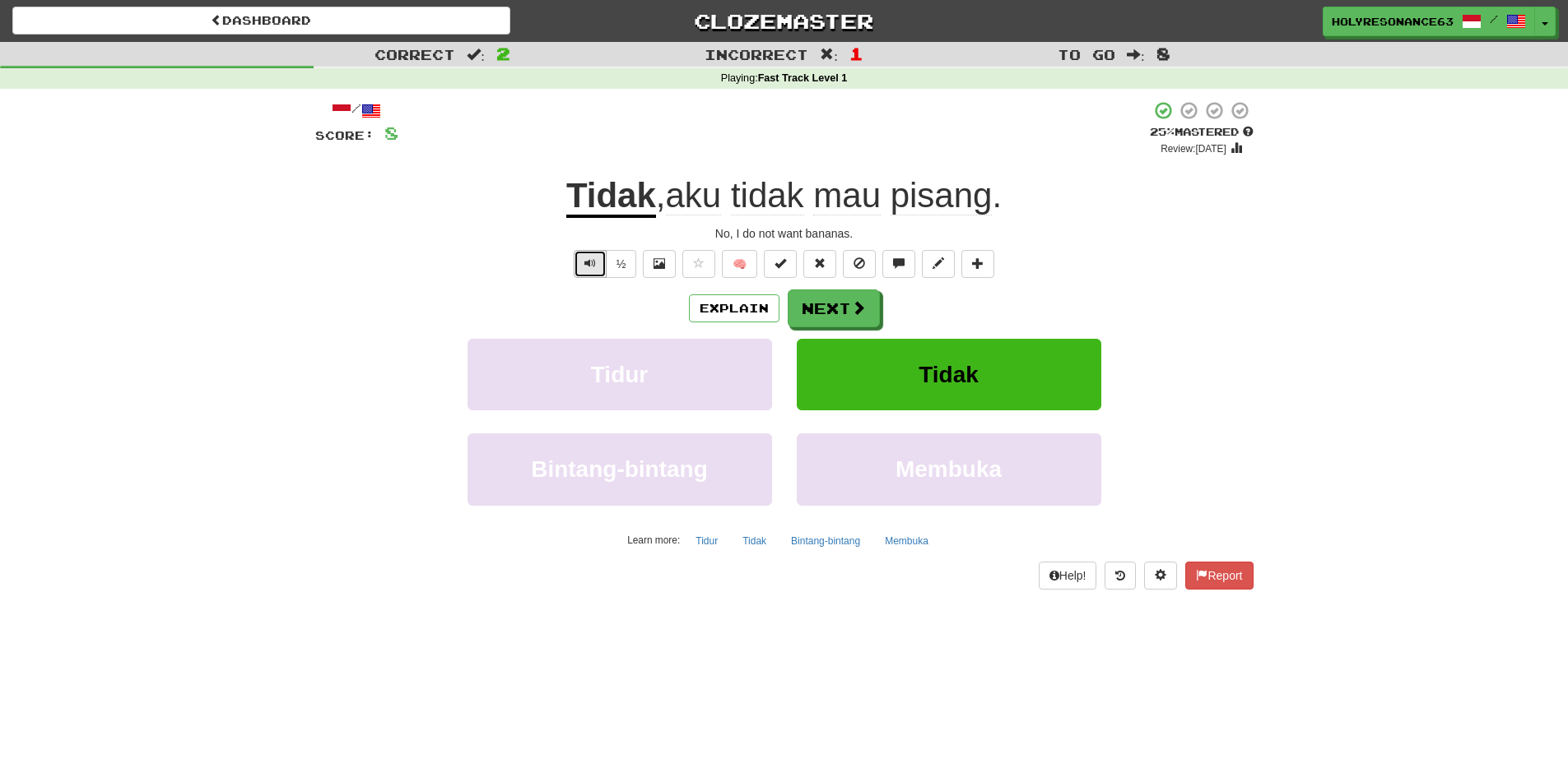
click at [590, 269] on span "Text-to-speech controls" at bounding box center [590, 262] width 11 height 11
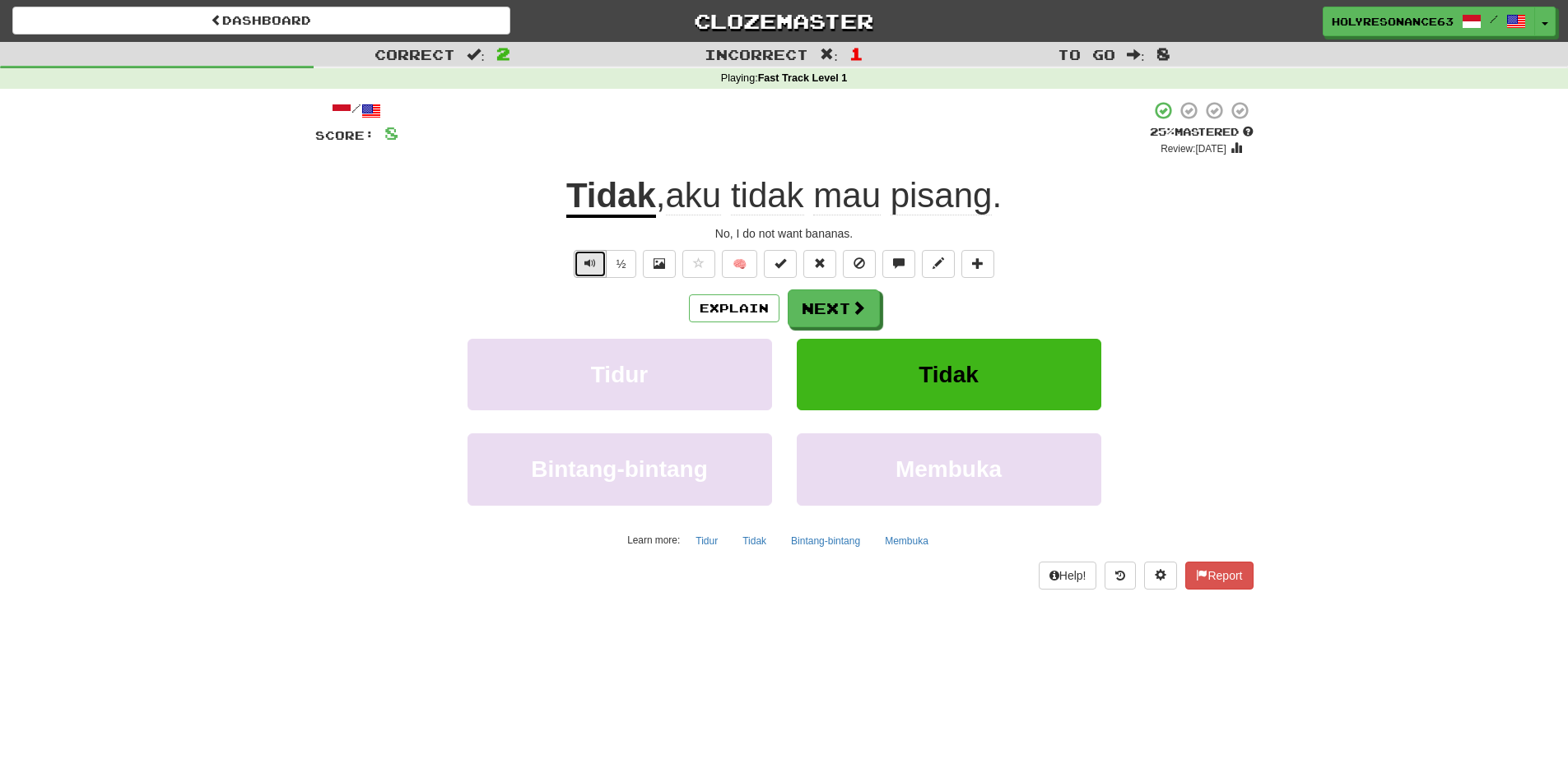
click at [590, 269] on span "Text-to-speech controls" at bounding box center [590, 262] width 11 height 11
click at [861, 316] on span at bounding box center [859, 308] width 15 height 15
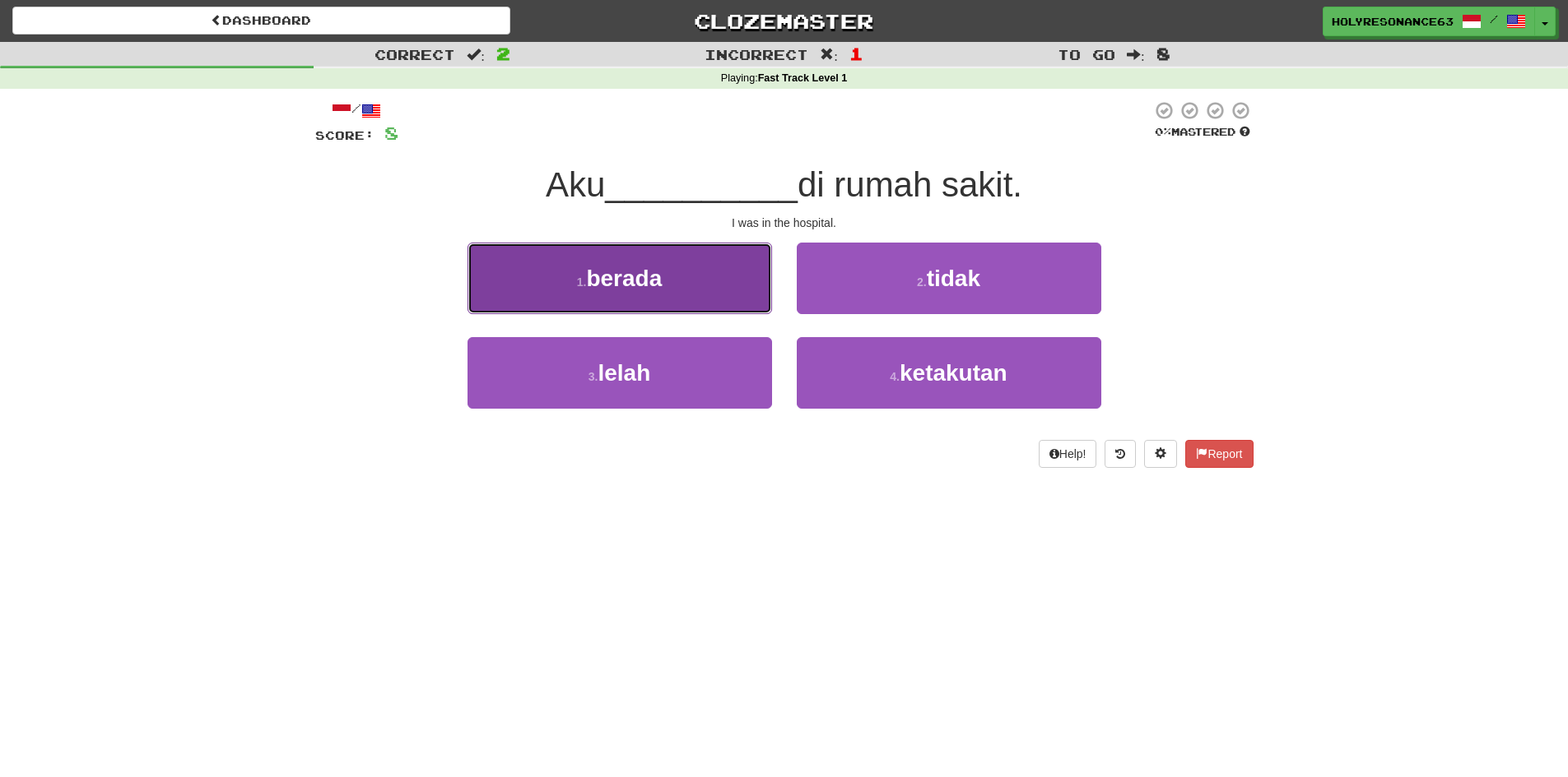
click at [687, 280] on button "1 . berada" at bounding box center [620, 278] width 305 height 72
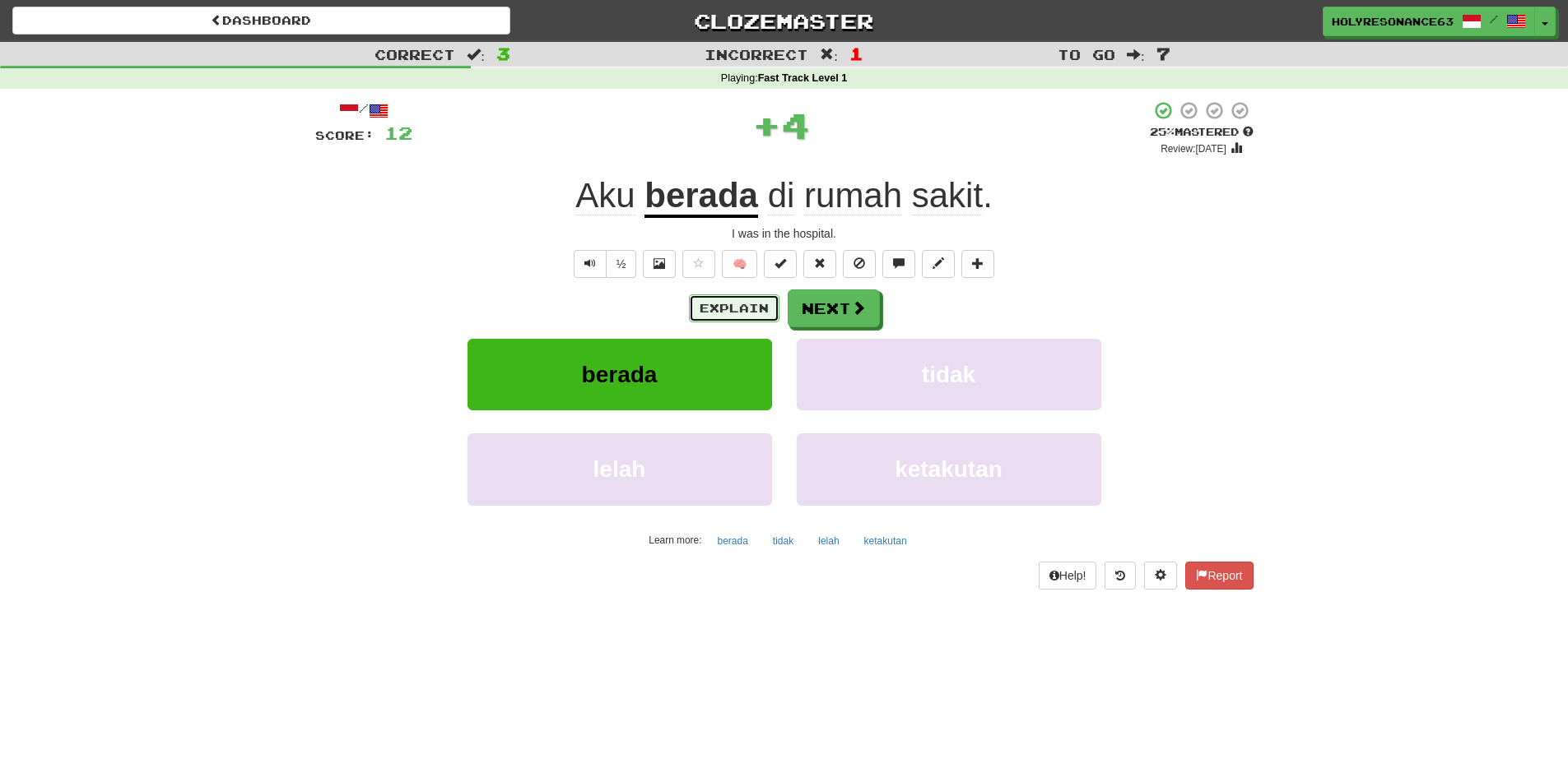
click at [749, 312] on button "Explain" at bounding box center [734, 309] width 90 height 28
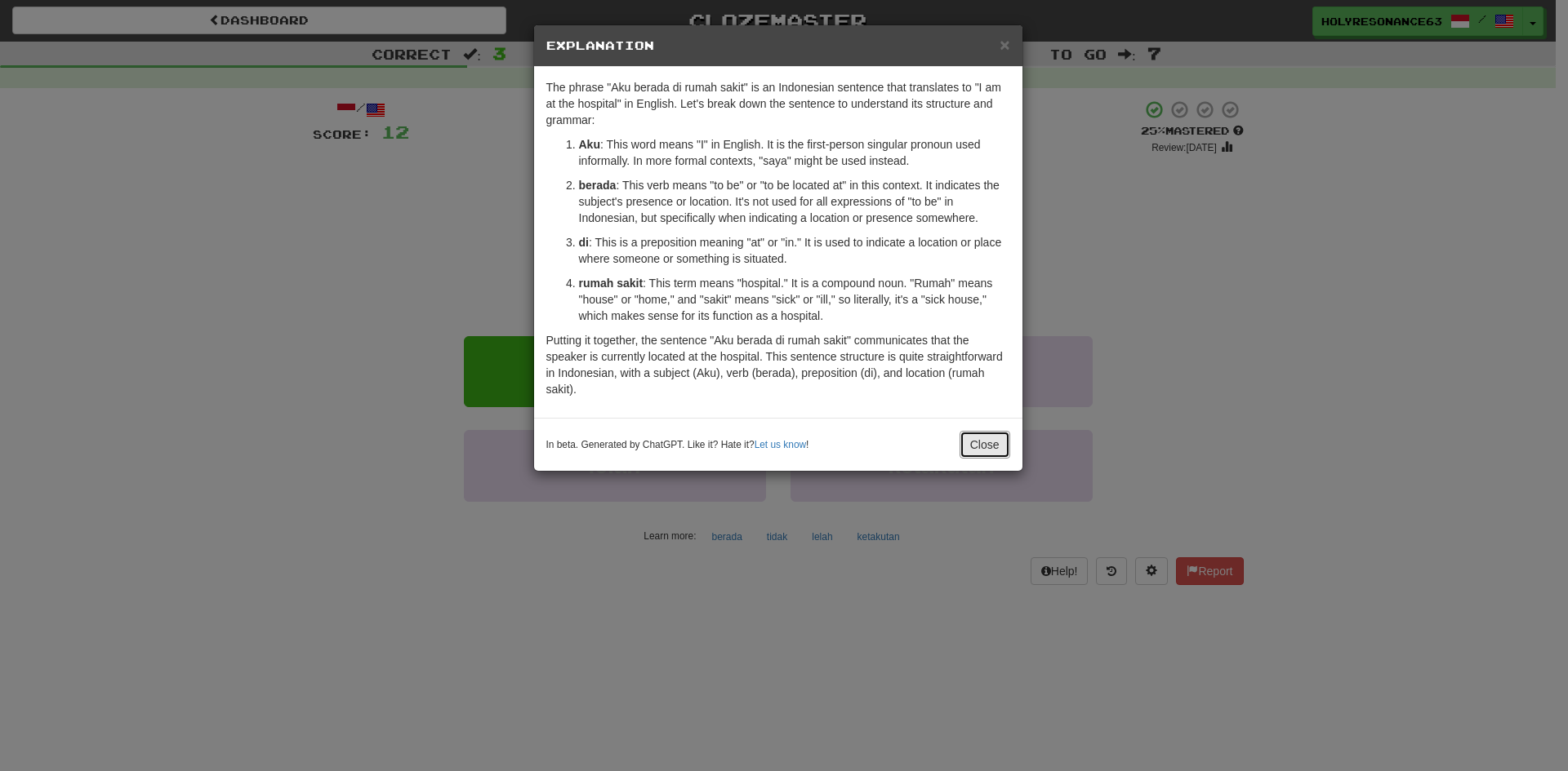
click at [1000, 448] on button "Close" at bounding box center [985, 445] width 50 height 28
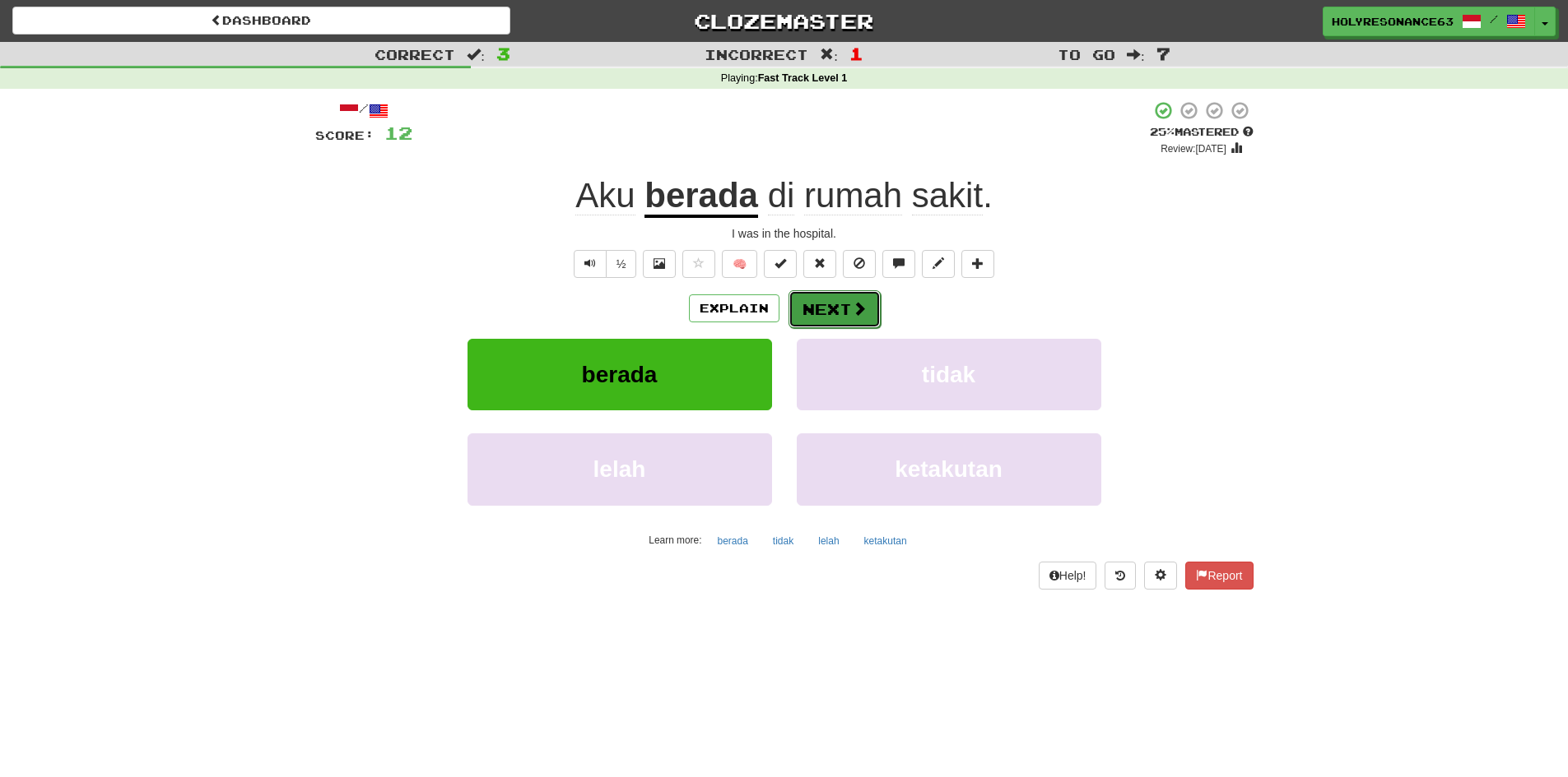
click at [829, 305] on button "Next" at bounding box center [834, 309] width 92 height 38
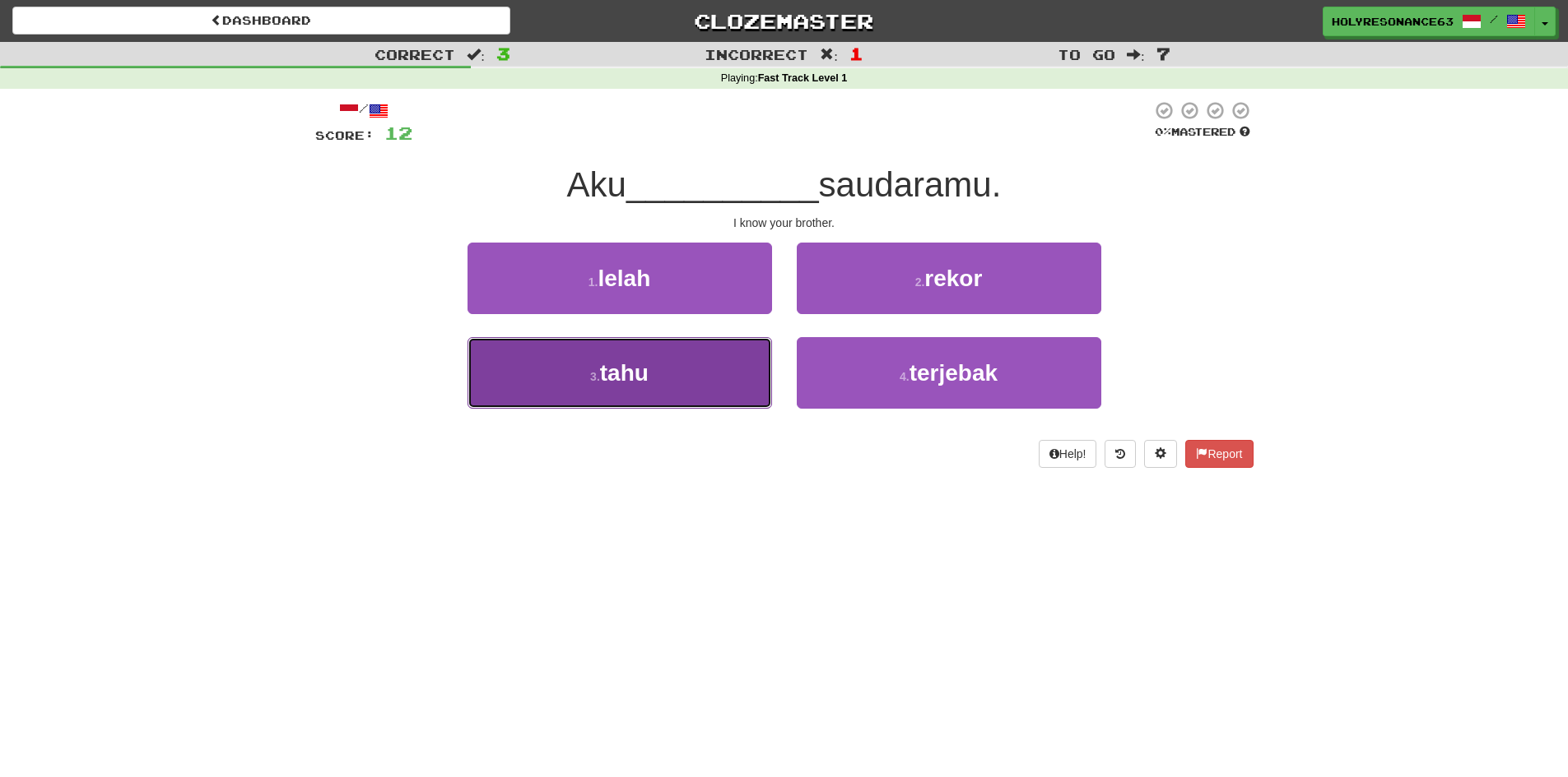
click at [697, 341] on button "3 . tahu" at bounding box center [620, 373] width 305 height 72
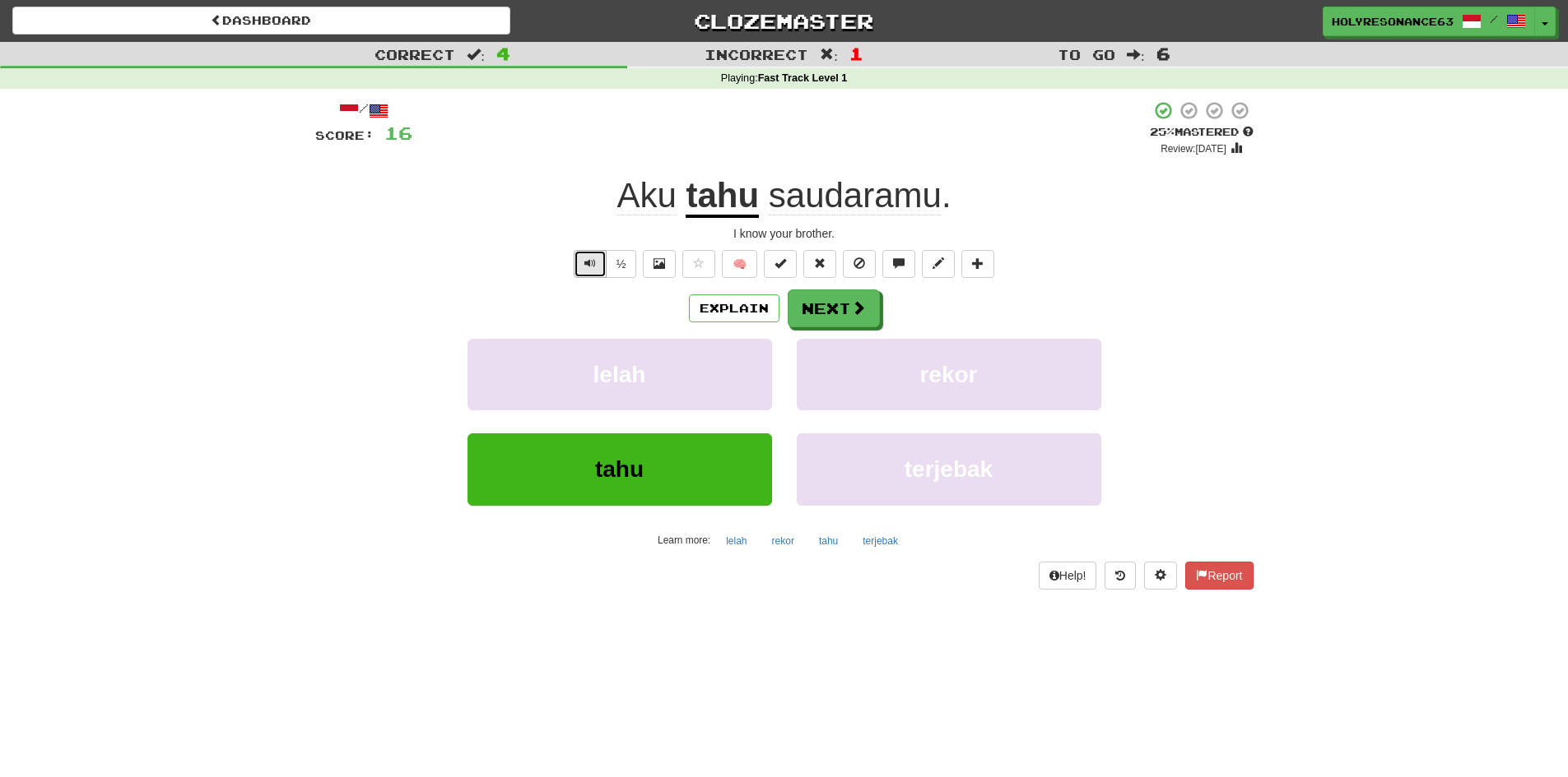
click at [585, 256] on button "Text-to-speech controls" at bounding box center [590, 264] width 33 height 28
